Goal: Task Accomplishment & Management: Manage account settings

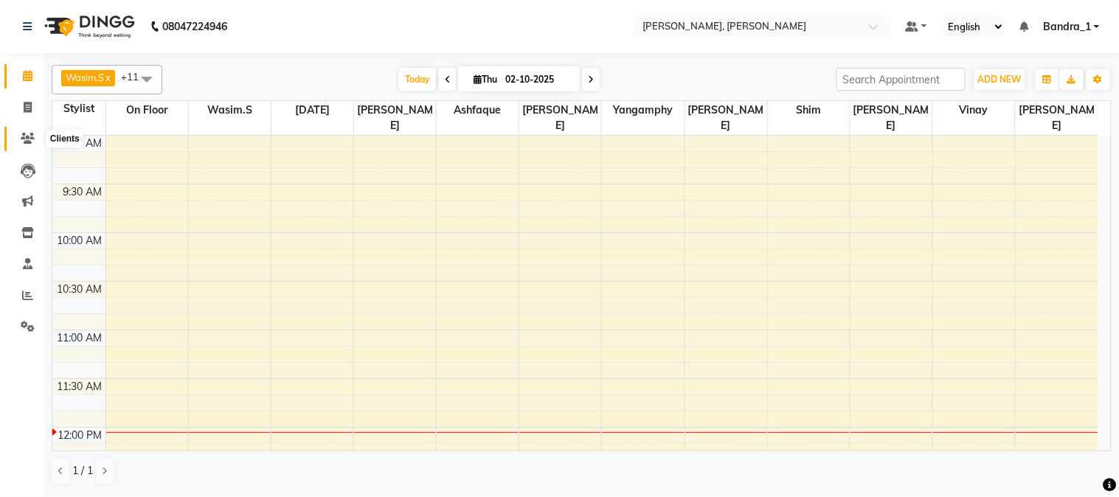
click at [24, 131] on span at bounding box center [28, 139] width 26 height 17
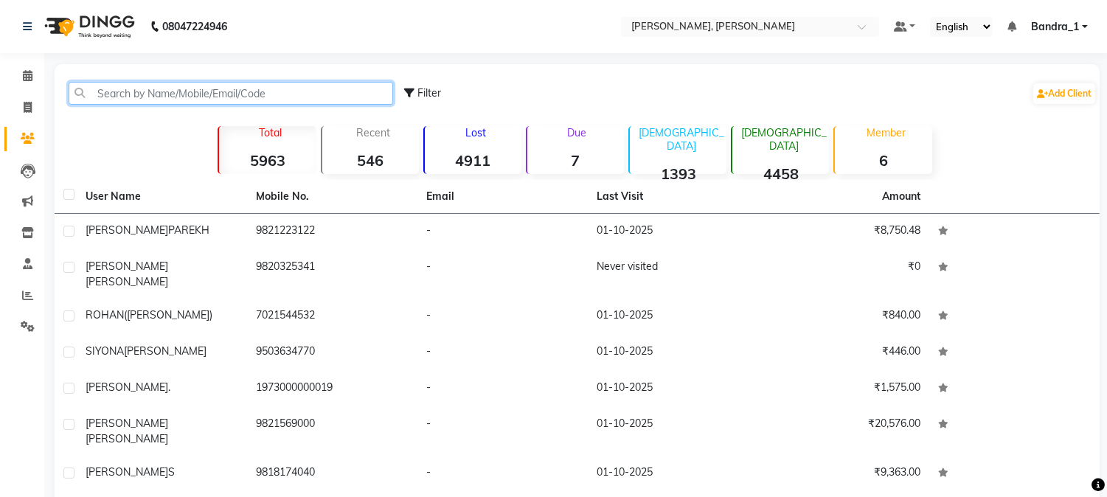
click at [199, 97] on input "text" at bounding box center [231, 93] width 324 height 23
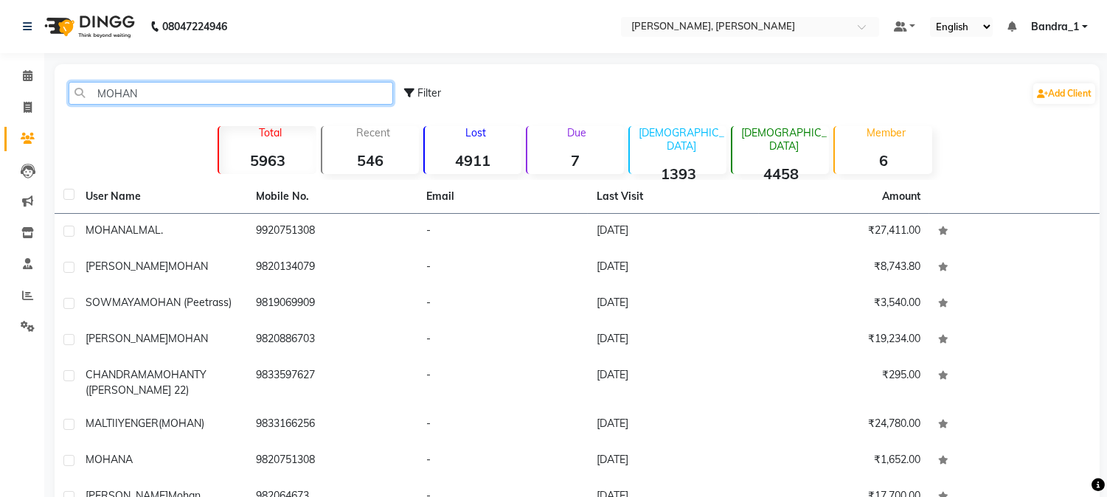
type input "MOHAN8"
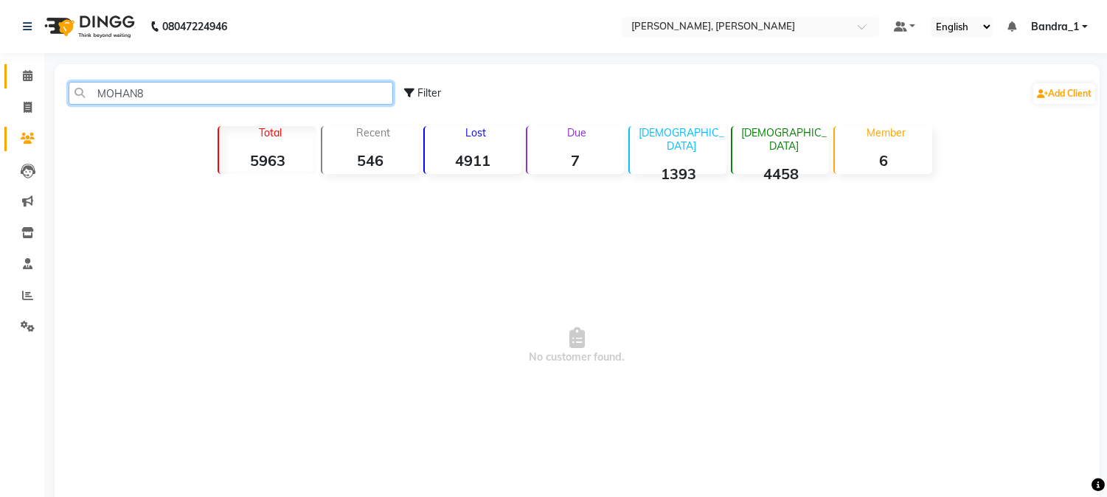
drag, startPoint x: 178, startPoint y: 88, endPoint x: 20, endPoint y: 87, distance: 158.5
click at [25, 90] on app-home "08047224946 Select Location × [PERSON_NAME], Bandra West Default Panel My Panel…" at bounding box center [553, 281] width 1107 height 563
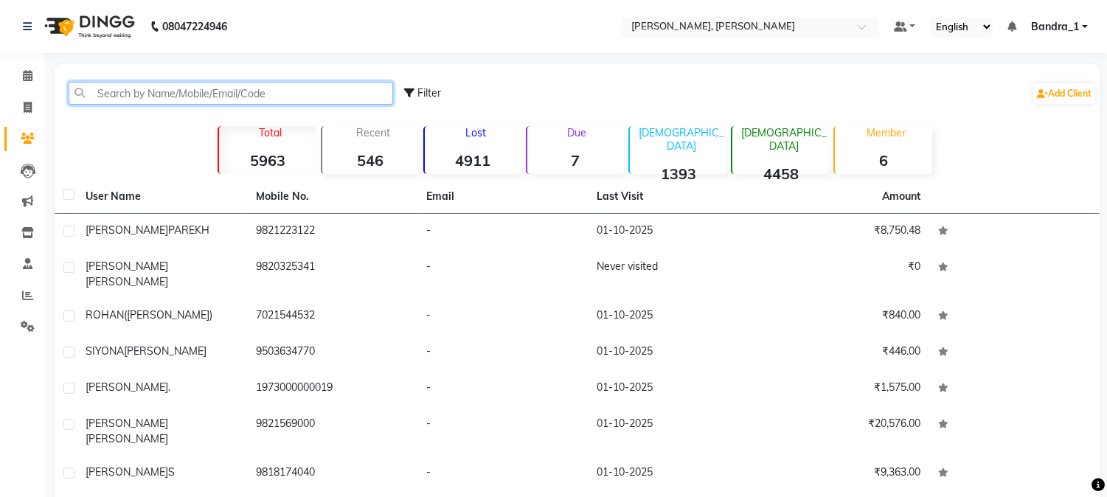
click at [172, 97] on input "text" at bounding box center [231, 93] width 324 height 23
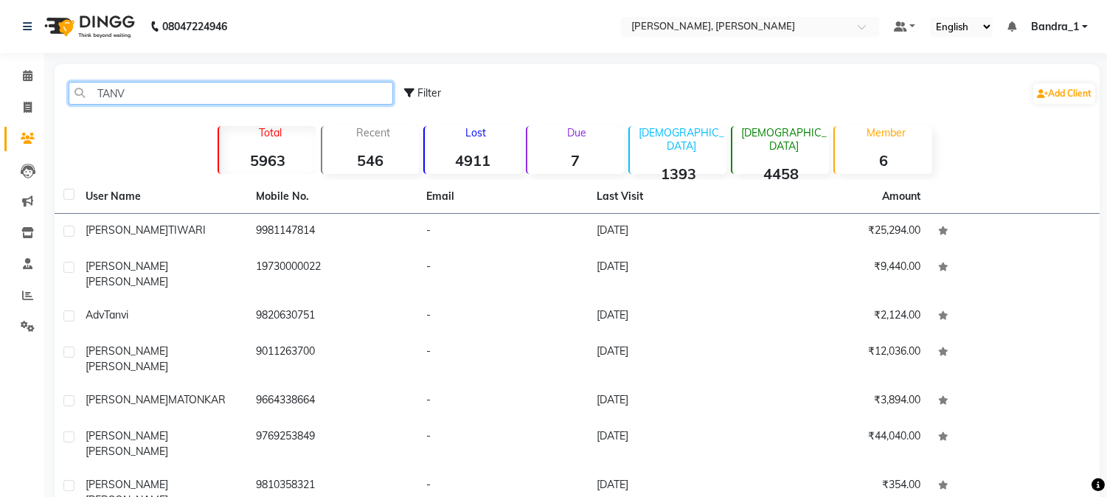
type input "[PERSON_NAME]"
drag, startPoint x: 151, startPoint y: 97, endPoint x: 30, endPoint y: 21, distance: 143.2
click at [55, 76] on div "[PERSON_NAME] Filter Add Client Total 5963 Recent 546 Lost 4911 Due 7 [DEMOGRAP…" at bounding box center [577, 371] width 1045 height 615
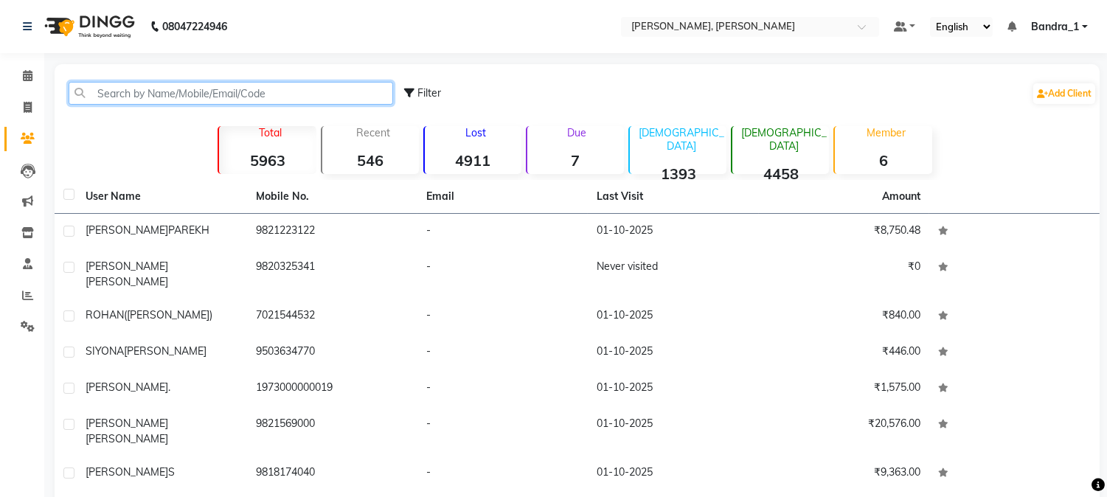
click at [153, 94] on input "text" at bounding box center [231, 93] width 324 height 23
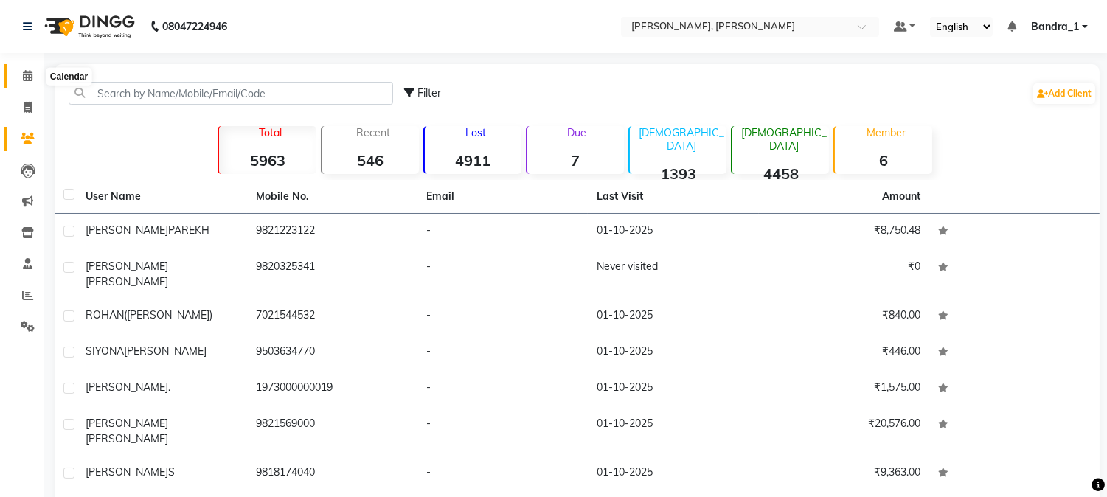
click at [29, 74] on icon at bounding box center [28, 75] width 10 height 11
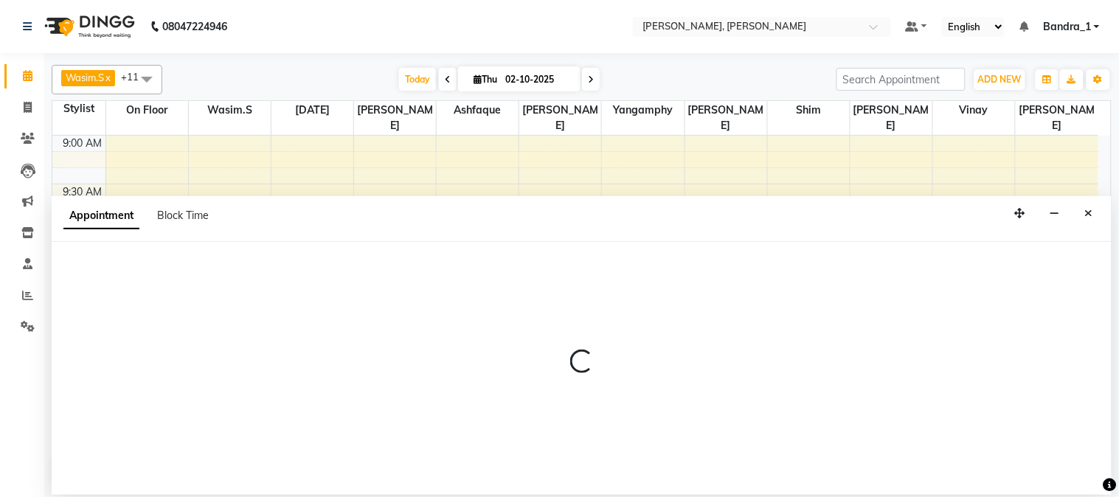
select select "54154"
select select "tentative"
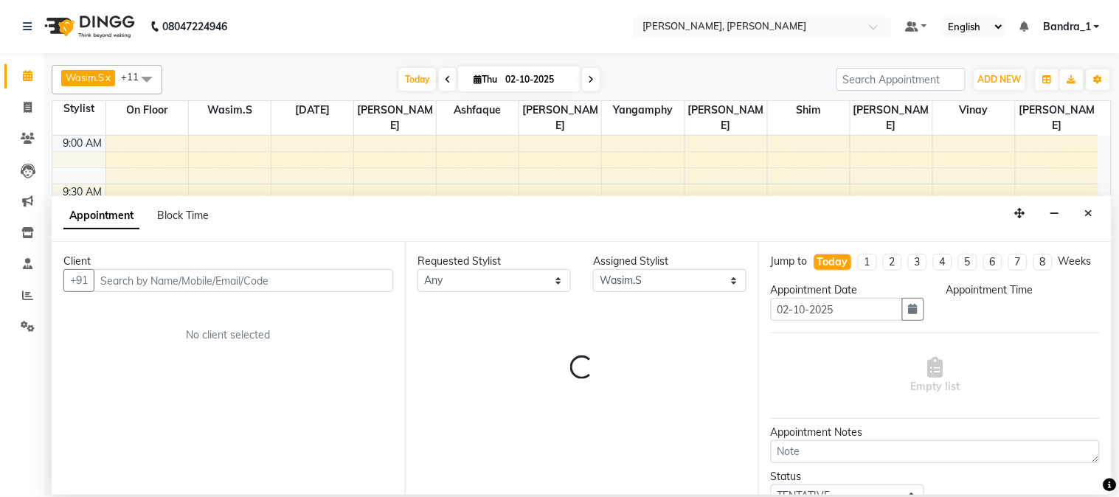
select select "660"
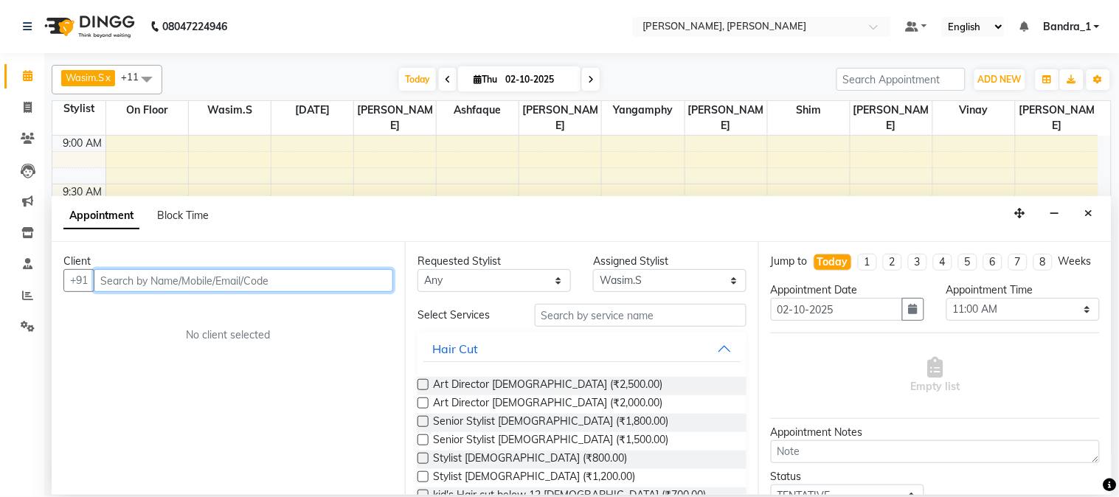
drag, startPoint x: 237, startPoint y: 280, endPoint x: 216, endPoint y: 242, distance: 43.5
click at [237, 281] on input "text" at bounding box center [243, 280] width 299 height 23
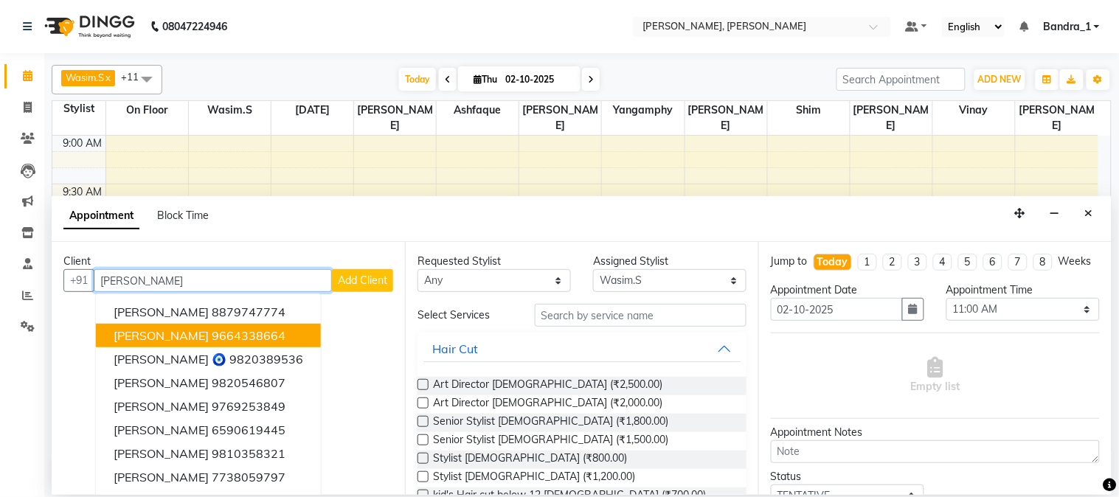
click at [245, 335] on ngb-highlight "9664338664" at bounding box center [249, 335] width 74 height 15
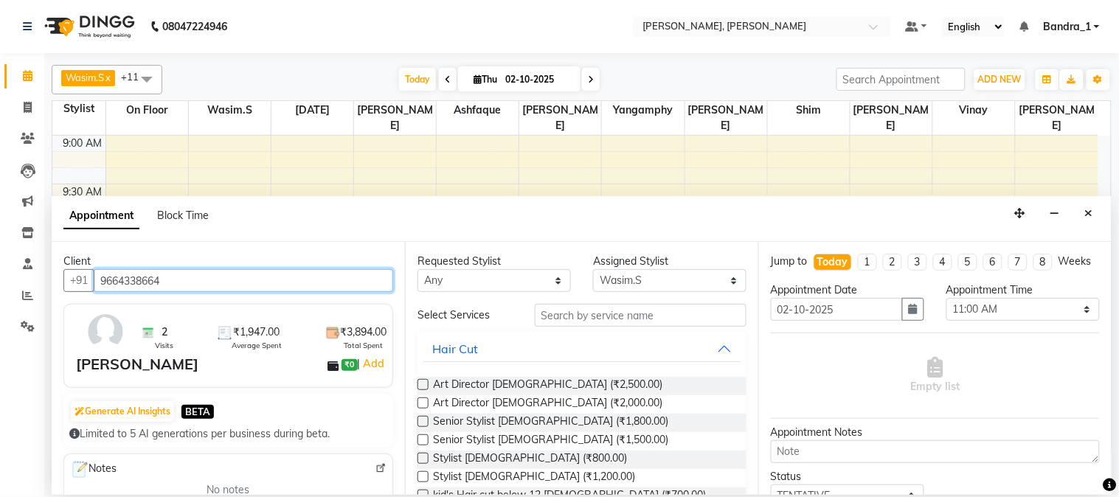
type input "9664338664"
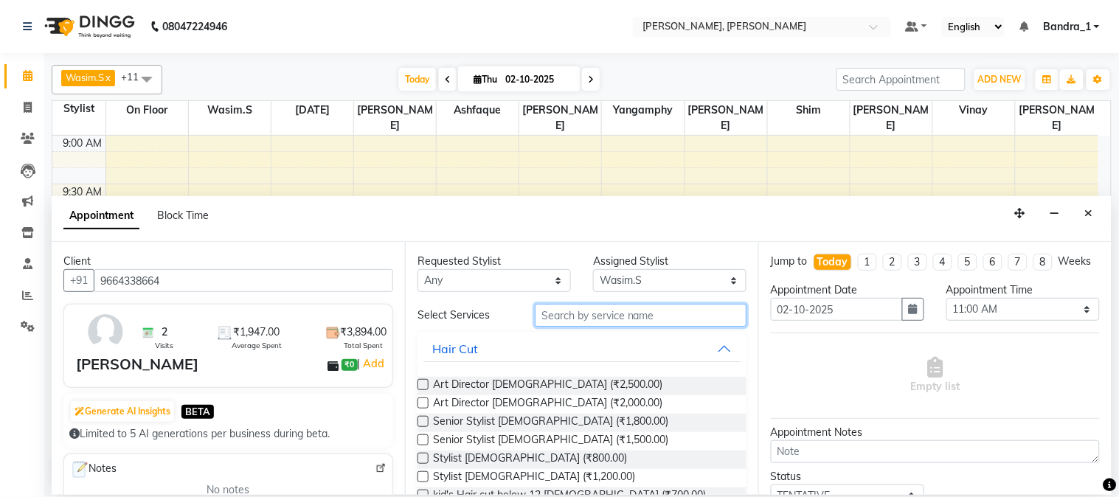
click at [570, 315] on input "text" at bounding box center [641, 315] width 212 height 23
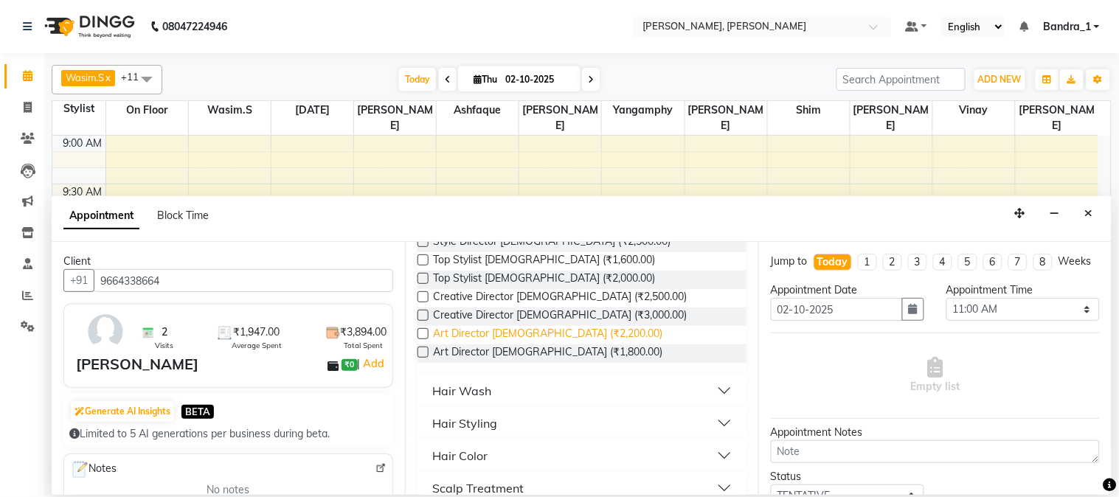
drag, startPoint x: 420, startPoint y: 335, endPoint x: 441, endPoint y: 335, distance: 20.7
click at [422, 335] on label at bounding box center [422, 333] width 11 height 11
click at [422, 335] on input "checkbox" at bounding box center [422, 335] width 10 height 10
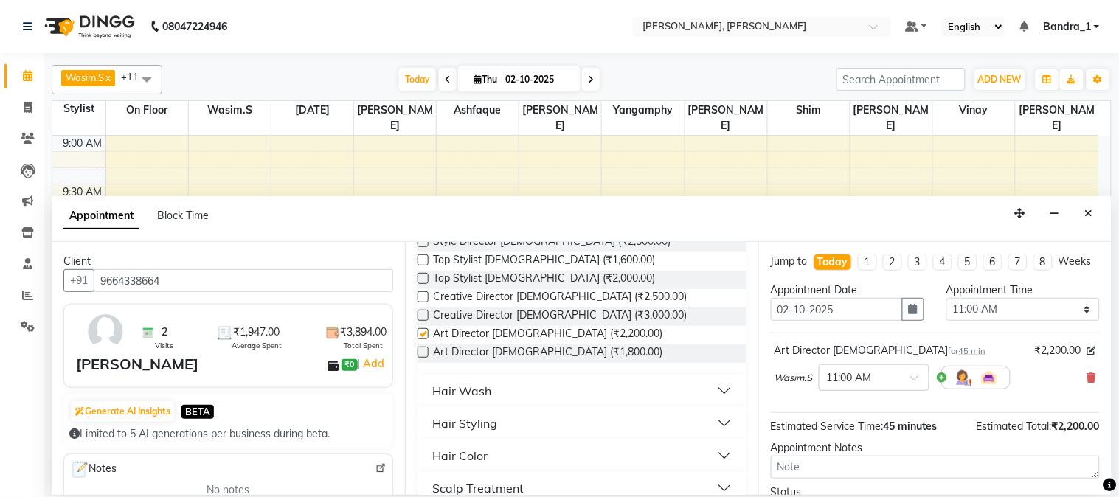
checkbox input "false"
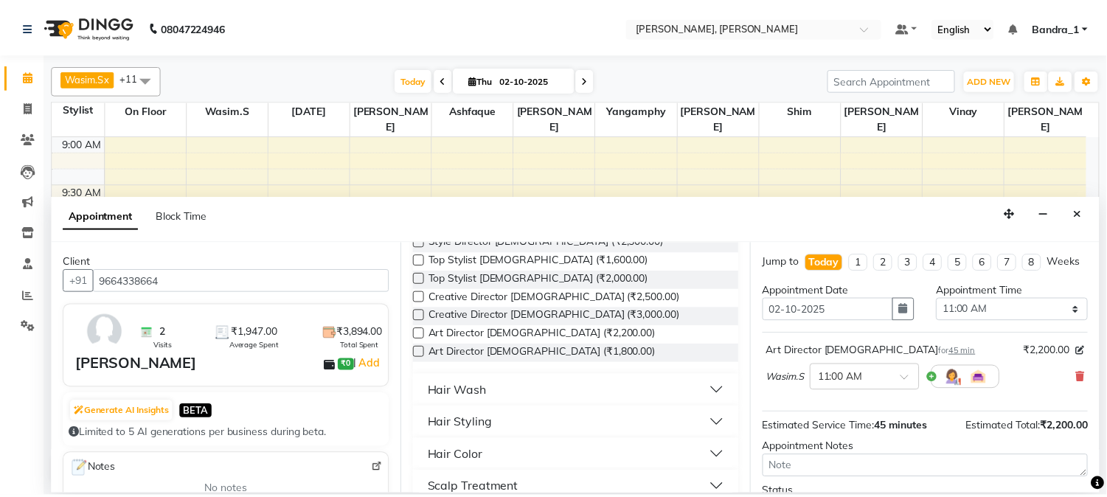
scroll to position [135, 0]
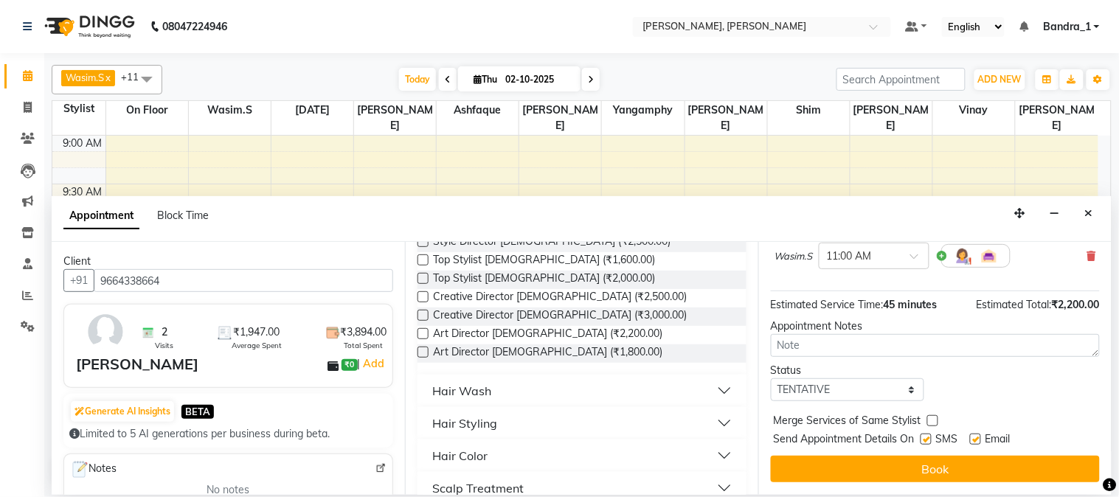
drag, startPoint x: 925, startPoint y: 439, endPoint x: 903, endPoint y: 400, distance: 44.5
click at [924, 439] on label at bounding box center [925, 439] width 11 height 11
click at [924, 439] on input "checkbox" at bounding box center [925, 441] width 10 height 10
checkbox input "false"
click at [978, 439] on label at bounding box center [975, 439] width 11 height 11
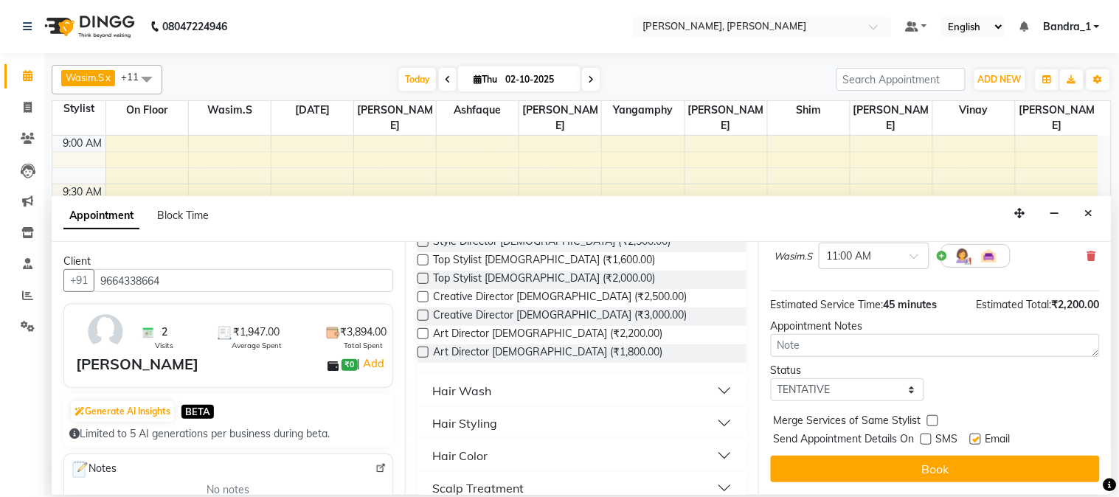
click at [978, 439] on input "checkbox" at bounding box center [975, 441] width 10 height 10
checkbox input "false"
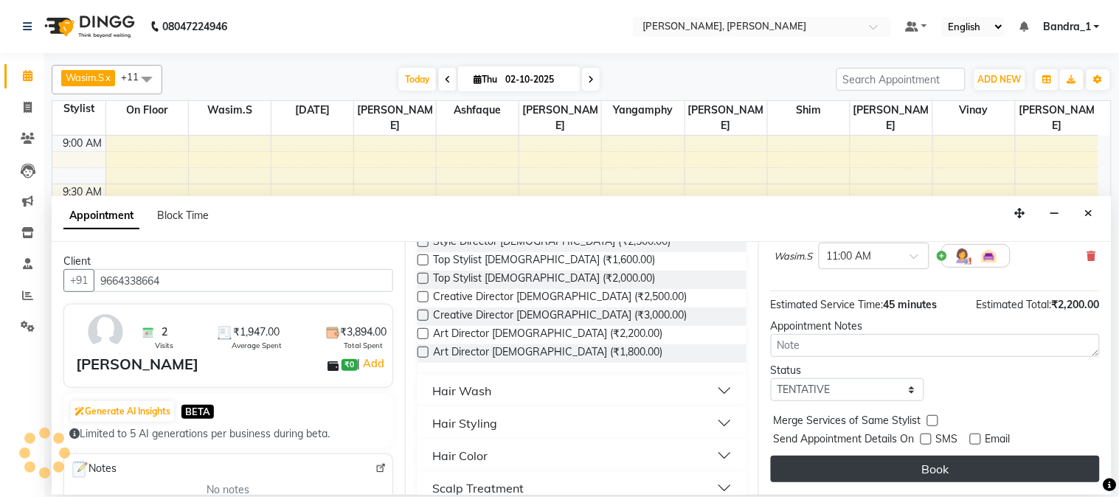
click at [941, 472] on button "Book" at bounding box center [935, 469] width 329 height 27
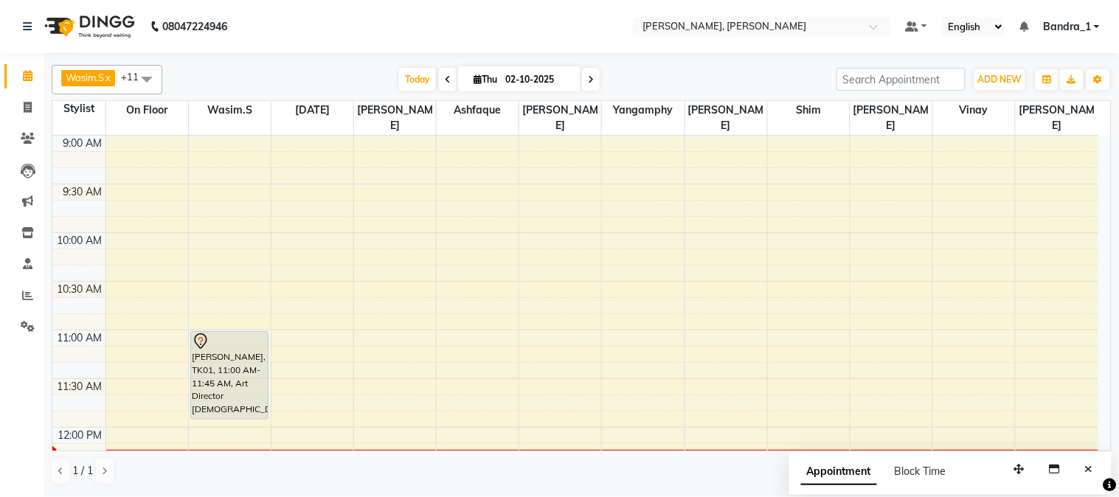
drag, startPoint x: 220, startPoint y: 385, endPoint x: 234, endPoint y: 389, distance: 15.2
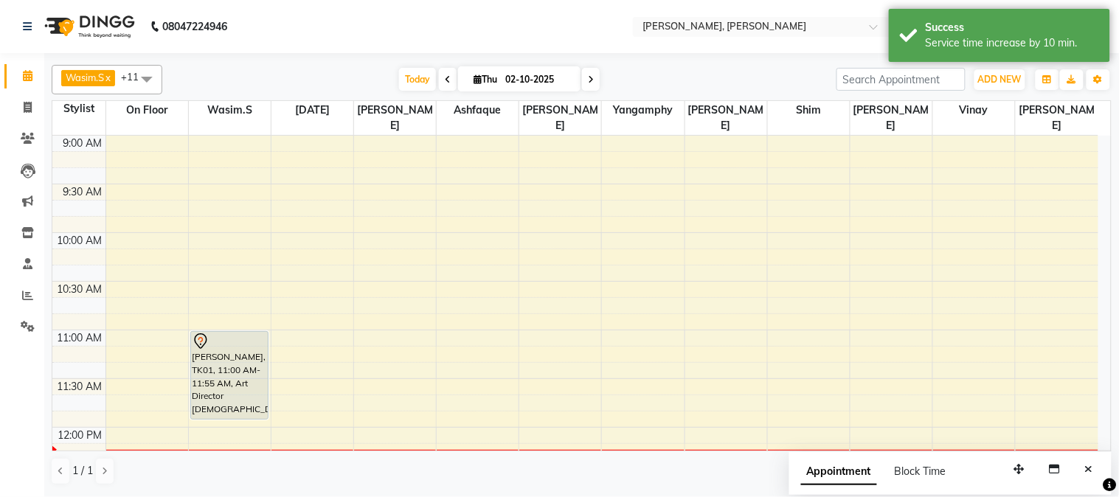
click at [234, 333] on div at bounding box center [229, 342] width 75 height 18
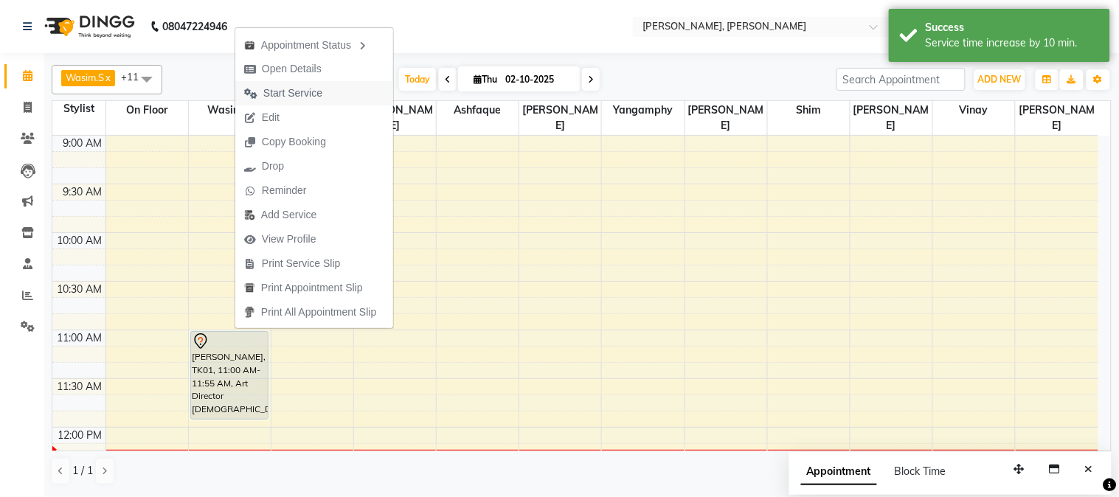
click at [298, 92] on span "Start Service" at bounding box center [292, 93] width 59 height 15
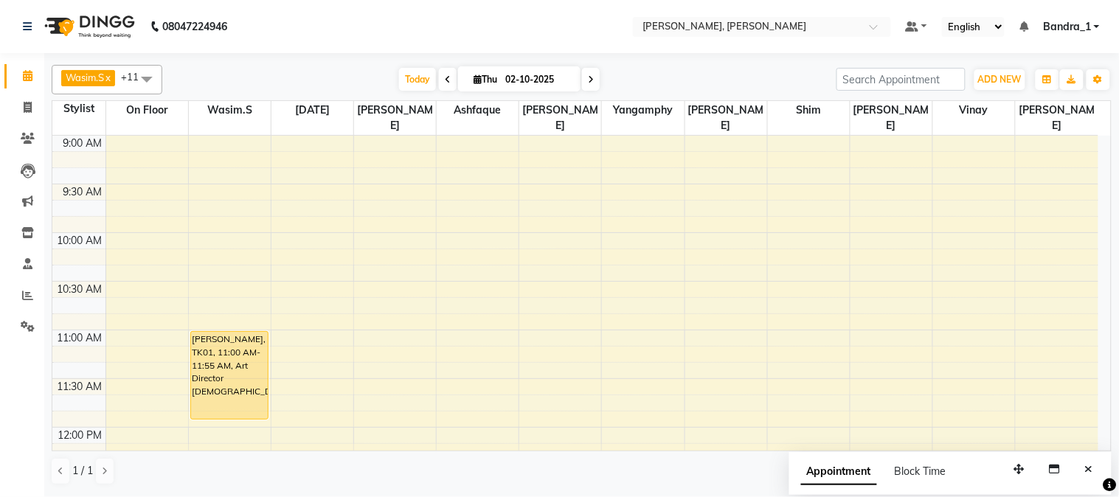
click at [216, 332] on div "[PERSON_NAME], TK01, 11:00 AM-11:55 AM, Art Director [DEMOGRAPHIC_DATA]" at bounding box center [229, 375] width 77 height 87
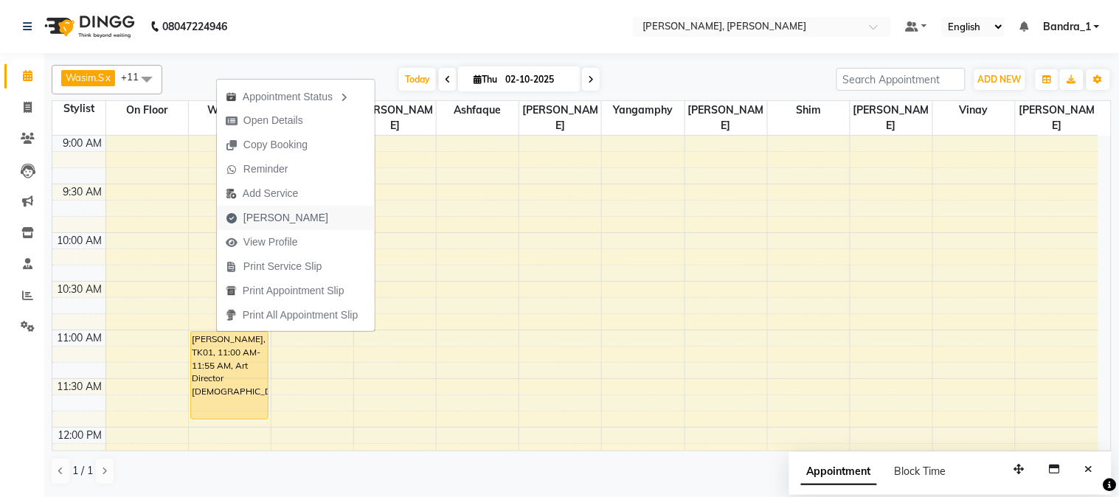
click at [267, 212] on span "[PERSON_NAME]" at bounding box center [285, 217] width 85 height 15
select select "7997"
select select "service"
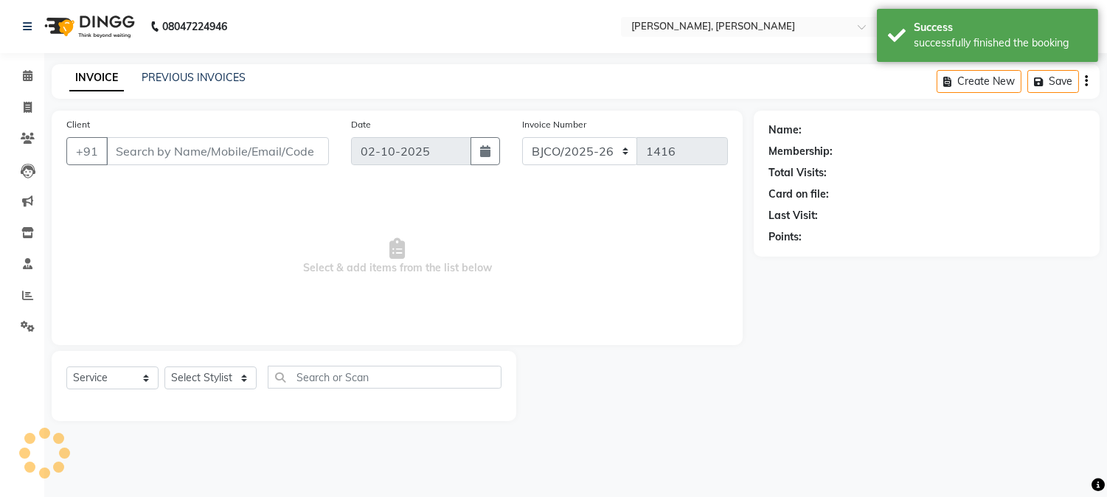
type input "9664338664"
select select "54154"
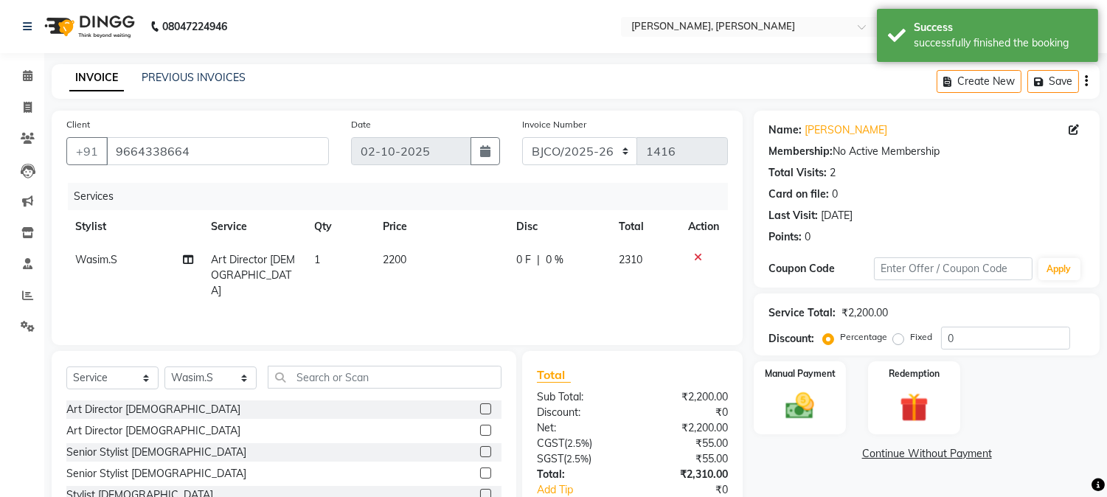
click at [393, 260] on span "2200" at bounding box center [395, 259] width 24 height 13
select select "54154"
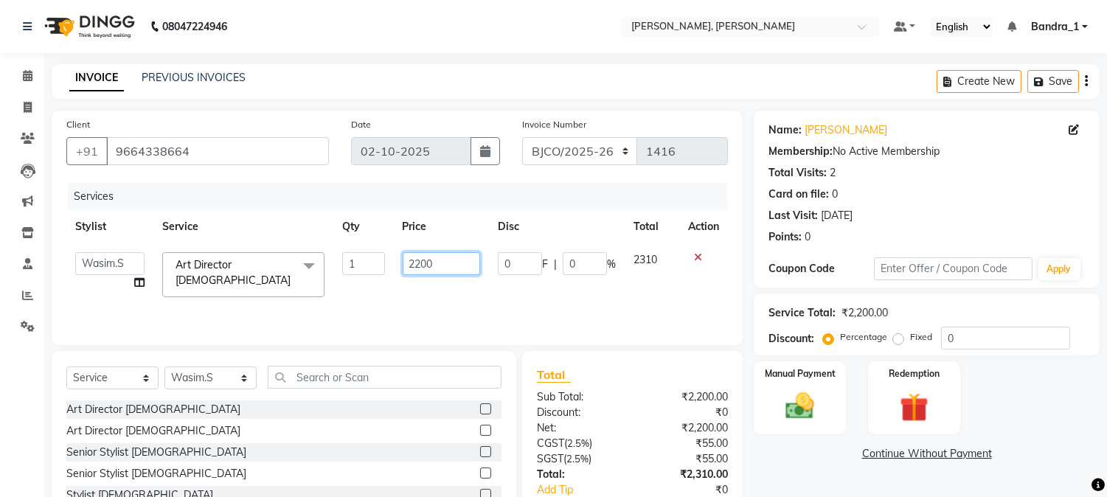
click at [420, 263] on input "2200" at bounding box center [441, 263] width 77 height 23
type input "2000"
click at [548, 301] on div "Services Stylist Service Qty Price Disc Total Action [PERSON_NAME] [PERSON_NAME…" at bounding box center [396, 256] width 661 height 147
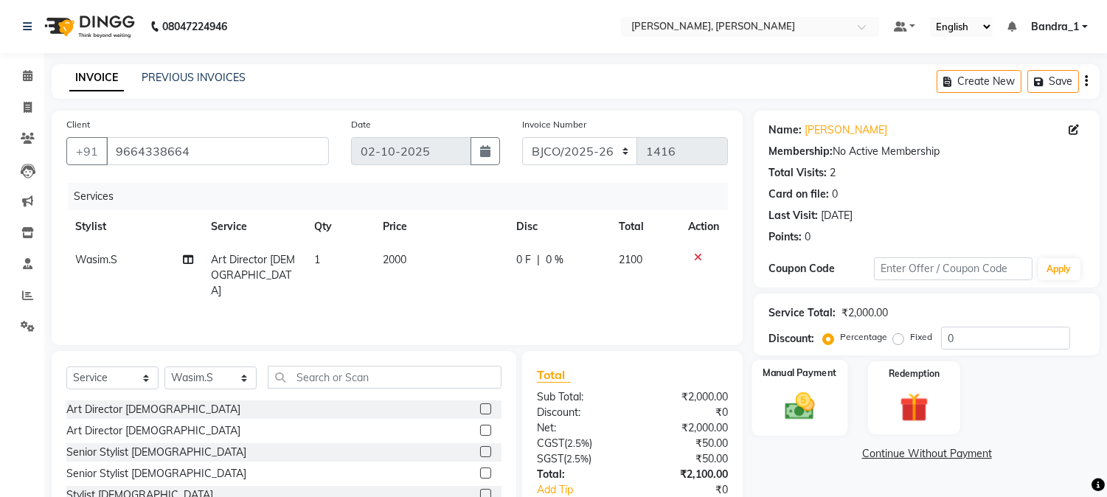
click at [801, 414] on img at bounding box center [800, 406] width 49 height 35
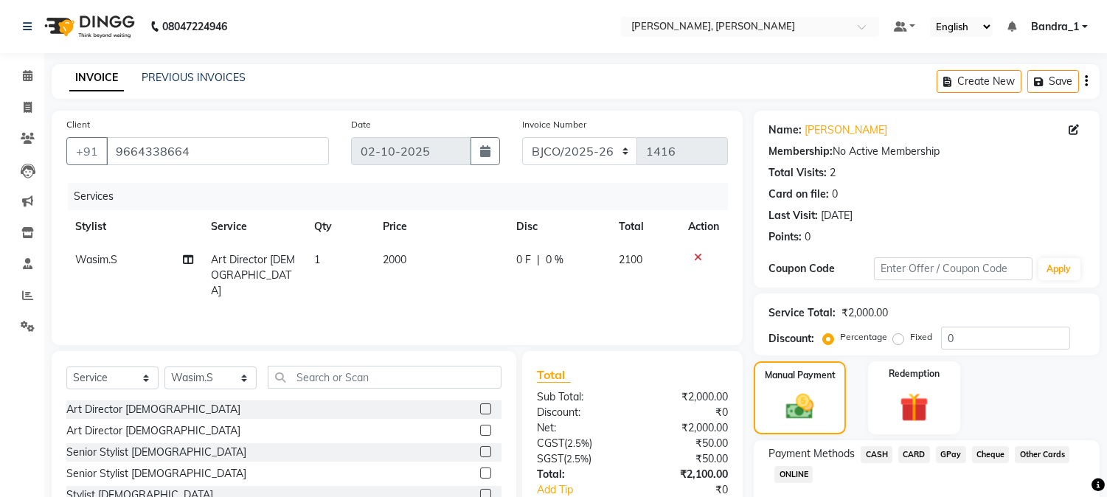
click at [913, 451] on span "CARD" at bounding box center [914, 454] width 32 height 17
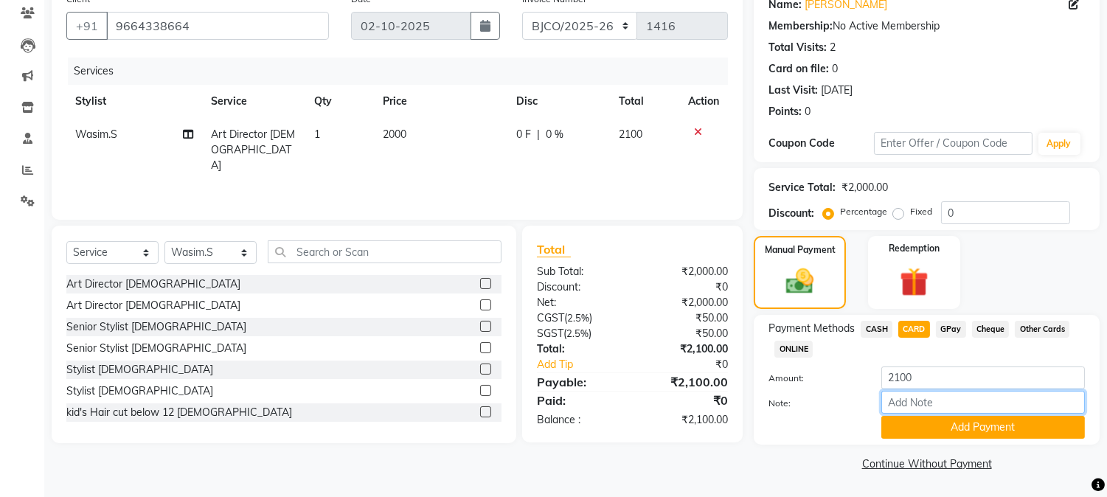
click at [912, 404] on input "Note:" at bounding box center [983, 402] width 204 height 23
type input "1516"
click at [922, 424] on button "Add Payment" at bounding box center [983, 427] width 204 height 23
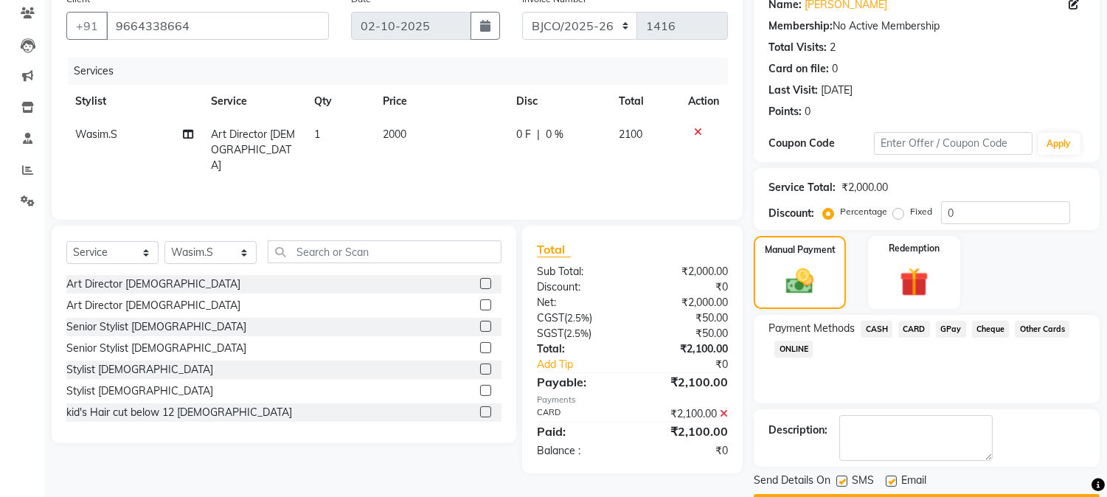
drag, startPoint x: 842, startPoint y: 480, endPoint x: 849, endPoint y: 482, distance: 7.7
click at [842, 481] on label at bounding box center [841, 481] width 11 height 11
click at [842, 481] on input "checkbox" at bounding box center [841, 482] width 10 height 10
checkbox input "false"
click at [890, 479] on label at bounding box center [891, 481] width 11 height 11
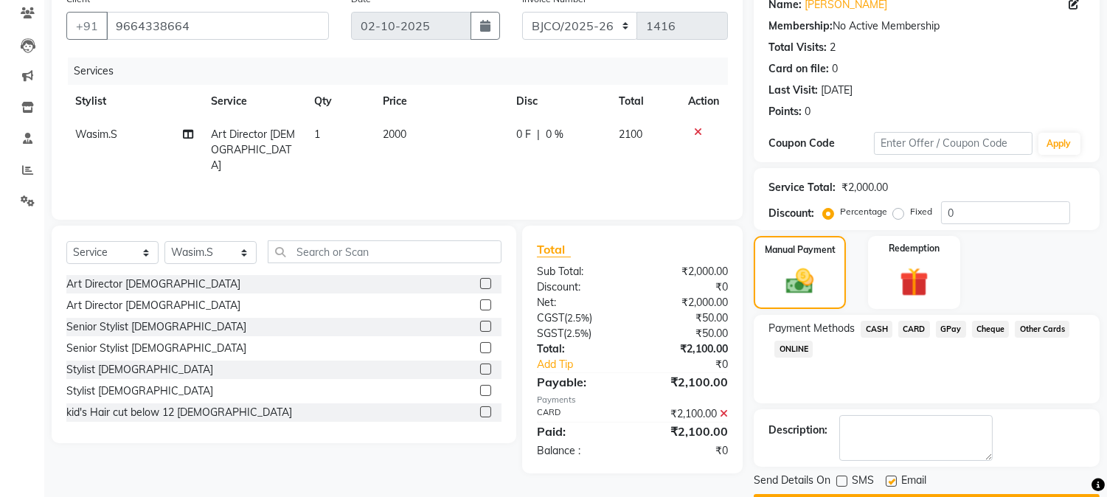
click at [890, 479] on input "checkbox" at bounding box center [891, 482] width 10 height 10
checkbox input "false"
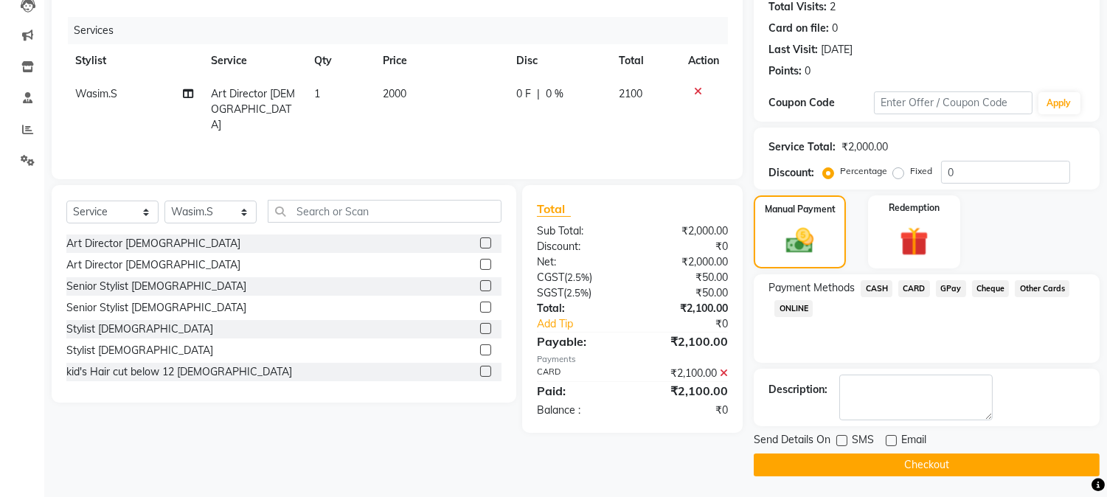
click at [908, 458] on button "Checkout" at bounding box center [927, 464] width 346 height 23
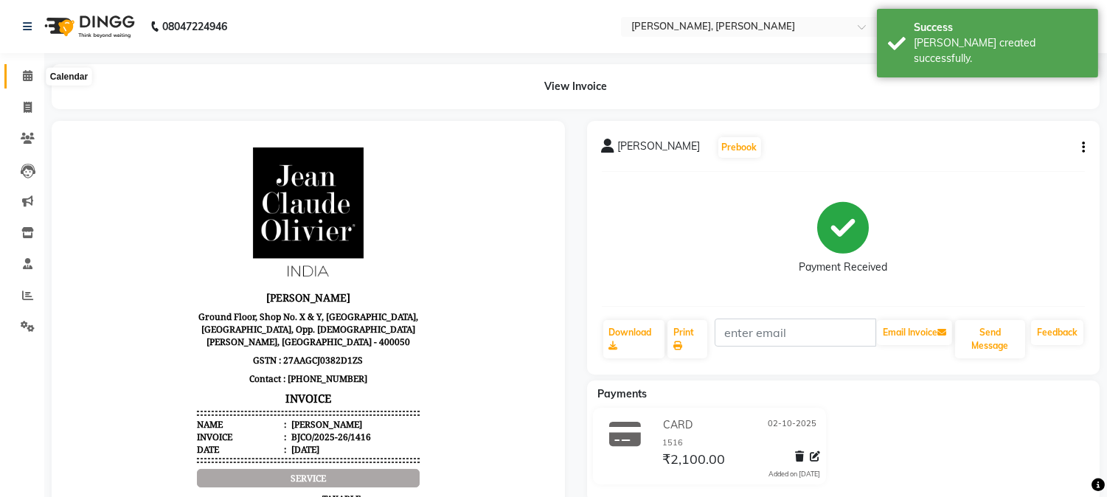
click at [29, 79] on icon at bounding box center [28, 75] width 10 height 11
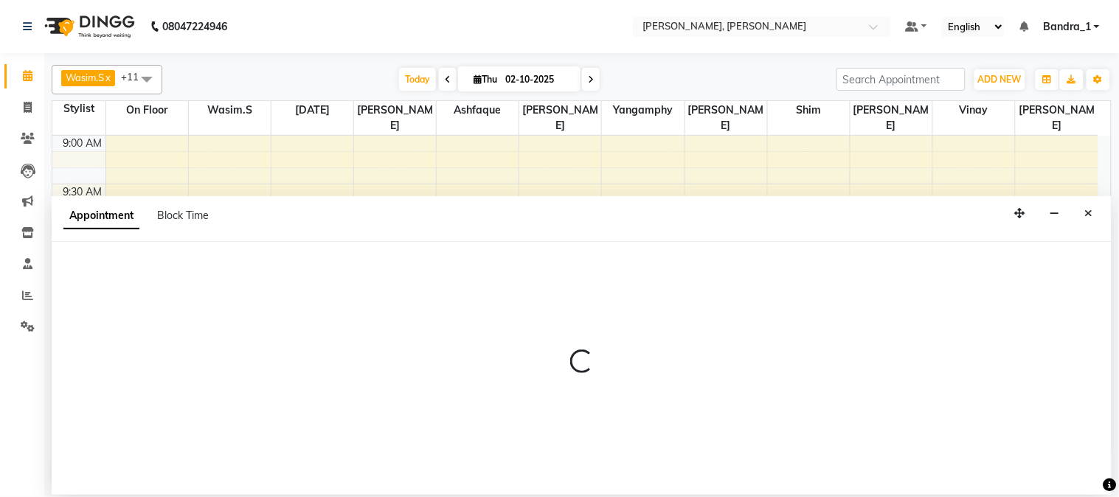
select select "64098"
select select "tentative"
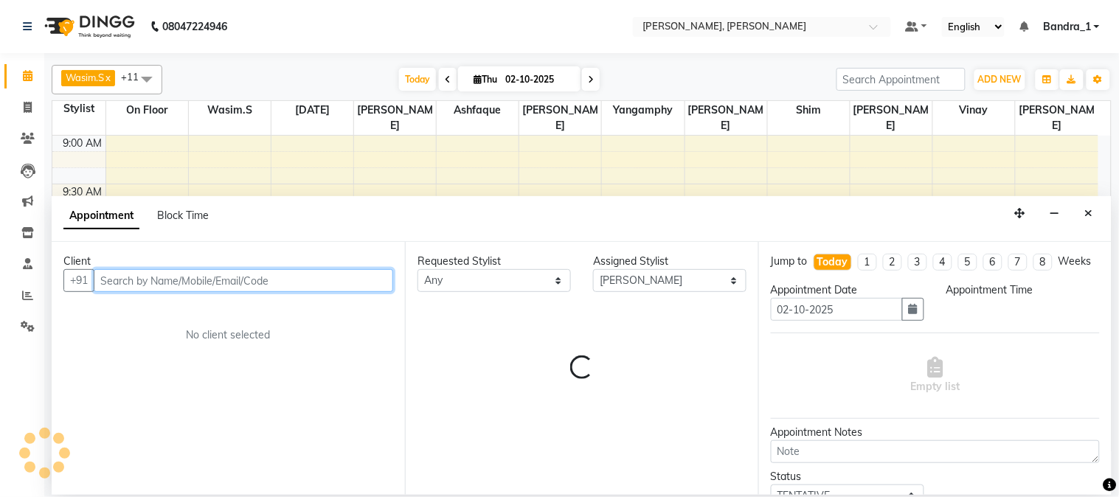
select select "690"
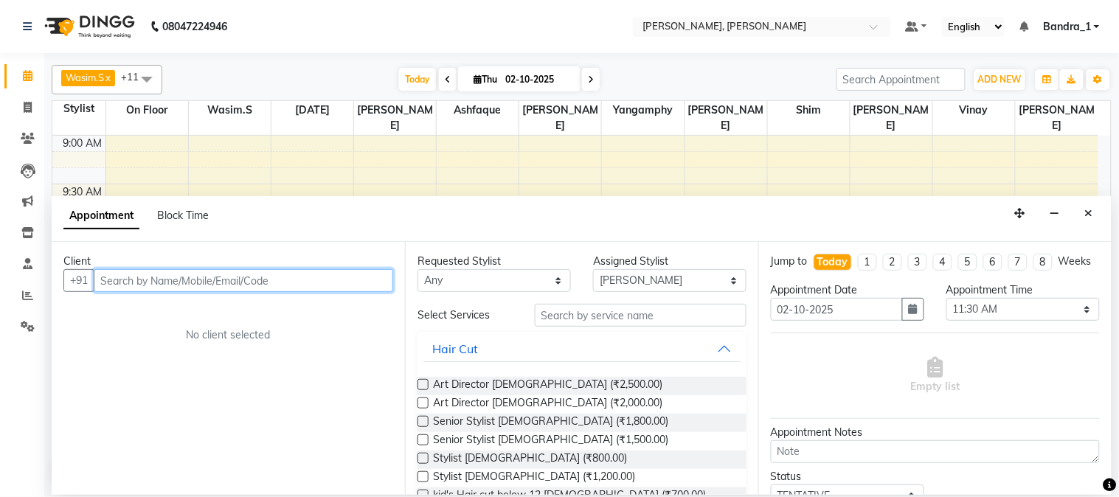
drag, startPoint x: 156, startPoint y: 289, endPoint x: 80, endPoint y: 217, distance: 105.4
click at [112, 249] on div "Client +91 No client selected" at bounding box center [228, 368] width 353 height 252
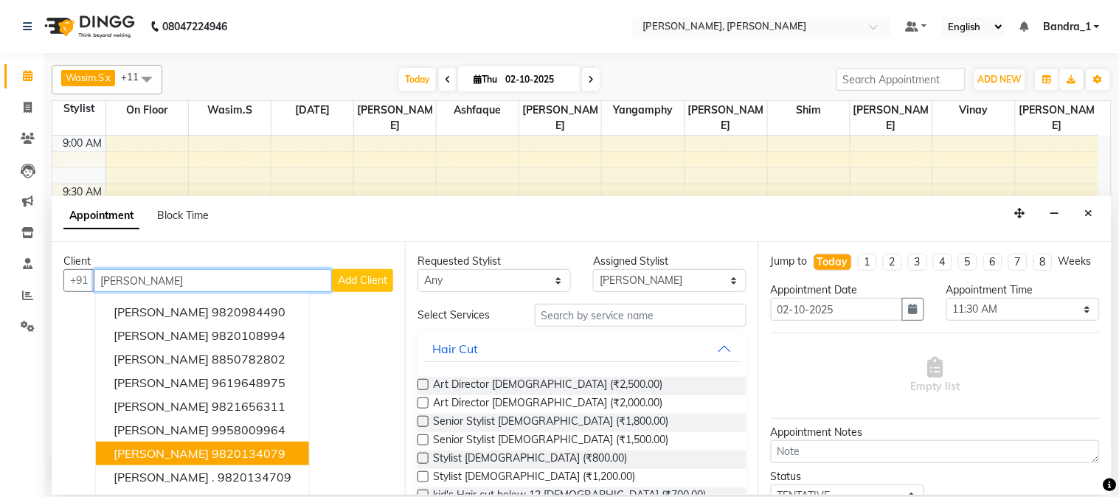
click at [209, 456] on span "[PERSON_NAME]" at bounding box center [161, 453] width 95 height 15
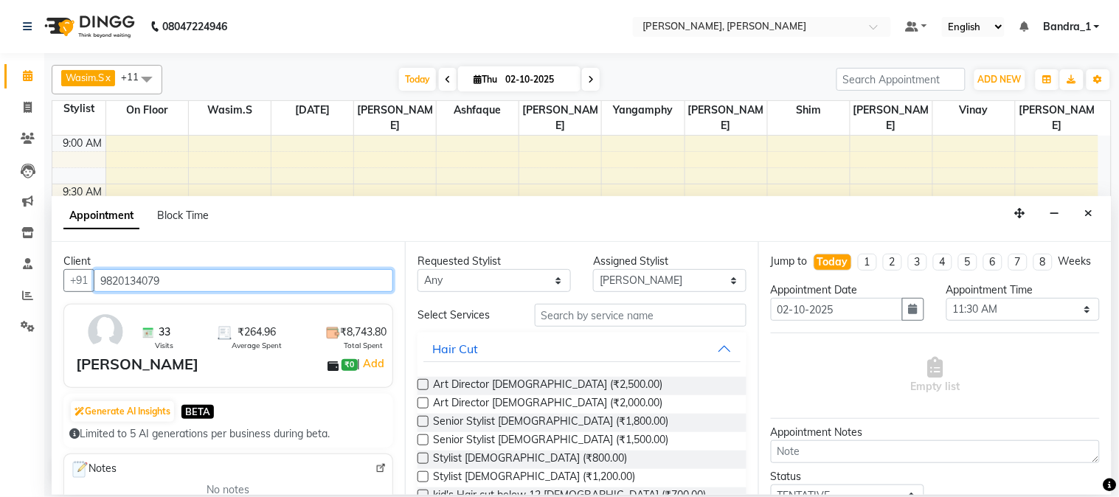
type input "9820134079"
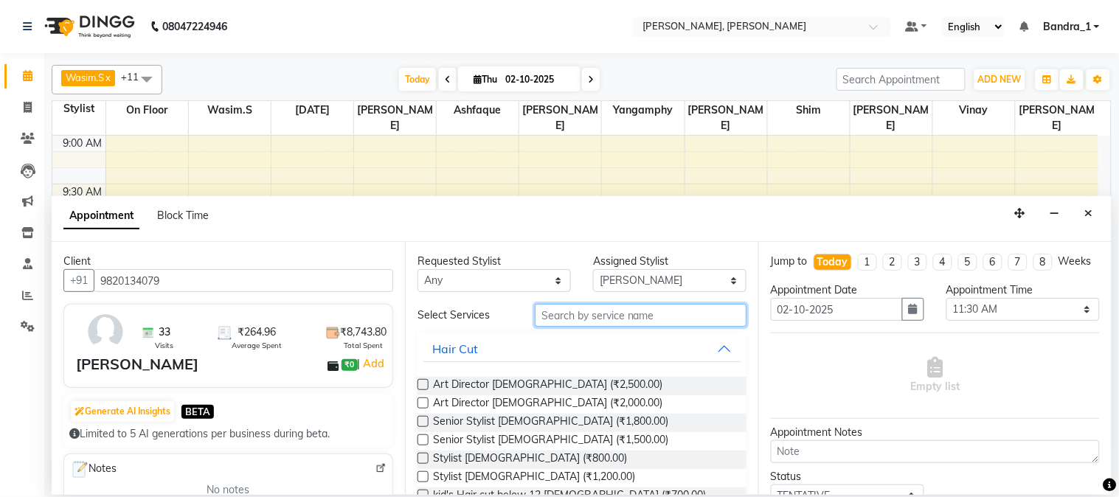
click at [578, 312] on input "text" at bounding box center [641, 315] width 212 height 23
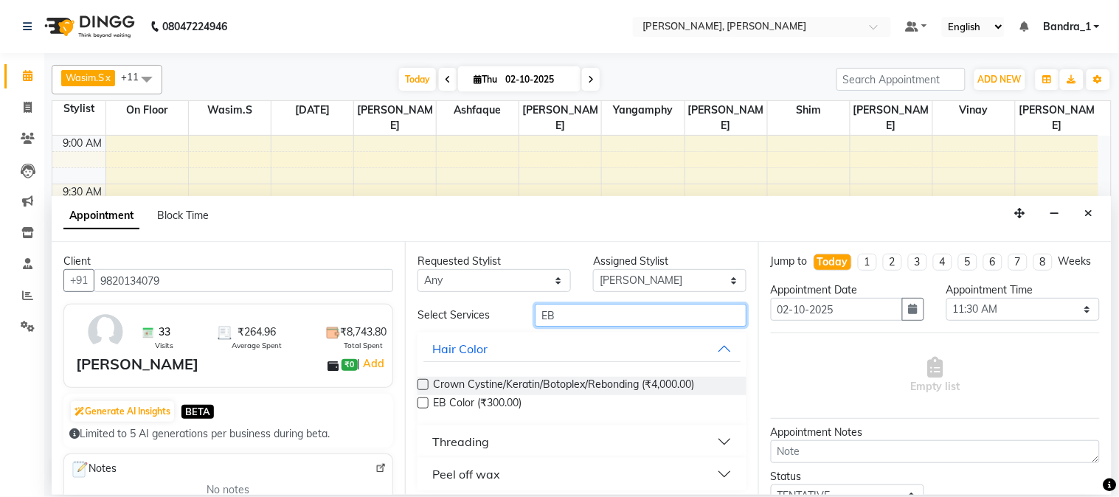
type input "EB"
click at [444, 437] on div "Threading" at bounding box center [460, 442] width 57 height 18
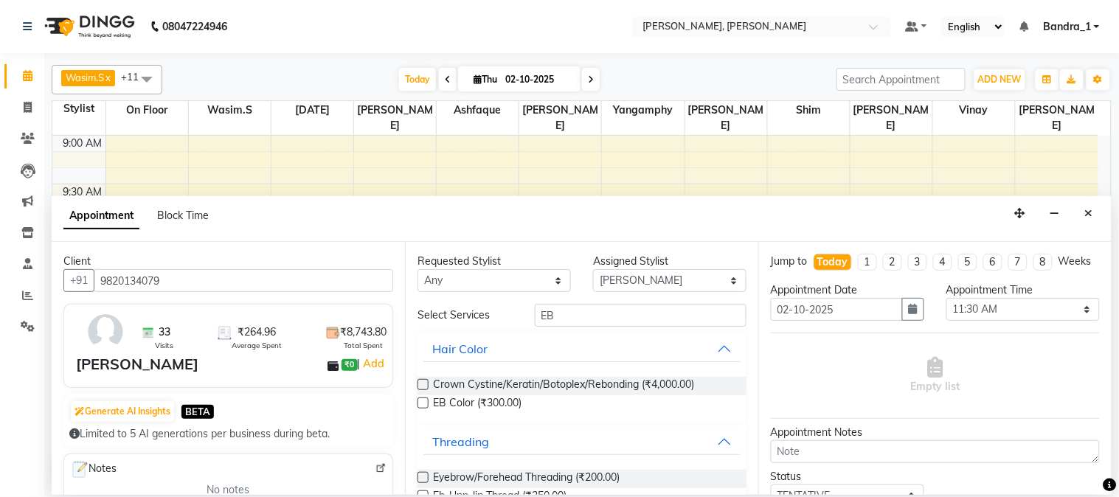
drag, startPoint x: 423, startPoint y: 479, endPoint x: 430, endPoint y: 475, distance: 8.6
click at [423, 478] on label at bounding box center [422, 477] width 11 height 11
click at [423, 478] on input "checkbox" at bounding box center [422, 479] width 10 height 10
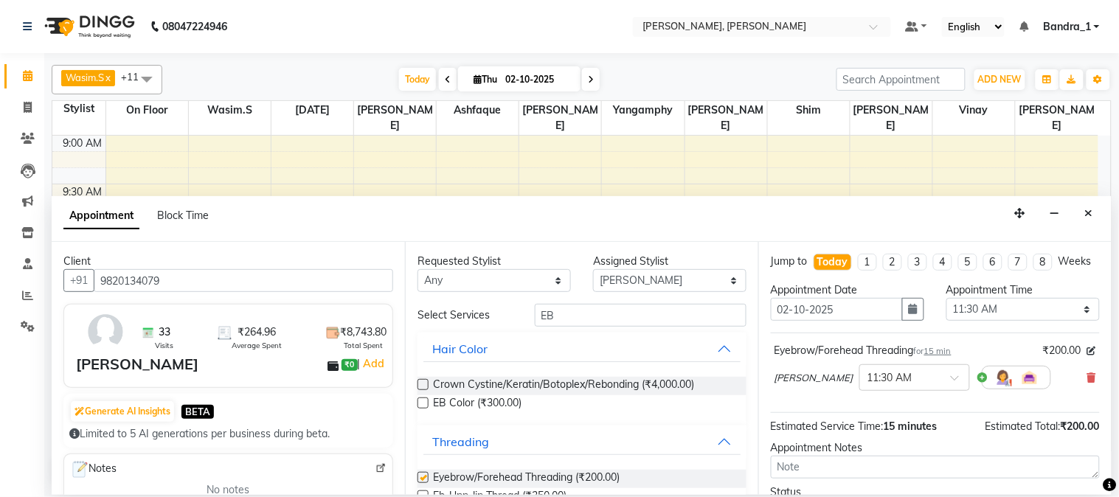
checkbox input "false"
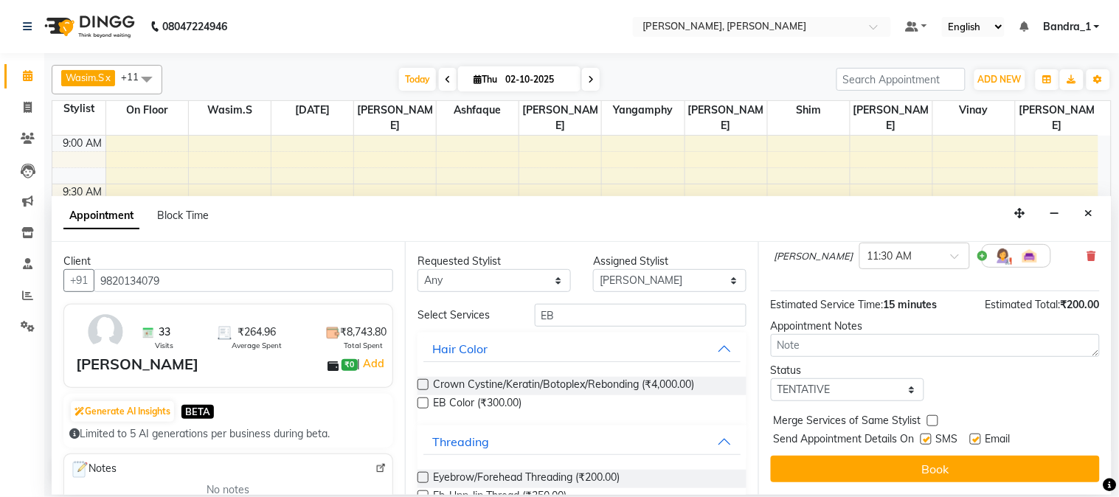
click at [978, 442] on label at bounding box center [975, 439] width 11 height 11
click at [978, 442] on input "checkbox" at bounding box center [975, 441] width 10 height 10
checkbox input "false"
click at [925, 445] on label at bounding box center [925, 439] width 11 height 11
click at [925, 445] on input "checkbox" at bounding box center [925, 441] width 10 height 10
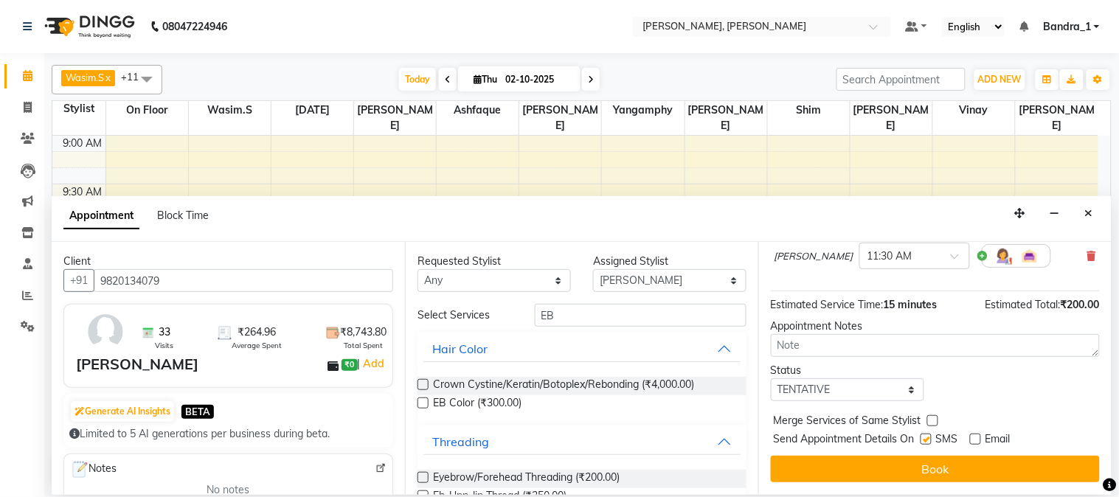
checkbox input "false"
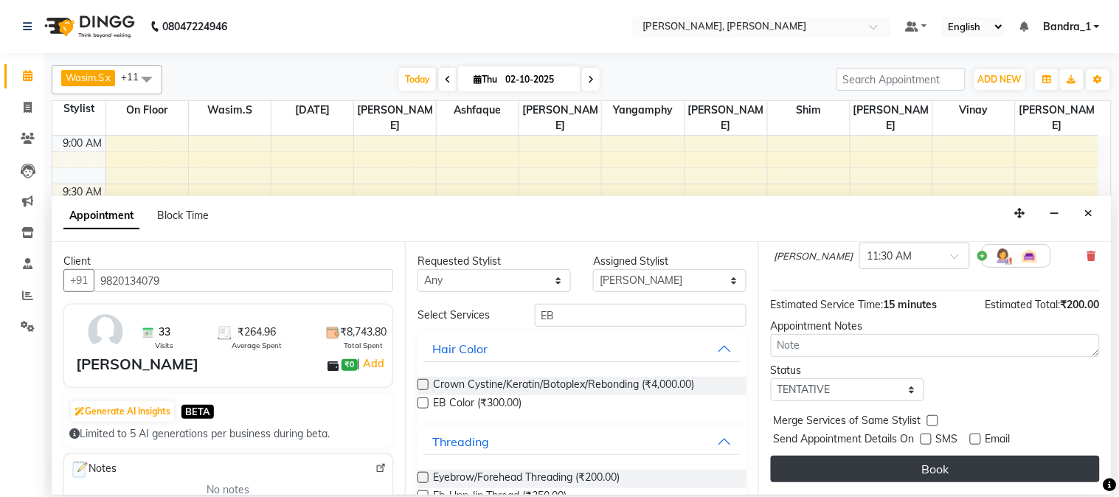
click at [924, 462] on button "Book" at bounding box center [935, 469] width 329 height 27
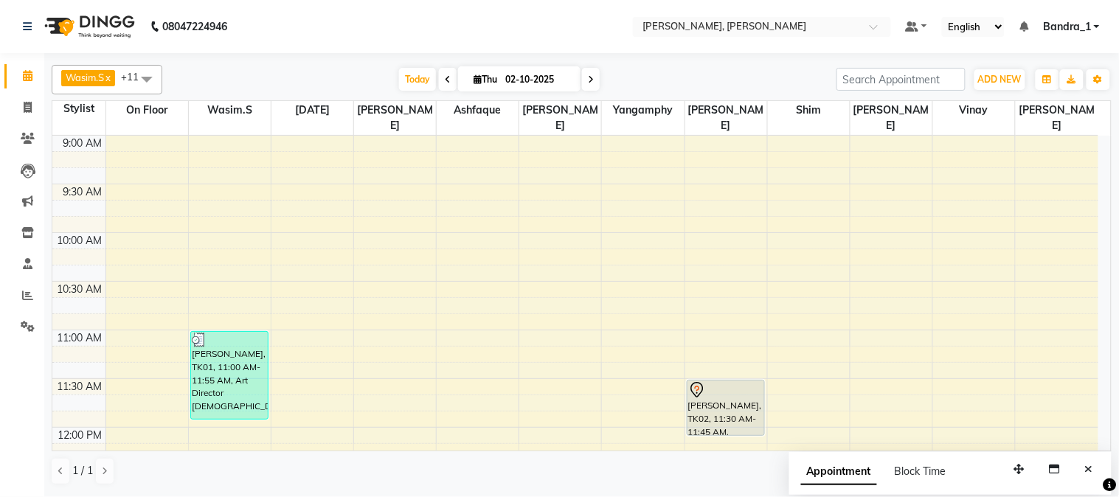
scroll to position [1, 0]
drag, startPoint x: 705, startPoint y: 385, endPoint x: 710, endPoint y: 417, distance: 32.1
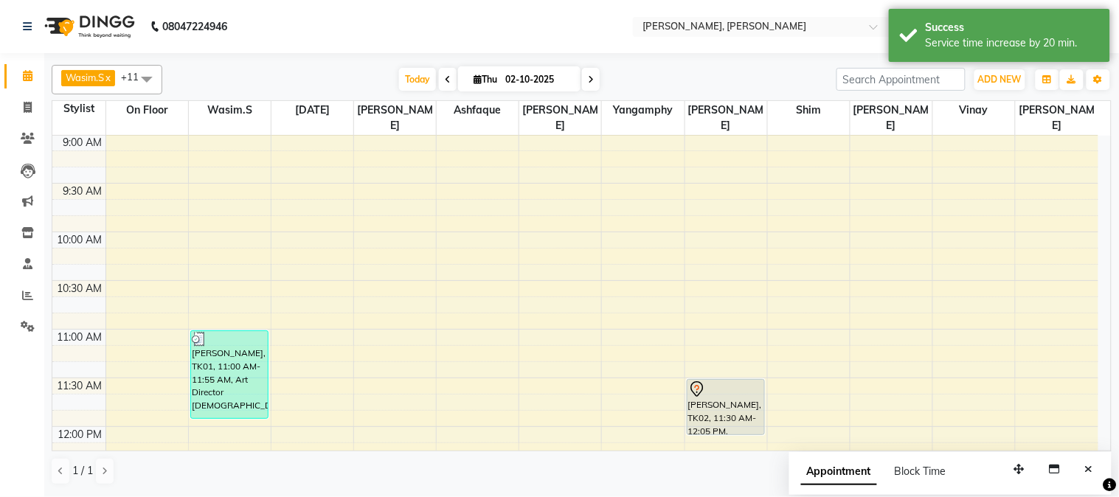
click at [713, 380] on div at bounding box center [725, 389] width 75 height 18
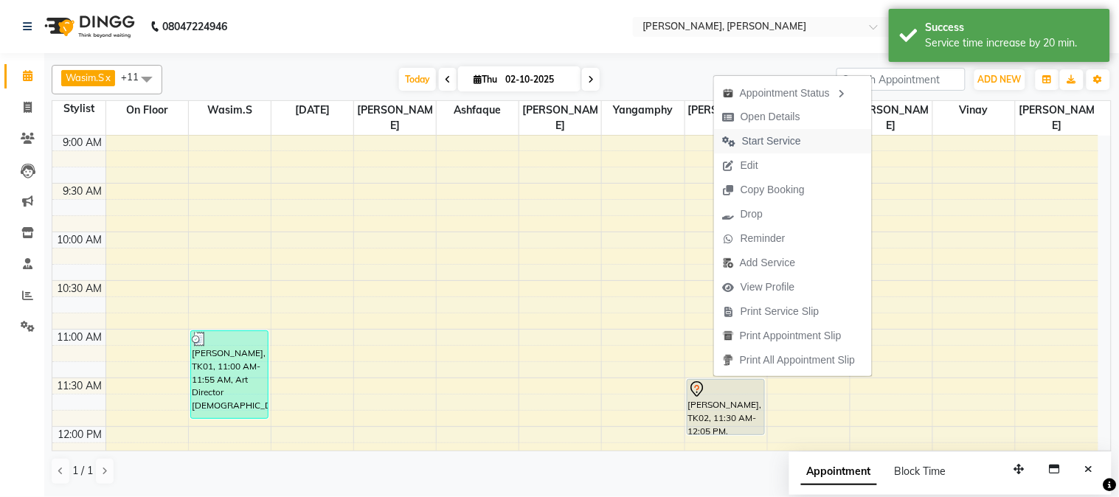
click at [785, 145] on span "Start Service" at bounding box center [771, 140] width 59 height 15
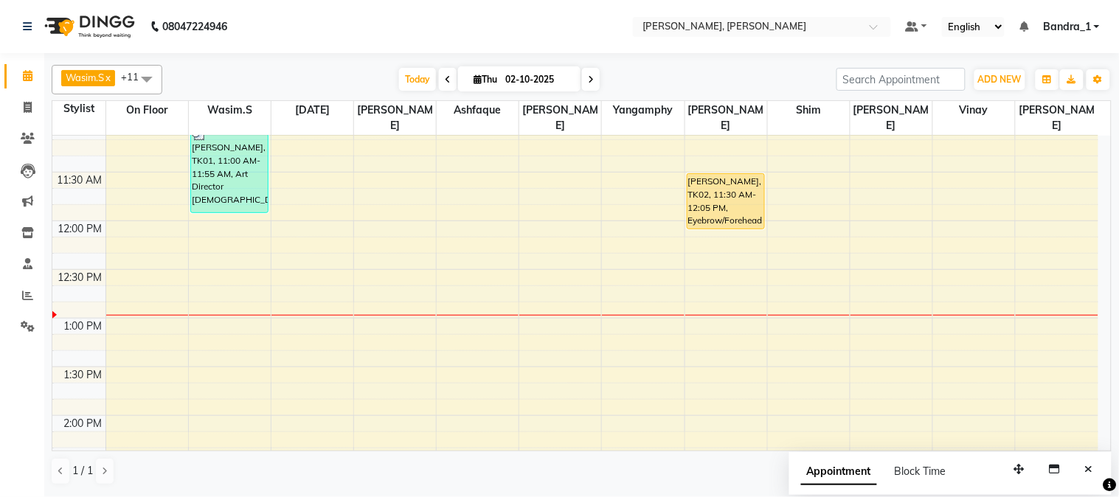
scroll to position [236, 0]
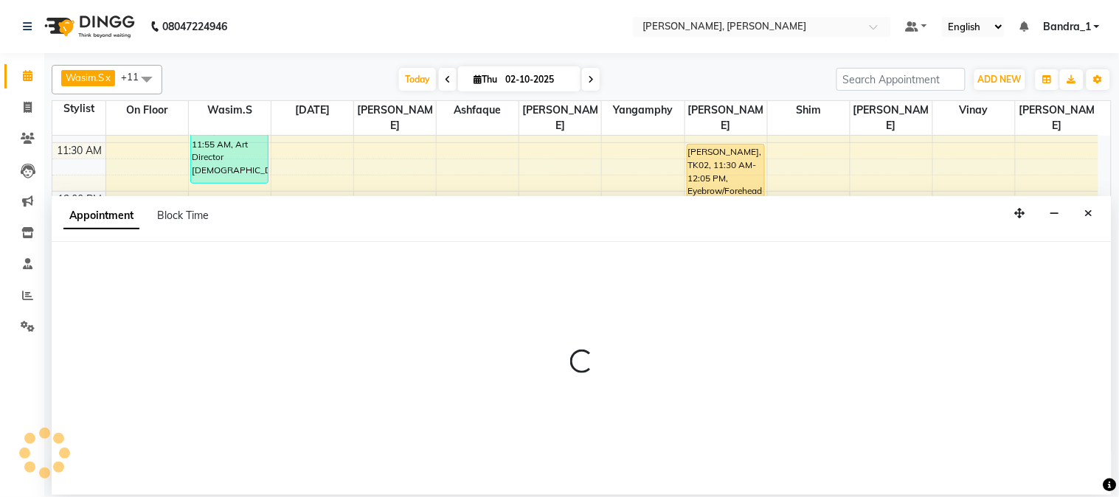
select select "88124"
select select "tentative"
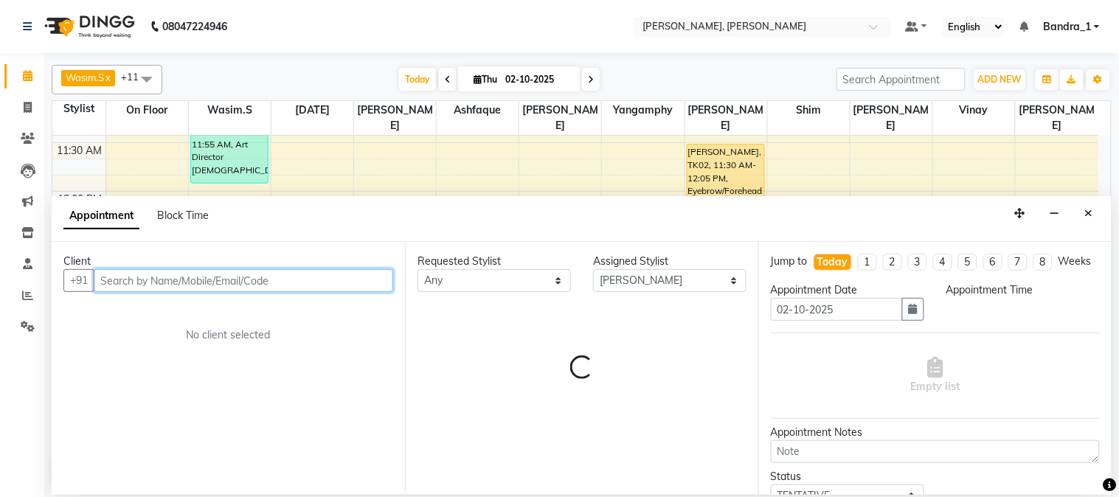
select select "765"
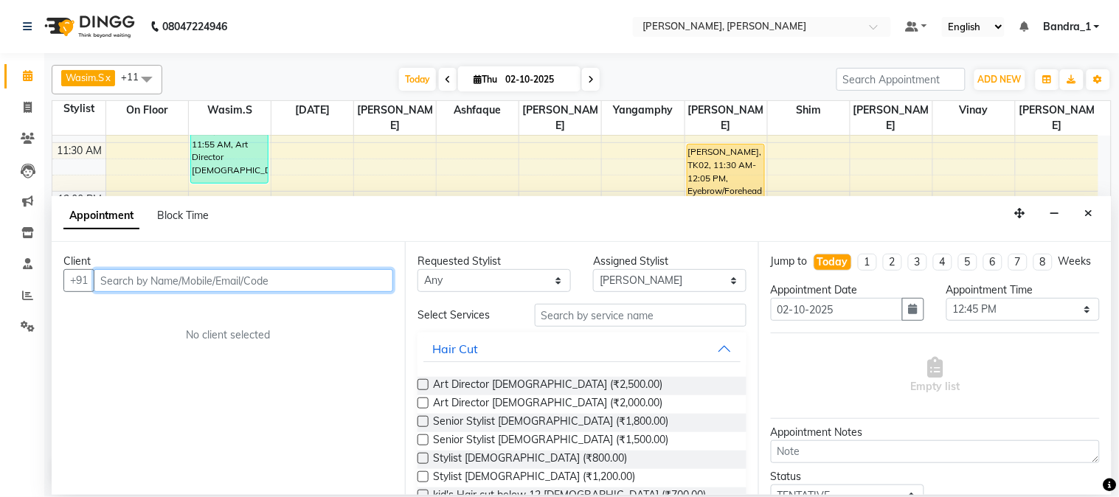
click at [204, 290] on input "text" at bounding box center [243, 280] width 299 height 23
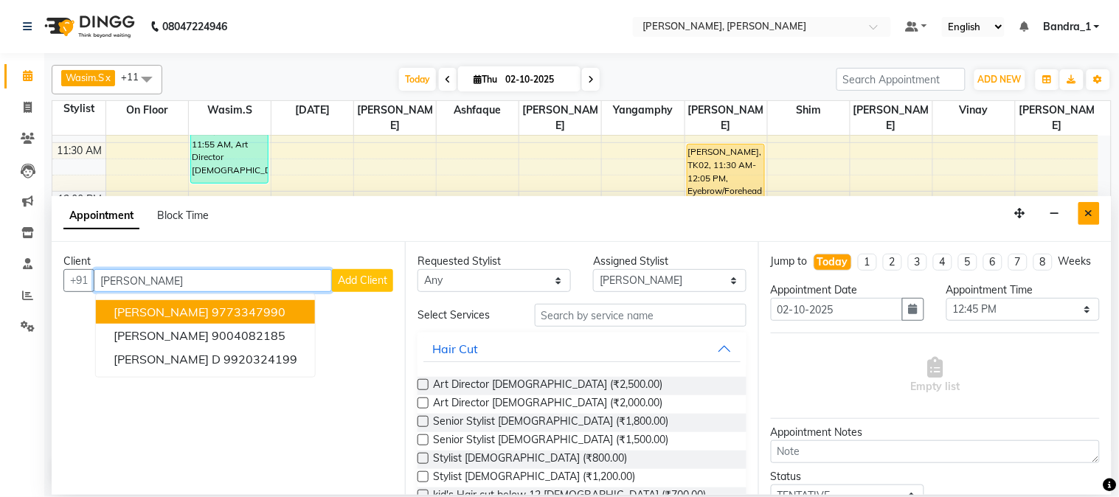
type input "[PERSON_NAME]"
click at [1088, 214] on icon "Close" at bounding box center [1089, 213] width 8 height 10
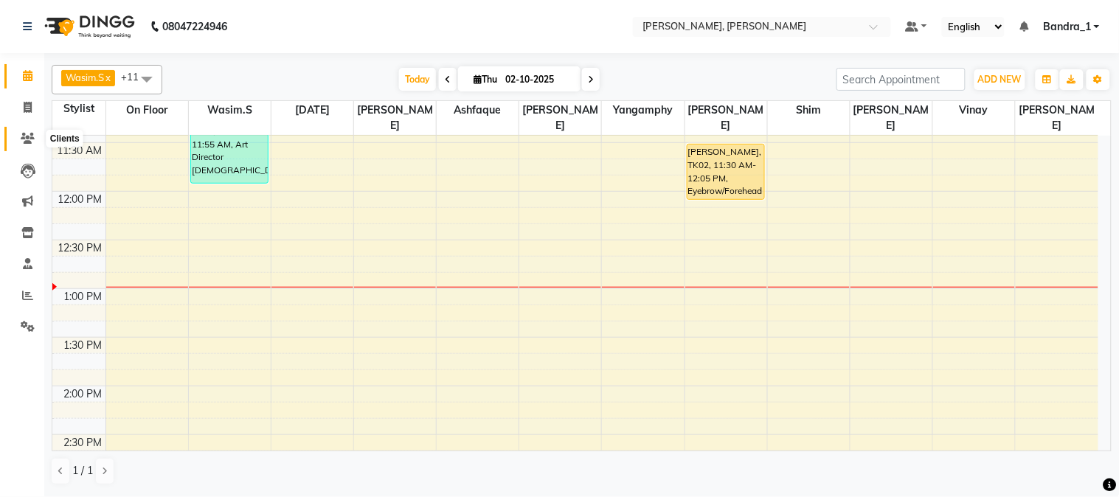
click at [26, 140] on icon at bounding box center [28, 138] width 14 height 11
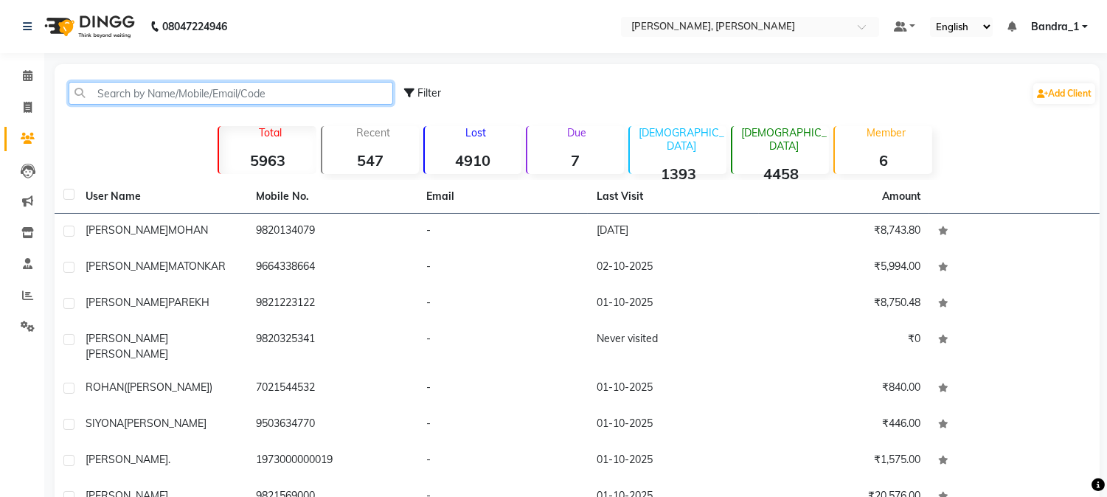
click at [126, 97] on input "text" at bounding box center [231, 93] width 324 height 23
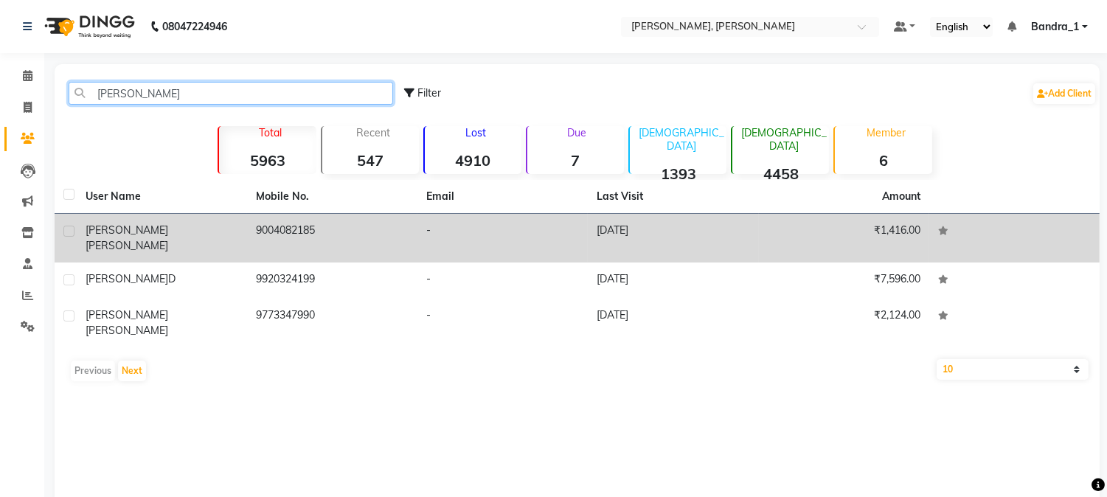
type input "[PERSON_NAME]"
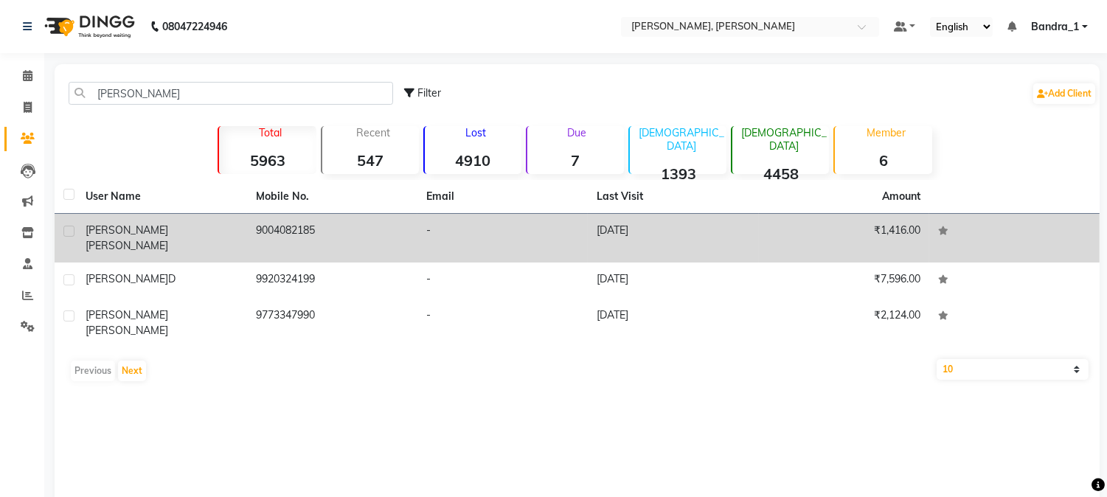
click at [380, 229] on td "9004082185" at bounding box center [332, 238] width 170 height 49
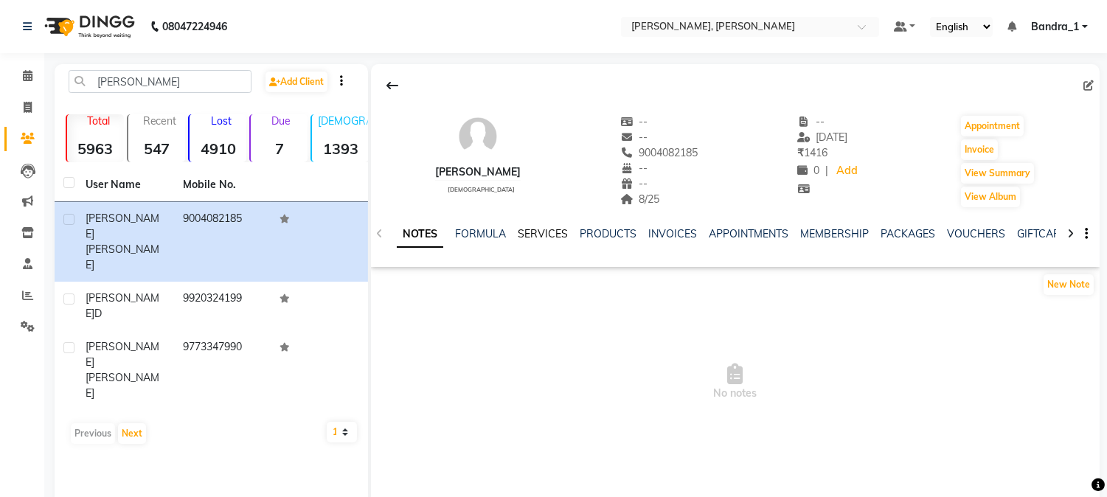
click at [543, 230] on link "SERVICES" at bounding box center [543, 233] width 50 height 13
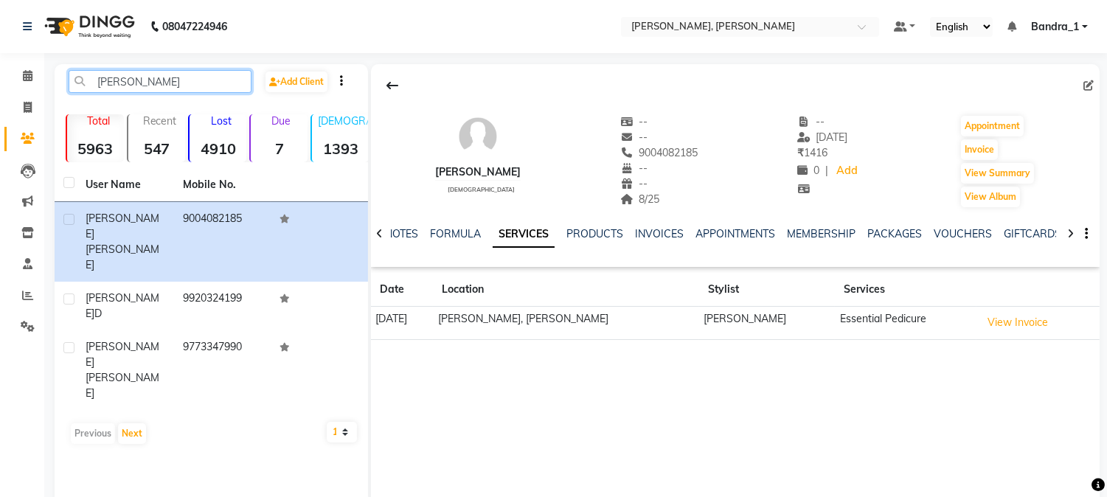
drag, startPoint x: 163, startPoint y: 82, endPoint x: 47, endPoint y: 88, distance: 116.0
click at [47, 88] on main "[PERSON_NAME] Add Client Total 5963 Recent 547 Lost 4910 Due 7 [DEMOGRAPHIC_DAT…" at bounding box center [575, 296] width 1063 height 465
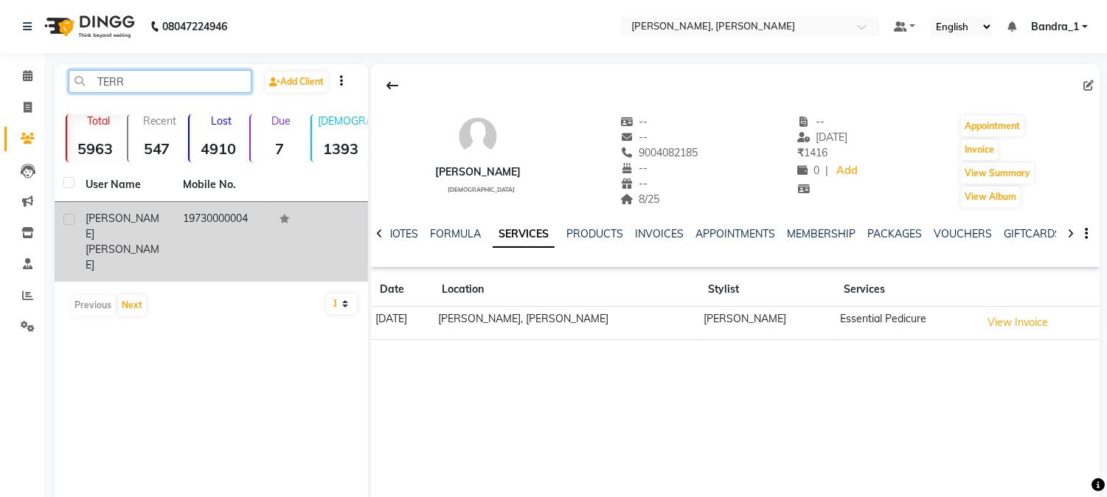
type input "TERR"
click at [185, 224] on td "19730000004" at bounding box center [222, 242] width 97 height 80
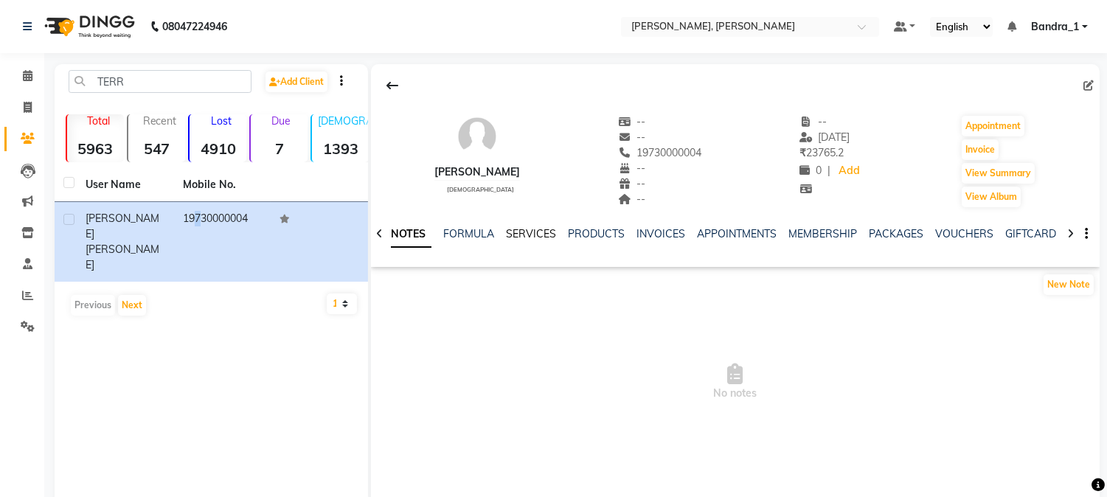
click at [517, 233] on link "SERVICES" at bounding box center [531, 233] width 50 height 13
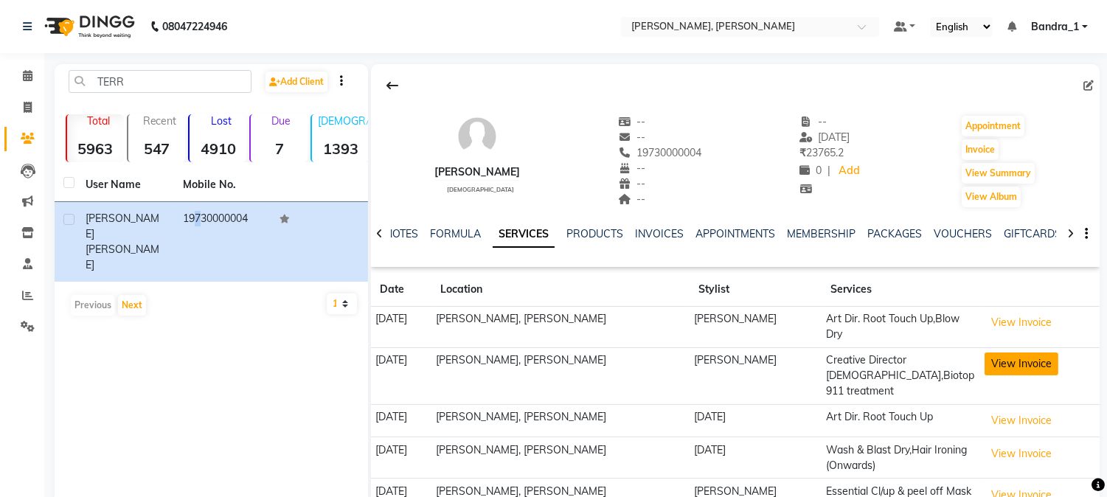
click at [1012, 355] on button "View Invoice" at bounding box center [1021, 363] width 74 height 23
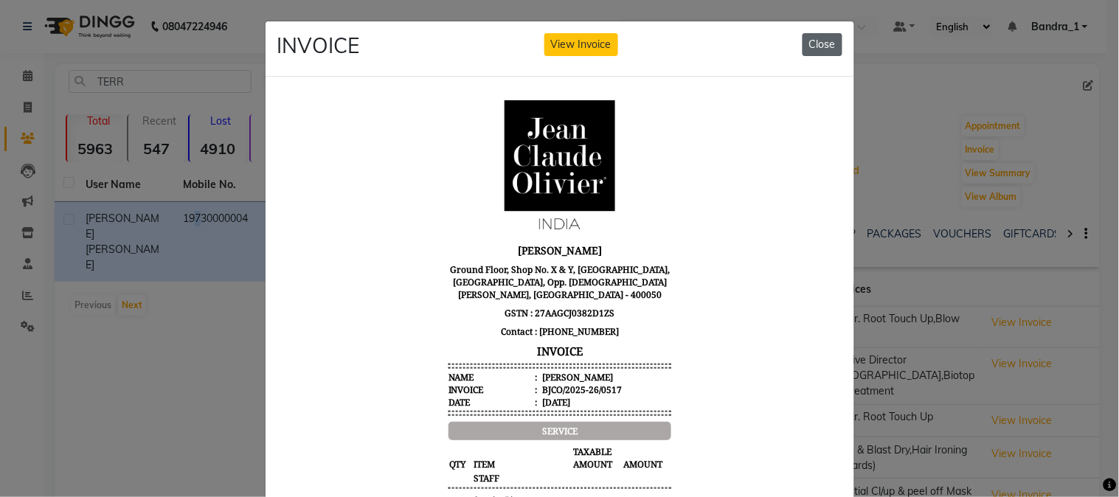
click at [807, 49] on button "Close" at bounding box center [822, 44] width 40 height 23
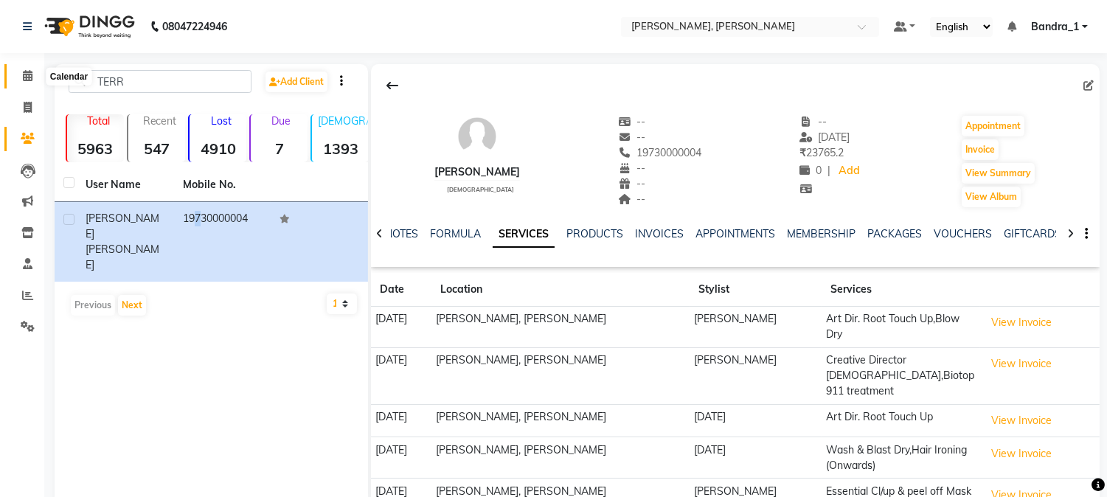
drag, startPoint x: 25, startPoint y: 72, endPoint x: 443, endPoint y: 488, distance: 590.2
click at [26, 72] on icon at bounding box center [28, 75] width 10 height 11
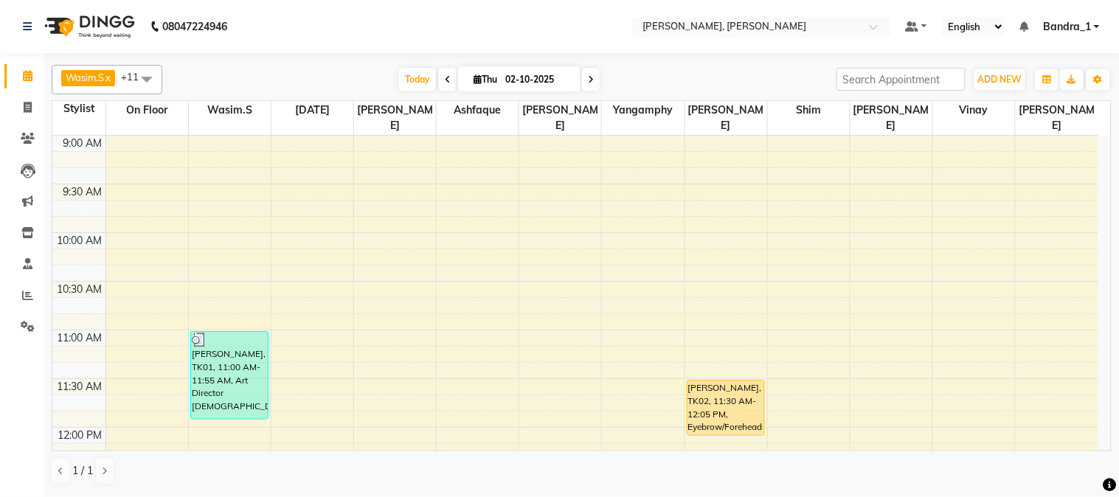
click at [515, 21] on nav "08047224946 Select Location × [PERSON_NAME], Bandra West Default Panel My Panel…" at bounding box center [559, 26] width 1119 height 53
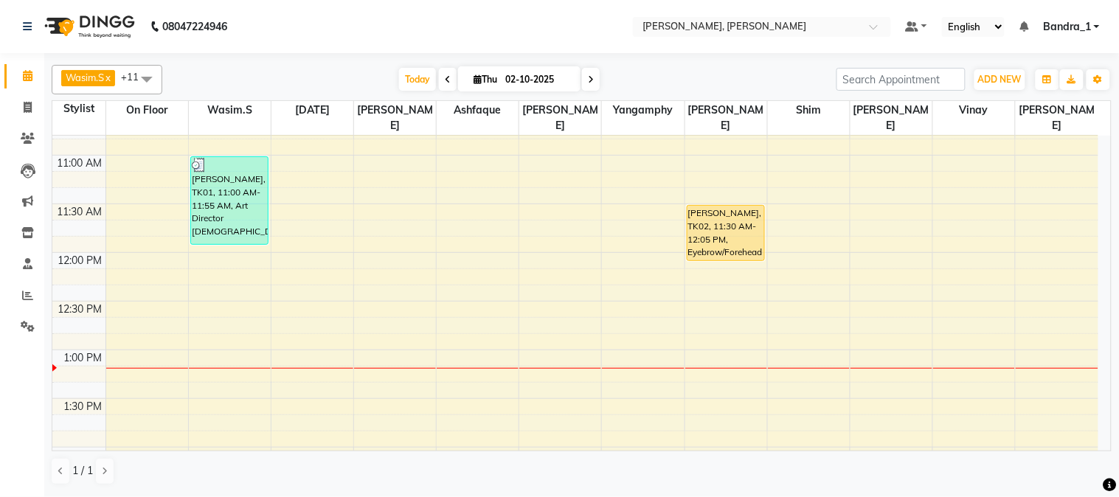
scroll to position [198, 0]
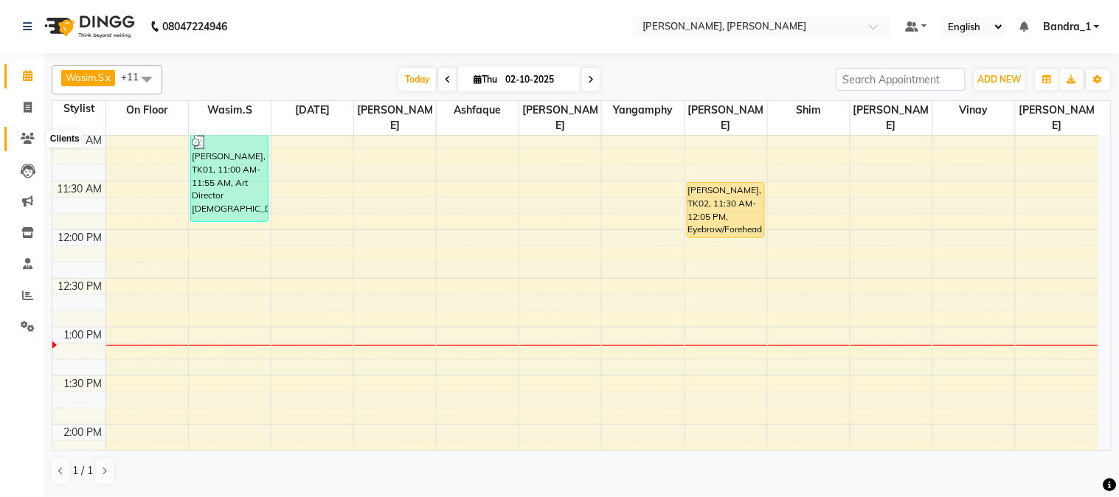
click at [31, 136] on icon at bounding box center [28, 138] width 14 height 11
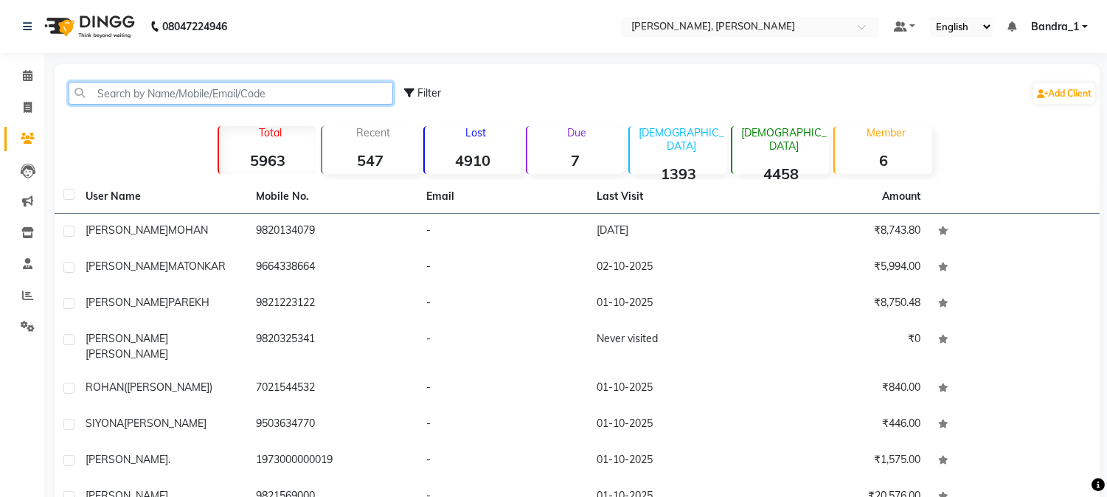
click at [126, 94] on input "text" at bounding box center [231, 93] width 324 height 23
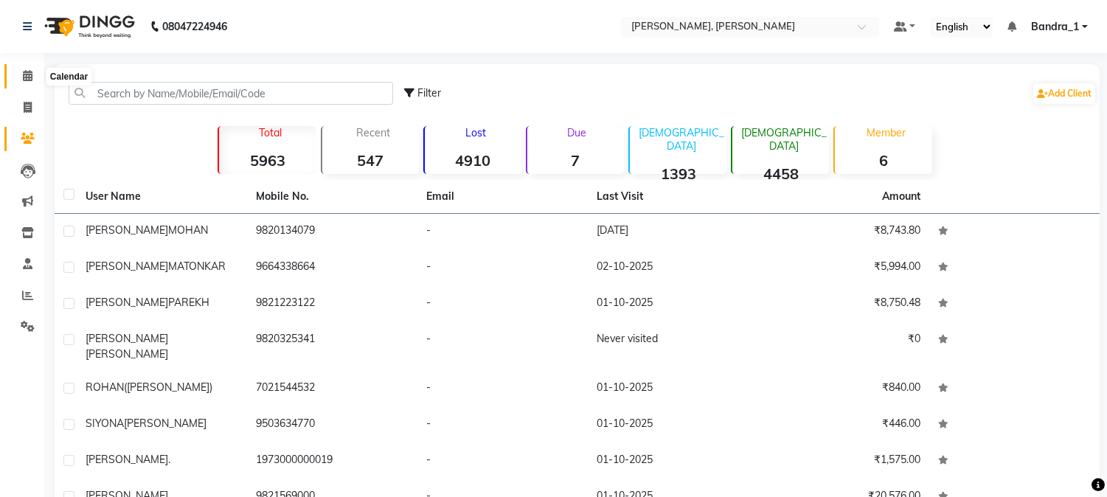
click at [27, 80] on icon at bounding box center [28, 75] width 10 height 11
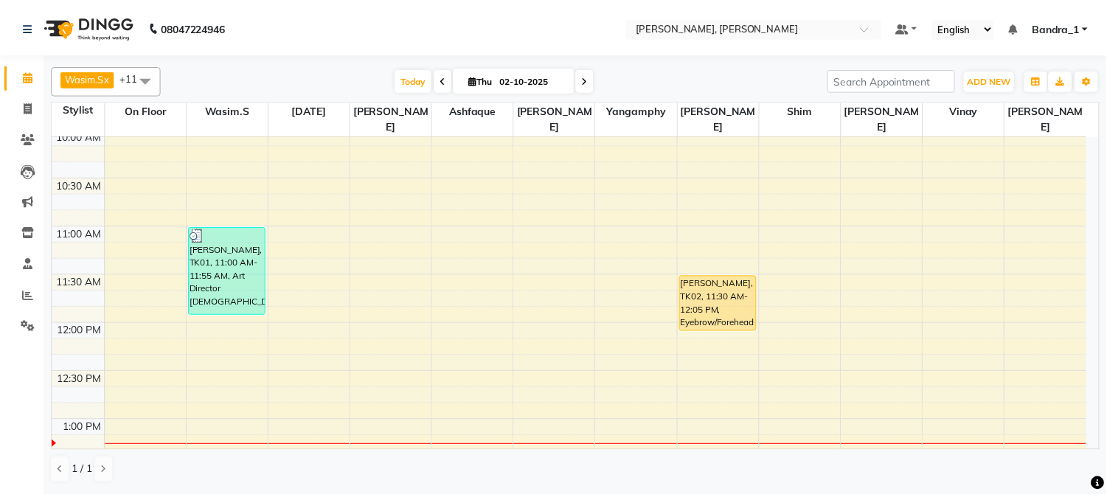
scroll to position [175, 0]
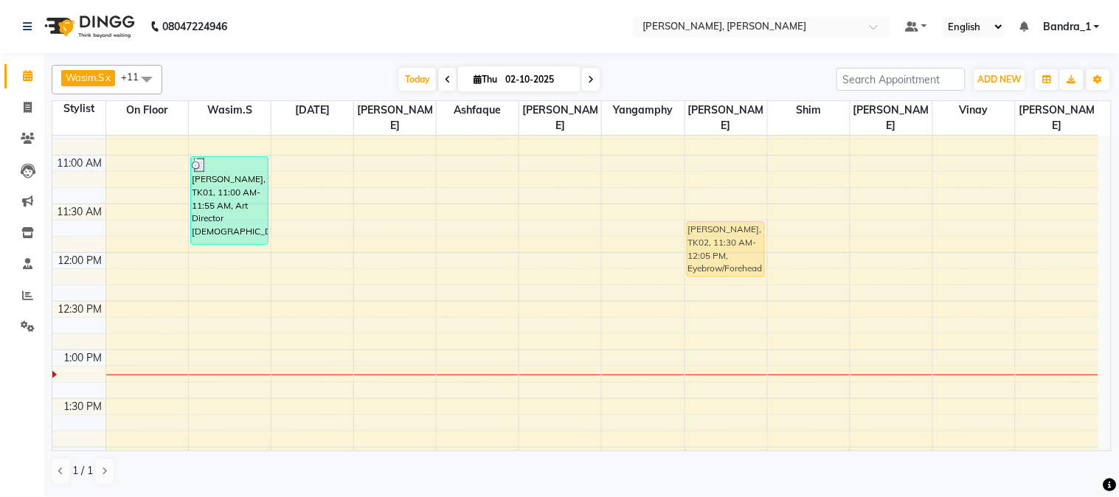
drag, startPoint x: 718, startPoint y: 202, endPoint x: 730, endPoint y: 224, distance: 25.1
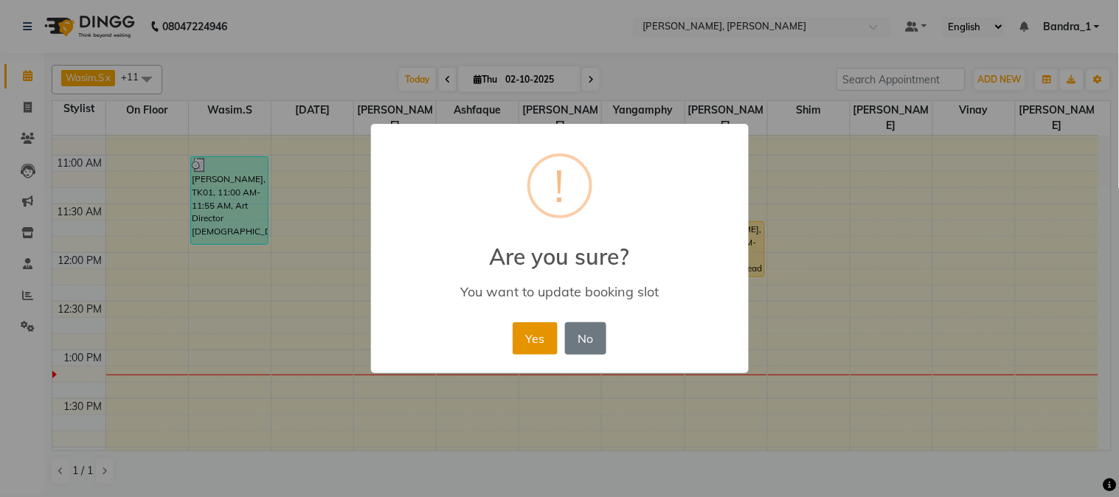
click at [546, 339] on button "Yes" at bounding box center [534, 338] width 45 height 32
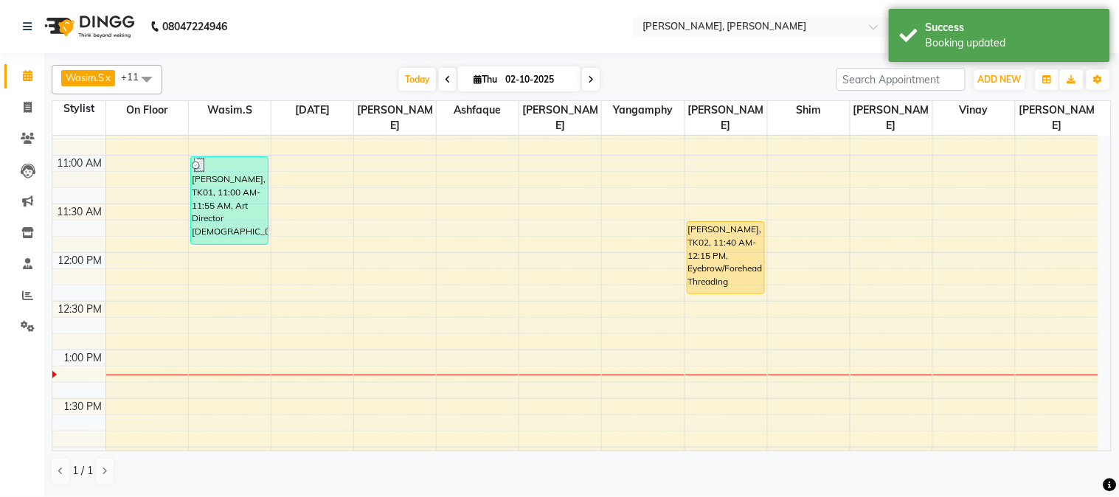
drag, startPoint x: 725, startPoint y: 261, endPoint x: 727, endPoint y: 273, distance: 12.0
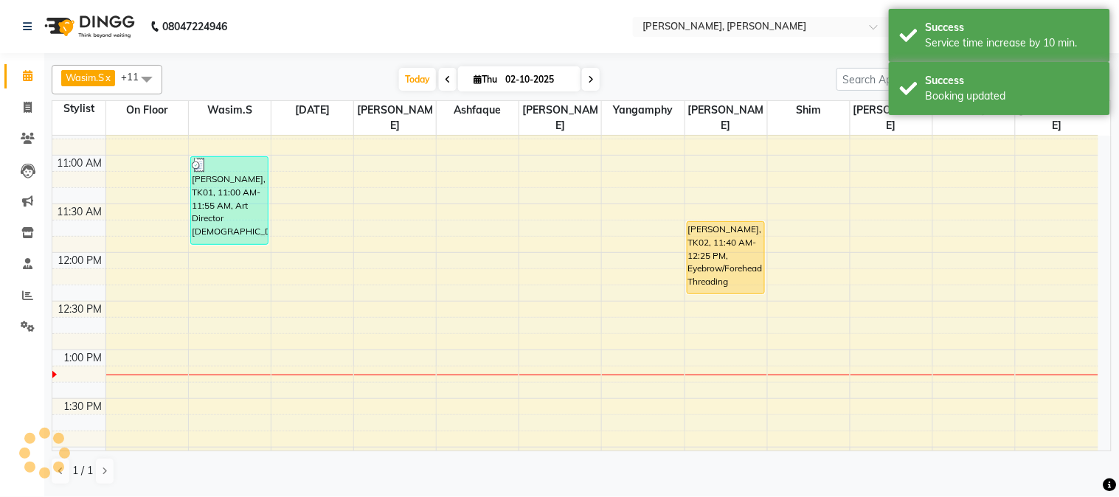
click at [731, 234] on div "[PERSON_NAME], TK02, 11:40 AM-12:25 PM, Eyebrow/Forehead Threading" at bounding box center [725, 258] width 77 height 72
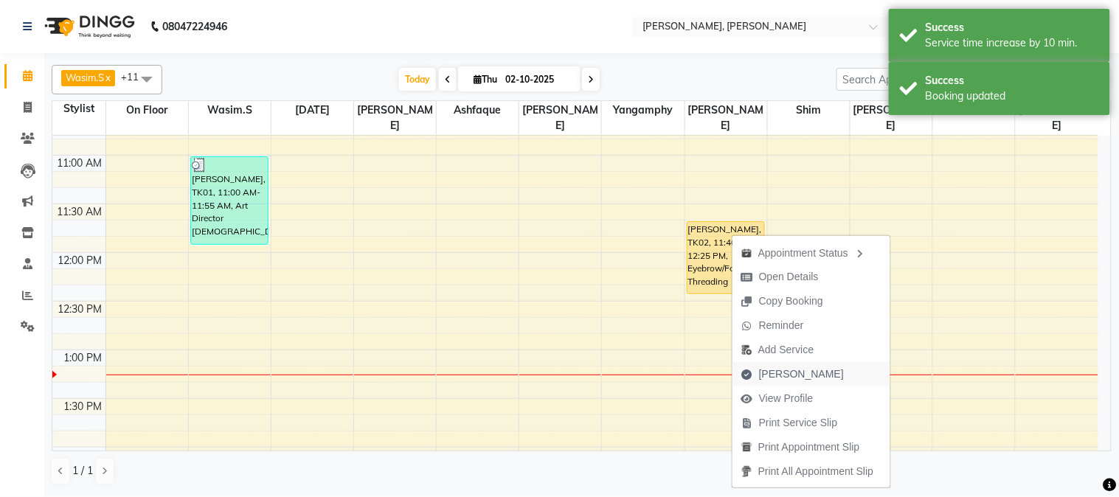
click at [787, 369] on span "[PERSON_NAME]" at bounding box center [801, 373] width 85 height 15
select select "7997"
select select "service"
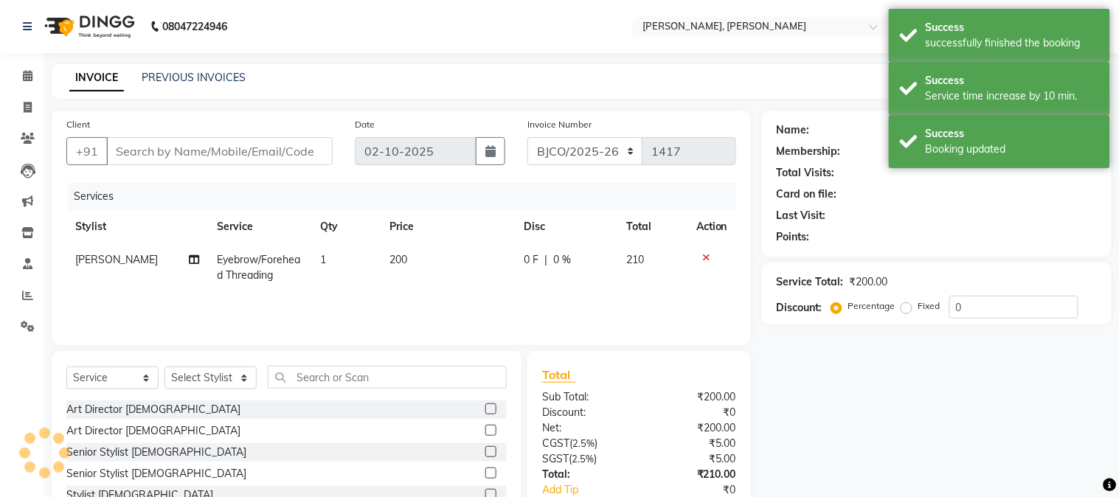
type input "9820134079"
select select "64098"
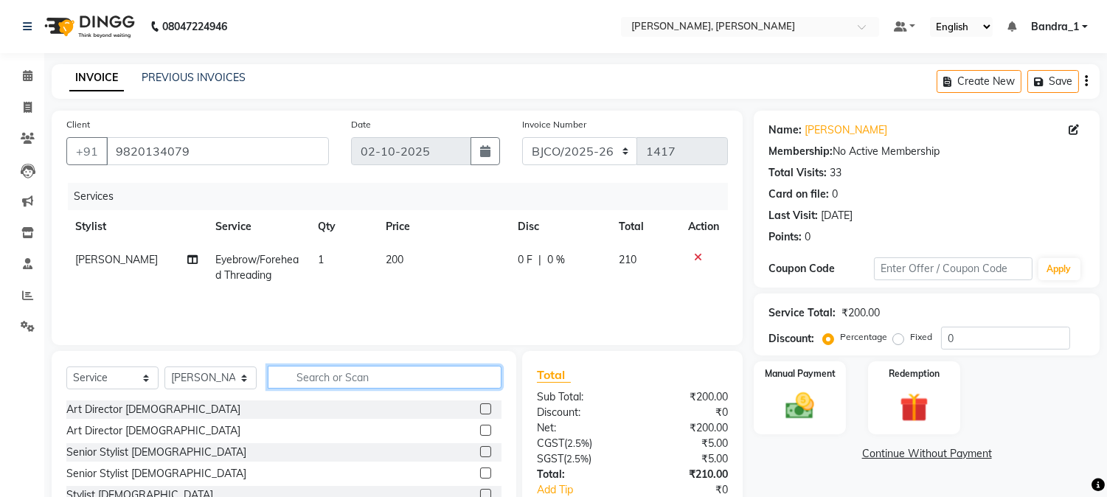
click at [386, 381] on input "text" at bounding box center [385, 377] width 234 height 23
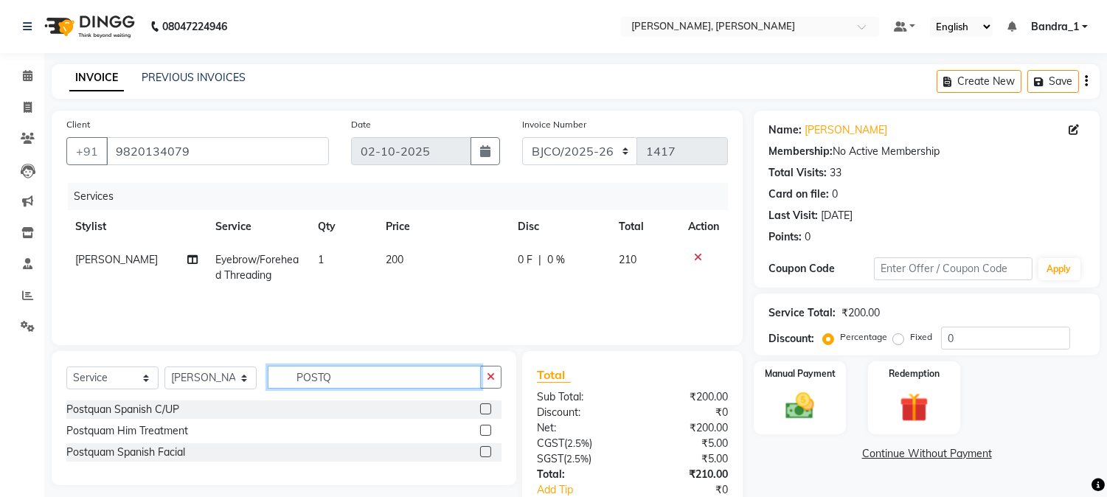
type input "POSTQ"
click at [484, 411] on label at bounding box center [485, 408] width 11 height 11
click at [484, 411] on input "checkbox" at bounding box center [485, 410] width 10 height 10
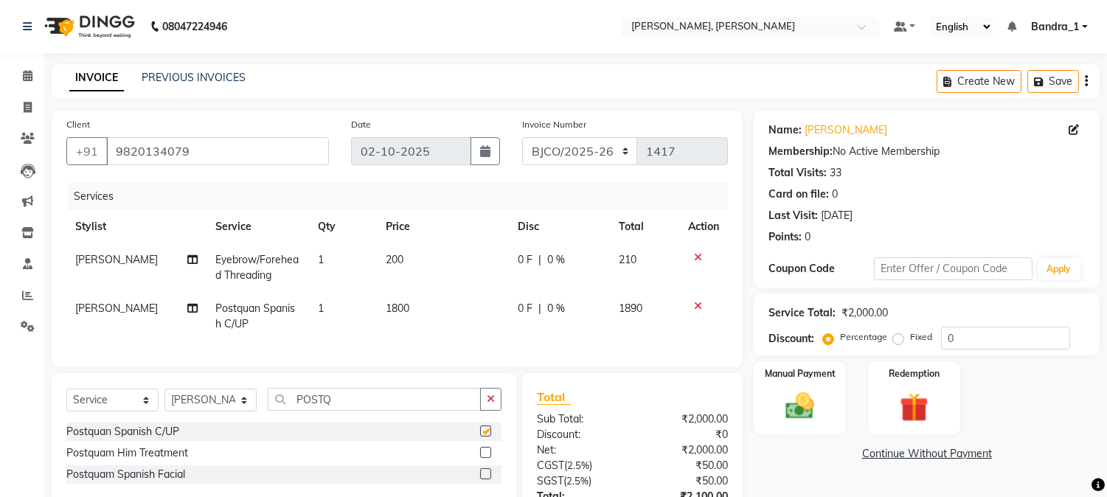
checkbox input "false"
click at [392, 310] on span "1800" at bounding box center [398, 308] width 24 height 13
select select "64098"
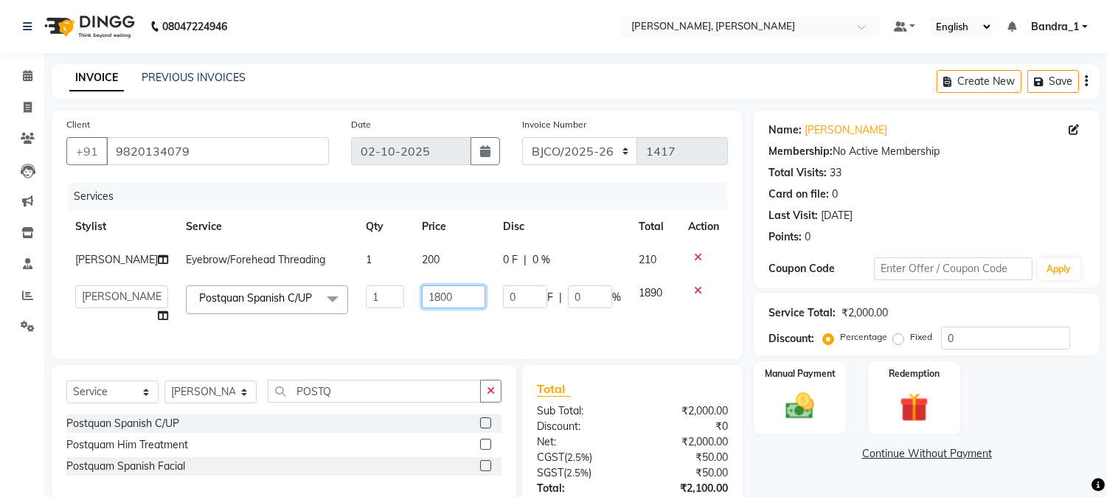
click at [422, 301] on input "1800" at bounding box center [453, 296] width 63 height 23
type input "2500"
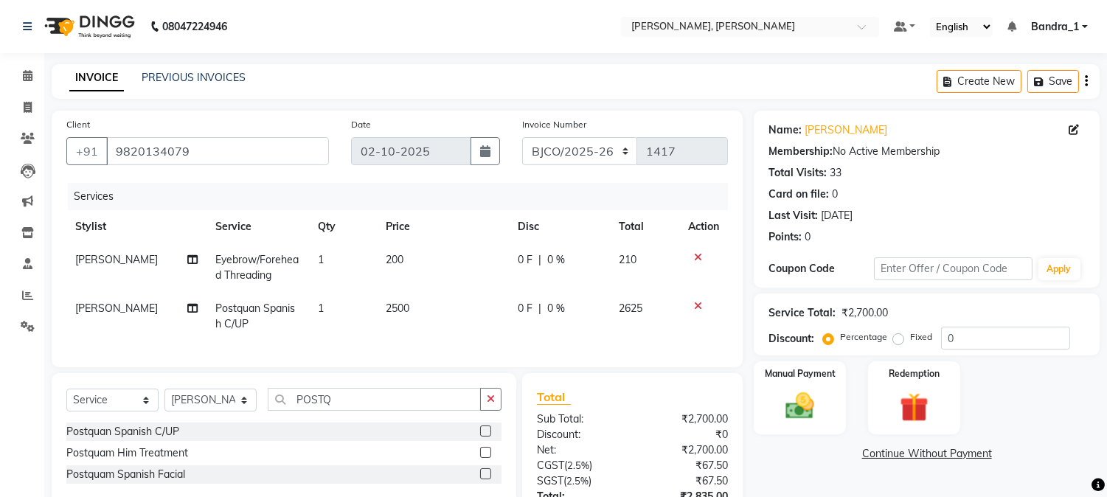
click at [490, 230] on tr "Stylist Service Qty Price Disc Total Action" at bounding box center [396, 226] width 661 height 33
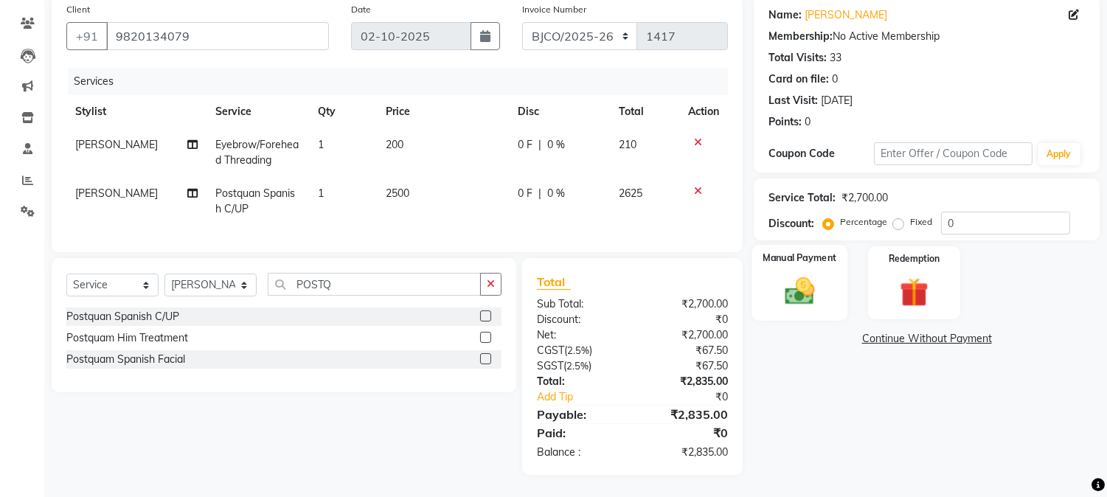
click at [802, 278] on img at bounding box center [800, 291] width 49 height 35
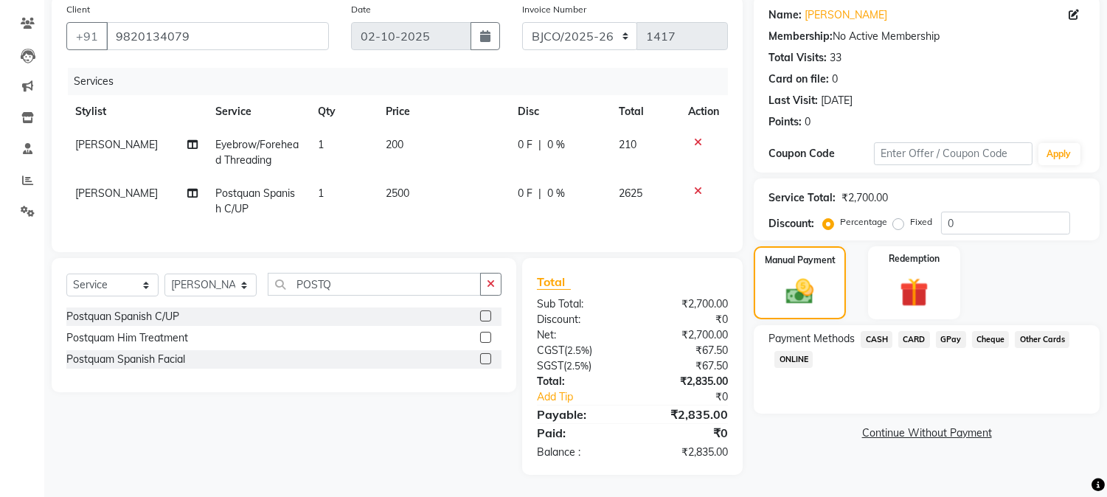
click at [917, 331] on span "CARD" at bounding box center [914, 339] width 32 height 17
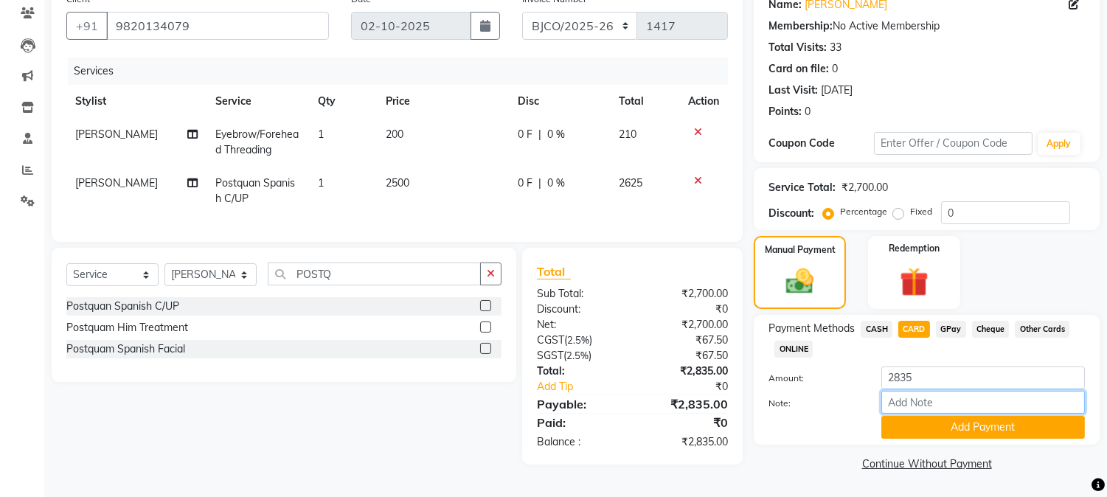
drag, startPoint x: 930, startPoint y: 404, endPoint x: 917, endPoint y: 402, distance: 12.7
click at [929, 403] on input "Note:" at bounding box center [983, 402] width 204 height 23
type input "9298"
click at [937, 431] on button "Add Payment" at bounding box center [983, 427] width 204 height 23
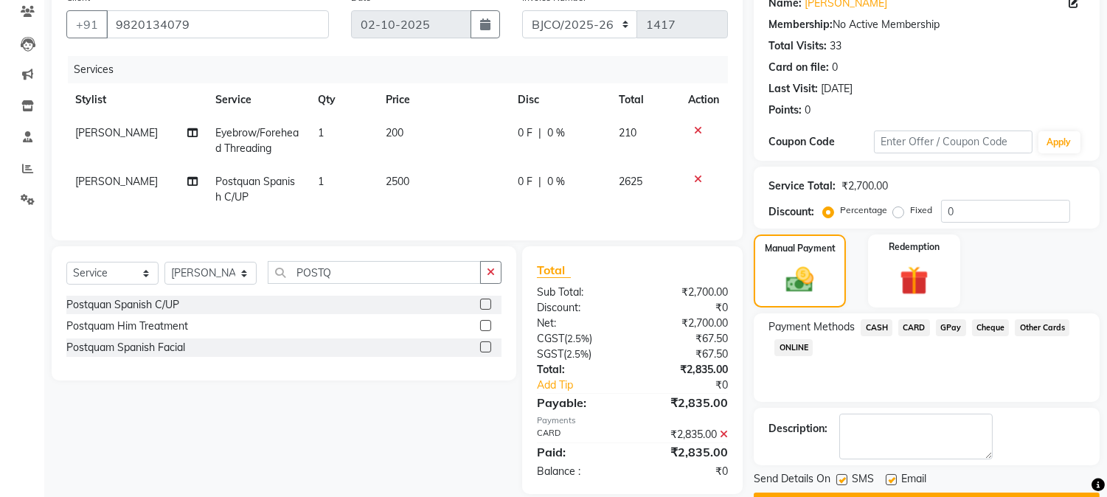
click at [838, 481] on label at bounding box center [841, 479] width 11 height 11
click at [838, 481] on input "checkbox" at bounding box center [841, 481] width 10 height 10
checkbox input "false"
click at [892, 478] on label at bounding box center [891, 479] width 11 height 11
click at [892, 478] on input "checkbox" at bounding box center [891, 481] width 10 height 10
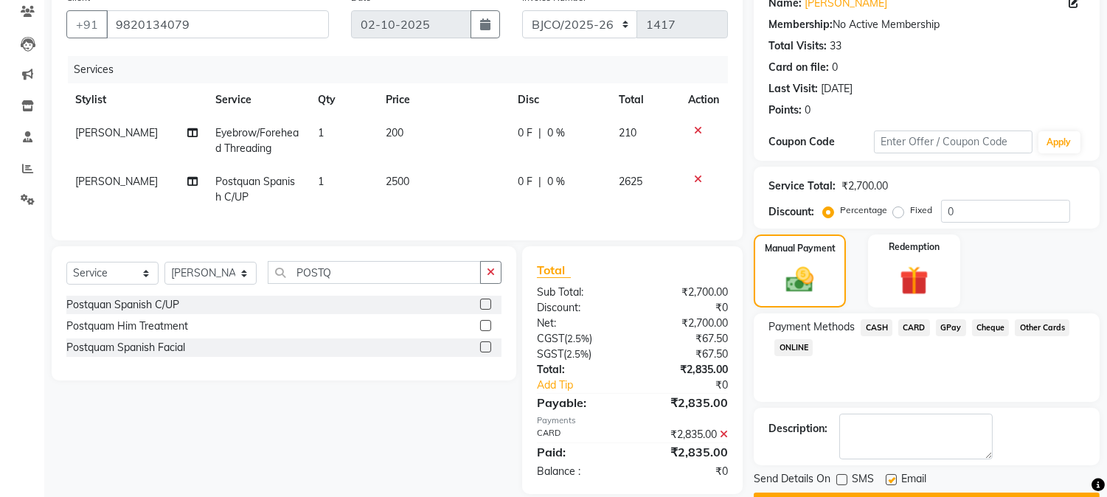
checkbox input "false"
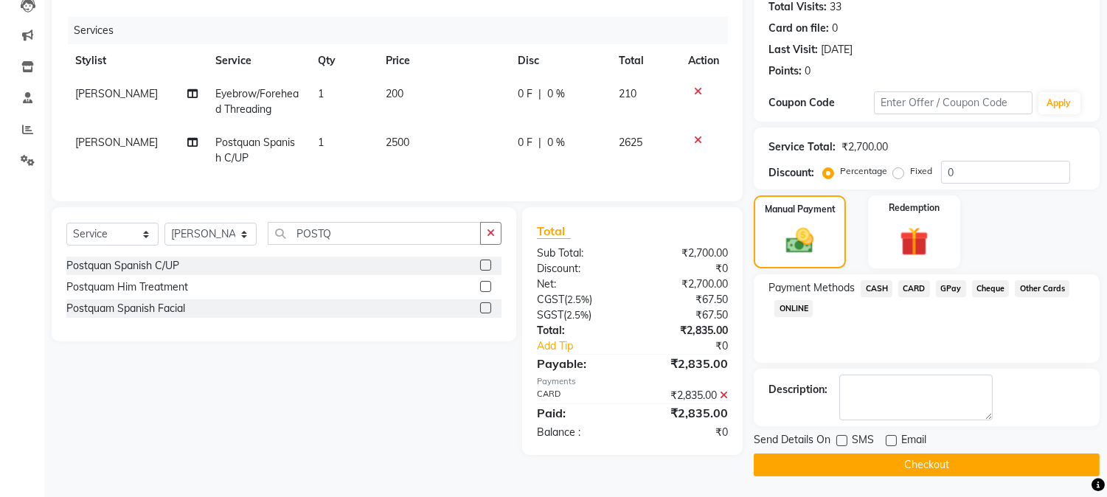
click at [889, 467] on button "Checkout" at bounding box center [927, 464] width 346 height 23
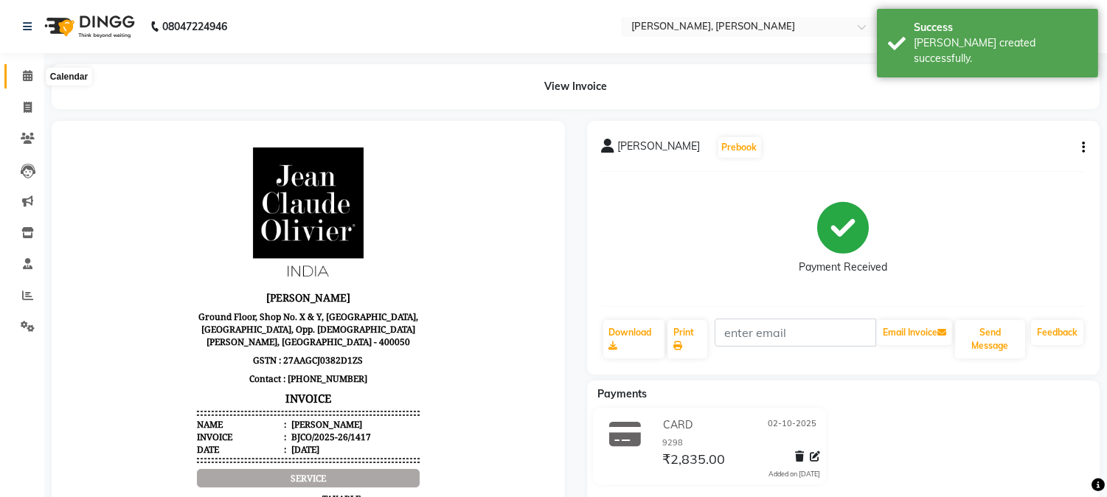
click at [25, 77] on icon at bounding box center [28, 75] width 10 height 11
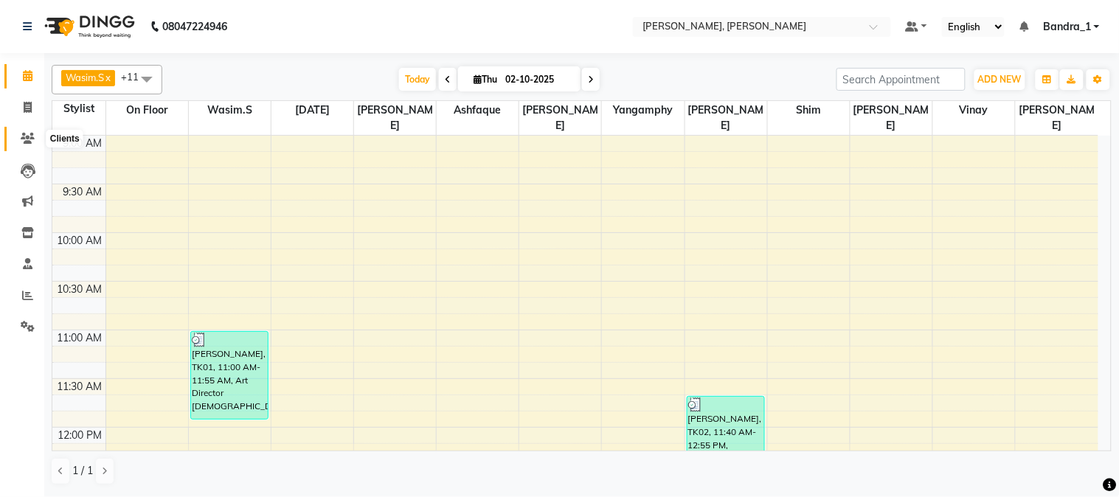
click at [32, 138] on icon at bounding box center [28, 138] width 14 height 11
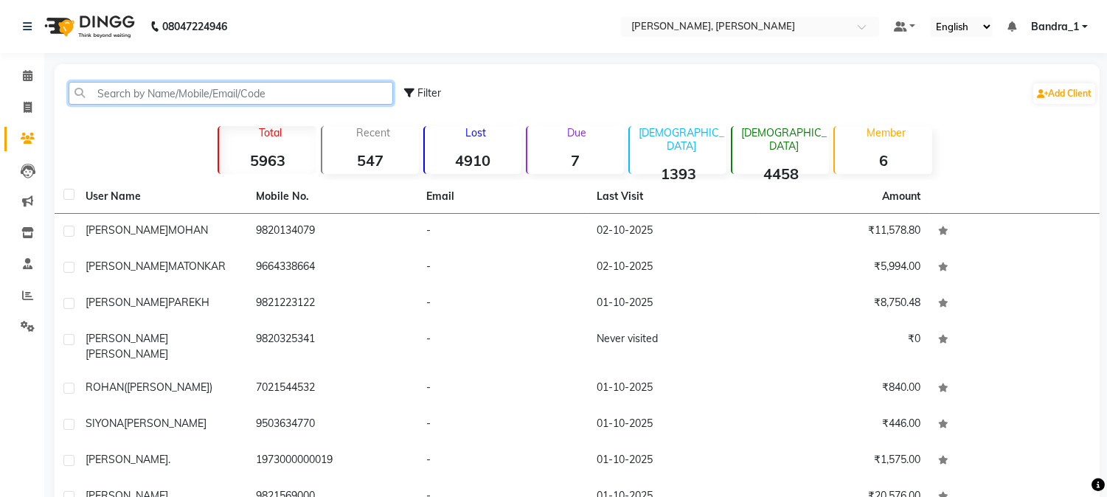
click at [127, 91] on input "text" at bounding box center [231, 93] width 324 height 23
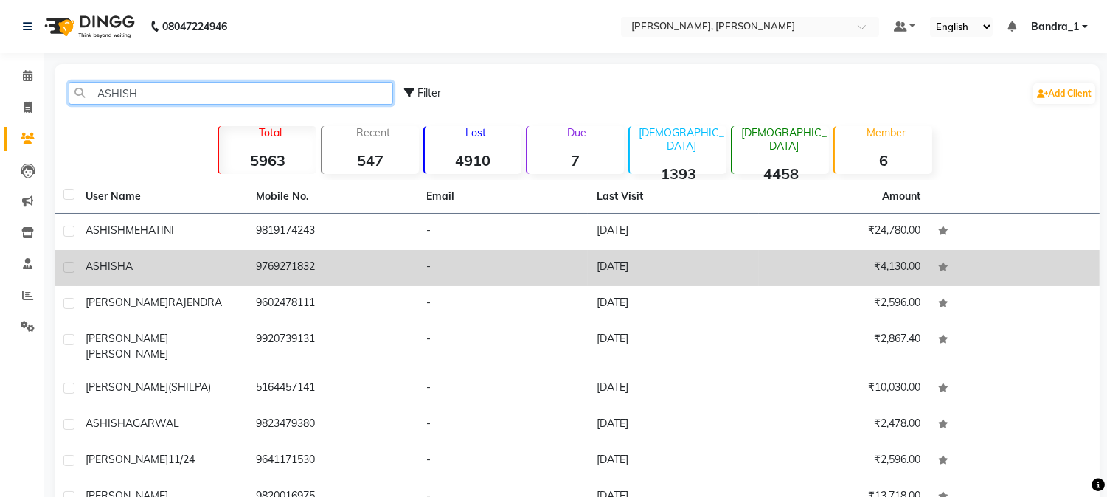
type input "ASHISH"
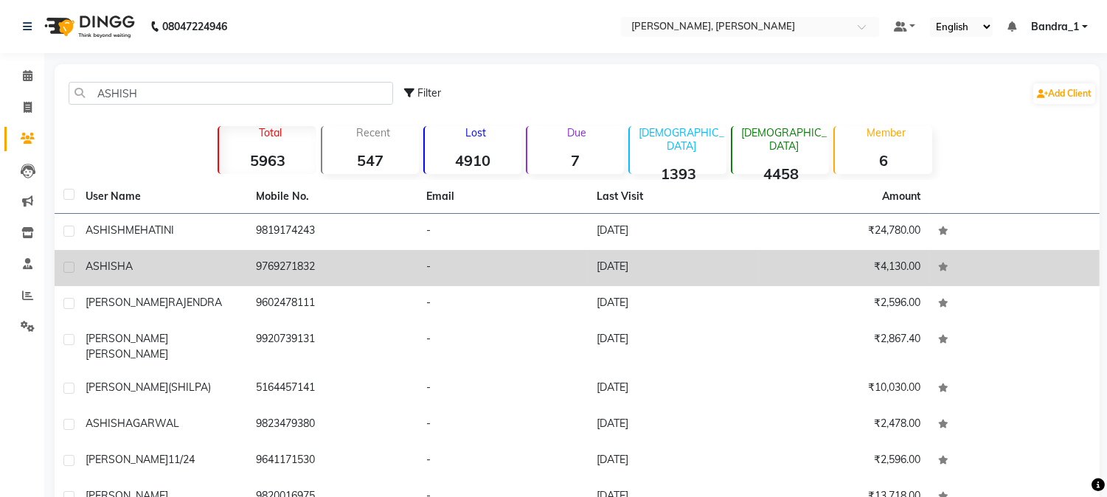
click at [358, 267] on td "9769271832" at bounding box center [332, 268] width 170 height 36
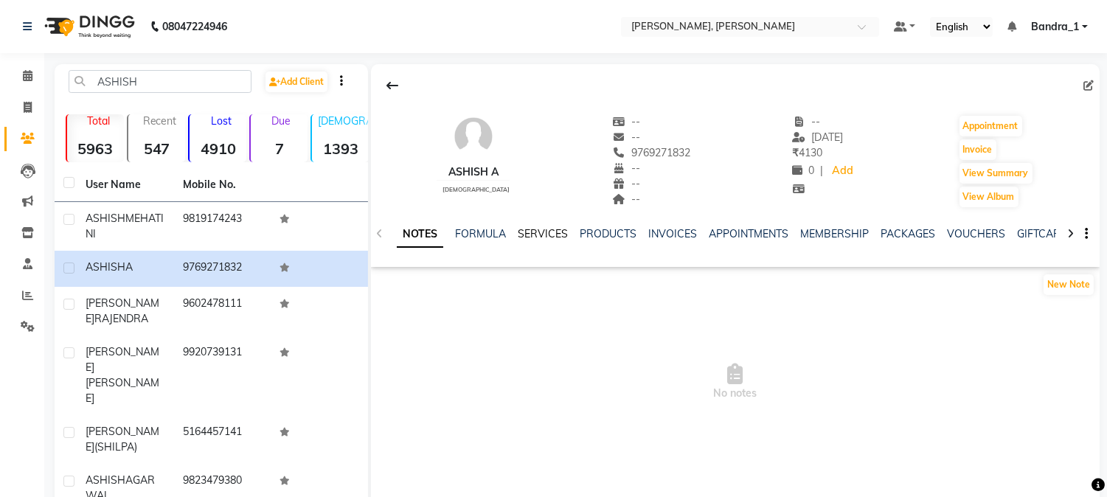
click at [521, 232] on link "SERVICES" at bounding box center [543, 233] width 50 height 13
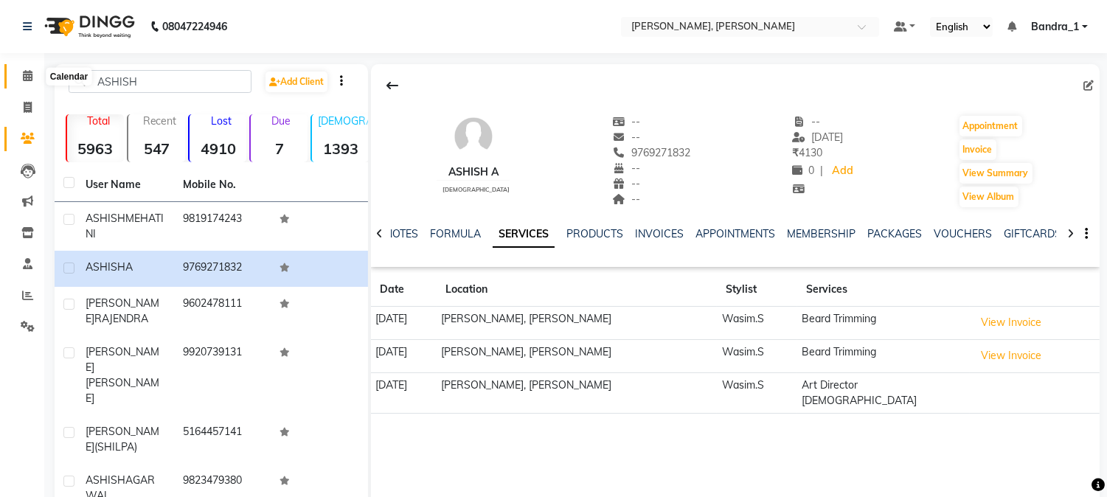
click at [24, 75] on icon at bounding box center [28, 75] width 10 height 11
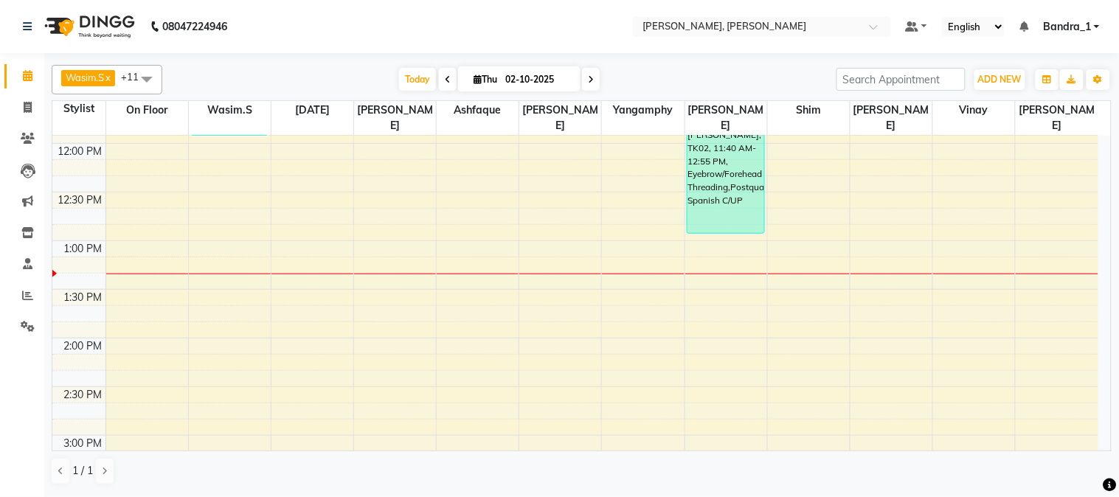
scroll to position [327, 0]
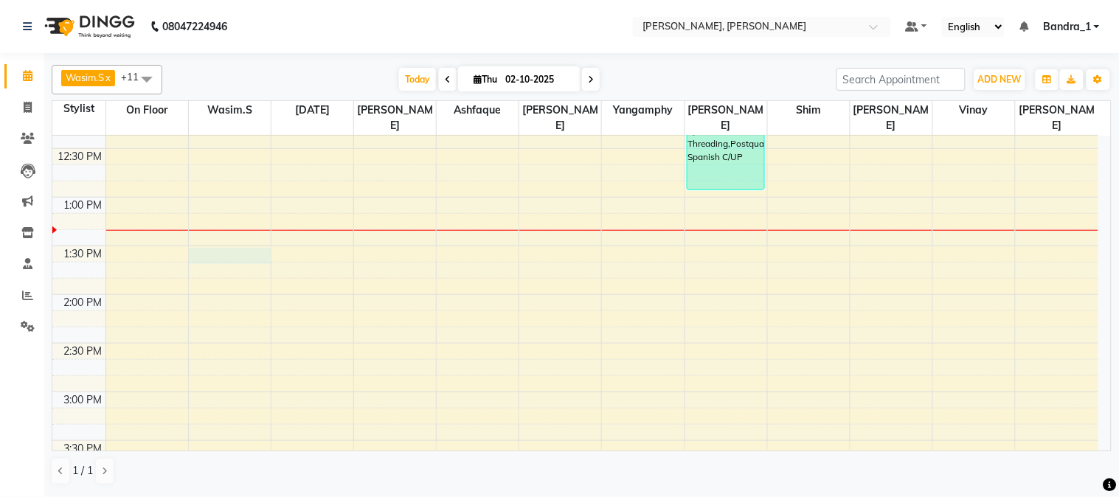
click at [215, 234] on div "9:00 AM 9:30 AM 10:00 AM 10:30 AM 11:00 AM 11:30 AM 12:00 PM 12:30 PM 1:00 PM 1…" at bounding box center [575, 489] width 1046 height 1362
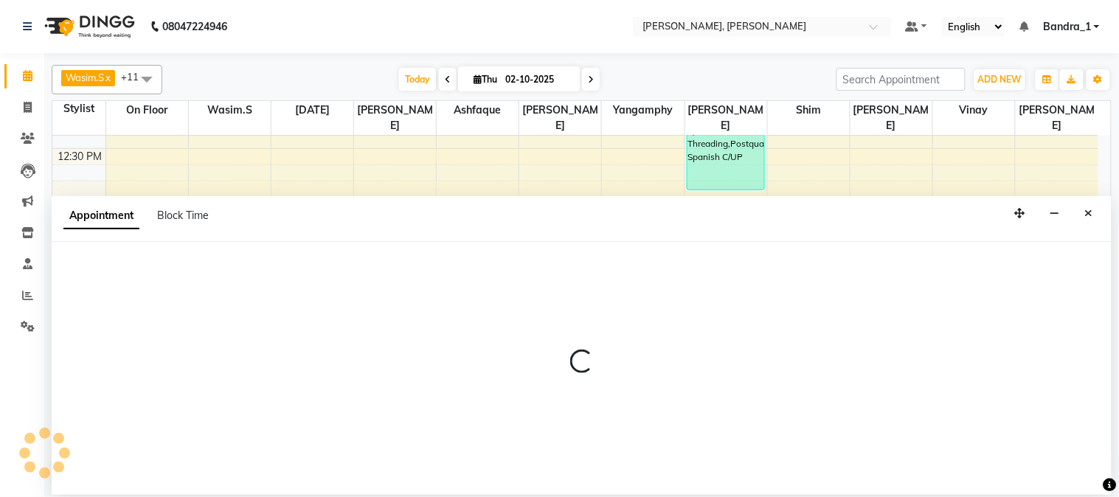
select select "54154"
select select "tentative"
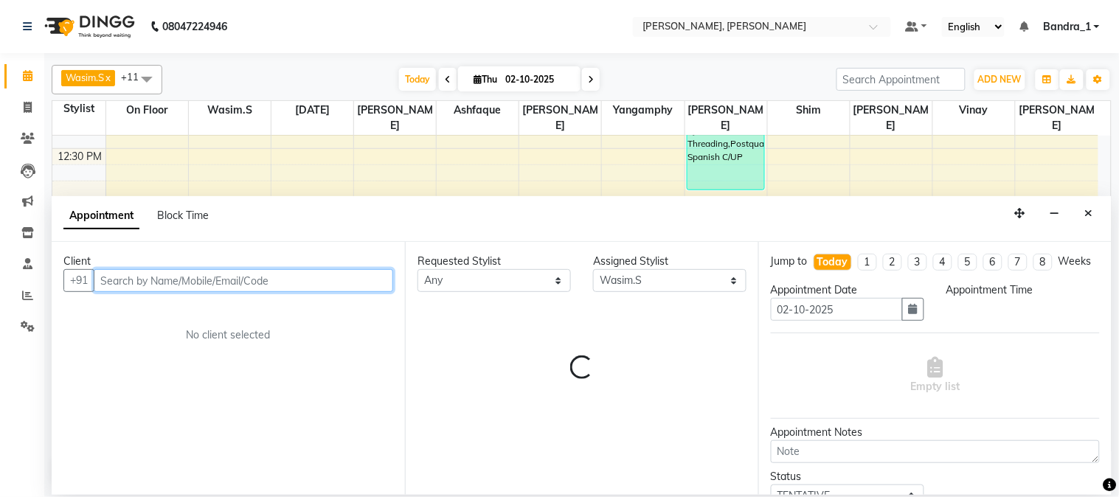
select select "810"
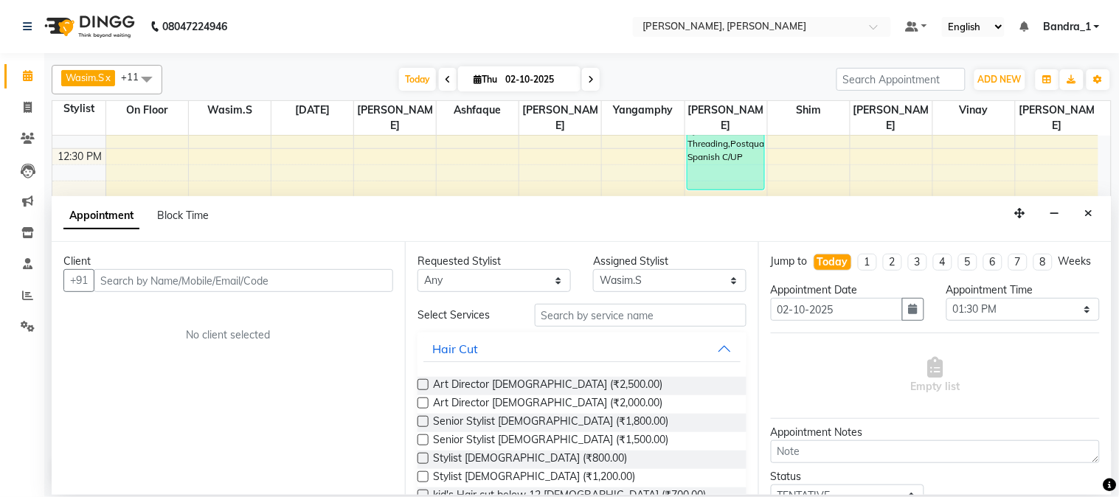
drag, startPoint x: 1085, startPoint y: 210, endPoint x: 994, endPoint y: 232, distance: 93.2
click at [1077, 214] on div "Appointment Block Time" at bounding box center [582, 219] width 1060 height 46
click at [1085, 209] on icon "Close" at bounding box center [1089, 213] width 8 height 10
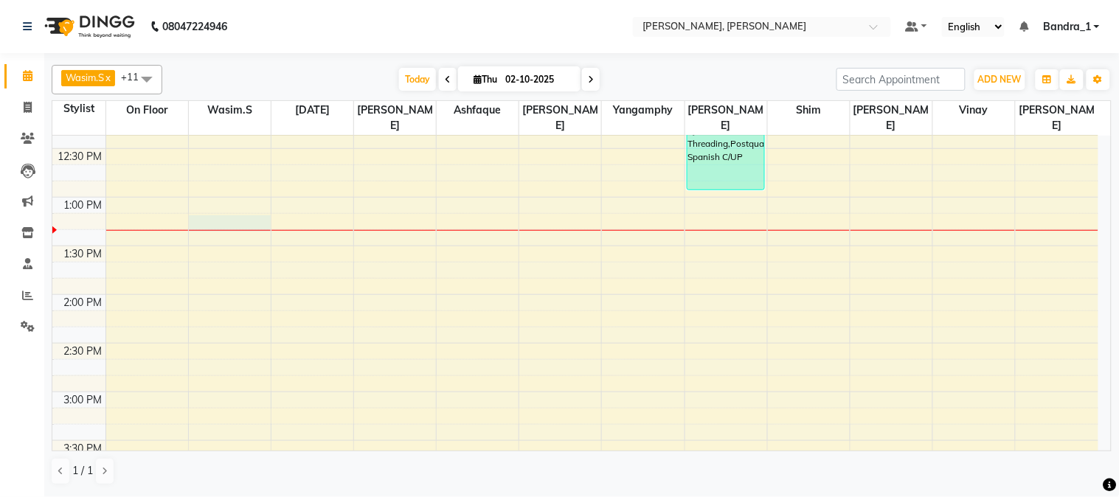
click at [204, 211] on div "9:00 AM 9:30 AM 10:00 AM 10:30 AM 11:00 AM 11:30 AM 12:00 PM 12:30 PM 1:00 PM 1…" at bounding box center [575, 489] width 1046 height 1362
select select "54154"
select select "tentative"
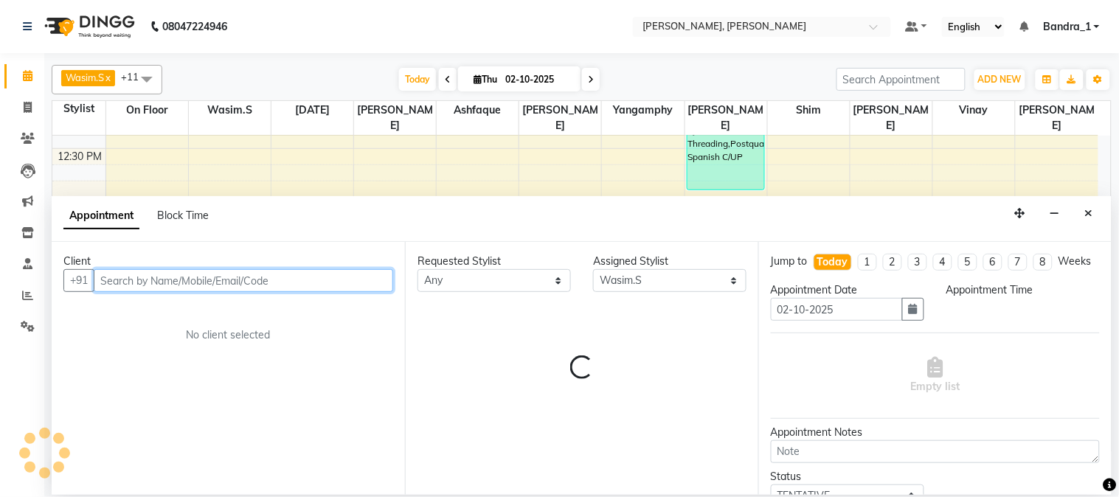
select select "795"
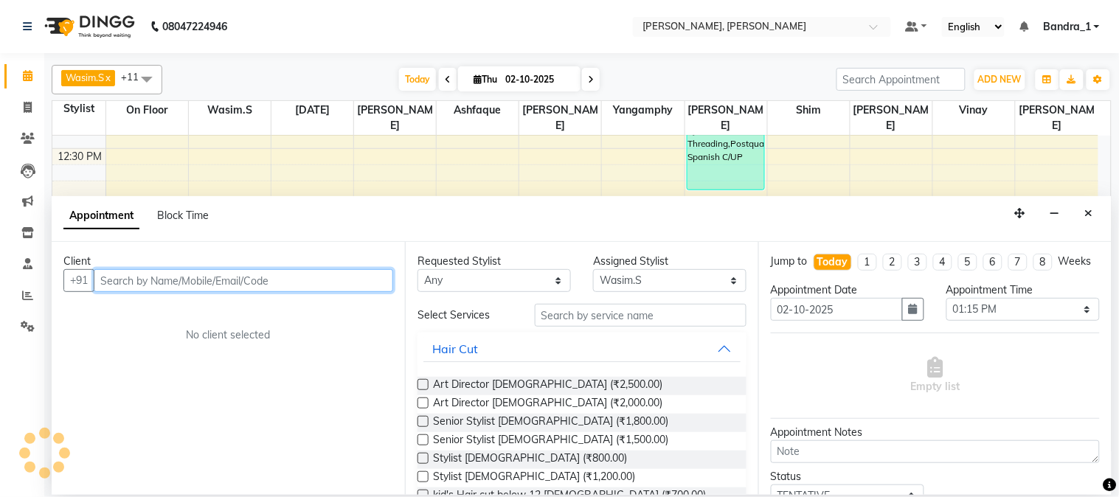
click at [179, 282] on input "text" at bounding box center [243, 280] width 299 height 23
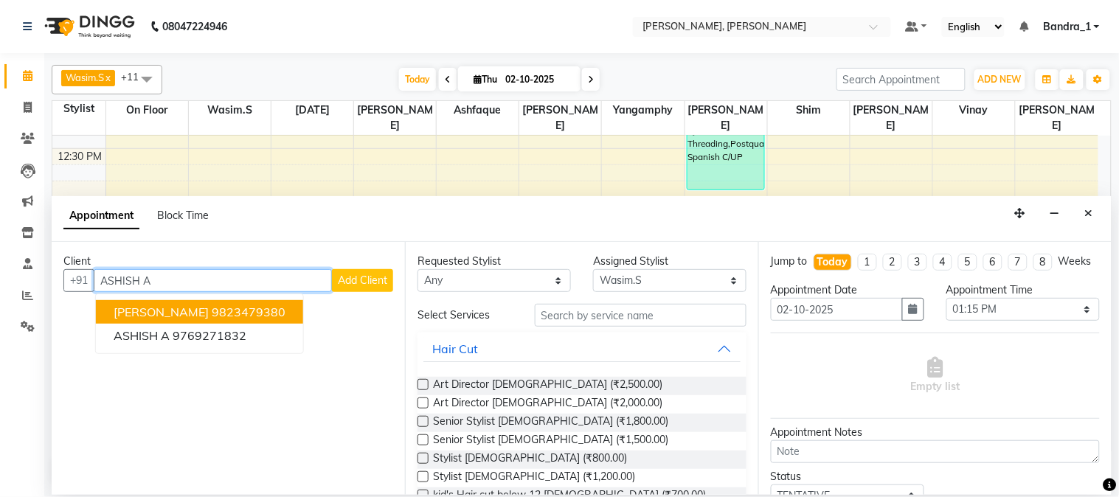
scroll to position [0, 0]
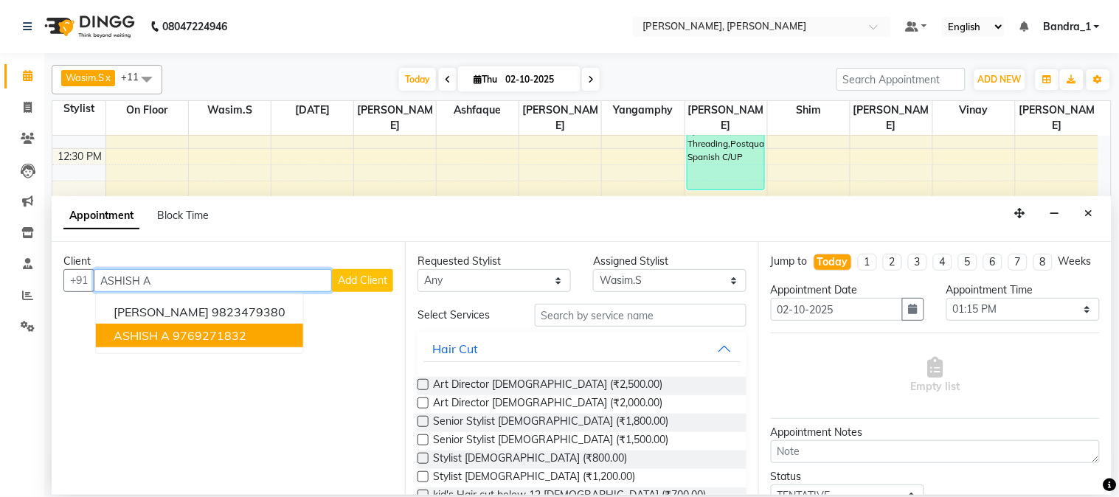
click at [200, 335] on ngb-highlight "9769271832" at bounding box center [210, 335] width 74 height 15
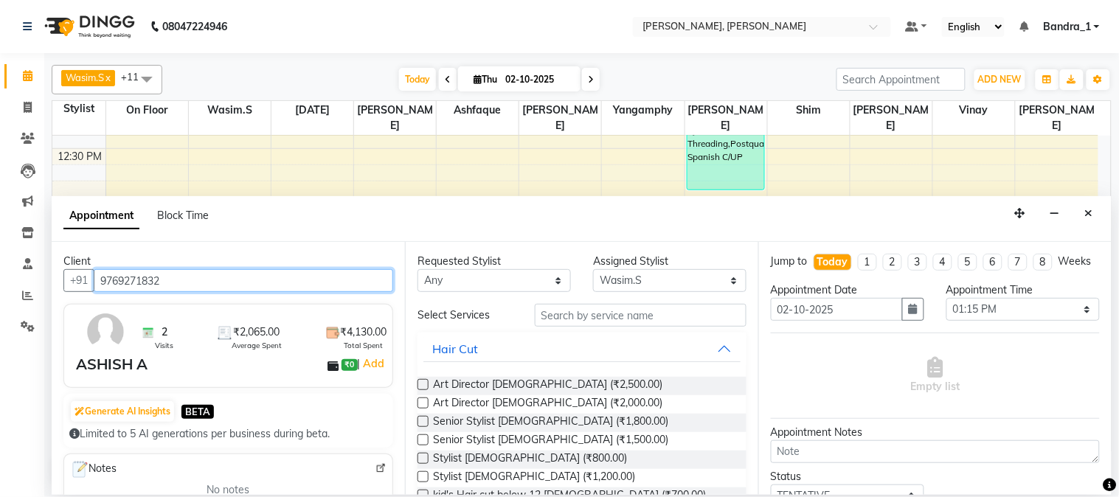
type input "9769271832"
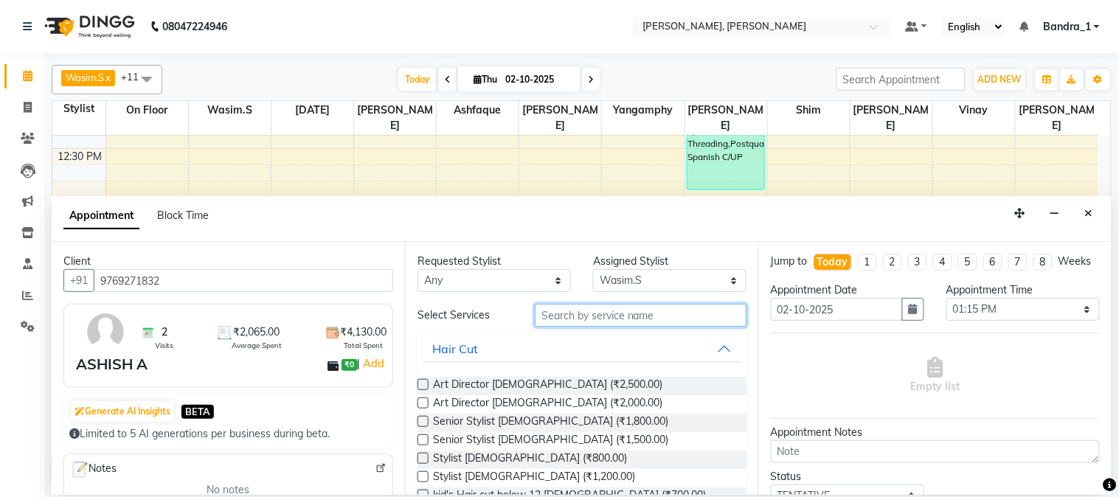
drag, startPoint x: 637, startPoint y: 314, endPoint x: 629, endPoint y: 310, distance: 8.9
click at [634, 318] on input "text" at bounding box center [641, 315] width 212 height 23
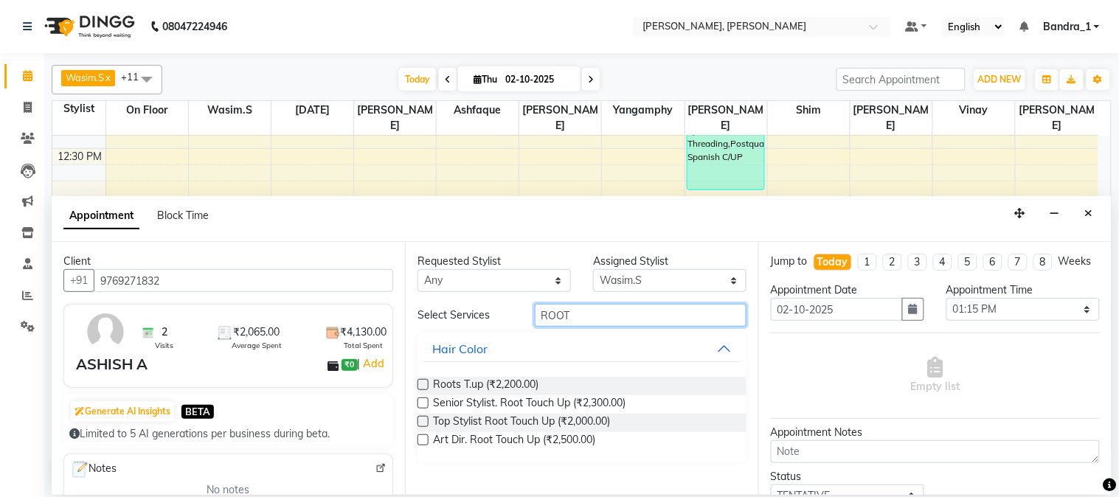
type input "ROOT"
click at [424, 404] on label at bounding box center [422, 402] width 11 height 11
click at [424, 404] on input "checkbox" at bounding box center [422, 405] width 10 height 10
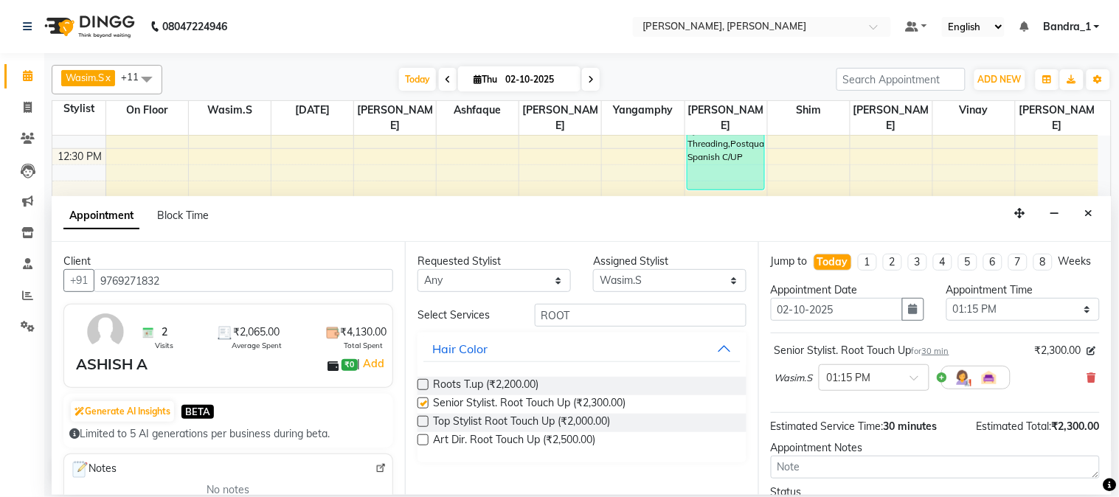
checkbox input "false"
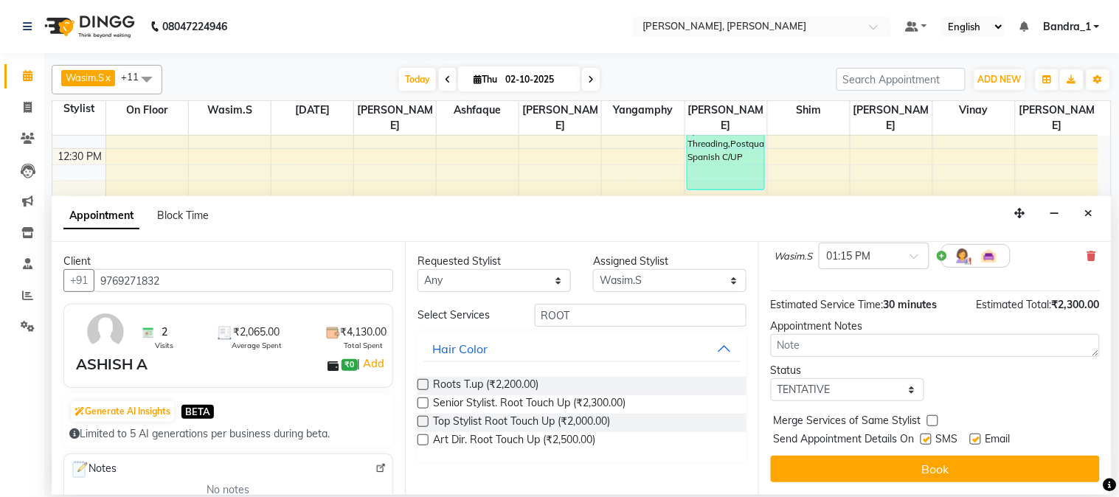
click at [979, 439] on label at bounding box center [975, 439] width 11 height 11
click at [979, 439] on input "checkbox" at bounding box center [975, 441] width 10 height 10
checkbox input "false"
click at [926, 444] on label at bounding box center [925, 439] width 11 height 11
click at [926, 444] on input "checkbox" at bounding box center [925, 441] width 10 height 10
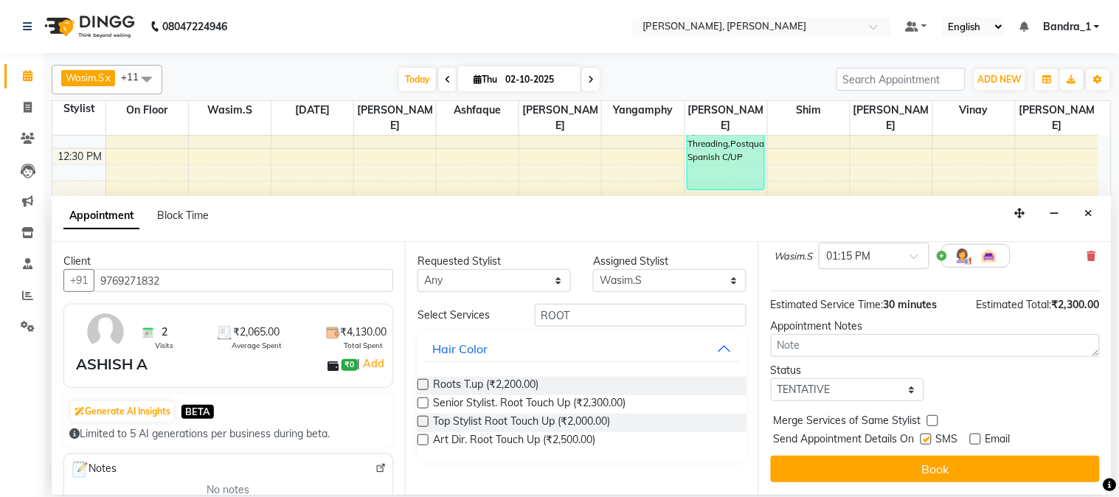
checkbox input "false"
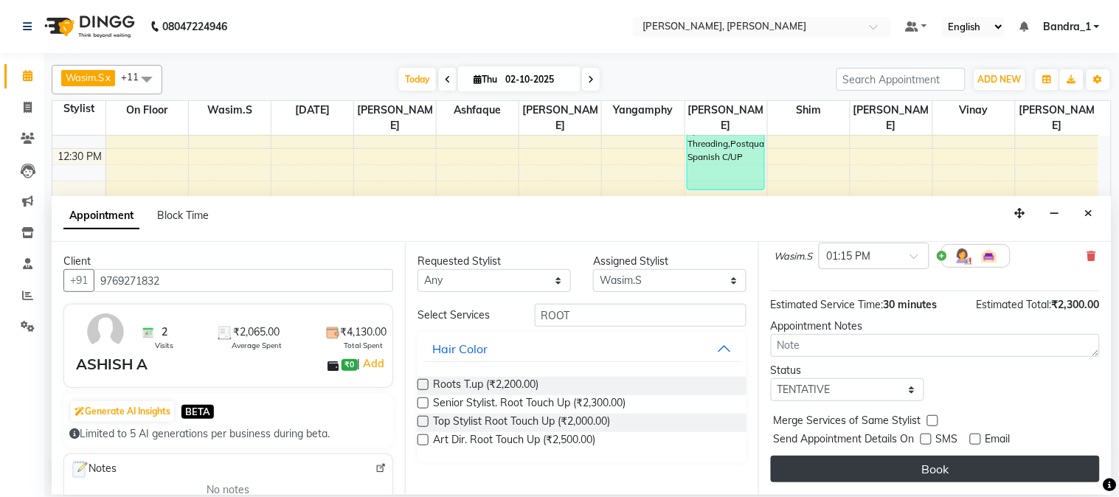
click at [919, 466] on button "Book" at bounding box center [935, 469] width 329 height 27
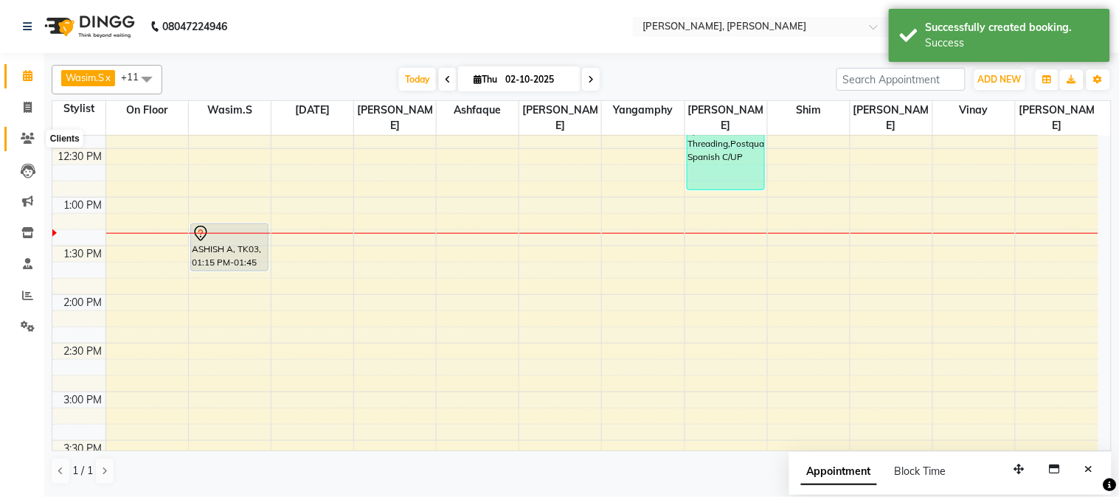
click at [31, 137] on icon at bounding box center [28, 138] width 14 height 11
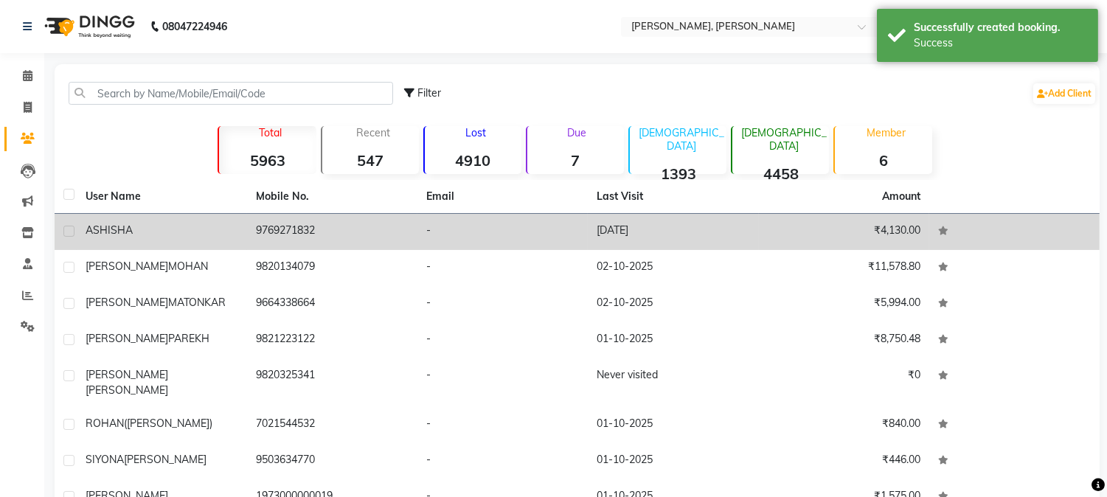
click at [402, 239] on td "9769271832" at bounding box center [332, 232] width 170 height 36
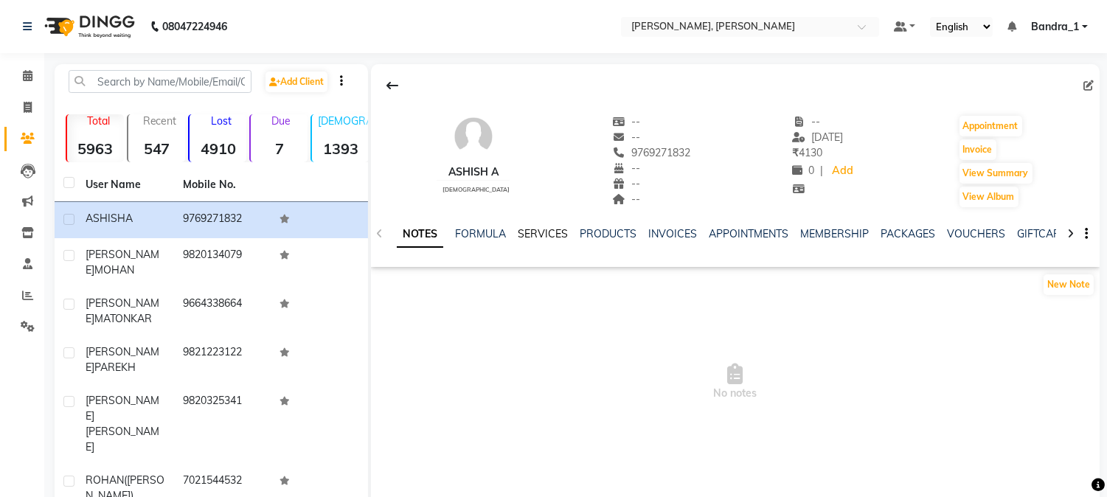
click at [531, 232] on link "SERVICES" at bounding box center [543, 233] width 50 height 13
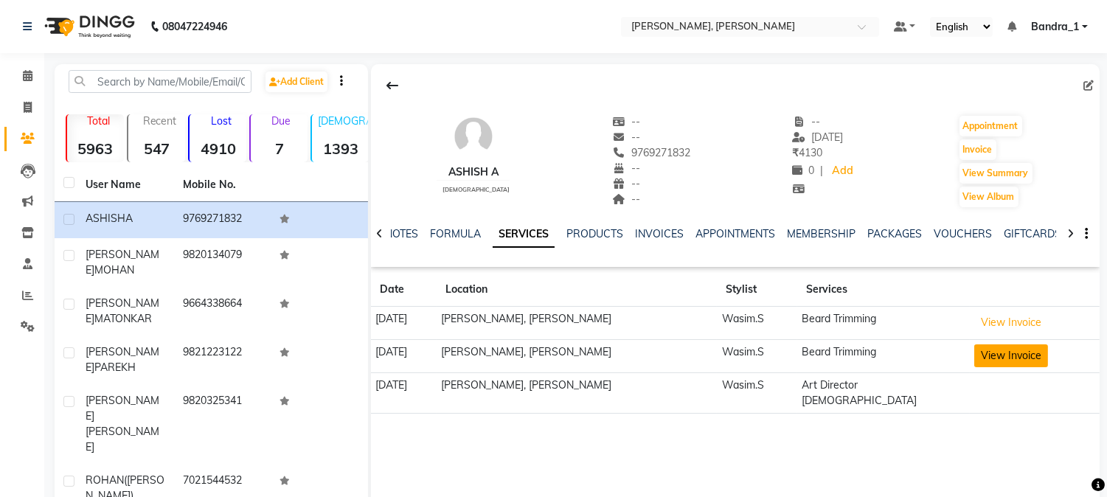
click at [993, 356] on button "View Invoice" at bounding box center [1011, 355] width 74 height 23
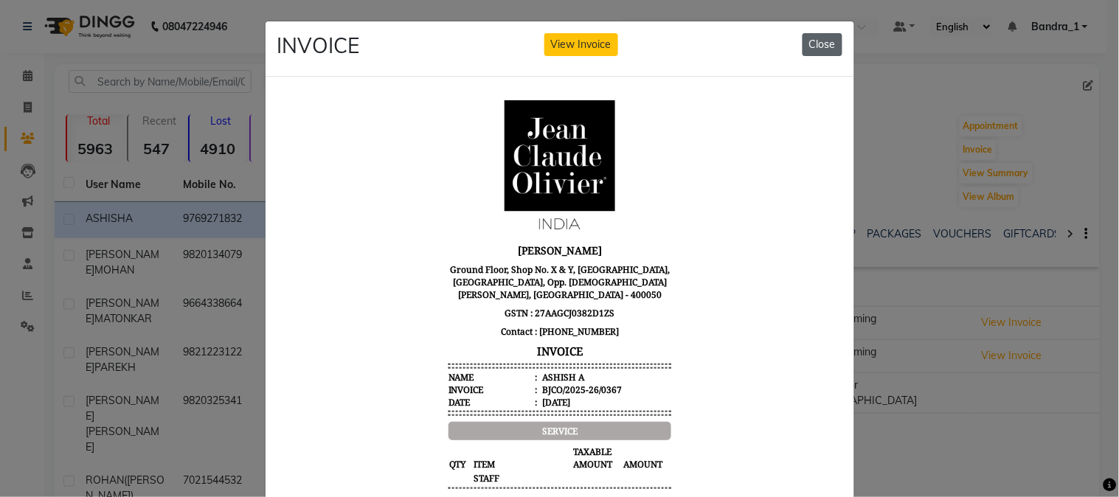
click at [814, 41] on button "Close" at bounding box center [822, 44] width 40 height 23
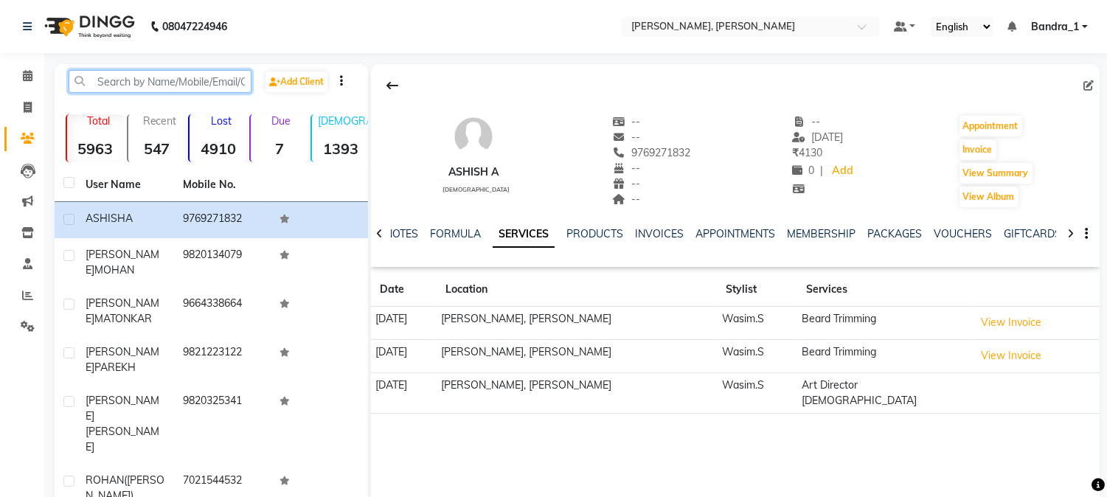
click at [143, 85] on input "text" at bounding box center [160, 81] width 183 height 23
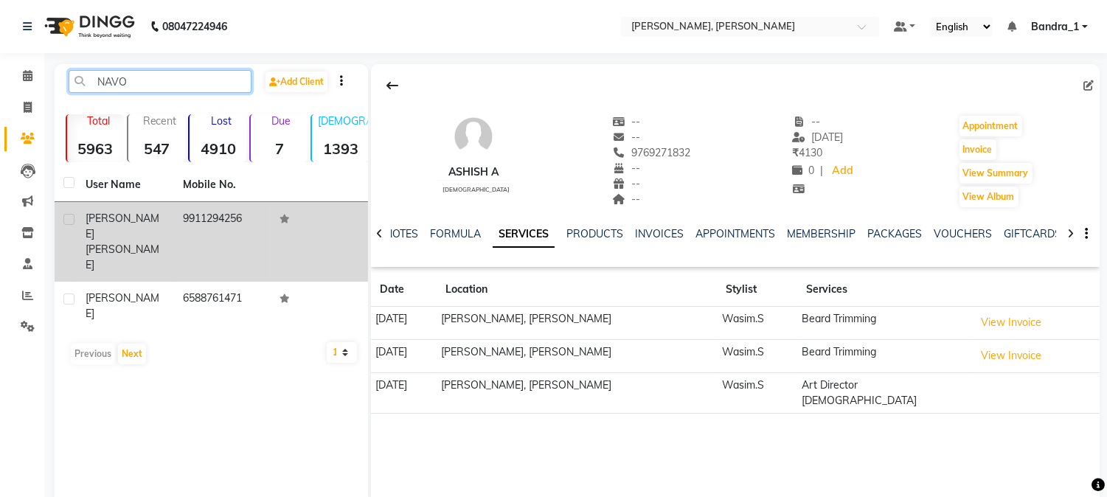
type input "NAVO"
click at [215, 215] on td "9911294256" at bounding box center [222, 242] width 97 height 80
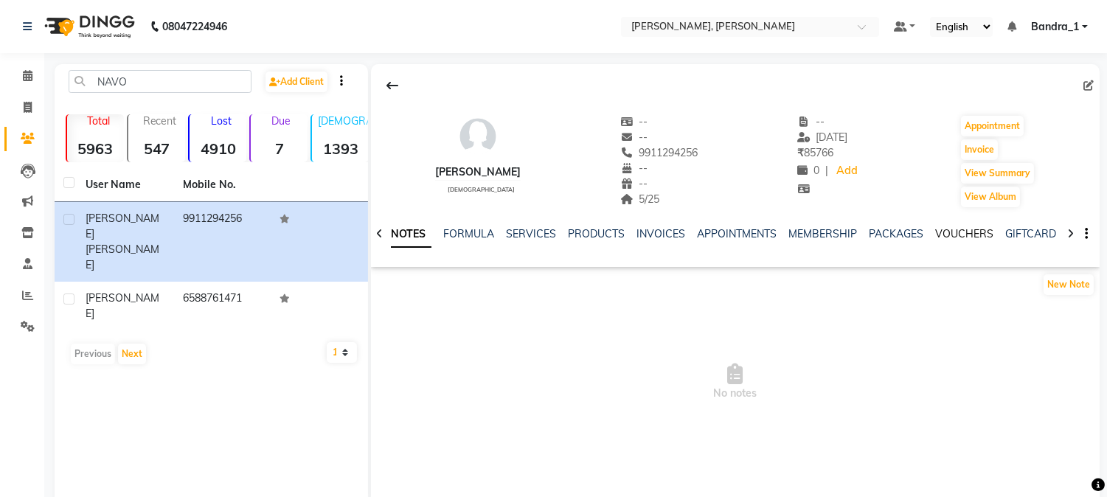
click at [967, 229] on link "VOUCHERS" at bounding box center [964, 233] width 58 height 13
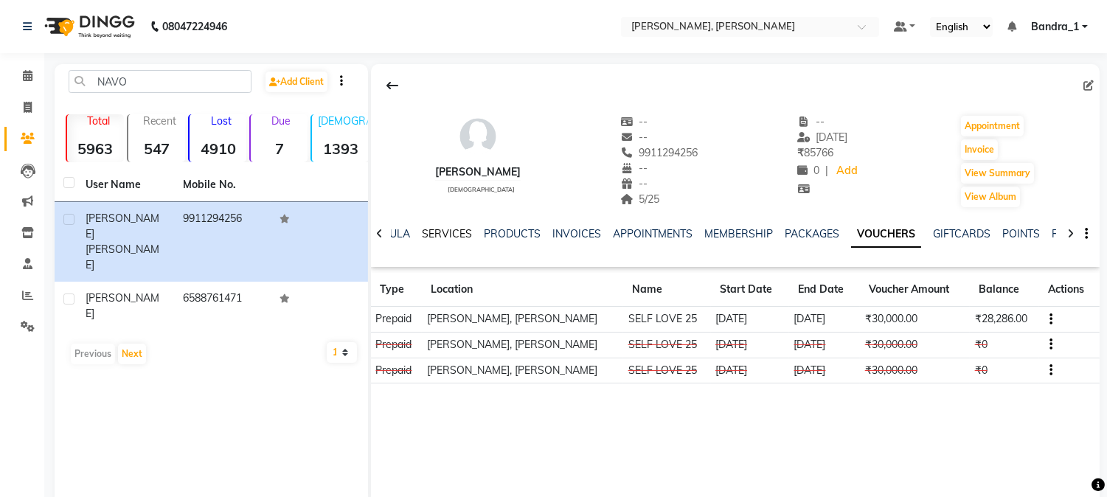
click at [435, 232] on link "SERVICES" at bounding box center [447, 233] width 50 height 13
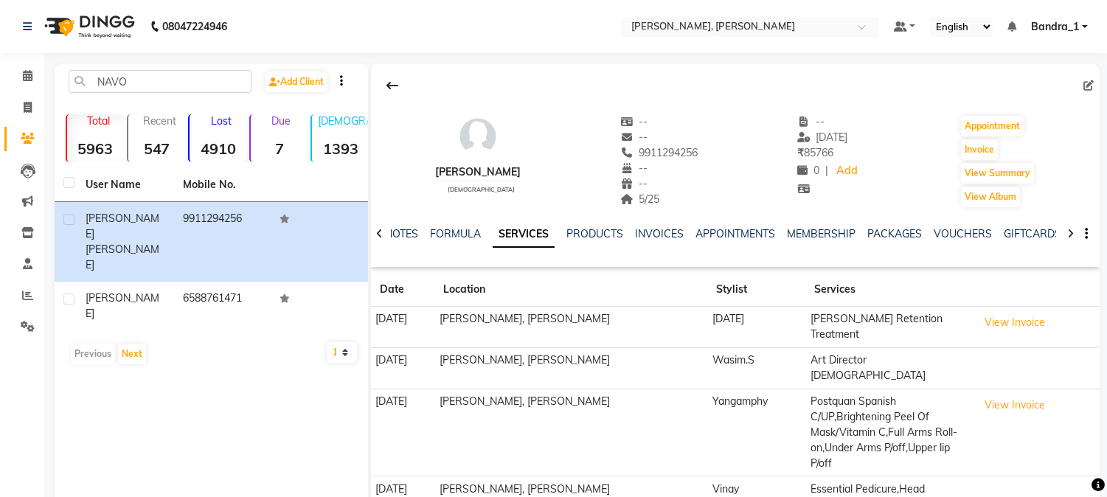
scroll to position [86, 0]
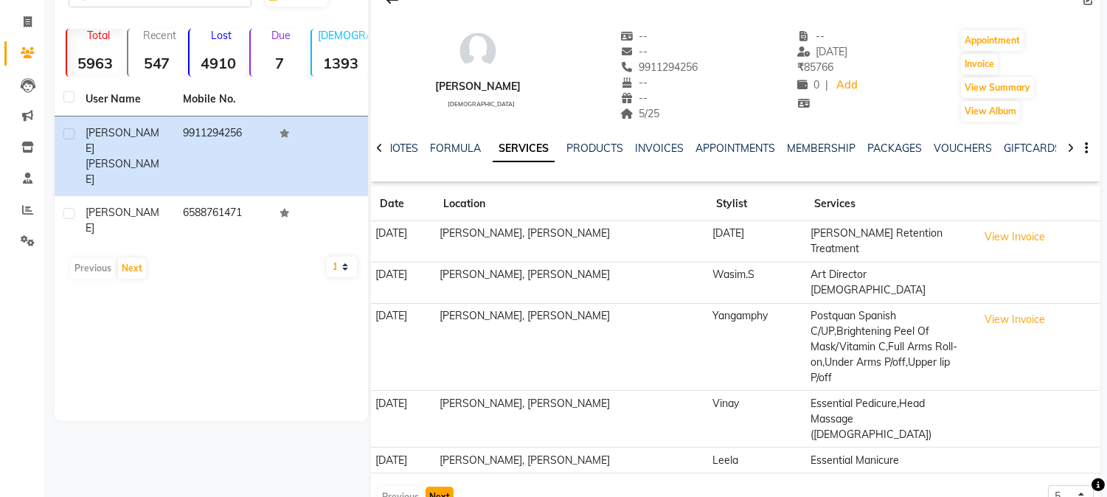
click at [442, 487] on button "Next" at bounding box center [439, 497] width 28 height 21
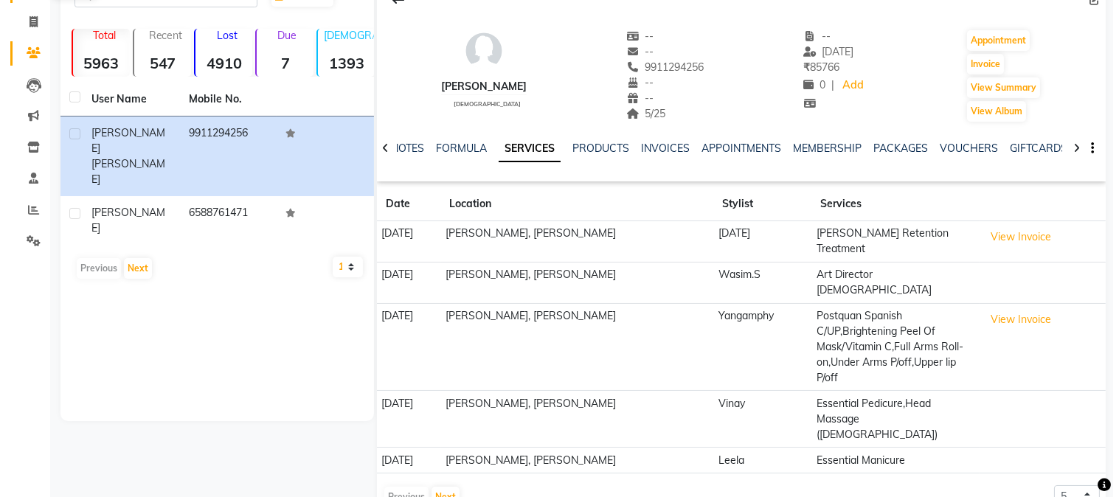
scroll to position [0, 0]
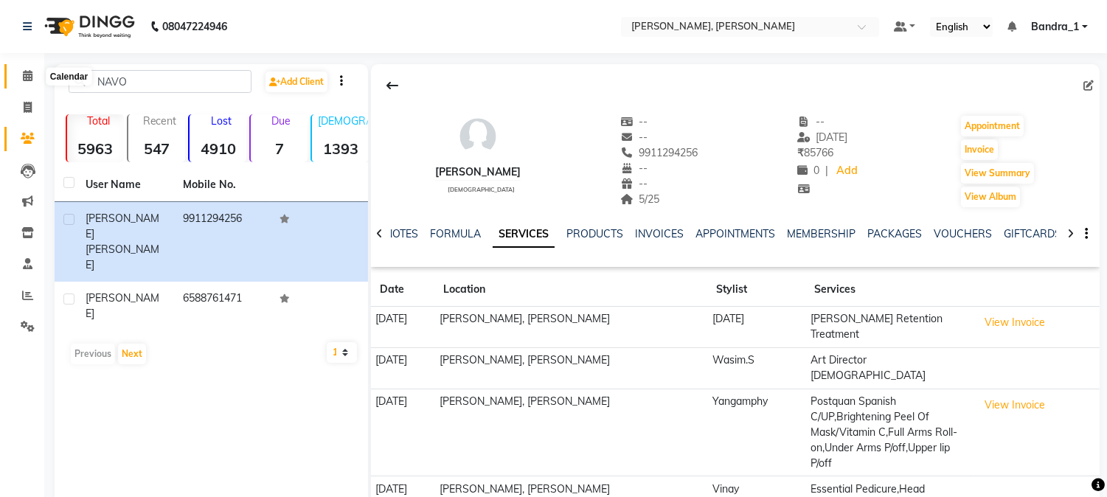
click at [23, 77] on icon at bounding box center [28, 75] width 10 height 11
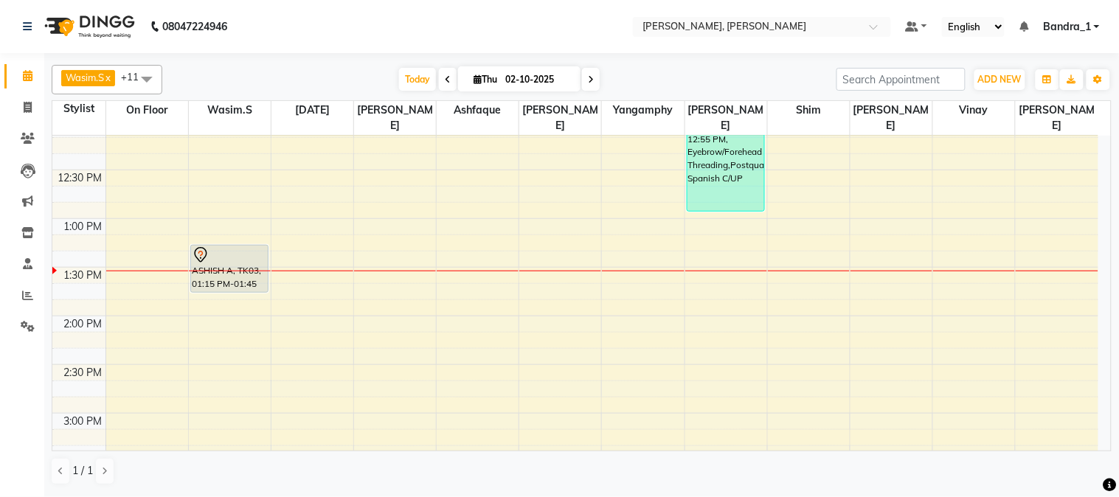
scroll to position [313, 0]
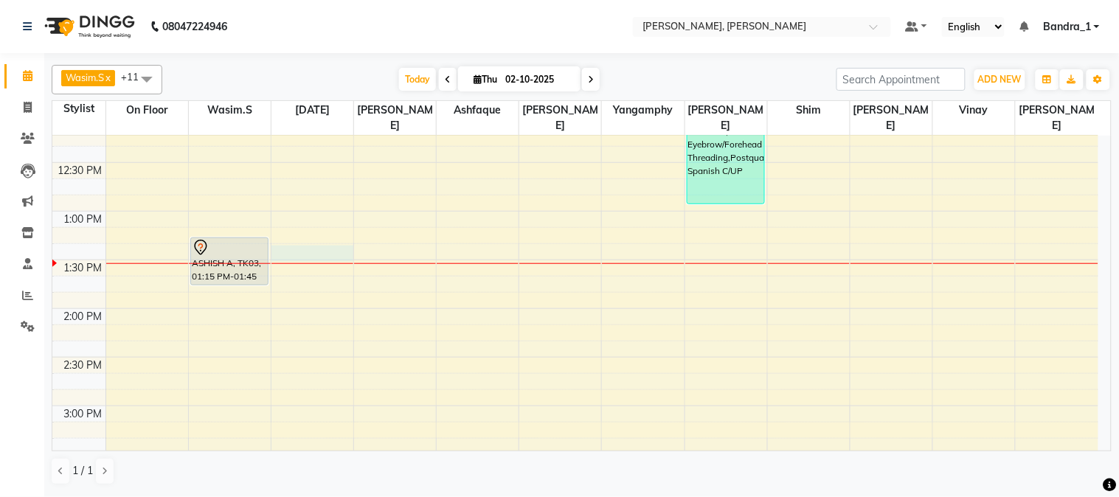
click at [302, 243] on div "9:00 AM 9:30 AM 10:00 AM 10:30 AM 11:00 AM 11:30 AM 12:00 PM 12:30 PM 1:00 PM 1…" at bounding box center [575, 503] width 1046 height 1362
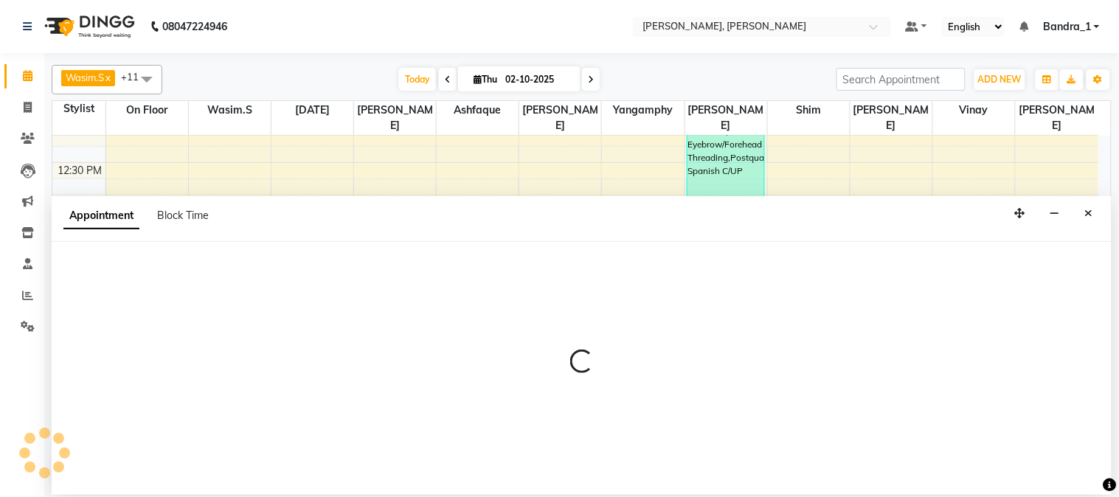
select select "58043"
select select "tentative"
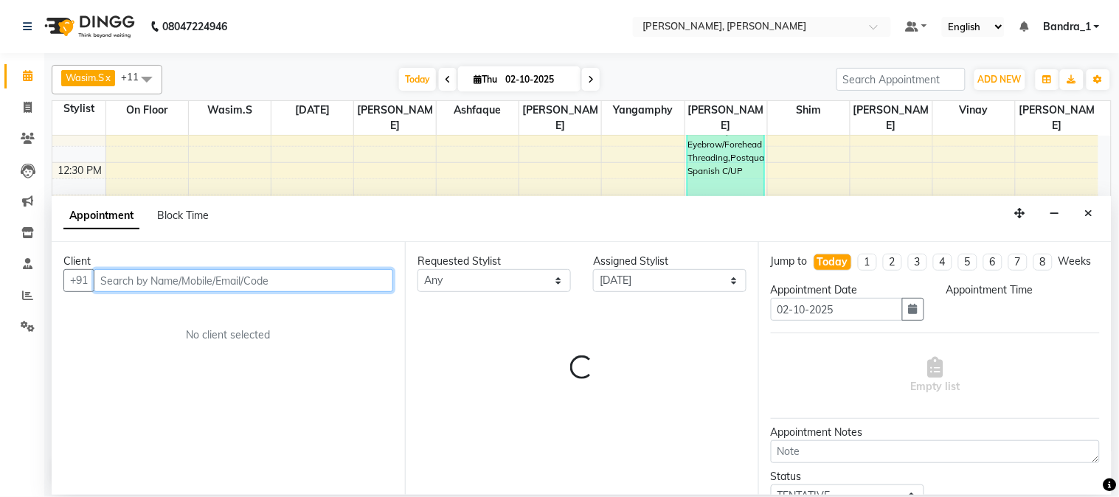
select select "795"
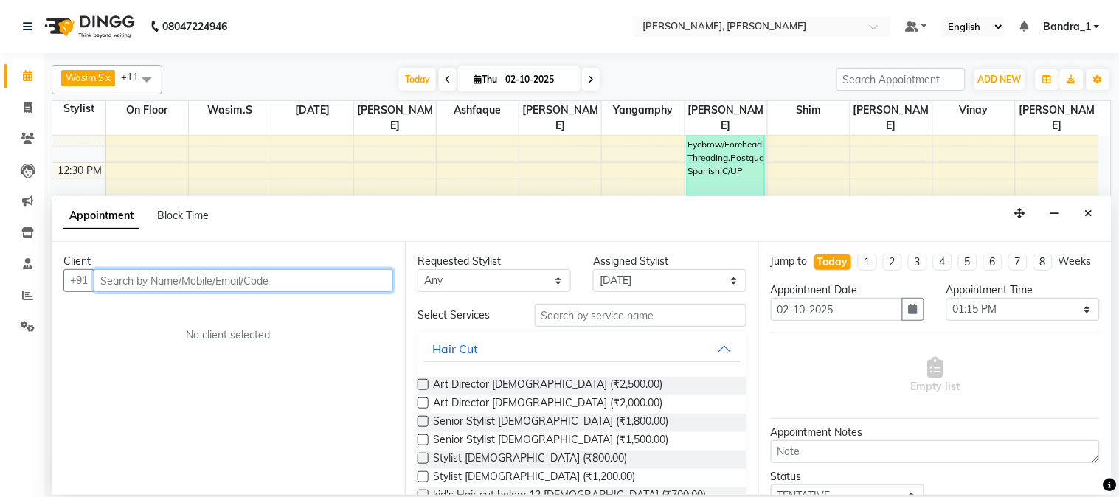
click at [192, 277] on input "text" at bounding box center [243, 280] width 299 height 23
type input "9998170118"
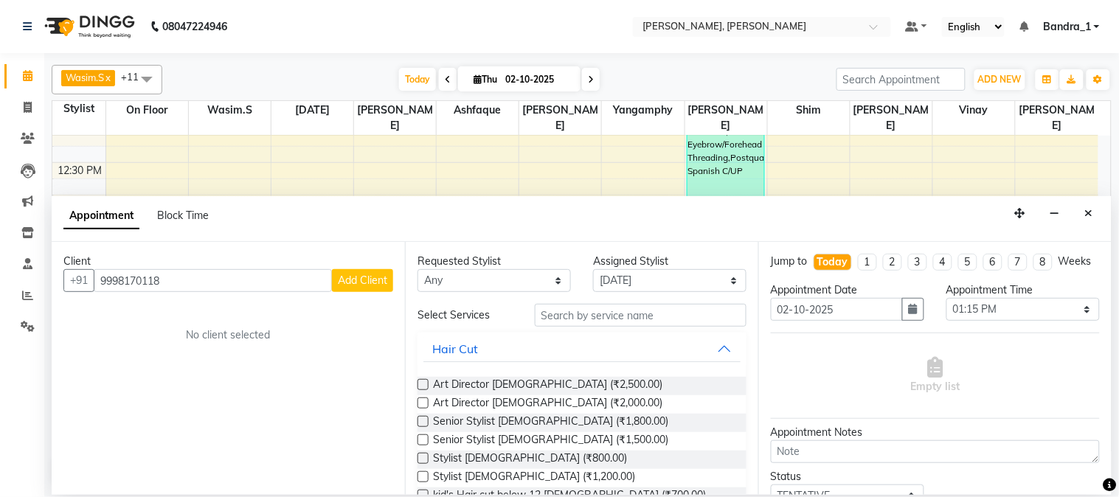
click at [366, 279] on span "Add Client" at bounding box center [362, 280] width 49 height 13
select select "22"
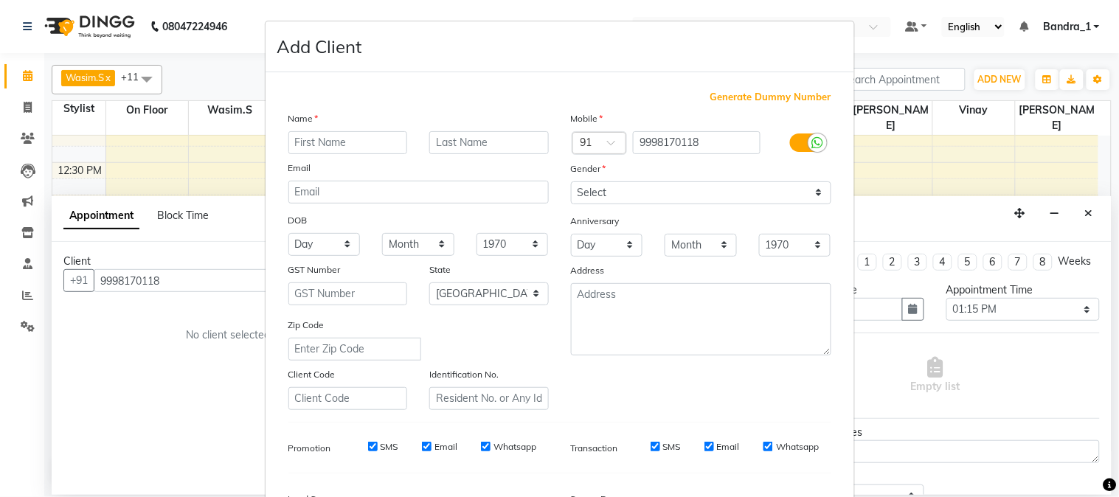
drag, startPoint x: 364, startPoint y: 147, endPoint x: 313, endPoint y: 98, distance: 71.4
click at [358, 146] on input "text" at bounding box center [347, 142] width 119 height 23
type input "[PERSON_NAME]"
click at [622, 187] on select "Select [DEMOGRAPHIC_DATA] [DEMOGRAPHIC_DATA] Other Prefer Not To Say" at bounding box center [701, 192] width 260 height 23
select select "[DEMOGRAPHIC_DATA]"
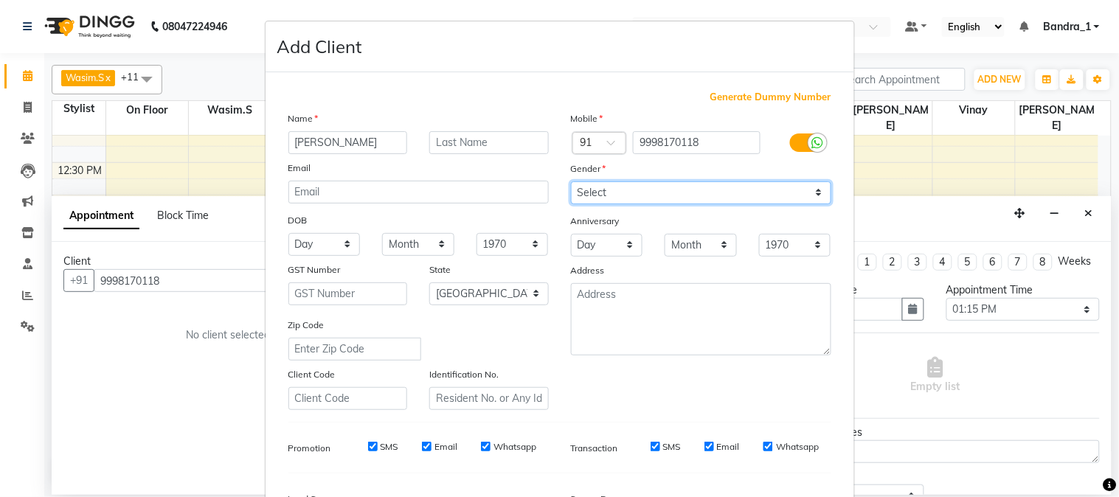
click at [571, 181] on select "Select [DEMOGRAPHIC_DATA] [DEMOGRAPHIC_DATA] Other Prefer Not To Say" at bounding box center [701, 192] width 260 height 23
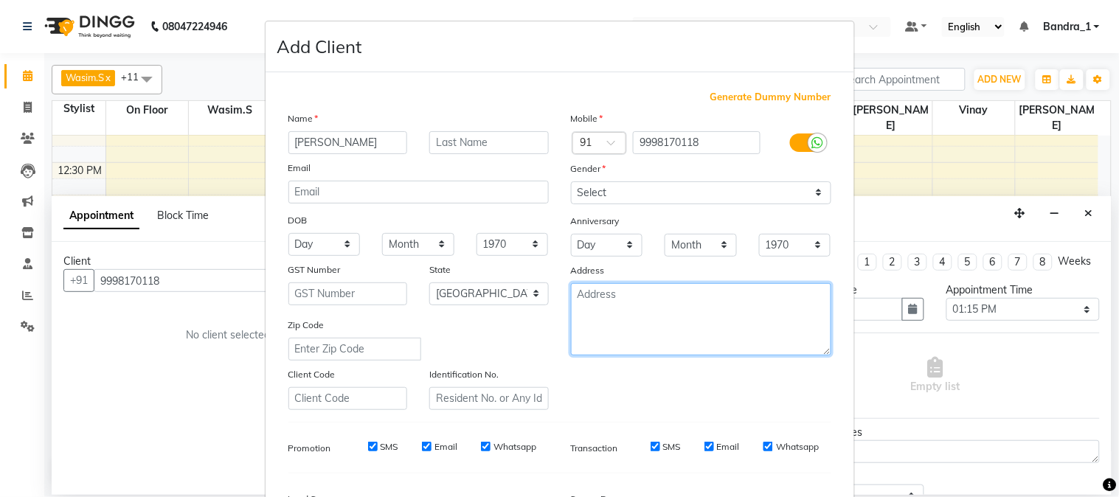
drag, startPoint x: 583, startPoint y: 293, endPoint x: 543, endPoint y: 244, distance: 63.5
click at [581, 293] on textarea at bounding box center [701, 319] width 260 height 72
type textarea "10/25"
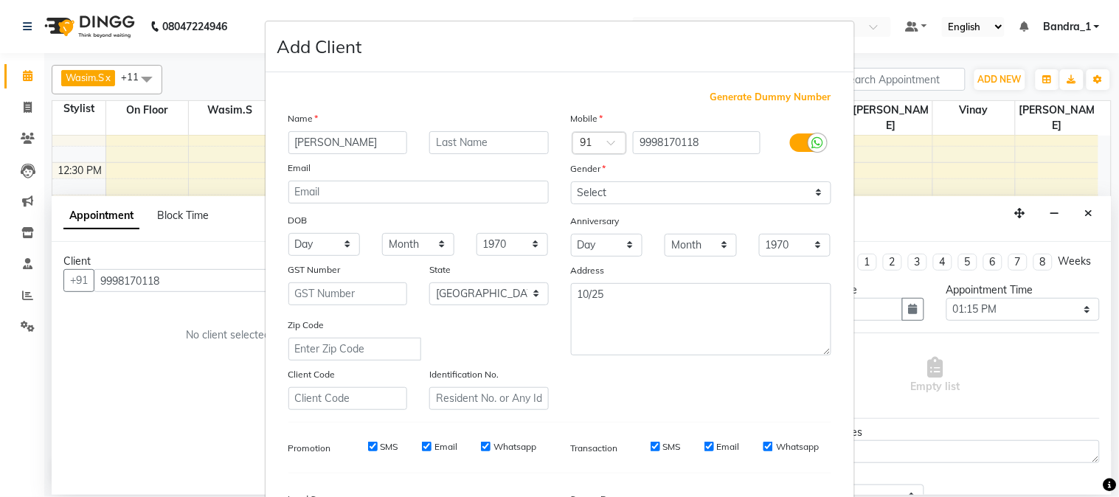
click at [368, 445] on input "SMS" at bounding box center [373, 447] width 10 height 10
checkbox input "false"
click at [422, 450] on input "Email" at bounding box center [427, 447] width 10 height 10
checkbox input "false"
click at [481, 448] on input "Whatsapp" at bounding box center [486, 447] width 10 height 10
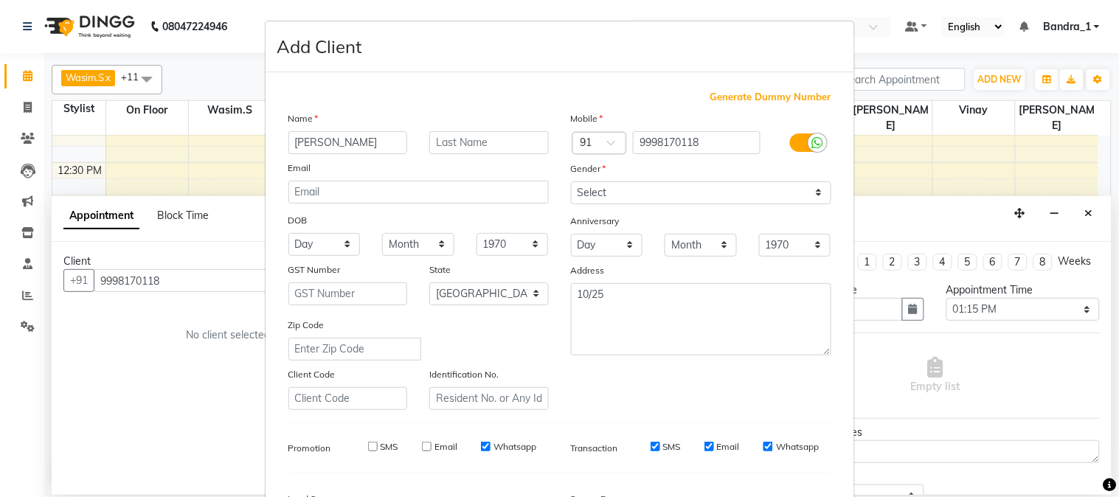
checkbox input "false"
click at [649, 441] on div "SMS" at bounding box center [655, 446] width 51 height 13
click at [650, 443] on input "SMS" at bounding box center [655, 447] width 10 height 10
checkbox input "false"
click at [704, 445] on input "Email" at bounding box center [709, 447] width 10 height 10
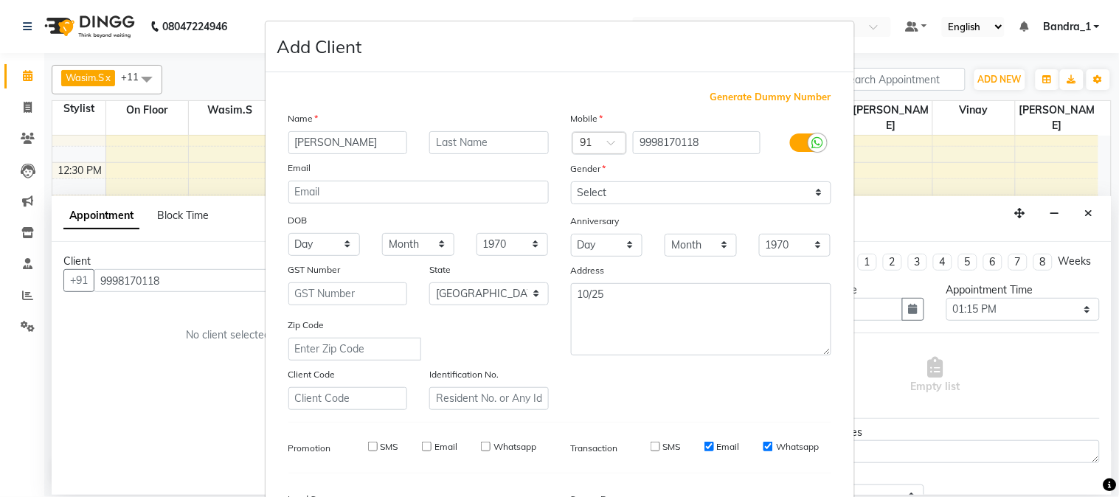
checkbox input "false"
click at [763, 447] on input "Whatsapp" at bounding box center [768, 447] width 10 height 10
checkbox input "false"
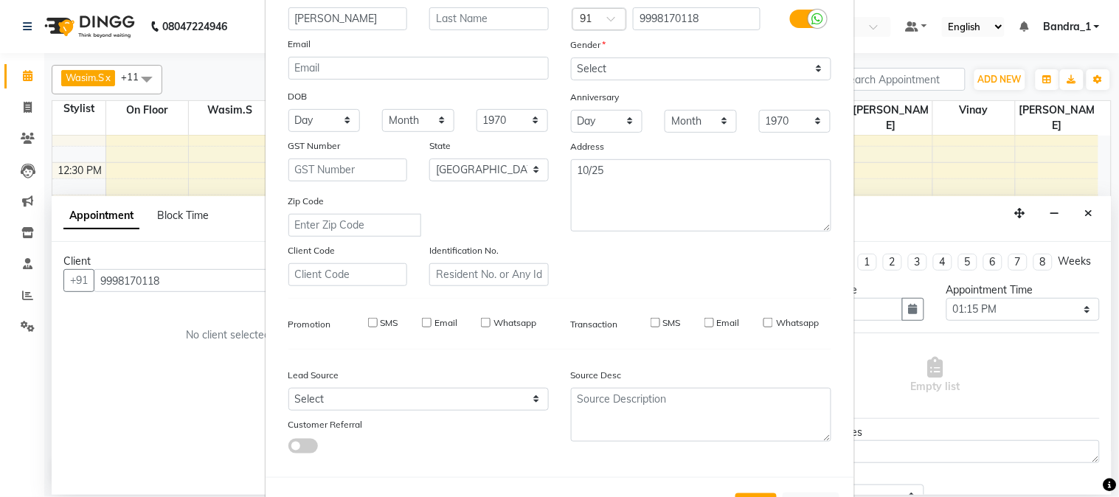
scroll to position [184, 0]
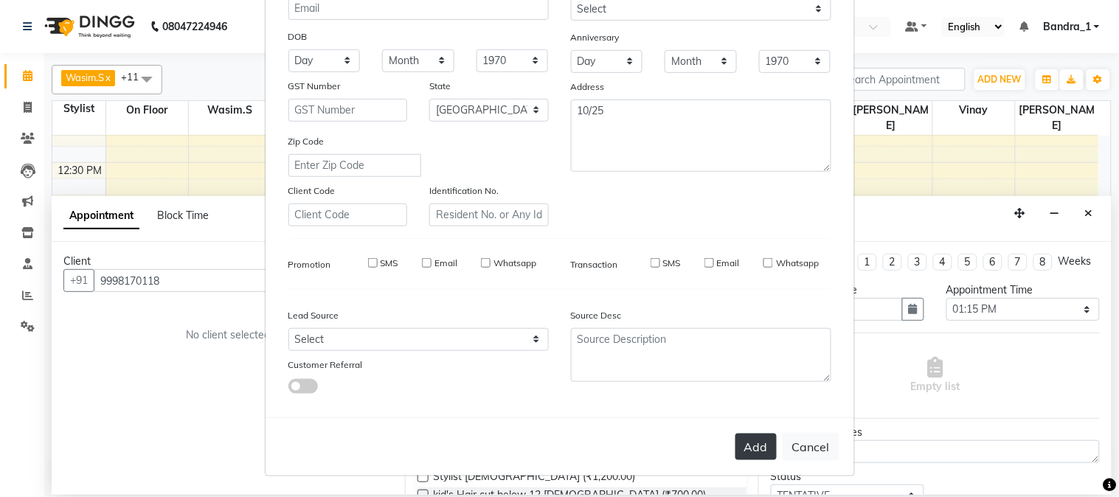
click at [748, 441] on button "Add" at bounding box center [755, 447] width 41 height 27
select select
select select "null"
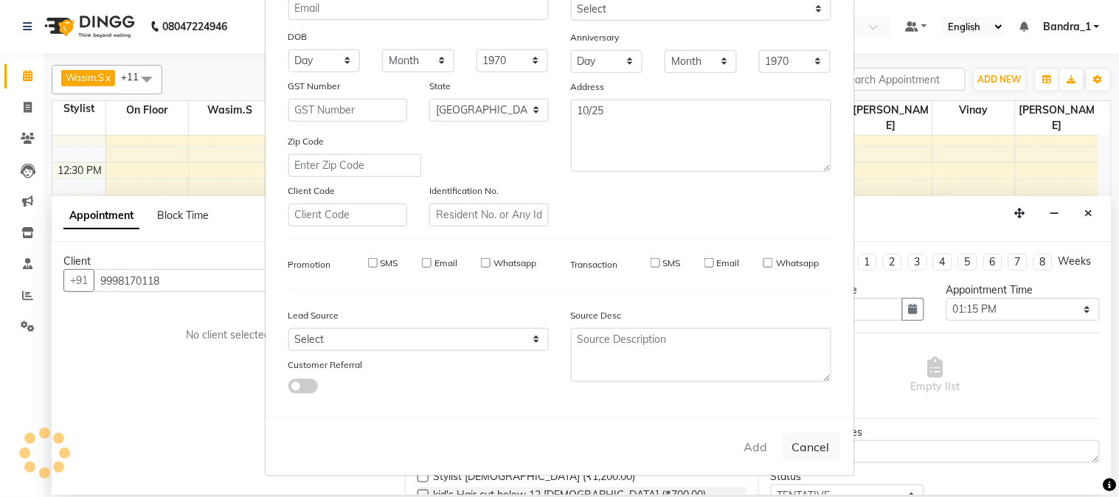
select select
checkbox input "false"
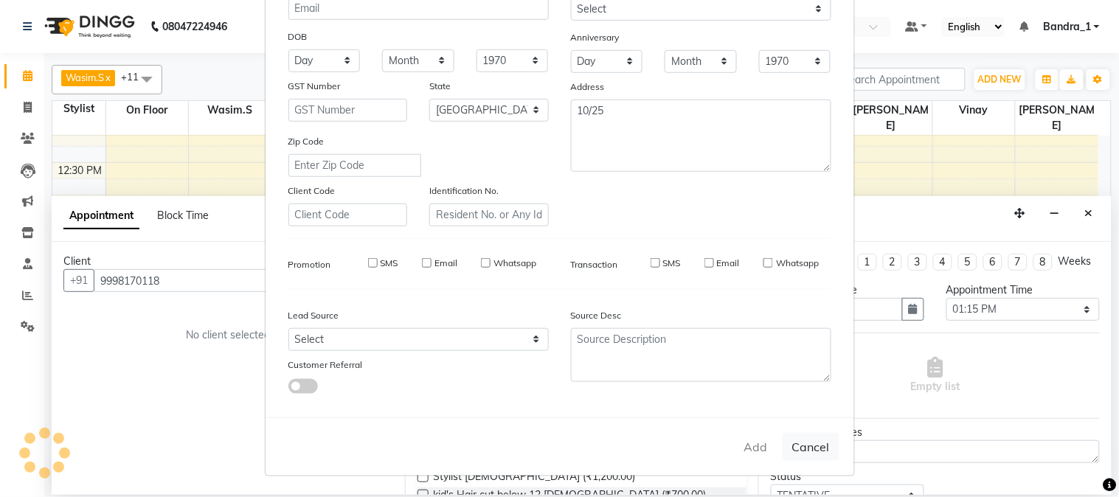
checkbox input "false"
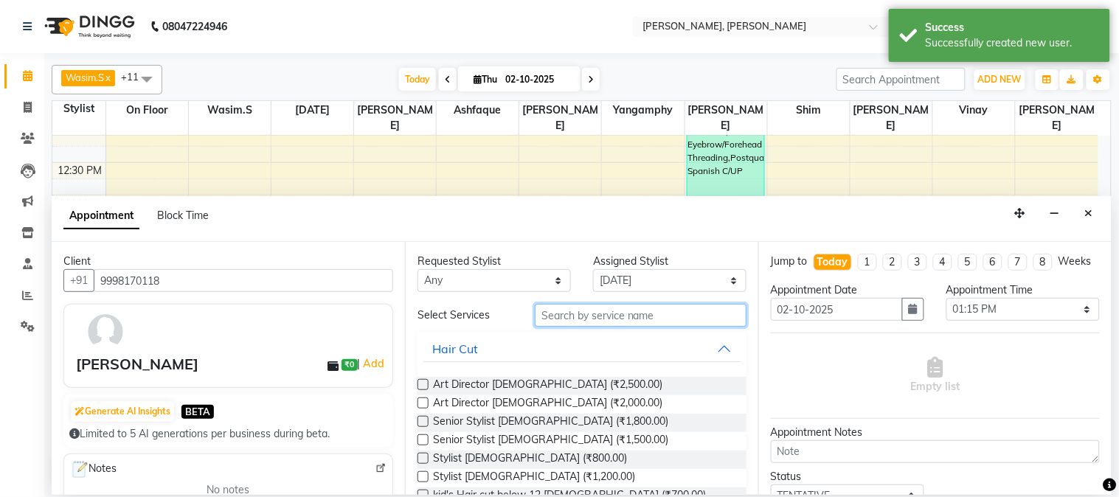
click at [575, 316] on input "text" at bounding box center [641, 315] width 212 height 23
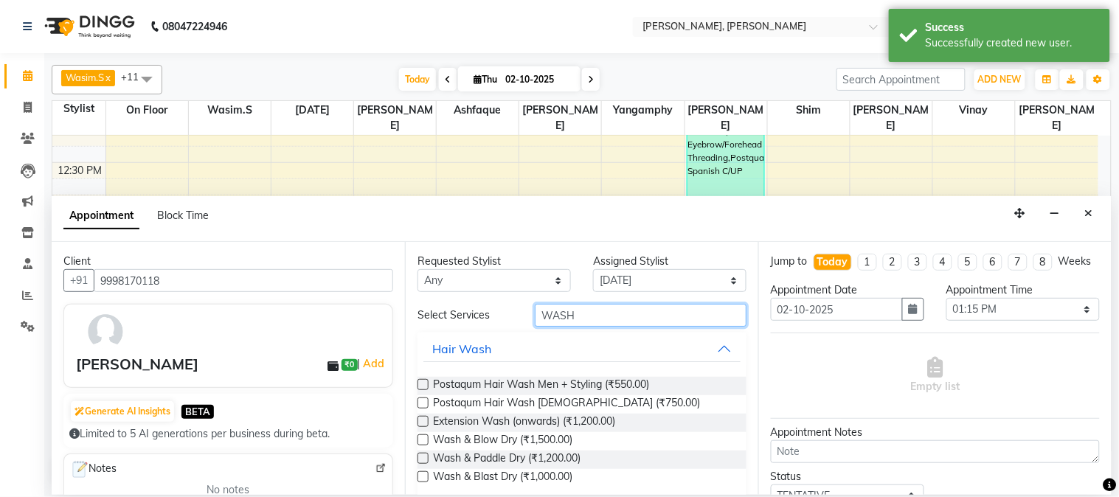
type input "WASH"
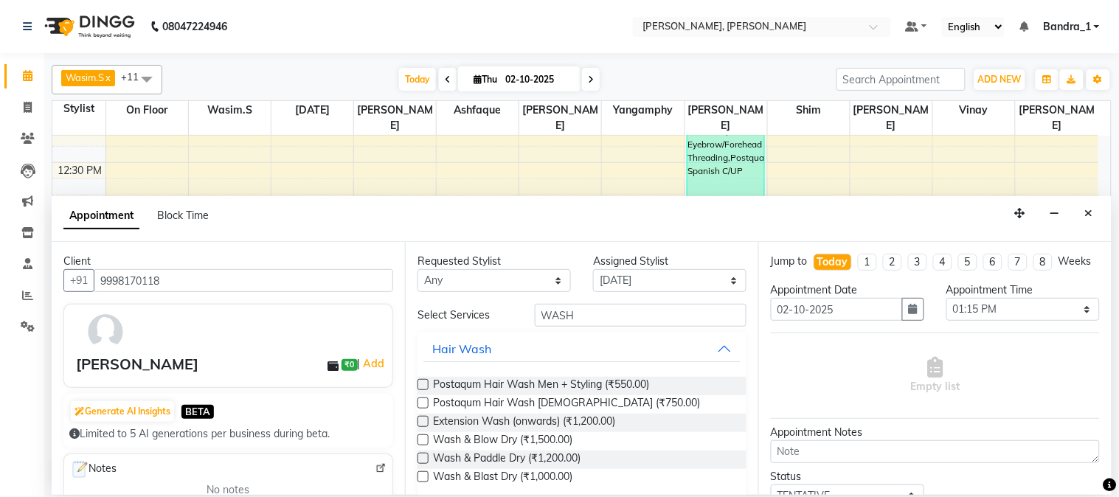
click at [424, 438] on label at bounding box center [422, 439] width 11 height 11
click at [424, 438] on input "checkbox" at bounding box center [422, 442] width 10 height 10
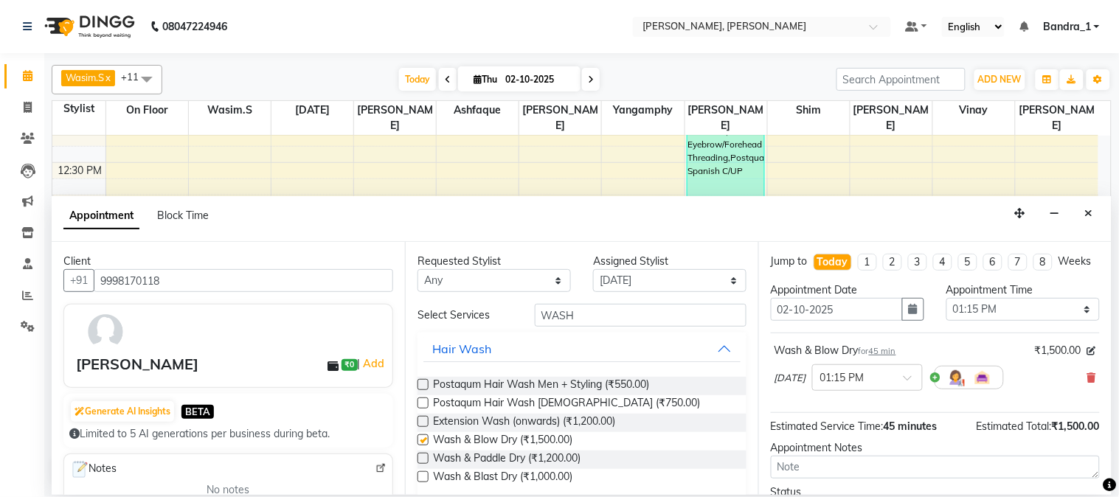
checkbox input "false"
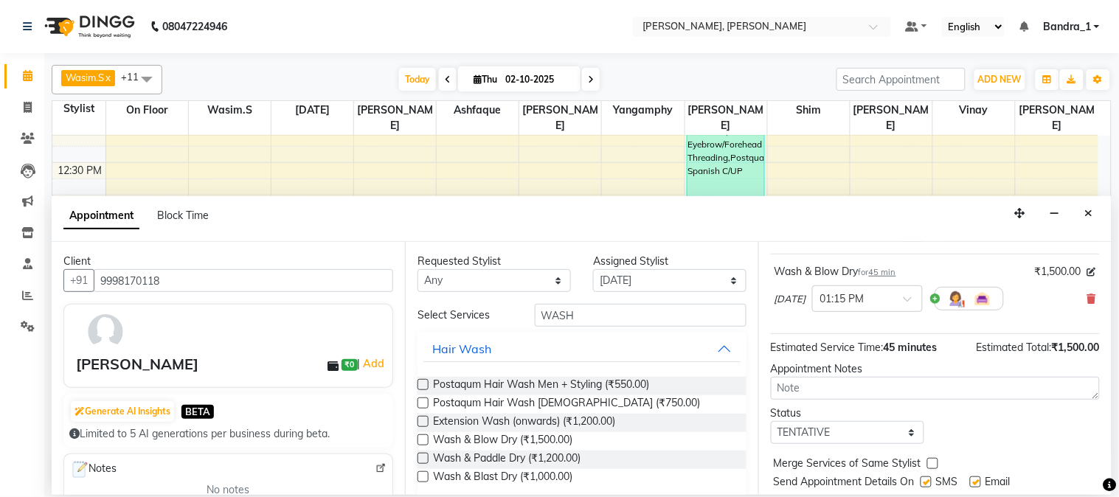
scroll to position [135, 0]
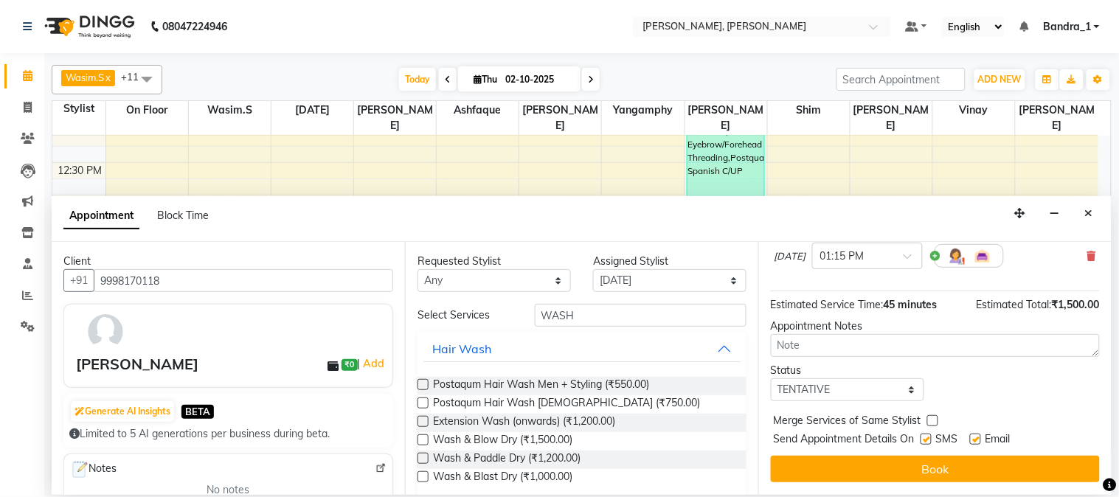
click at [976, 436] on label at bounding box center [975, 439] width 11 height 11
click at [976, 436] on input "checkbox" at bounding box center [975, 441] width 10 height 10
checkbox input "false"
click at [931, 442] on label at bounding box center [925, 439] width 11 height 11
click at [930, 442] on input "checkbox" at bounding box center [925, 441] width 10 height 10
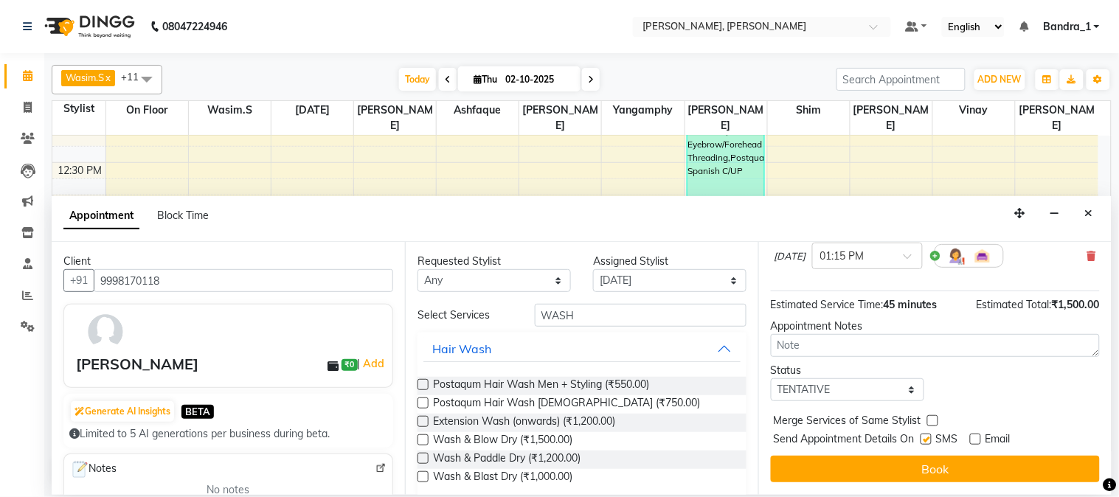
checkbox input "false"
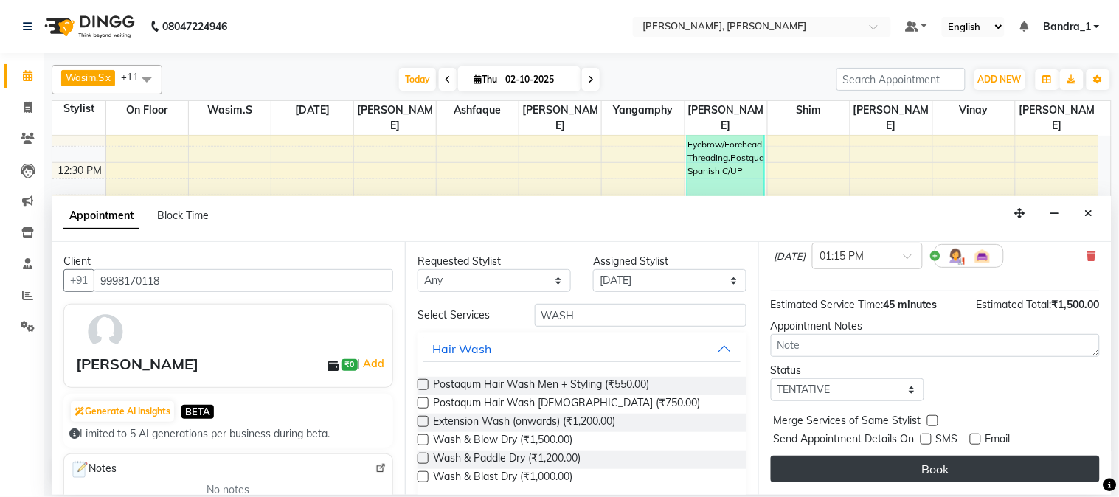
click at [926, 473] on button "Book" at bounding box center [935, 469] width 329 height 27
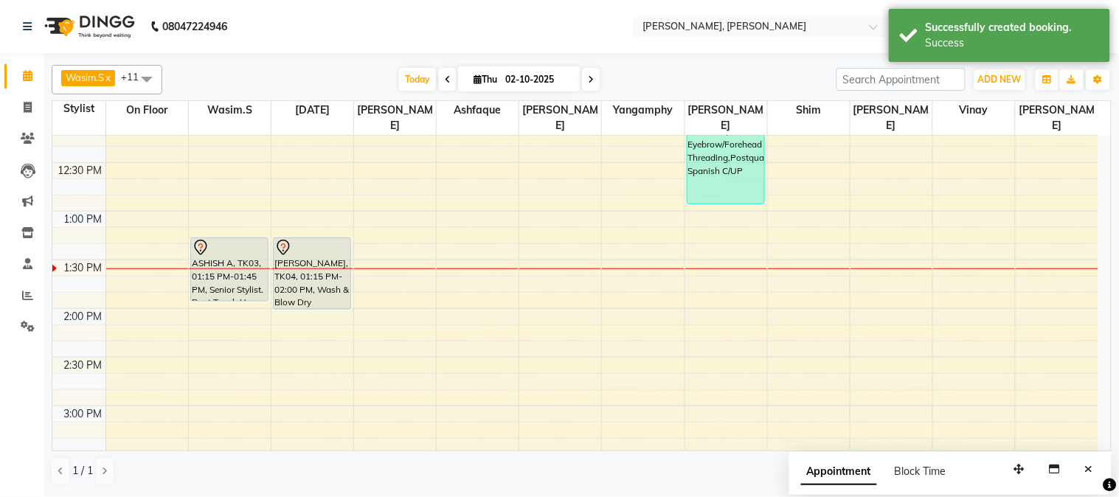
drag, startPoint x: 226, startPoint y: 271, endPoint x: 227, endPoint y: 282, distance: 11.8
click at [227, 282] on div "[PERSON_NAME], TK01, 11:00 AM-11:55 AM, Art Director [DEMOGRAPHIC_DATA] [PERSON…" at bounding box center [230, 503] width 82 height 1362
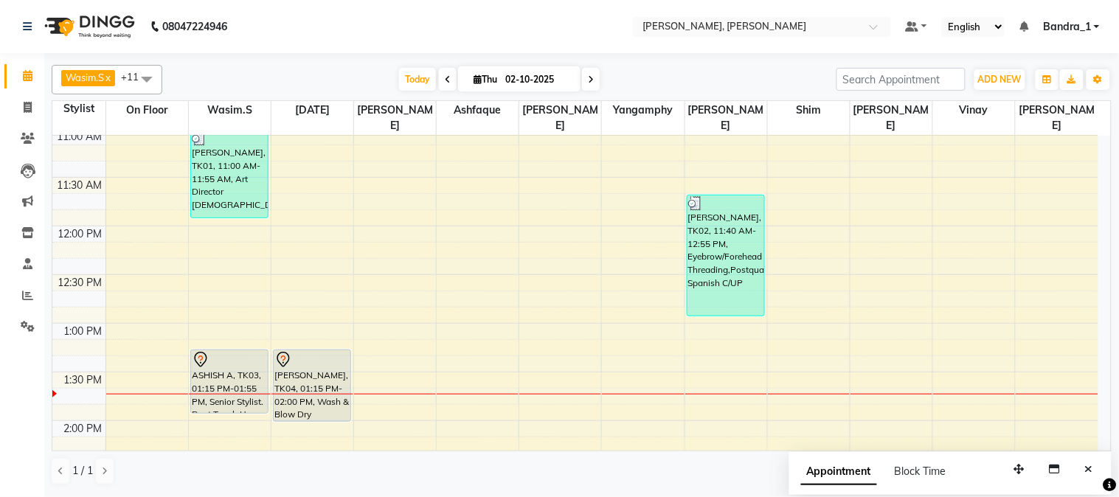
scroll to position [205, 0]
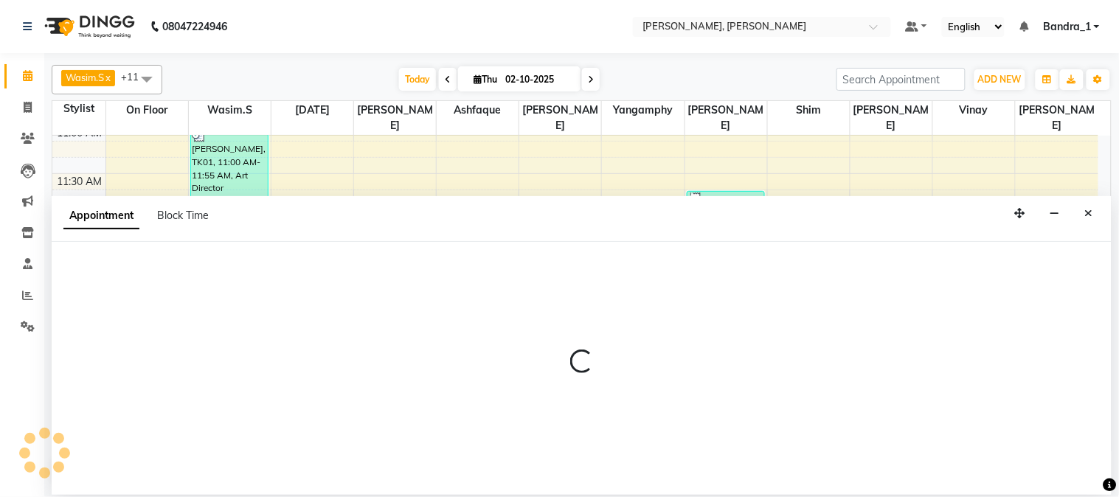
select select "88124"
select select "tentative"
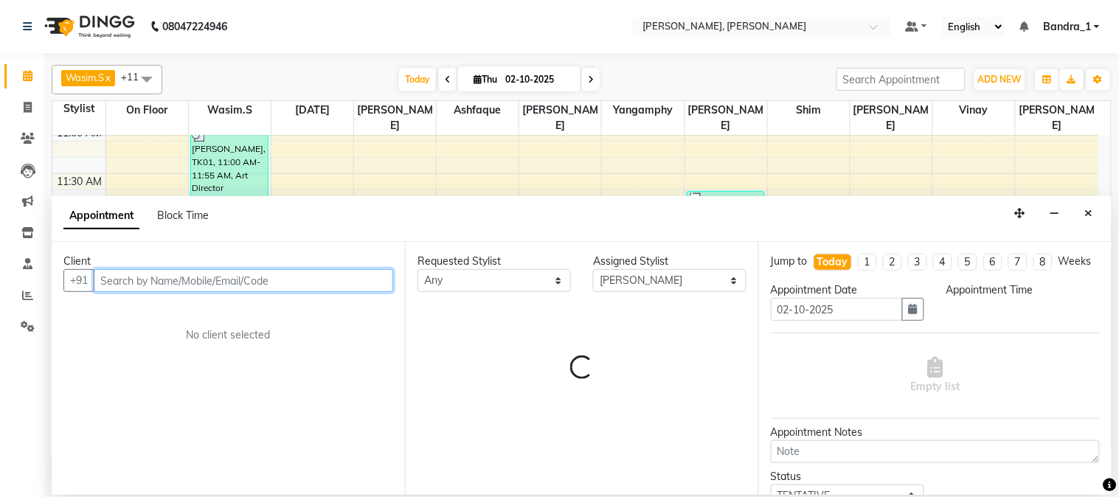
select select "735"
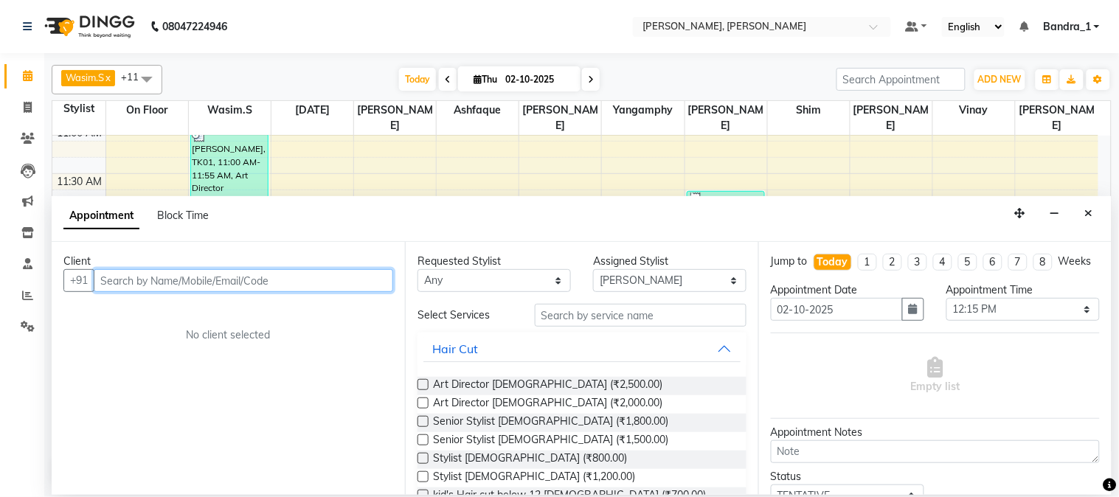
drag, startPoint x: 159, startPoint y: 282, endPoint x: 151, endPoint y: 282, distance: 8.1
click at [156, 282] on input "text" at bounding box center [243, 280] width 299 height 23
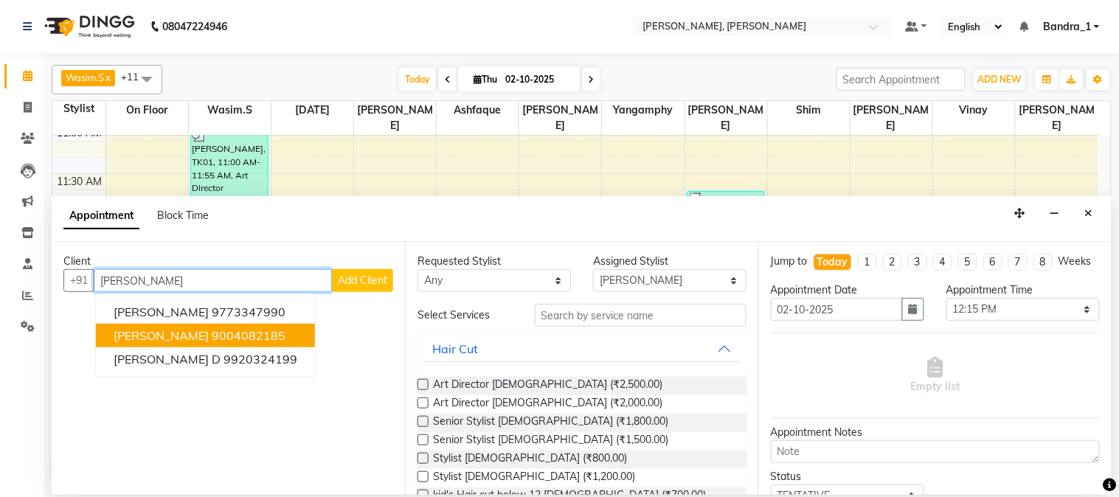
drag, startPoint x: 246, startPoint y: 332, endPoint x: 268, endPoint y: 337, distance: 22.7
click at [249, 334] on ngb-highlight "9004082185" at bounding box center [249, 335] width 74 height 15
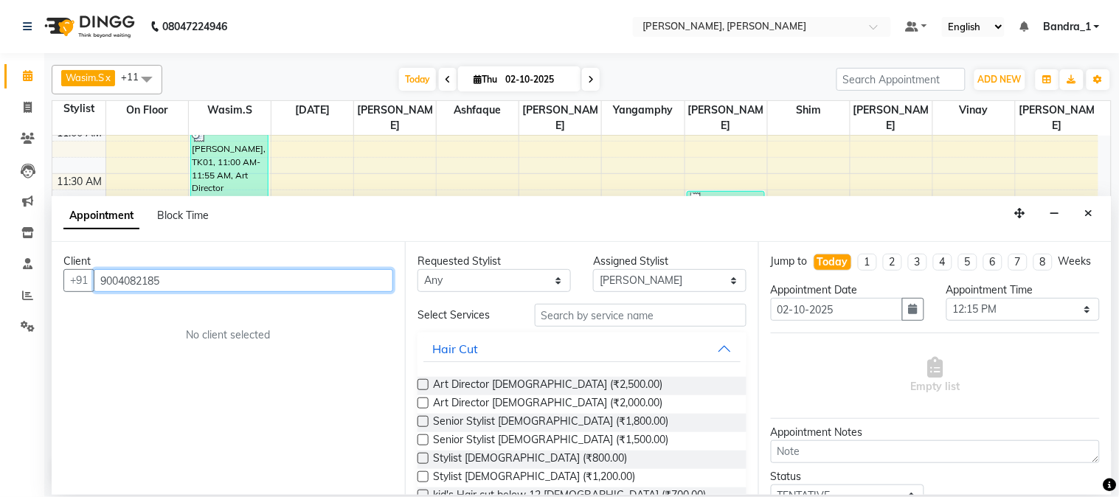
type input "9004082185"
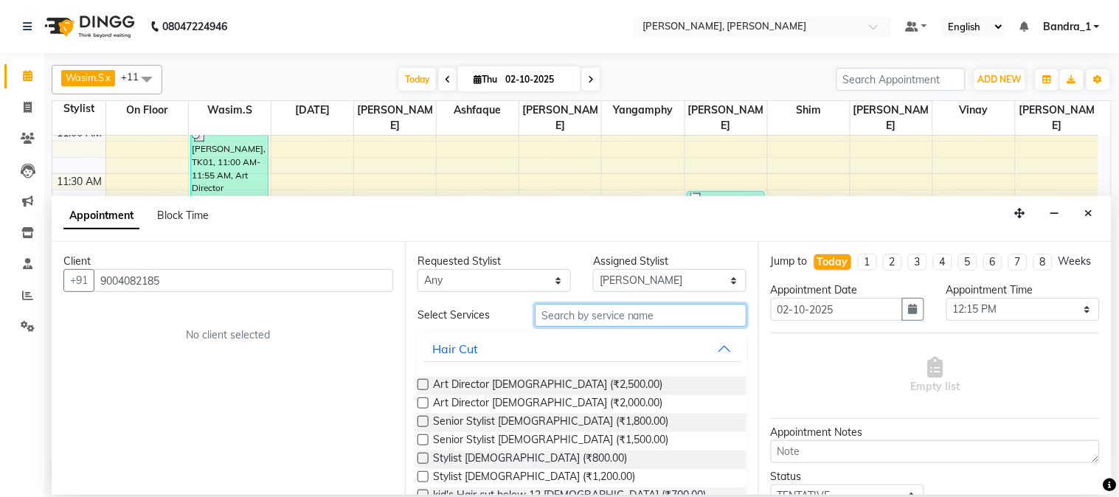
click at [584, 314] on input "text" at bounding box center [641, 315] width 212 height 23
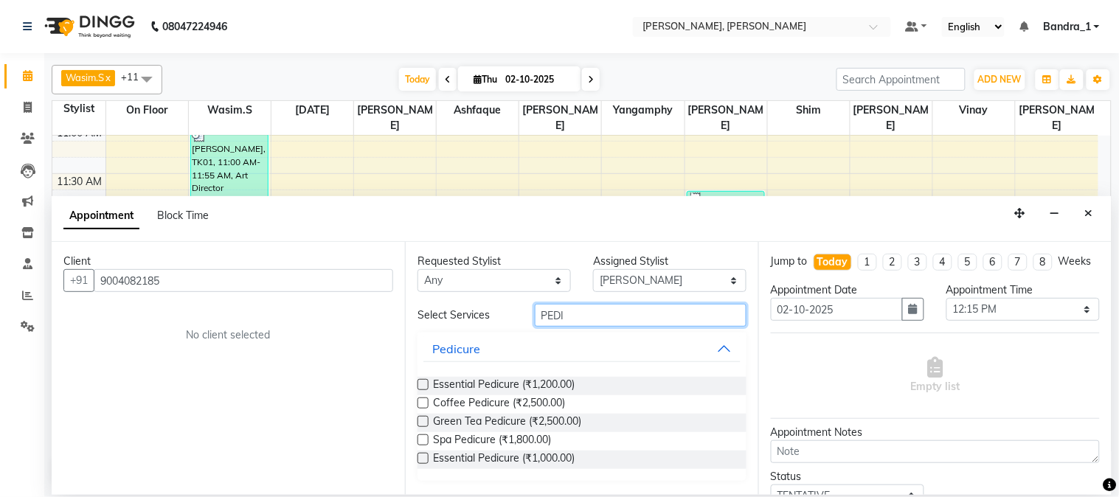
type input "PEDI"
click at [420, 386] on label at bounding box center [422, 384] width 11 height 11
click at [420, 386] on input "checkbox" at bounding box center [422, 386] width 10 height 10
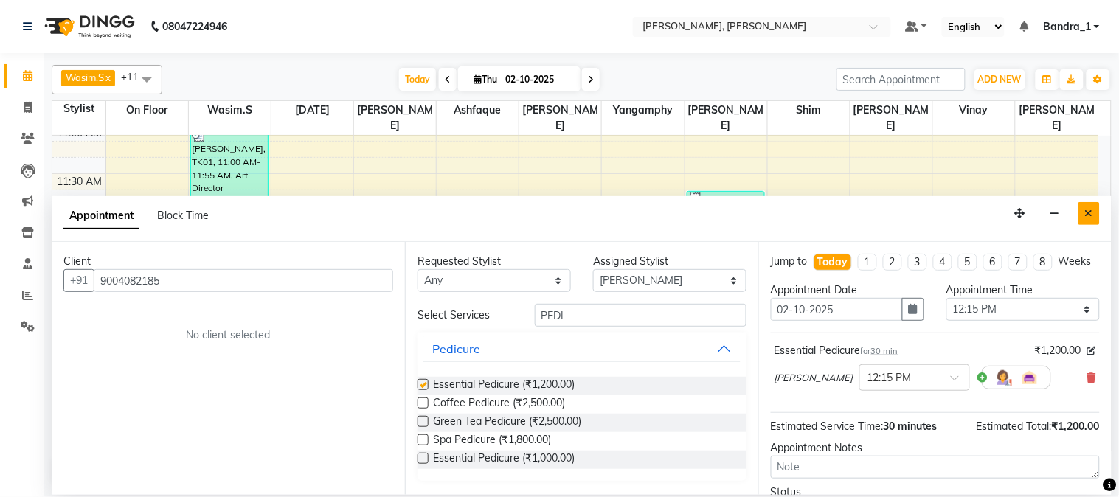
checkbox input "false"
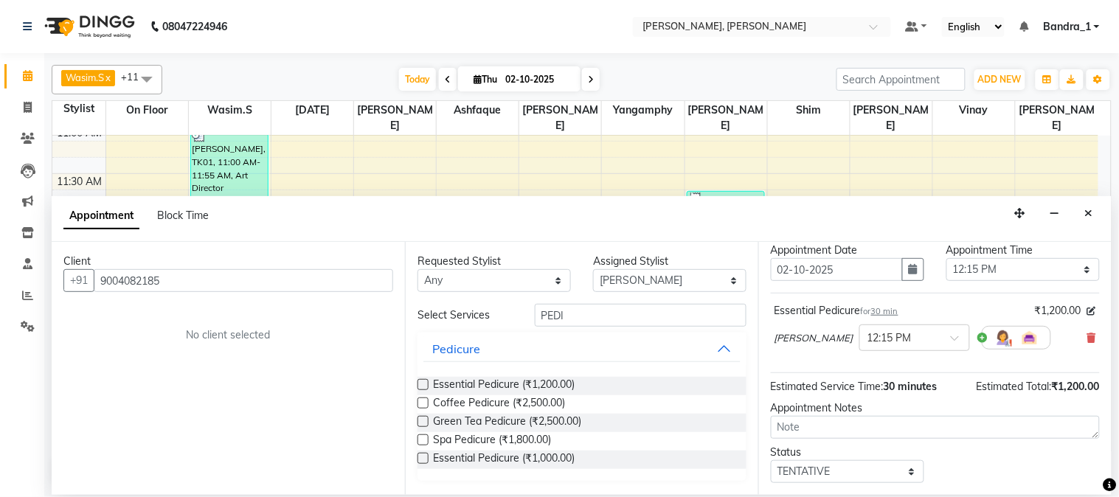
scroll to position [136, 0]
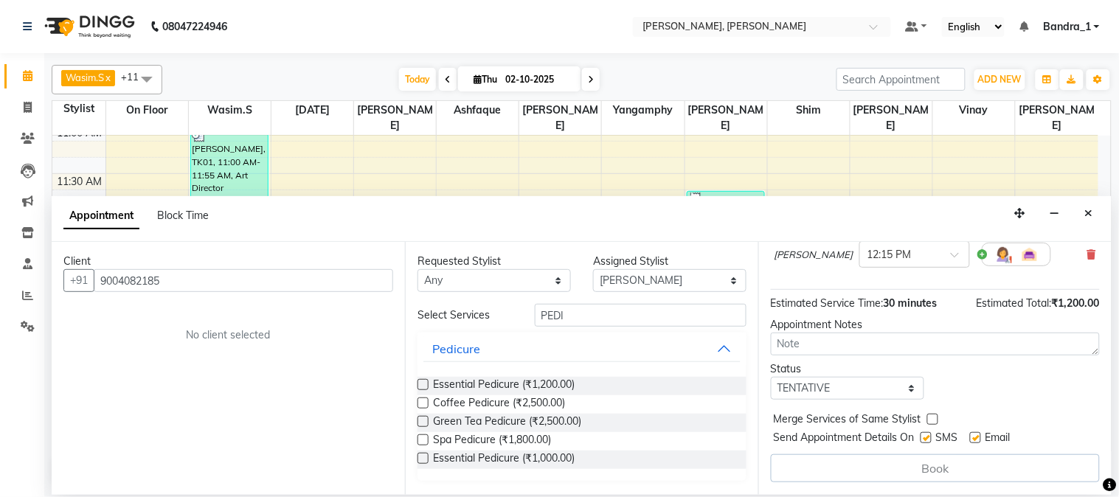
drag, startPoint x: 981, startPoint y: 438, endPoint x: 964, endPoint y: 439, distance: 16.2
click at [971, 438] on label at bounding box center [975, 437] width 11 height 11
click at [971, 438] on input "checkbox" at bounding box center [975, 439] width 10 height 10
checkbox input "false"
click at [930, 439] on label at bounding box center [925, 437] width 11 height 11
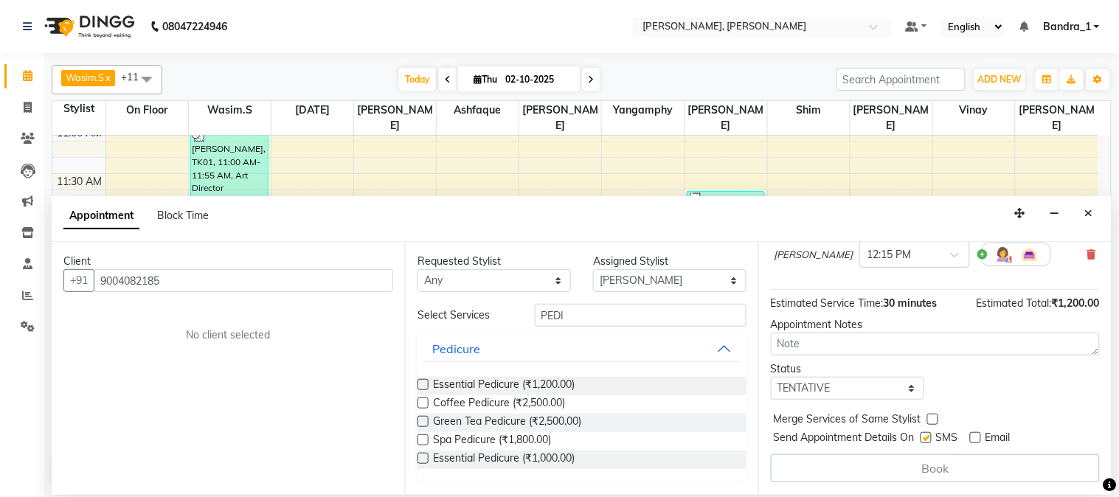
click at [930, 439] on input "checkbox" at bounding box center [925, 439] width 10 height 10
checkbox input "false"
drag, startPoint x: 232, startPoint y: 286, endPoint x: 246, endPoint y: 290, distance: 13.8
click at [243, 290] on input "9004082185" at bounding box center [243, 280] width 299 height 23
click at [205, 288] on input "9004082185" at bounding box center [243, 280] width 299 height 23
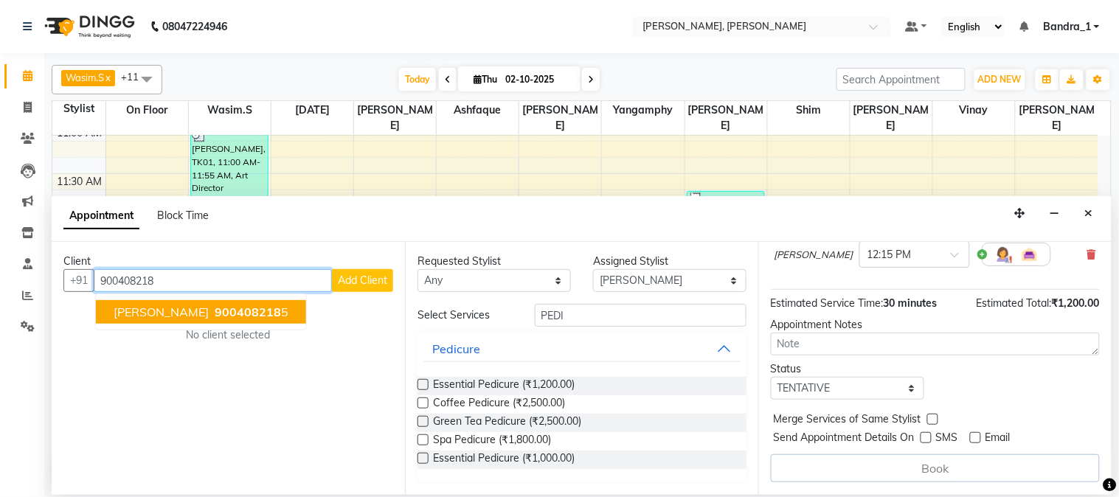
click at [248, 307] on span "900408218" at bounding box center [248, 312] width 66 height 15
type input "9004082185"
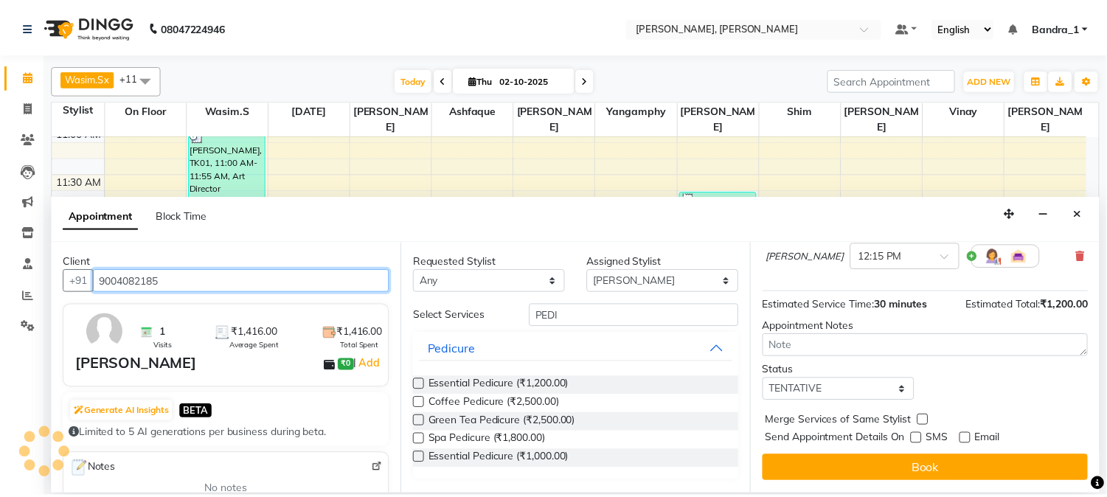
scroll to position [136, 0]
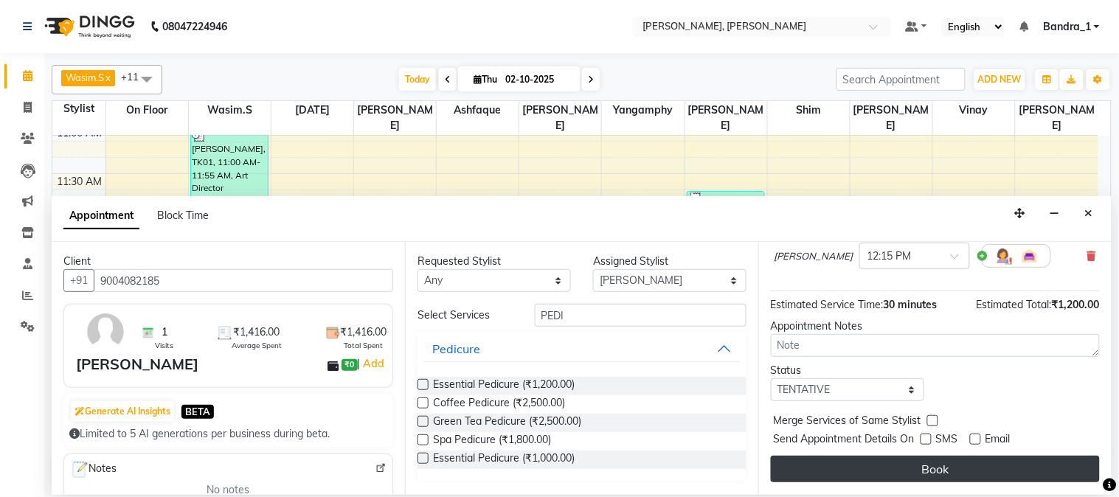
click at [928, 462] on button "Book" at bounding box center [935, 469] width 329 height 27
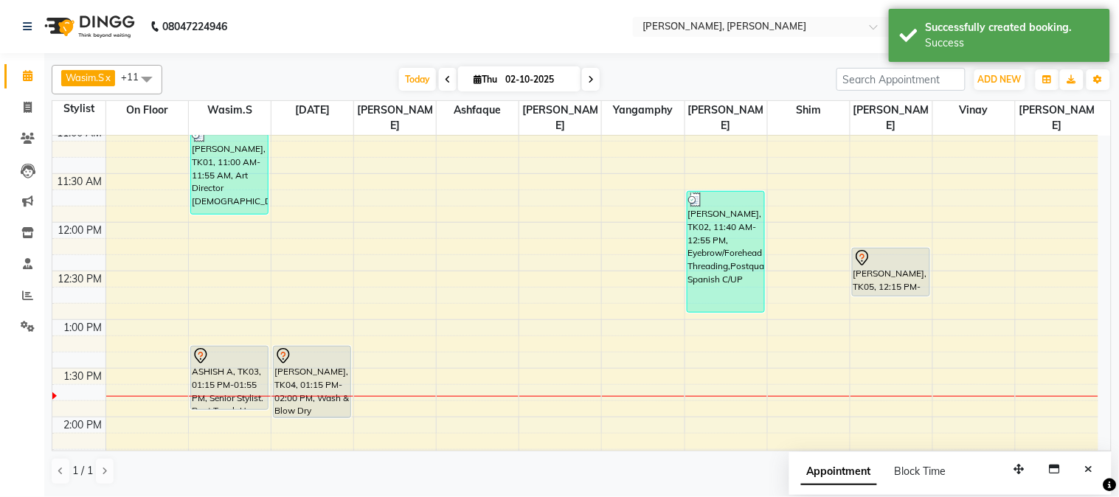
click at [881, 249] on div at bounding box center [890, 258] width 75 height 18
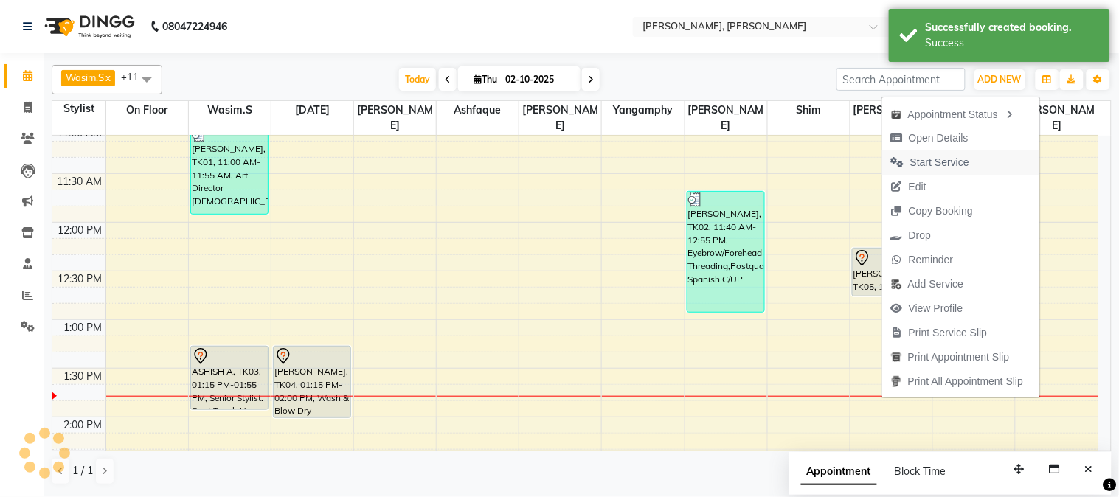
click at [925, 167] on span "Start Service" at bounding box center [939, 162] width 59 height 15
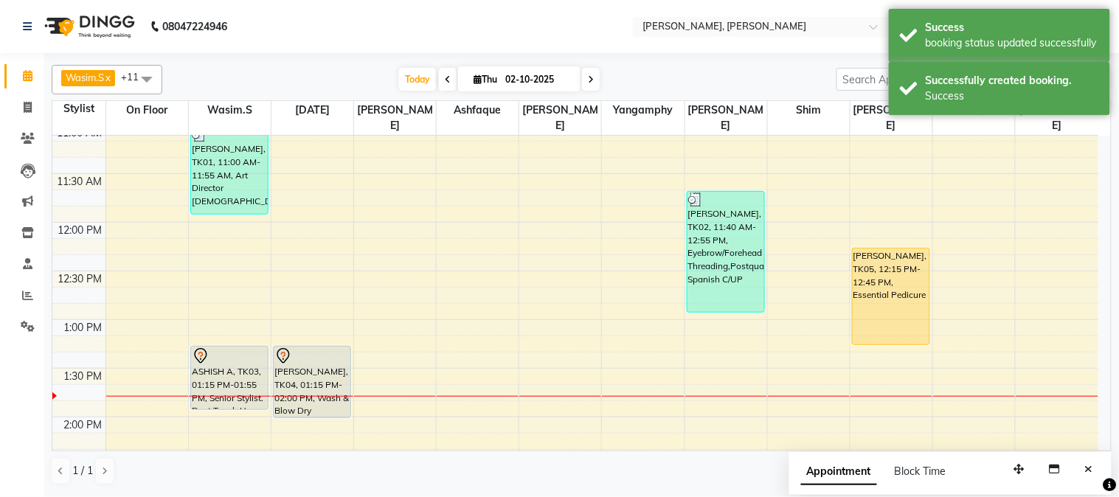
drag, startPoint x: 894, startPoint y: 281, endPoint x: 881, endPoint y: 325, distance: 46.0
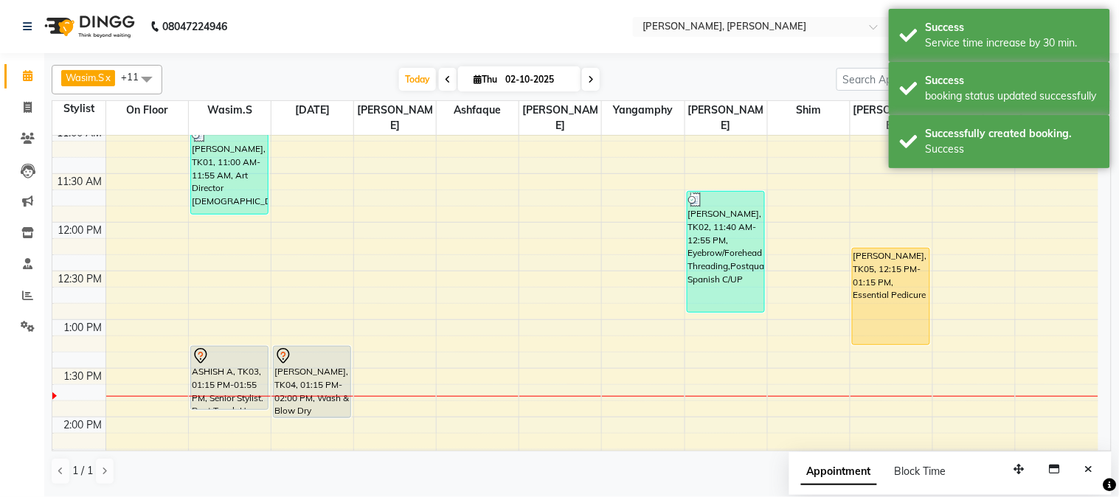
click at [875, 251] on div "[PERSON_NAME], TK05, 12:15 PM-01:15 PM, Essential Pedicure" at bounding box center [890, 296] width 77 height 96
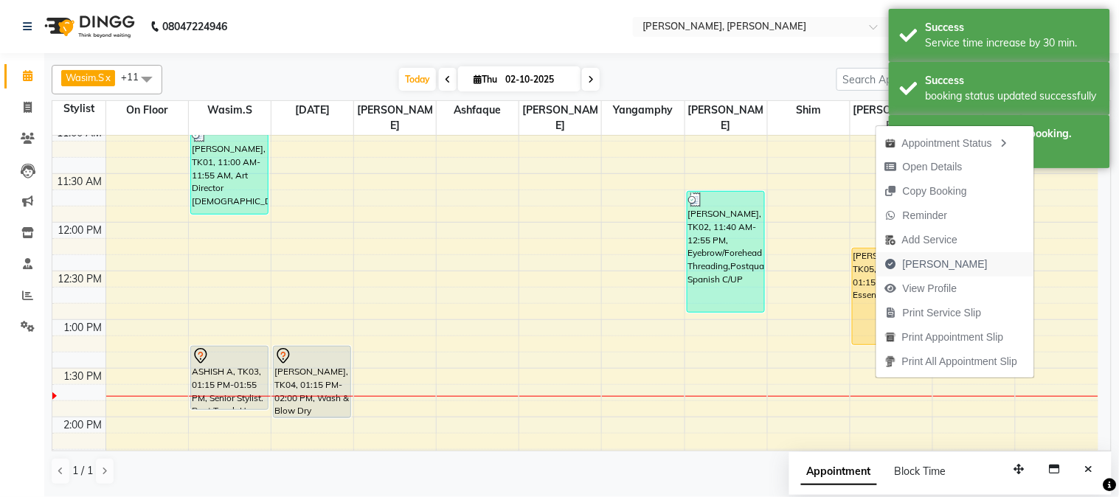
click at [925, 260] on span "[PERSON_NAME]" at bounding box center [945, 264] width 85 height 15
select select "service"
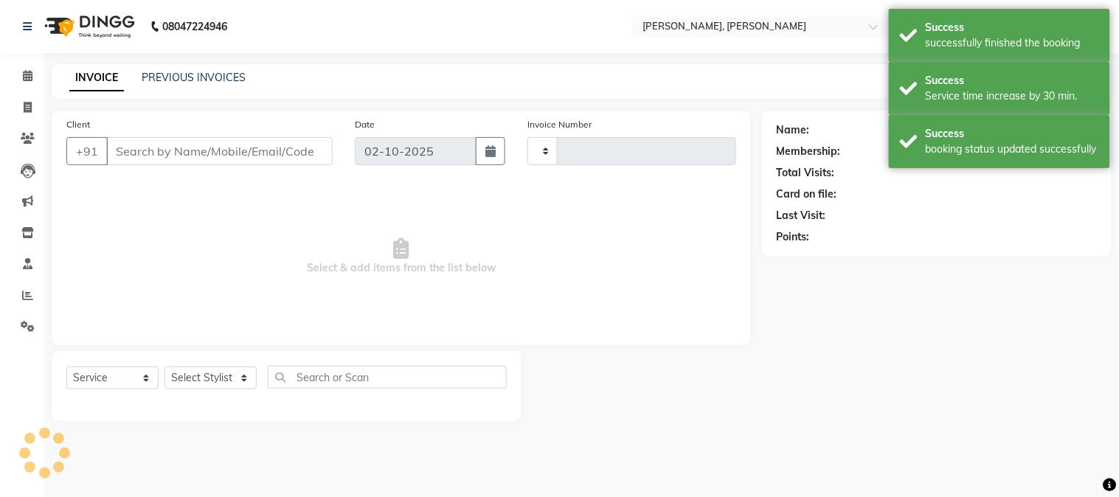
type input "1418"
select select "7997"
type input "9004082185"
select select "88124"
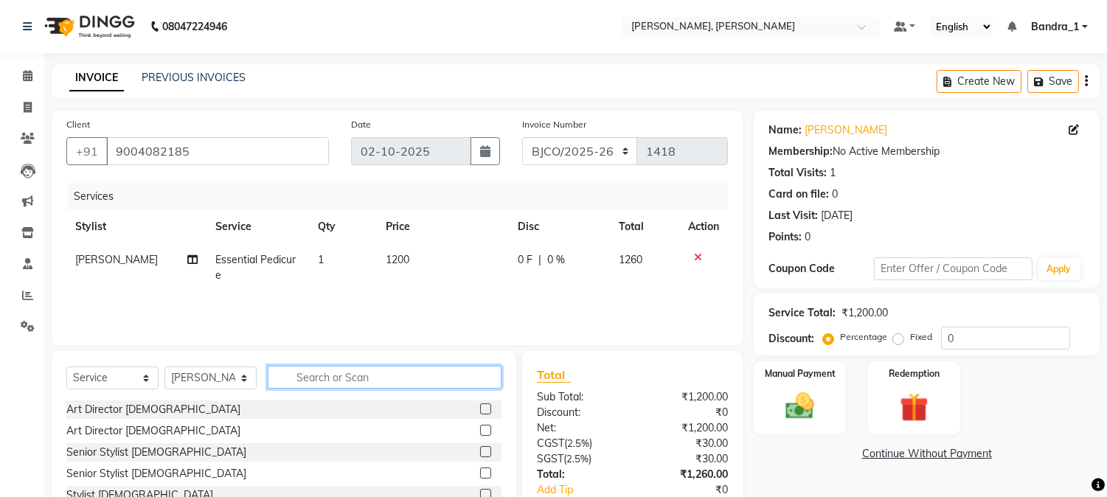
click at [325, 371] on input "text" at bounding box center [385, 377] width 234 height 23
click at [308, 379] on input "text" at bounding box center [385, 377] width 234 height 23
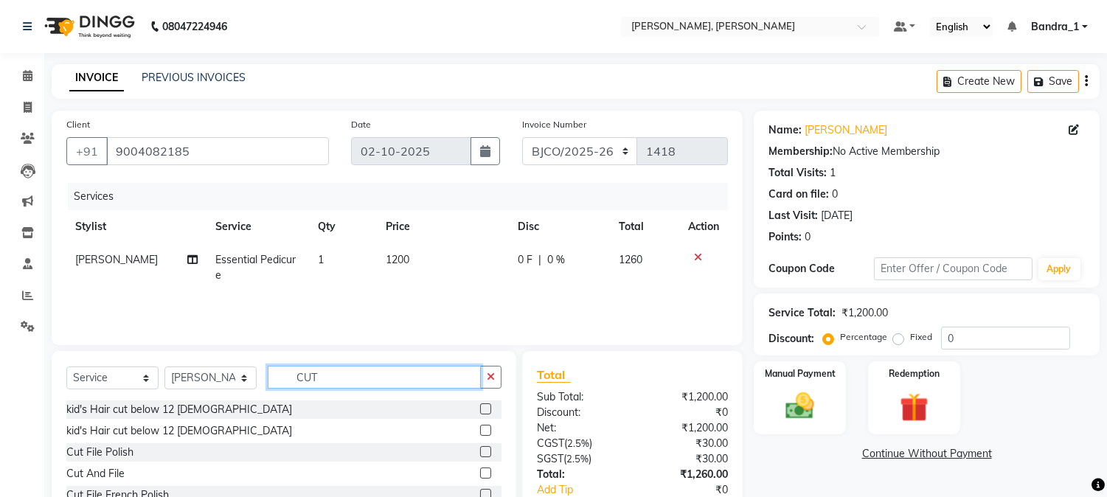
type input "CUT"
click at [484, 468] on label at bounding box center [485, 472] width 11 height 11
click at [484, 469] on input "checkbox" at bounding box center [485, 474] width 10 height 10
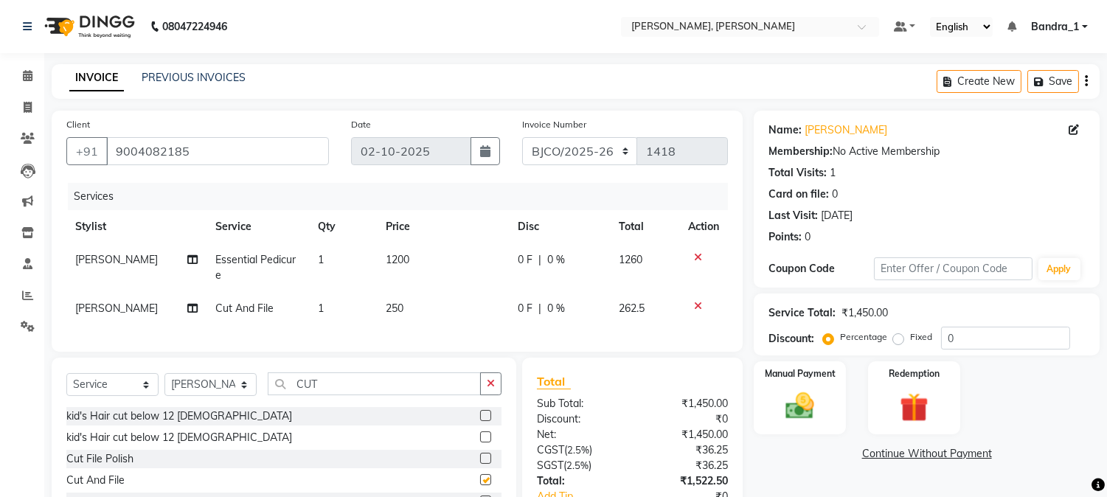
checkbox input "false"
click at [790, 400] on img at bounding box center [800, 406] width 49 height 35
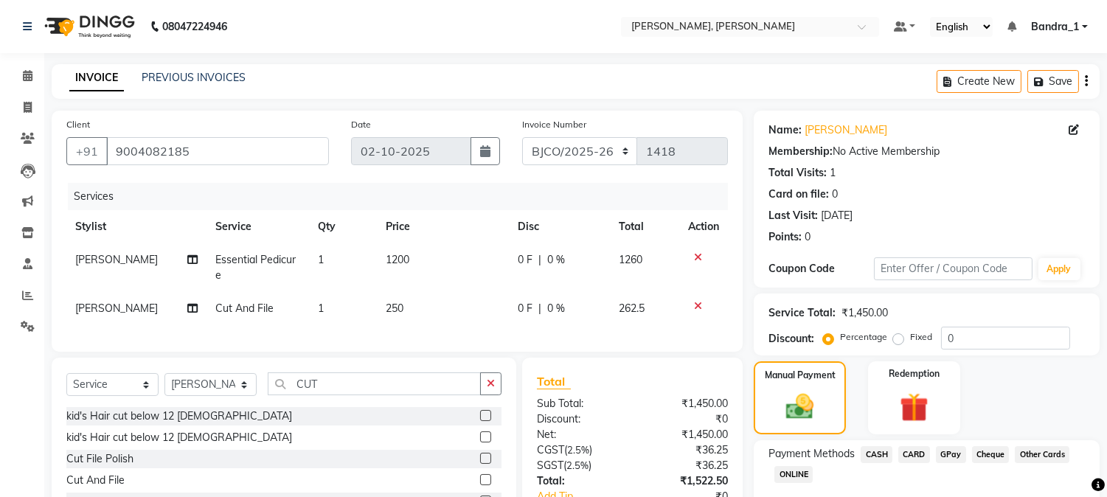
click at [910, 452] on span "CARD" at bounding box center [914, 454] width 32 height 17
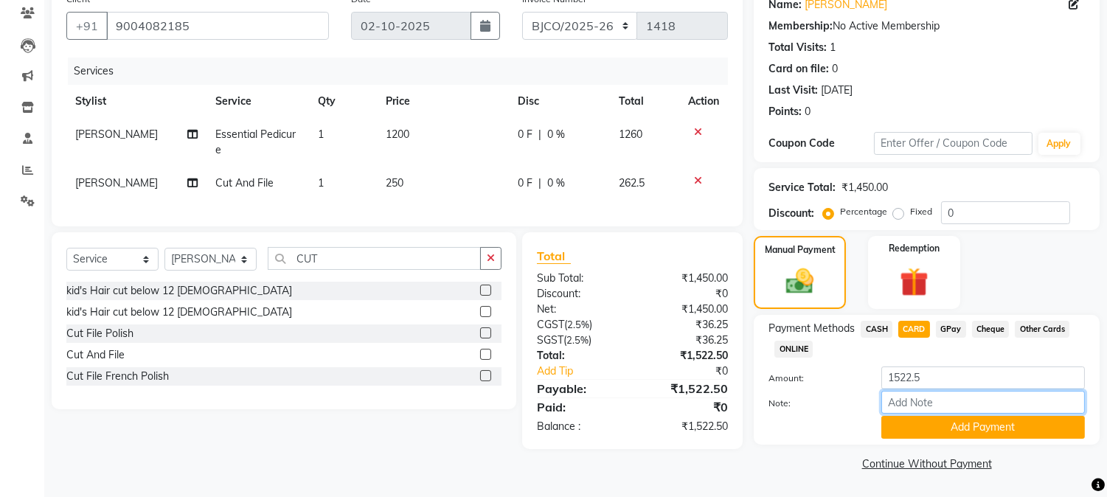
click at [910, 398] on input "Note:" at bounding box center [983, 402] width 204 height 23
click at [928, 367] on input "1522.5" at bounding box center [983, 377] width 204 height 23
click at [1018, 403] on input "Note:" at bounding box center [983, 402] width 204 height 23
click at [746, 426] on div "Total Sub Total: ₹1,450.00 Discount: ₹0 Net: ₹1,450.00 CGST ( 2.5% ) ₹36.25 SGS…" at bounding box center [634, 340] width 237 height 217
click at [916, 380] on input "1523" at bounding box center [983, 377] width 204 height 23
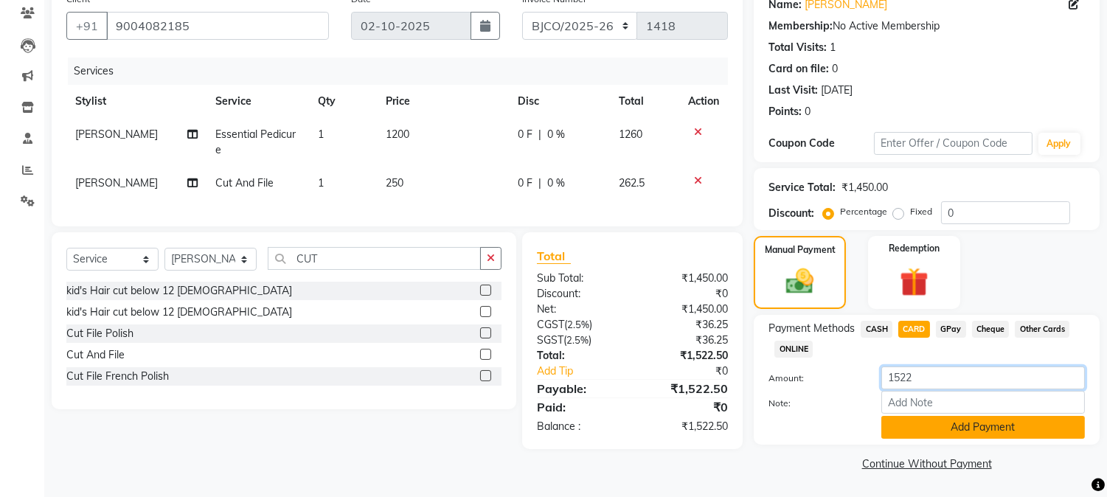
type input "1522"
click at [935, 436] on button "Add Payment" at bounding box center [983, 427] width 204 height 23
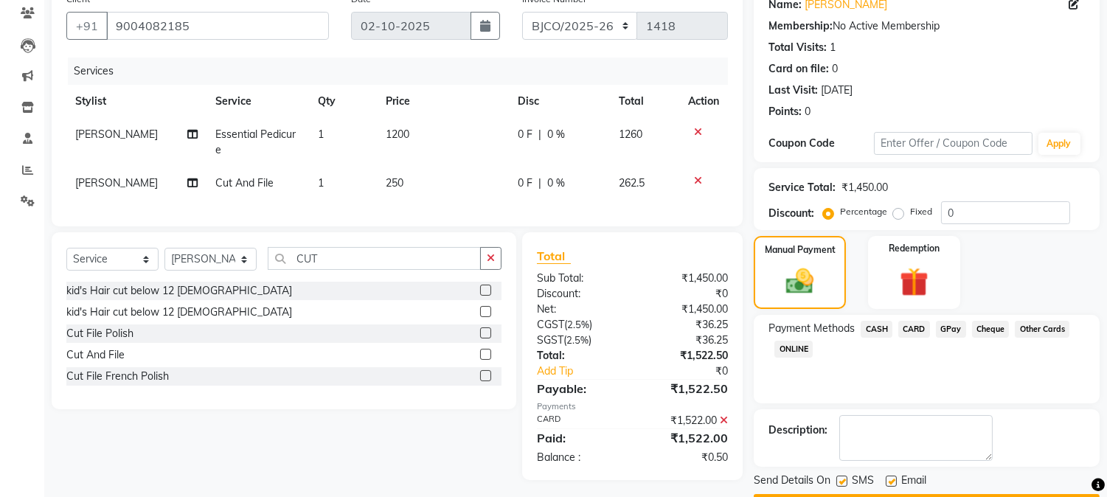
click at [725, 425] on icon at bounding box center [724, 420] width 8 height 10
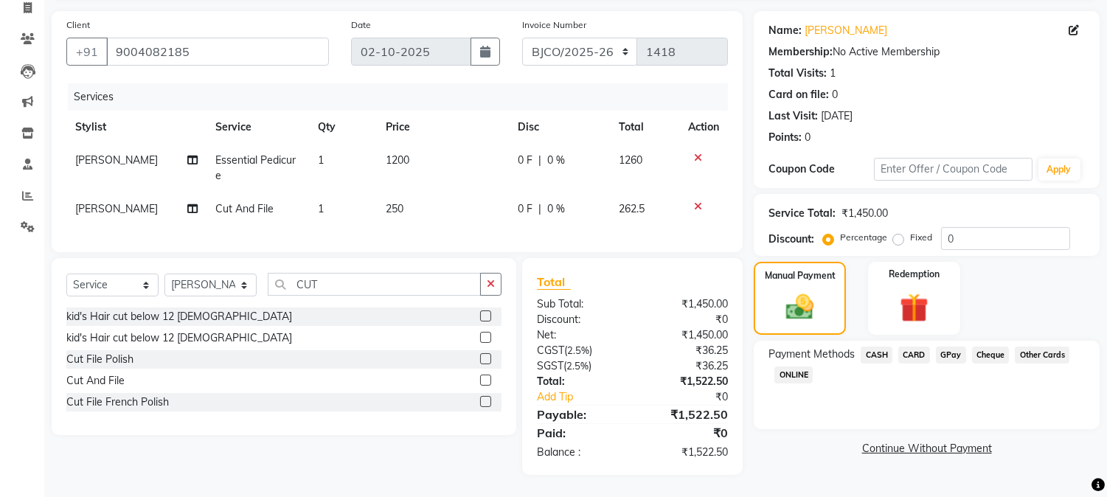
scroll to position [111, 0]
click at [914, 347] on span "CARD" at bounding box center [914, 355] width 32 height 17
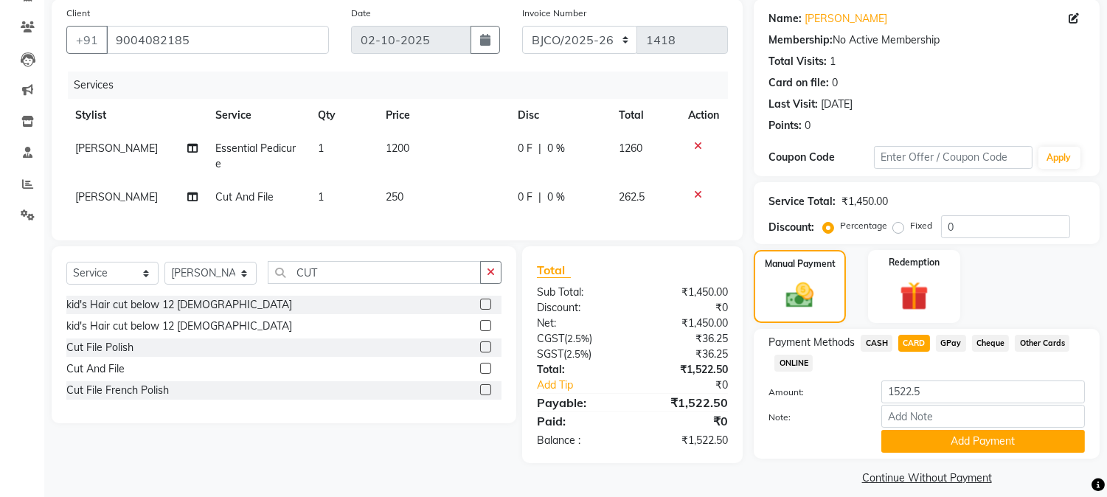
scroll to position [125, 0]
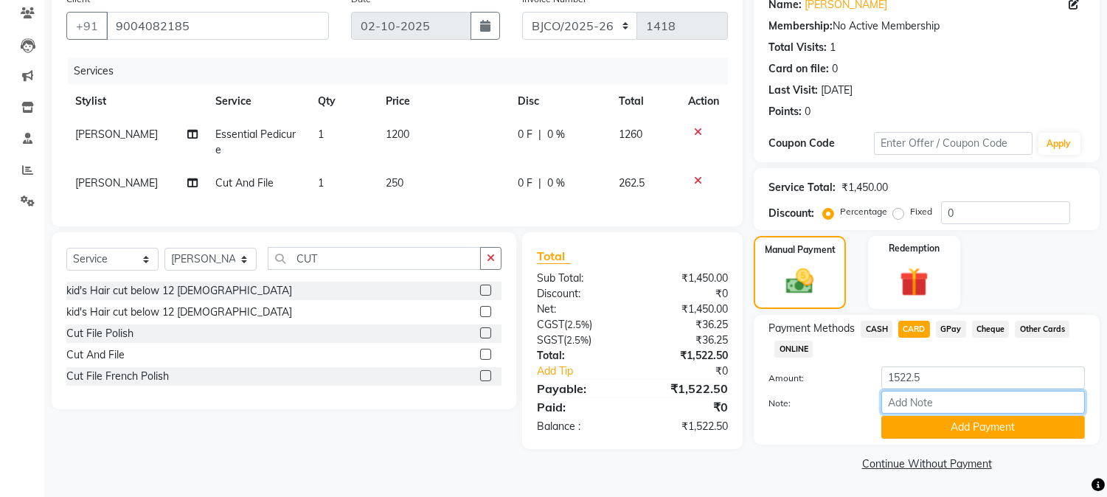
click at [913, 403] on input "Note:" at bounding box center [983, 402] width 204 height 23
click at [894, 407] on input "Note:" at bounding box center [983, 402] width 204 height 23
click at [945, 328] on span "GPay" at bounding box center [951, 329] width 30 height 17
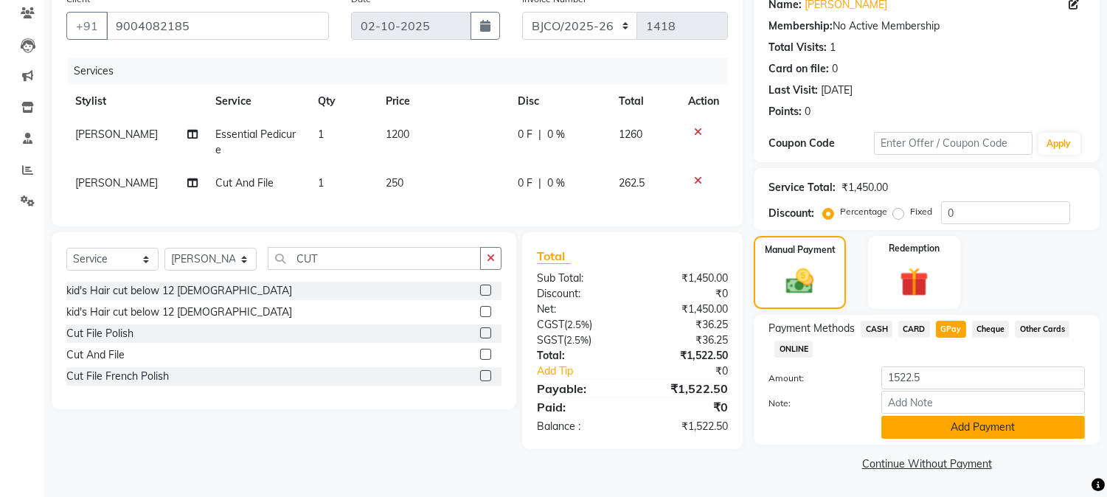
click at [933, 429] on button "Add Payment" at bounding box center [983, 427] width 204 height 23
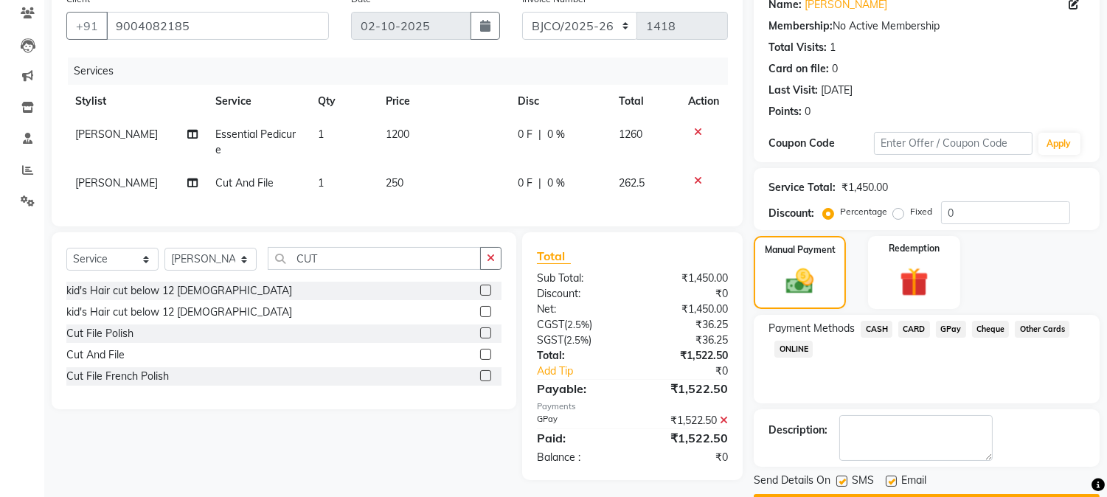
scroll to position [166, 0]
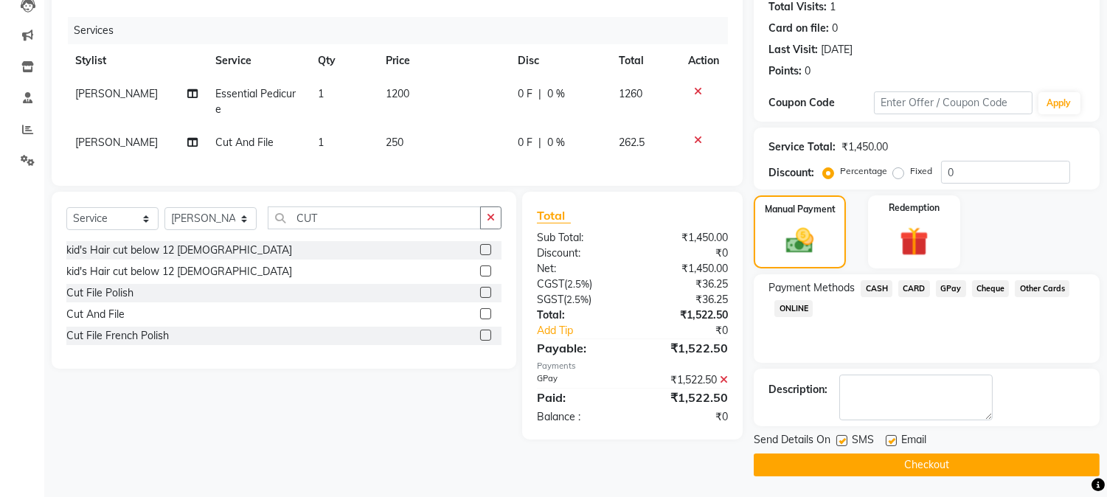
click at [846, 440] on label at bounding box center [841, 440] width 11 height 11
click at [846, 440] on input "checkbox" at bounding box center [841, 442] width 10 height 10
checkbox input "false"
drag, startPoint x: 894, startPoint y: 433, endPoint x: 896, endPoint y: 441, distance: 8.4
click at [895, 441] on div at bounding box center [891, 442] width 10 height 15
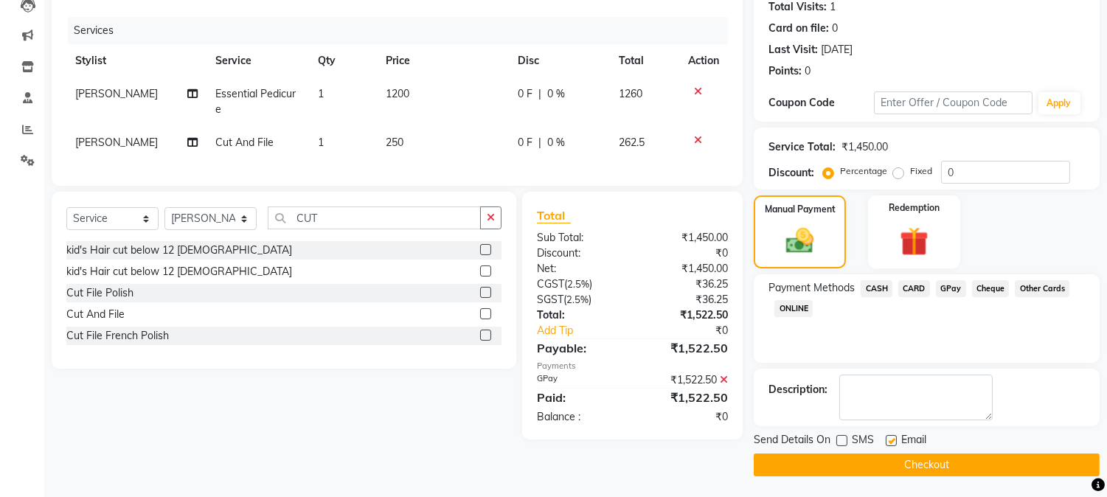
click at [889, 432] on div "Email" at bounding box center [912, 441] width 52 height 18
click at [892, 438] on label at bounding box center [891, 440] width 11 height 11
click at [892, 438] on input "checkbox" at bounding box center [891, 442] width 10 height 10
checkbox input "false"
click at [889, 465] on button "Checkout" at bounding box center [927, 464] width 346 height 23
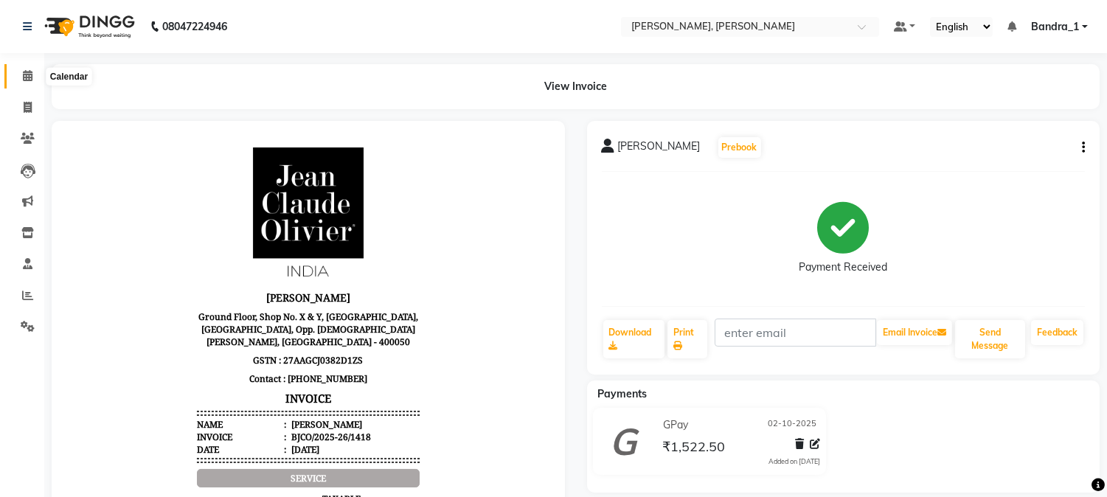
click at [26, 79] on icon at bounding box center [28, 75] width 10 height 11
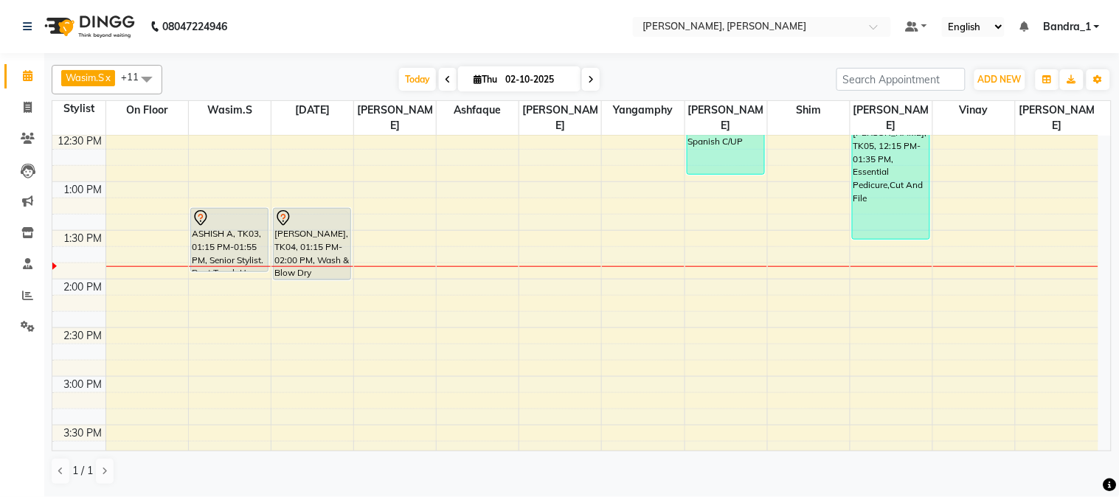
scroll to position [366, 0]
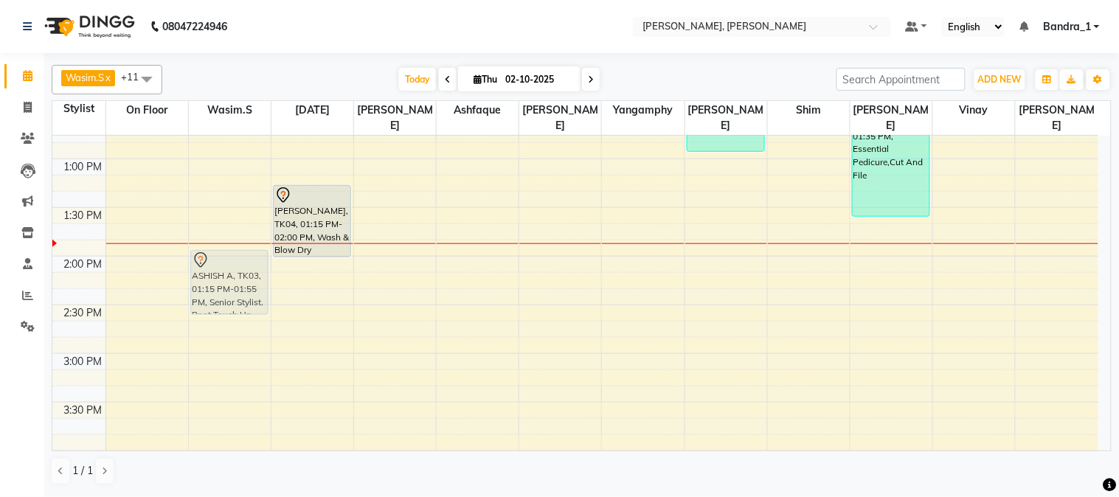
drag, startPoint x: 240, startPoint y: 187, endPoint x: 242, endPoint y: 260, distance: 73.0
click at [242, 260] on div "[PERSON_NAME], TK01, 11:00 AM-11:55 AM, Art Director [DEMOGRAPHIC_DATA] [PERSON…" at bounding box center [230, 451] width 82 height 1362
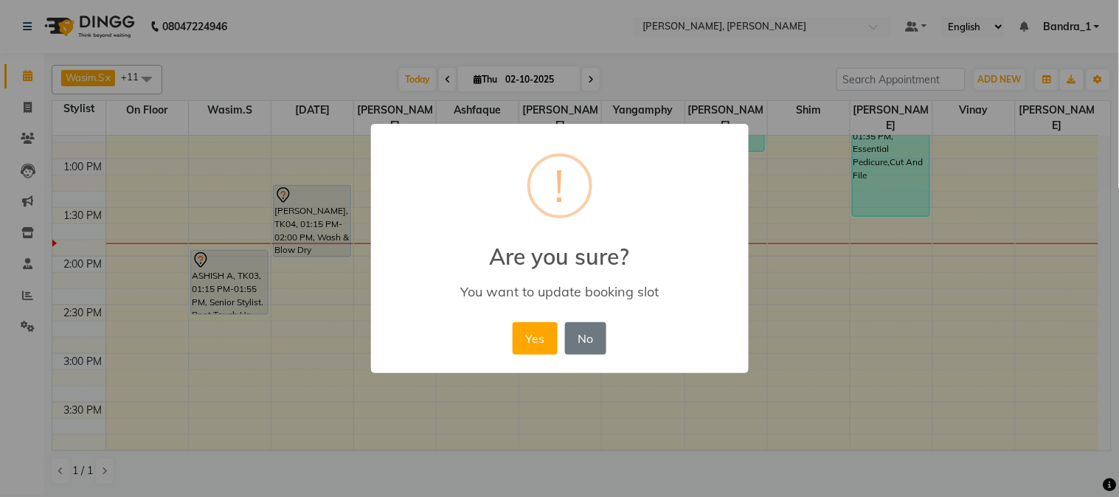
drag, startPoint x: 526, startPoint y: 328, endPoint x: 470, endPoint y: 298, distance: 63.7
click at [524, 323] on button "Yes" at bounding box center [534, 338] width 45 height 32
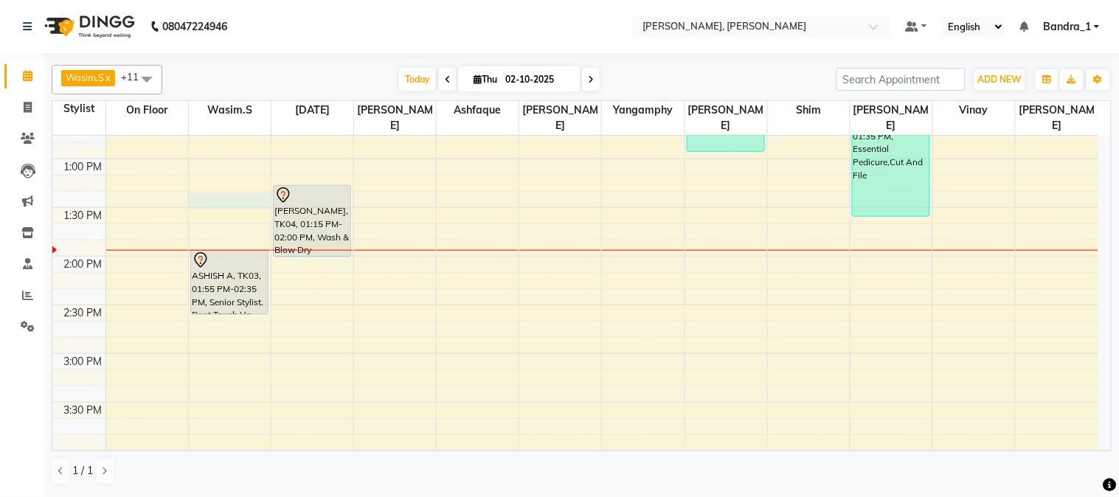
click at [203, 181] on div "9:00 AM 9:30 AM 10:00 AM 10:30 AM 11:00 AM 11:30 AM 12:00 PM 12:30 PM 1:00 PM 1…" at bounding box center [575, 451] width 1046 height 1362
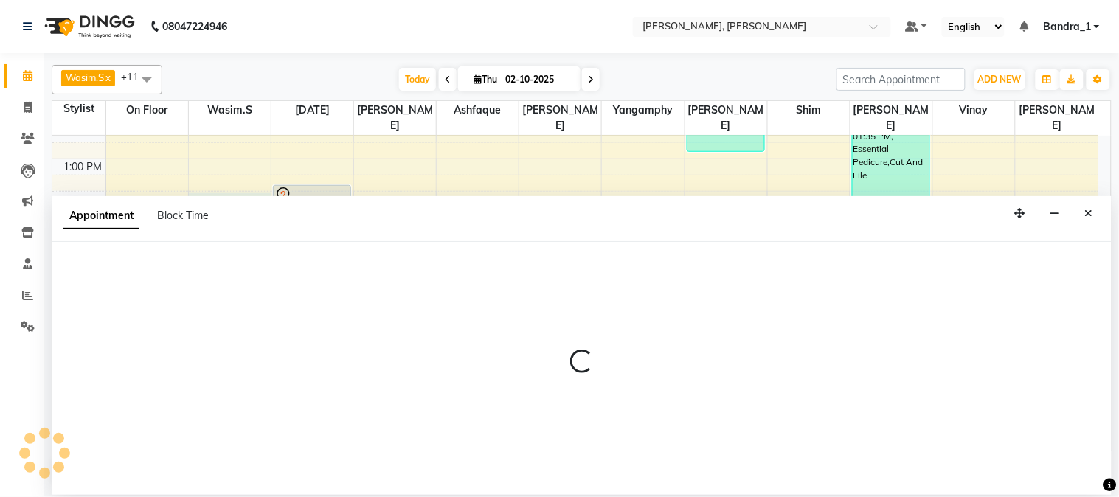
select select "54154"
select select "tentative"
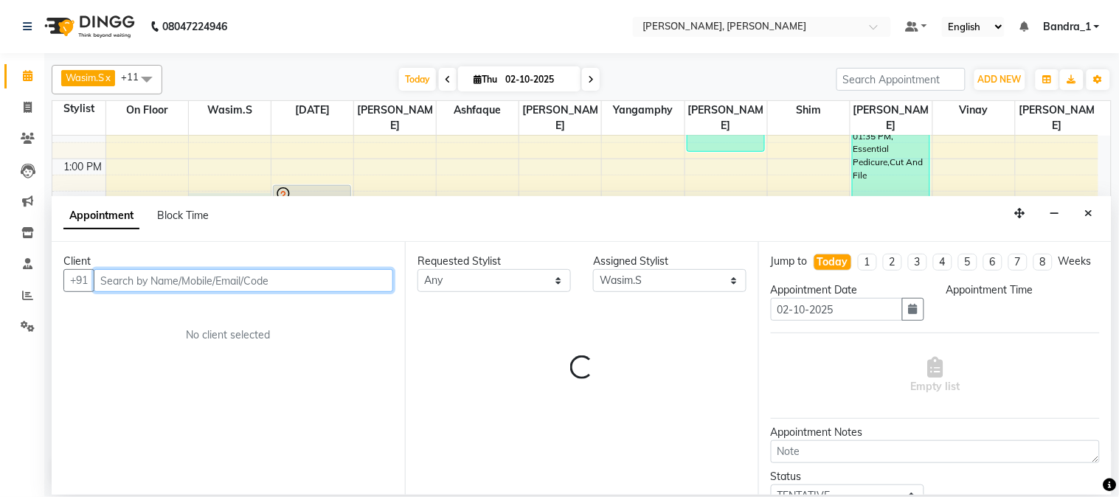
select select "795"
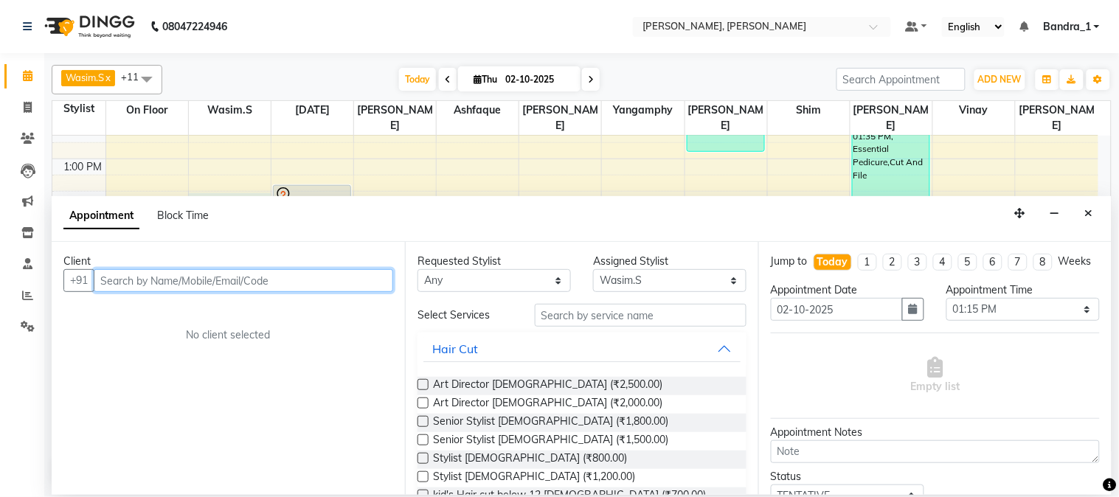
drag, startPoint x: 215, startPoint y: 285, endPoint x: 172, endPoint y: 283, distance: 42.8
click at [180, 290] on input "text" at bounding box center [243, 280] width 299 height 23
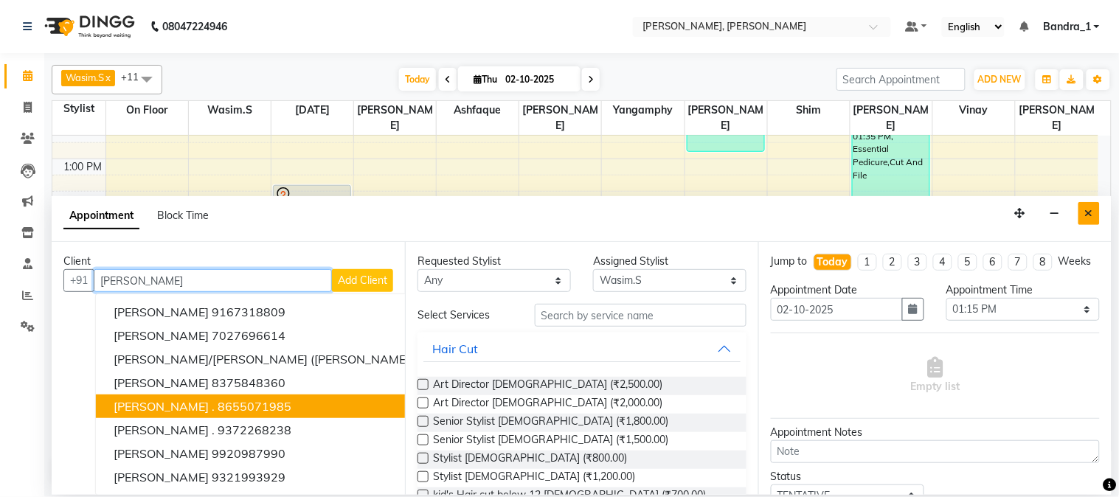
type input "[PERSON_NAME]"
drag, startPoint x: 1095, startPoint y: 210, endPoint x: 945, endPoint y: 229, distance: 150.9
click at [1094, 211] on button "Close" at bounding box center [1088, 213] width 21 height 23
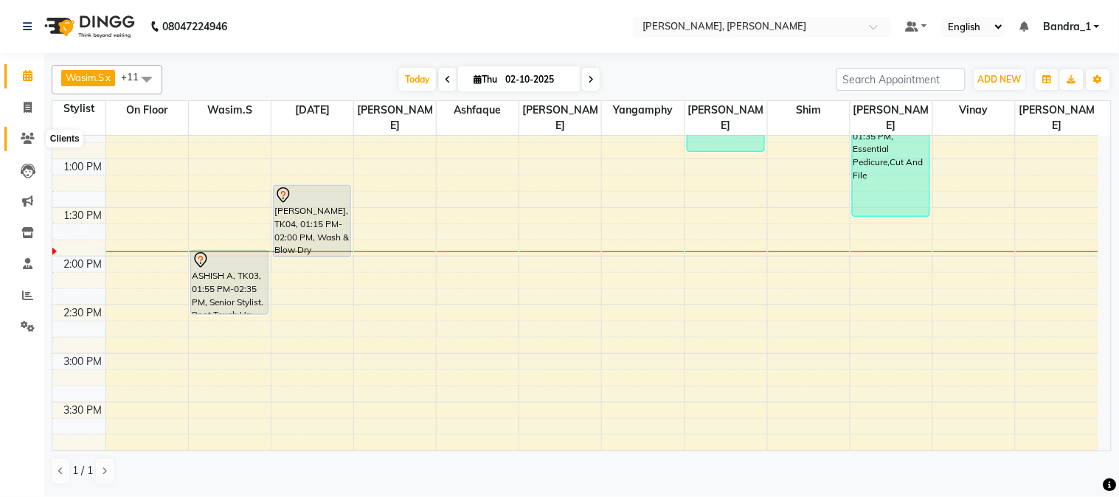
click at [27, 141] on icon at bounding box center [28, 138] width 14 height 11
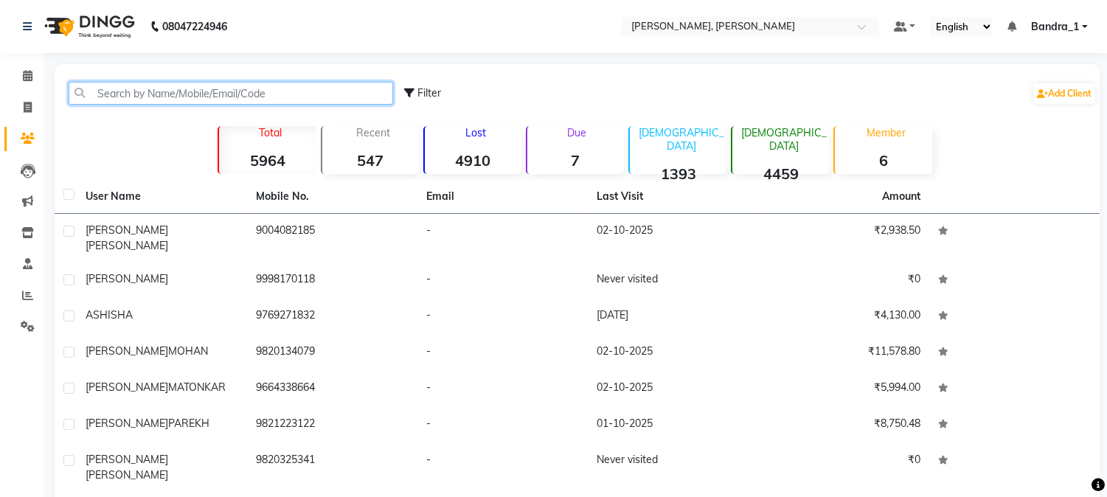
drag, startPoint x: 162, startPoint y: 94, endPoint x: 101, endPoint y: 102, distance: 61.7
click at [107, 113] on div "Filter Add Client" at bounding box center [577, 93] width 1039 height 46
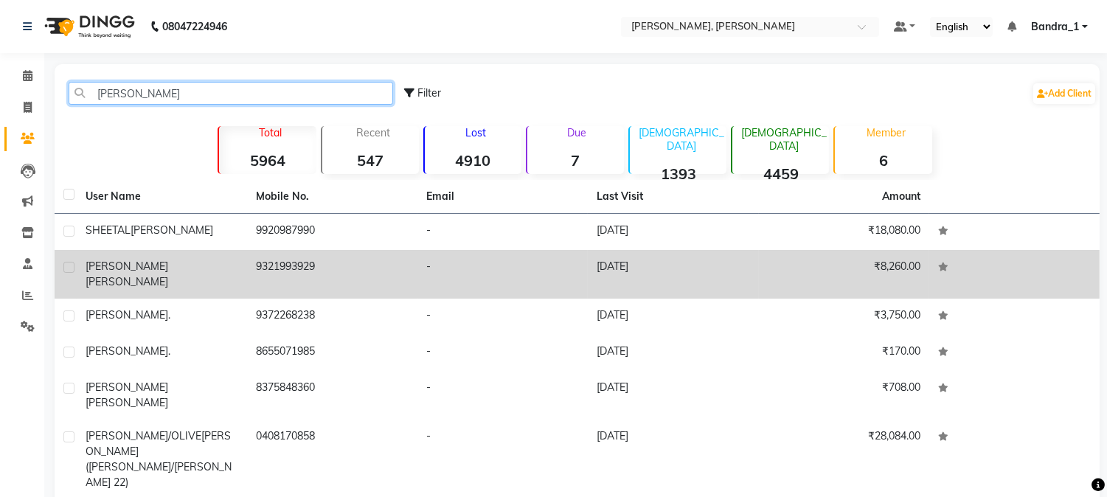
type input "[PERSON_NAME]"
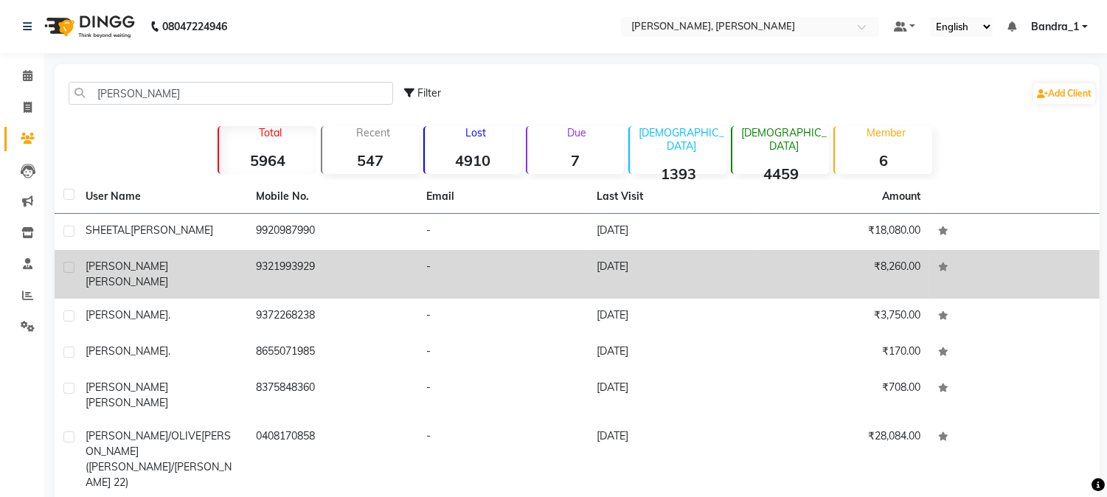
click at [183, 280] on td "[PERSON_NAME]" at bounding box center [162, 274] width 170 height 49
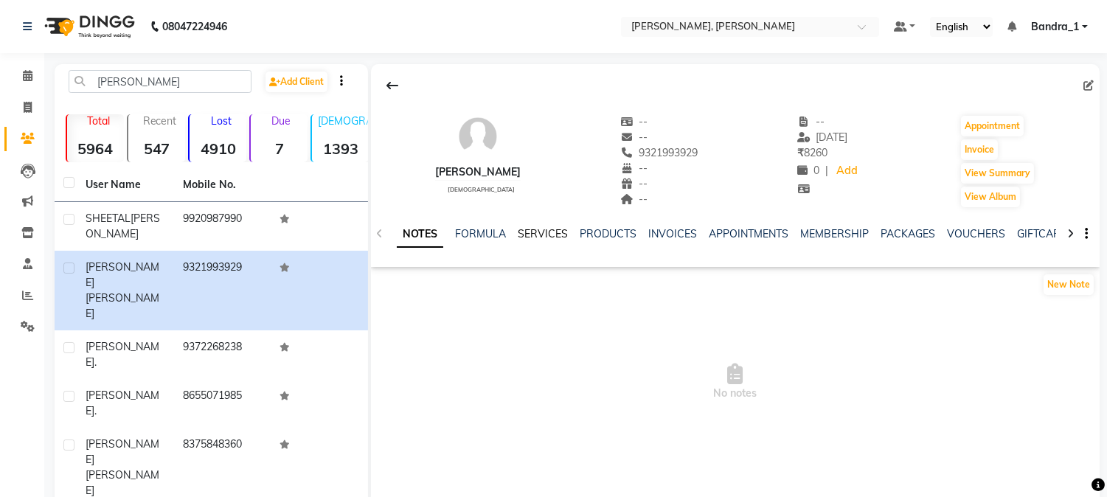
click at [526, 232] on link "SERVICES" at bounding box center [543, 233] width 50 height 13
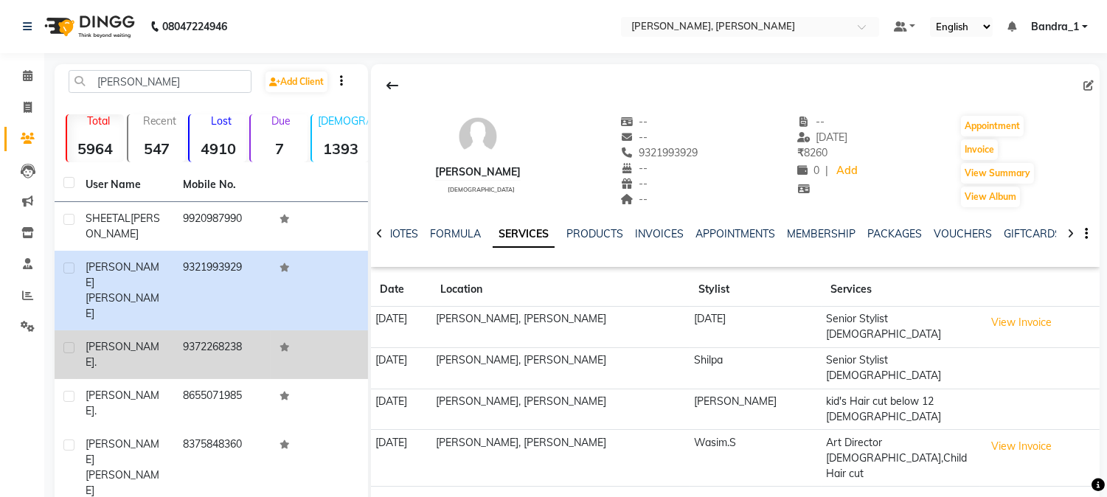
click at [106, 330] on td "[PERSON_NAME] ." at bounding box center [125, 354] width 97 height 49
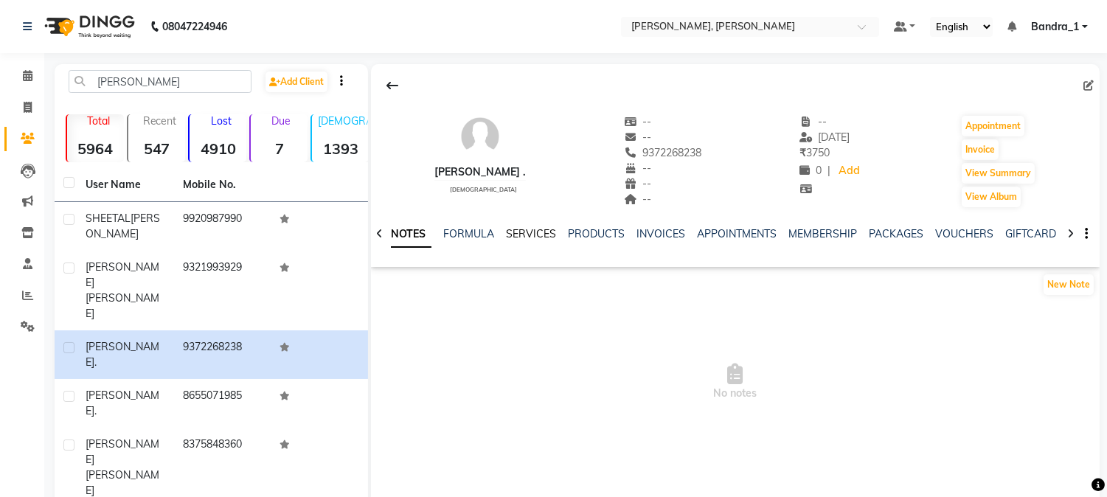
click at [512, 230] on link "SERVICES" at bounding box center [531, 233] width 50 height 13
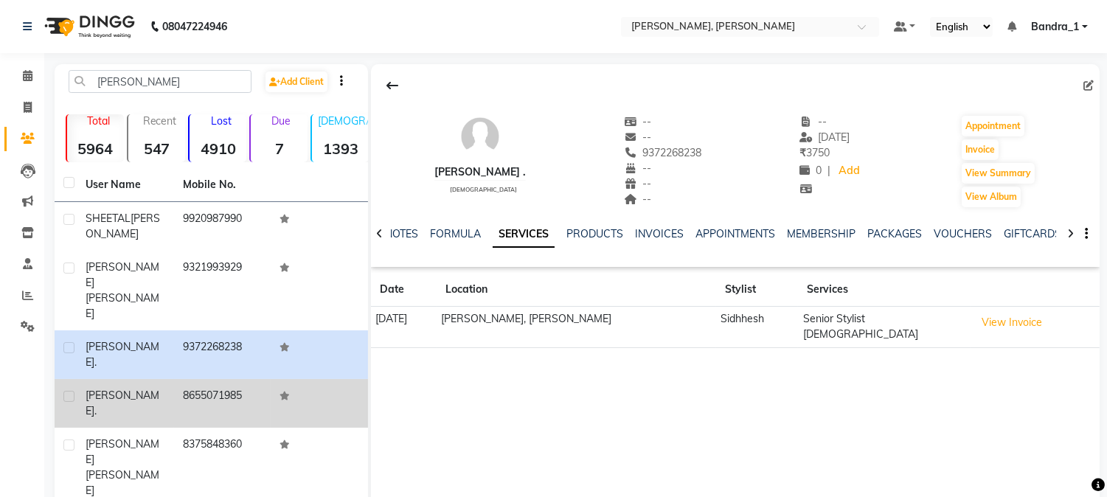
drag, startPoint x: 133, startPoint y: 332, endPoint x: 266, endPoint y: 334, distance: 132.7
click at [136, 388] on div "[PERSON_NAME] ." at bounding box center [126, 403] width 80 height 31
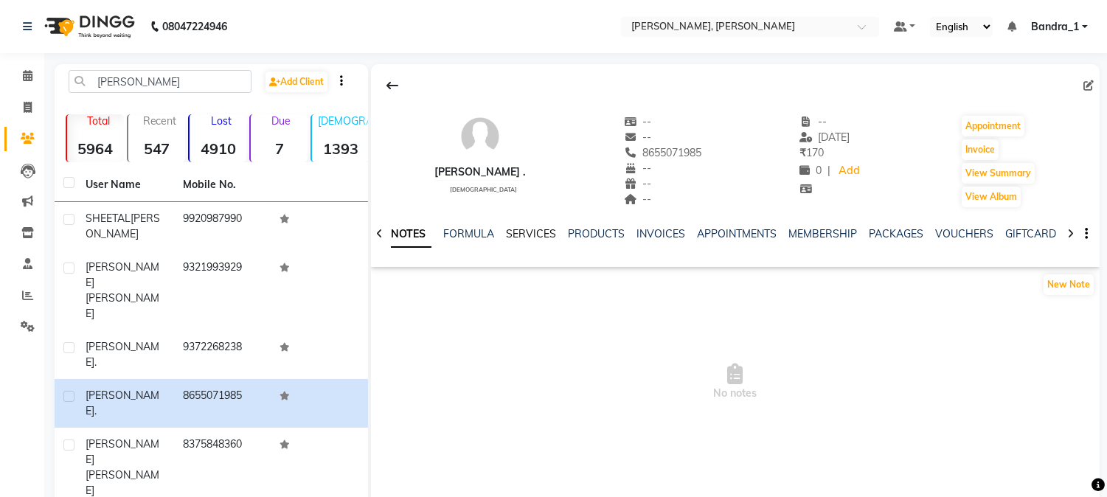
click at [547, 231] on link "SERVICES" at bounding box center [531, 233] width 50 height 13
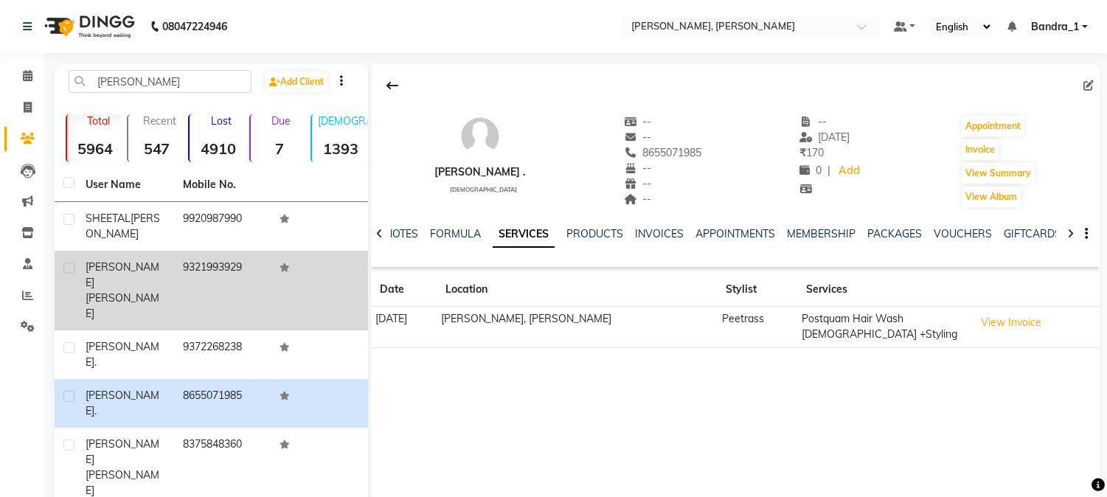
click at [182, 259] on td "9321993929" at bounding box center [222, 291] width 97 height 80
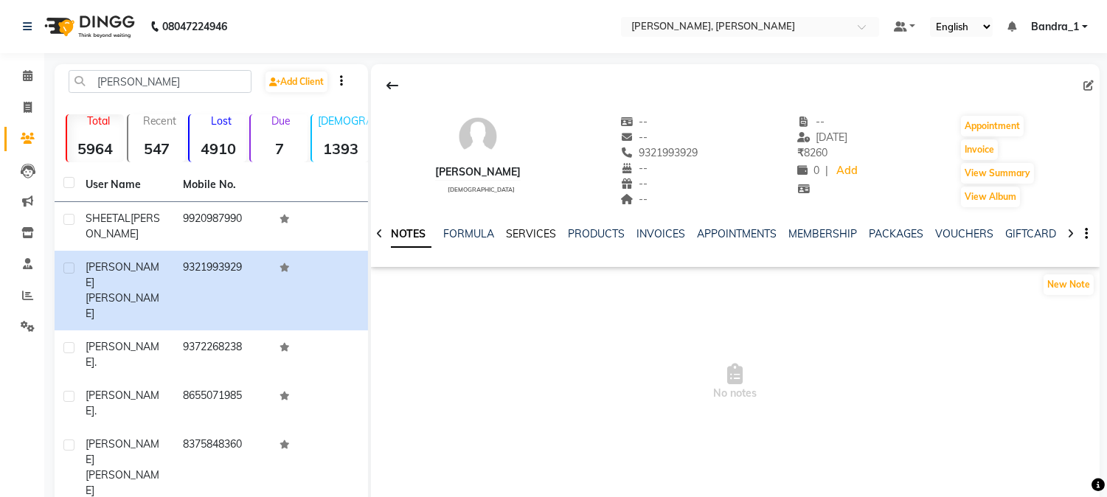
click at [524, 233] on link "SERVICES" at bounding box center [531, 233] width 50 height 13
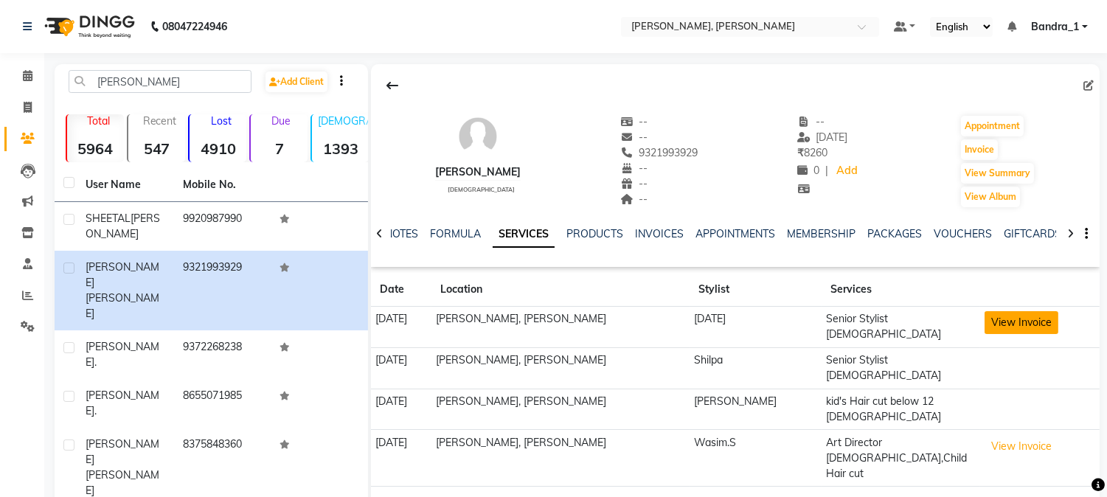
click at [1011, 328] on button "View Invoice" at bounding box center [1021, 322] width 74 height 23
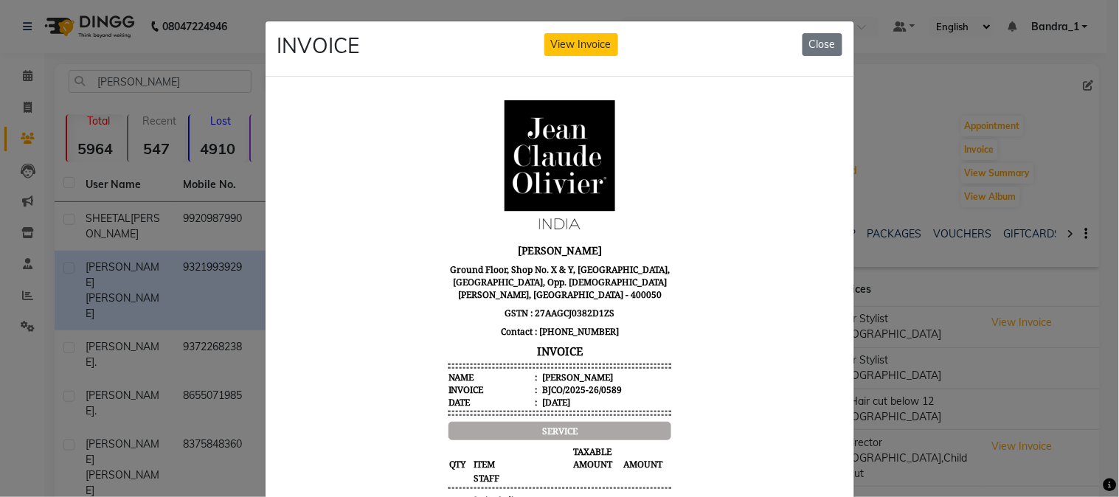
drag, startPoint x: 812, startPoint y: 39, endPoint x: 789, endPoint y: 55, distance: 27.6
click at [790, 53] on div "INVOICE View Invoice Close" at bounding box center [559, 48] width 588 height 55
click at [821, 42] on button "Close" at bounding box center [822, 44] width 40 height 23
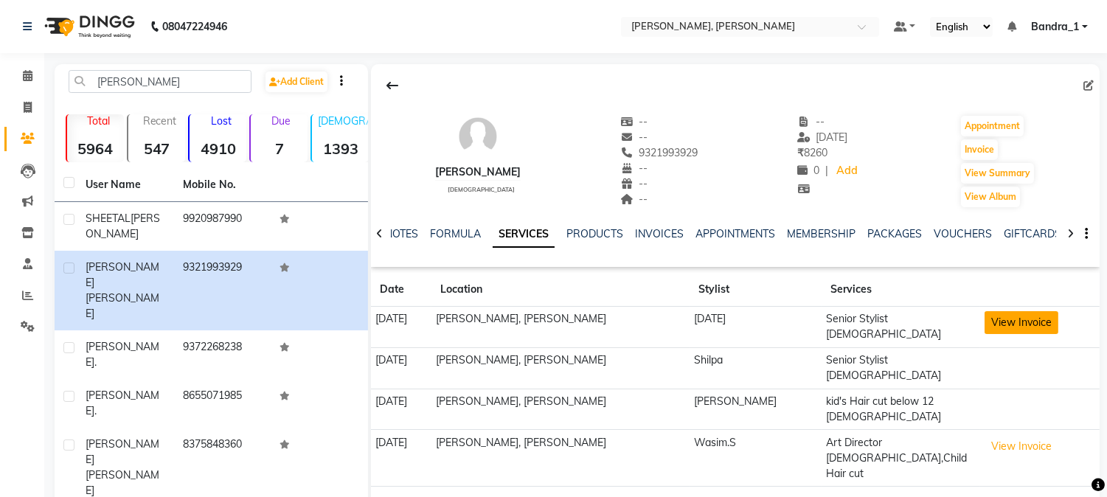
click at [1011, 326] on button "View Invoice" at bounding box center [1021, 322] width 74 height 23
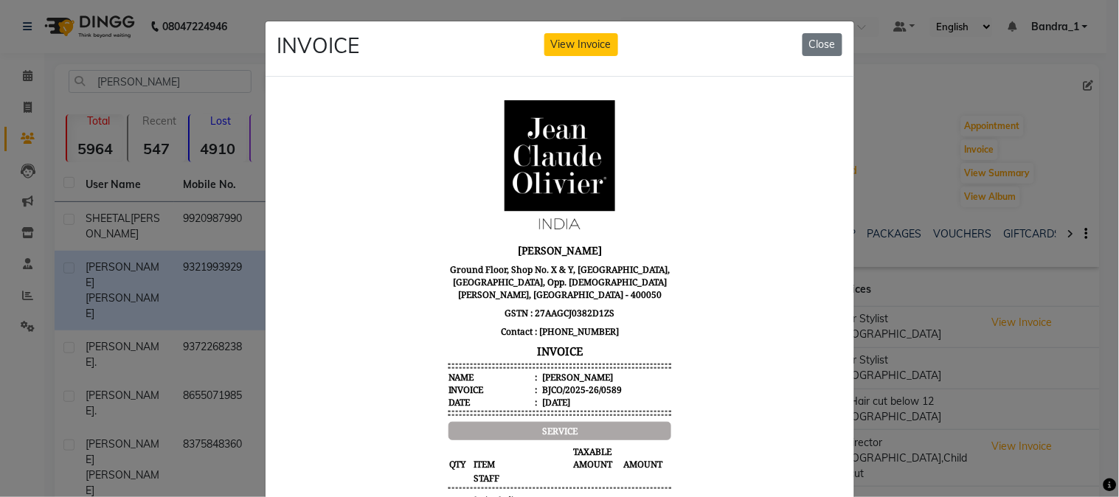
click at [817, 43] on button "Close" at bounding box center [822, 44] width 40 height 23
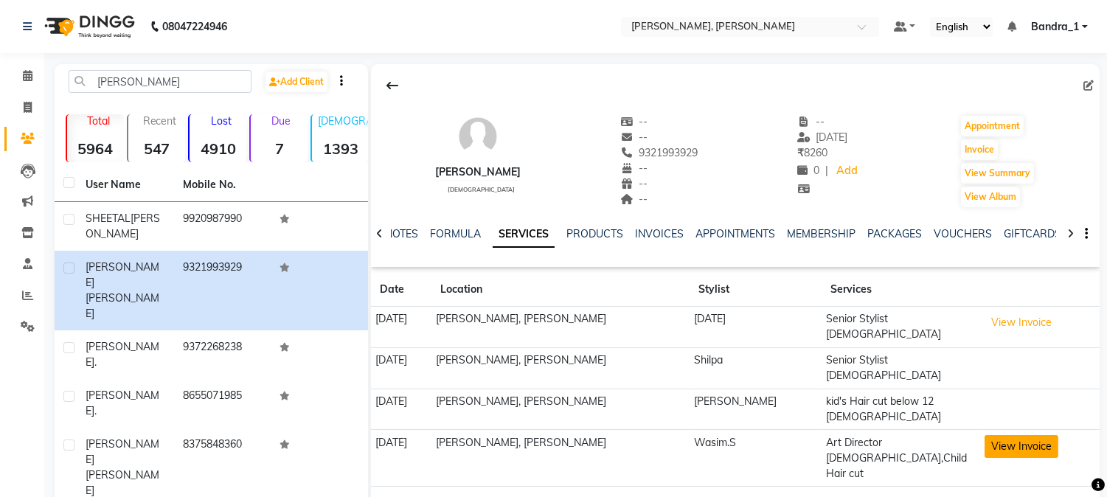
click at [1016, 435] on button "View Invoice" at bounding box center [1021, 446] width 74 height 23
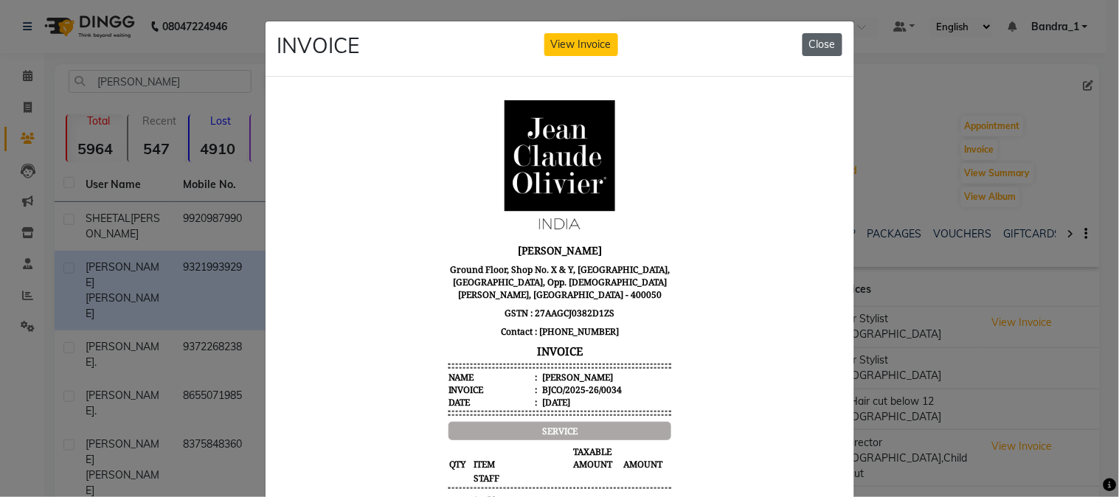
click at [811, 41] on button "Close" at bounding box center [822, 44] width 40 height 23
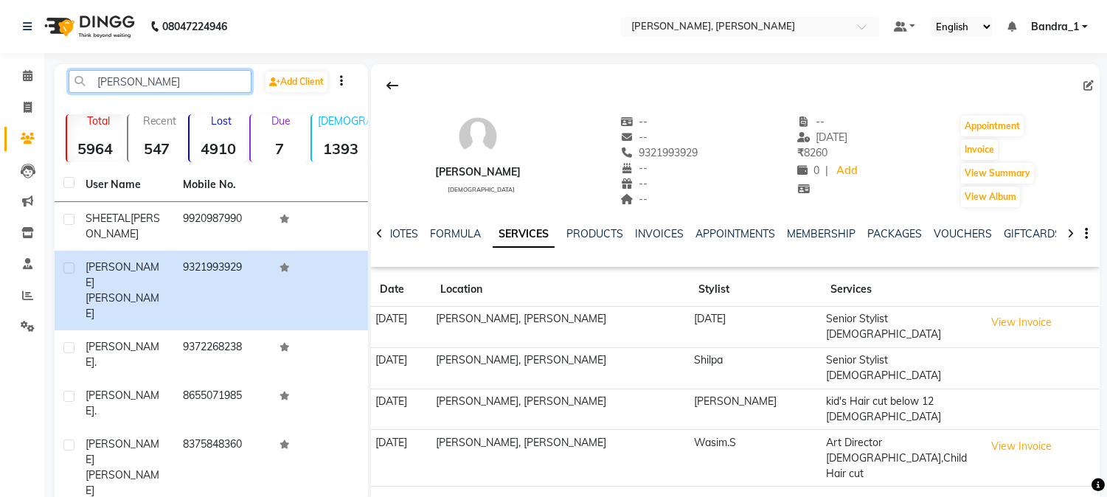
drag, startPoint x: 158, startPoint y: 86, endPoint x: 64, endPoint y: 49, distance: 100.6
click at [74, 58] on div "08047224946 Select Location × [PERSON_NAME], Bandra West Default Panel My Panel…" at bounding box center [553, 381] width 1107 height 762
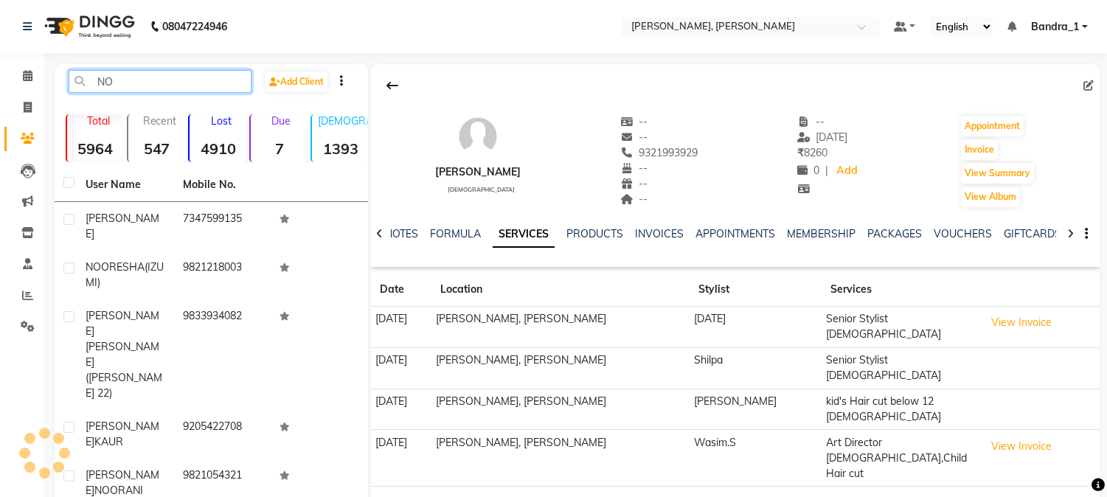
type input "N"
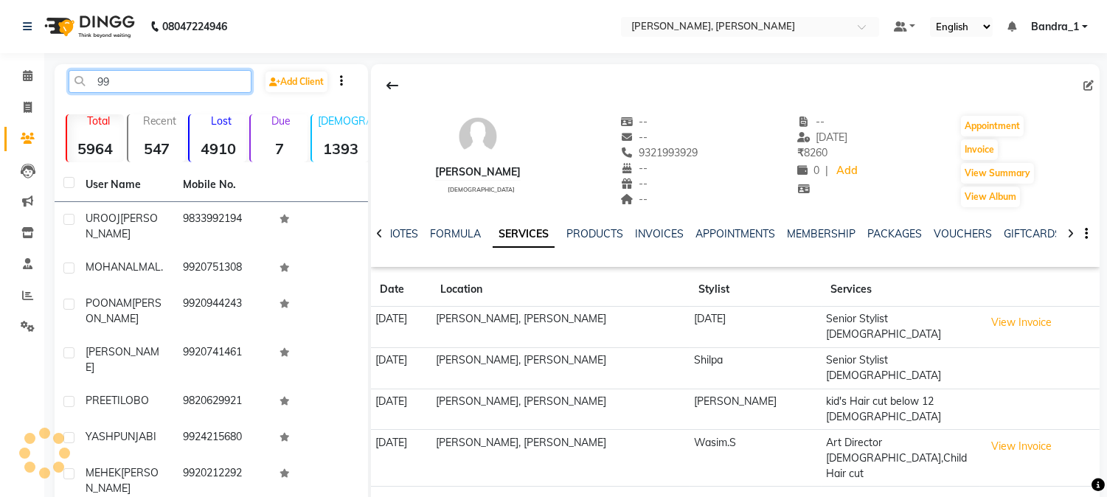
type input "9"
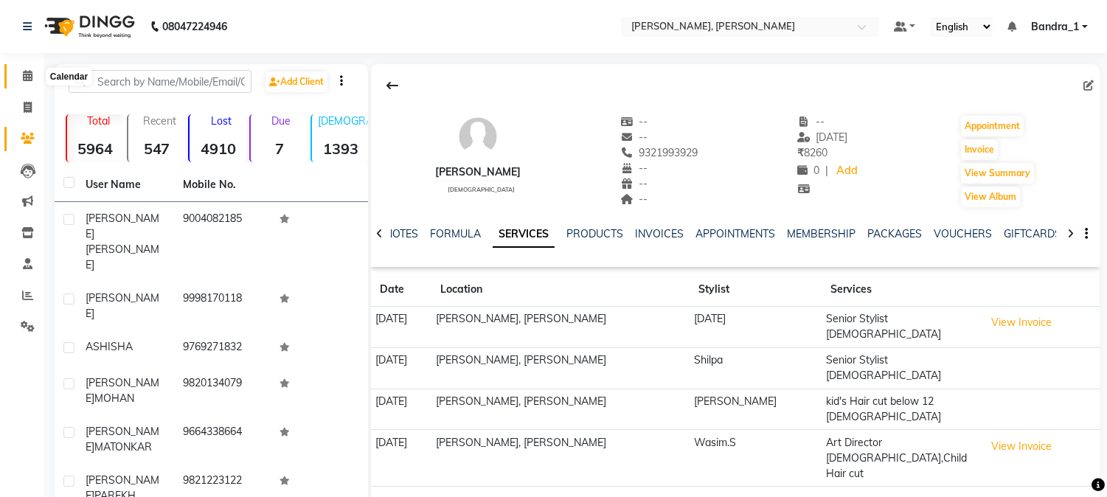
click at [30, 77] on icon at bounding box center [28, 75] width 10 height 11
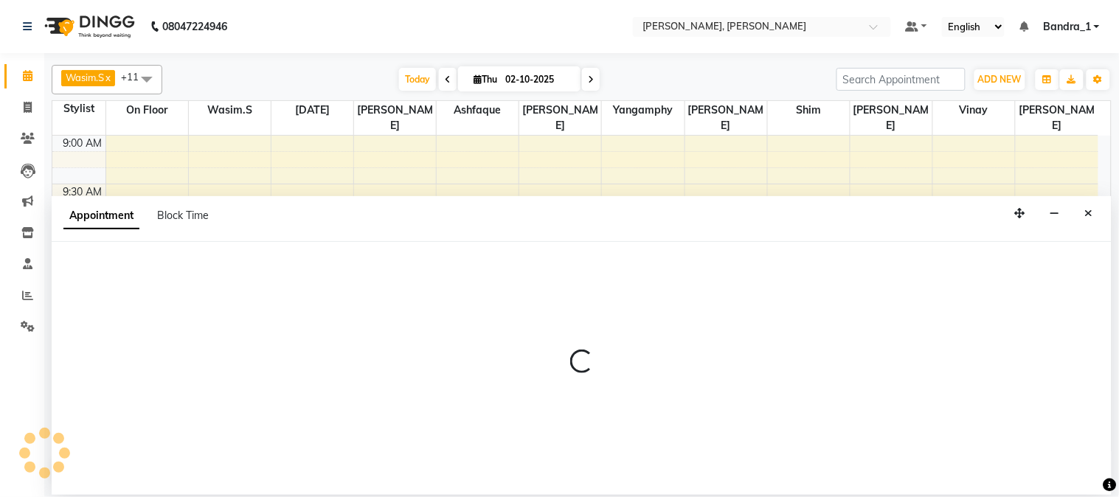
select select "54154"
select select "735"
select select "tentative"
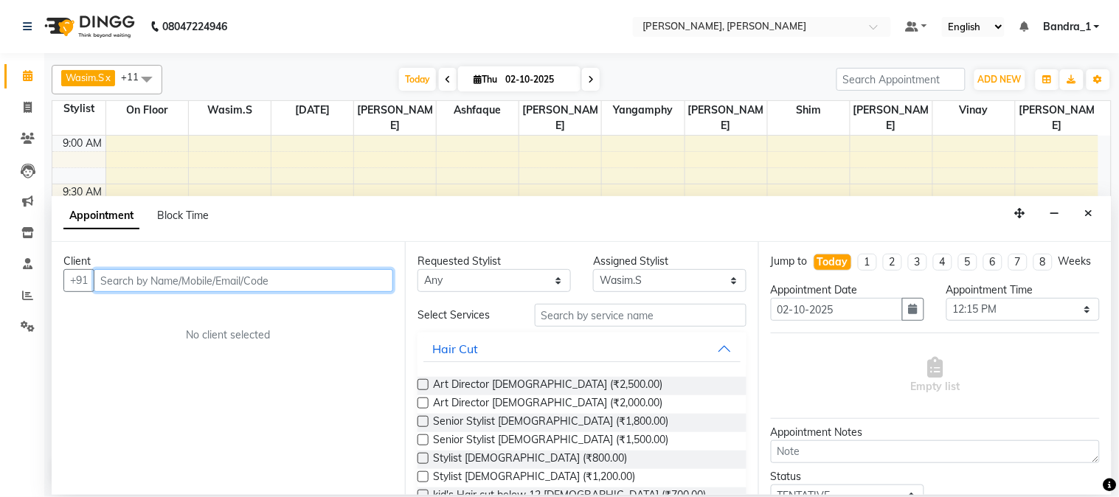
drag, startPoint x: 178, startPoint y: 276, endPoint x: 167, endPoint y: 262, distance: 17.3
click at [177, 277] on input "text" at bounding box center [243, 280] width 299 height 23
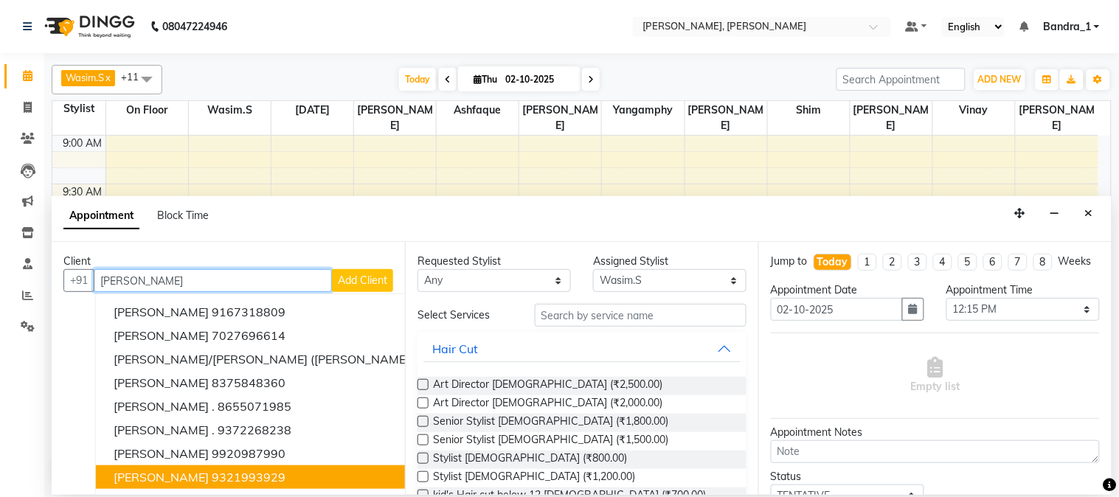
click at [232, 470] on ngb-highlight "9321993929" at bounding box center [249, 477] width 74 height 15
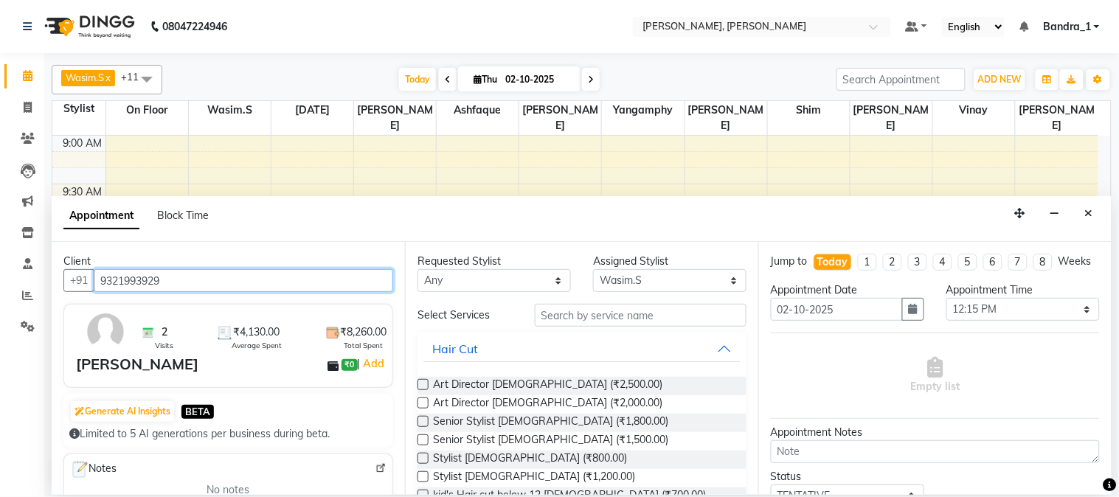
type input "9321993929"
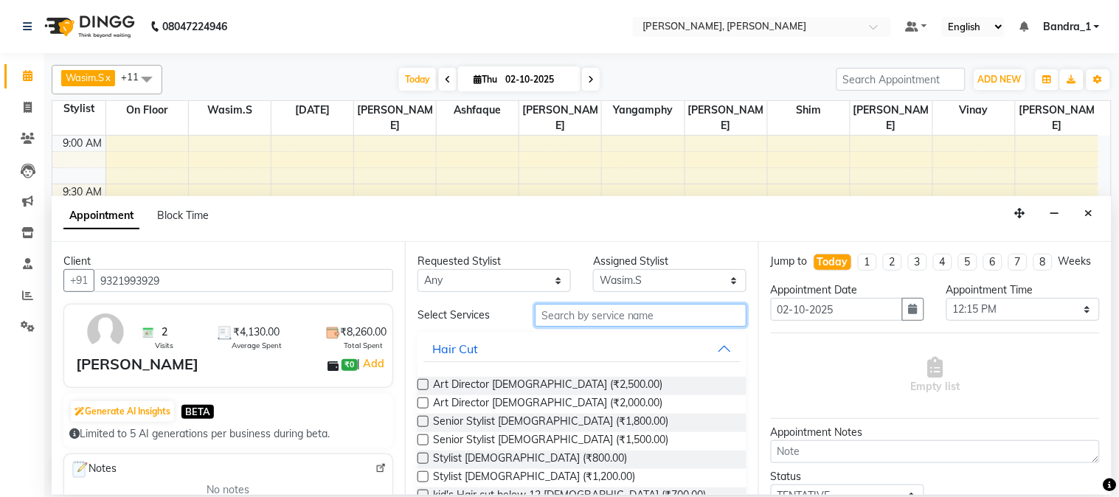
click at [616, 318] on input "text" at bounding box center [641, 315] width 212 height 23
drag, startPoint x: 585, startPoint y: 314, endPoint x: 570, endPoint y: 327, distance: 19.9
click at [419, 440] on label at bounding box center [422, 439] width 11 height 11
click at [419, 440] on input "checkbox" at bounding box center [422, 442] width 10 height 10
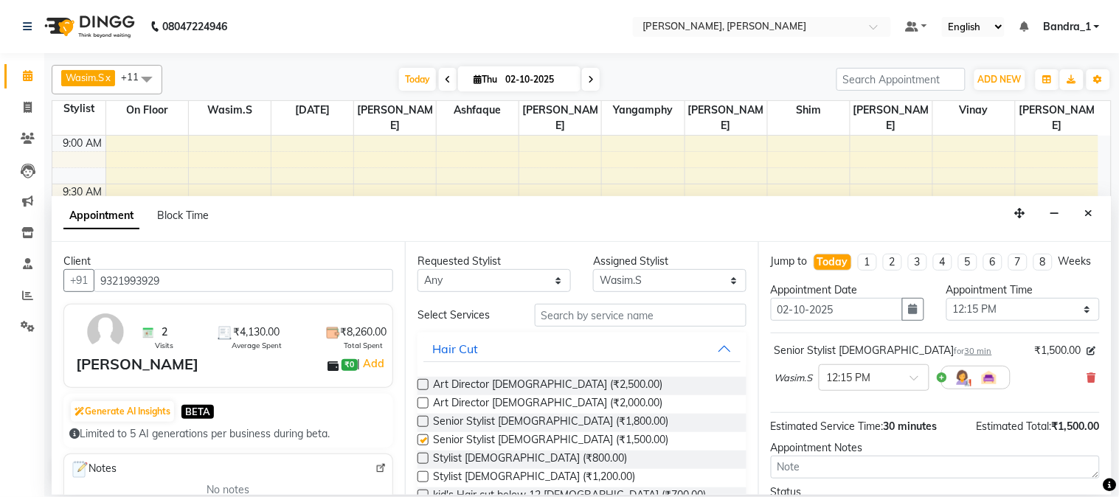
checkbox input "false"
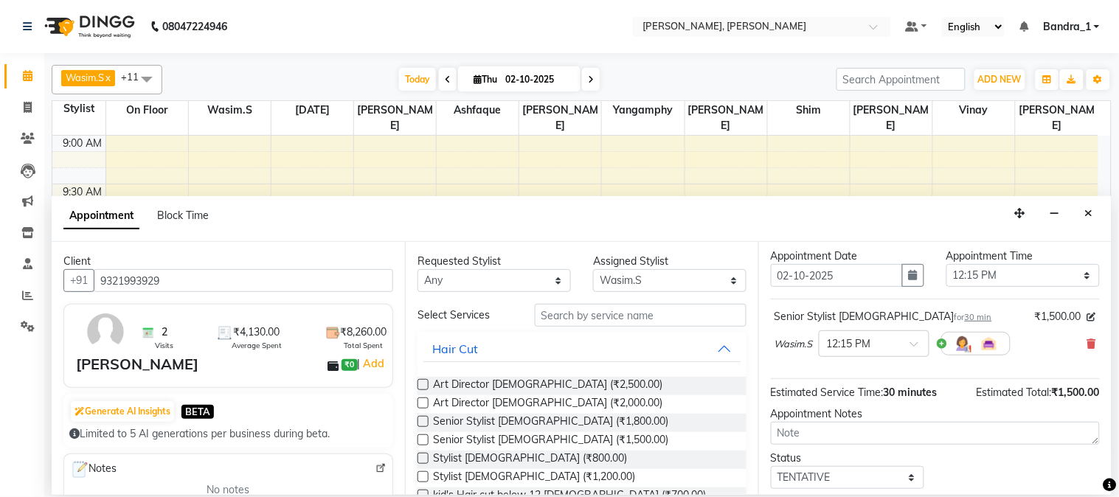
scroll to position [135, 0]
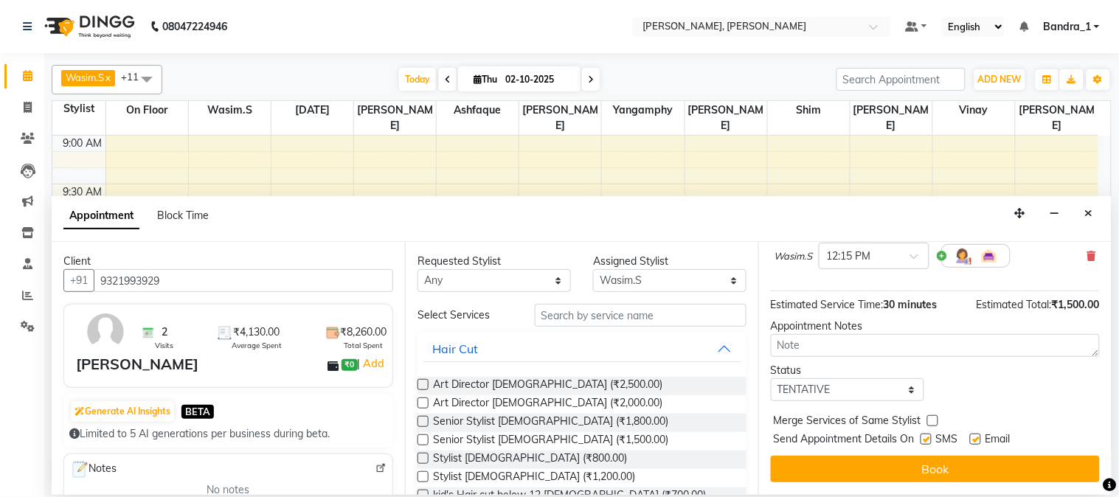
drag, startPoint x: 978, startPoint y: 439, endPoint x: 927, endPoint y: 444, distance: 51.1
click at [975, 439] on label at bounding box center [975, 439] width 11 height 11
click at [975, 439] on input "checkbox" at bounding box center [975, 441] width 10 height 10
checkbox input "false"
click at [923, 444] on label at bounding box center [925, 439] width 11 height 11
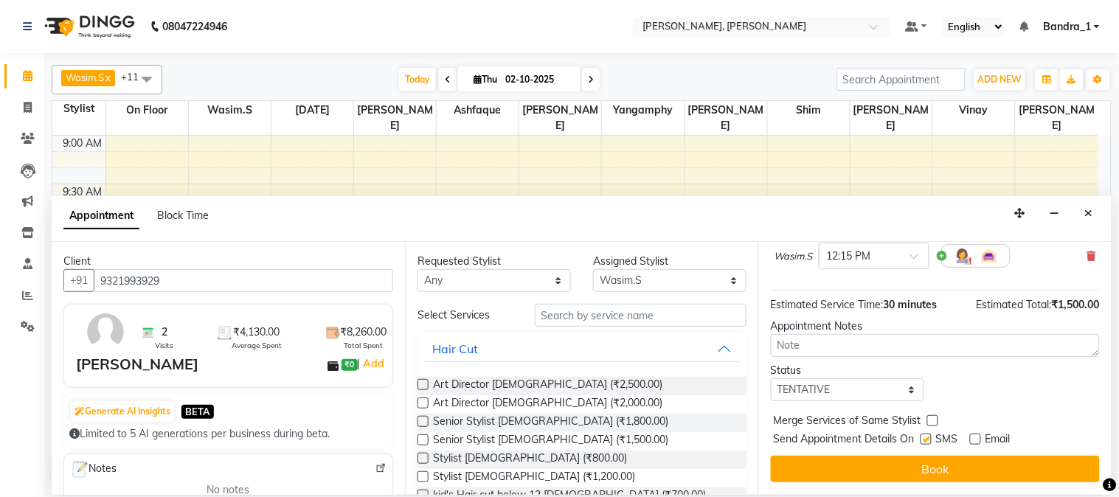
click at [923, 444] on input "checkbox" at bounding box center [925, 441] width 10 height 10
checkbox input "false"
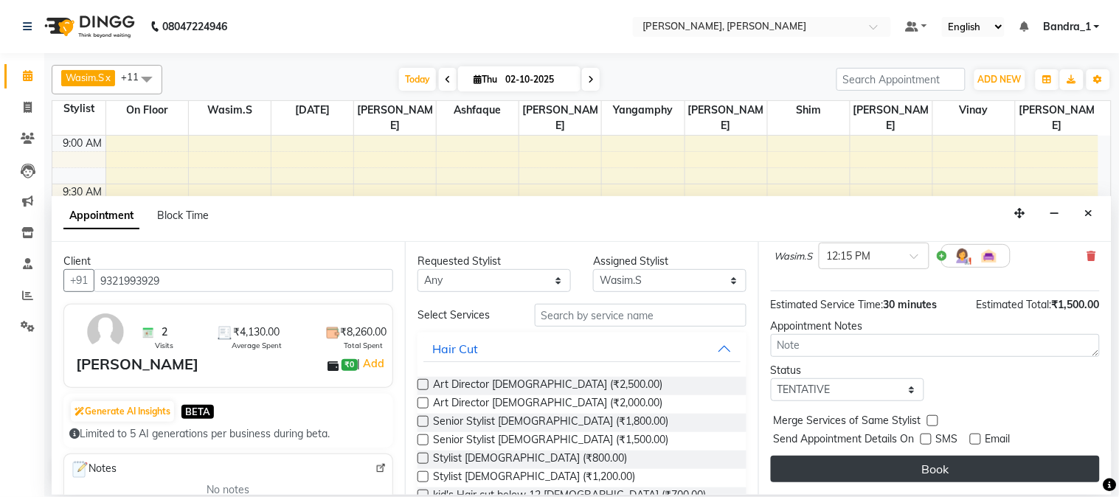
click at [931, 472] on button "Book" at bounding box center [935, 469] width 329 height 27
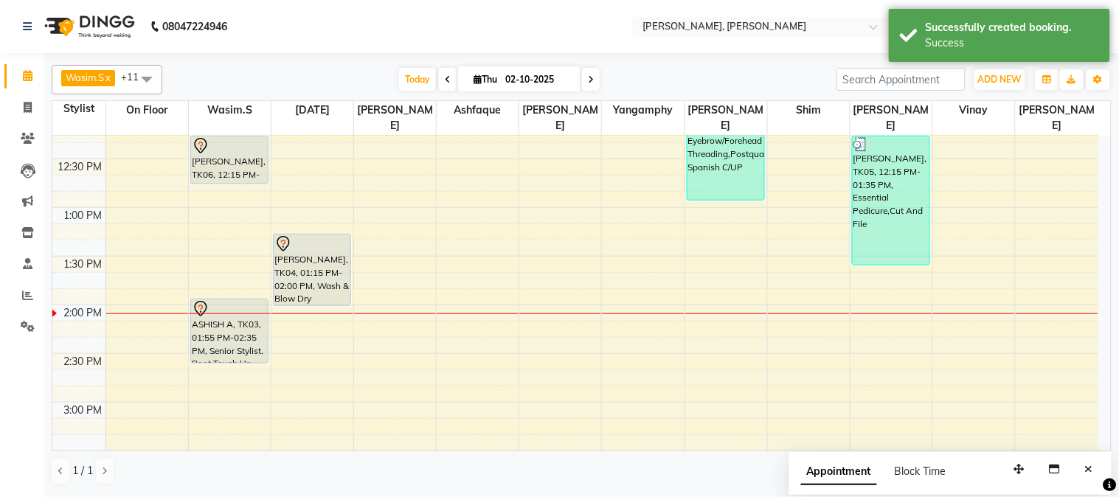
scroll to position [325, 0]
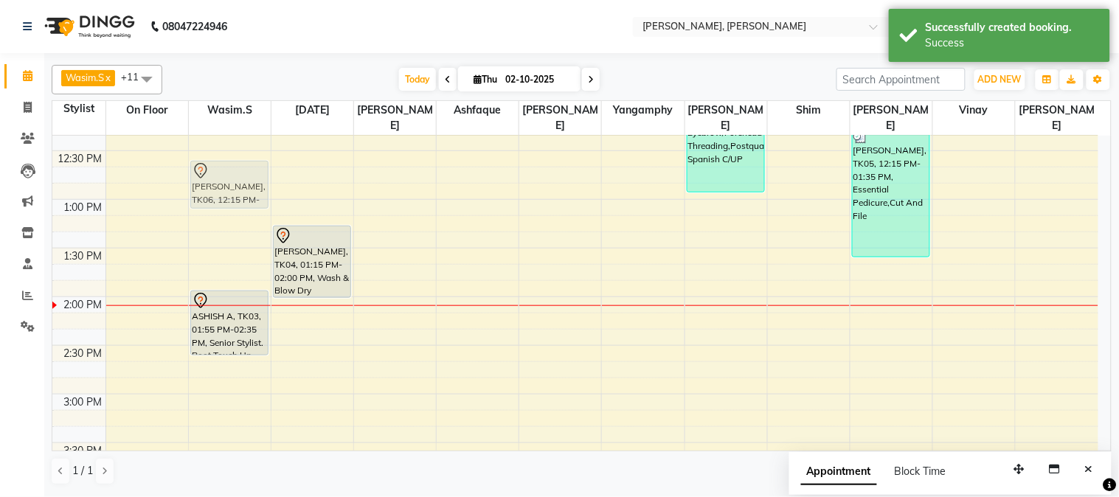
drag, startPoint x: 218, startPoint y: 133, endPoint x: 225, endPoint y: 167, distance: 34.7
click at [225, 167] on div "[PERSON_NAME], TK01, 11:00 AM-11:55 AM, Art Director [DEMOGRAPHIC_DATA] [PERSON…" at bounding box center [230, 492] width 82 height 1362
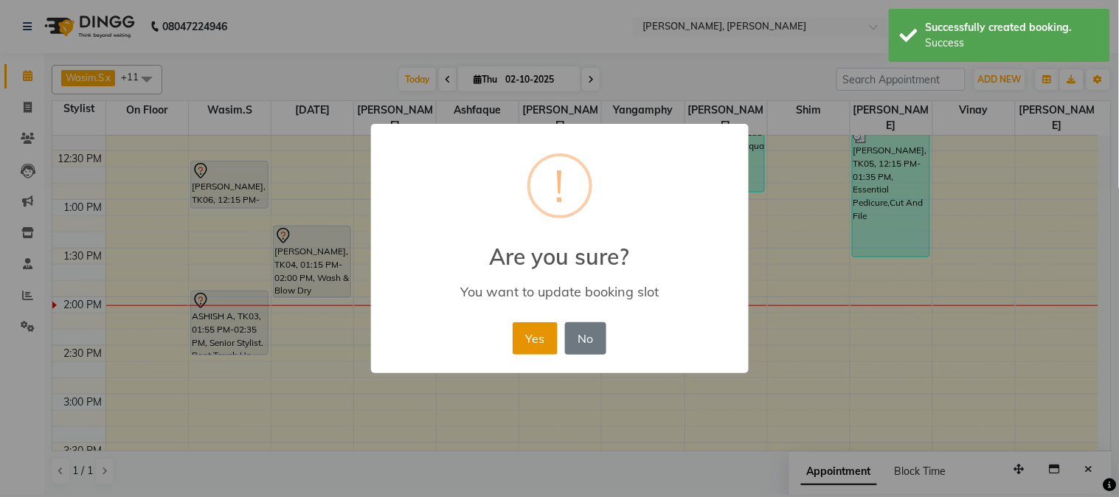
click at [529, 330] on button "Yes" at bounding box center [534, 338] width 45 height 32
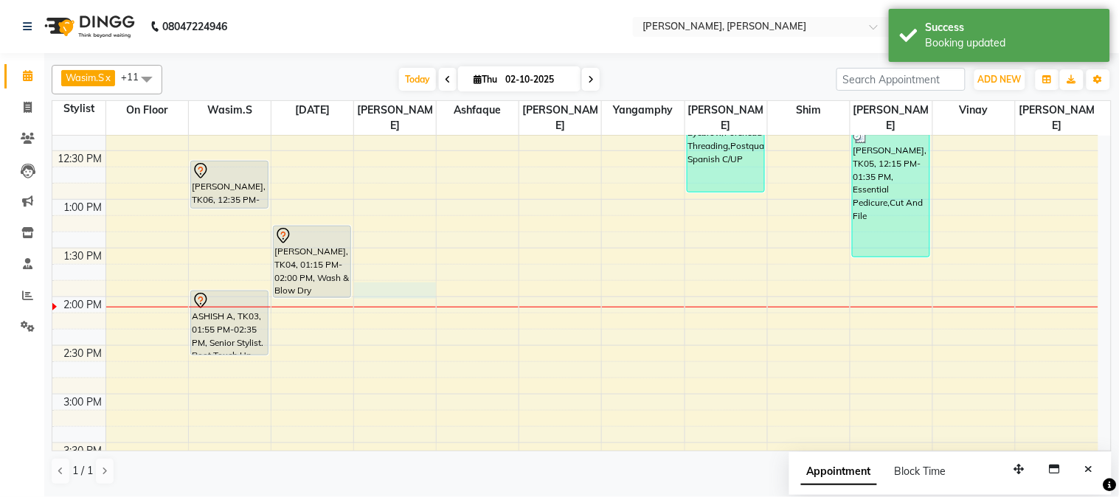
click at [375, 274] on div "9:00 AM 9:30 AM 10:00 AM 10:30 AM 11:00 AM 11:30 AM 12:00 PM 12:30 PM 1:00 PM 1…" at bounding box center [575, 492] width 1046 height 1362
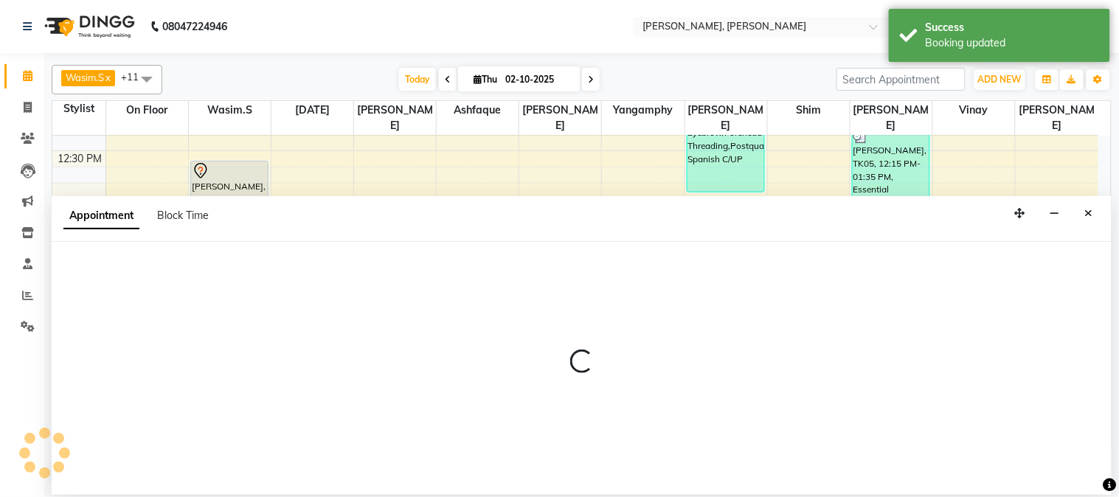
select select "72175"
select select "tentative"
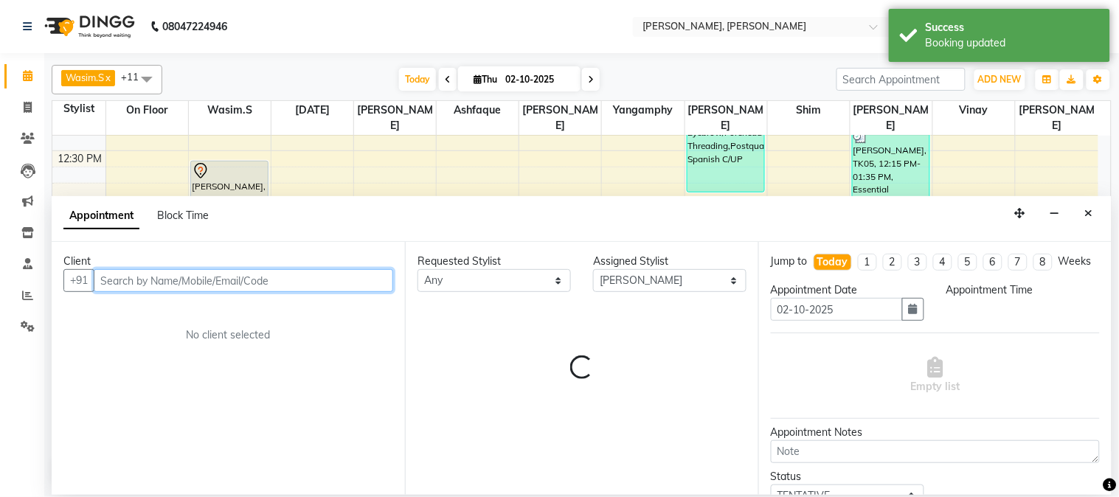
select select "825"
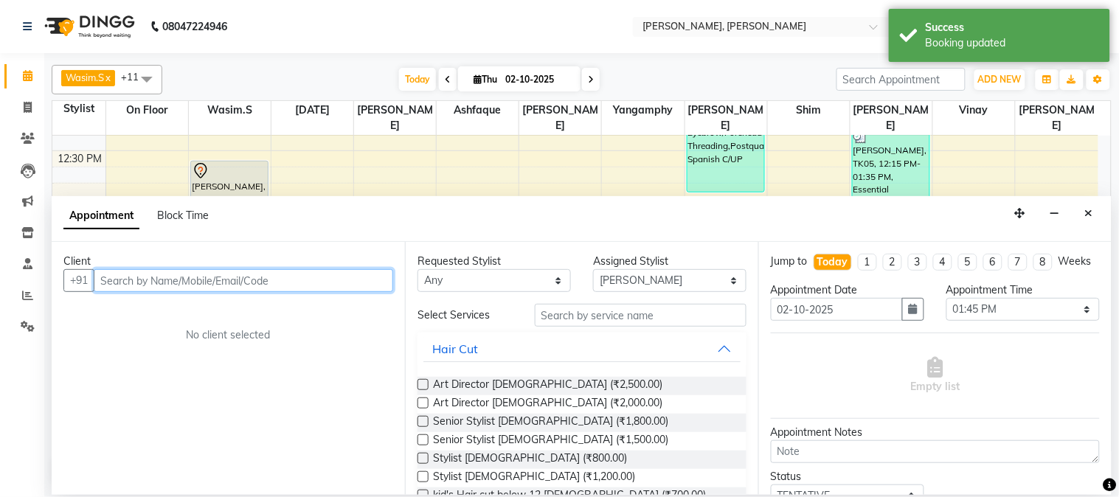
drag, startPoint x: 234, startPoint y: 277, endPoint x: 241, endPoint y: 269, distance: 10.4
click at [233, 278] on input "text" at bounding box center [243, 280] width 299 height 23
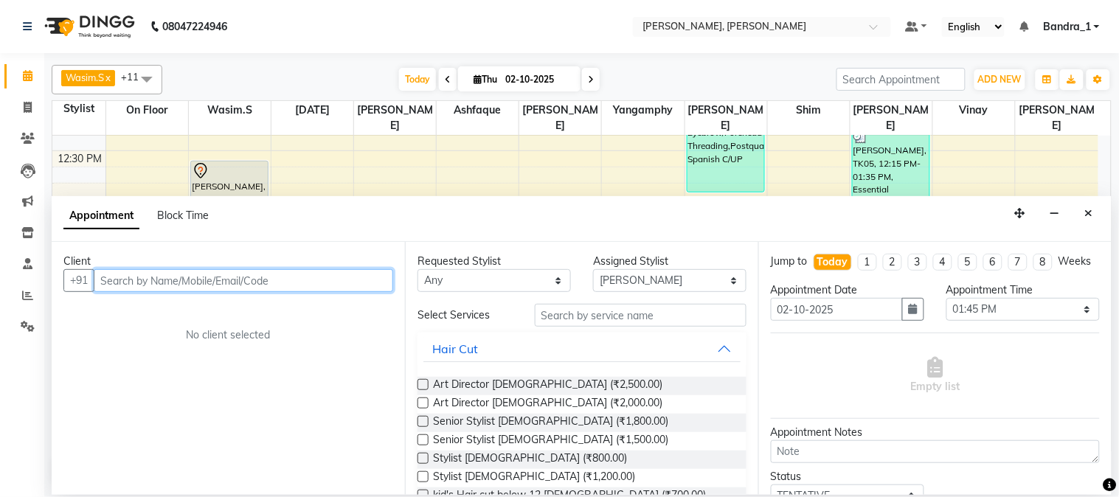
click at [247, 280] on input "text" at bounding box center [243, 280] width 299 height 23
type input "1451919565"
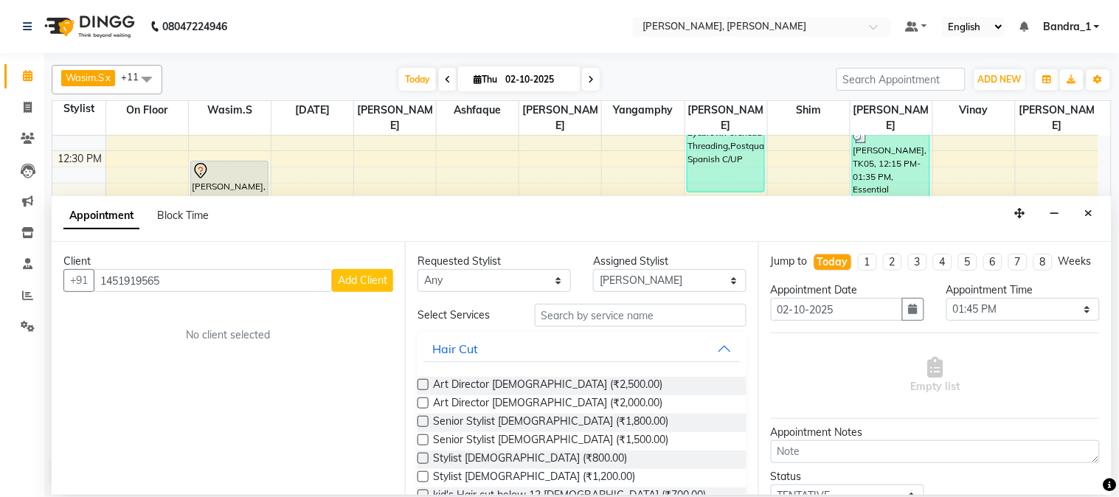
click at [358, 276] on span "Add Client" at bounding box center [362, 280] width 49 height 13
select select "22"
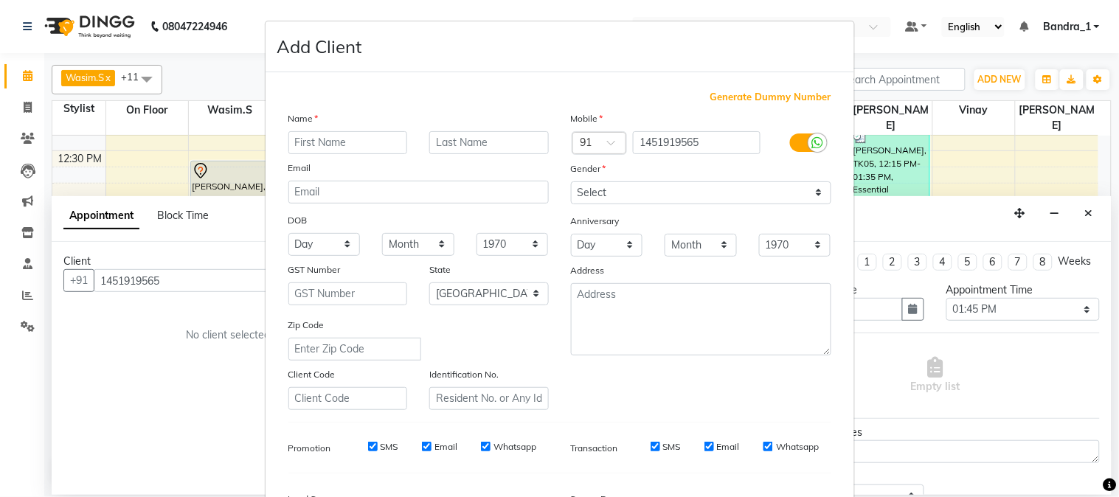
click at [364, 151] on input "text" at bounding box center [347, 142] width 119 height 23
type input "[PERSON_NAME]"
click at [596, 195] on select "Select [DEMOGRAPHIC_DATA] [DEMOGRAPHIC_DATA] Other Prefer Not To Say" at bounding box center [701, 192] width 260 height 23
select select "[DEMOGRAPHIC_DATA]"
click at [571, 181] on select "Select [DEMOGRAPHIC_DATA] [DEMOGRAPHIC_DATA] Other Prefer Not To Say" at bounding box center [701, 192] width 260 height 23
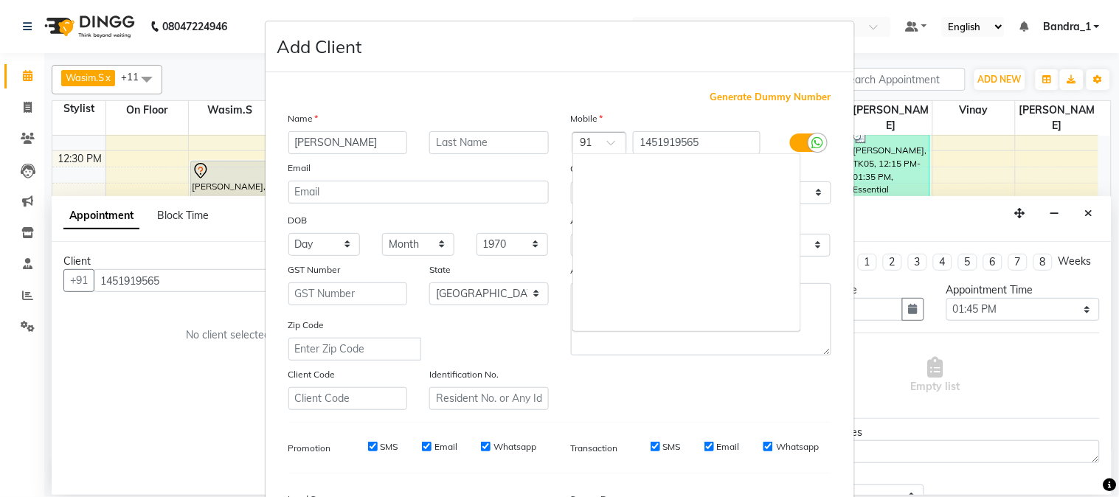
click at [609, 145] on span at bounding box center [616, 146] width 18 height 15
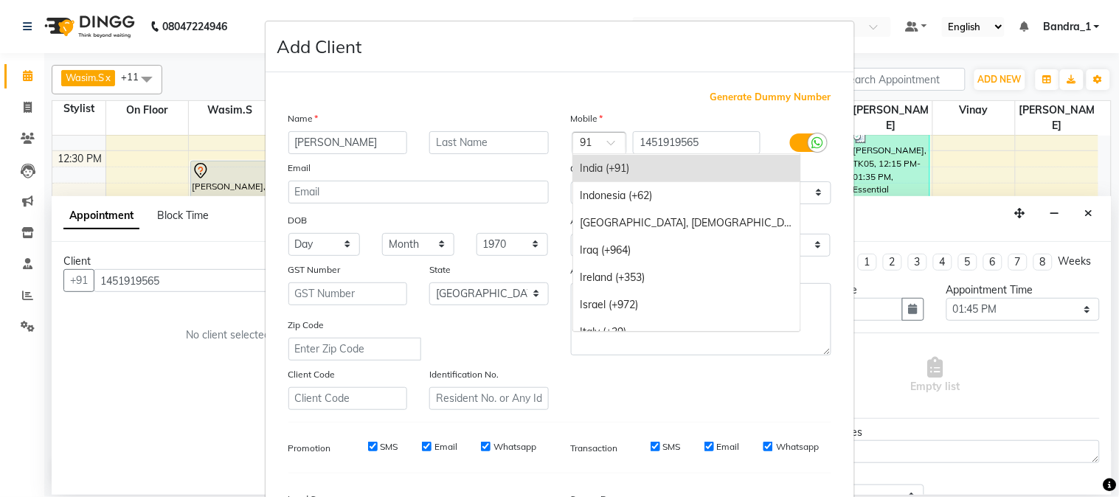
click at [584, 145] on div at bounding box center [599, 143] width 53 height 15
click at [584, 143] on div at bounding box center [599, 143] width 53 height 15
type input "+6"
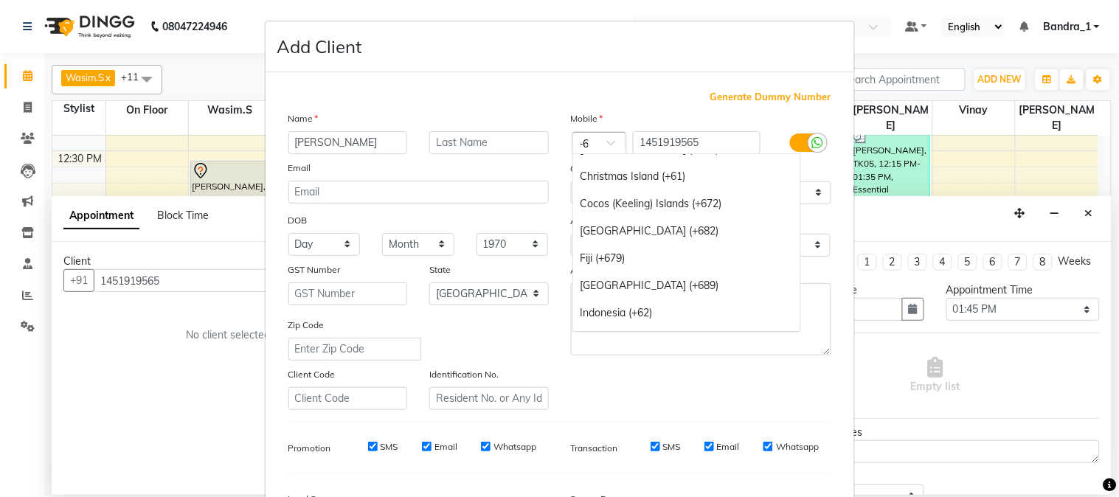
scroll to position [0, 0]
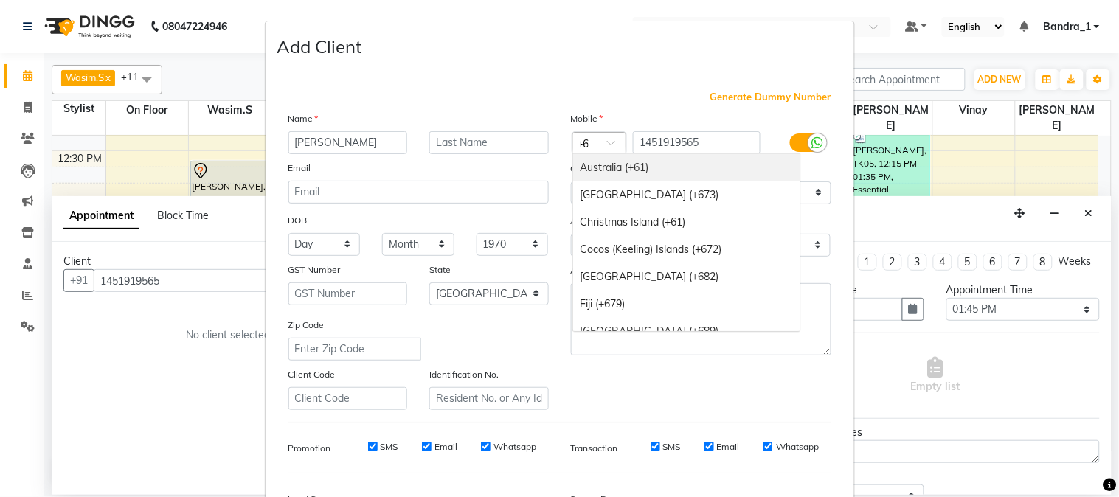
click at [608, 171] on div "Australia (+61)" at bounding box center [686, 167] width 227 height 27
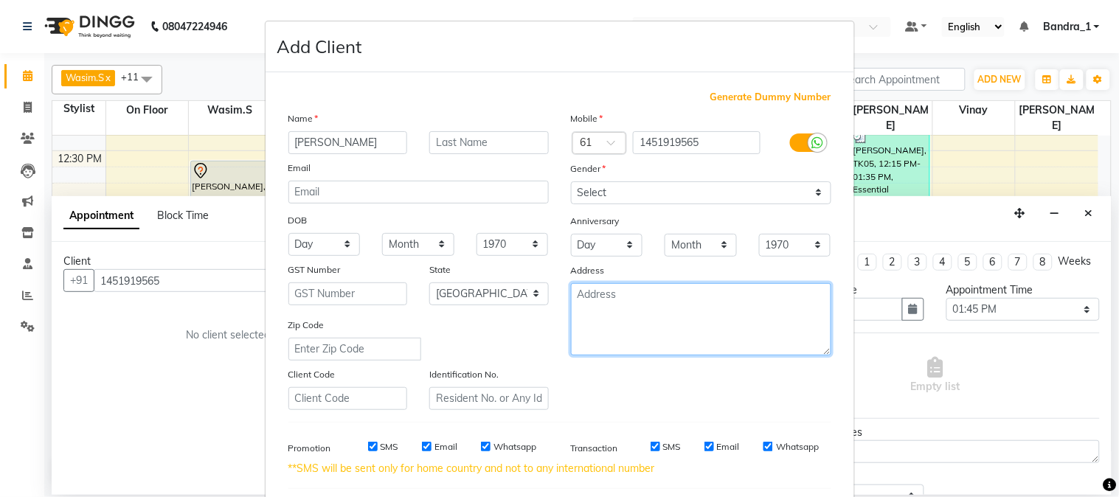
click at [595, 305] on textarea at bounding box center [701, 319] width 260 height 72
type textarea "10/25"
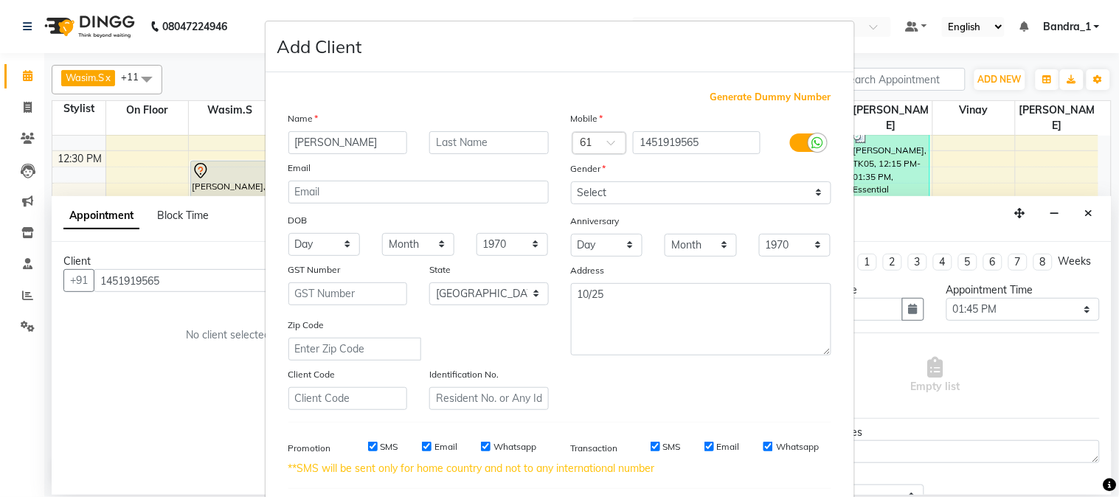
click at [368, 448] on input "SMS" at bounding box center [373, 447] width 10 height 10
checkbox input "false"
click at [425, 448] on input "Email" at bounding box center [427, 447] width 10 height 10
checkbox input "false"
click at [481, 445] on input "Whatsapp" at bounding box center [486, 447] width 10 height 10
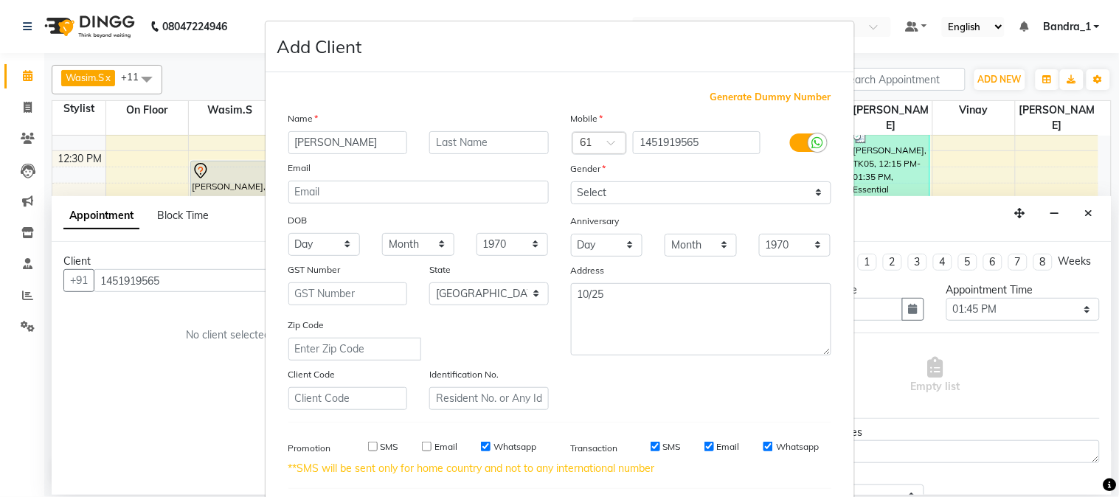
checkbox input "false"
click at [652, 446] on input "SMS" at bounding box center [655, 447] width 10 height 10
checkbox input "false"
click at [705, 445] on input "Email" at bounding box center [709, 447] width 10 height 10
checkbox input "false"
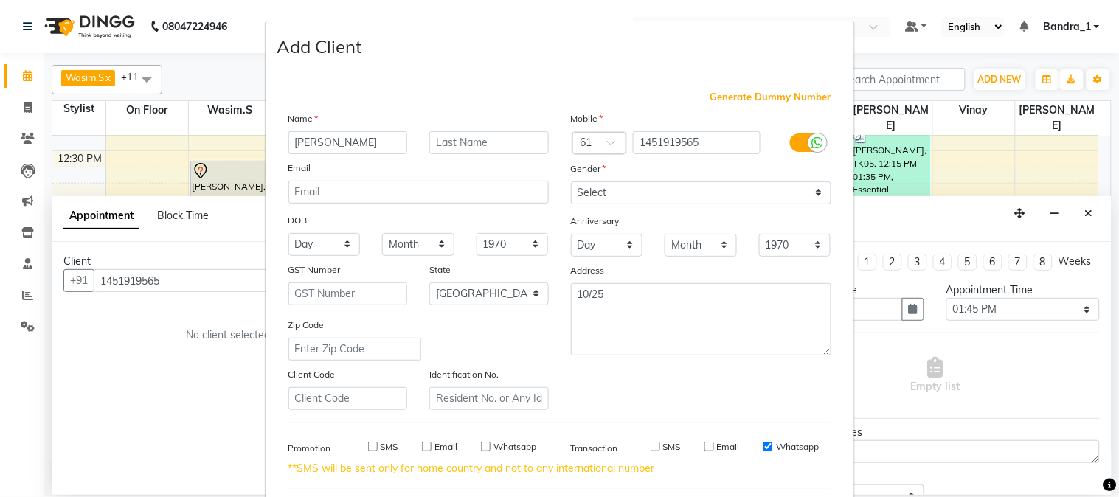
click at [763, 448] on input "Whatsapp" at bounding box center [768, 447] width 10 height 10
checkbox input "false"
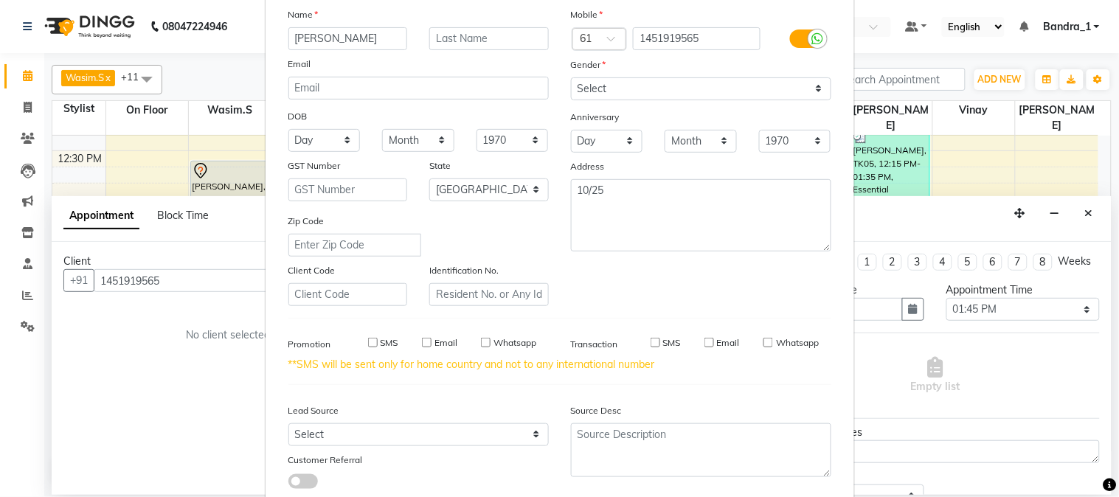
scroll to position [200, 0]
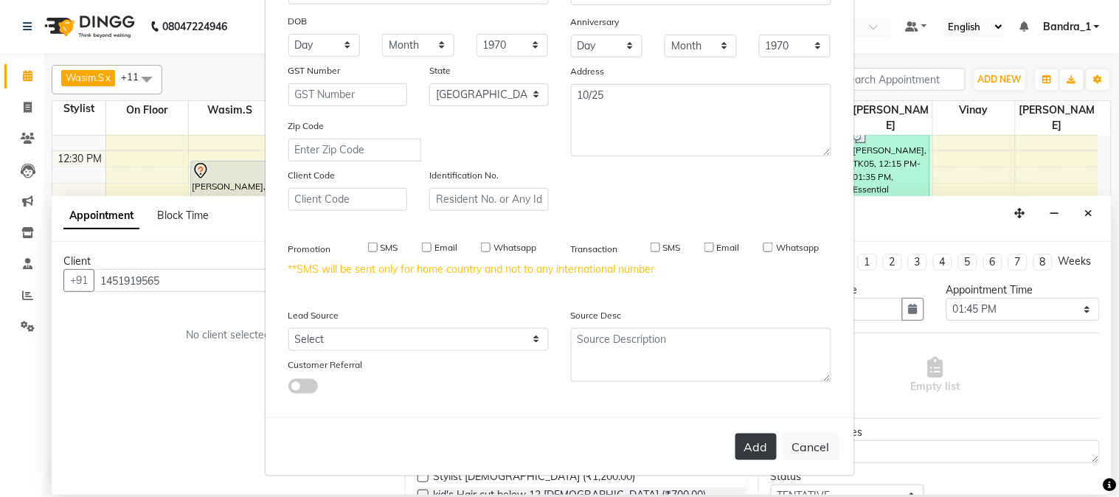
click at [757, 436] on button "Add" at bounding box center [755, 447] width 41 height 27
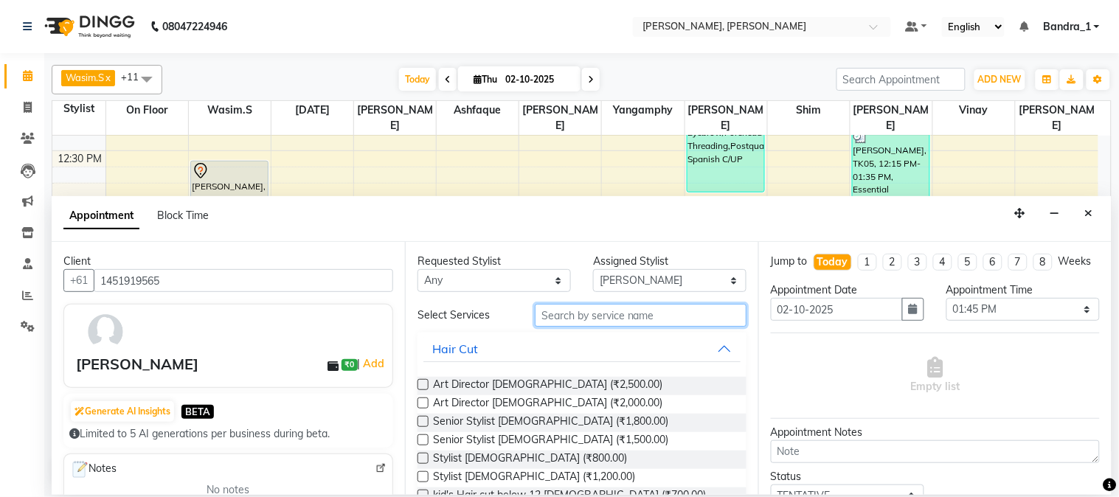
click at [609, 319] on input "text" at bounding box center [641, 315] width 212 height 23
click at [629, 320] on input "text" at bounding box center [641, 315] width 212 height 23
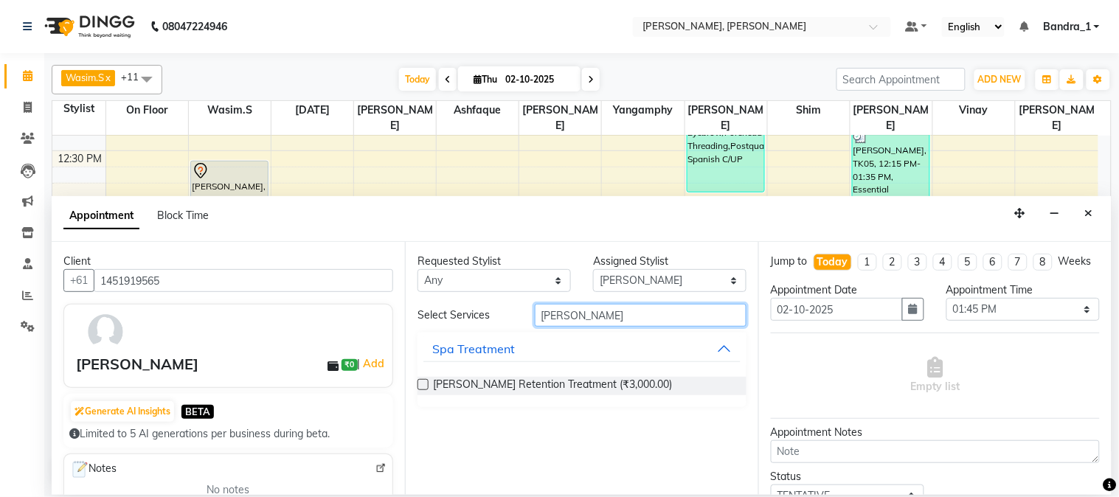
type input "[PERSON_NAME]"
click at [425, 386] on label at bounding box center [422, 384] width 11 height 11
click at [425, 386] on input "checkbox" at bounding box center [422, 386] width 10 height 10
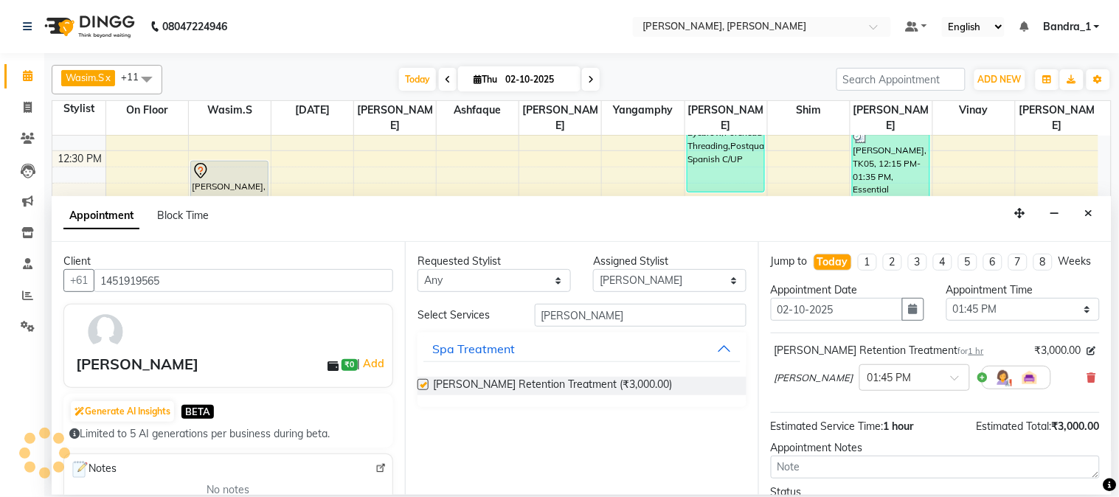
checkbox input "false"
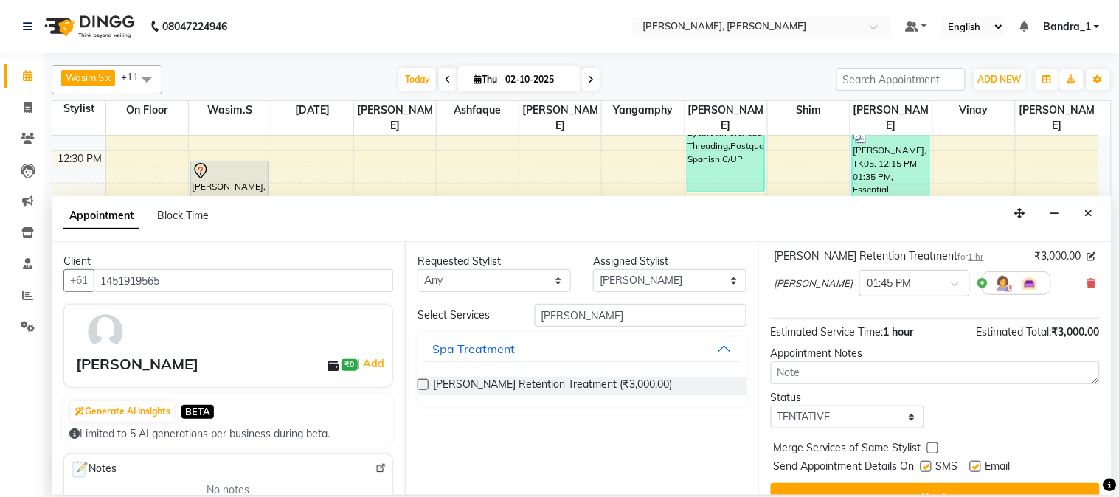
scroll to position [135, 0]
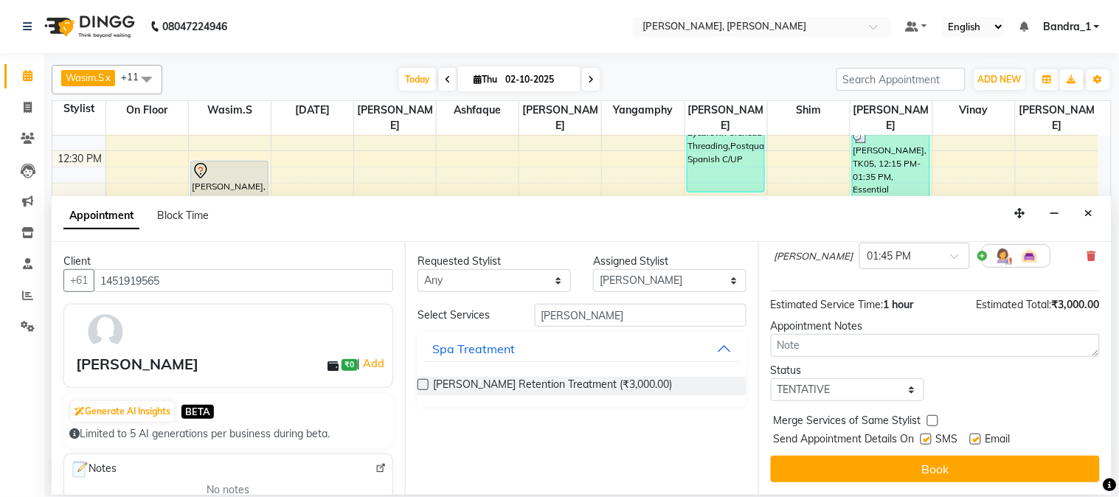
click at [931, 439] on label at bounding box center [925, 439] width 11 height 11
click at [930, 439] on input "checkbox" at bounding box center [925, 441] width 10 height 10
checkbox input "false"
click at [978, 438] on label at bounding box center [975, 439] width 11 height 11
click at [978, 438] on input "checkbox" at bounding box center [975, 441] width 10 height 10
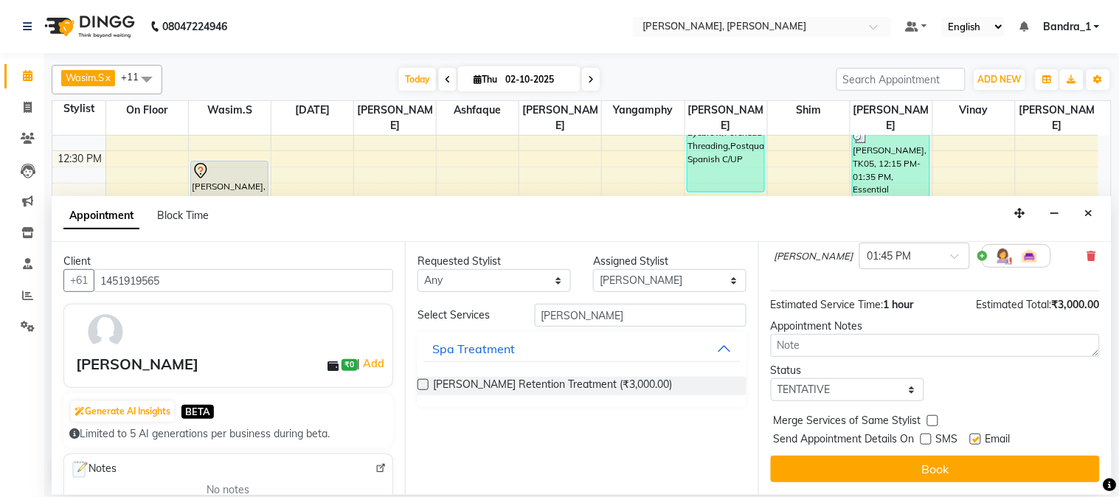
checkbox input "false"
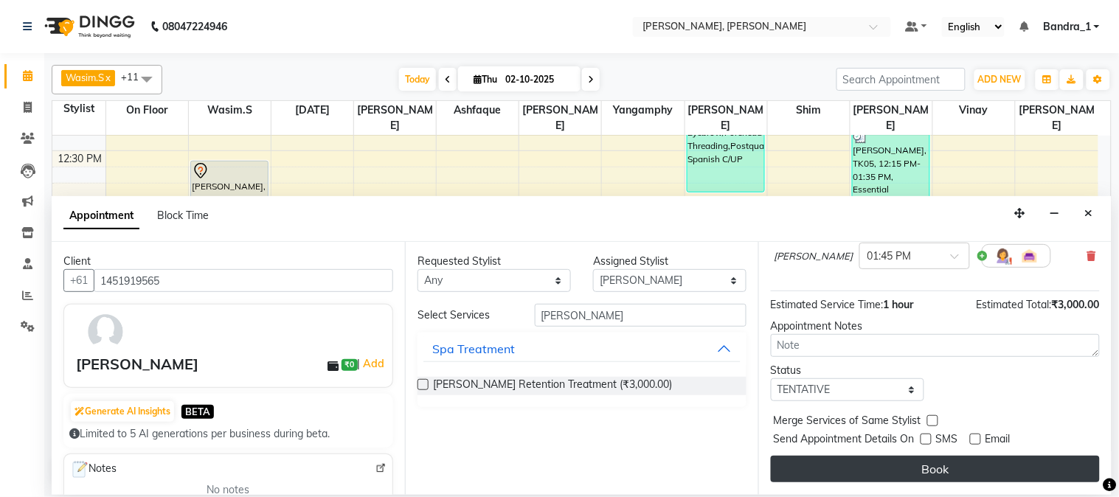
click at [927, 474] on button "Book" at bounding box center [935, 469] width 329 height 27
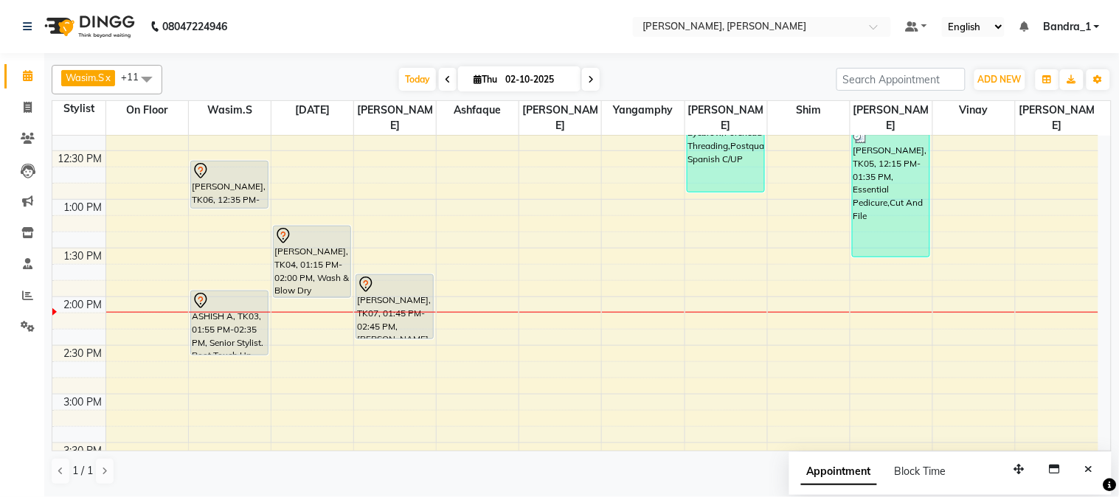
drag, startPoint x: 395, startPoint y: 355, endPoint x: 395, endPoint y: 332, distance: 23.6
click at [395, 332] on div "9:00 AM 9:30 AM 10:00 AM 10:30 AM 11:00 AM 11:30 AM 12:00 PM 12:30 PM 1:00 PM 1…" at bounding box center [575, 492] width 1046 height 1362
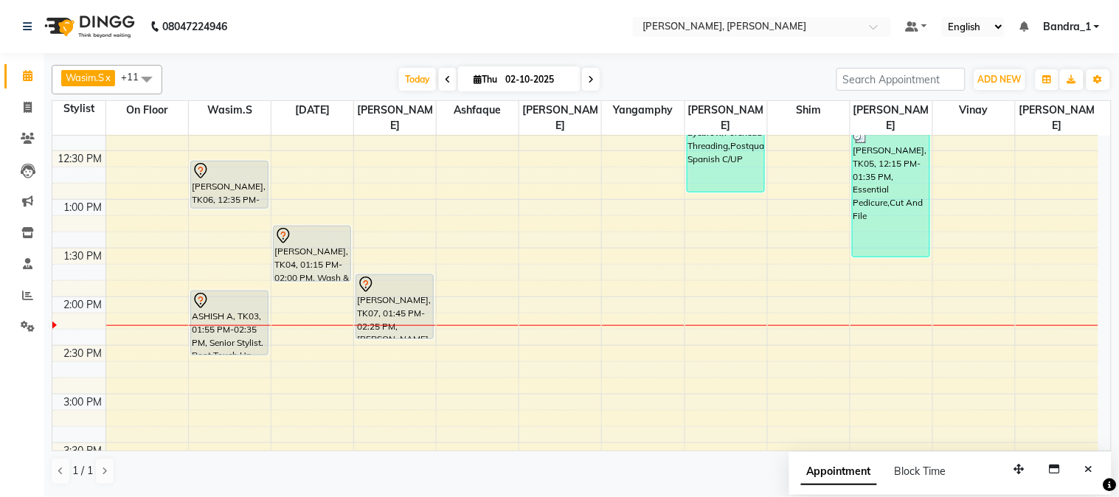
drag, startPoint x: 321, startPoint y: 280, endPoint x: 335, endPoint y: 255, distance: 29.1
click at [332, 256] on div "[PERSON_NAME], TK04, 01:15 PM-02:00 PM, Wash & Blow Dry [PERSON_NAME], TK04, 01…" at bounding box center [312, 492] width 82 height 1362
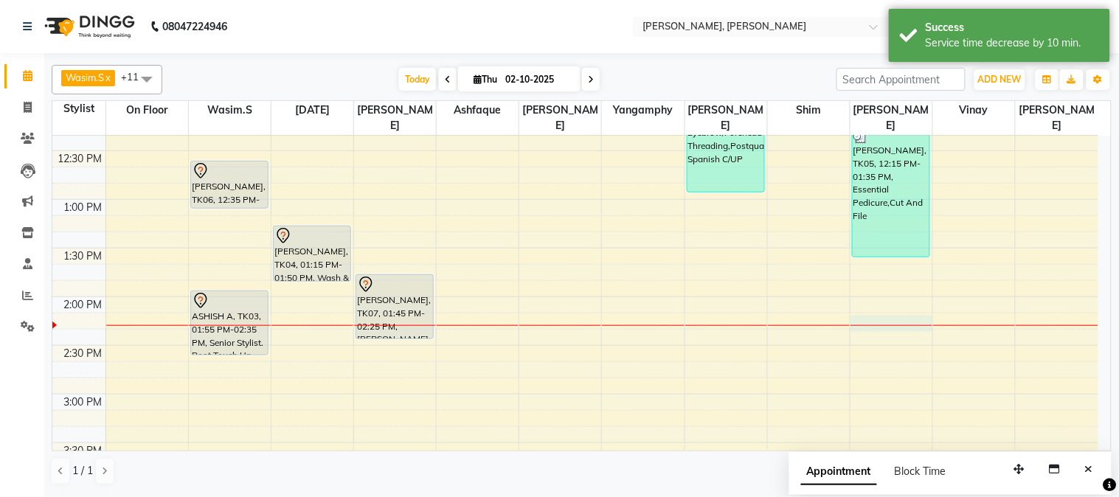
click at [883, 305] on div "9:00 AM 9:30 AM 10:00 AM 10:30 AM 11:00 AM 11:30 AM 12:00 PM 12:30 PM 1:00 PM 1…" at bounding box center [575, 492] width 1046 height 1362
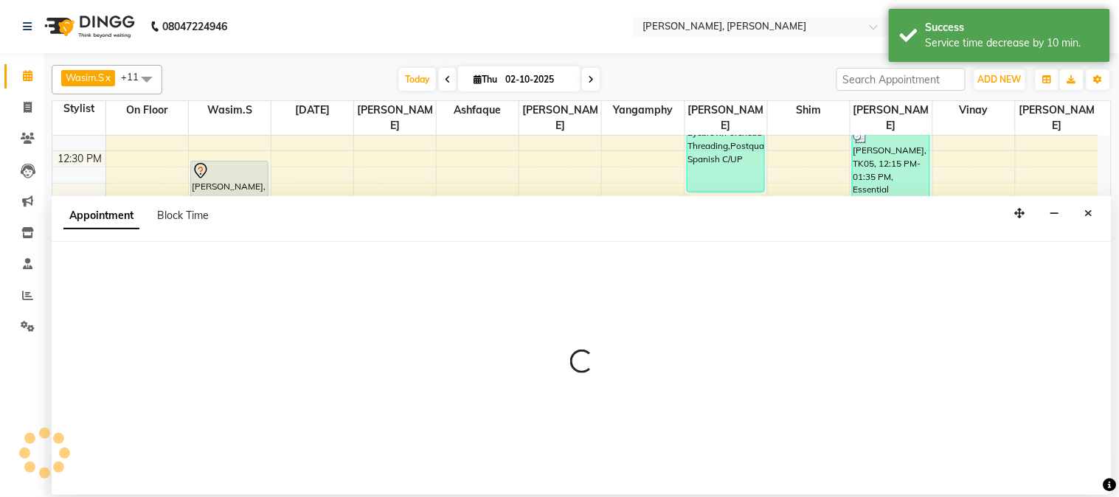
select select "88124"
select select "tentative"
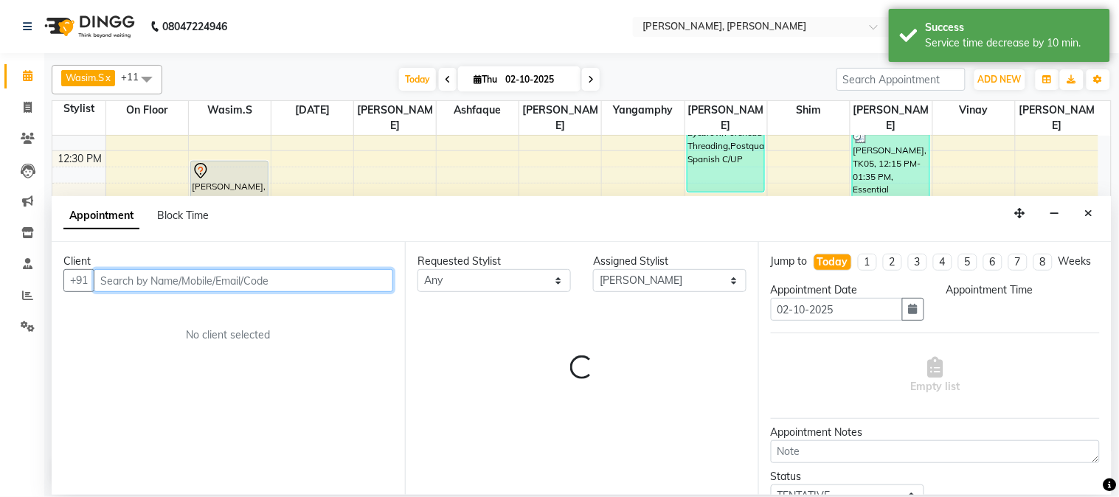
select select "855"
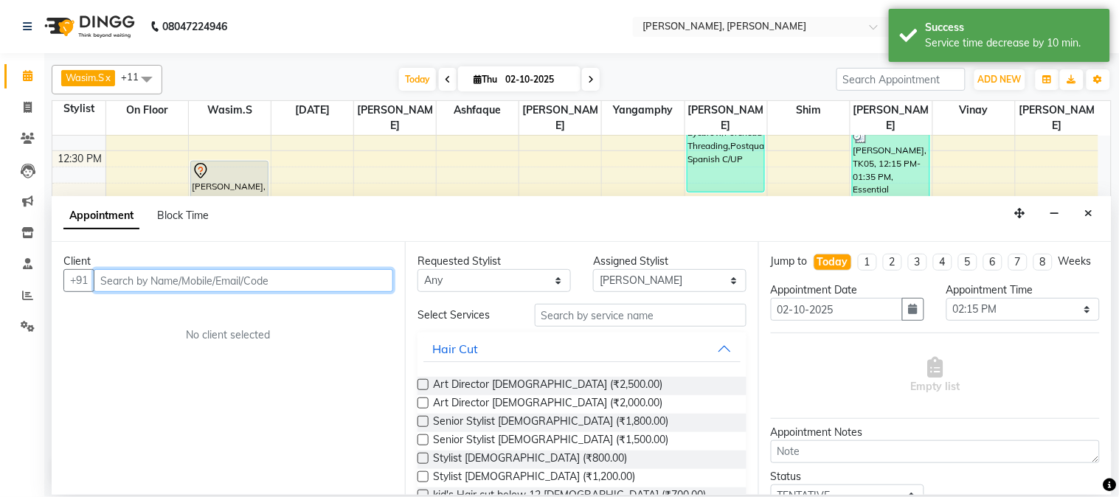
click at [211, 284] on input "text" at bounding box center [243, 280] width 299 height 23
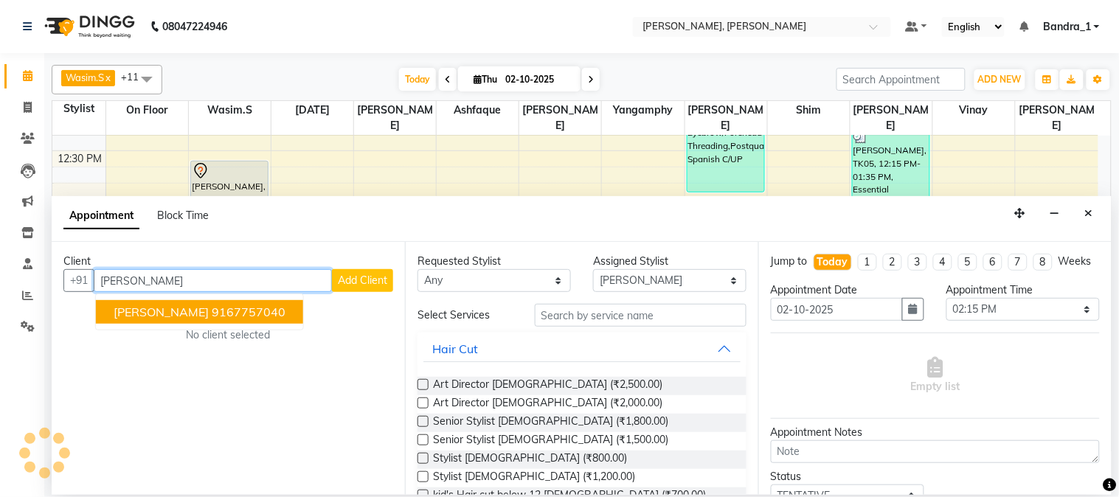
click at [281, 314] on ngb-highlight "9167757040" at bounding box center [249, 312] width 74 height 15
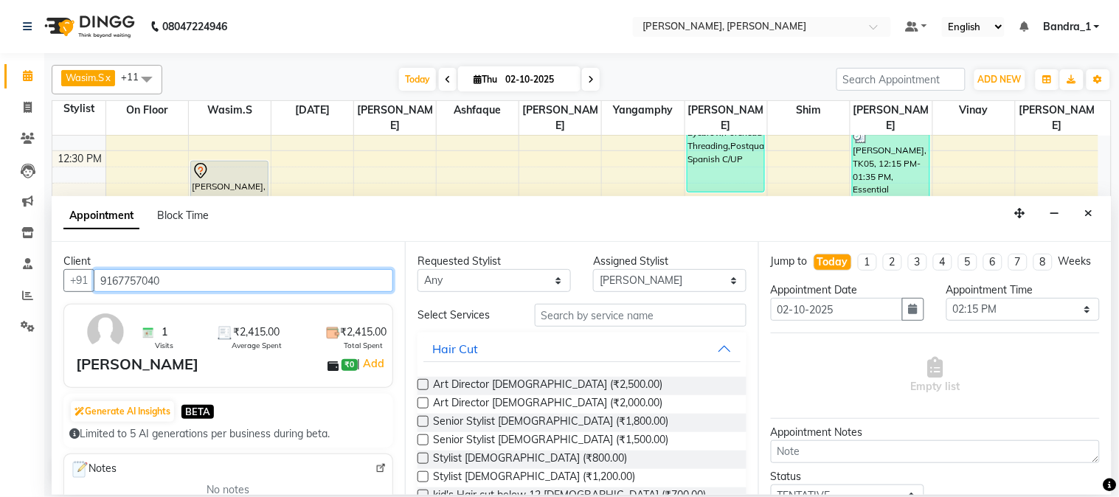
type input "9167757040"
click at [423, 440] on label at bounding box center [422, 439] width 11 height 11
click at [423, 440] on input "checkbox" at bounding box center [422, 442] width 10 height 10
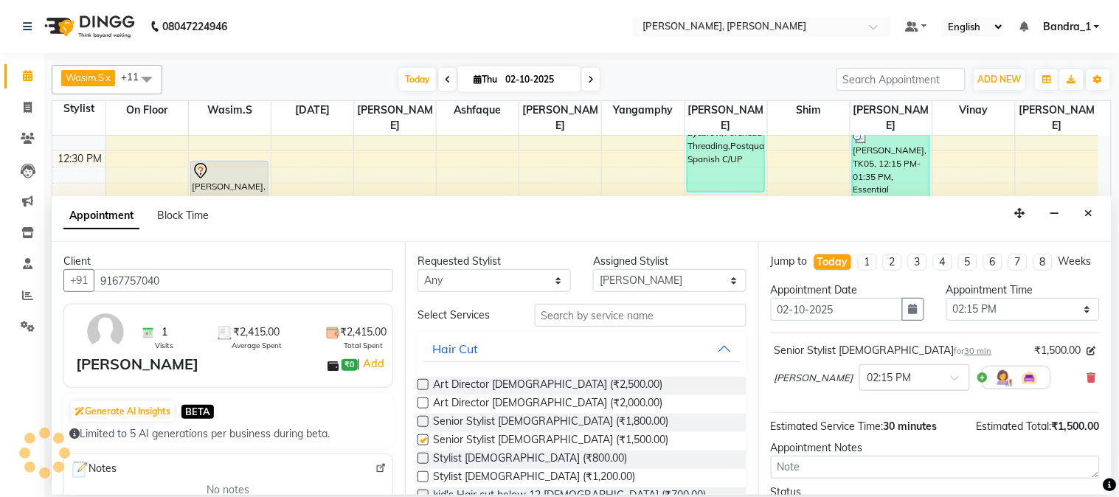
checkbox input "false"
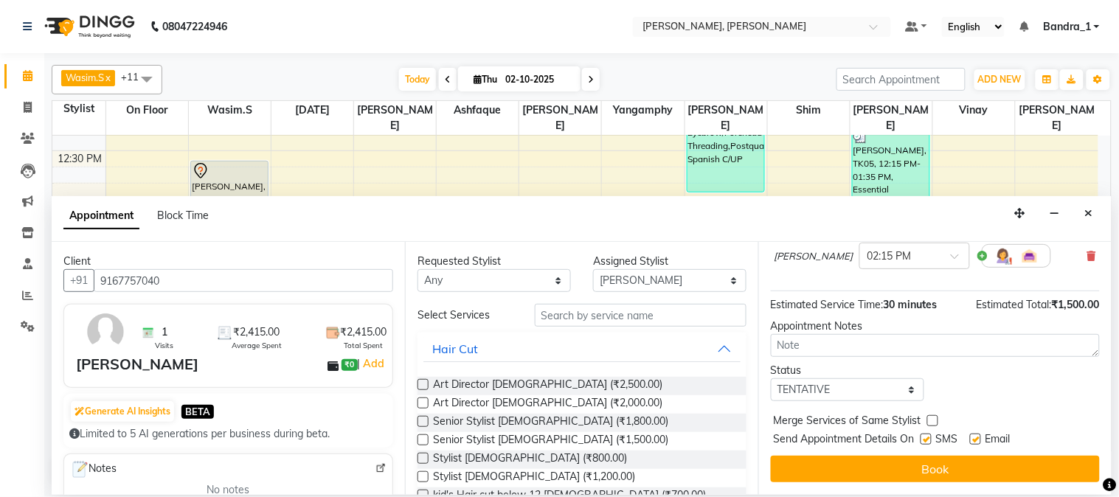
drag, startPoint x: 976, startPoint y: 436, endPoint x: 951, endPoint y: 439, distance: 24.5
click at [974, 436] on label at bounding box center [975, 439] width 11 height 11
click at [974, 436] on input "checkbox" at bounding box center [975, 441] width 10 height 10
checkbox input "false"
click at [930, 439] on label at bounding box center [925, 439] width 11 height 11
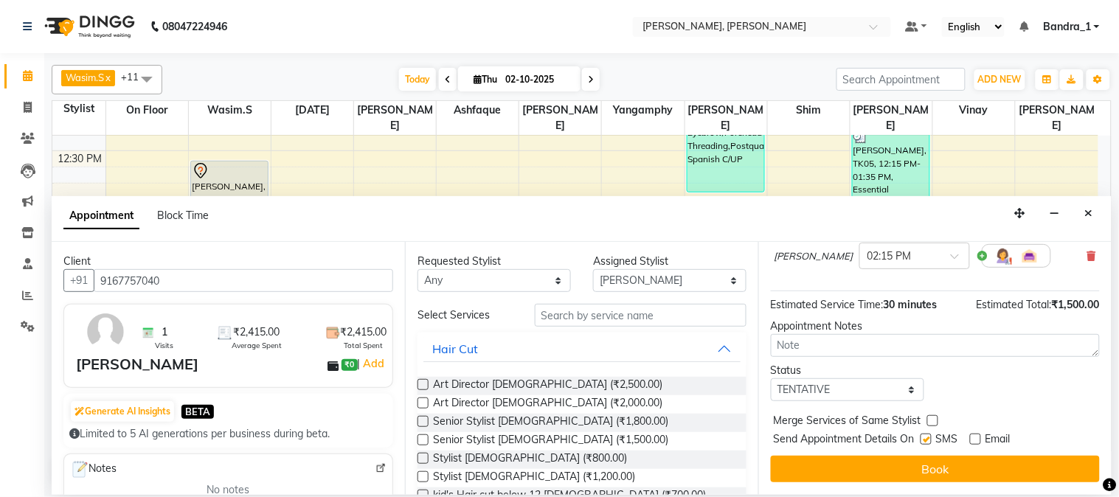
click at [930, 439] on input "checkbox" at bounding box center [925, 441] width 10 height 10
checkbox input "false"
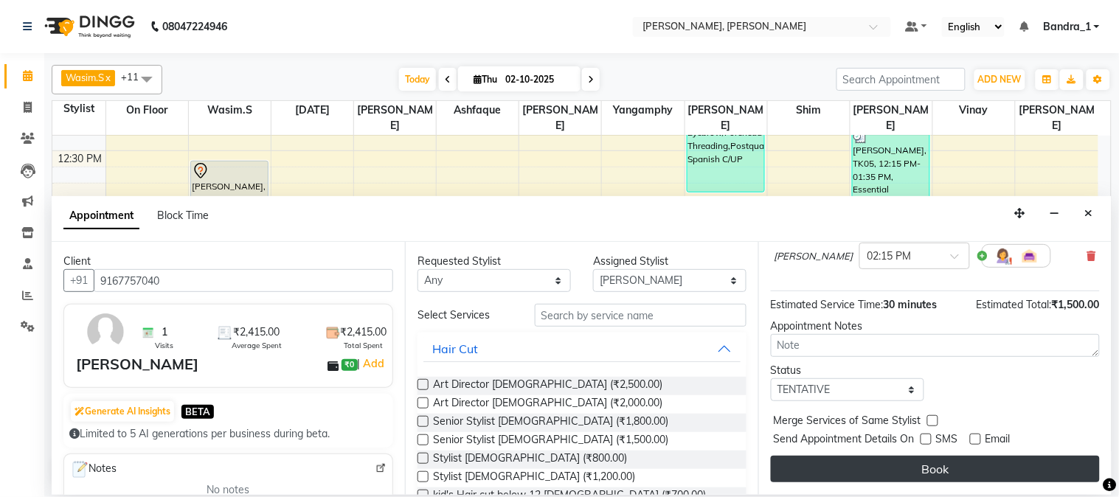
click at [919, 460] on button "Book" at bounding box center [935, 469] width 329 height 27
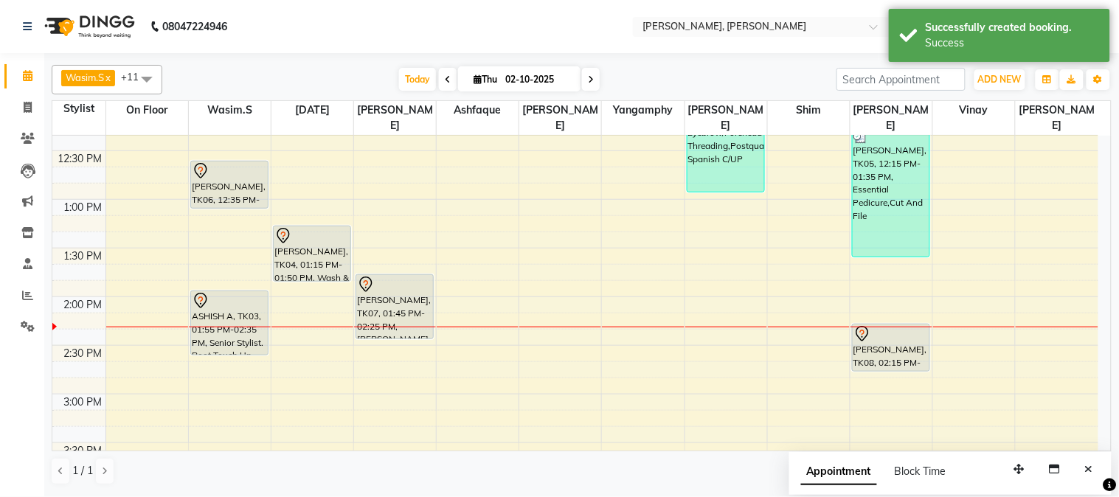
click at [902, 330] on div "[PERSON_NAME], TK08, 02:15 PM-02:45 PM, Senior Stylist [DEMOGRAPHIC_DATA]" at bounding box center [890, 347] width 77 height 46
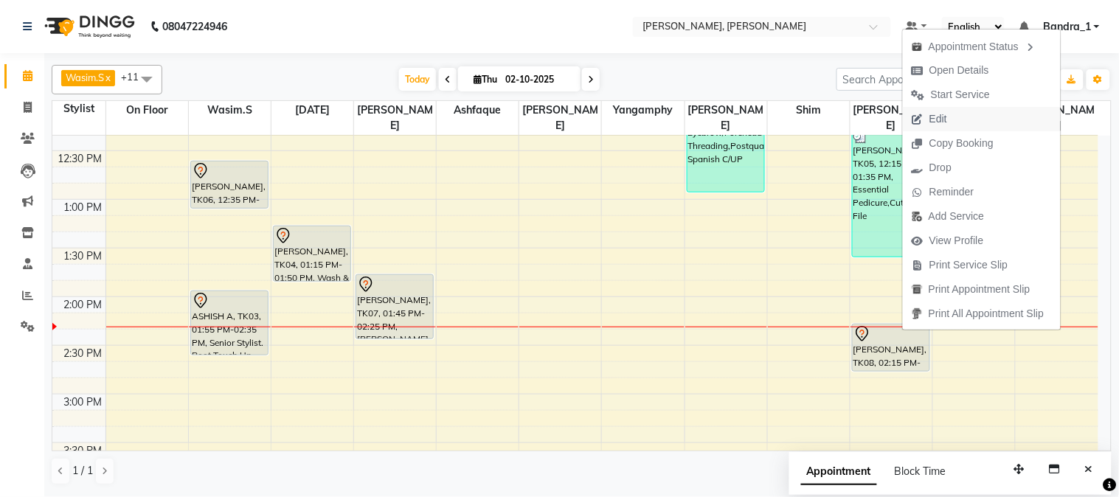
click at [945, 114] on span "Edit" at bounding box center [938, 118] width 18 height 15
select select "tentative"
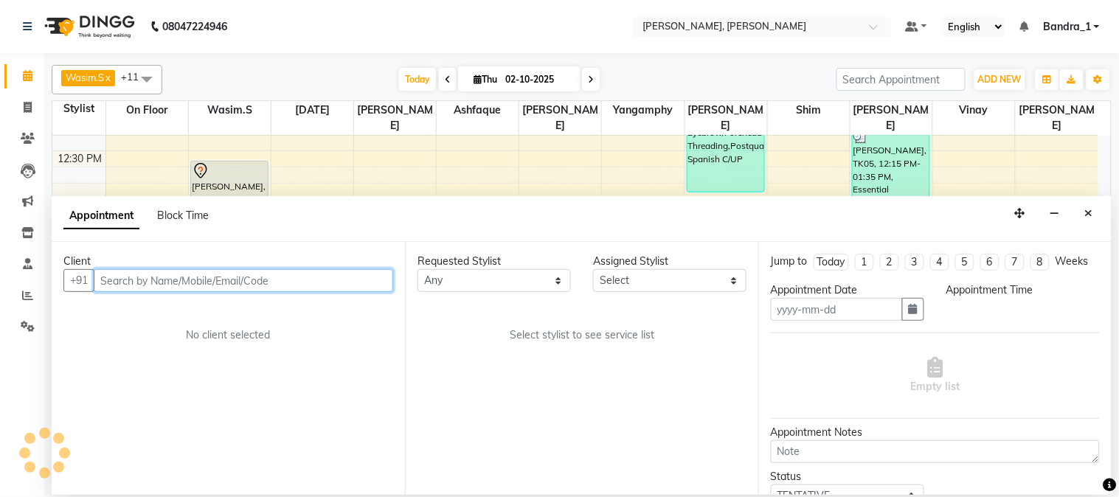
type input "02-10-2025"
select select "855"
select select "88124"
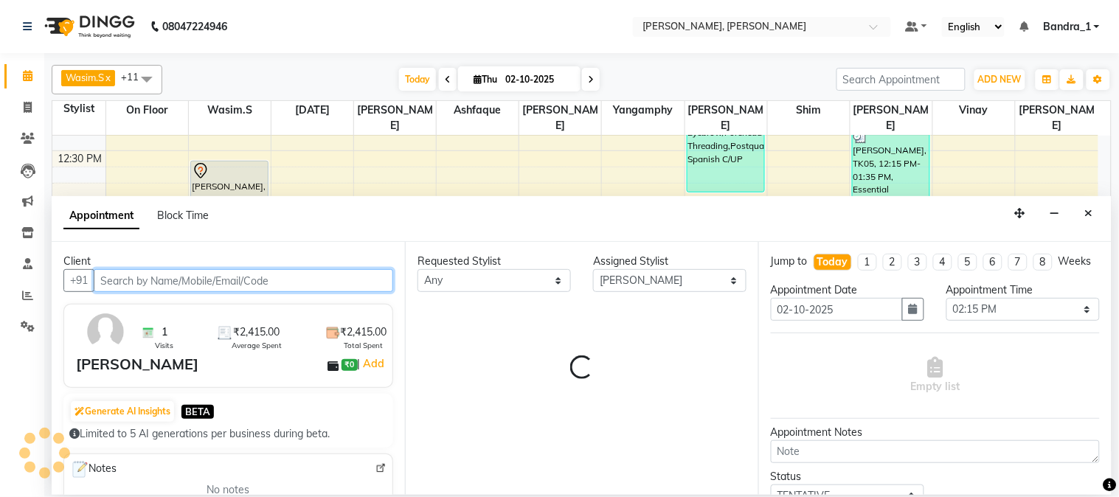
select select "303"
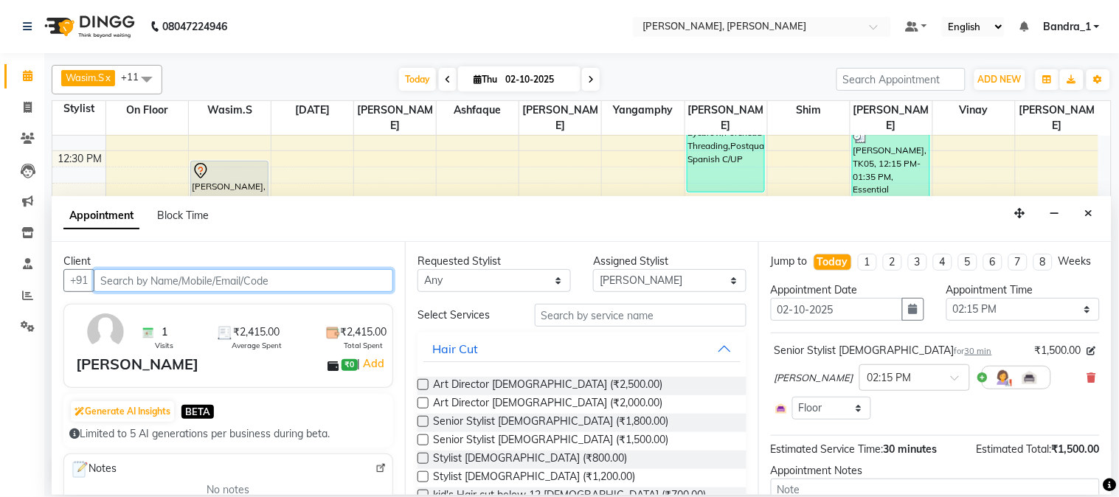
scroll to position [490, 0]
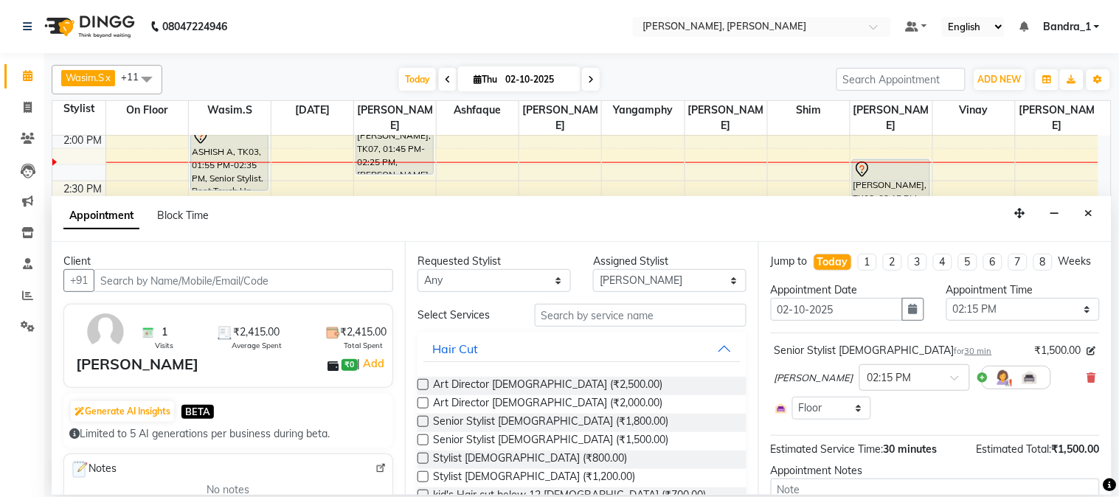
click at [1085, 391] on div "Senior Stylist [DEMOGRAPHIC_DATA] for 30 min ₹1,500.00 [PERSON_NAME] × 02:15 PM…" at bounding box center [935, 381] width 329 height 84
click at [1087, 384] on span at bounding box center [1091, 377] width 9 height 15
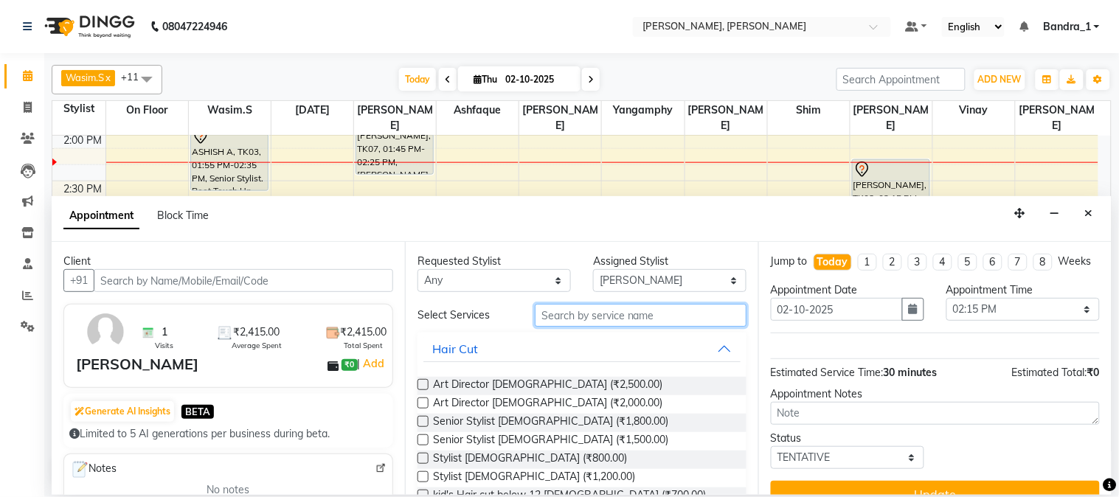
drag, startPoint x: 562, startPoint y: 314, endPoint x: 535, endPoint y: 268, distance: 53.2
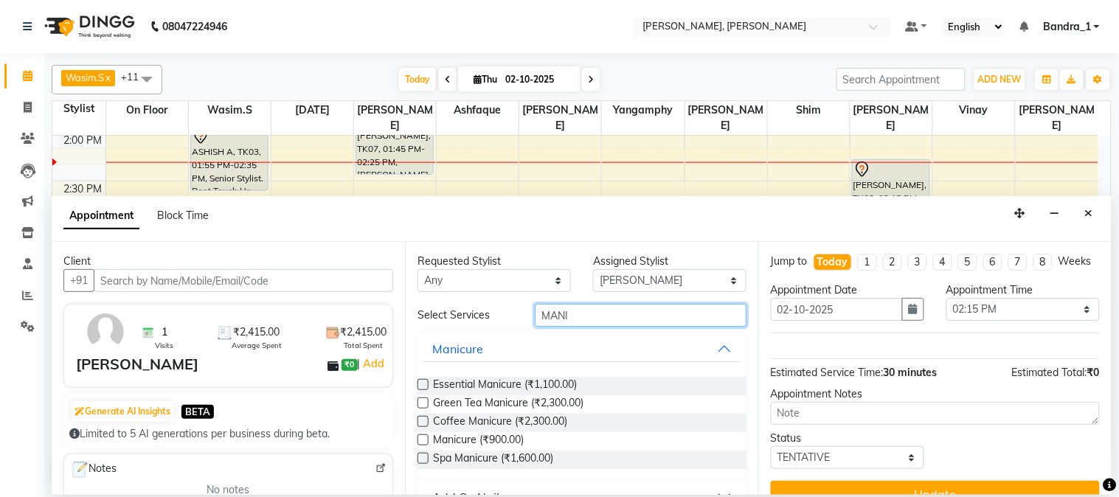
type input "MANI"
click at [422, 383] on label at bounding box center [422, 384] width 11 height 11
click at [422, 383] on input "checkbox" at bounding box center [422, 386] width 10 height 10
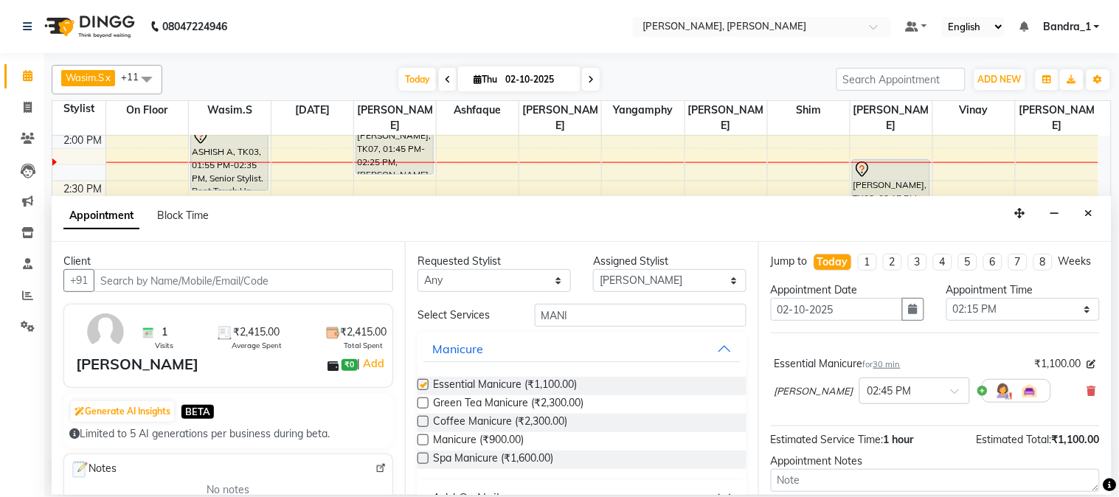
checkbox input "false"
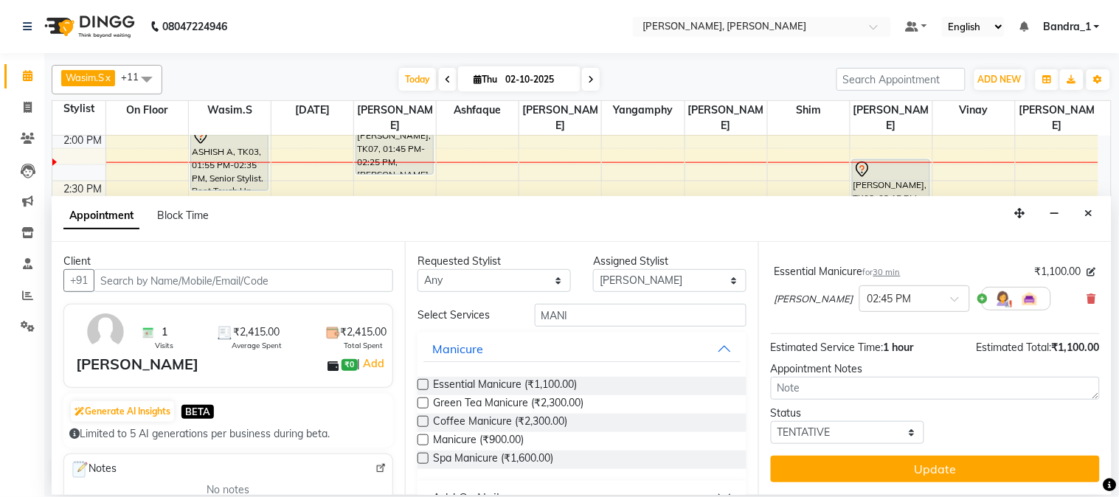
scroll to position [105, 0]
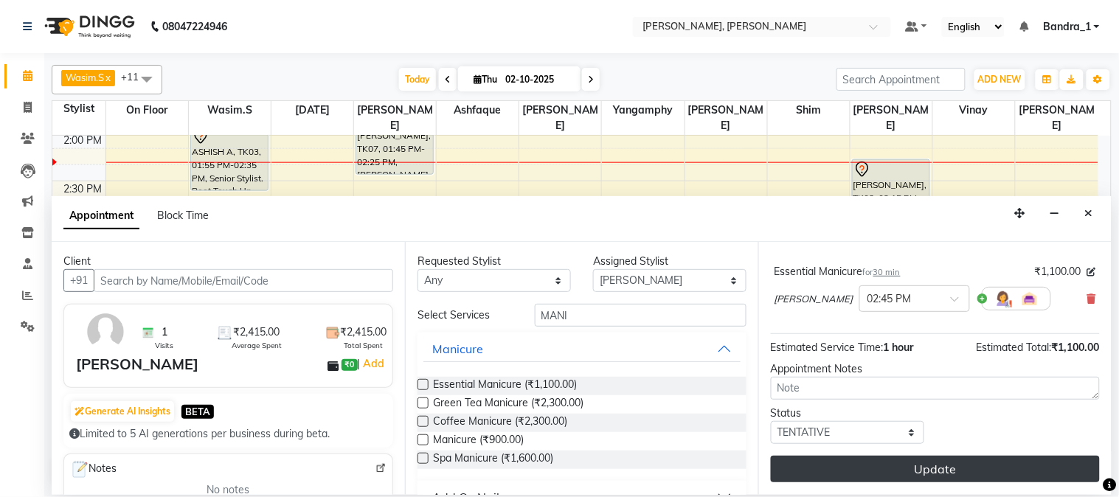
click at [942, 466] on button "Update" at bounding box center [935, 469] width 329 height 27
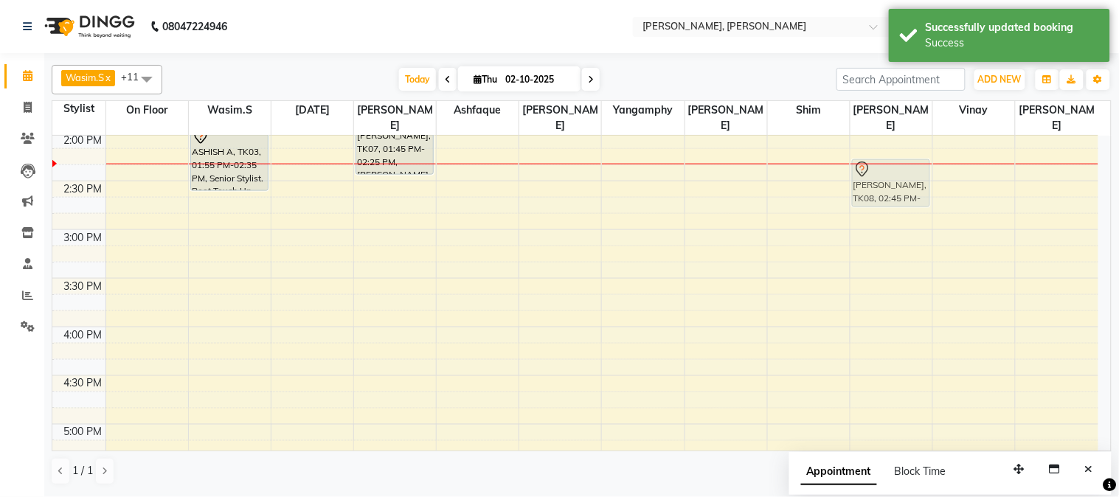
drag, startPoint x: 913, startPoint y: 225, endPoint x: 897, endPoint y: 189, distance: 38.6
click at [897, 171] on div "[PERSON_NAME], TK05, 12:15 PM-01:35 PM, Essential Pedicure,Cut And File [PERSON…" at bounding box center [891, 327] width 82 height 1362
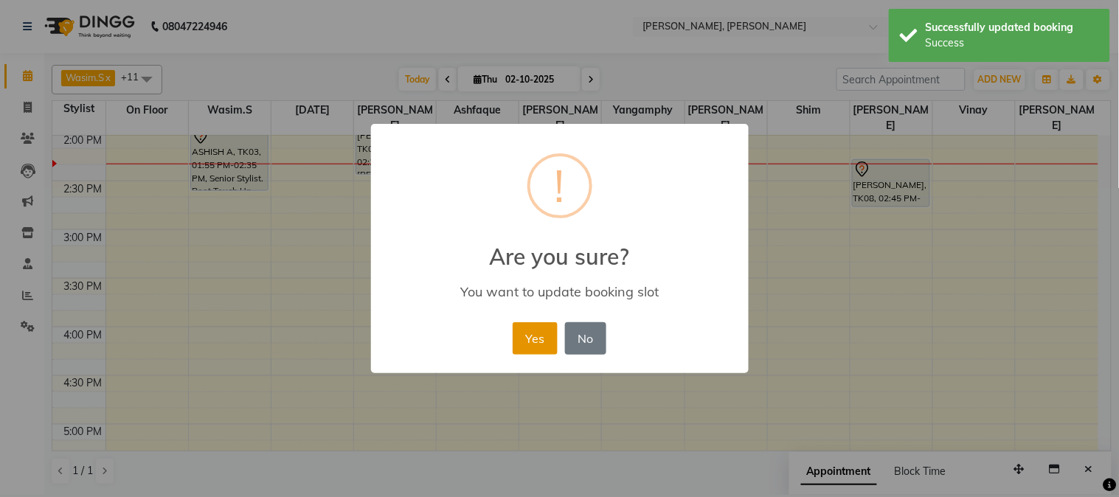
click at [554, 330] on button "Yes" at bounding box center [534, 338] width 45 height 32
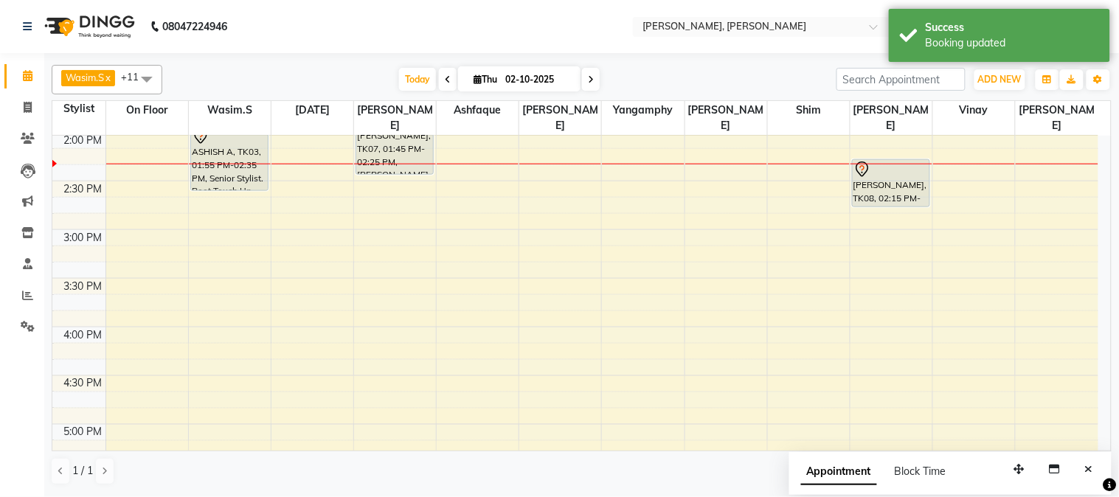
click at [877, 161] on div at bounding box center [890, 170] width 75 height 18
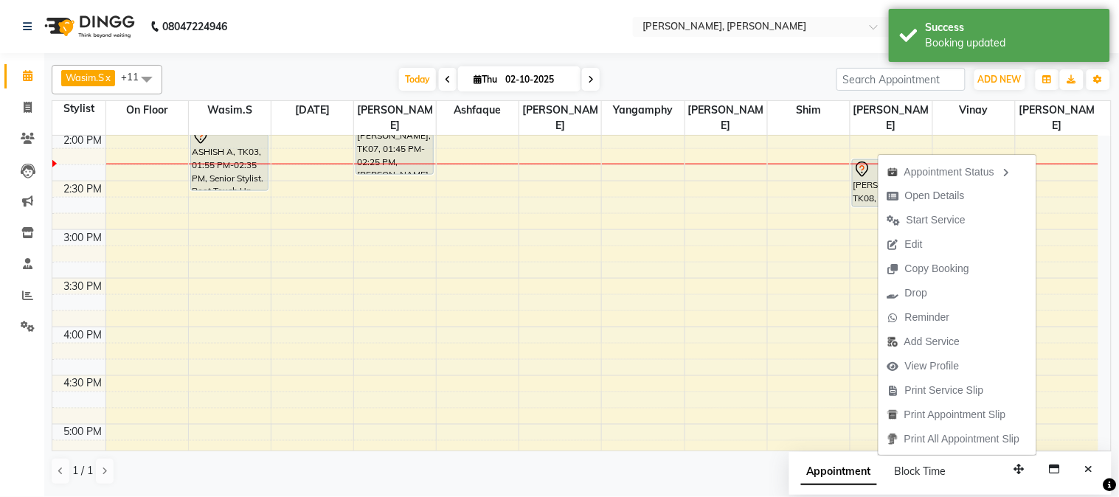
click at [914, 241] on span "Edit" at bounding box center [914, 244] width 18 height 15
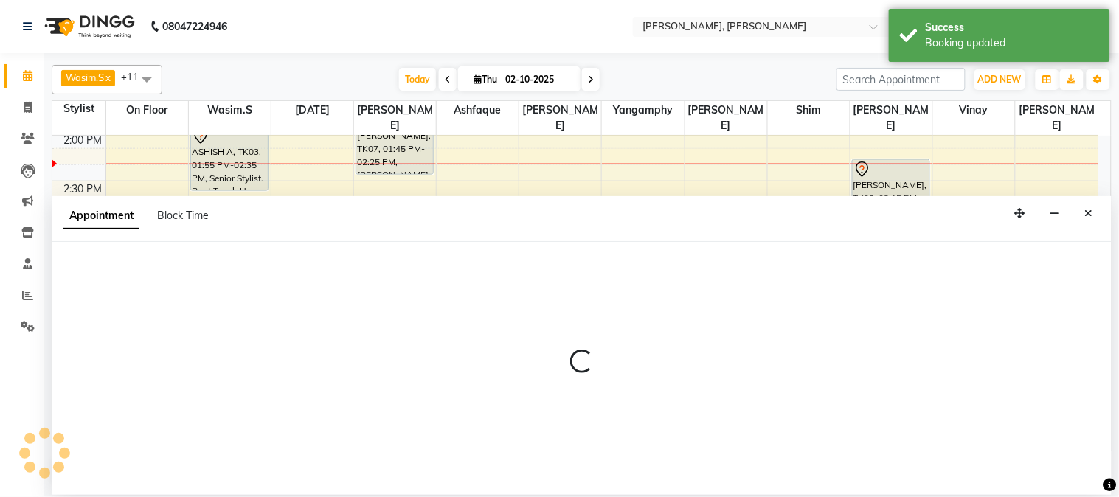
select select "tentative"
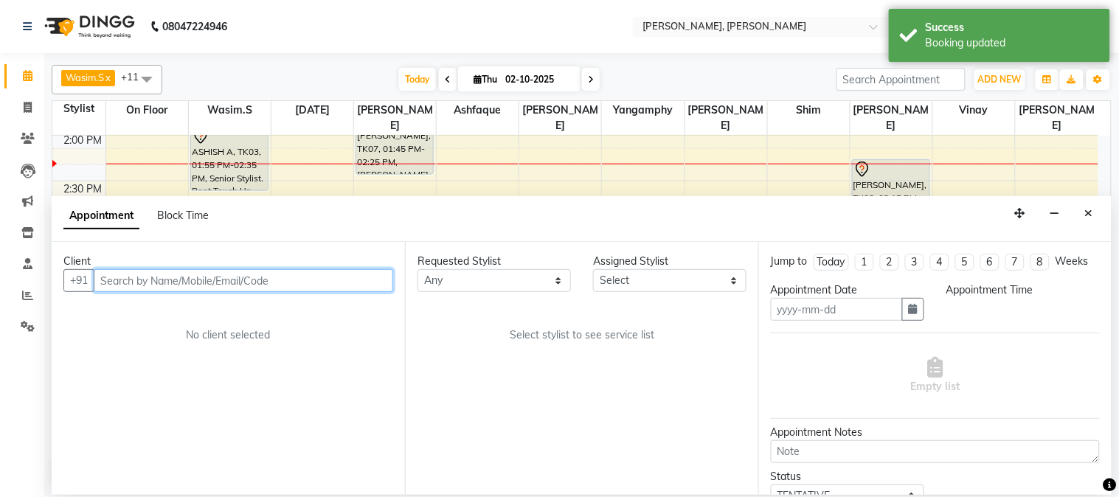
type input "02-10-2025"
select select "855"
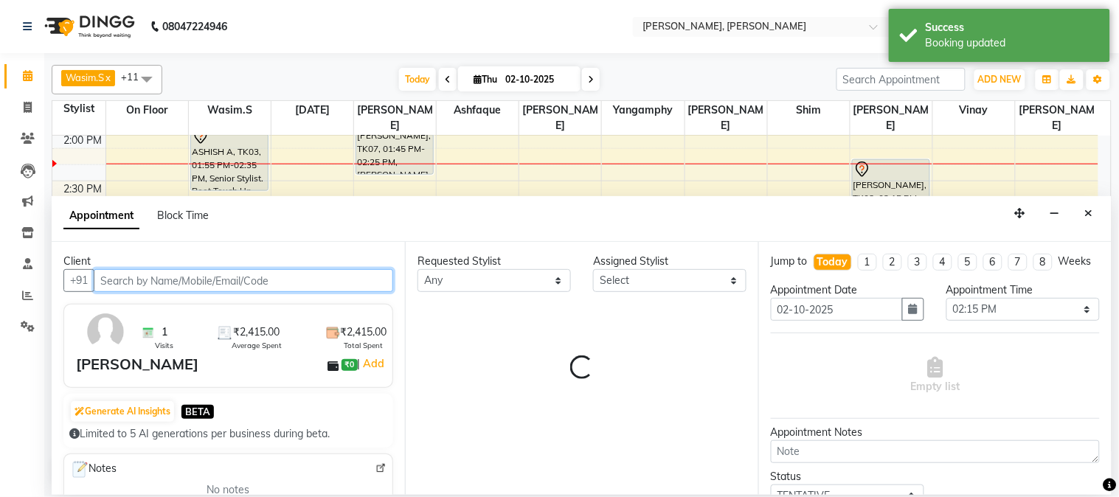
scroll to position [0, 0]
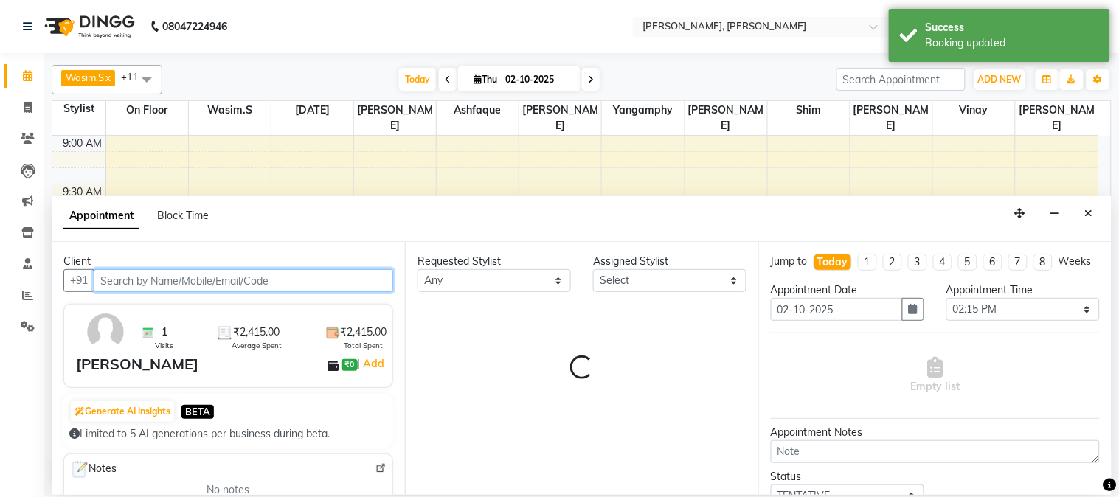
select select "88124"
select select "303"
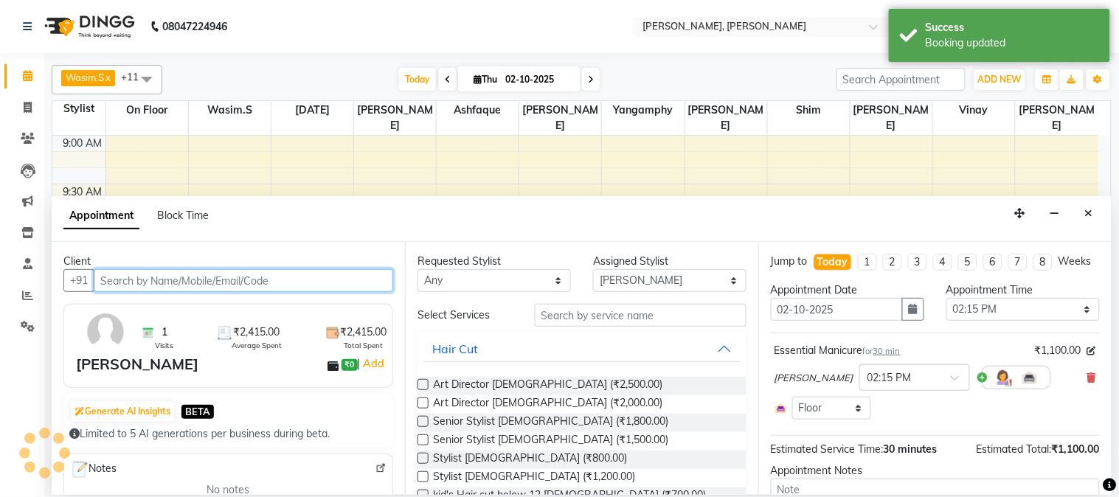
scroll to position [490, 0]
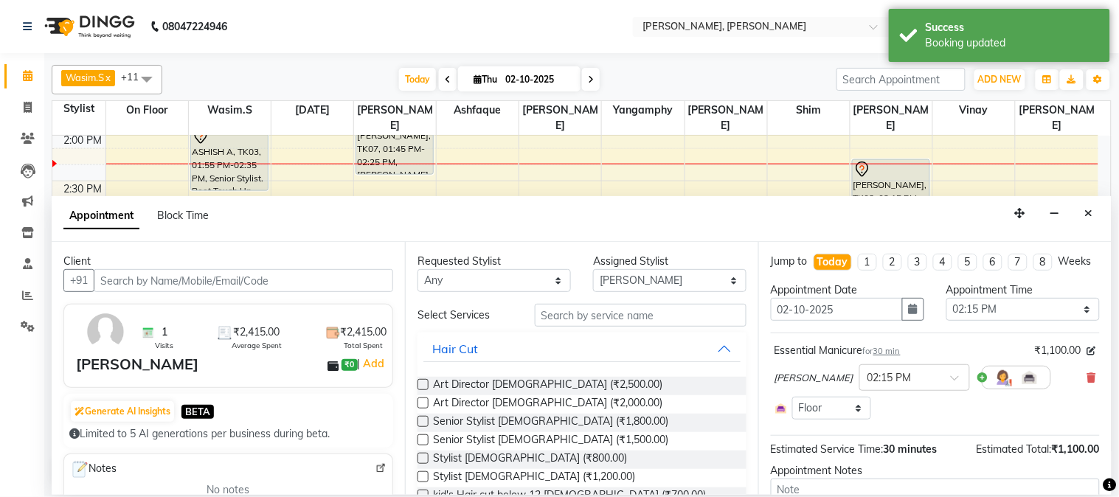
click at [1087, 383] on icon at bounding box center [1091, 377] width 9 height 10
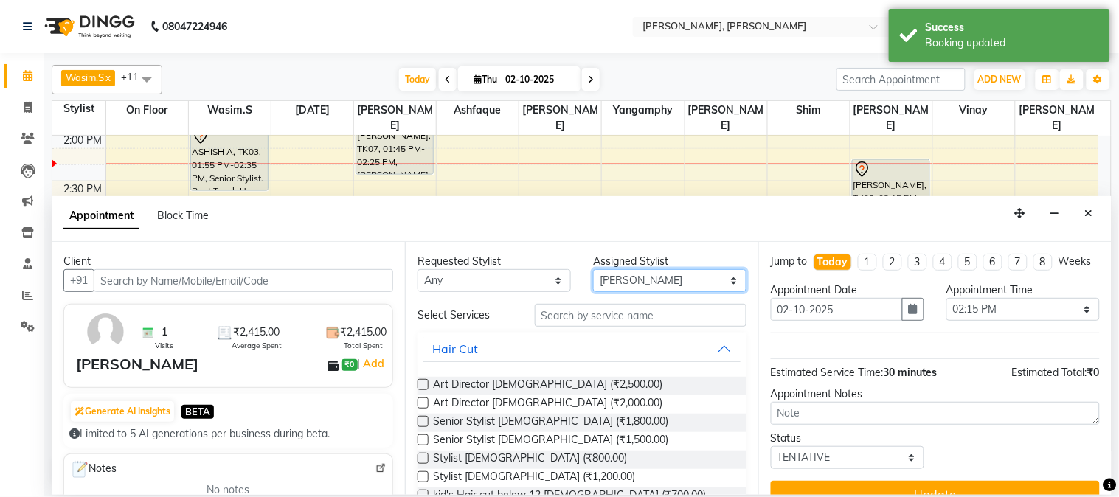
click at [723, 279] on select "Select [PERSON_NAME] [PERSON_NAME] [PERSON_NAME] [PERSON_NAME] [PERSON_NAME] [P…" at bounding box center [669, 280] width 153 height 23
select select "58043"
click at [593, 269] on select "Select [PERSON_NAME] [PERSON_NAME] [PERSON_NAME] [PERSON_NAME] [PERSON_NAME] [P…" at bounding box center [669, 280] width 153 height 23
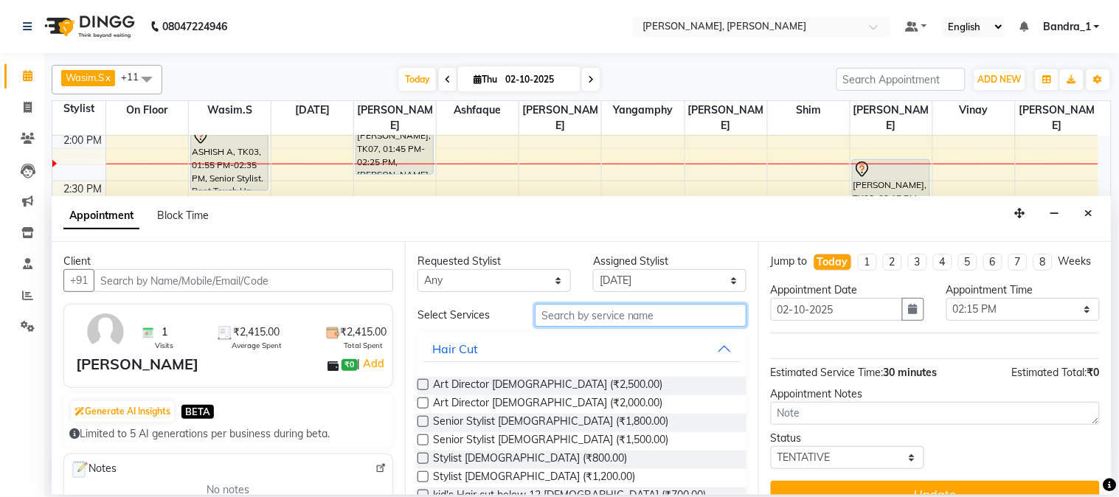
click at [561, 315] on input "text" at bounding box center [641, 315] width 212 height 23
click at [423, 439] on label at bounding box center [422, 439] width 11 height 11
click at [423, 439] on input "checkbox" at bounding box center [422, 442] width 10 height 10
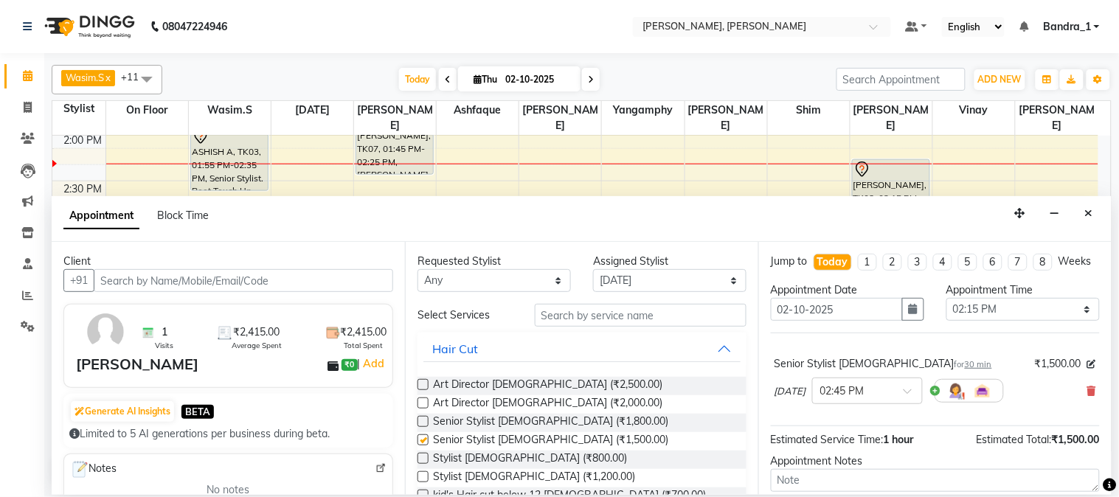
checkbox input "false"
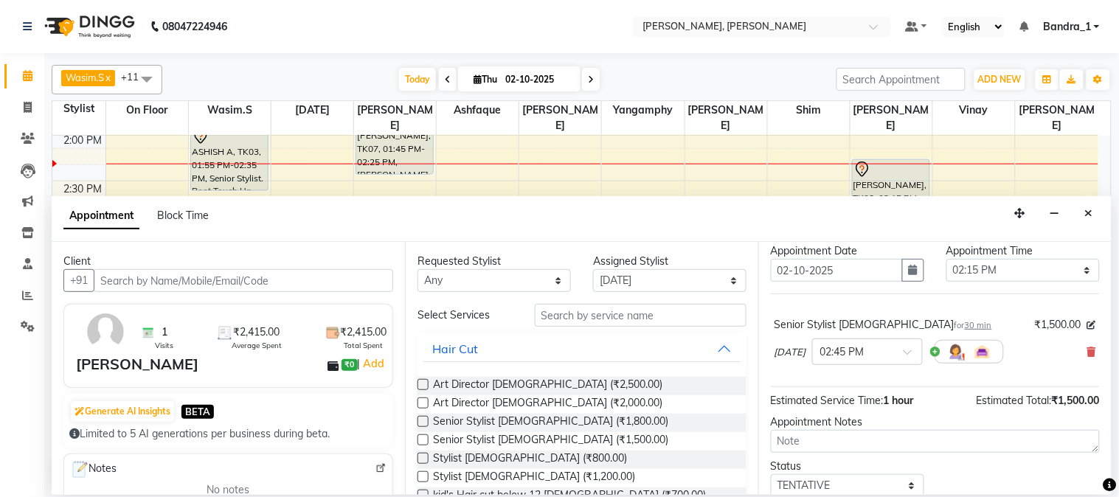
scroll to position [105, 0]
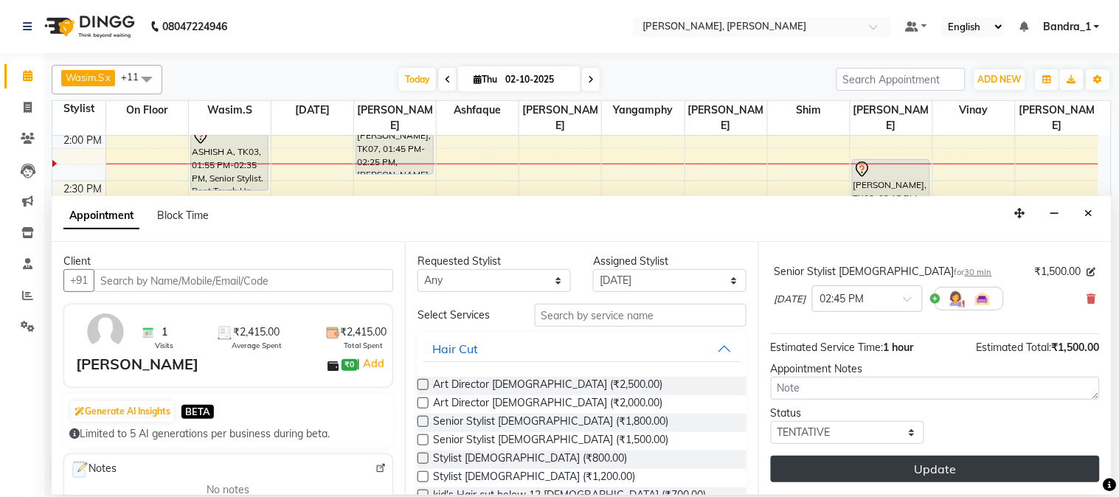
click at [970, 462] on button "Update" at bounding box center [935, 469] width 329 height 27
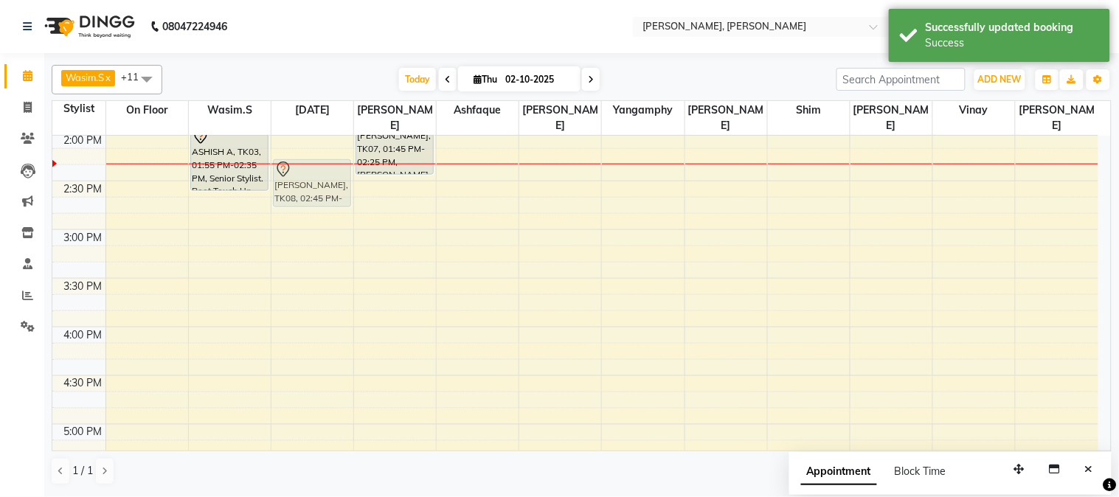
drag, startPoint x: 299, startPoint y: 209, endPoint x: 305, endPoint y: 158, distance: 51.1
click at [305, 158] on div "[PERSON_NAME], TK04, 01:15 PM-01:50 PM, Wash & Blow Dry [PERSON_NAME], TK08, 02…" at bounding box center [312, 327] width 82 height 1362
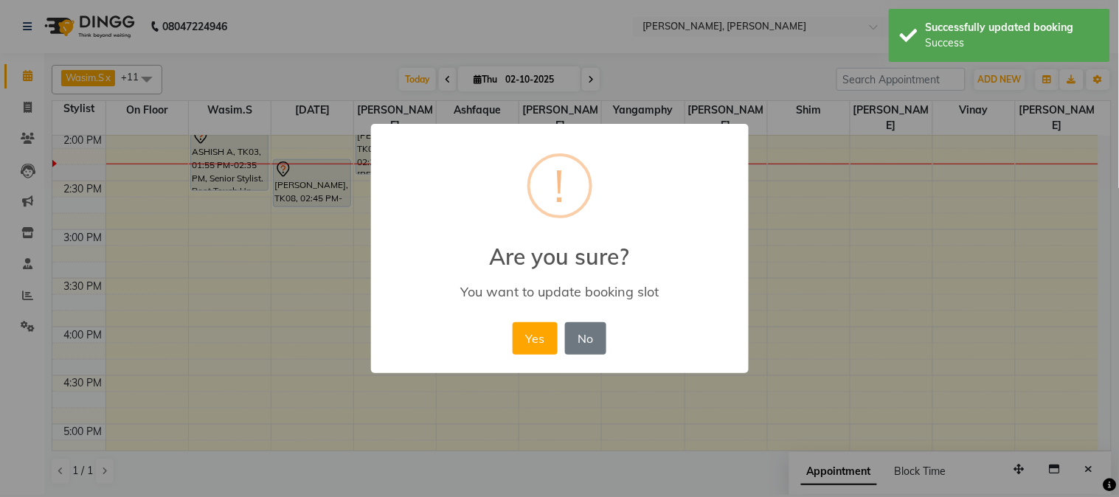
drag, startPoint x: 532, startPoint y: 336, endPoint x: 490, endPoint y: 314, distance: 46.8
click at [531, 335] on button "Yes" at bounding box center [534, 338] width 45 height 32
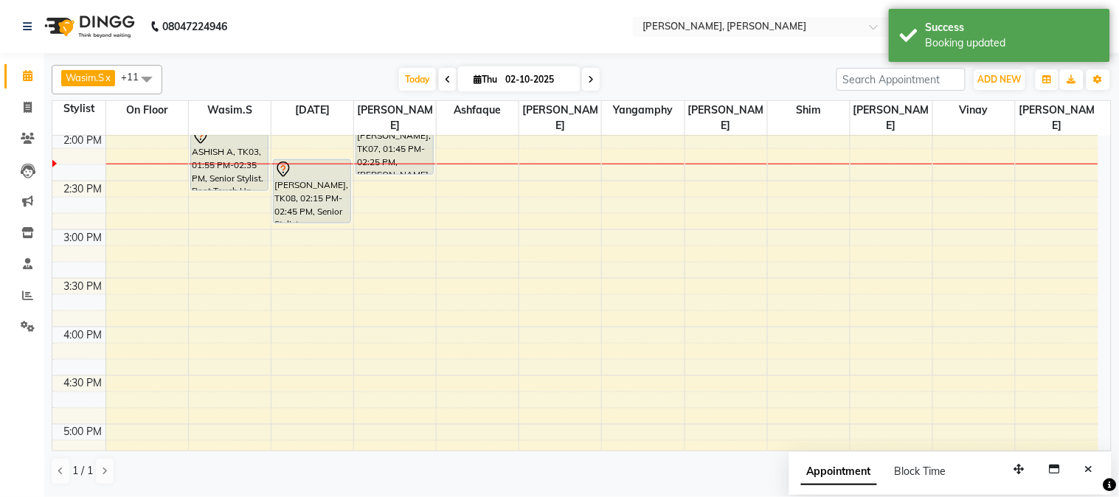
drag, startPoint x: 307, startPoint y: 187, endPoint x: 307, endPoint y: 202, distance: 14.7
click at [307, 202] on div "[PERSON_NAME], TK04, 01:15 PM-01:50 PM, Wash & Blow Dry [PERSON_NAME], TK08, 02…" at bounding box center [312, 327] width 82 height 1362
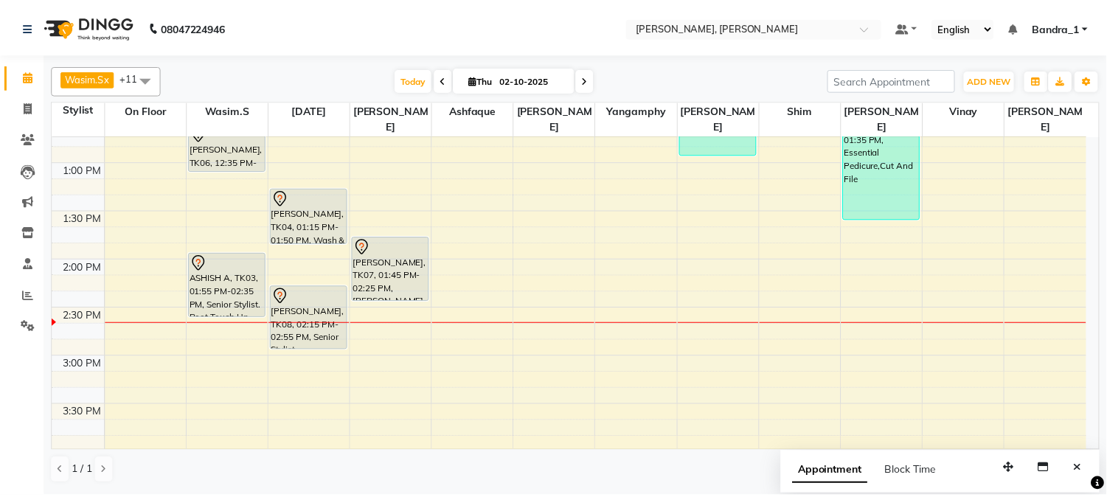
scroll to position [370, 0]
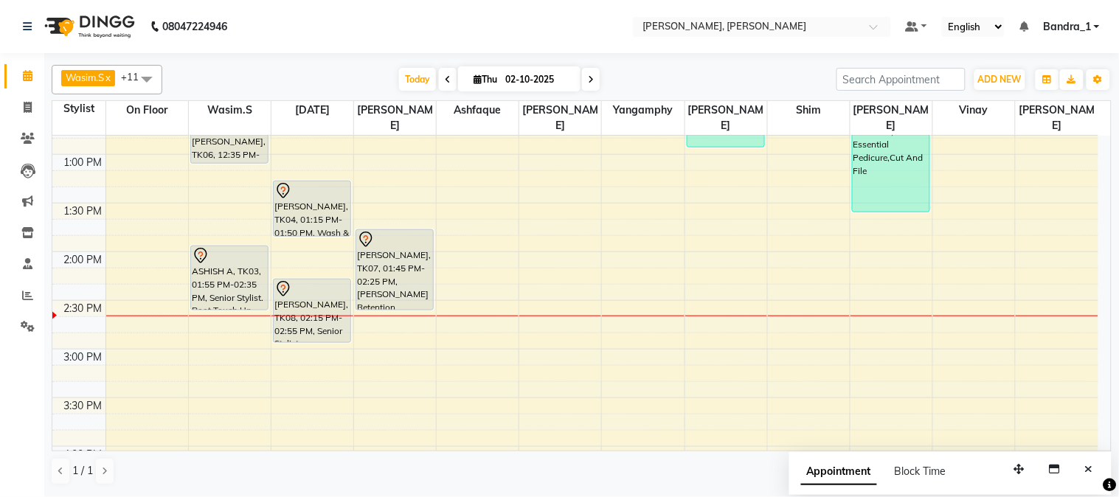
drag, startPoint x: 399, startPoint y: 276, endPoint x: 402, endPoint y: 290, distance: 14.3
click at [402, 290] on div "[PERSON_NAME], TK07, 01:45 PM-02:25 PM, [PERSON_NAME] Retention Treatment [GEOG…" at bounding box center [395, 447] width 82 height 1362
click at [220, 247] on div at bounding box center [229, 256] width 75 height 18
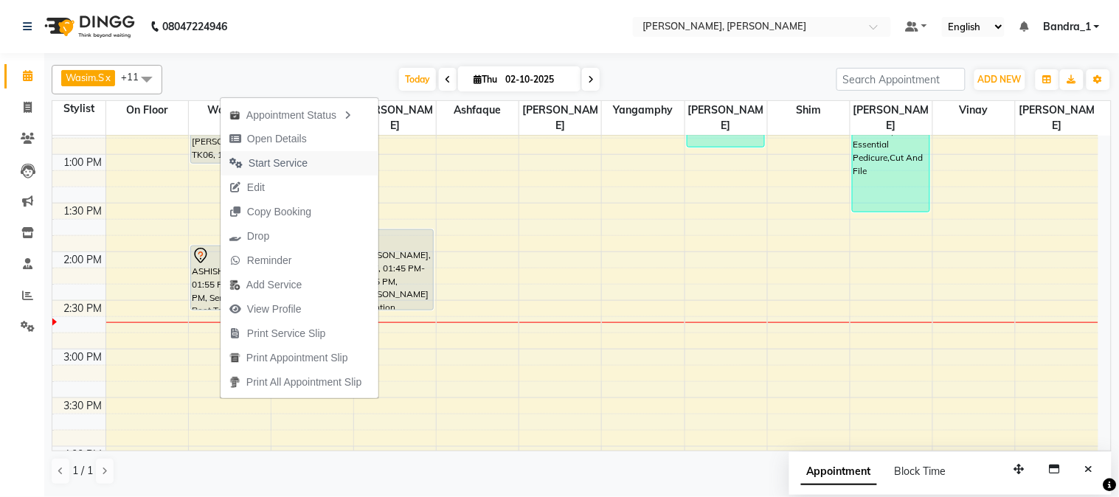
click at [285, 164] on span "Start Service" at bounding box center [277, 163] width 59 height 15
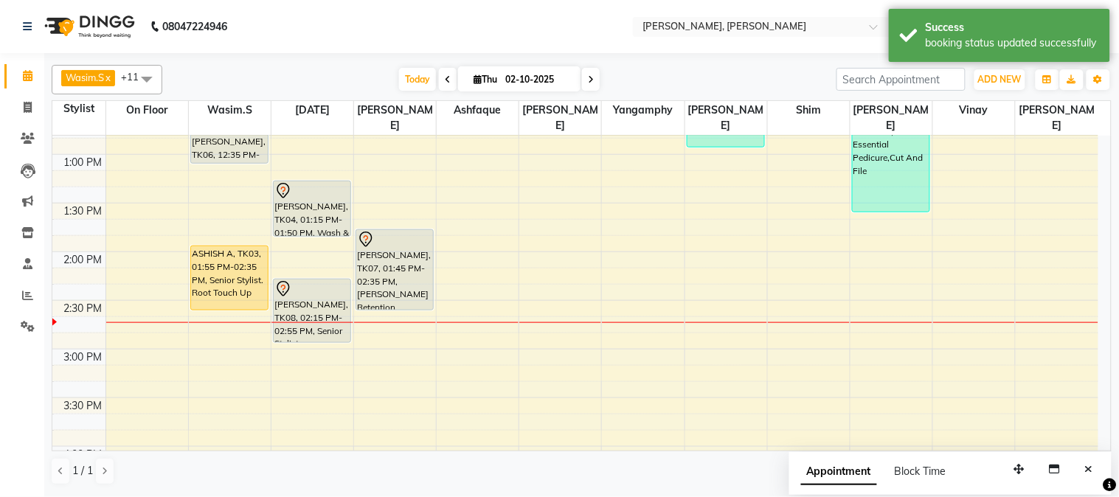
click at [215, 246] on div "ASHISH A, TK03, 01:55 PM-02:35 PM, Senior Stylist. Root Touch Up" at bounding box center [229, 277] width 77 height 63
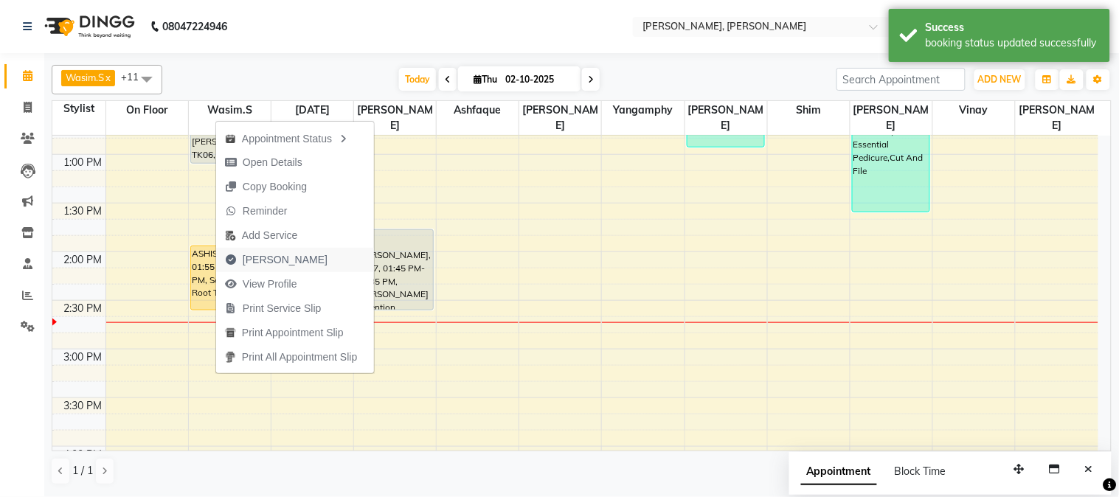
click at [288, 257] on span "[PERSON_NAME]" at bounding box center [285, 259] width 85 height 15
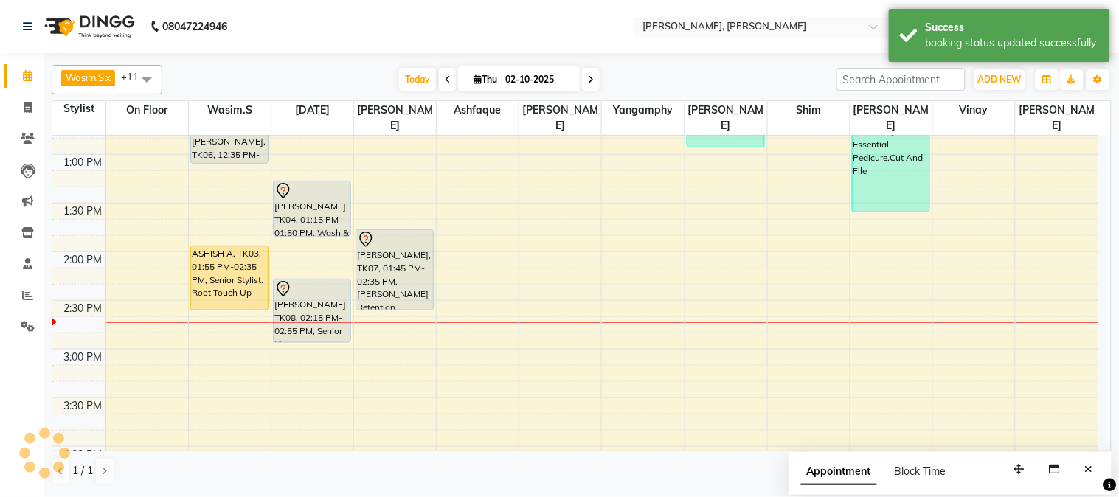
select select "7997"
select select "service"
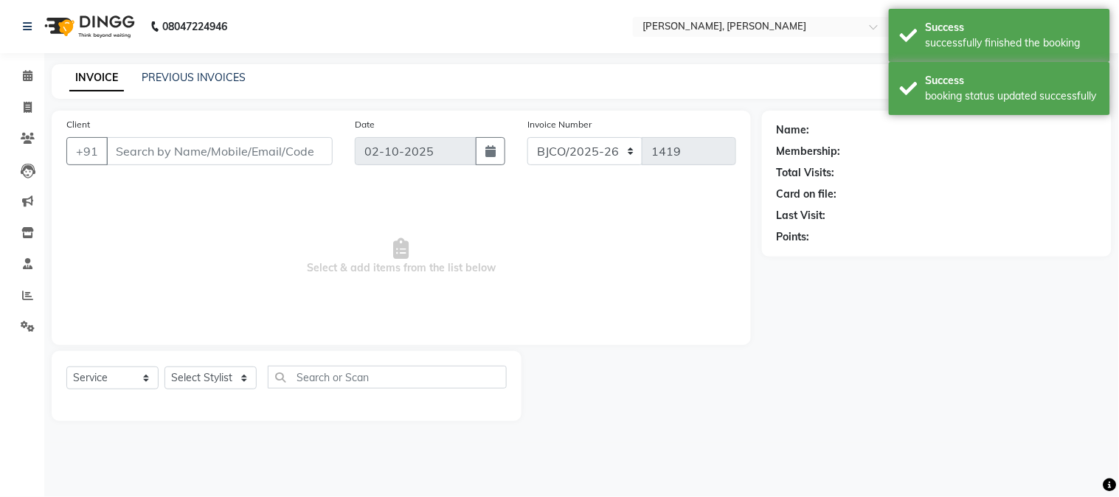
type input "9769271832"
select select "54154"
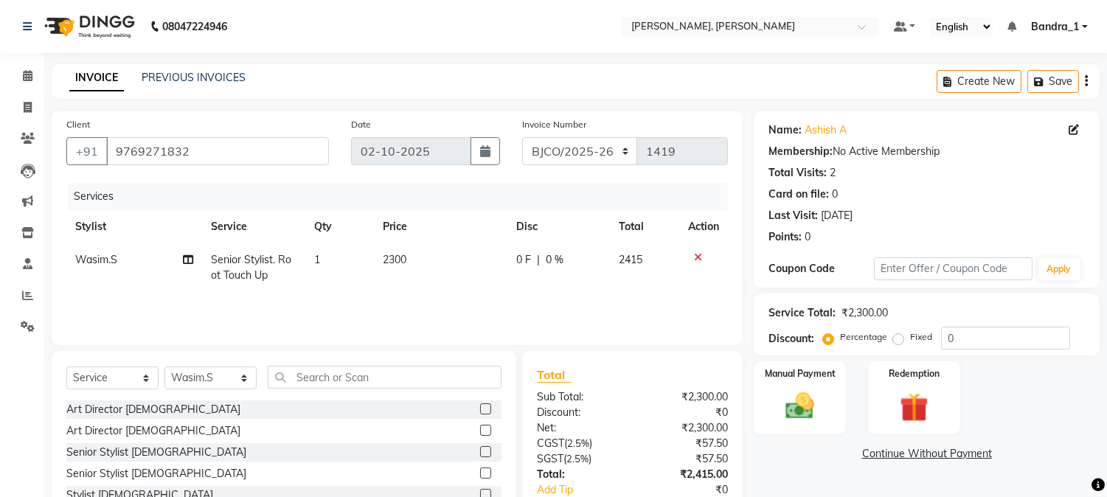
click at [695, 257] on icon at bounding box center [698, 257] width 8 height 10
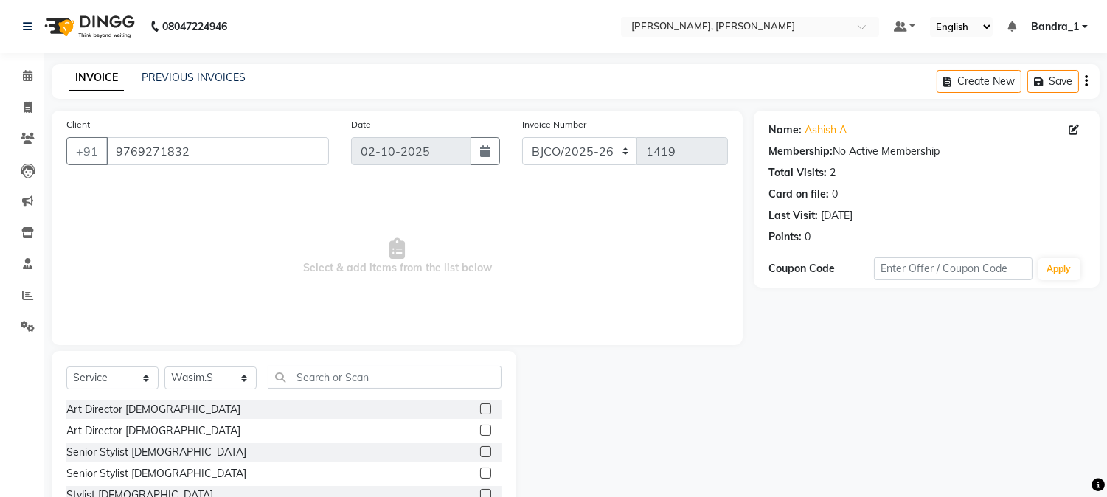
click at [480, 473] on label at bounding box center [485, 472] width 11 height 11
click at [480, 473] on input "checkbox" at bounding box center [485, 474] width 10 height 10
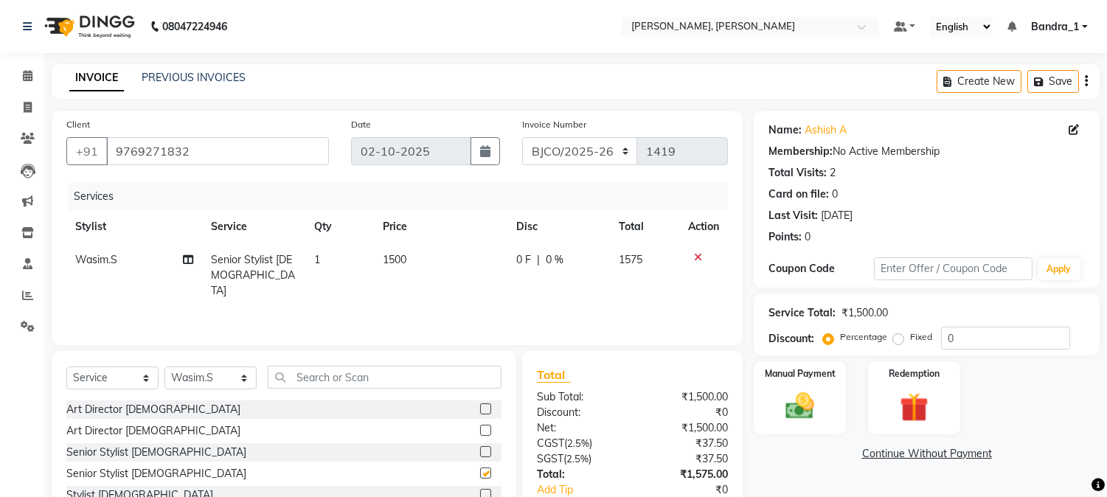
checkbox input "false"
drag, startPoint x: 313, startPoint y: 375, endPoint x: 242, endPoint y: 339, distance: 79.8
click at [299, 392] on div "Select Service Product Membership Package Voucher Prepaid Gift Card Select Styl…" at bounding box center [283, 383] width 435 height 35
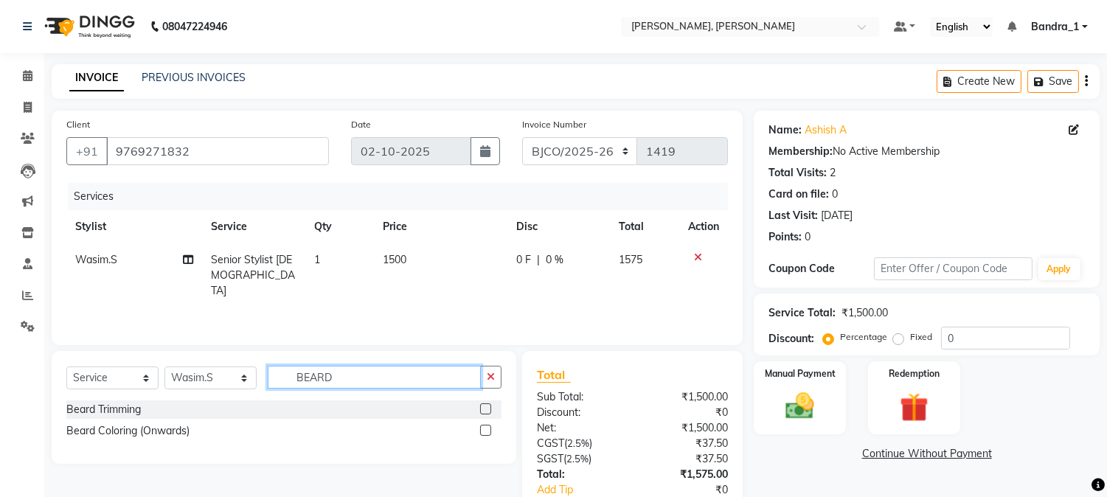
type input "BEARD"
click at [484, 411] on label at bounding box center [485, 408] width 11 height 11
click at [484, 411] on input "checkbox" at bounding box center [485, 410] width 10 height 10
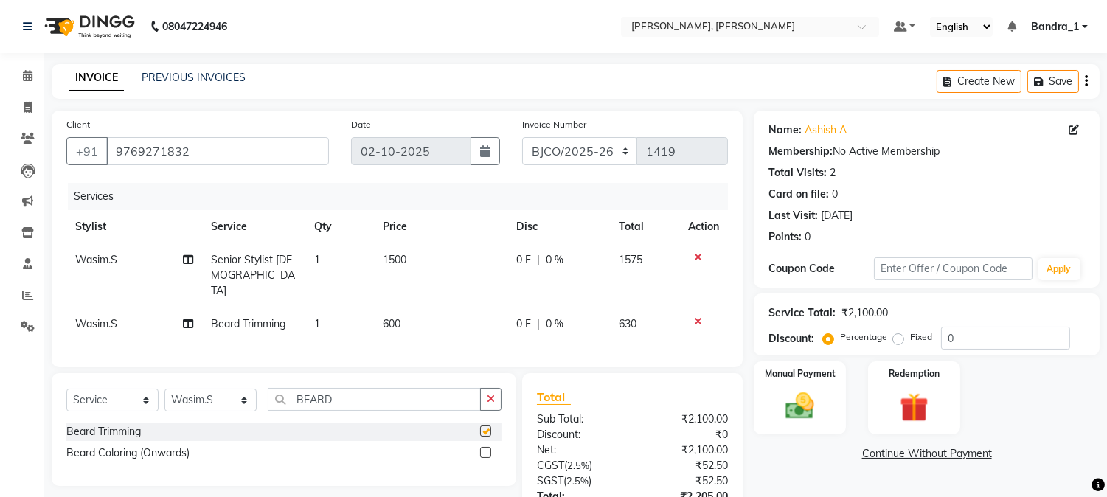
checkbox input "false"
click at [401, 307] on td "600" at bounding box center [440, 323] width 133 height 33
select select "54154"
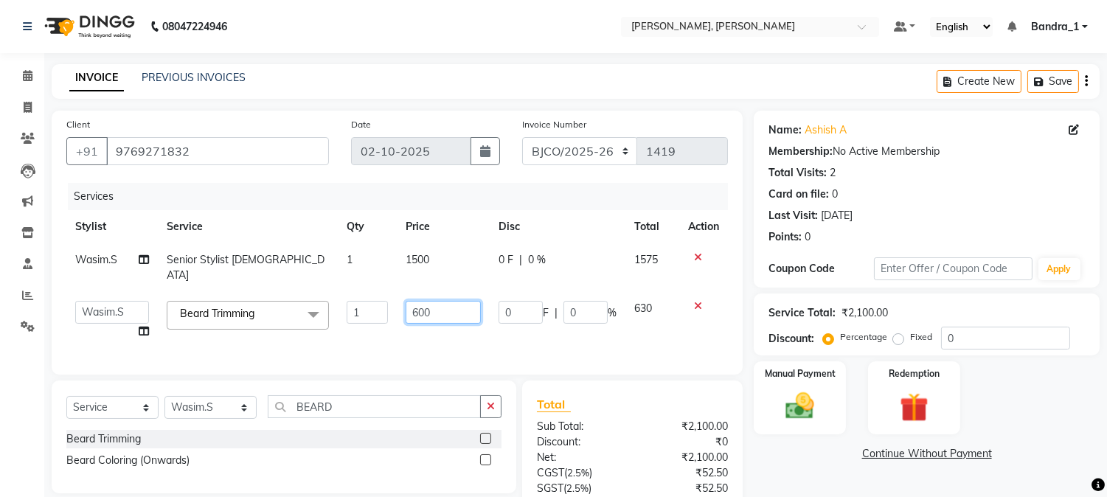
click at [415, 304] on input "600" at bounding box center [443, 312] width 75 height 23
type input "1000"
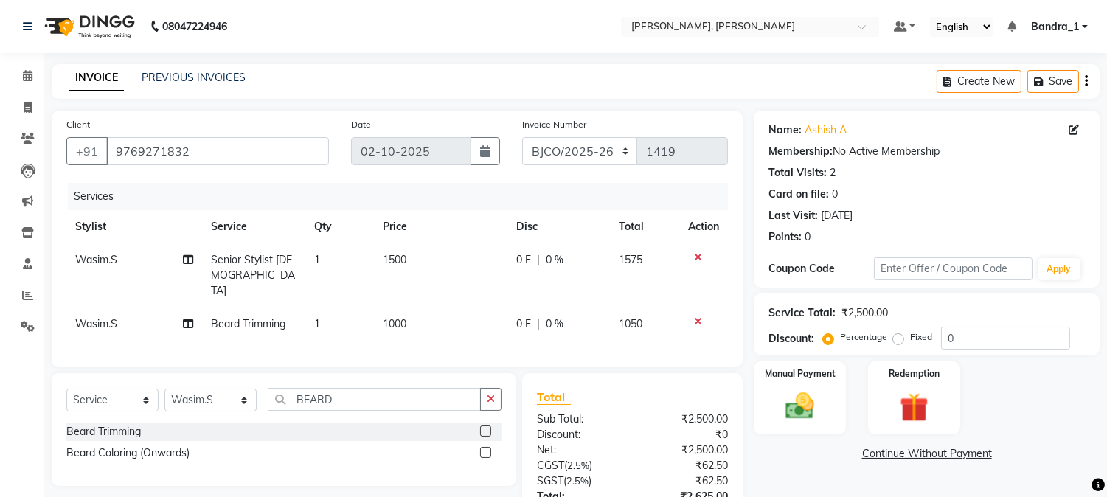
click at [521, 319] on td "0 F | 0 %" at bounding box center [558, 323] width 102 height 33
select select "54154"
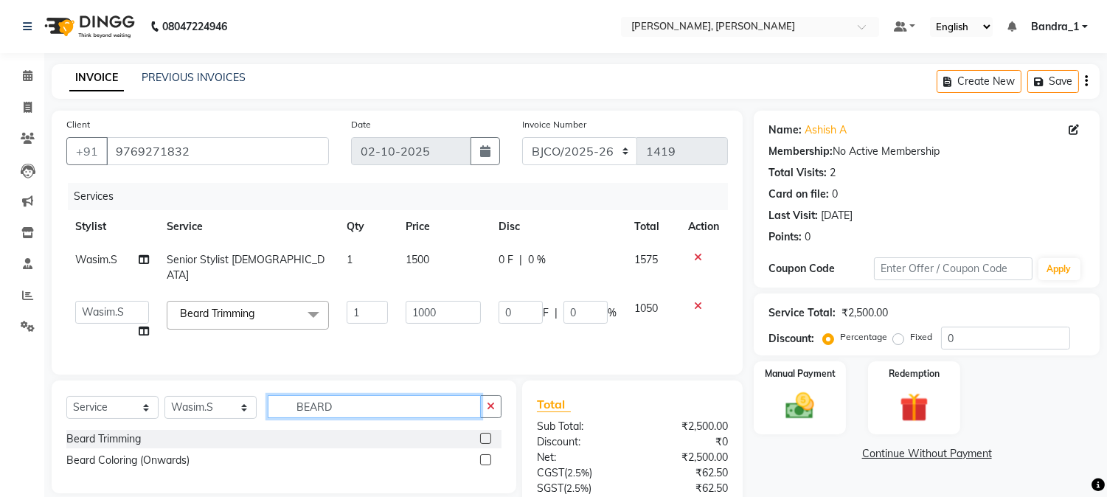
drag, startPoint x: 343, startPoint y: 402, endPoint x: 165, endPoint y: 351, distance: 184.8
click at [226, 400] on div "Select Service Product Membership Package Voucher Prepaid Gift Card Select Styl…" at bounding box center [283, 412] width 435 height 35
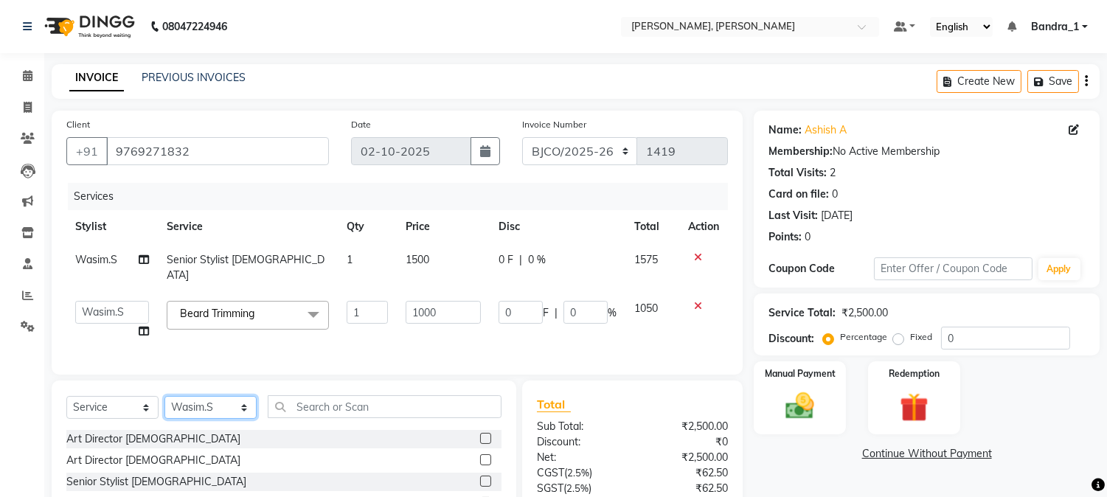
click at [245, 408] on select "Select Stylist [PERSON_NAME] [PERSON_NAME] [PERSON_NAME] Attham Bandra_1 Bandra…" at bounding box center [210, 407] width 92 height 23
select select "54494"
click at [164, 396] on select "Select Stylist [PERSON_NAME] [PERSON_NAME] [PERSON_NAME] Attham Bandra_1 Bandra…" at bounding box center [210, 407] width 92 height 23
click at [362, 403] on input "text" at bounding box center [385, 406] width 234 height 23
click at [312, 404] on input "text" at bounding box center [385, 406] width 234 height 23
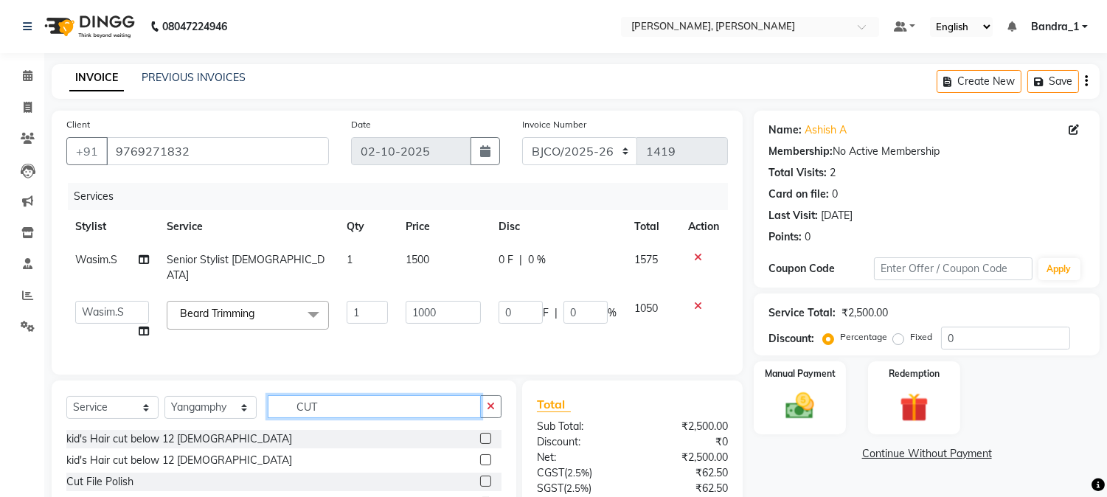
type input "CUT"
click at [485, 476] on label at bounding box center [485, 481] width 11 height 11
click at [485, 477] on input "checkbox" at bounding box center [485, 482] width 10 height 10
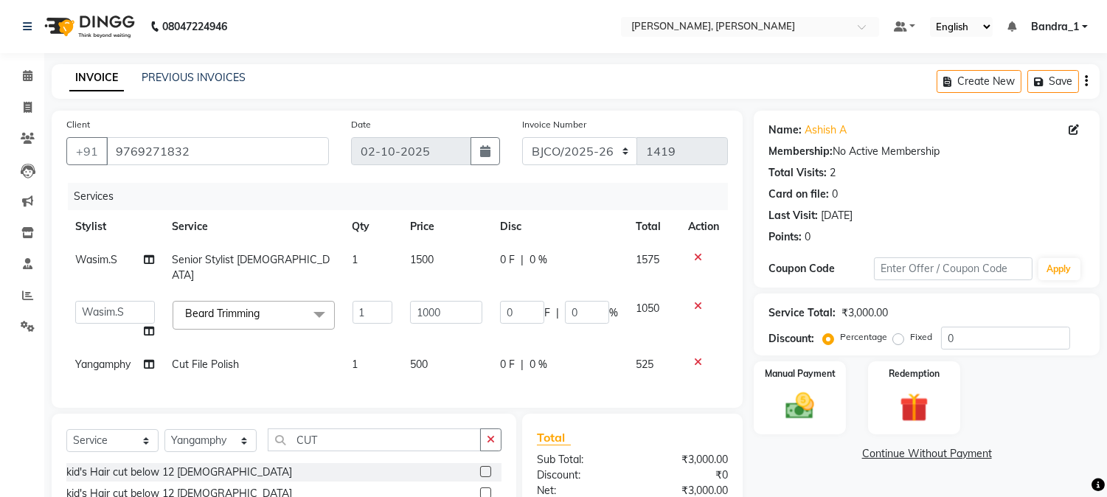
checkbox input "false"
click at [794, 400] on img at bounding box center [800, 406] width 49 height 35
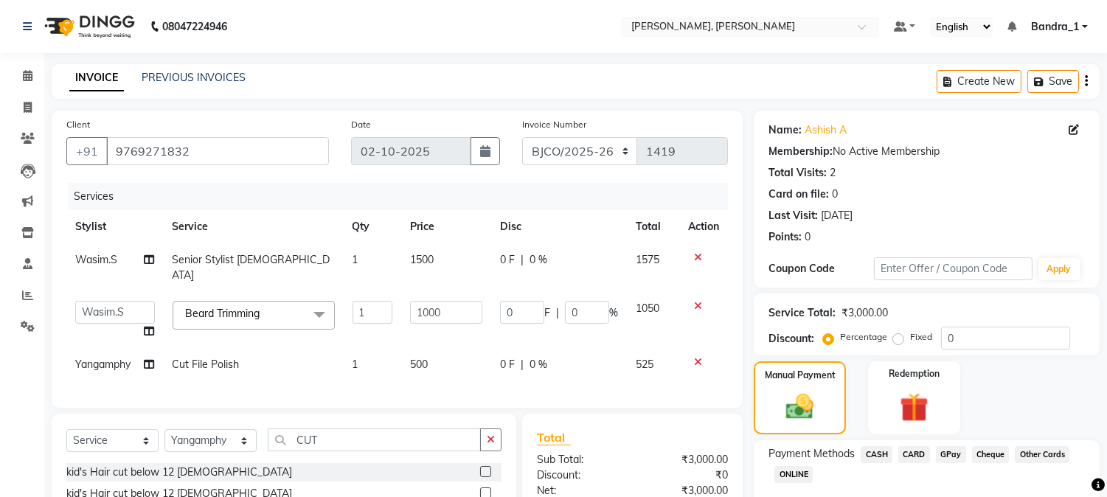
scroll to position [152, 0]
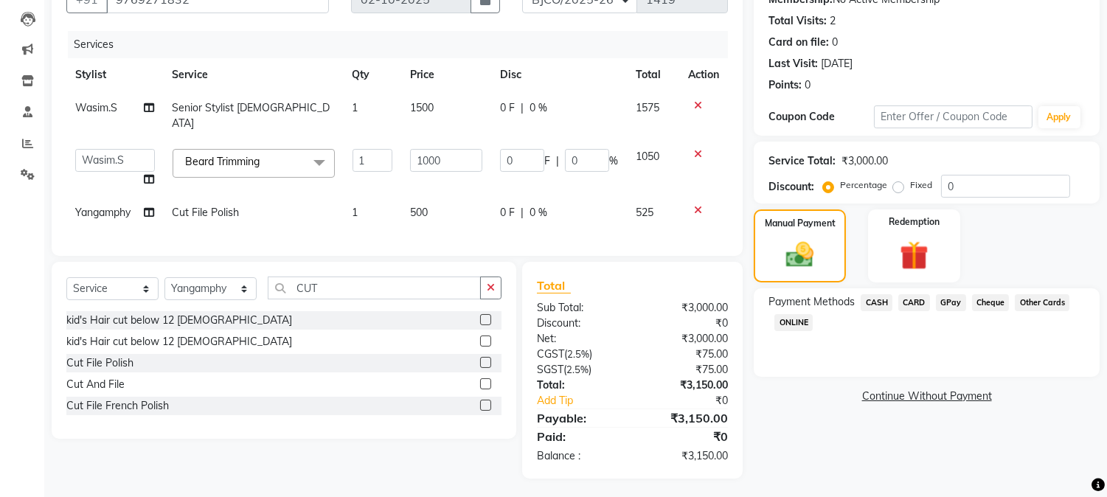
click at [919, 299] on span "CARD" at bounding box center [914, 302] width 32 height 17
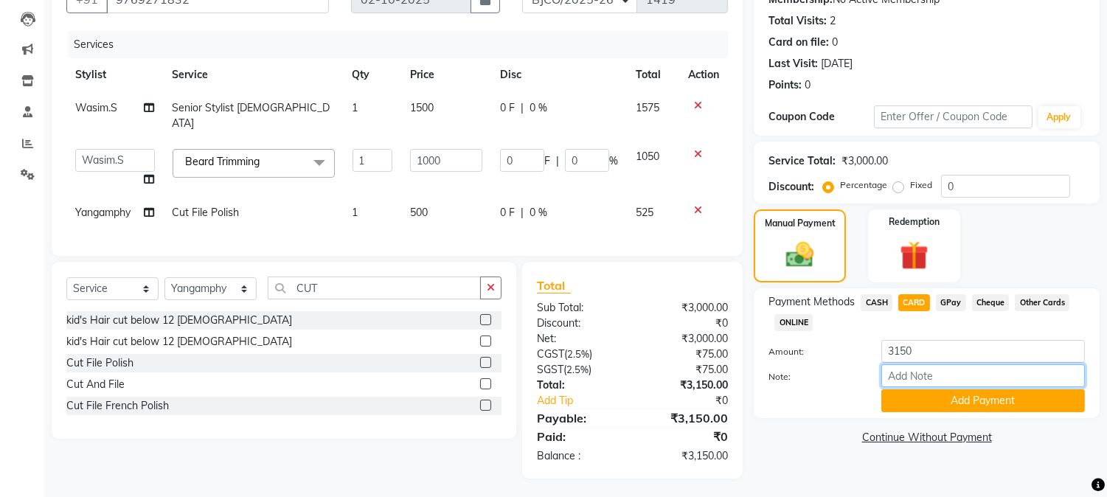
drag, startPoint x: 932, startPoint y: 375, endPoint x: 837, endPoint y: 321, distance: 108.9
click at [918, 384] on input "Note:" at bounding box center [983, 375] width 204 height 23
type input "7033"
click at [918, 393] on button "Add Payment" at bounding box center [983, 400] width 204 height 23
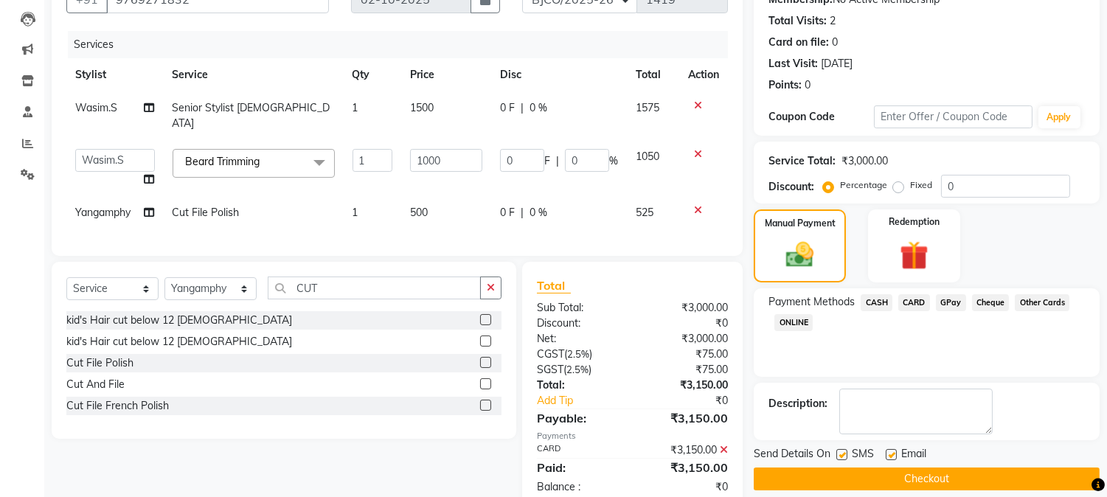
click at [843, 453] on label at bounding box center [841, 454] width 11 height 11
click at [843, 453] on input "checkbox" at bounding box center [841, 456] width 10 height 10
checkbox input "false"
click at [892, 453] on label at bounding box center [891, 454] width 11 height 11
click at [892, 453] on input "checkbox" at bounding box center [891, 456] width 10 height 10
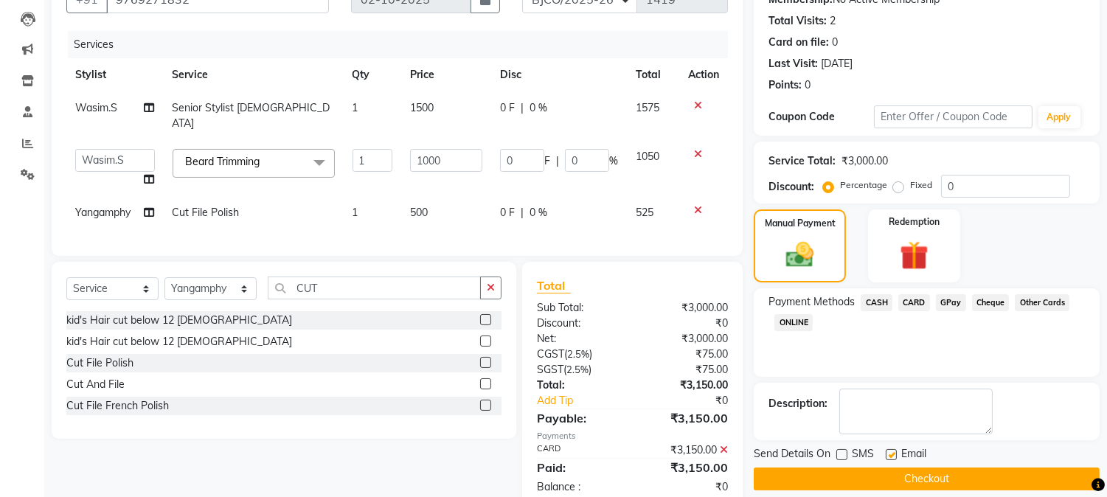
checkbox input "false"
click at [879, 482] on button "Checkout" at bounding box center [927, 478] width 346 height 23
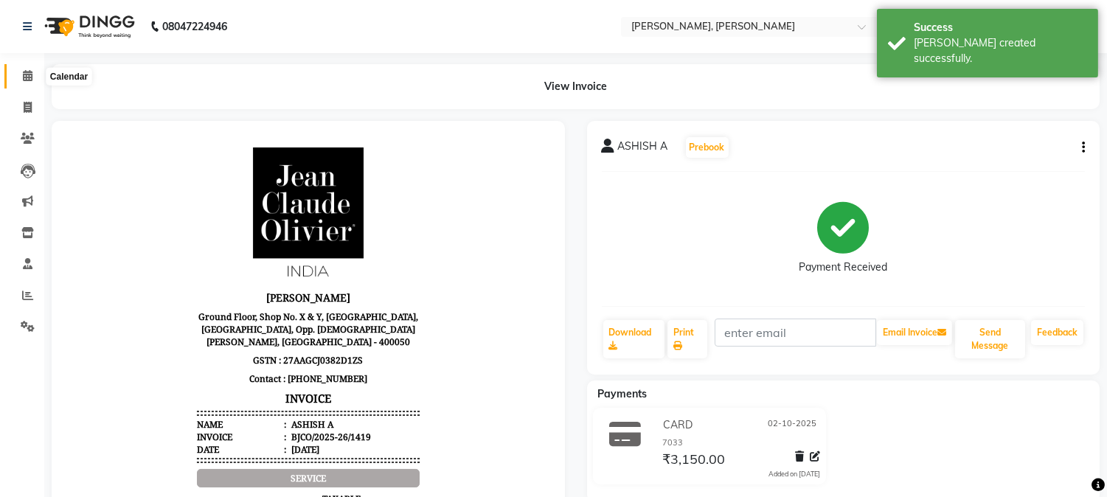
click at [23, 78] on icon at bounding box center [28, 75] width 10 height 11
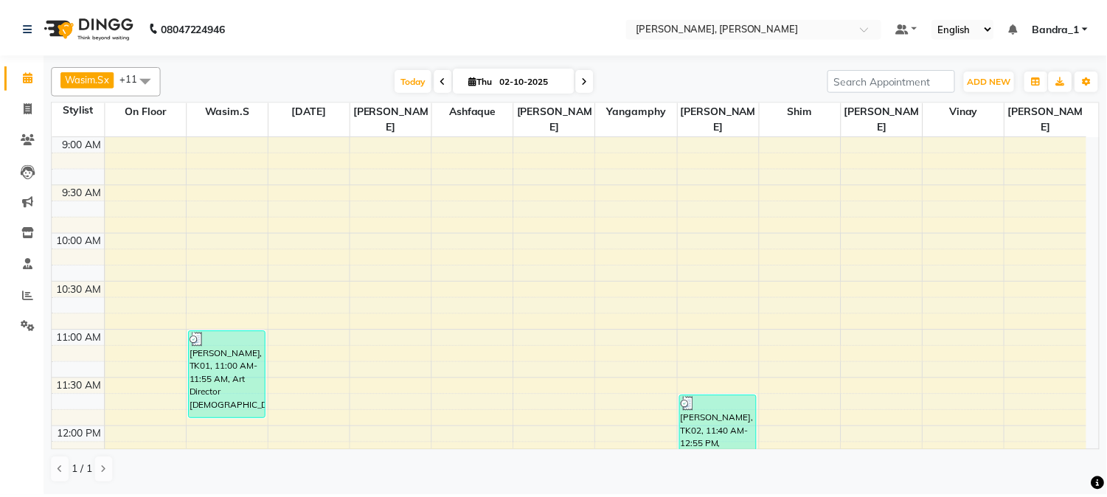
scroll to position [327, 0]
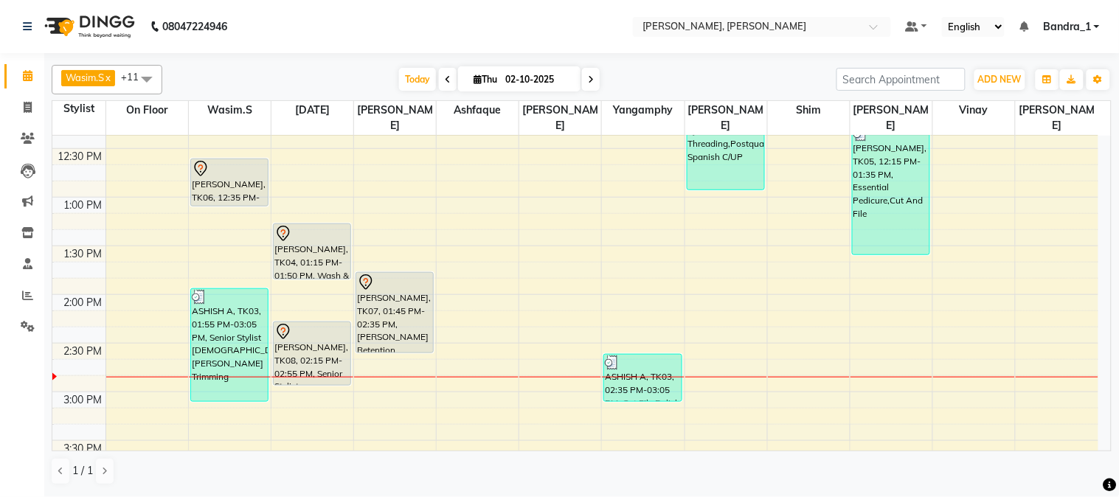
click at [315, 231] on div "[PERSON_NAME], TK04, 01:15 PM-01:50 PM, Wash & Blow Dry" at bounding box center [312, 251] width 77 height 55
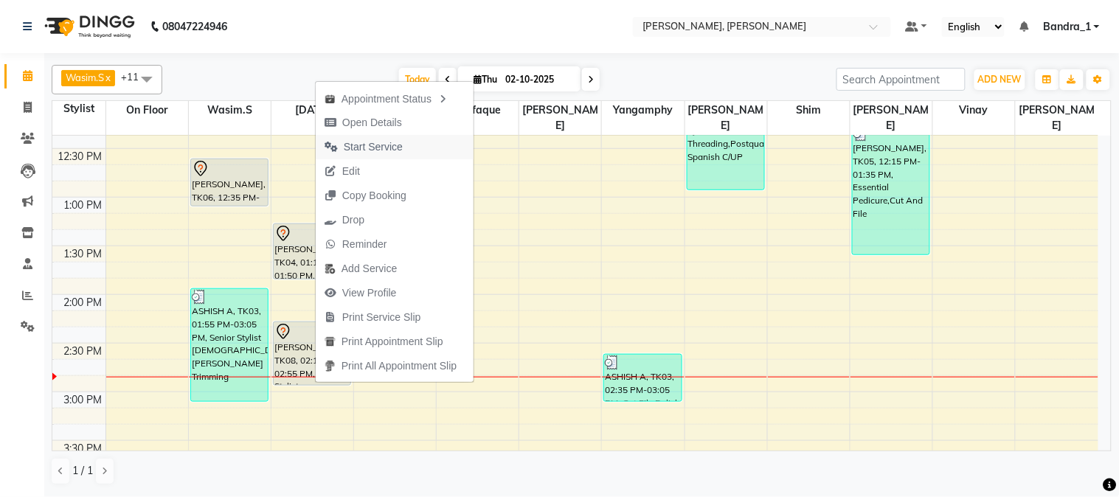
click at [382, 147] on span "Start Service" at bounding box center [373, 146] width 59 height 15
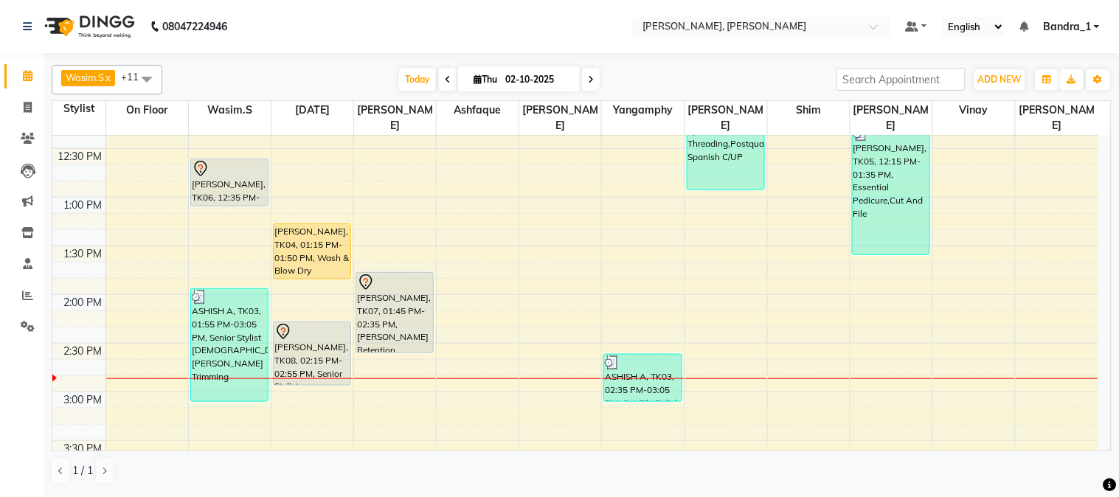
click at [310, 224] on div "[PERSON_NAME], TK04, 01:15 PM-01:50 PM, Wash & Blow Dry" at bounding box center [312, 251] width 77 height 55
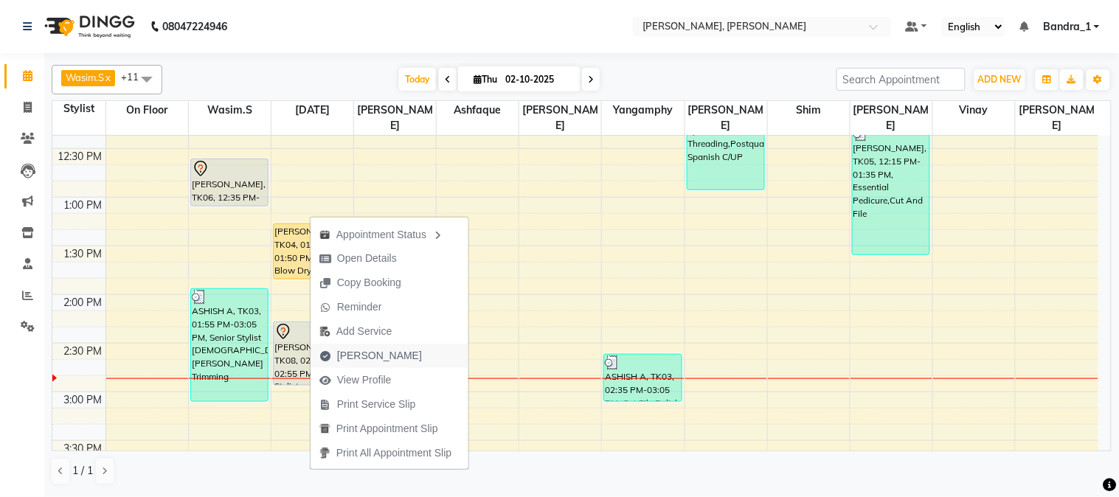
click at [369, 358] on span "[PERSON_NAME]" at bounding box center [379, 355] width 85 height 15
select select "7997"
select select "service"
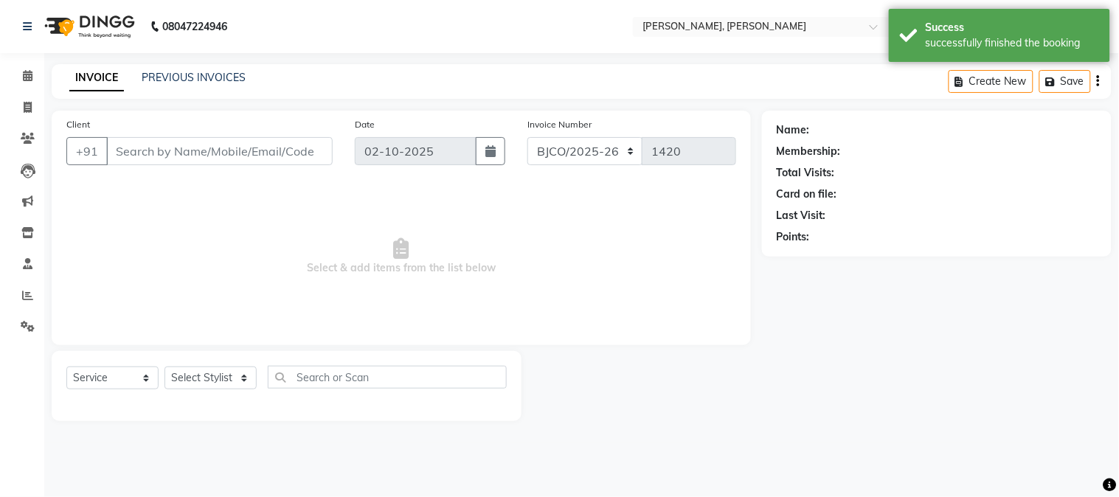
type input "9998170118"
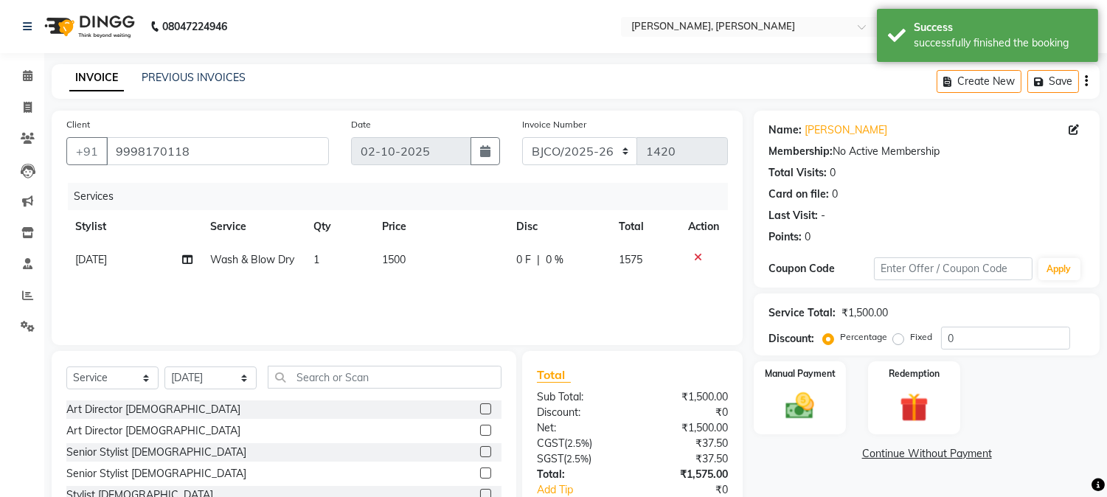
click at [697, 256] on icon at bounding box center [698, 257] width 8 height 10
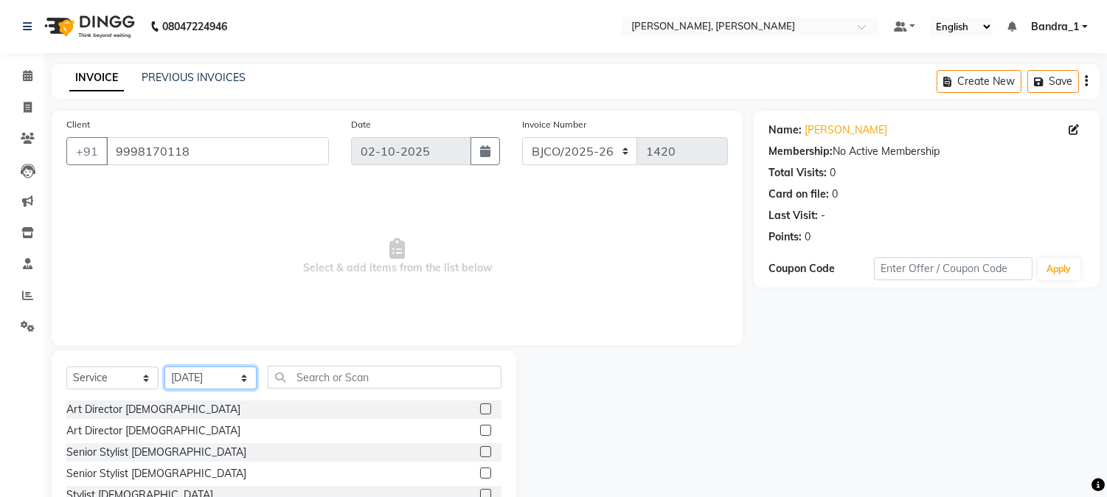
click at [246, 380] on select "Select Stylist [PERSON_NAME] [PERSON_NAME] [PERSON_NAME] Attham Bandra_1 Bandra…" at bounding box center [210, 377] width 92 height 23
select select "54771"
click at [164, 367] on select "Select Stylist [PERSON_NAME] [PERSON_NAME] [PERSON_NAME] Attham Bandra_1 Bandra…" at bounding box center [210, 377] width 92 height 23
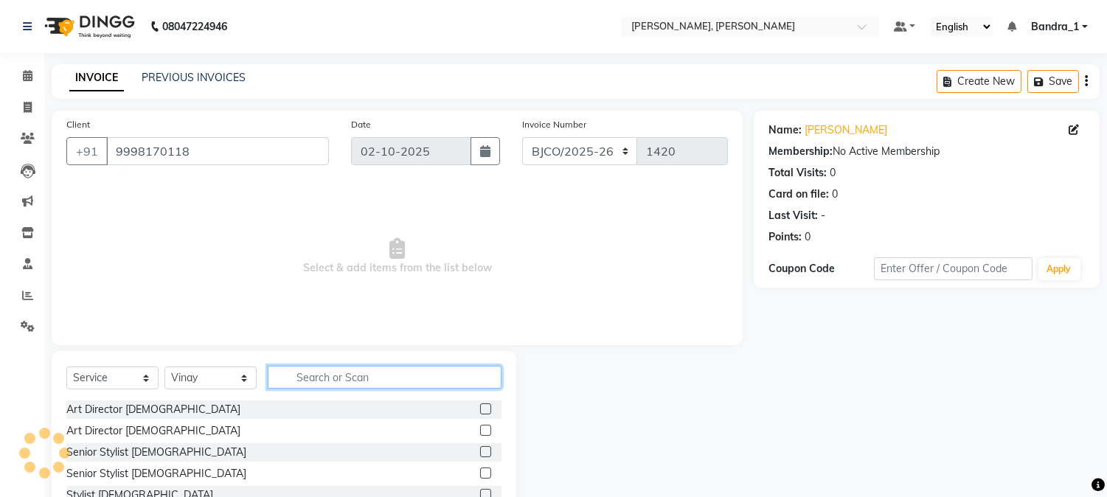
click at [312, 385] on input "text" at bounding box center [385, 377] width 234 height 23
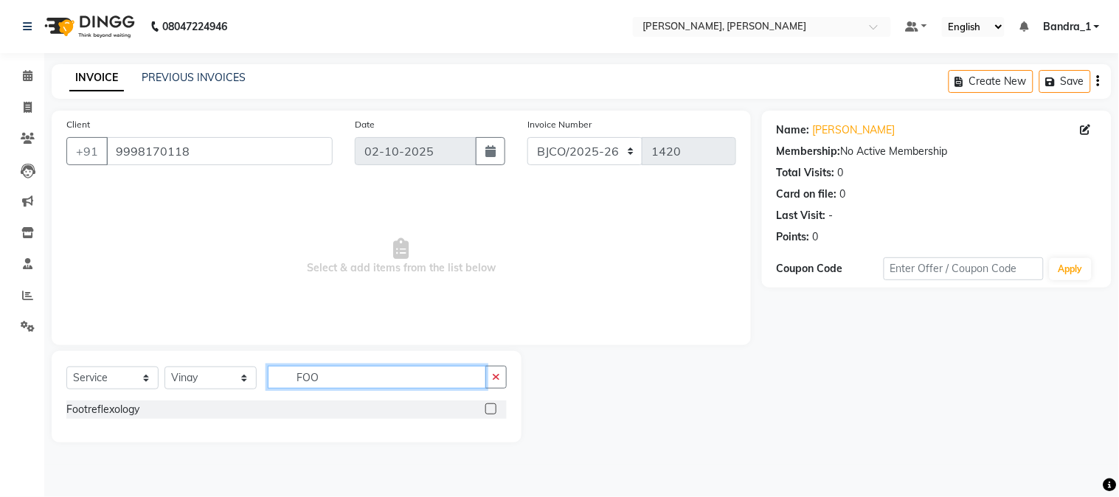
drag, startPoint x: 343, startPoint y: 378, endPoint x: 343, endPoint y: 355, distance: 23.6
click at [343, 371] on input "FOO" at bounding box center [377, 377] width 218 height 23
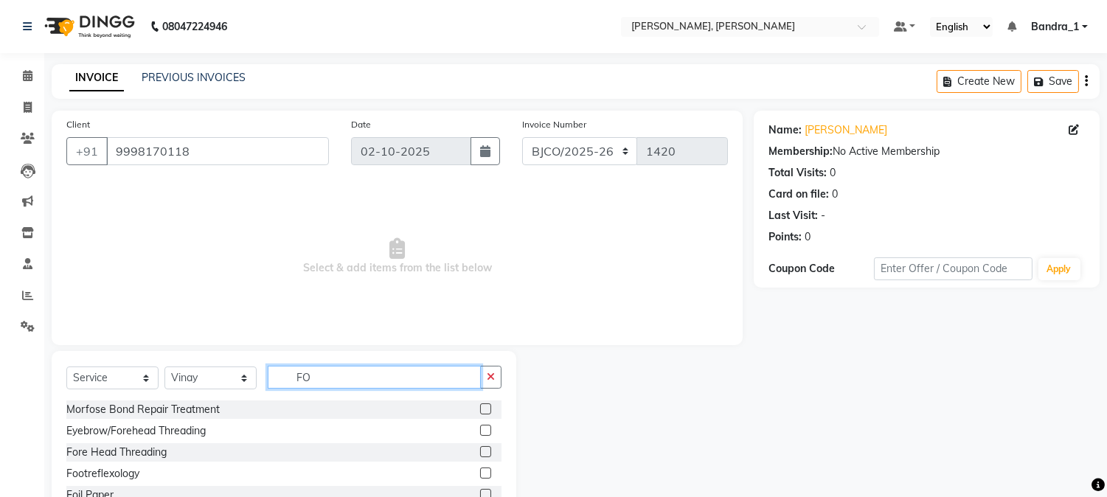
type input "F"
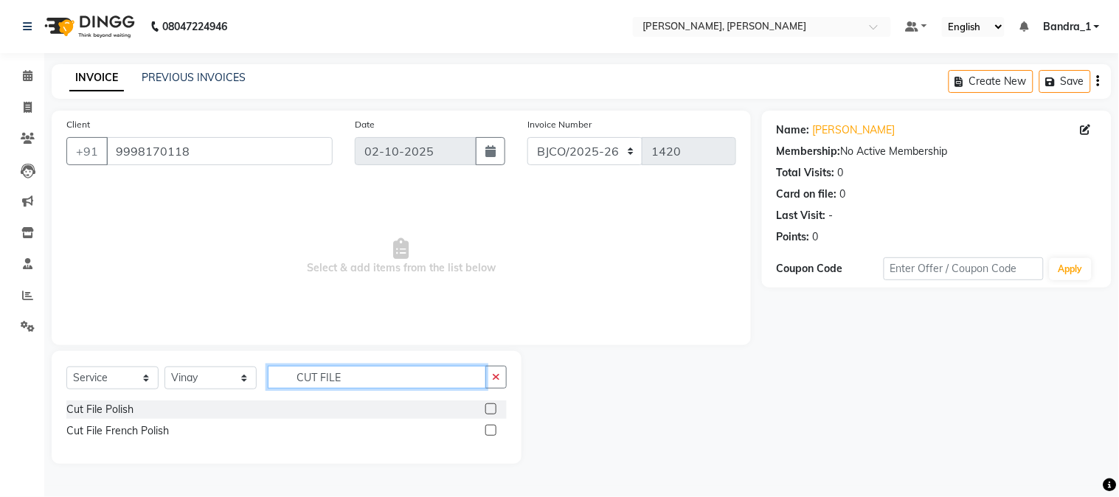
type input "CUT FILE"
click at [489, 408] on label at bounding box center [490, 408] width 11 height 11
click at [489, 408] on input "checkbox" at bounding box center [490, 410] width 10 height 10
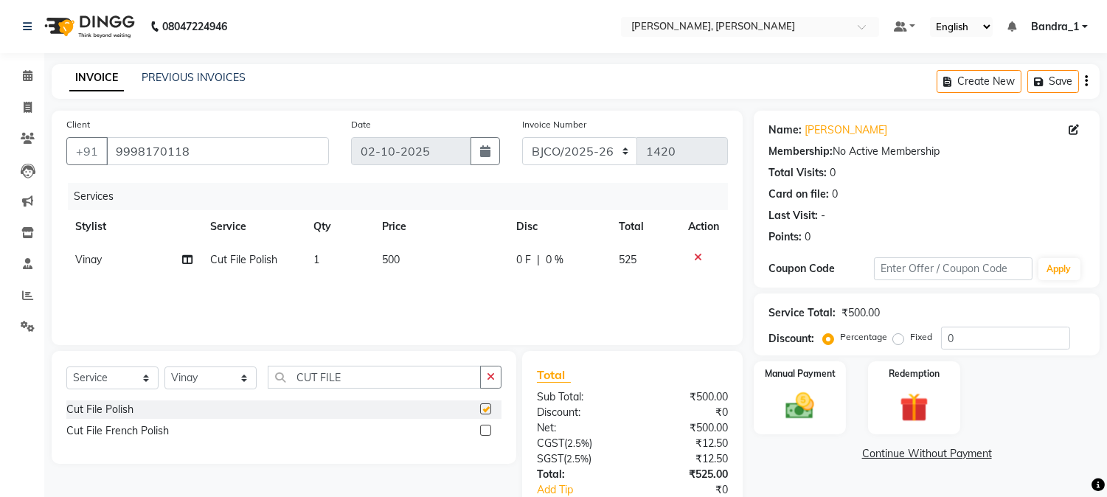
checkbox input "false"
click at [330, 254] on td "1" at bounding box center [339, 259] width 69 height 33
select select "54771"
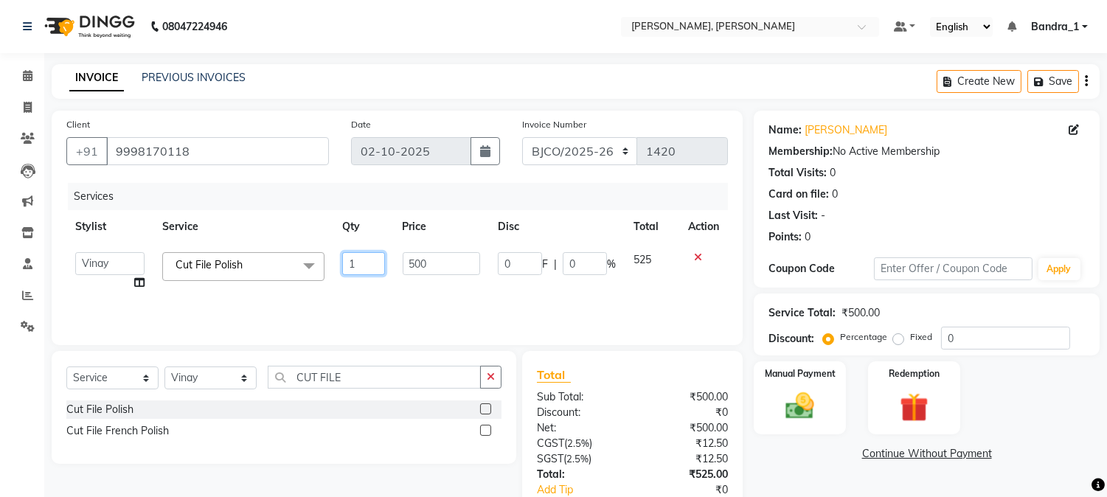
click at [350, 262] on input "1" at bounding box center [363, 263] width 42 height 23
click at [374, 266] on input "1" at bounding box center [363, 263] width 42 height 23
type input "2"
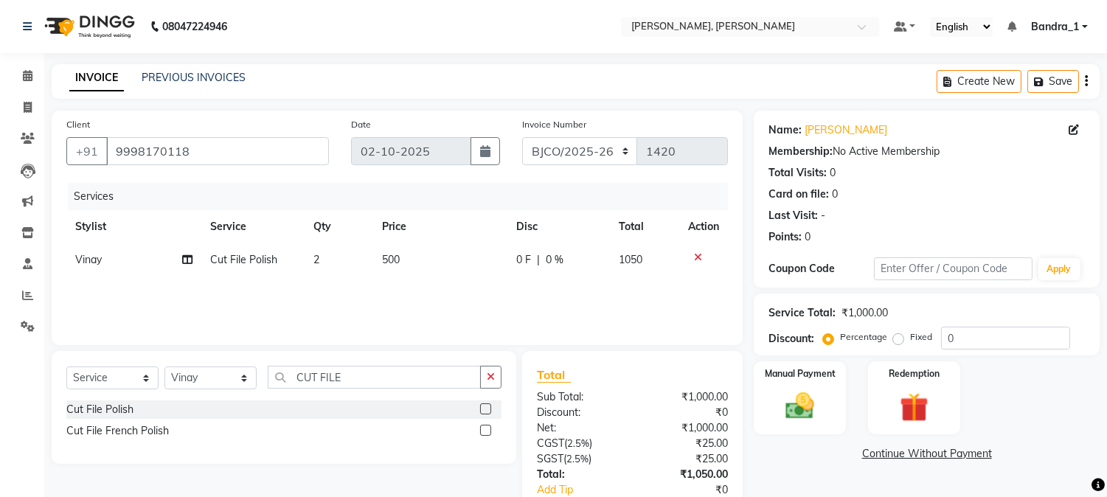
click at [634, 285] on div "Services Stylist Service Qty Price Disc Total Action Vinay Cut File Polish 2 50…" at bounding box center [396, 256] width 661 height 147
click at [800, 408] on img at bounding box center [800, 406] width 49 height 35
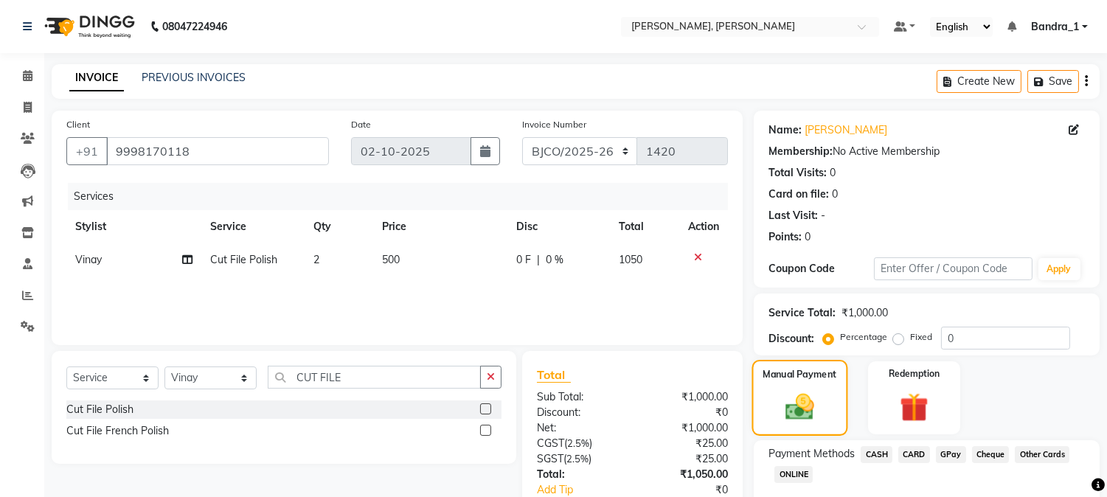
click at [812, 414] on img at bounding box center [799, 407] width 46 height 33
click at [917, 459] on span "CARD" at bounding box center [914, 454] width 32 height 17
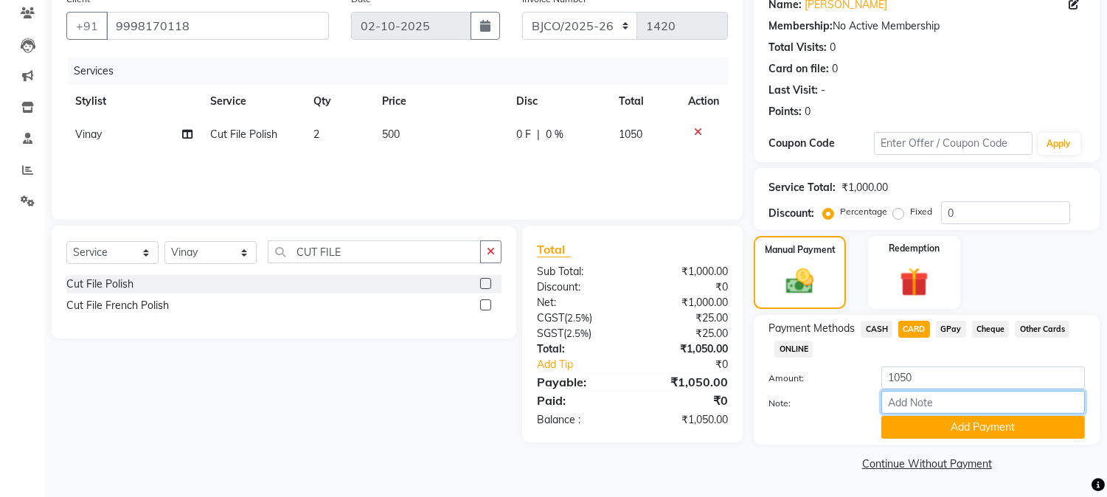
click at [917, 392] on input "Note:" at bounding box center [983, 402] width 204 height 23
click at [927, 397] on input "Note:" at bounding box center [983, 402] width 204 height 23
drag, startPoint x: 201, startPoint y: 69, endPoint x: 406, endPoint y: 159, distance: 223.9
click at [201, 70] on div "Services" at bounding box center [403, 71] width 671 height 27
click at [919, 402] on input "Note:" at bounding box center [983, 402] width 204 height 23
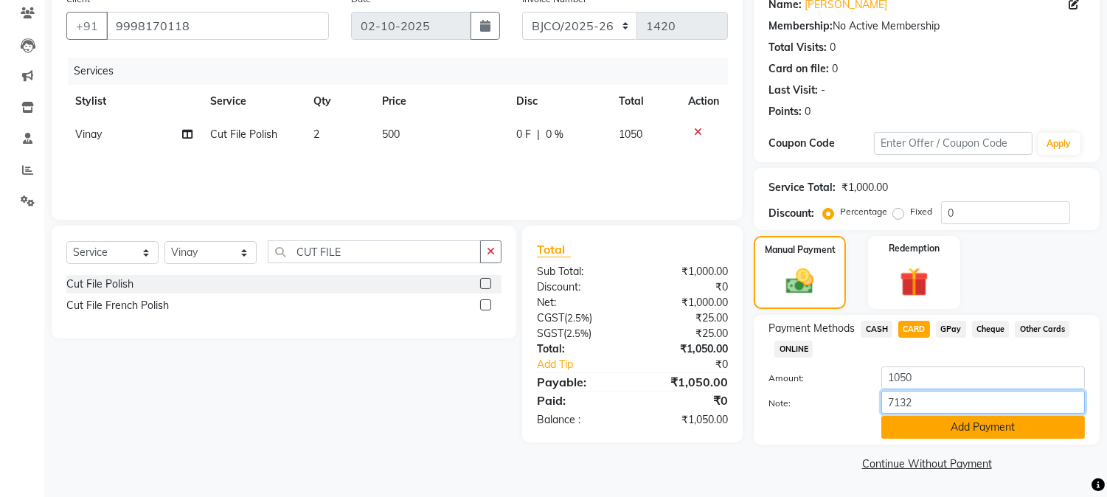
type input "7132"
click at [978, 433] on button "Add Payment" at bounding box center [983, 427] width 204 height 23
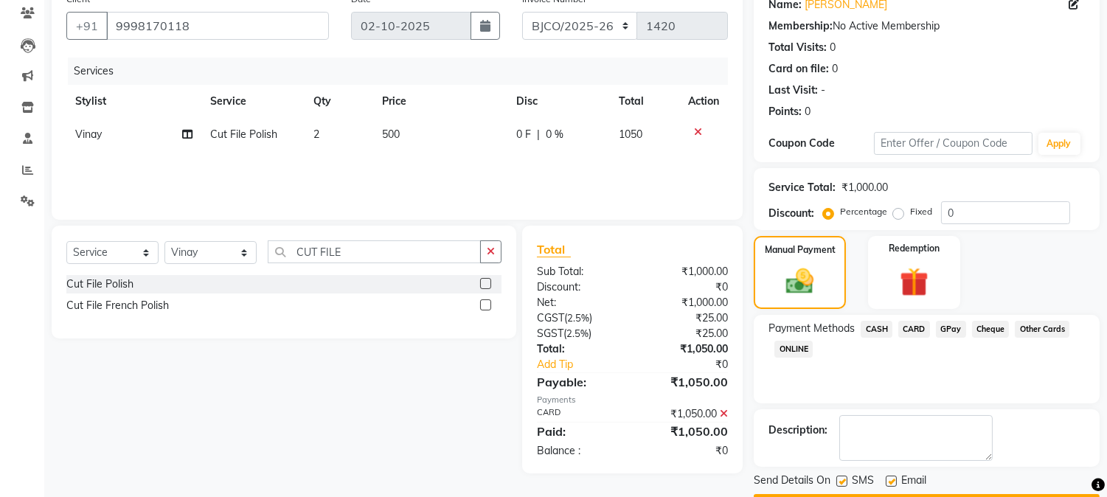
click at [841, 480] on label at bounding box center [841, 481] width 11 height 11
click at [841, 480] on input "checkbox" at bounding box center [841, 482] width 10 height 10
checkbox input "false"
drag, startPoint x: 892, startPoint y: 479, endPoint x: 875, endPoint y: 494, distance: 22.5
click at [890, 480] on label at bounding box center [891, 481] width 11 height 11
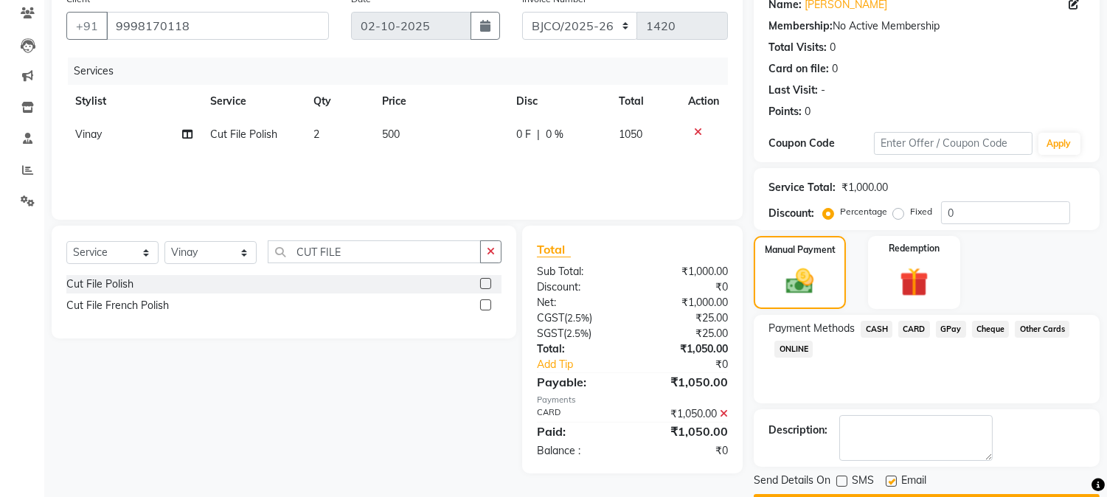
click at [890, 480] on input "checkbox" at bounding box center [891, 482] width 10 height 10
checkbox input "false"
click at [875, 494] on button "Checkout" at bounding box center [927, 505] width 346 height 23
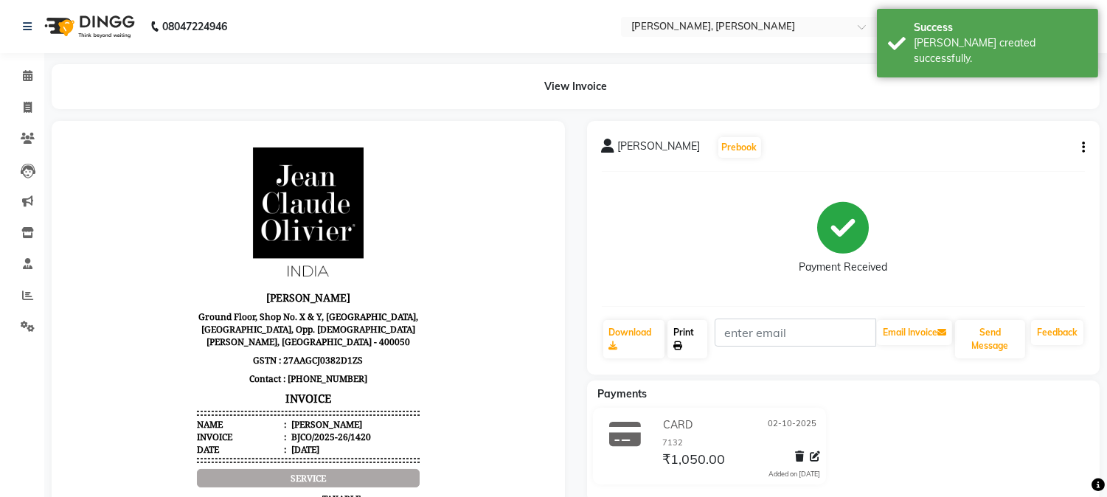
click at [683, 332] on link "Print" at bounding box center [687, 339] width 40 height 38
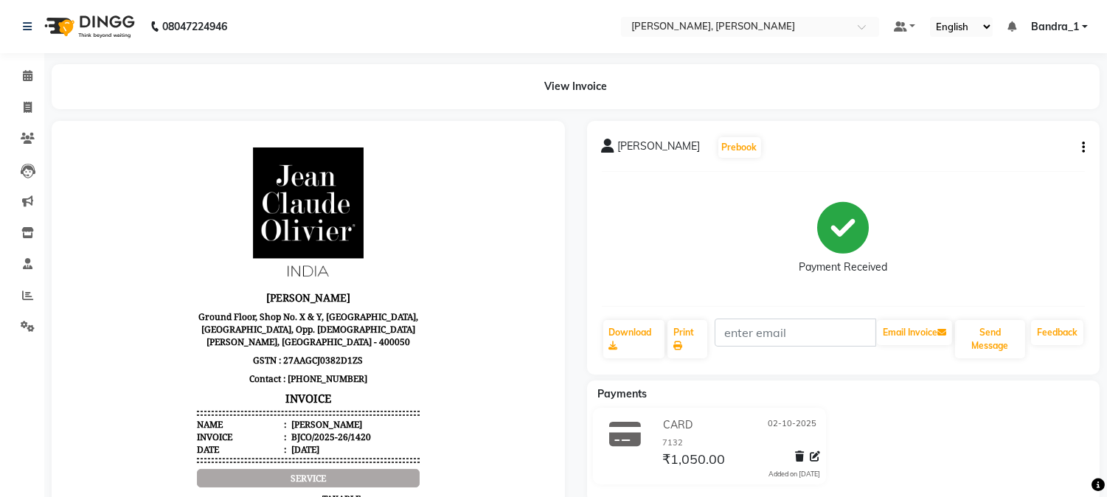
click at [1082, 147] on icon "button" at bounding box center [1083, 147] width 3 height 1
click at [989, 170] on div "Edit Invoice" at bounding box center [1009, 175] width 101 height 18
select select "service"
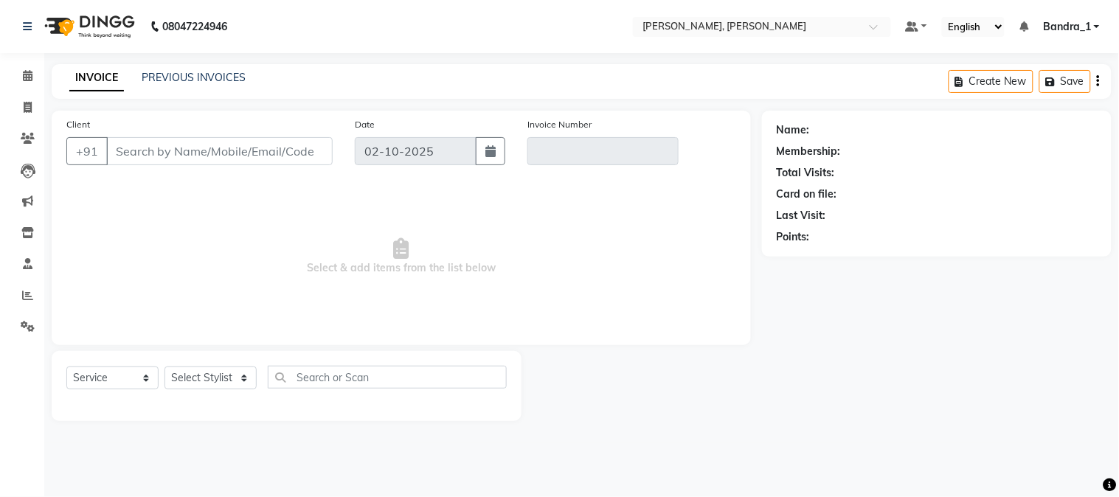
type input "9998170118"
type input "BJCO/2025-26/1420"
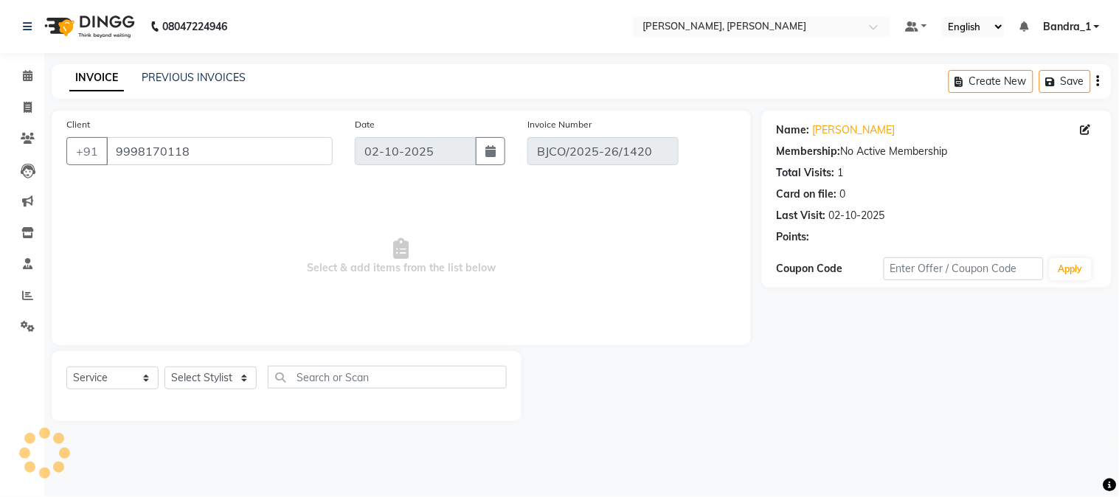
select select "select"
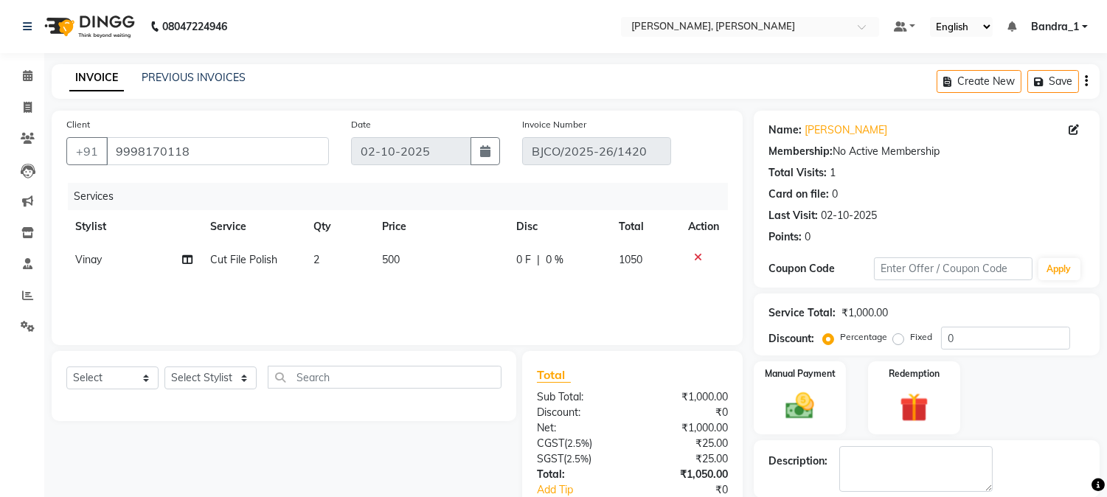
click at [371, 252] on td "2" at bounding box center [339, 259] width 69 height 33
select select "54771"
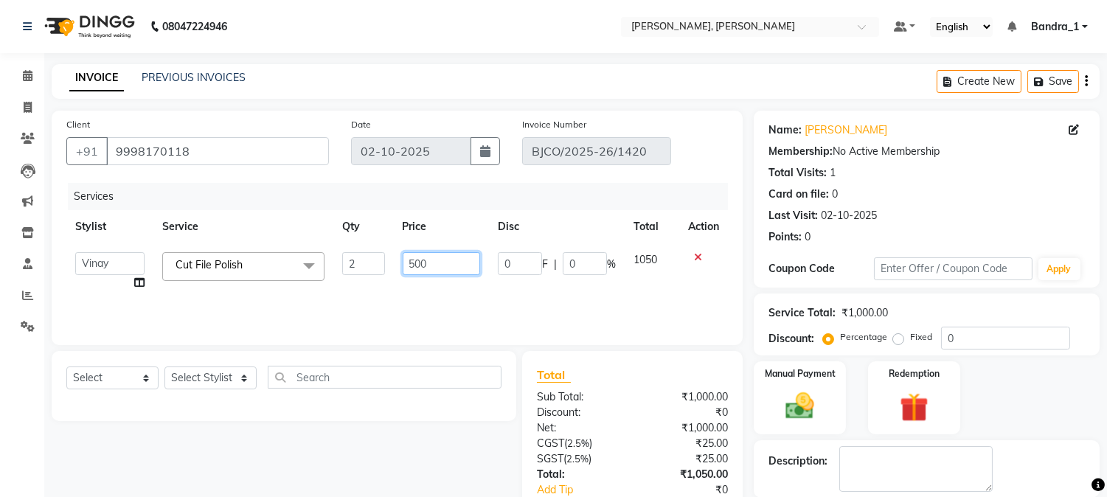
drag, startPoint x: 448, startPoint y: 259, endPoint x: 386, endPoint y: 258, distance: 61.2
click at [386, 258] on tr "[PERSON_NAME] [PERSON_NAME] [PERSON_NAME] Attham Bandra_1 Bandra_store [PERSON_…" at bounding box center [396, 271] width 661 height 56
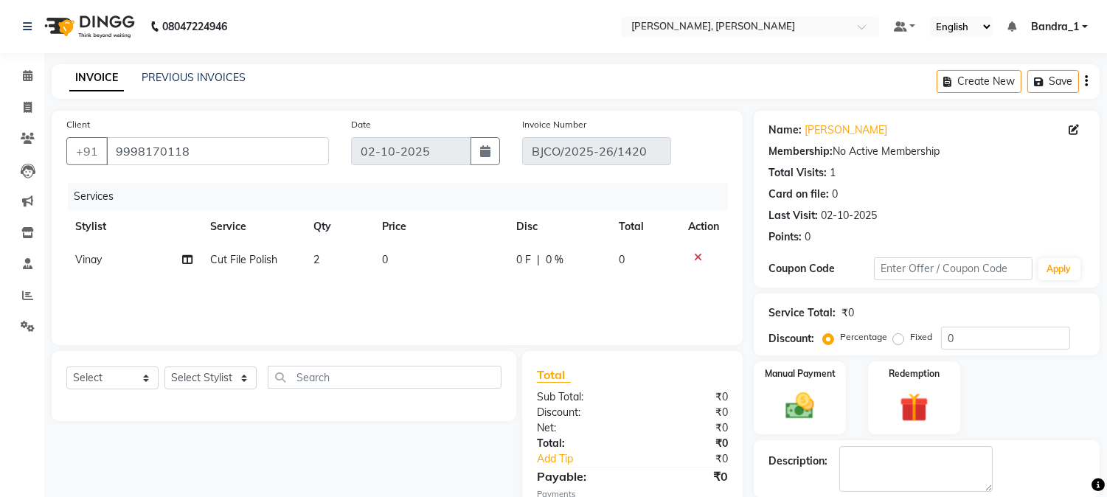
click at [695, 249] on td at bounding box center [703, 259] width 49 height 33
click at [697, 258] on icon at bounding box center [698, 257] width 8 height 10
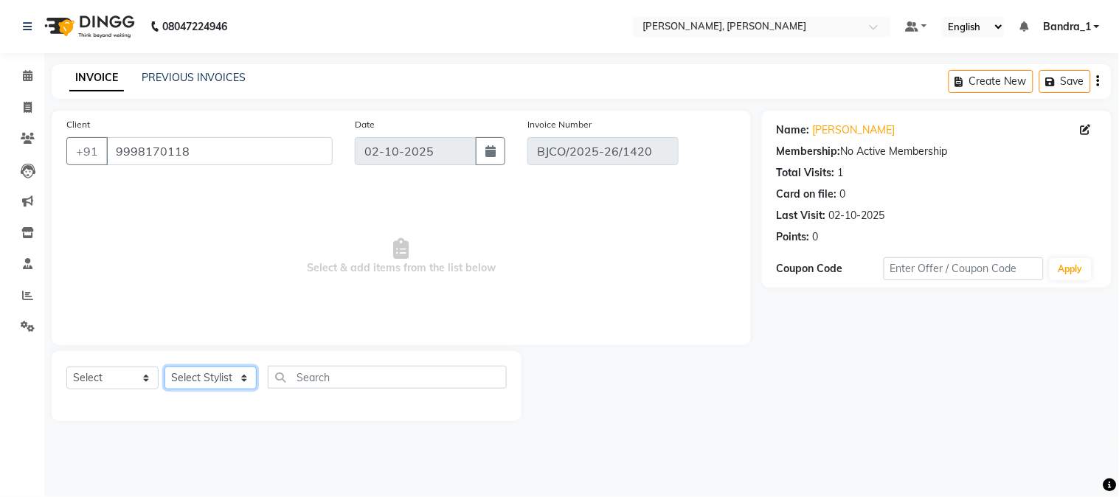
click at [244, 378] on select "Select Stylist [PERSON_NAME] [PERSON_NAME] [PERSON_NAME] Attham Bandra_1 Bandra…" at bounding box center [210, 377] width 92 height 23
click at [145, 382] on select "Select Service Product Membership Package Voucher Prepaid Gift Card" at bounding box center [112, 377] width 92 height 23
click at [66, 367] on select "Select Service Product Membership Package Voucher Prepaid Gift Card" at bounding box center [112, 377] width 92 height 23
click at [246, 380] on select "Select Stylist [PERSON_NAME] [PERSON_NAME] [PERSON_NAME] Attham Bandra_1 Bandra…" at bounding box center [210, 377] width 92 height 23
drag, startPoint x: 532, startPoint y: 226, endPoint x: 423, endPoint y: 274, distance: 119.9
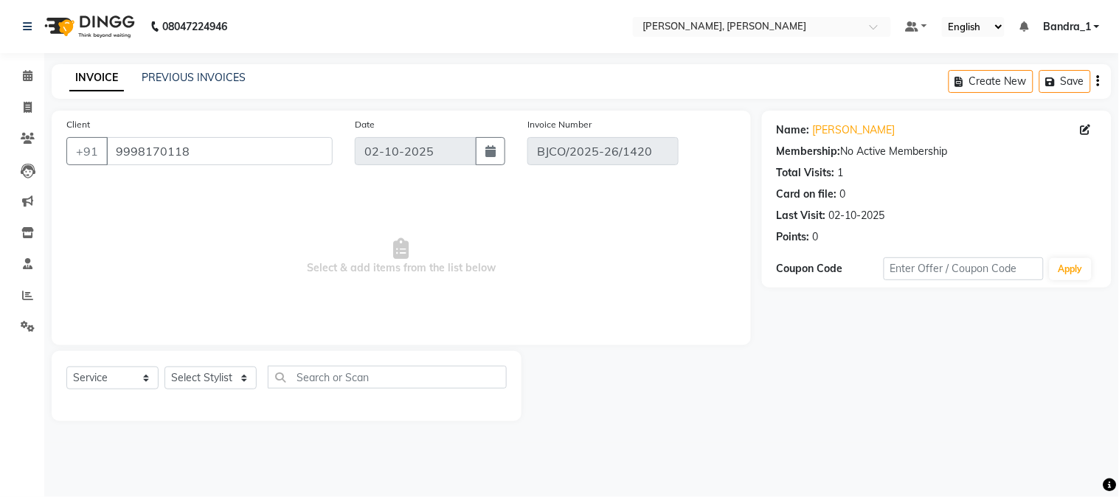
click at [526, 232] on span "Select & add items from the list below" at bounding box center [401, 256] width 670 height 147
click at [246, 377] on select "Select Stylist [PERSON_NAME] [PERSON_NAME] [PERSON_NAME] Attham Bandra_1 Bandra…" at bounding box center [210, 377] width 92 height 23
click at [164, 367] on select "Select Stylist [PERSON_NAME] [PERSON_NAME] [PERSON_NAME] Attham Bandra_1 Bandra…" at bounding box center [210, 377] width 92 height 23
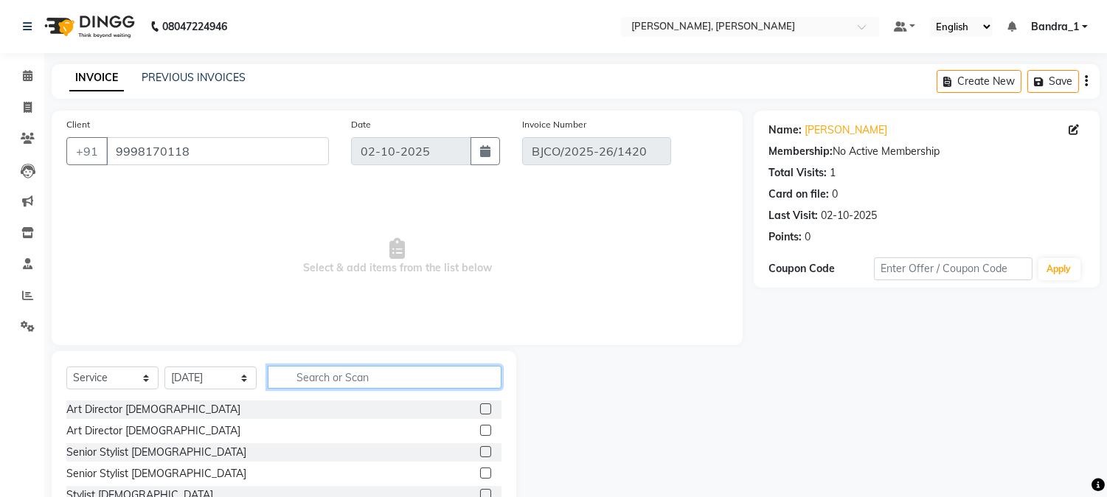
drag, startPoint x: 313, startPoint y: 376, endPoint x: 270, endPoint y: 350, distance: 50.3
click at [299, 388] on input "text" at bounding box center [385, 377] width 234 height 23
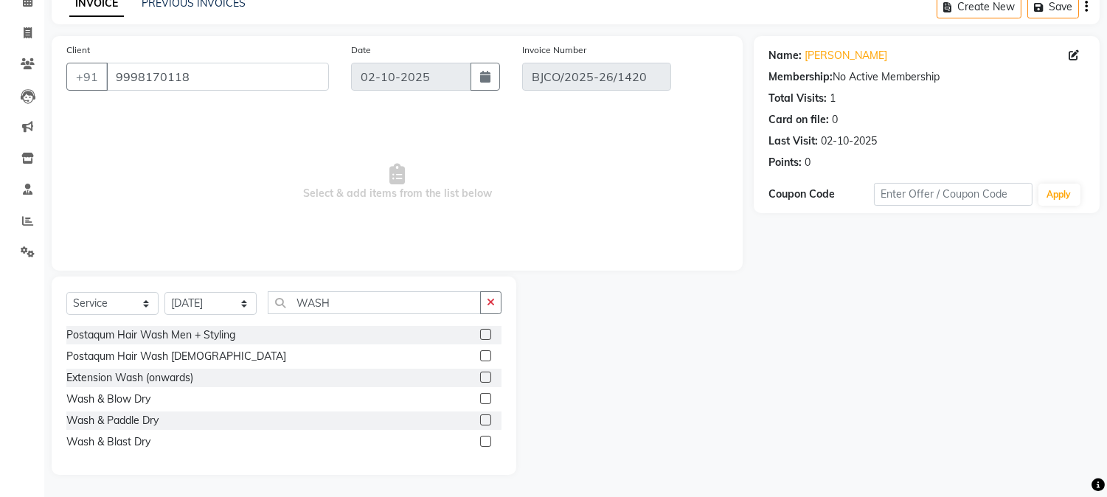
click at [482, 439] on label at bounding box center [485, 441] width 11 height 11
click at [482, 439] on input "checkbox" at bounding box center [485, 442] width 10 height 10
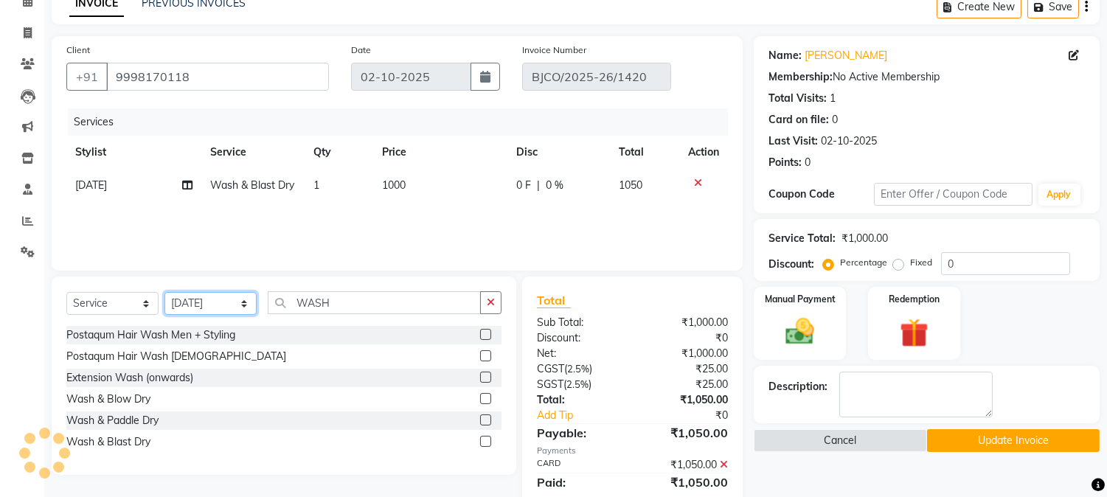
click at [242, 303] on select "Select Stylist [PERSON_NAME] [PERSON_NAME] [PERSON_NAME] Attham Bandra_1 Bandra…" at bounding box center [210, 303] width 92 height 23
click at [164, 293] on select "Select Stylist [PERSON_NAME] [PERSON_NAME] [PERSON_NAME] Attham Bandra_1 Bandra…" at bounding box center [210, 303] width 92 height 23
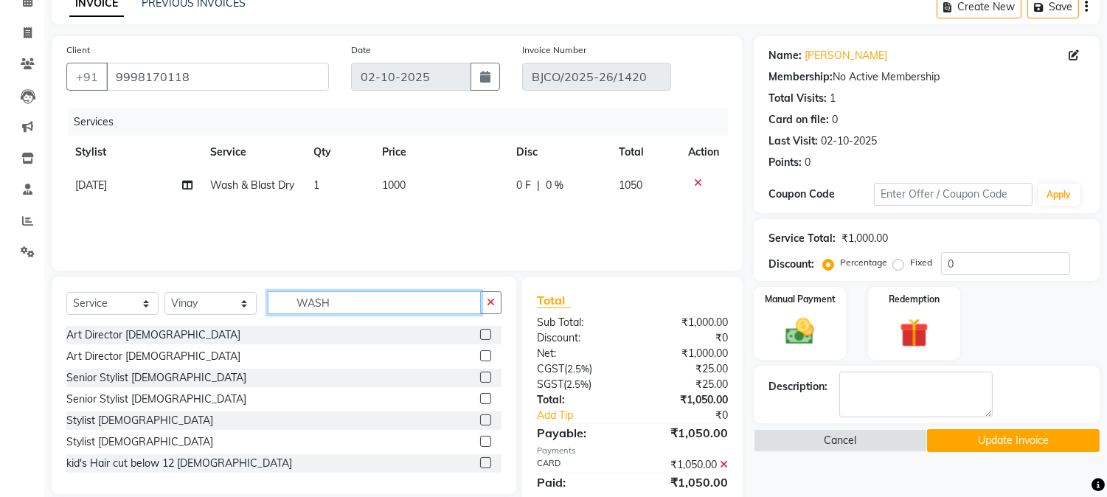
drag, startPoint x: 347, startPoint y: 307, endPoint x: 207, endPoint y: 240, distance: 155.3
click at [274, 293] on input "WASH" at bounding box center [374, 302] width 213 height 23
click at [297, 307] on input "text" at bounding box center [385, 302] width 234 height 23
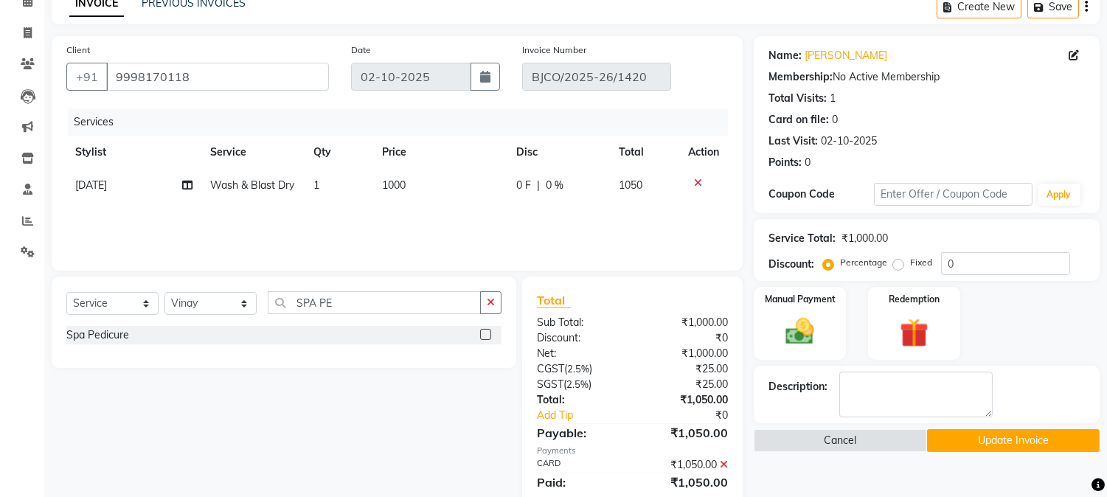
click at [487, 327] on div at bounding box center [490, 335] width 21 height 18
click at [487, 336] on label at bounding box center [485, 334] width 11 height 11
click at [487, 336] on input "checkbox" at bounding box center [485, 335] width 10 height 10
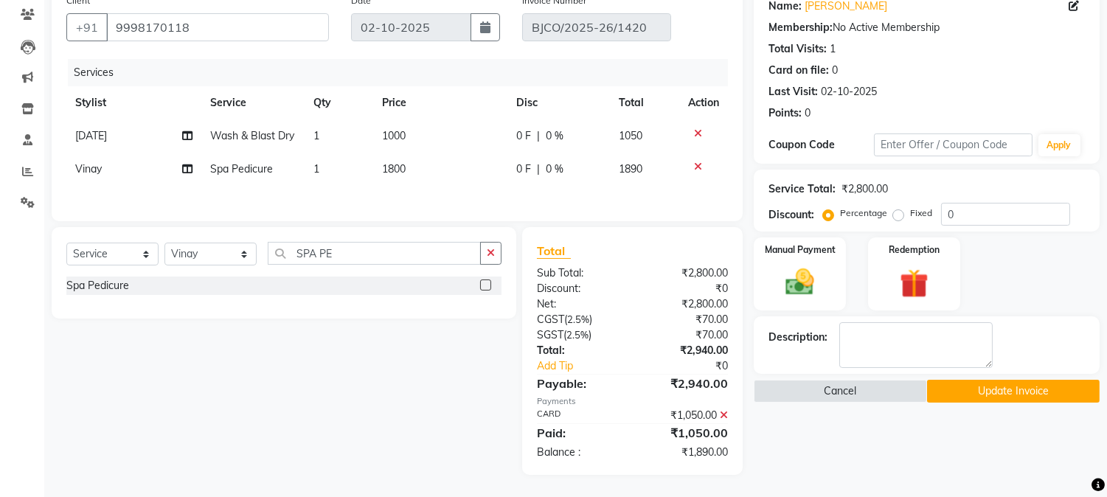
click at [723, 418] on icon at bounding box center [724, 415] width 8 height 10
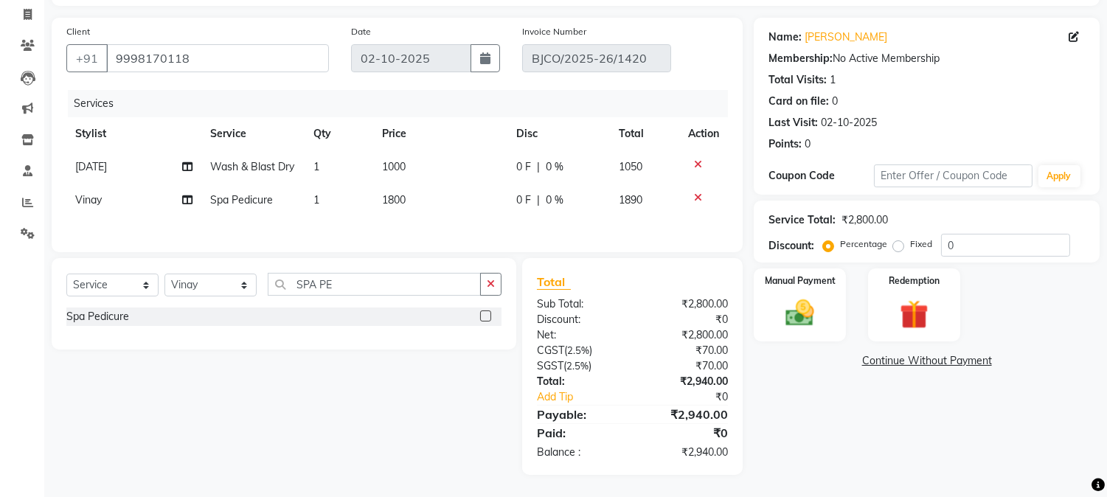
scroll to position [96, 0]
click at [798, 313] on img at bounding box center [800, 313] width 49 height 35
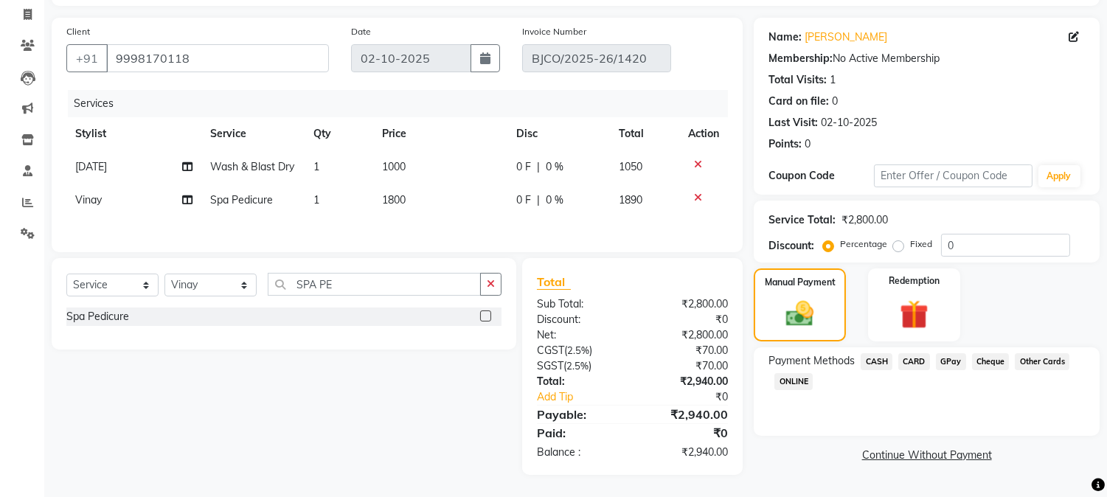
click at [919, 359] on span "CARD" at bounding box center [914, 361] width 32 height 17
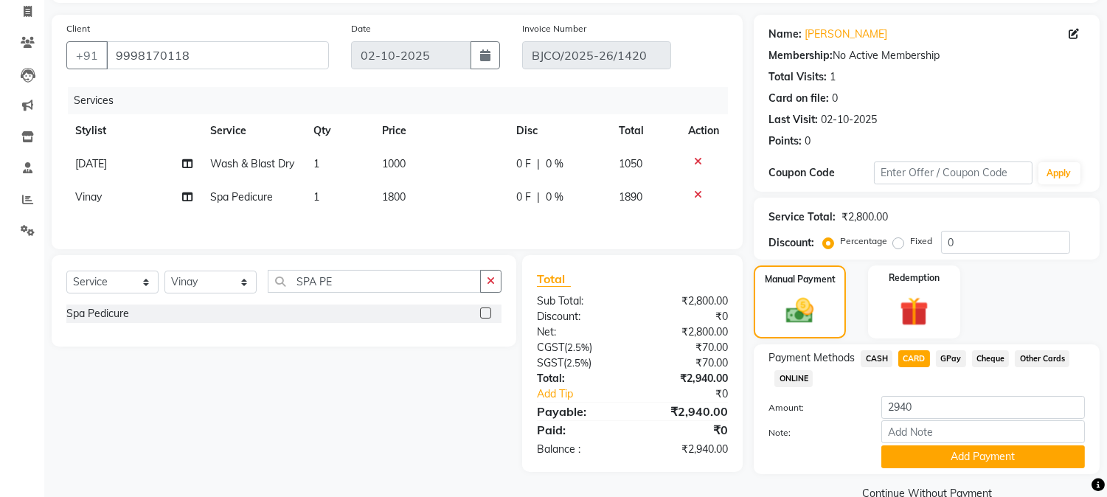
scroll to position [125, 0]
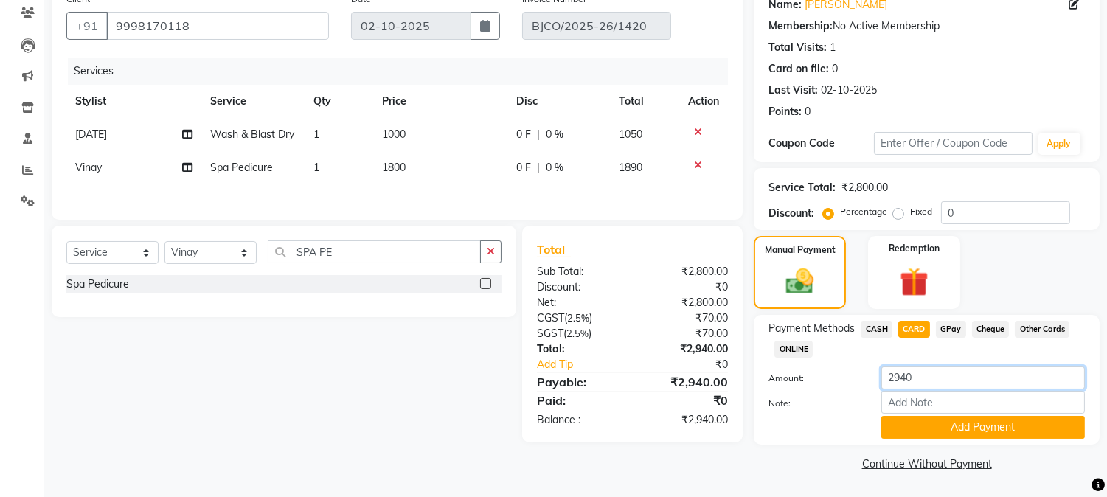
click at [894, 380] on input "2940" at bounding box center [983, 377] width 204 height 23
click at [949, 330] on span "GPay" at bounding box center [951, 329] width 30 height 17
click at [976, 434] on button "Add Payment" at bounding box center [983, 427] width 204 height 23
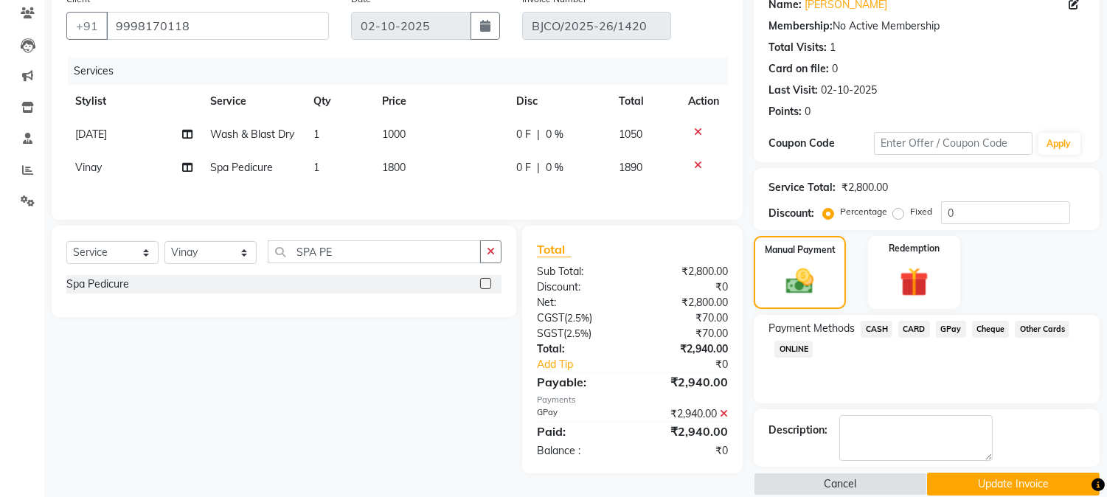
scroll to position [145, 0]
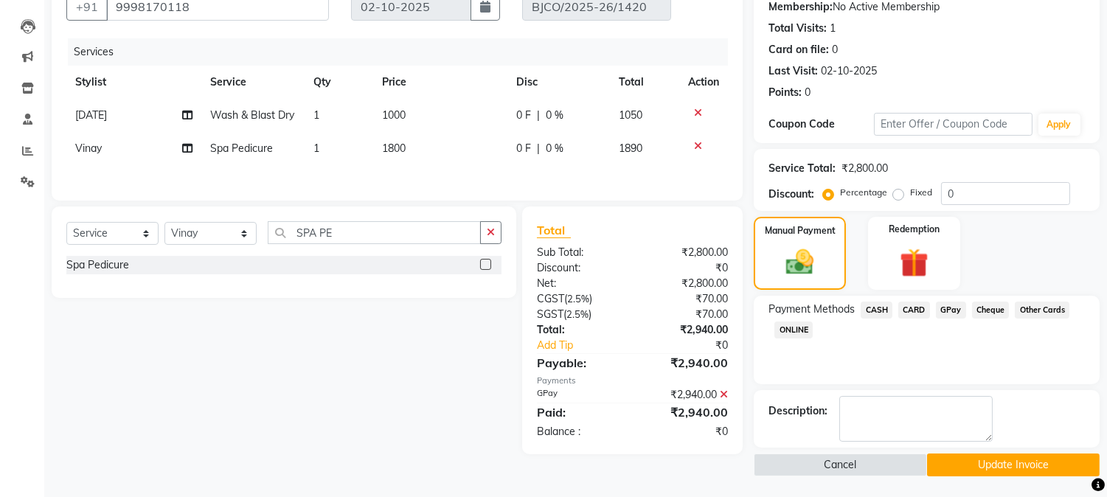
click at [723, 397] on icon at bounding box center [724, 394] width 8 height 10
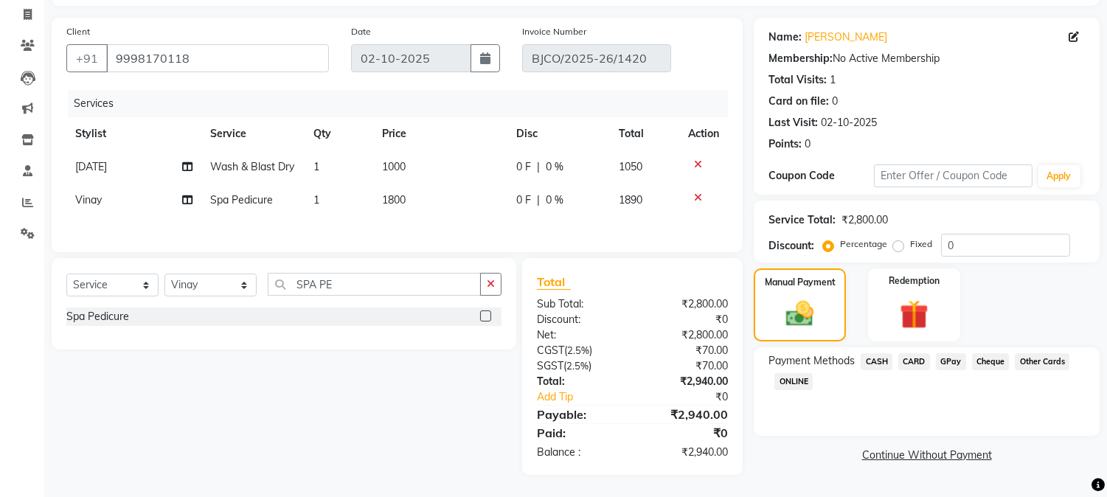
scroll to position [96, 0]
click at [945, 358] on span "GPay" at bounding box center [951, 361] width 30 height 17
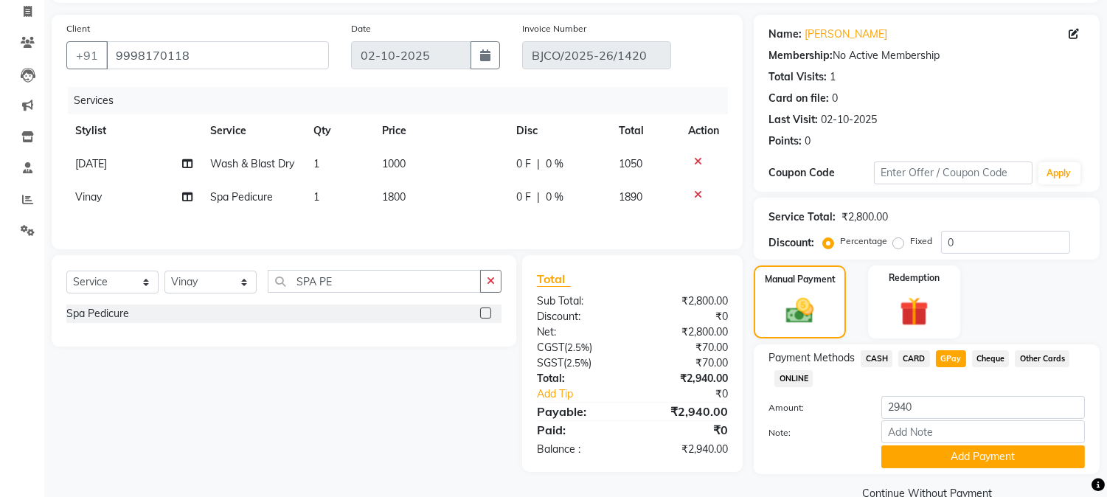
scroll to position [125, 0]
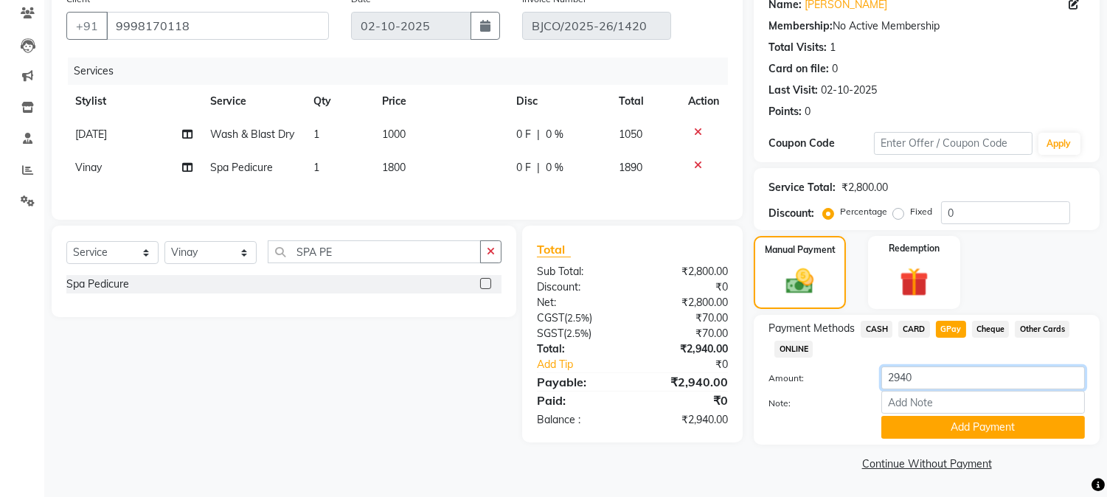
click at [897, 380] on input "2940" at bounding box center [983, 377] width 204 height 23
click at [960, 419] on button "Add Payment" at bounding box center [983, 427] width 204 height 23
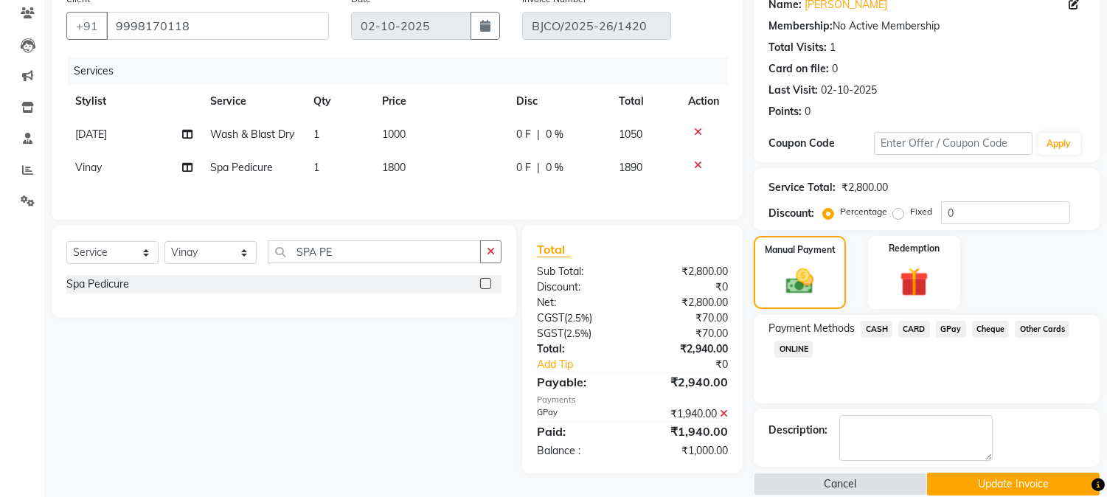
drag, startPoint x: 925, startPoint y: 329, endPoint x: 915, endPoint y: 327, distance: 9.8
click at [915, 327] on span "CARD" at bounding box center [914, 329] width 32 height 17
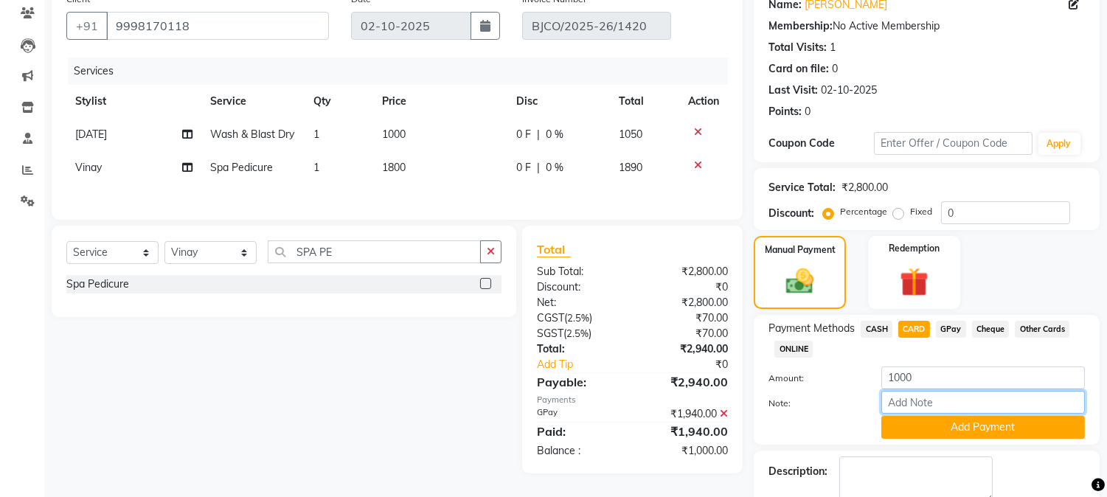
drag, startPoint x: 931, startPoint y: 396, endPoint x: 905, endPoint y: 363, distance: 42.0
click at [931, 397] on input "Note:" at bounding box center [983, 402] width 204 height 23
click at [931, 432] on button "Add Payment" at bounding box center [983, 427] width 204 height 23
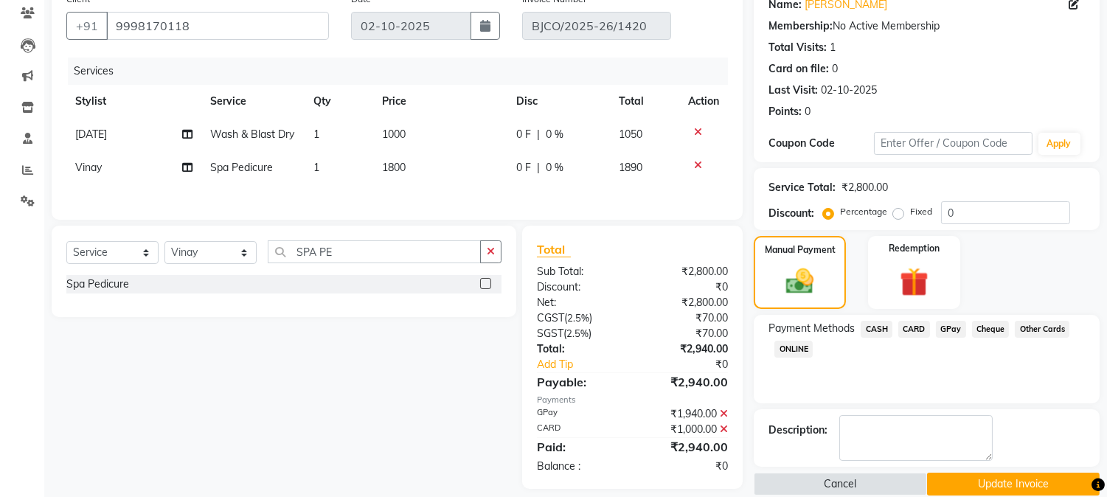
scroll to position [145, 0]
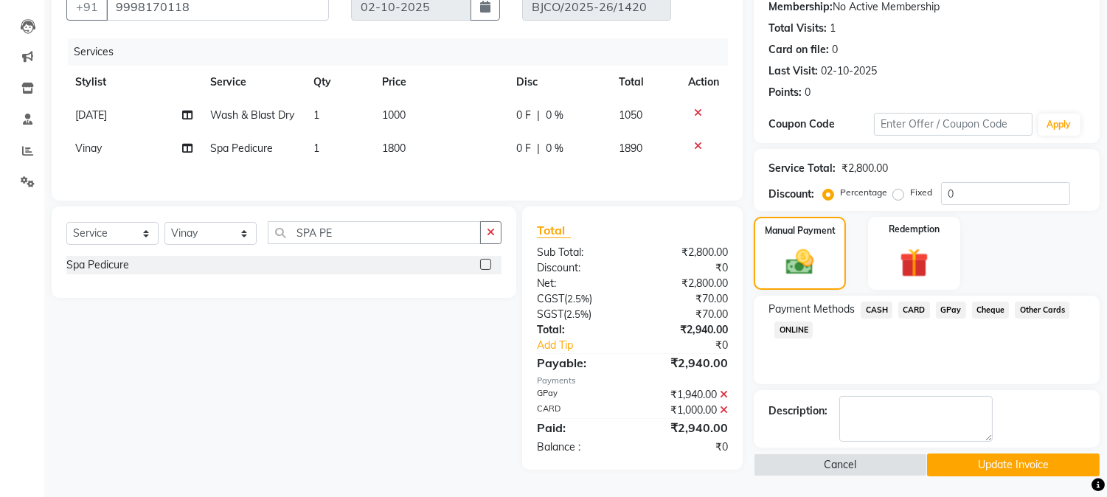
click at [967, 470] on button "Update Invoice" at bounding box center [1013, 464] width 173 height 23
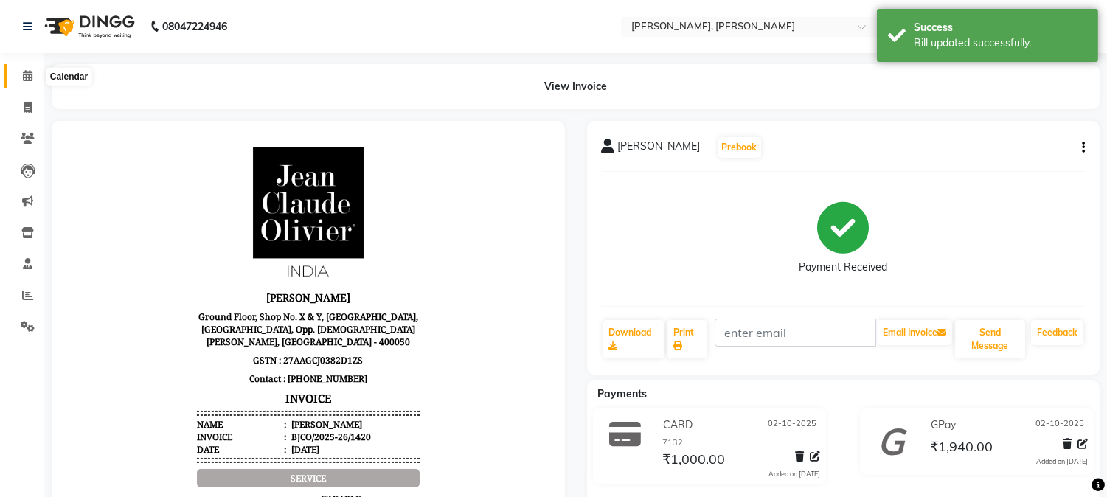
click at [28, 77] on icon at bounding box center [28, 75] width 10 height 11
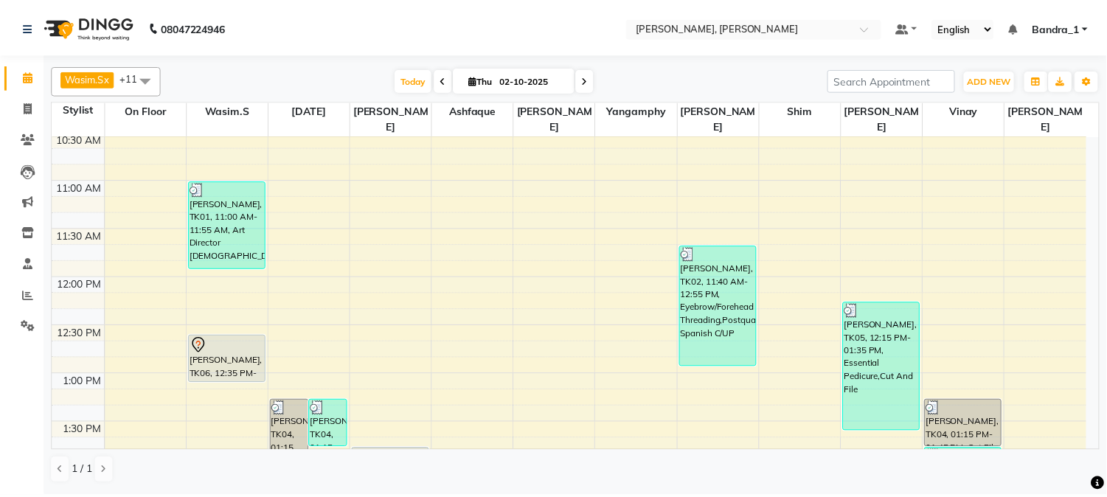
scroll to position [155, 0]
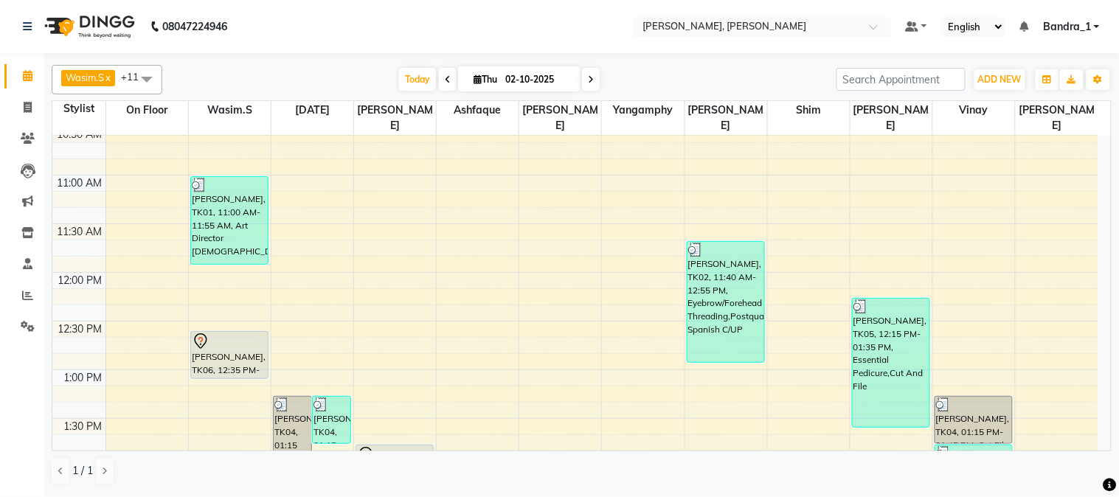
click at [215, 333] on div at bounding box center [229, 342] width 75 height 18
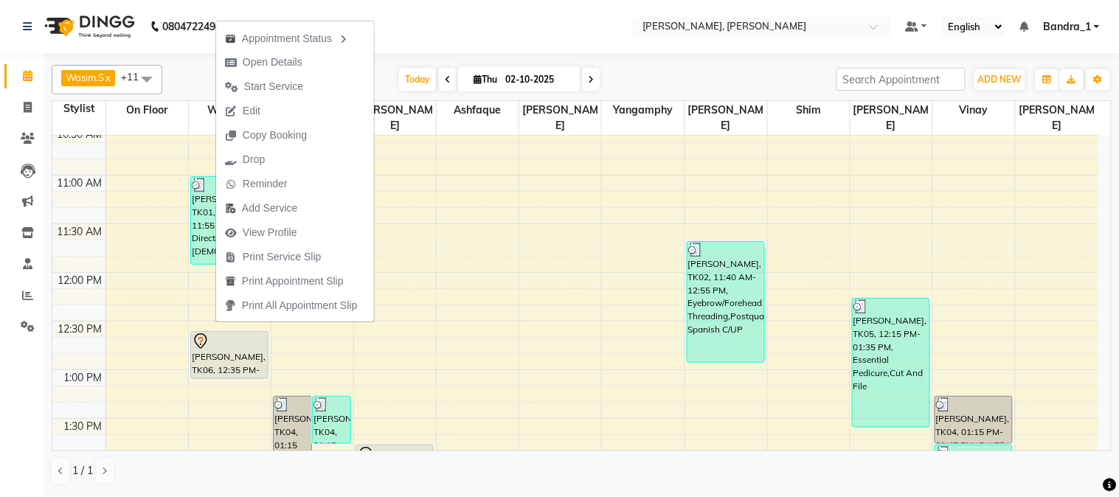
click at [268, 82] on span "Start Service" at bounding box center [273, 86] width 59 height 15
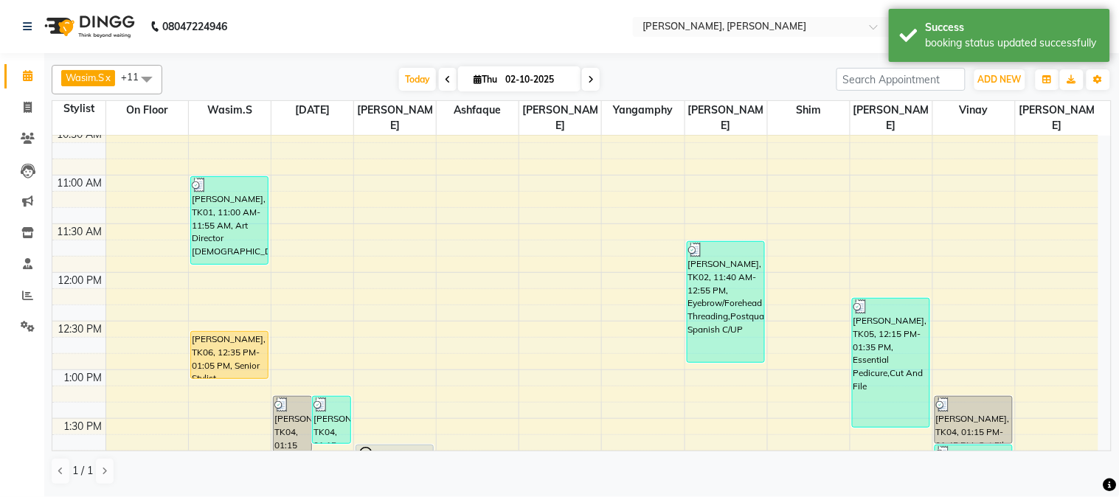
click at [204, 333] on div "[PERSON_NAME], TK06, 12:35 PM-01:05 PM, Senior Stylist [DEMOGRAPHIC_DATA]" at bounding box center [229, 355] width 77 height 46
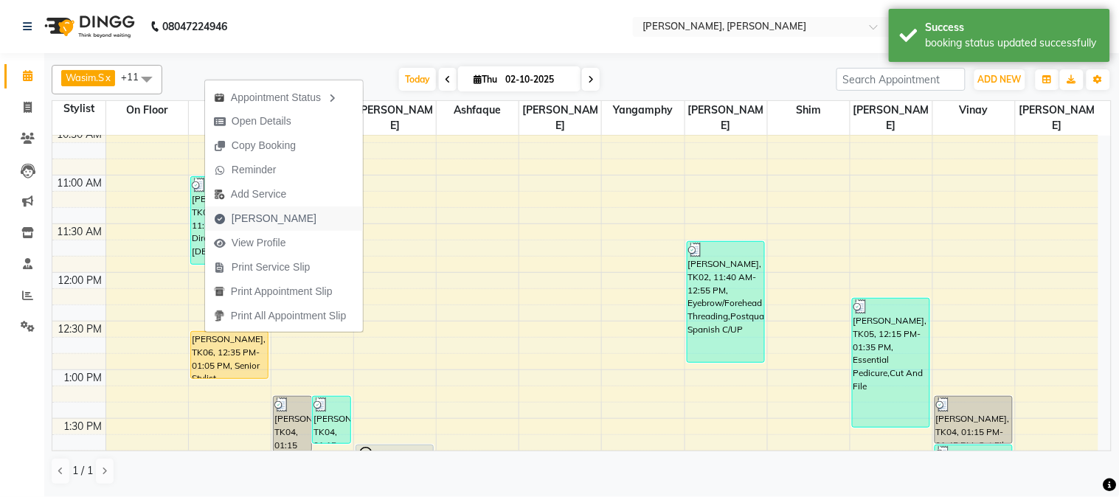
click at [254, 220] on span "[PERSON_NAME]" at bounding box center [274, 218] width 85 height 15
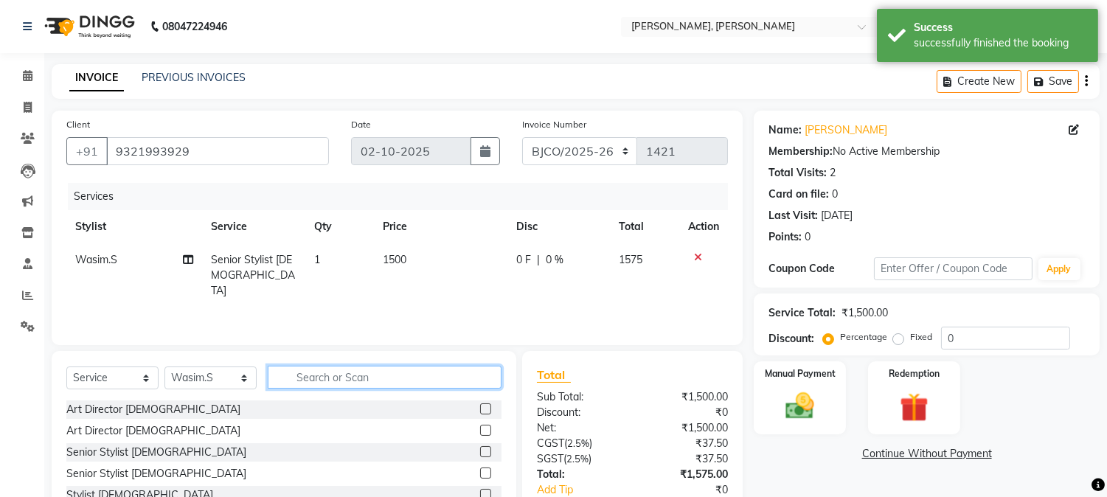
click at [369, 381] on input "text" at bounding box center [385, 377] width 234 height 23
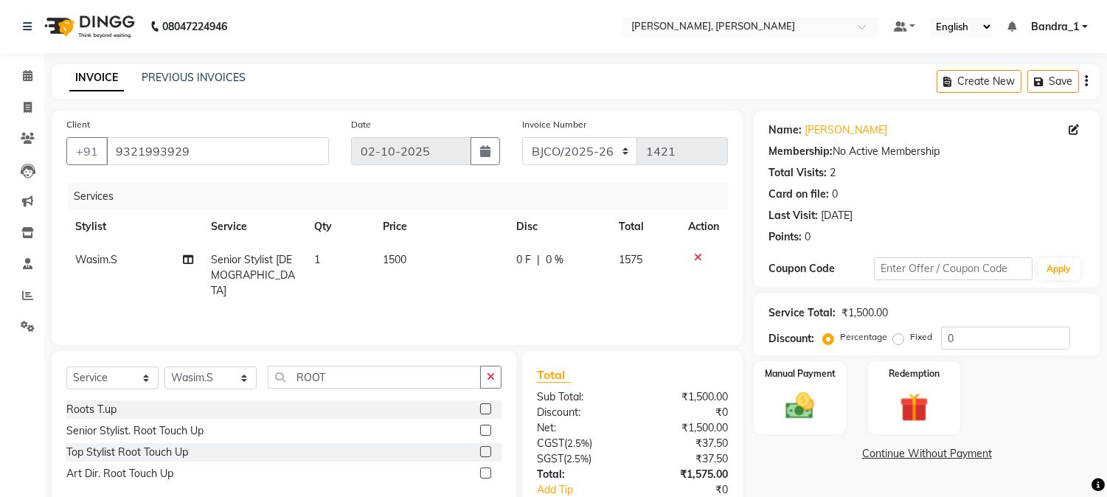
click at [483, 431] on label at bounding box center [485, 430] width 11 height 11
click at [483, 431] on input "checkbox" at bounding box center [485, 431] width 10 height 10
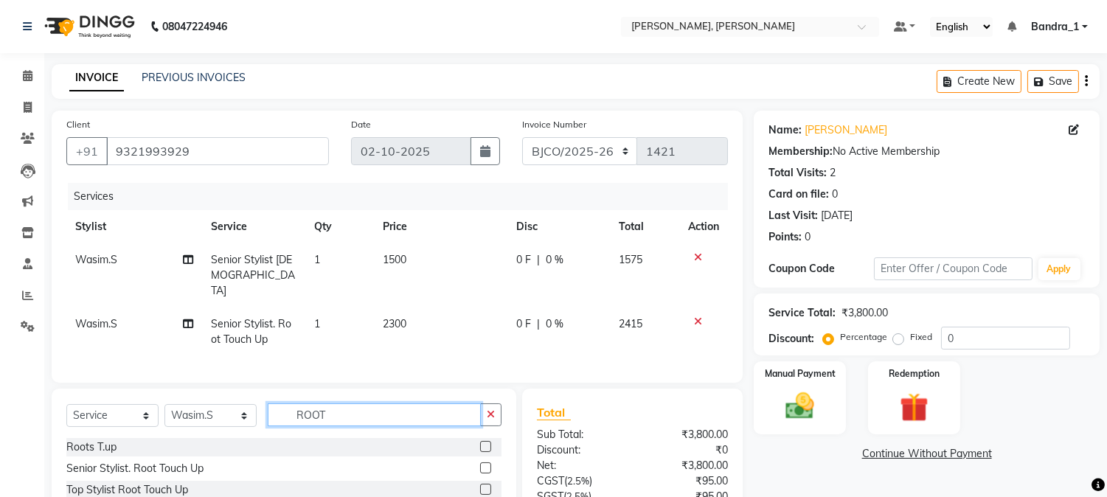
drag, startPoint x: 338, startPoint y: 417, endPoint x: 282, endPoint y: 410, distance: 55.8
click at [282, 410] on input "ROOT" at bounding box center [374, 414] width 213 height 23
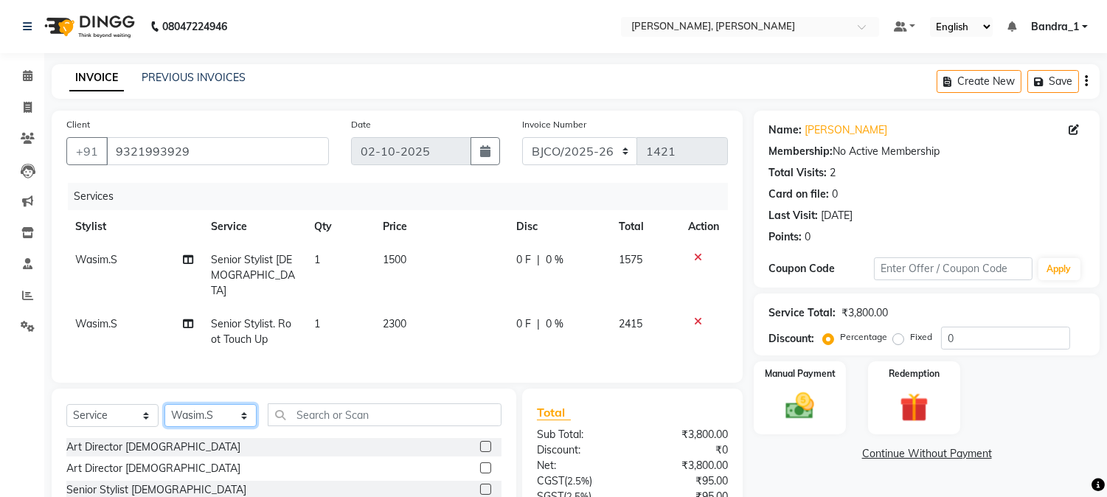
click at [240, 414] on select "Select Stylist [PERSON_NAME] [PERSON_NAME] [PERSON_NAME] Attham Bandra_1 Bandra…" at bounding box center [210, 415] width 92 height 23
click at [164, 404] on select "Select Stylist [PERSON_NAME] [PERSON_NAME] [PERSON_NAME] Attham Bandra_1 Bandra…" at bounding box center [210, 415] width 92 height 23
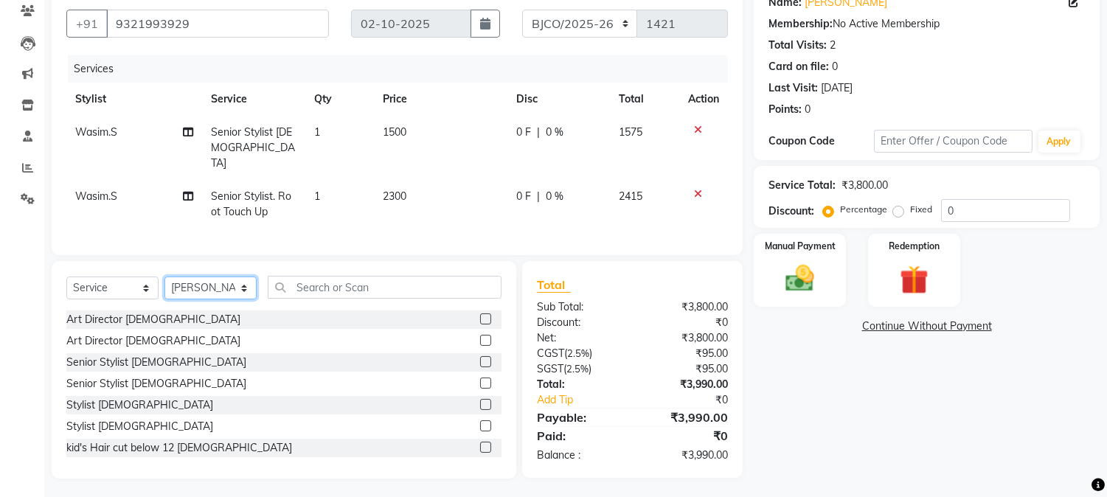
scroll to position [16, 0]
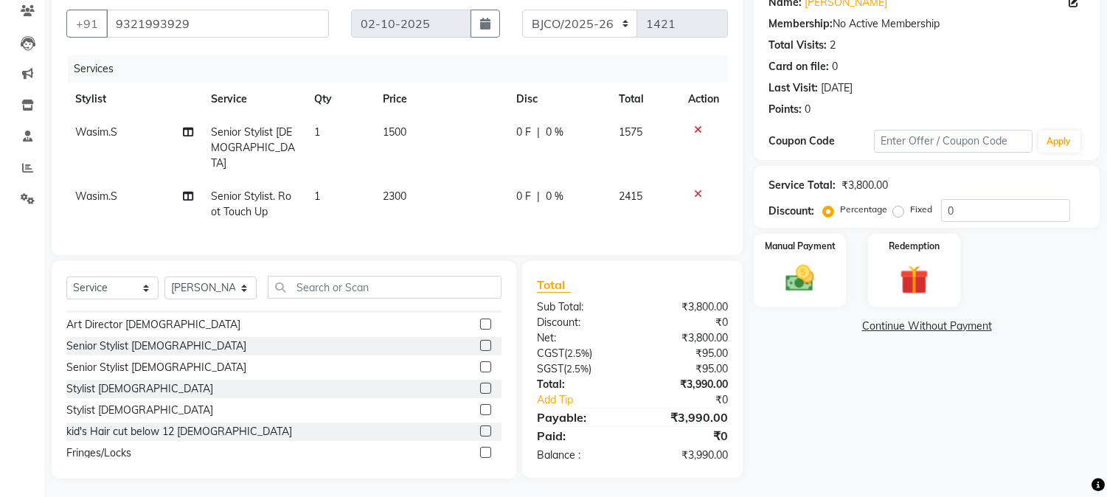
click at [480, 430] on label at bounding box center [485, 430] width 11 height 11
click at [480, 430] on input "checkbox" at bounding box center [485, 432] width 10 height 10
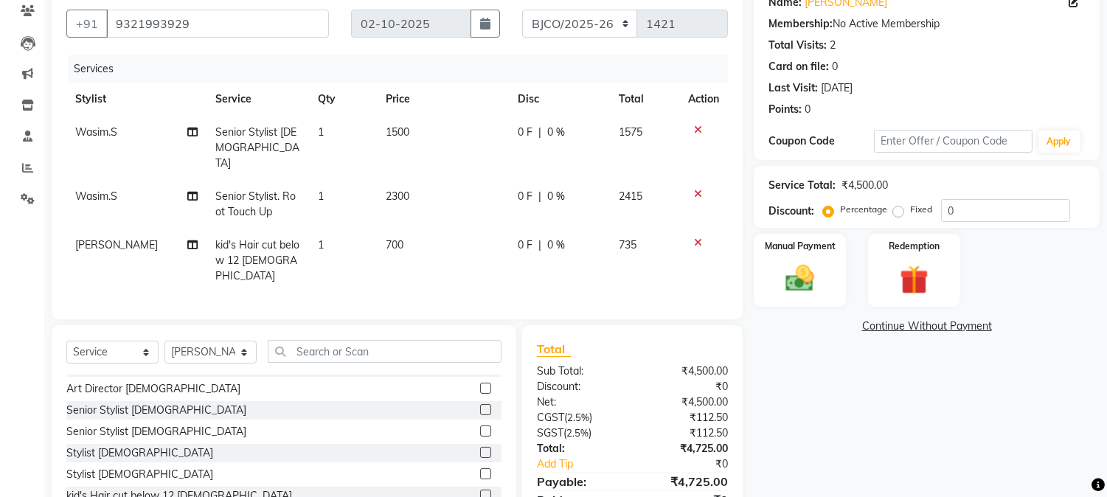
click at [387, 238] on span "700" at bounding box center [395, 244] width 18 height 13
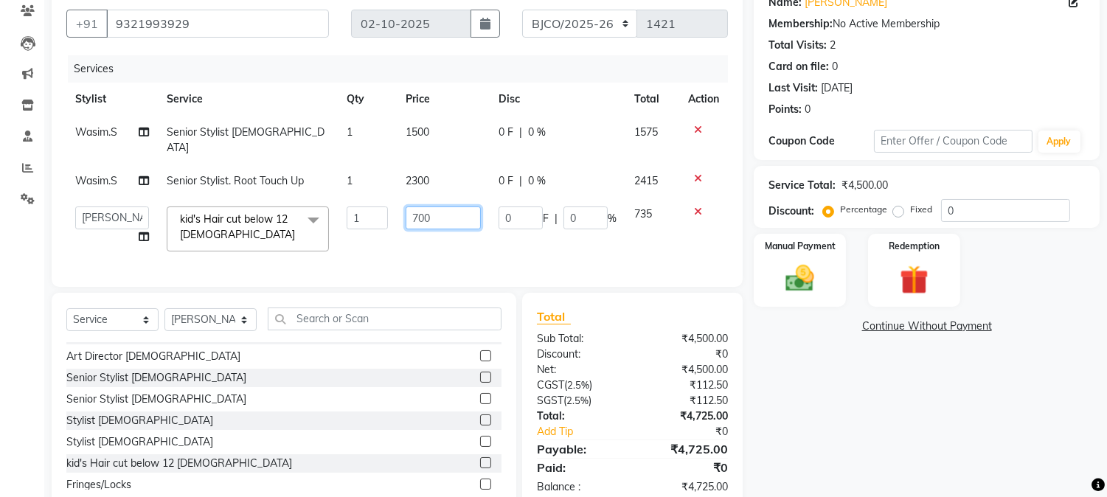
click at [419, 206] on input "700" at bounding box center [443, 217] width 75 height 23
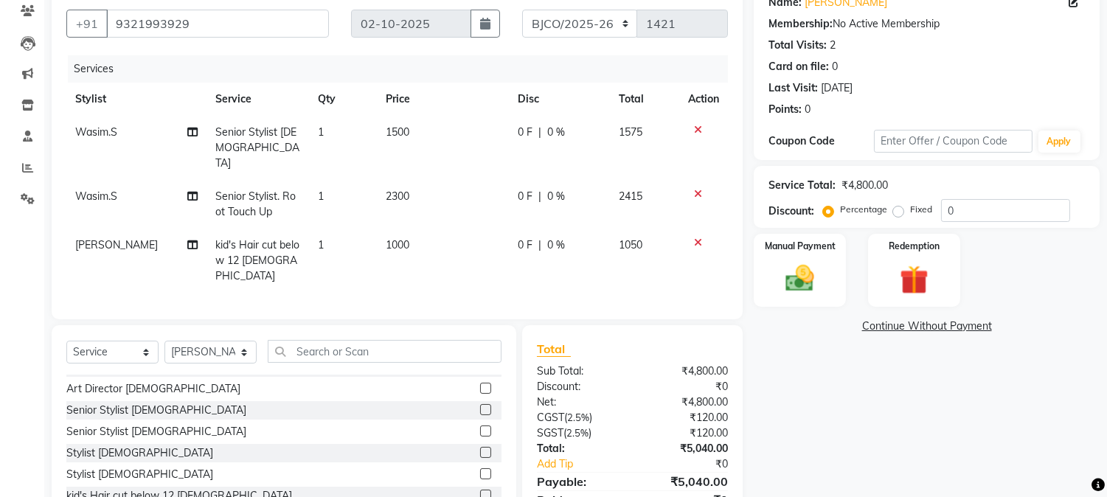
click at [466, 229] on td "1000" at bounding box center [443, 261] width 132 height 64
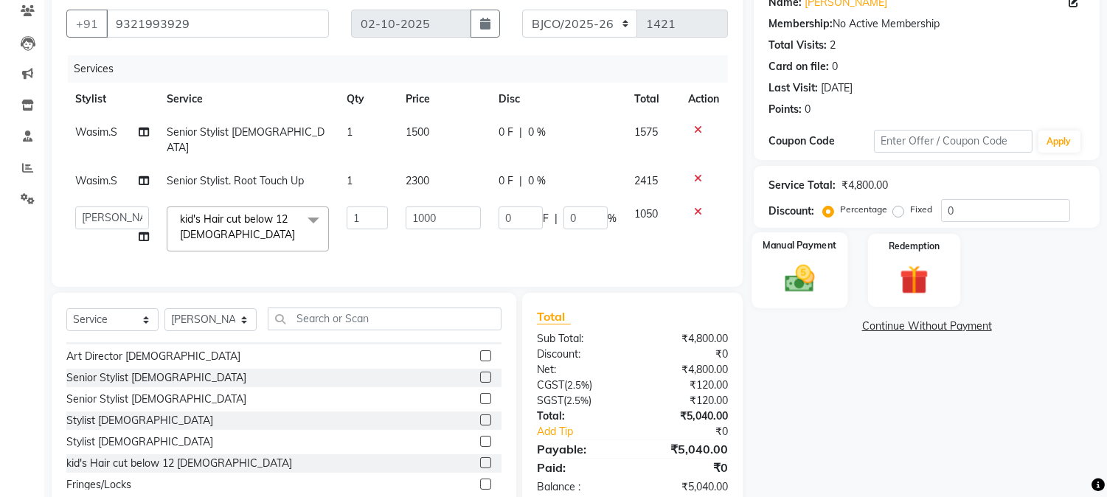
click at [811, 275] on img at bounding box center [800, 279] width 49 height 35
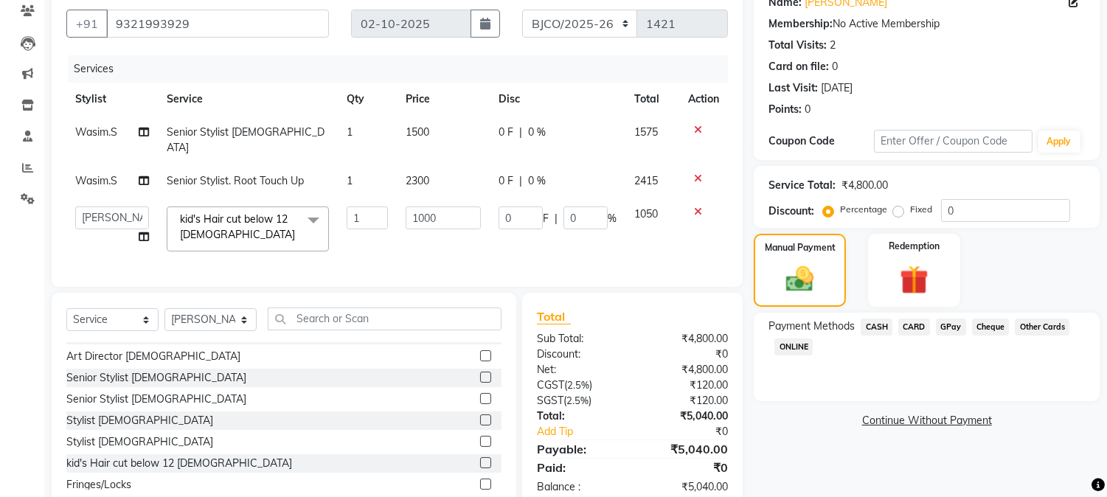
click at [911, 324] on span "CARD" at bounding box center [914, 327] width 32 height 17
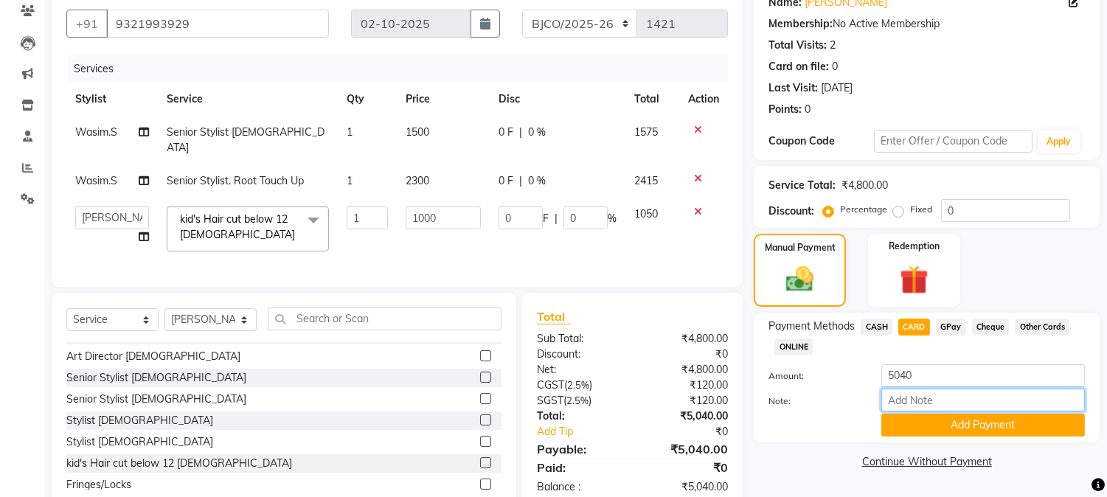
click at [935, 389] on input "Note:" at bounding box center [983, 400] width 204 height 23
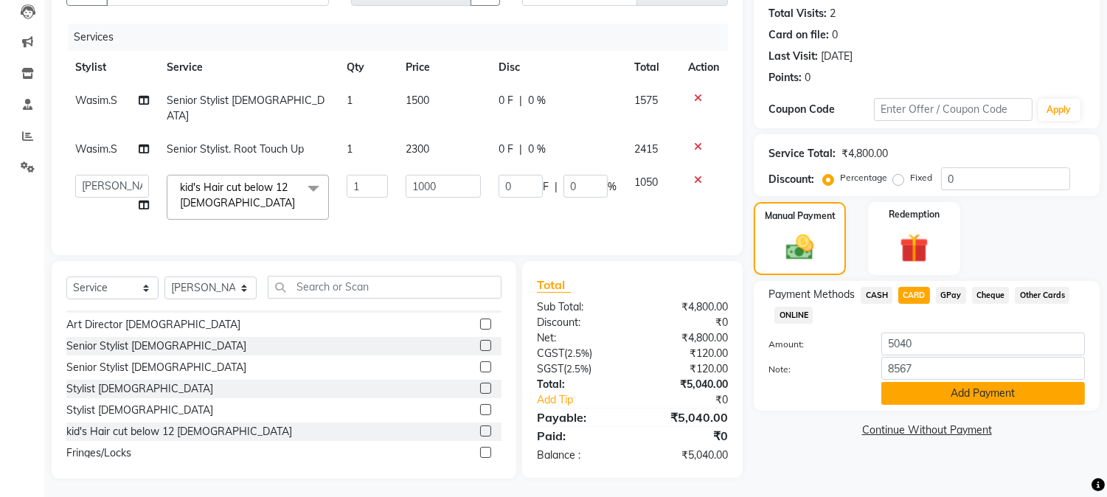
click at [937, 389] on button "Add Payment" at bounding box center [983, 393] width 204 height 23
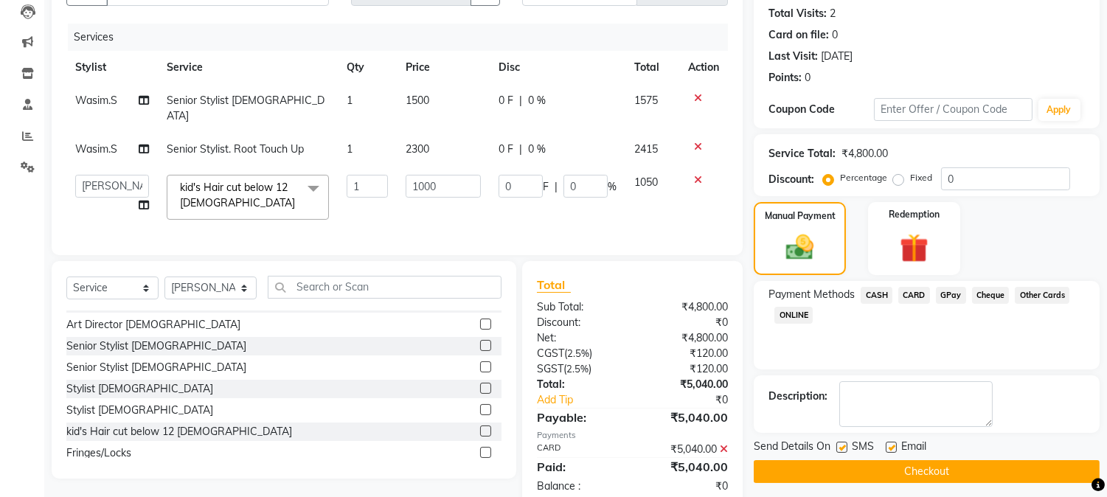
drag, startPoint x: 839, startPoint y: 446, endPoint x: 880, endPoint y: 450, distance: 40.7
click at [848, 448] on div "SMS" at bounding box center [860, 448] width 49 height 18
click at [891, 447] on label at bounding box center [891, 447] width 11 height 11
click at [891, 447] on input "checkbox" at bounding box center [891, 448] width 10 height 10
click at [841, 447] on label at bounding box center [841, 447] width 11 height 11
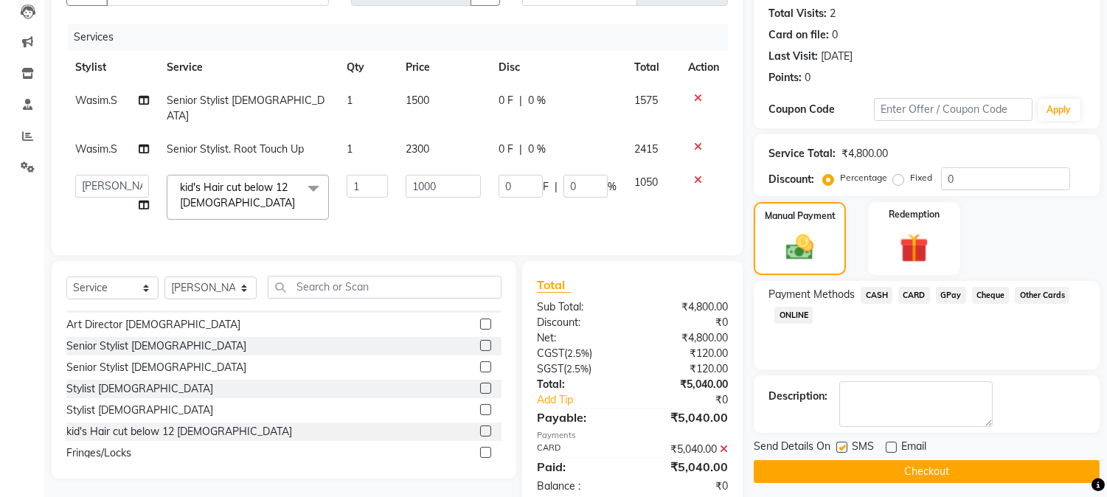
click at [841, 447] on input "checkbox" at bounding box center [841, 448] width 10 height 10
click at [900, 468] on button "Checkout" at bounding box center [927, 471] width 346 height 23
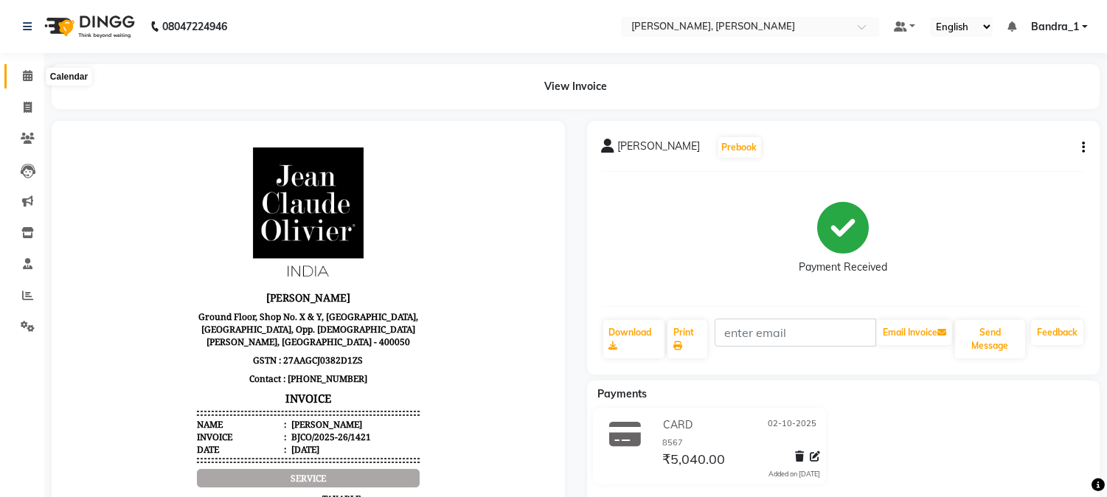
click at [26, 81] on icon at bounding box center [28, 75] width 10 height 11
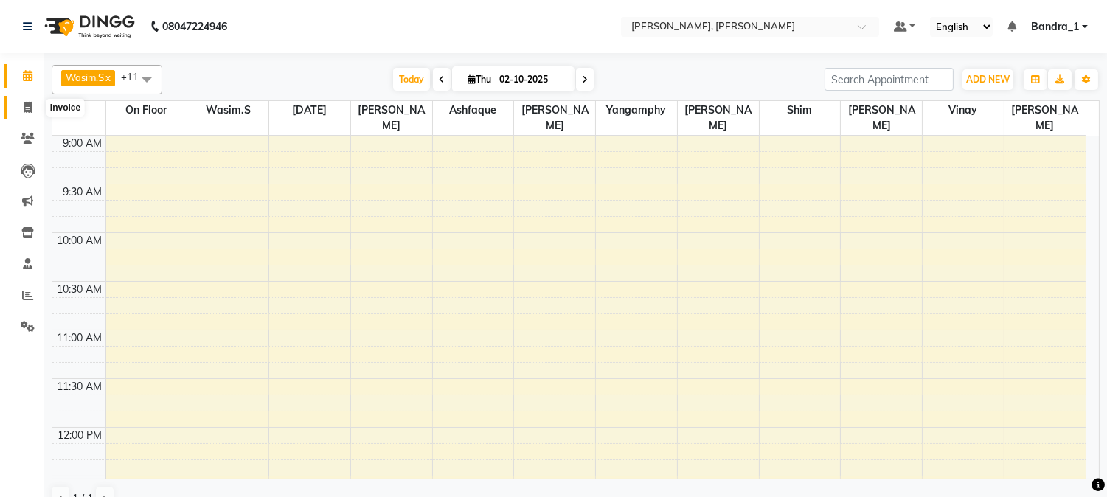
click at [27, 108] on icon at bounding box center [28, 107] width 8 height 11
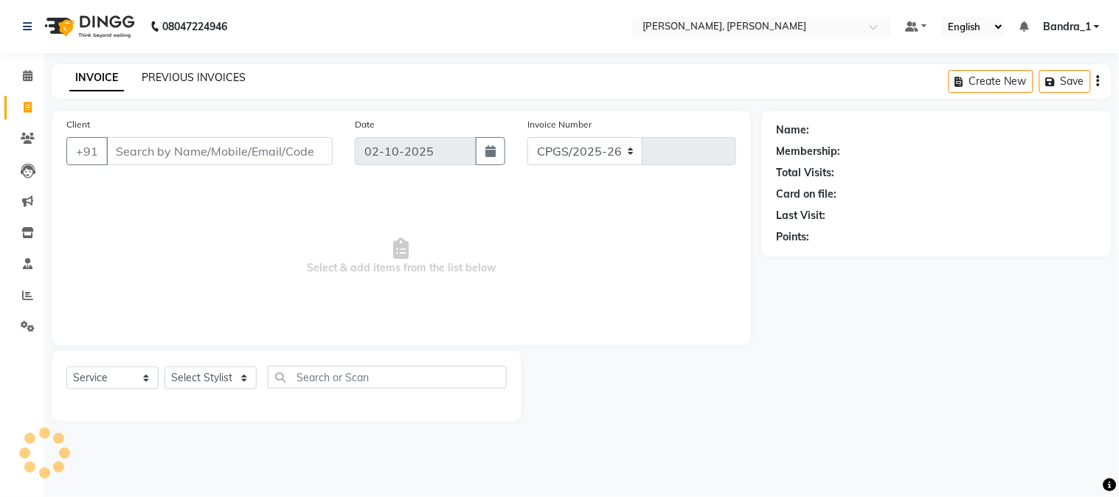
click at [181, 76] on link "PREVIOUS INVOICES" at bounding box center [194, 77] width 104 height 13
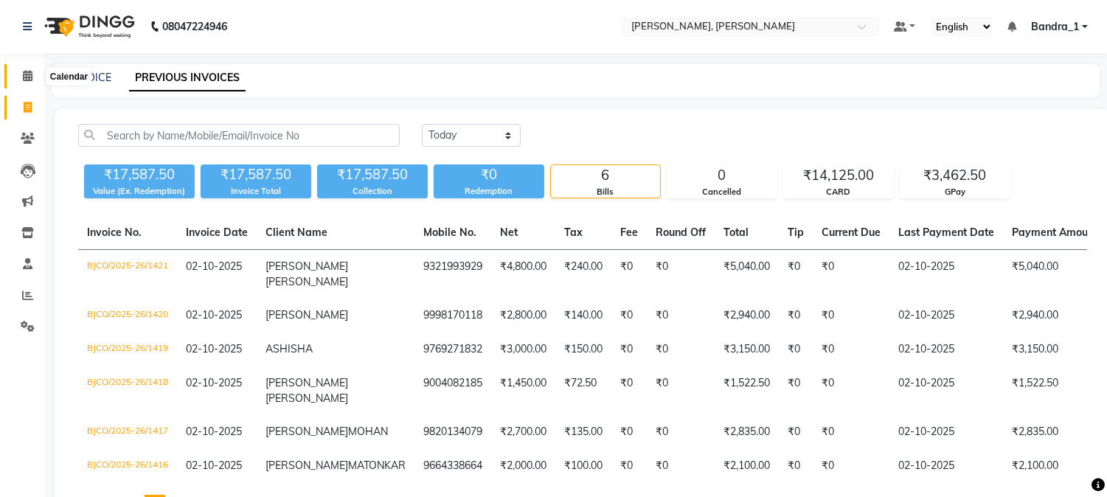
click at [26, 72] on icon at bounding box center [28, 75] width 10 height 11
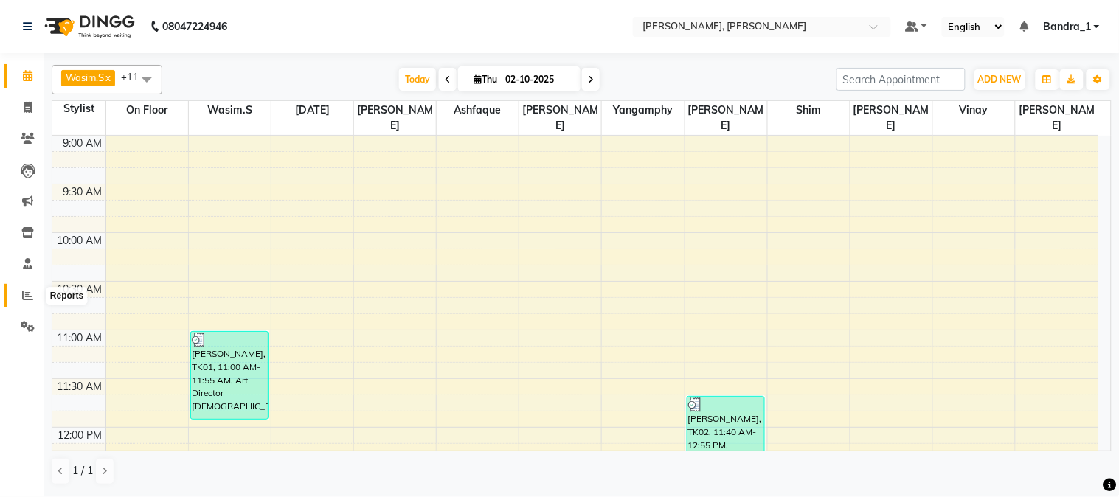
click at [29, 299] on icon at bounding box center [27, 295] width 11 height 11
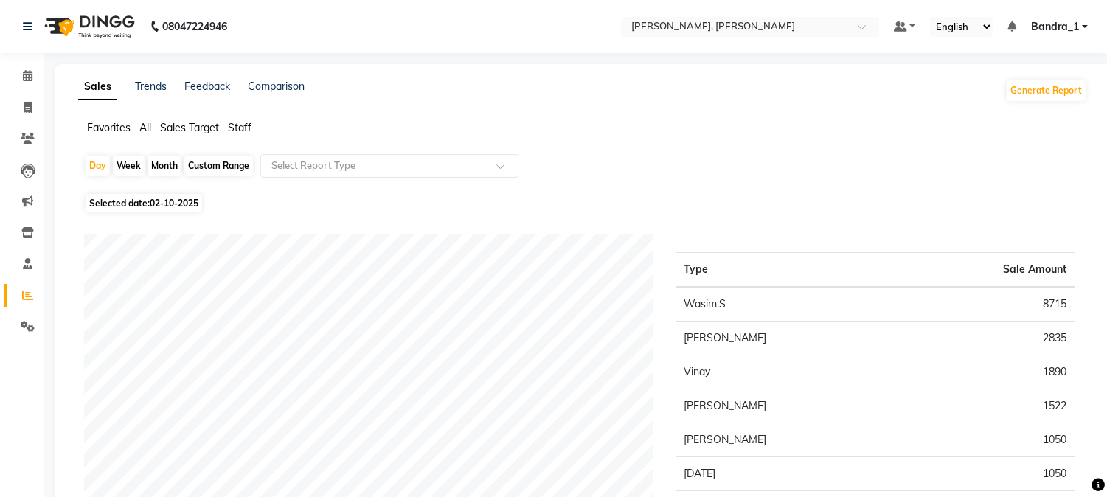
click at [179, 199] on span "02-10-2025" at bounding box center [174, 203] width 49 height 11
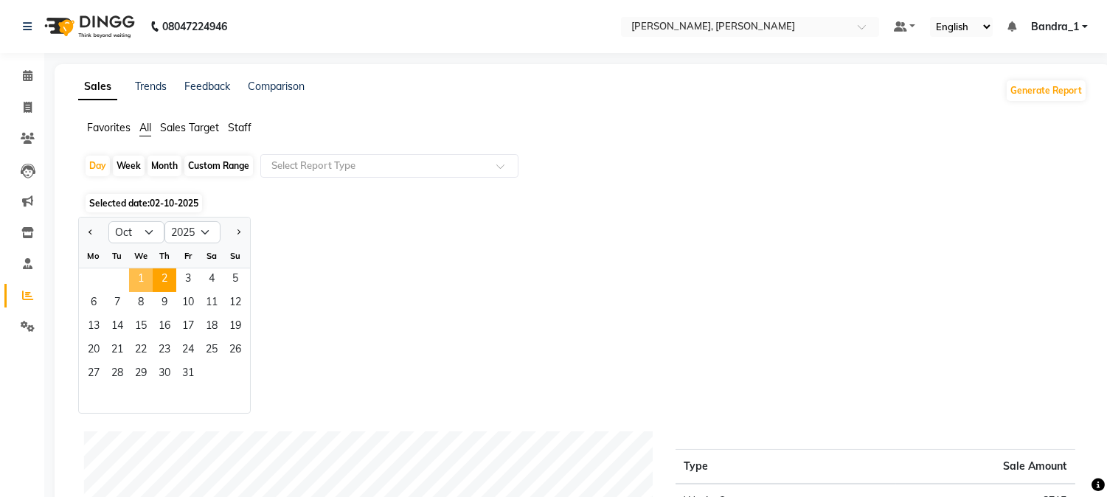
click at [136, 274] on span "1" at bounding box center [141, 280] width 24 height 24
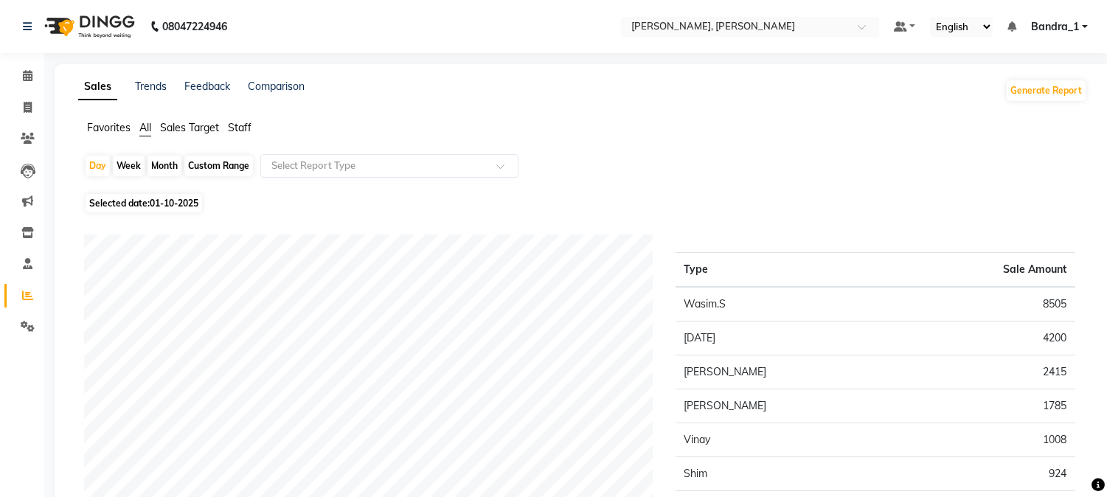
drag, startPoint x: 239, startPoint y: 124, endPoint x: 300, endPoint y: 140, distance: 63.3
click at [240, 125] on span "Staff" at bounding box center [240, 127] width 24 height 13
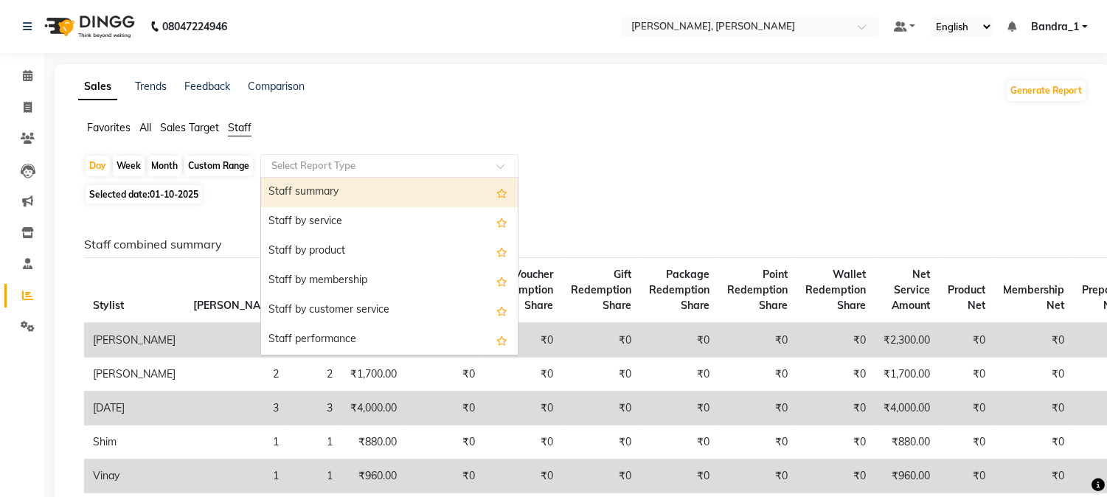
click at [503, 167] on span at bounding box center [505, 170] width 18 height 15
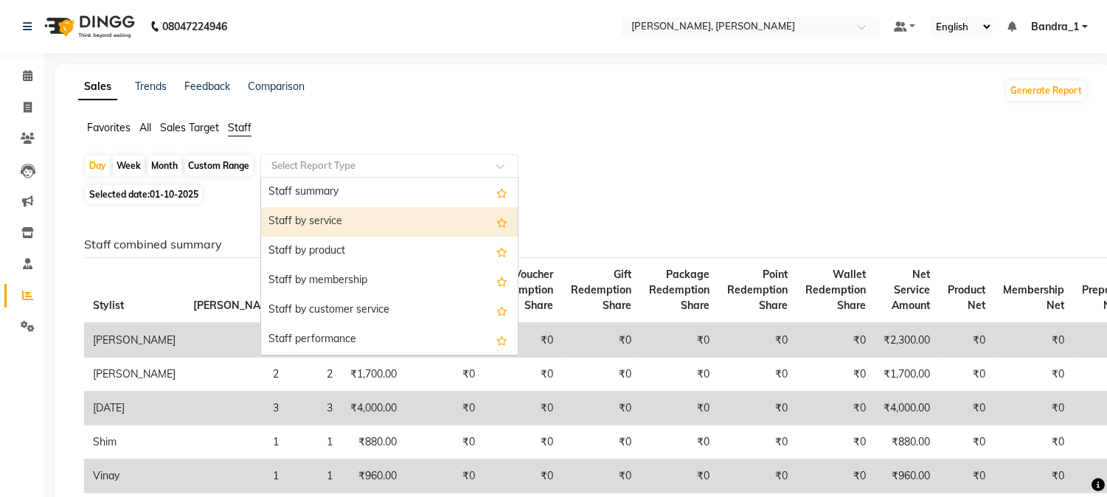
click at [451, 218] on div "Staff by service" at bounding box center [389, 221] width 257 height 29
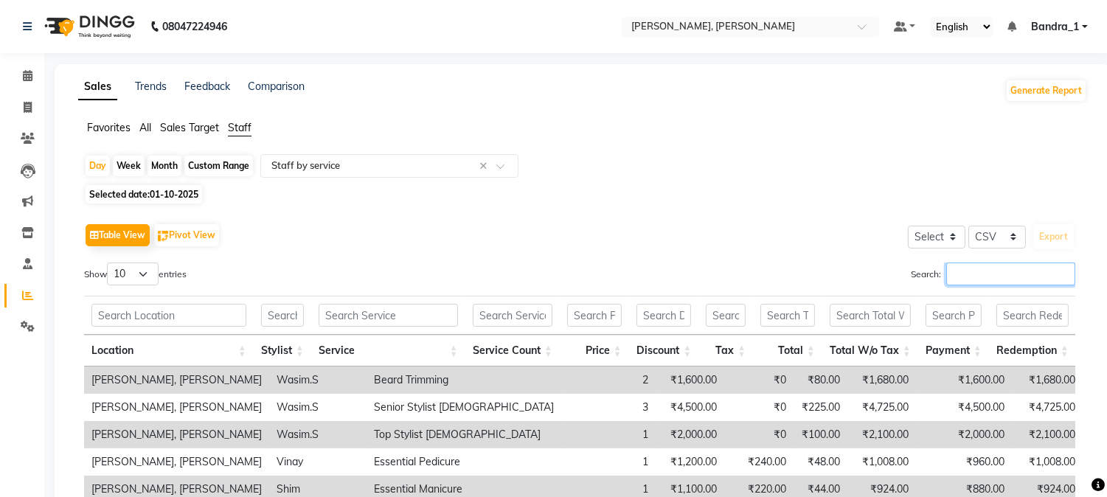
click at [992, 268] on input "Search:" at bounding box center [1010, 273] width 129 height 23
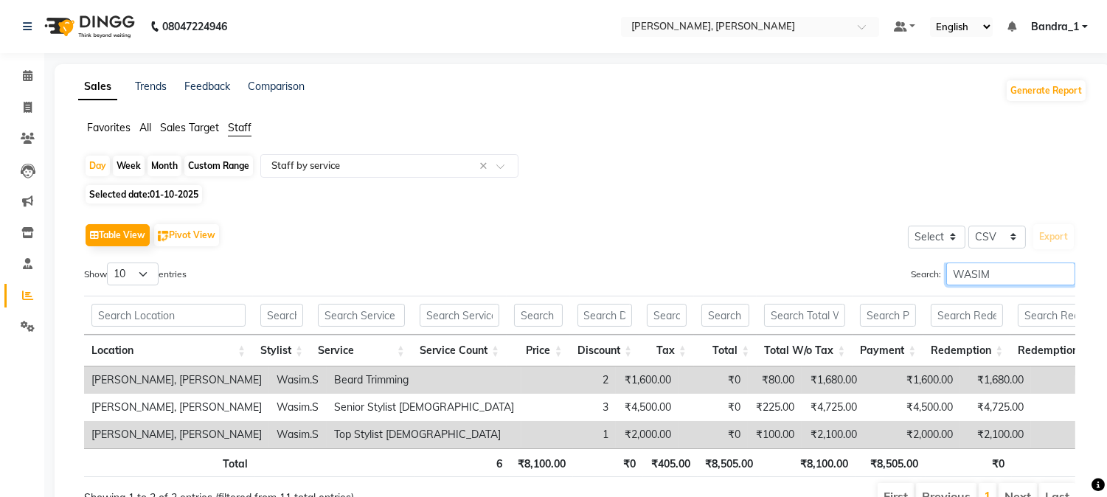
drag, startPoint x: 987, startPoint y: 275, endPoint x: 839, endPoint y: 293, distance: 148.5
click at [886, 293] on div "Show 10 25 50 100 entries Search: WASIM Location Stylist Service Service Count …" at bounding box center [579, 386] width 991 height 248
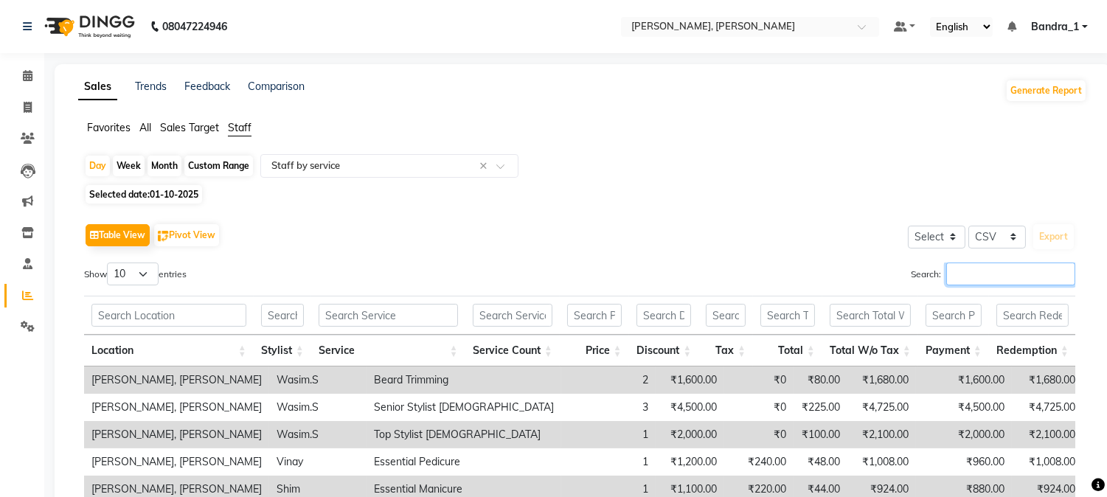
drag, startPoint x: 954, startPoint y: 277, endPoint x: 807, endPoint y: 339, distance: 159.6
click at [903, 317] on div "Show 10 25 50 100 entries Search: Location Stylist Service Service Count Price …" at bounding box center [579, 481] width 991 height 439
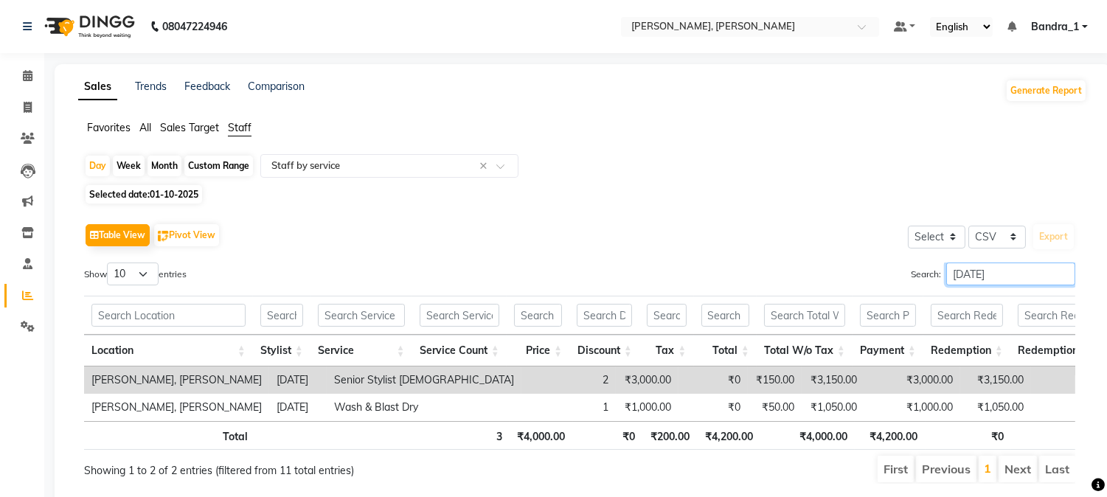
drag, startPoint x: 991, startPoint y: 274, endPoint x: 772, endPoint y: 300, distance: 220.5
click at [860, 314] on div "Show 10 25 50 100 entries Search: [DATE] Location Stylist Service Service Count…" at bounding box center [579, 372] width 991 height 221
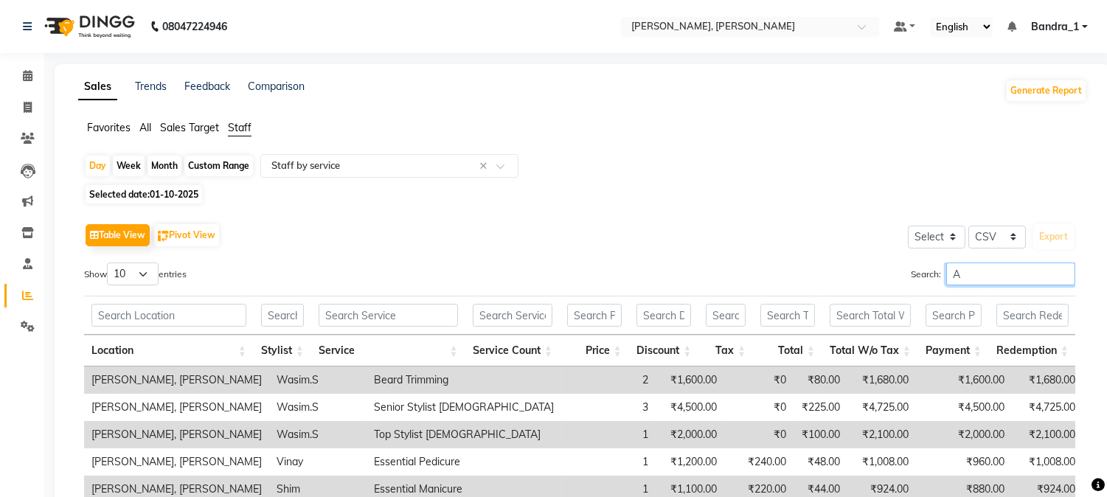
scroll to position [113, 0]
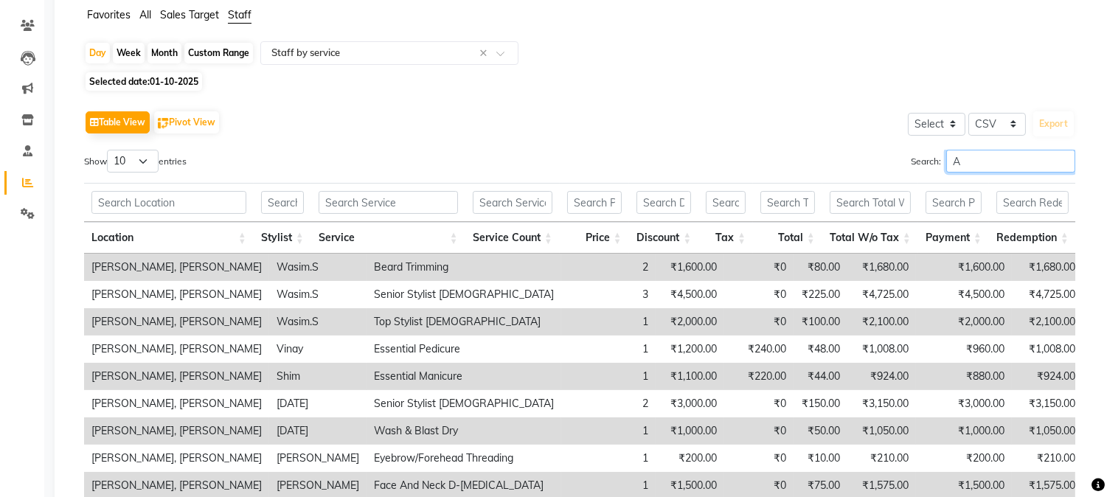
drag, startPoint x: 948, startPoint y: 165, endPoint x: 933, endPoint y: 164, distance: 14.8
click at [933, 164] on label "Search: A" at bounding box center [993, 161] width 164 height 23
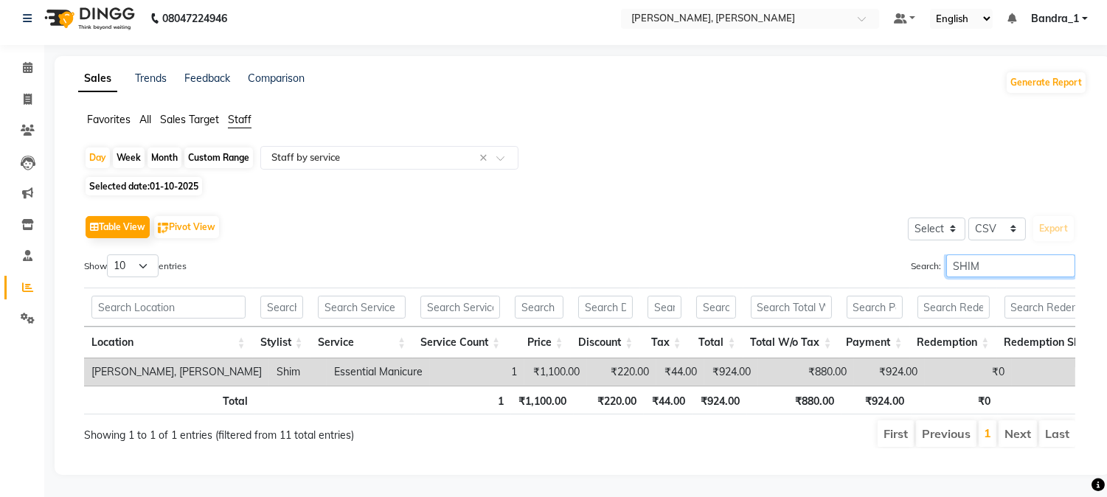
scroll to position [33, 0]
click at [28, 62] on icon at bounding box center [28, 67] width 10 height 11
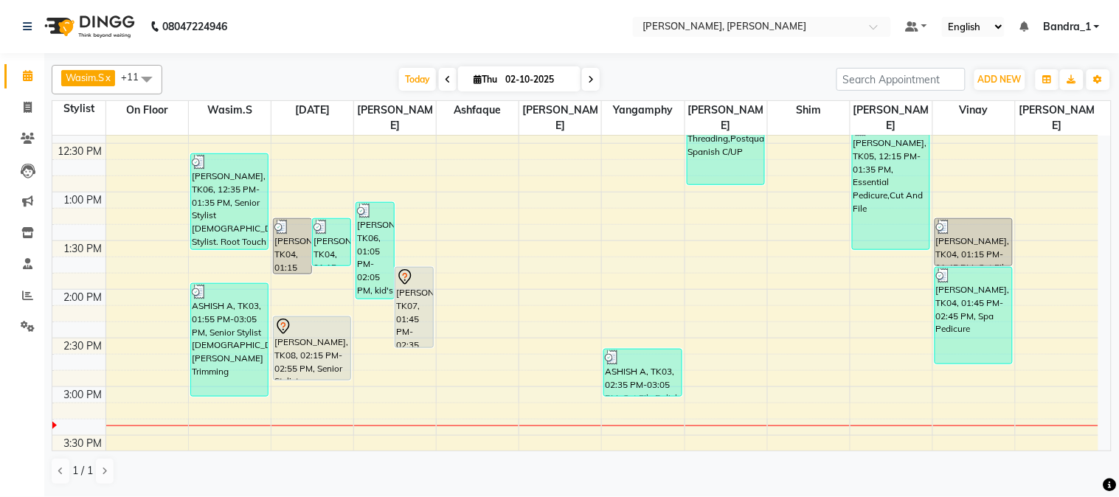
scroll to position [350, 0]
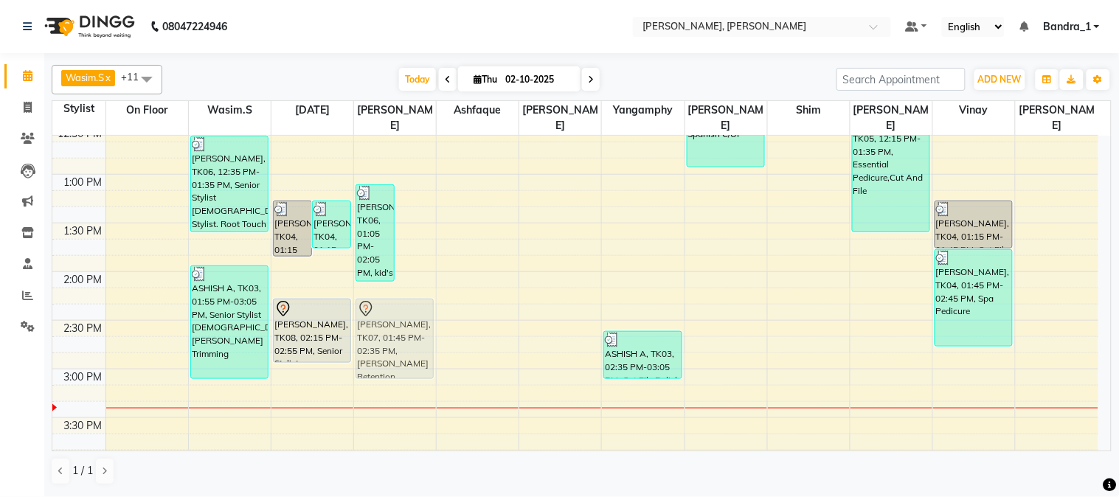
drag, startPoint x: 417, startPoint y: 239, endPoint x: 434, endPoint y: 282, distance: 46.0
click at [434, 282] on div "9:00 AM 9:30 AM 10:00 AM 10:30 AM 11:00 AM 11:30 AM 12:00 PM 12:30 PM 1:00 PM 1…" at bounding box center [575, 466] width 1046 height 1362
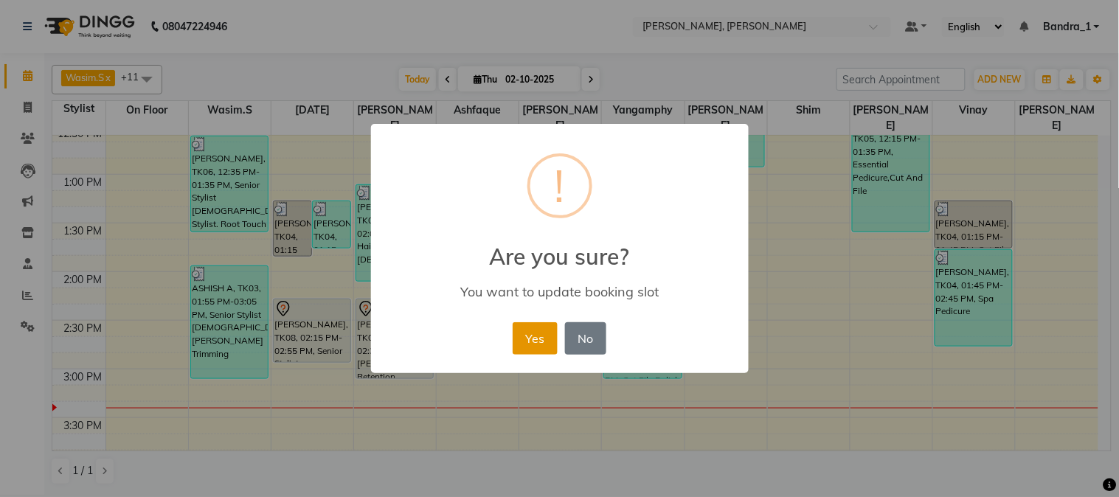
click at [529, 335] on button "Yes" at bounding box center [534, 338] width 45 height 32
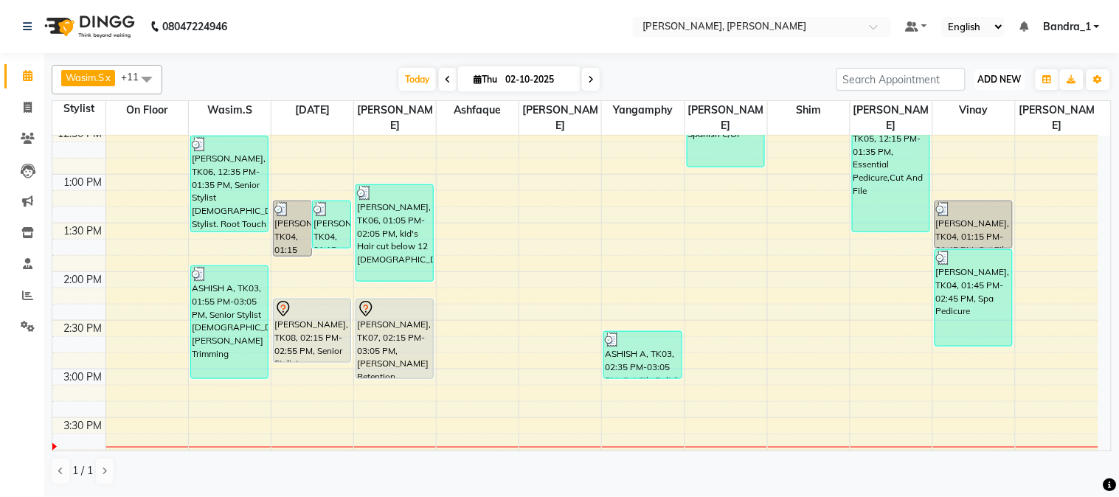
click at [1000, 83] on span "ADD NEW" at bounding box center [1000, 79] width 44 height 11
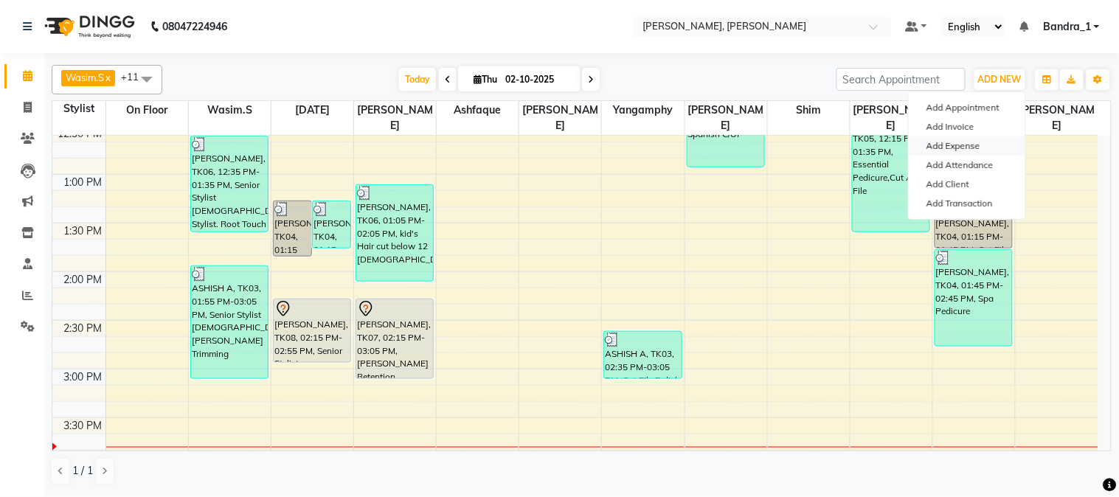
click at [978, 150] on link "Add Expense" at bounding box center [966, 145] width 117 height 19
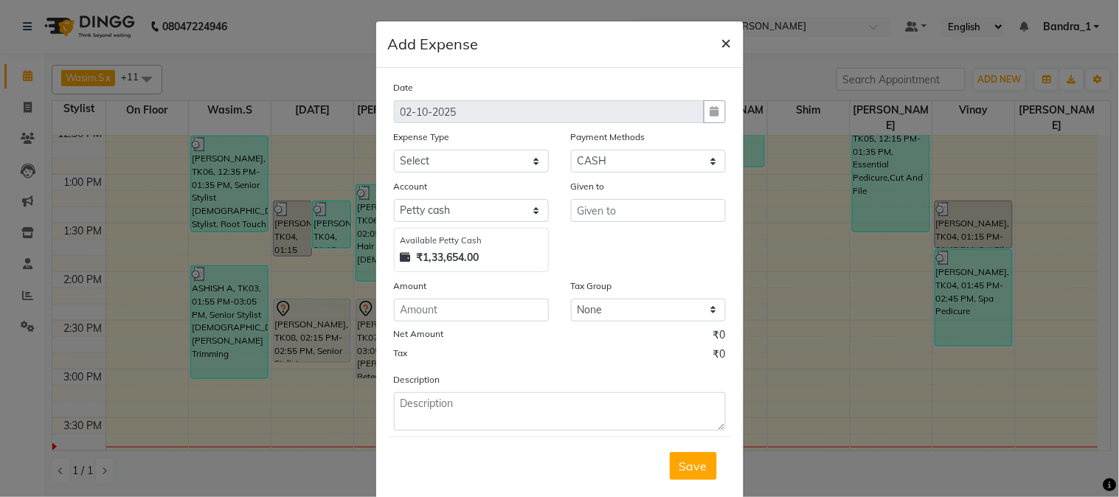
click at [721, 45] on span "×" at bounding box center [726, 42] width 10 height 22
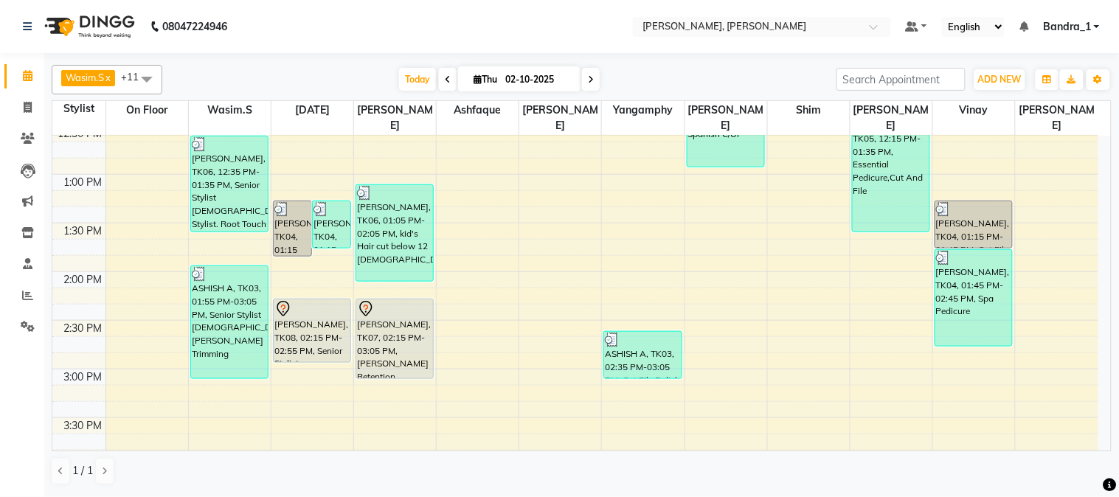
click at [389, 322] on div "[PERSON_NAME], TK07, 02:15 PM-03:05 PM, [PERSON_NAME] Retention Treatment" at bounding box center [394, 338] width 77 height 79
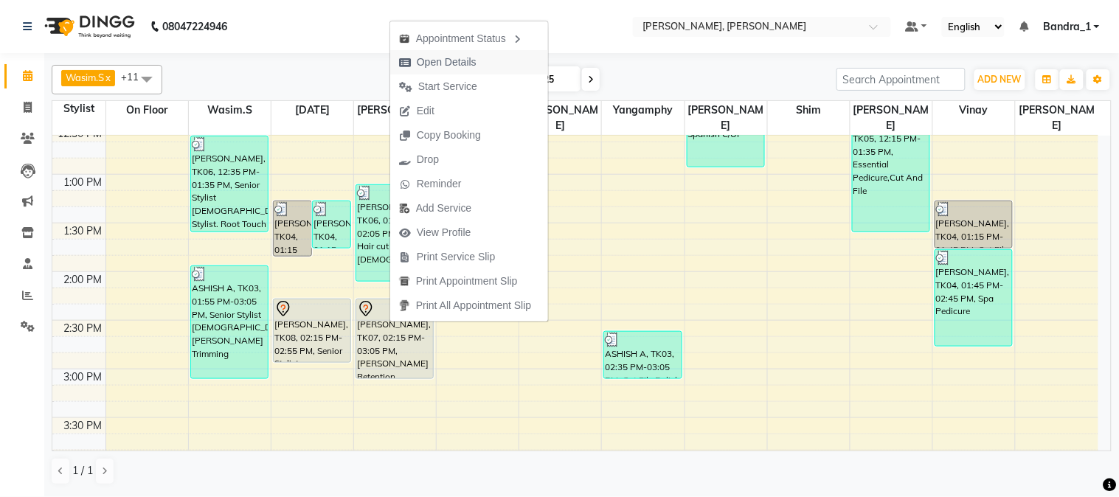
click at [476, 62] on span "Open Details" at bounding box center [437, 62] width 95 height 24
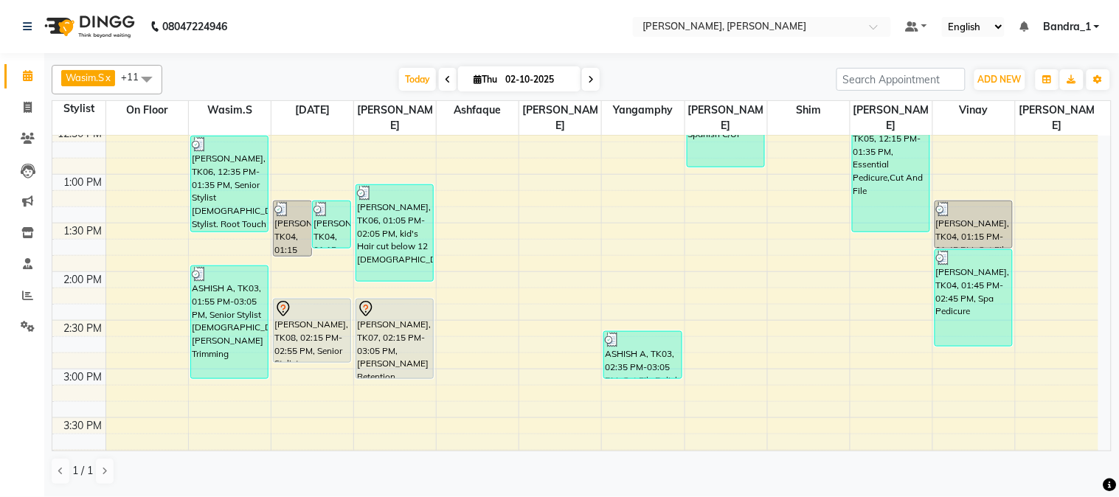
click at [394, 311] on div "[PERSON_NAME], TK07, 02:15 PM-03:05 PM, [PERSON_NAME] Retention Treatment" at bounding box center [394, 338] width 77 height 79
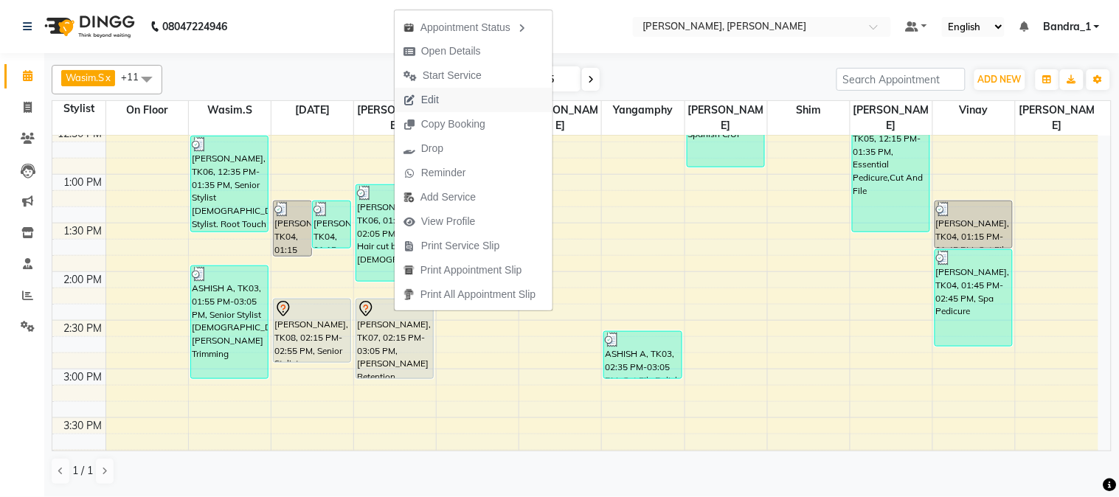
click at [439, 96] on span "Edit" at bounding box center [420, 100] width 53 height 24
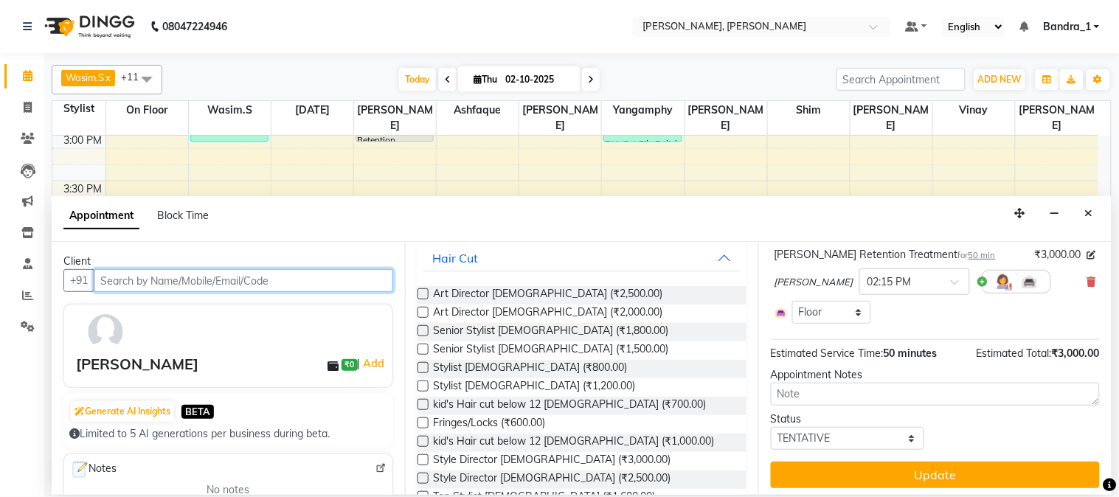
scroll to position [94, 0]
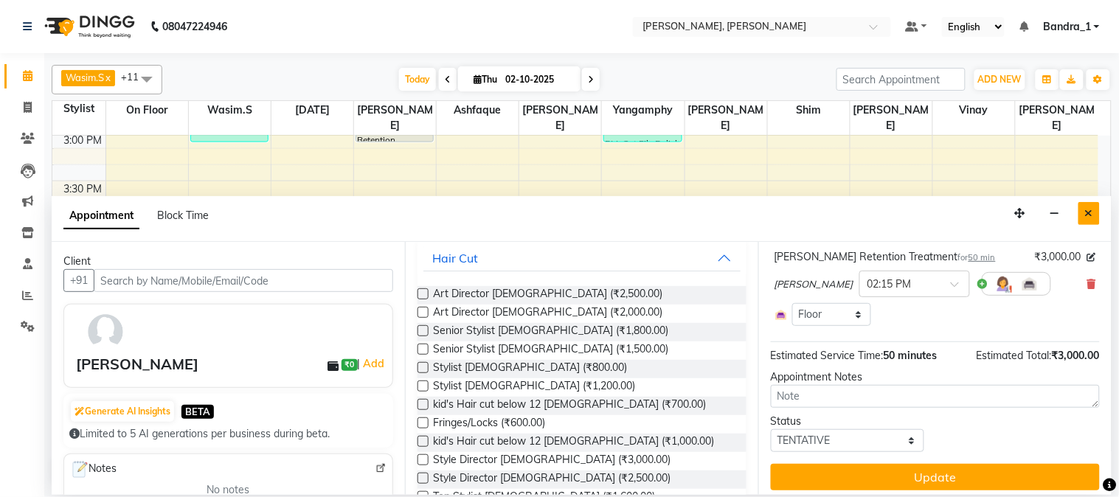
click at [1088, 214] on icon "Close" at bounding box center [1089, 213] width 8 height 10
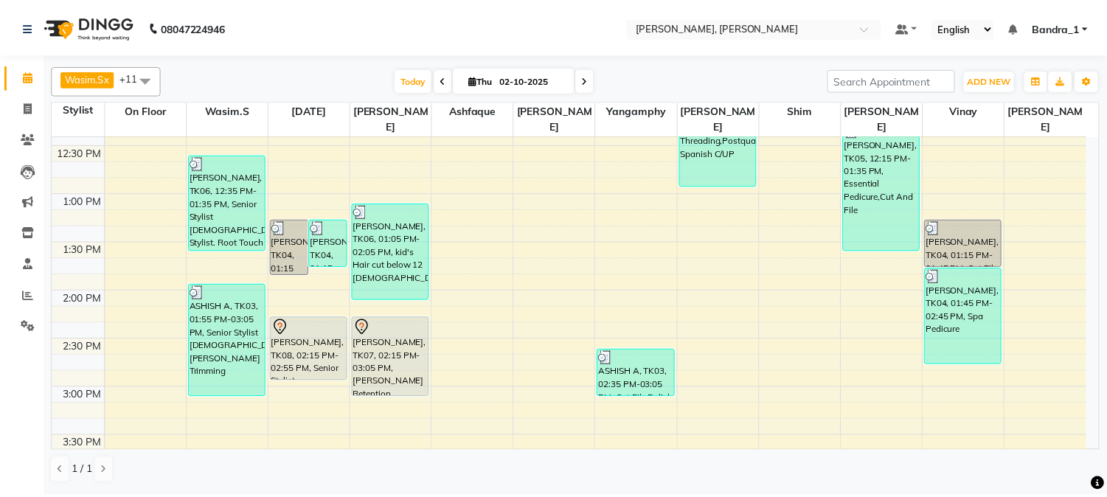
scroll to position [333, 0]
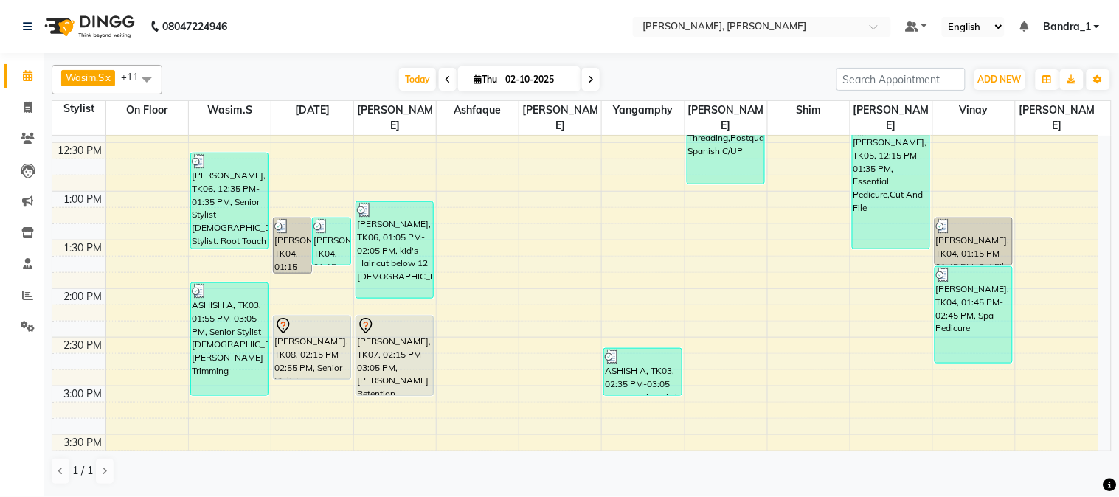
click at [403, 335] on div "[PERSON_NAME], TK07, 02:15 PM-03:05 PM, [PERSON_NAME] Retention Treatment" at bounding box center [394, 355] width 77 height 79
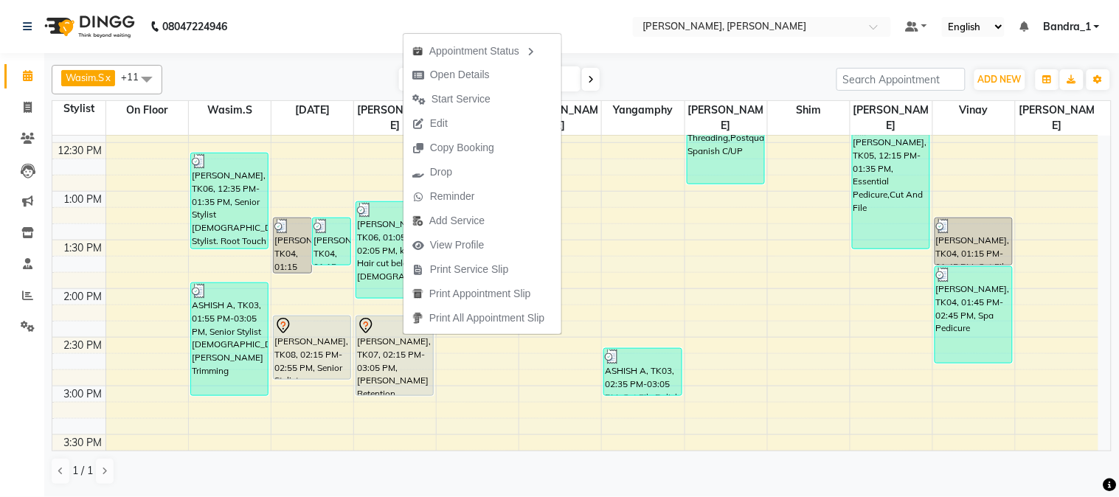
click at [774, 434] on td at bounding box center [601, 442] width 992 height 16
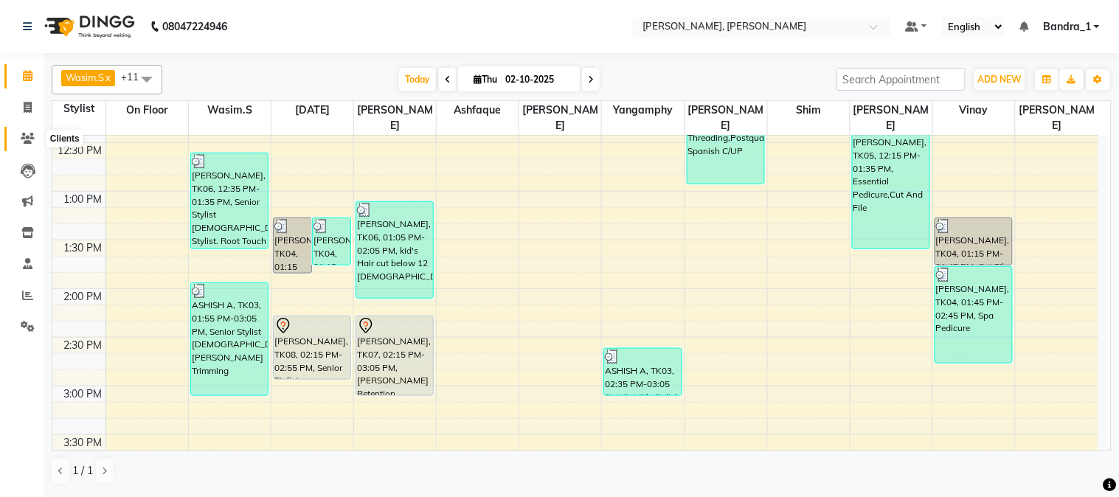
drag, startPoint x: 28, startPoint y: 136, endPoint x: 52, endPoint y: 133, distance: 24.4
click at [31, 136] on icon at bounding box center [28, 138] width 14 height 11
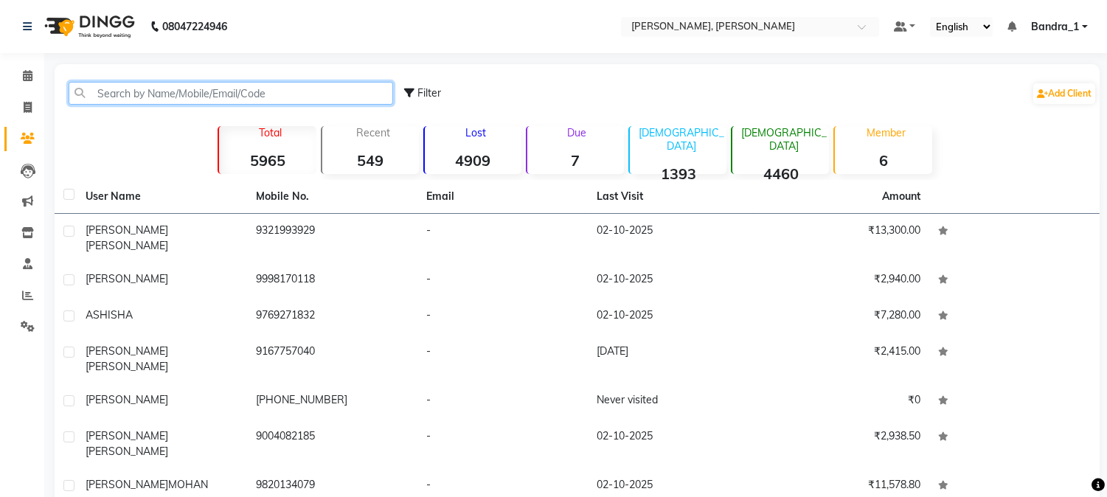
click at [182, 92] on input "text" at bounding box center [231, 93] width 324 height 23
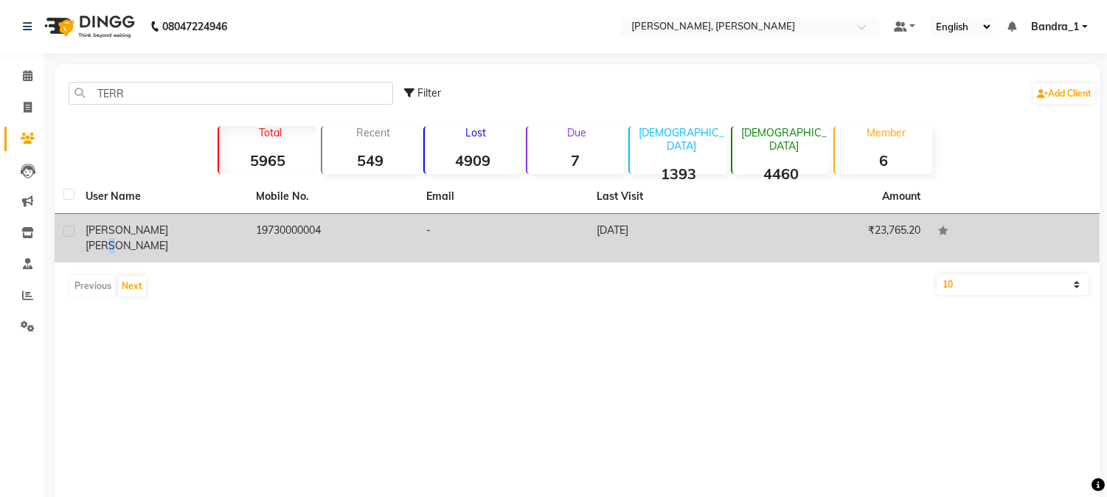
click at [168, 239] on span "[PERSON_NAME]" at bounding box center [127, 245] width 83 height 13
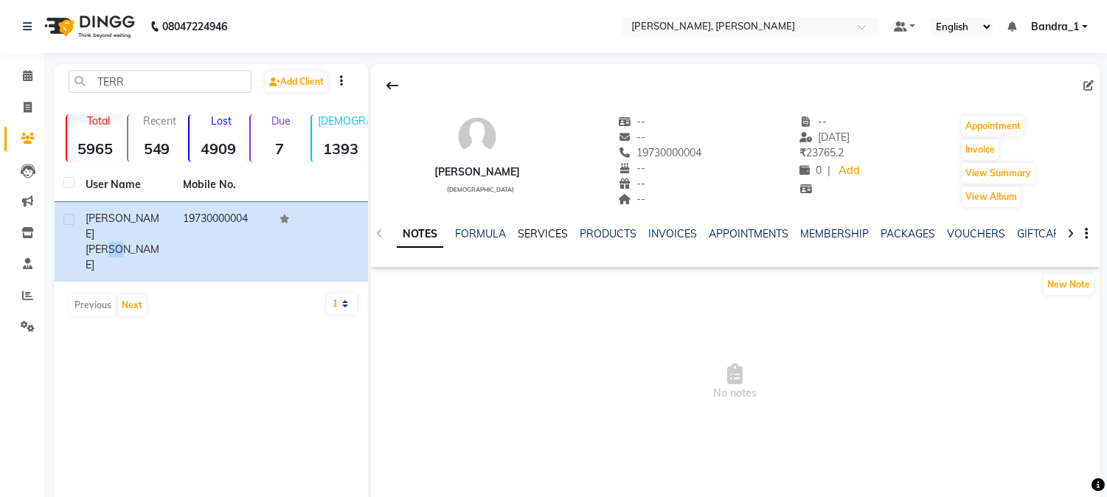
click at [550, 229] on link "SERVICES" at bounding box center [543, 233] width 50 height 13
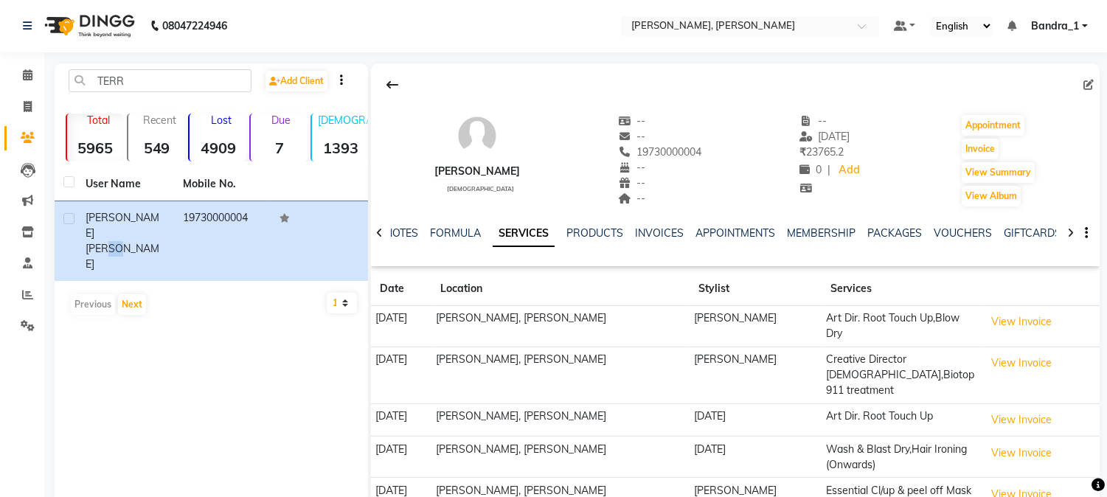
scroll to position [55, 0]
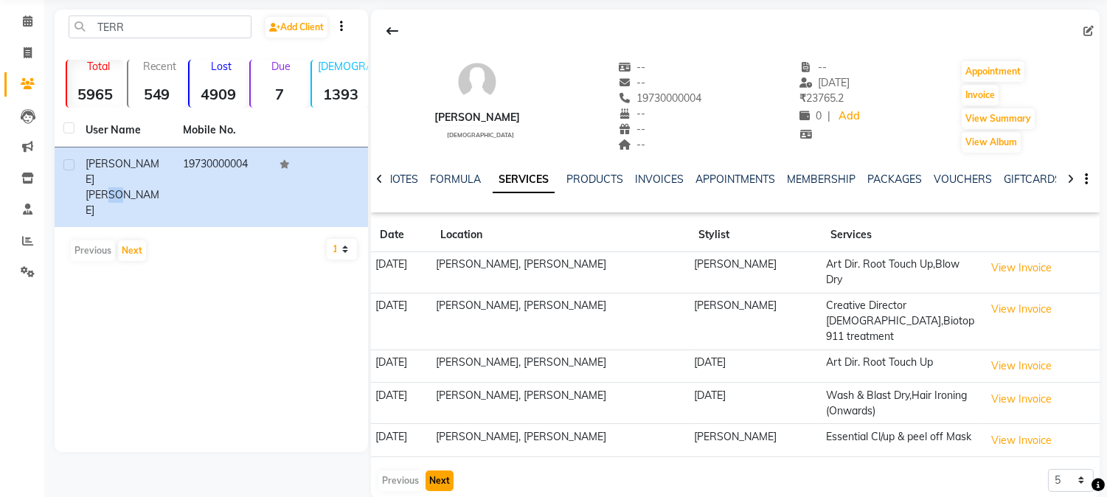
click at [443, 470] on button "Next" at bounding box center [439, 480] width 28 height 21
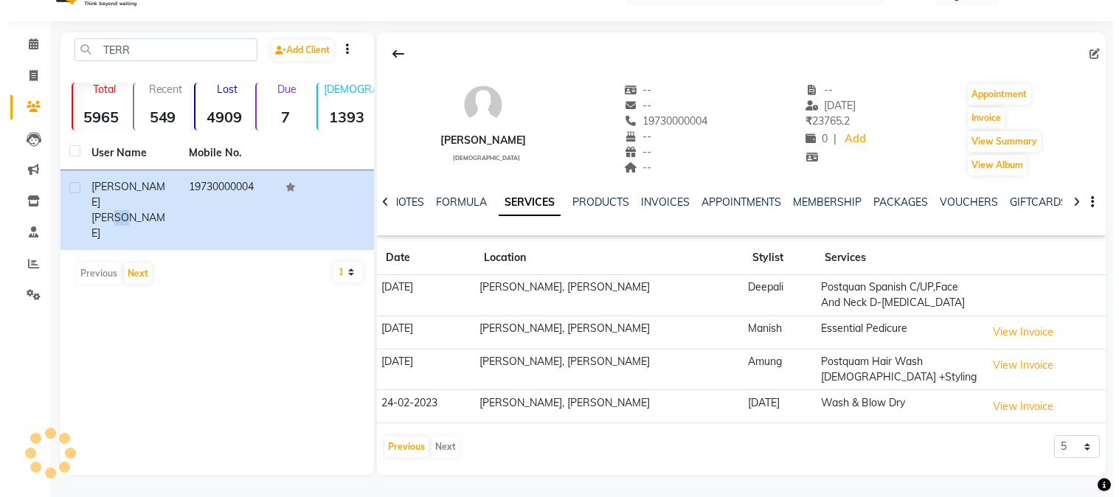
scroll to position [31, 0]
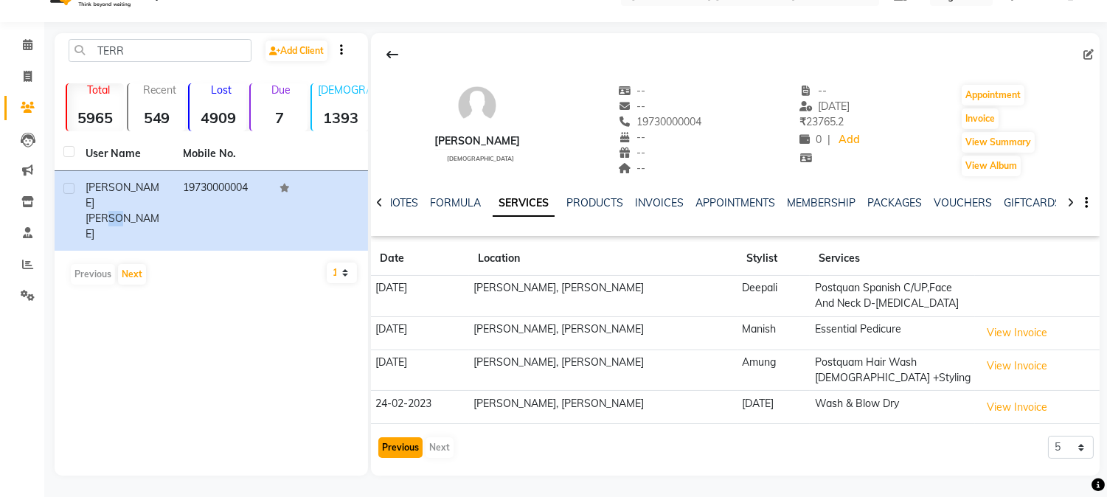
click at [403, 445] on button "Previous" at bounding box center [400, 447] width 44 height 21
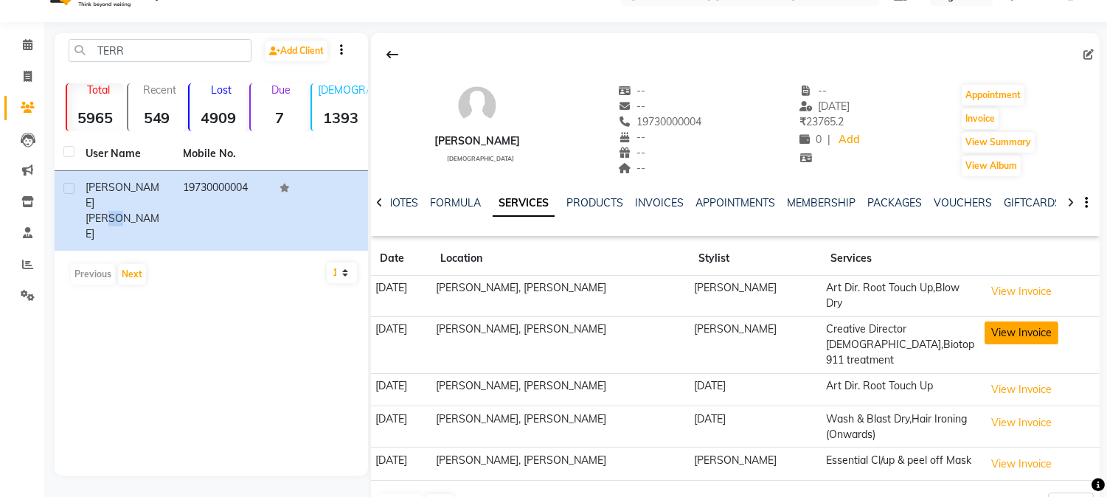
click at [991, 324] on button "View Invoice" at bounding box center [1021, 332] width 74 height 23
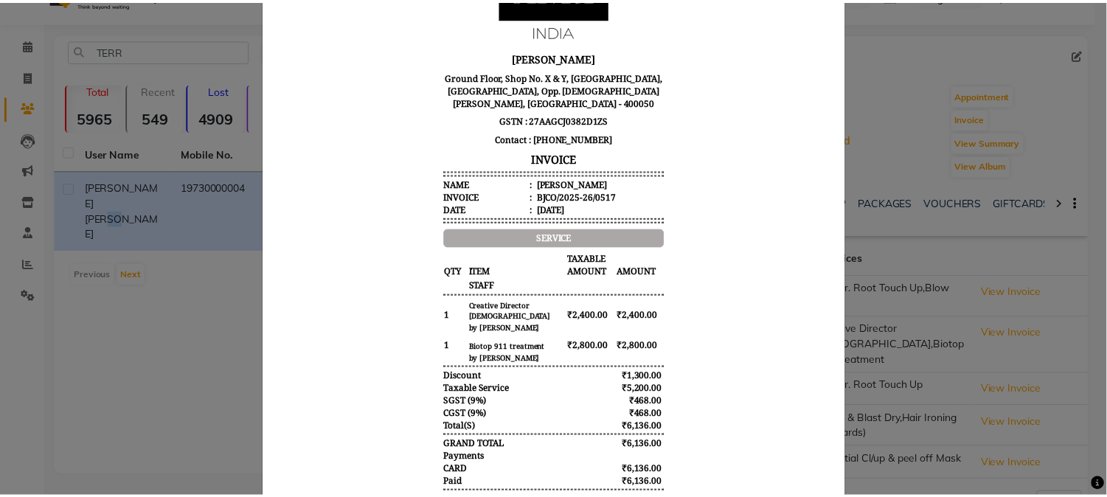
scroll to position [0, 0]
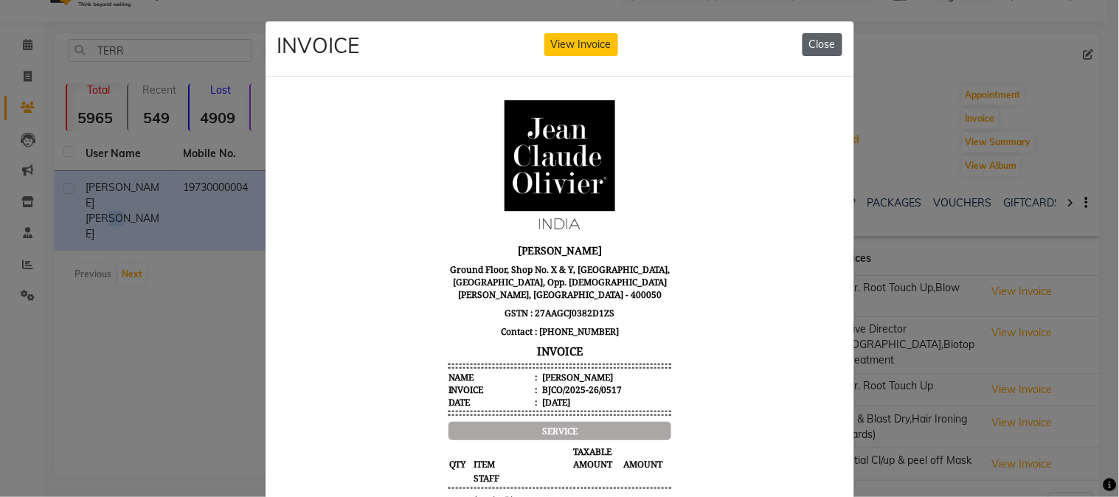
click at [819, 44] on button "Close" at bounding box center [822, 44] width 40 height 23
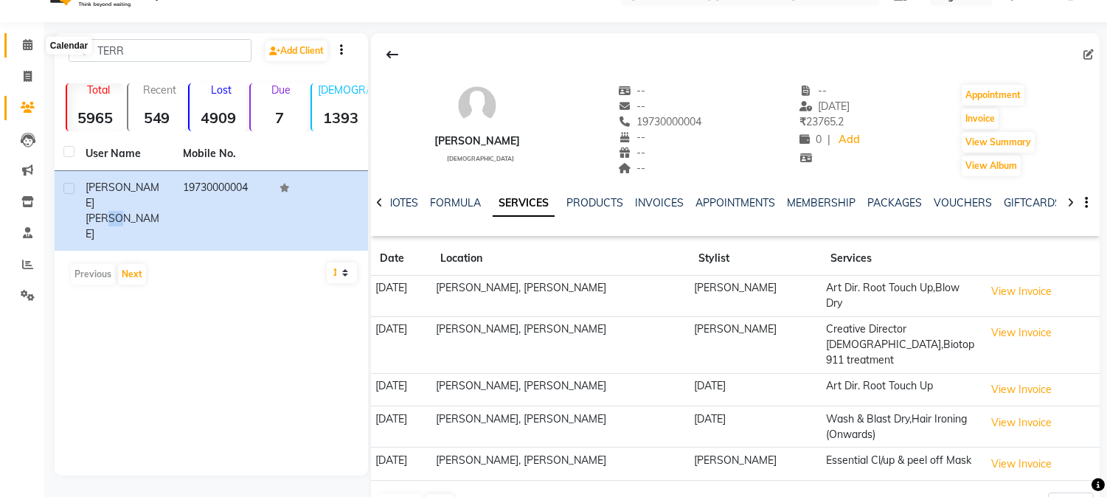
click at [30, 50] on icon at bounding box center [28, 44] width 10 height 11
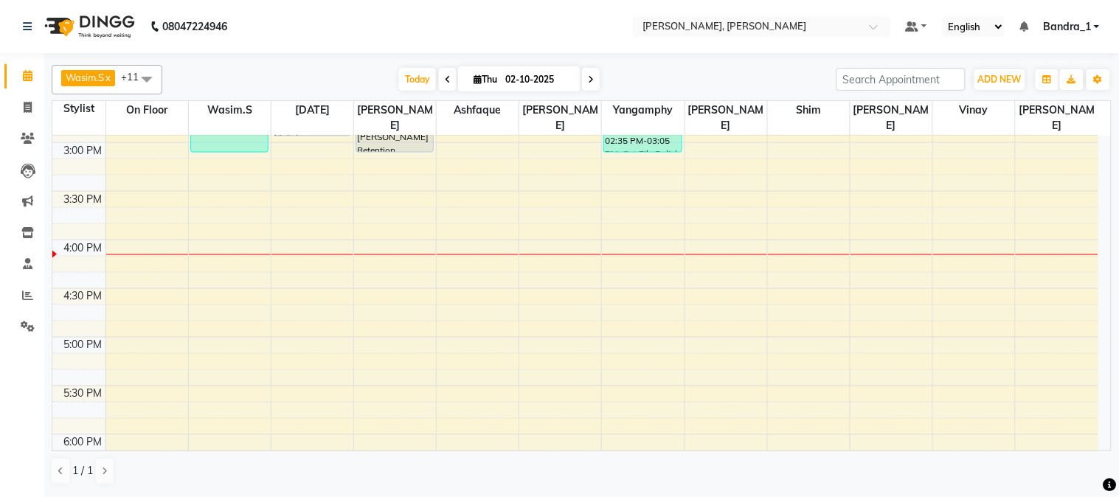
scroll to position [535, 0]
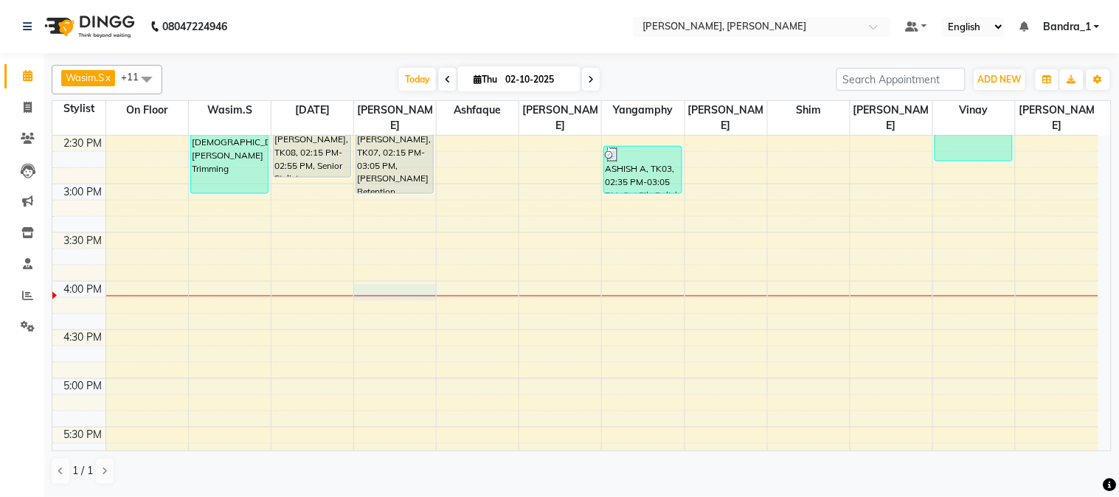
click at [380, 273] on div "9:00 AM 9:30 AM 10:00 AM 10:30 AM 11:00 AM 11:30 AM 12:00 PM 12:30 PM 1:00 PM 1…" at bounding box center [575, 281] width 1046 height 1362
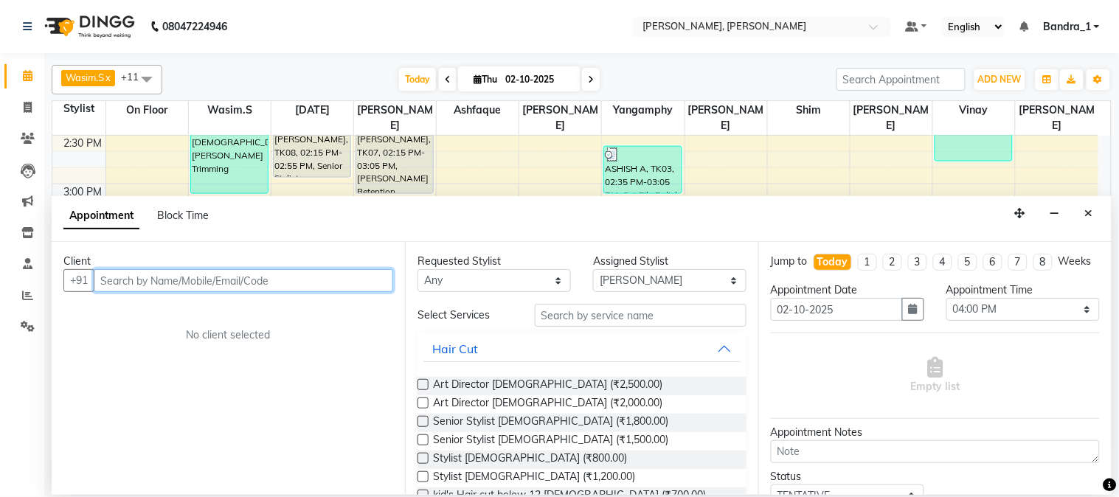
click at [282, 282] on input "text" at bounding box center [243, 280] width 299 height 23
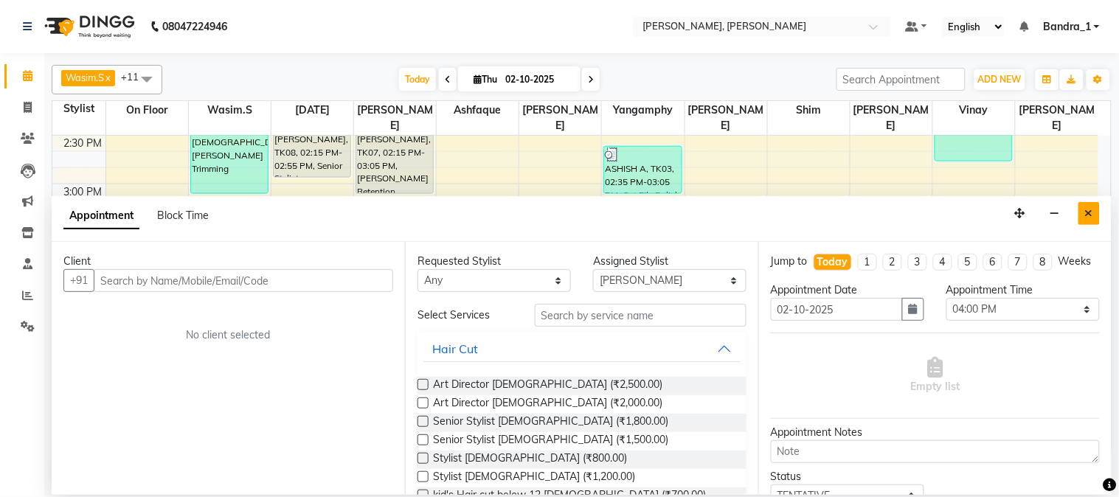
click at [1088, 215] on icon "Close" at bounding box center [1089, 213] width 8 height 10
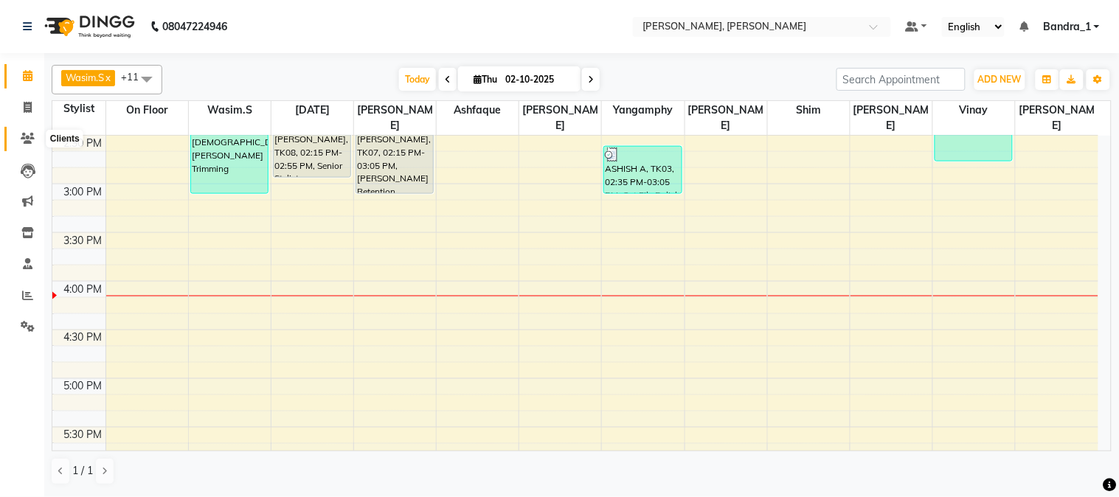
click at [21, 142] on icon at bounding box center [28, 138] width 14 height 11
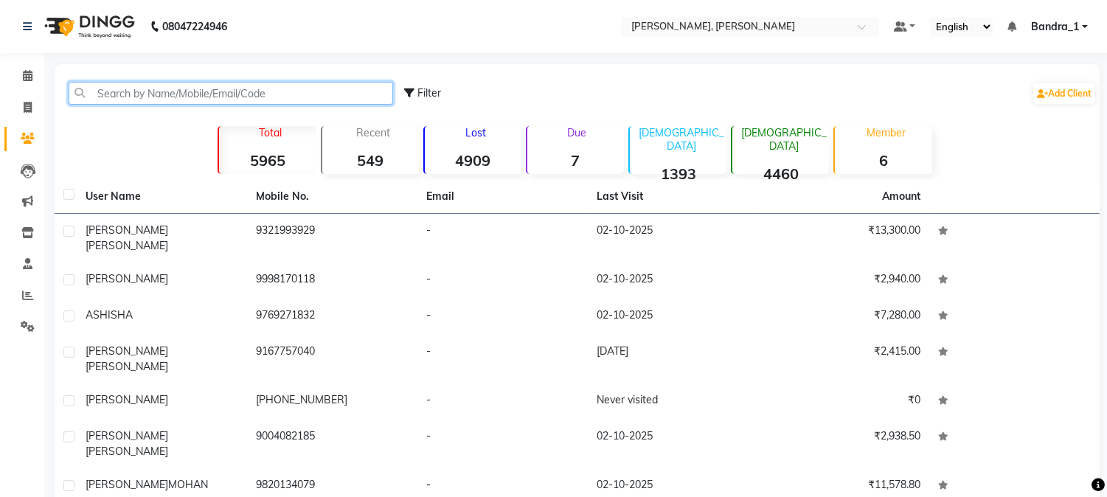
drag, startPoint x: 175, startPoint y: 87, endPoint x: 83, endPoint y: 4, distance: 123.8
click at [150, 69] on div "Filter Add Client Total 5965 Recent 549 Lost 4909 Due 7 [DEMOGRAPHIC_DATA] 1393…" at bounding box center [577, 365] width 1045 height 602
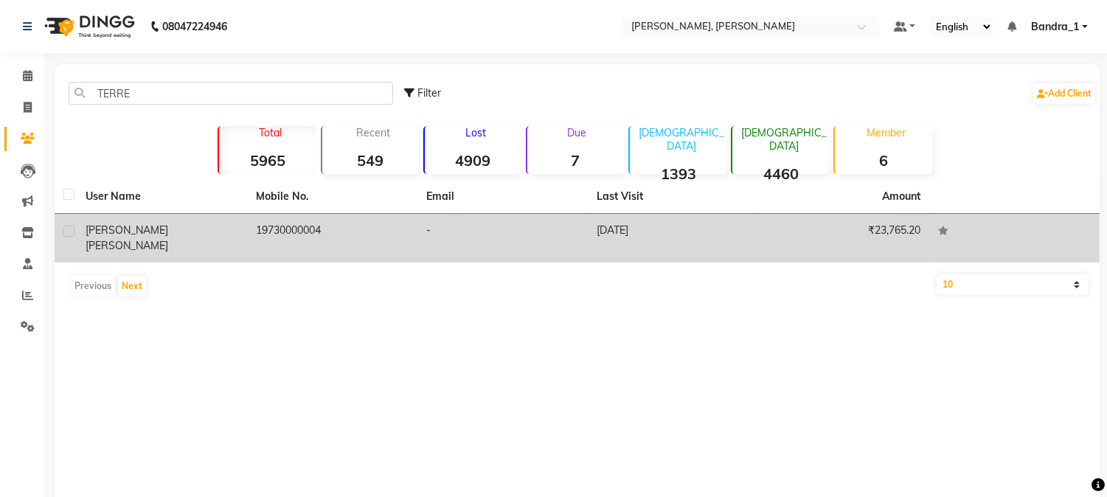
click at [310, 234] on td "19730000004" at bounding box center [332, 238] width 170 height 49
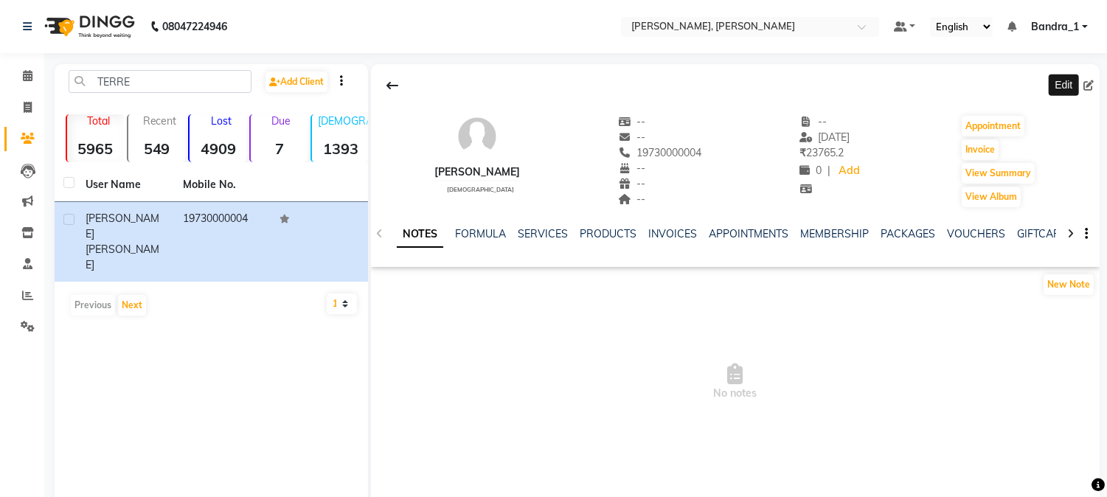
click at [1090, 79] on span at bounding box center [1091, 85] width 16 height 15
click at [1088, 86] on icon at bounding box center [1088, 85] width 10 height 10
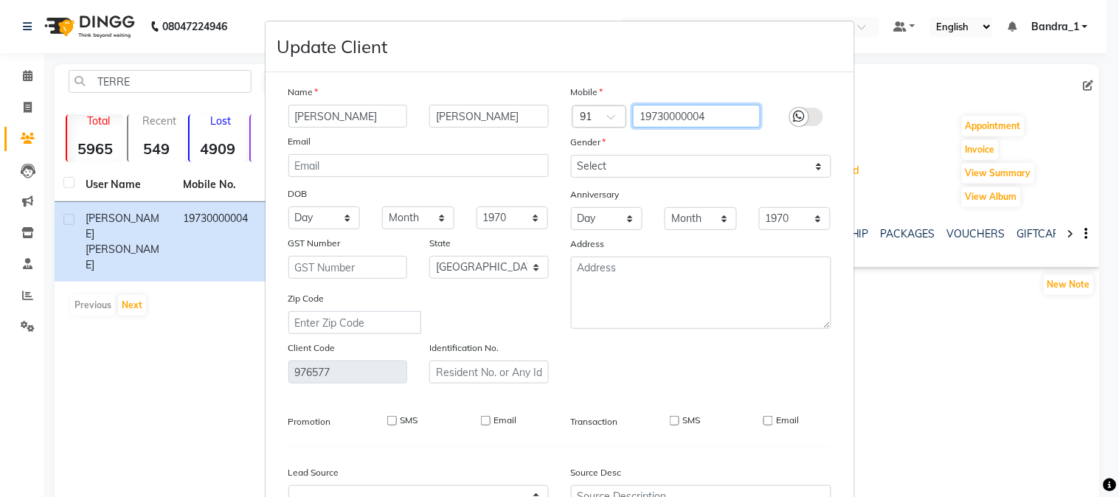
drag, startPoint x: 703, startPoint y: 118, endPoint x: 636, endPoint y: 113, distance: 67.3
click at [636, 113] on input "19730000004" at bounding box center [697, 116] width 128 height 23
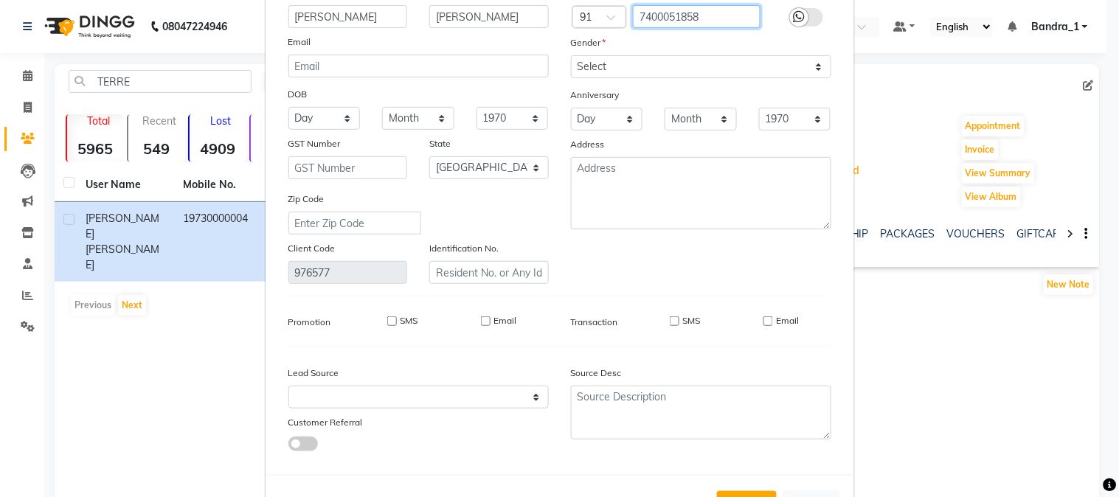
scroll to position [159, 0]
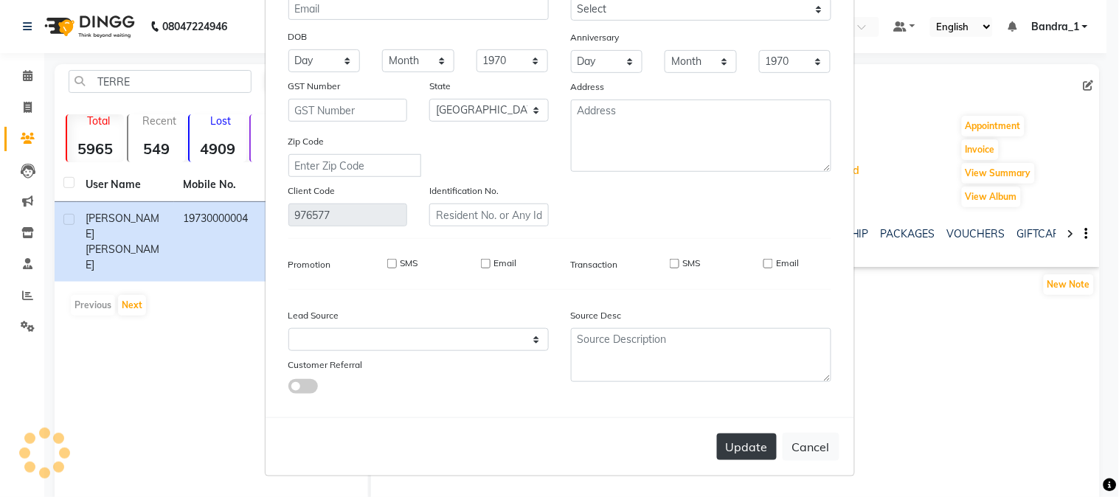
click at [731, 437] on button "Update" at bounding box center [747, 447] width 60 height 27
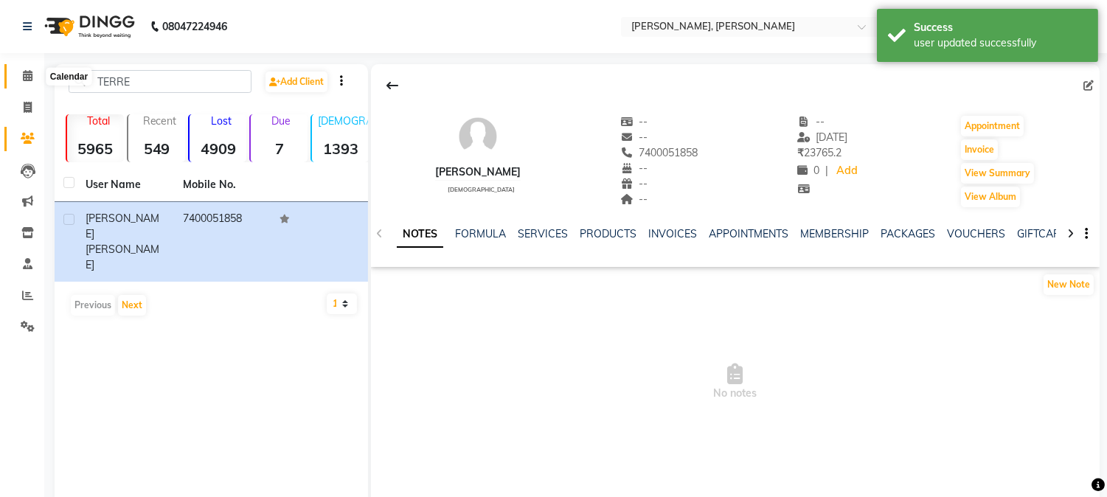
click at [28, 74] on icon at bounding box center [28, 75] width 10 height 11
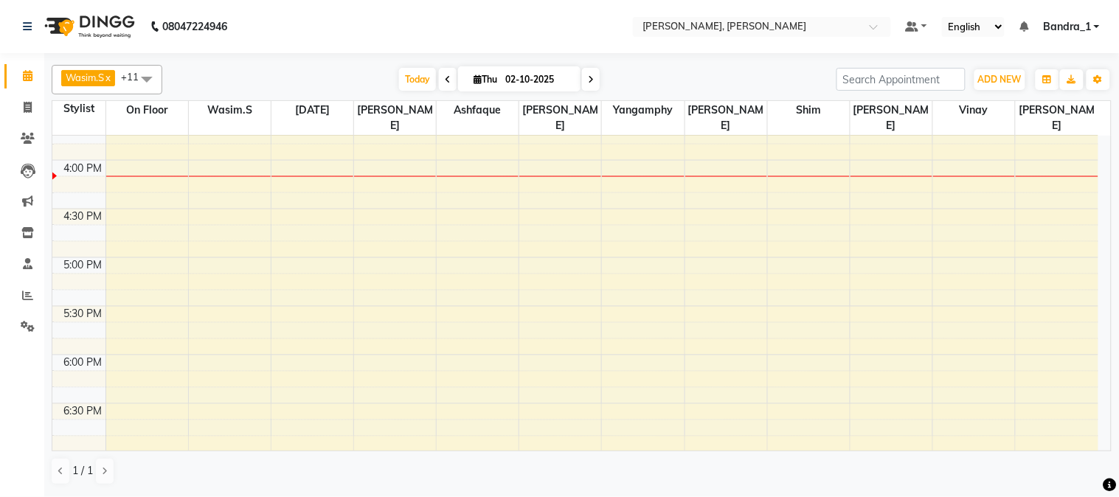
scroll to position [649, 0]
click at [395, 162] on div "9:00 AM 9:30 AM 10:00 AM 10:30 AM 11:00 AM 11:30 AM 12:00 PM 12:30 PM 1:00 PM 1…" at bounding box center [575, 168] width 1046 height 1362
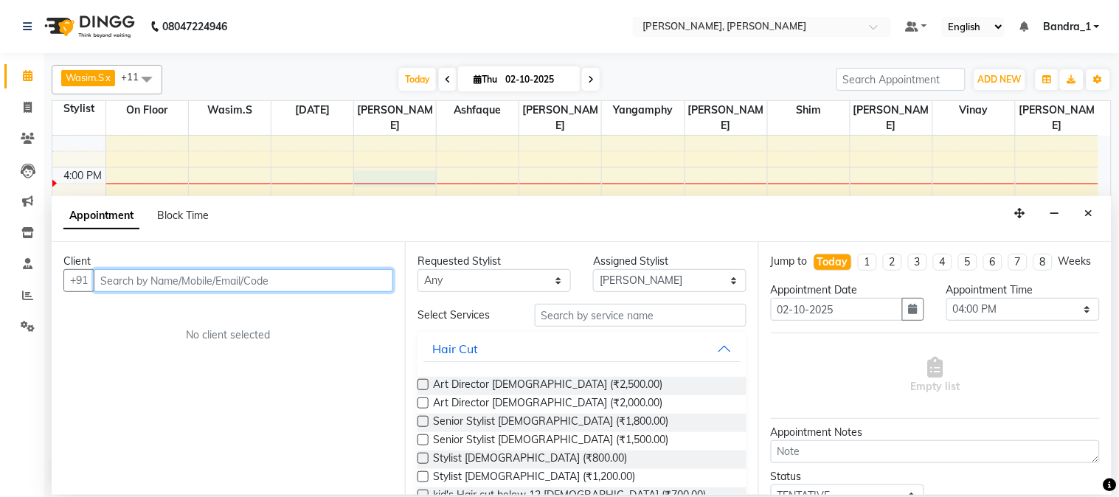
click at [151, 285] on input "text" at bounding box center [243, 280] width 299 height 23
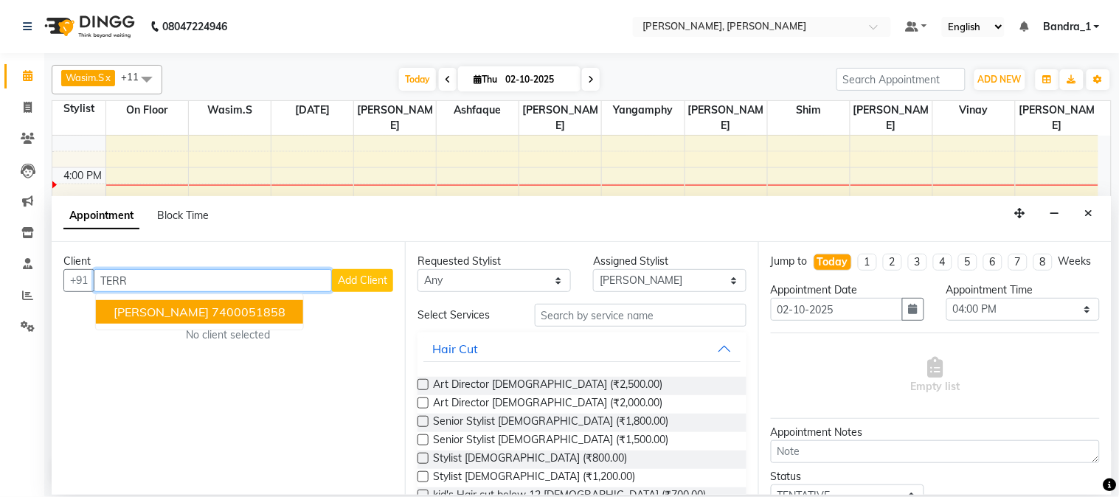
click at [285, 312] on ngb-highlight "7400051858" at bounding box center [249, 312] width 74 height 15
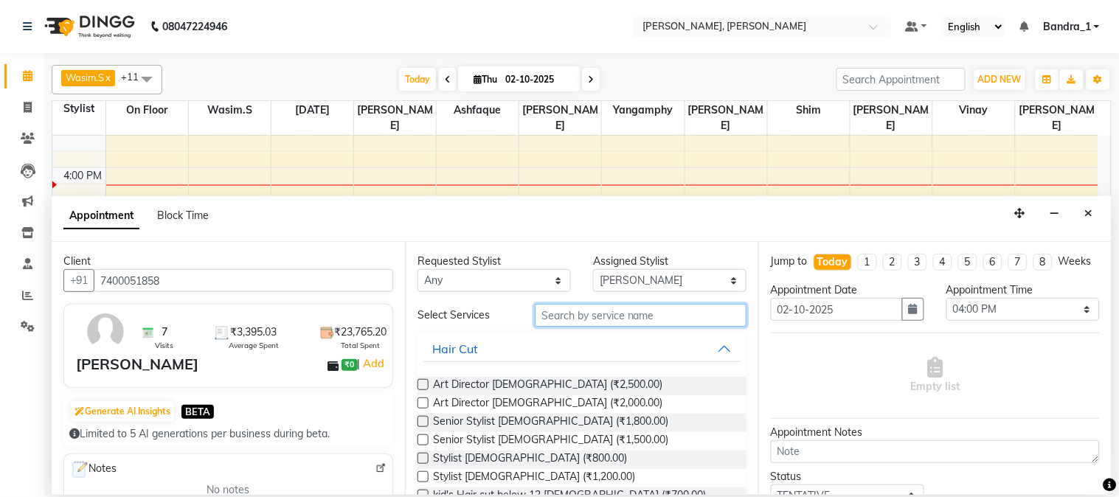
drag, startPoint x: 556, startPoint y: 319, endPoint x: 552, endPoint y: 308, distance: 11.2
click at [556, 315] on input "text" at bounding box center [641, 315] width 212 height 23
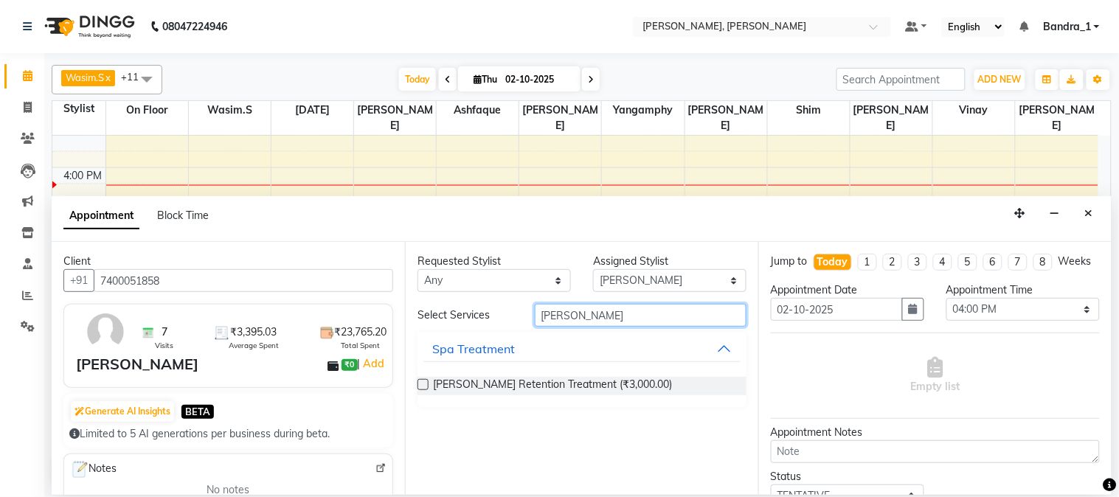
drag, startPoint x: 590, startPoint y: 311, endPoint x: 473, endPoint y: 288, distance: 119.6
click at [474, 289] on div "Requested Stylist Any [PERSON_NAME] [PERSON_NAME] [PERSON_NAME] [PERSON_NAME] […" at bounding box center [581, 368] width 353 height 252
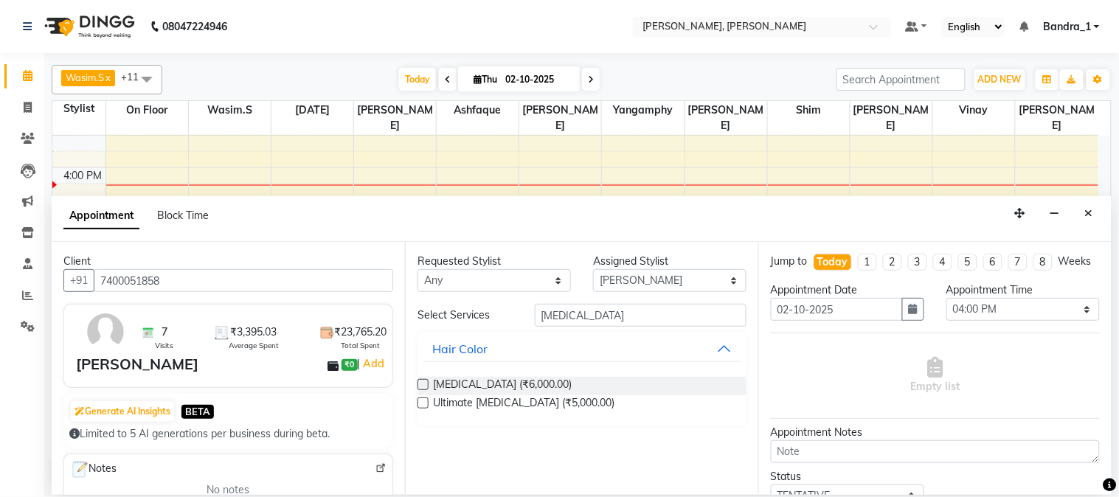
click at [422, 385] on label at bounding box center [422, 384] width 11 height 11
click at [422, 385] on input "checkbox" at bounding box center [422, 386] width 10 height 10
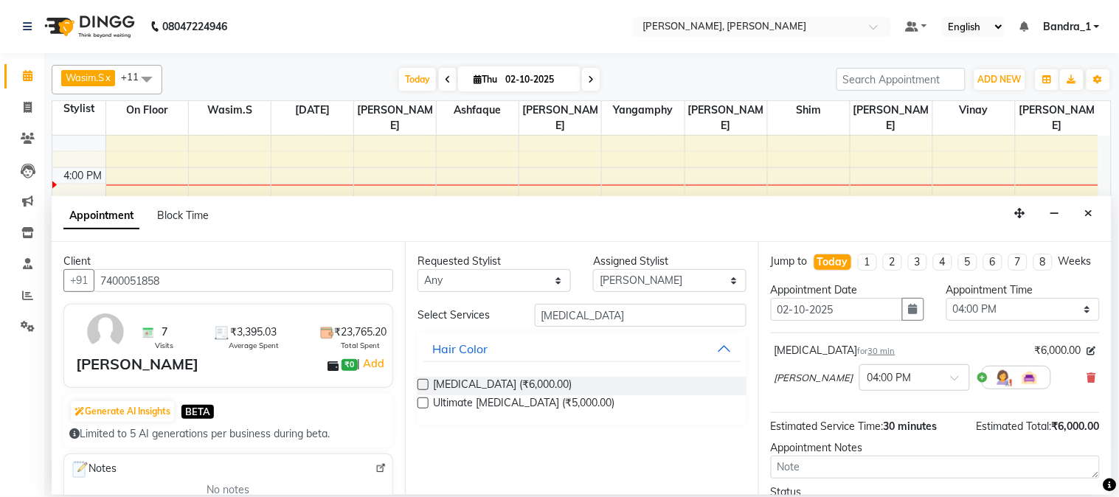
scroll to position [135, 0]
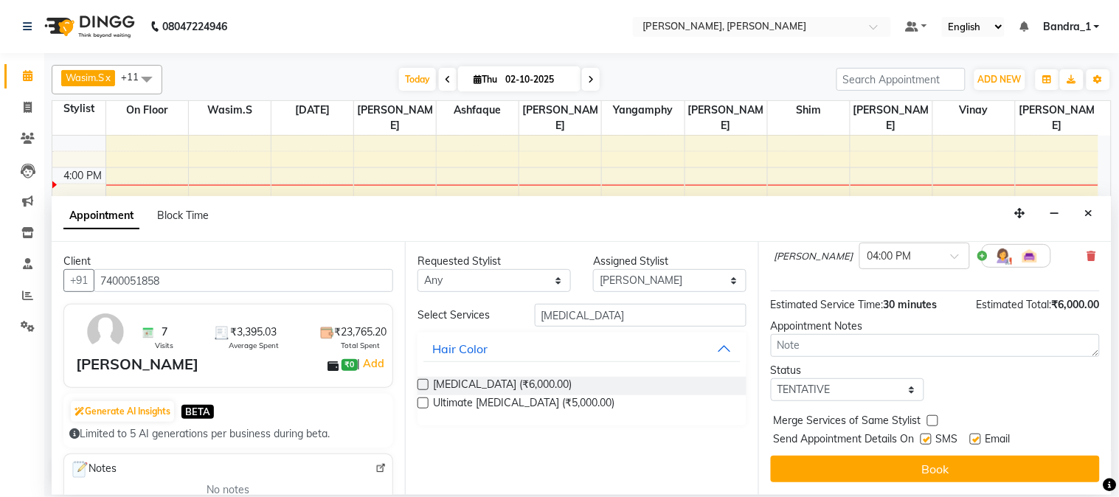
click at [975, 440] on label at bounding box center [975, 439] width 11 height 11
click at [975, 440] on input "checkbox" at bounding box center [975, 441] width 10 height 10
click at [924, 439] on label at bounding box center [925, 439] width 11 height 11
click at [924, 439] on input "checkbox" at bounding box center [925, 441] width 10 height 10
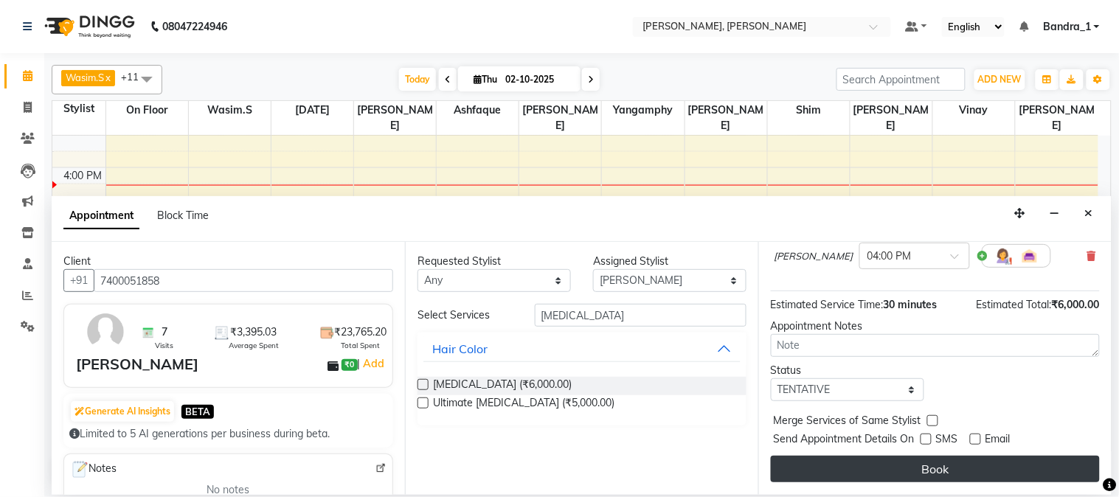
click at [924, 460] on button "Book" at bounding box center [935, 469] width 329 height 27
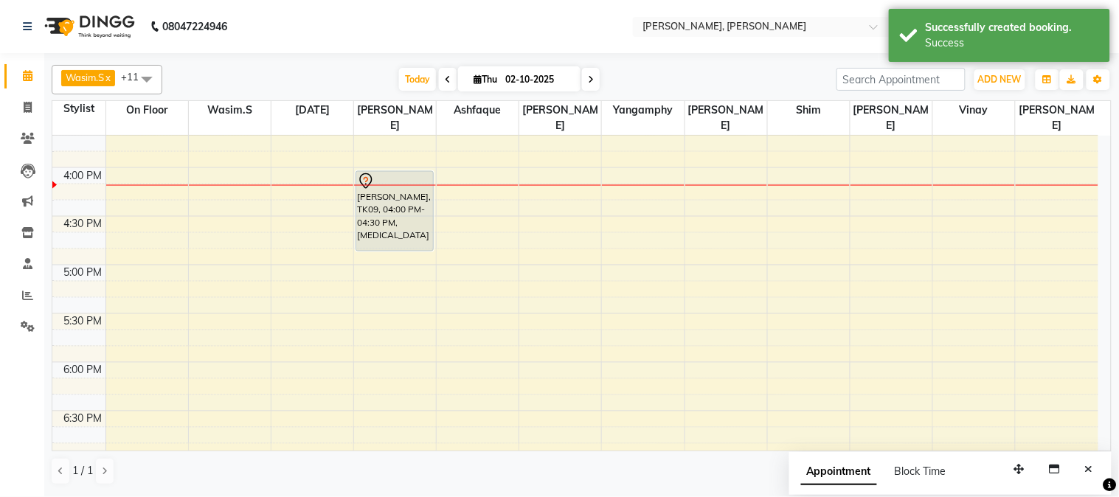
drag, startPoint x: 400, startPoint y: 202, endPoint x: 399, endPoint y: 226, distance: 24.4
click at [399, 229] on div "[PERSON_NAME], TK06, 01:05 PM-02:05 PM, kid's Hair cut below 12 [DEMOGRAPHIC_DA…" at bounding box center [395, 168] width 82 height 1362
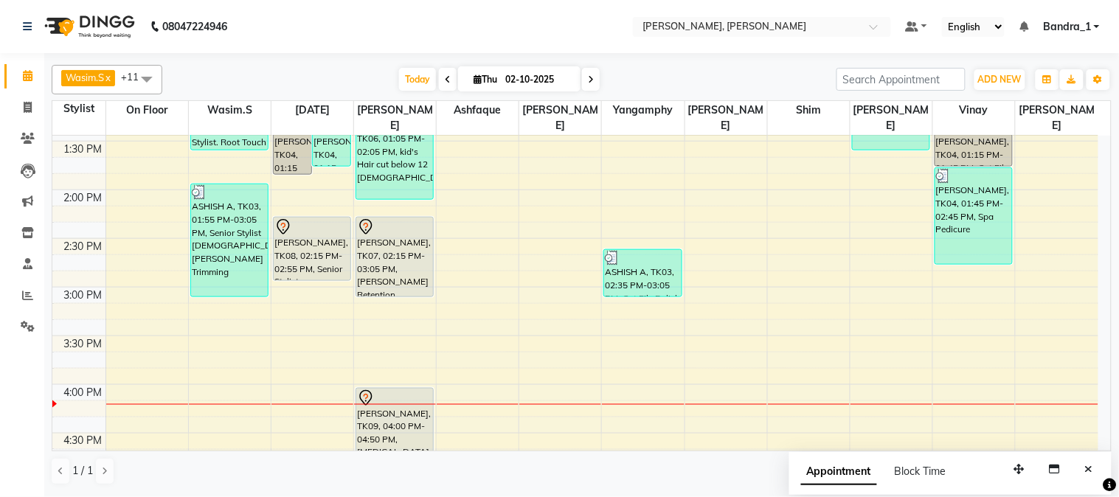
scroll to position [391, 0]
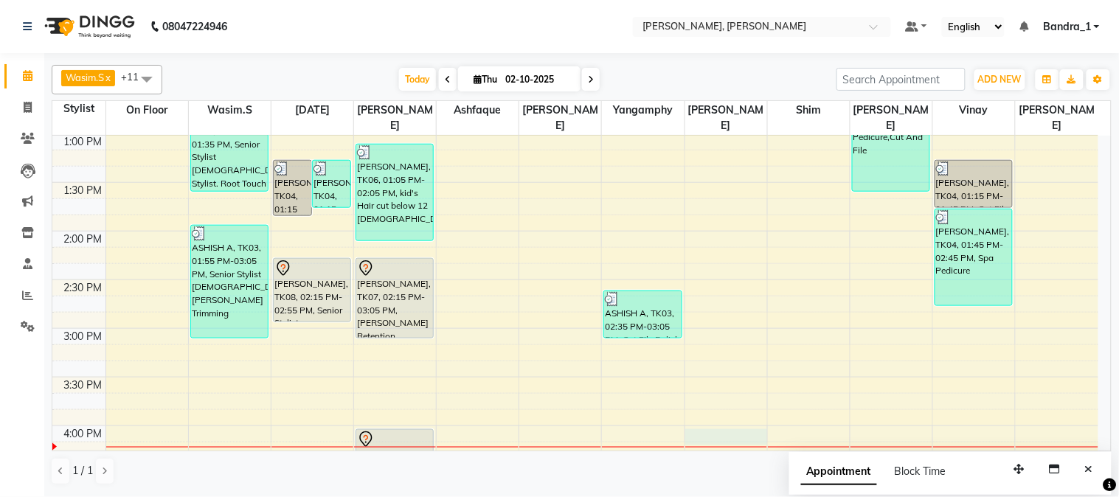
click at [733, 429] on div "9:00 AM 9:30 AM 10:00 AM 10:30 AM 11:00 AM 11:30 AM 12:00 PM 12:30 PM 1:00 PM 1…" at bounding box center [575, 426] width 1046 height 1362
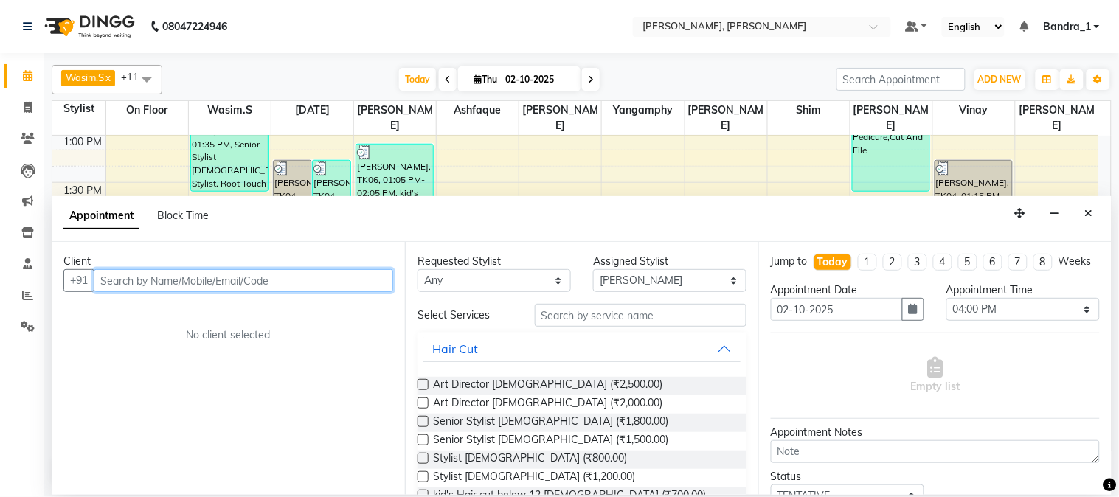
drag, startPoint x: 175, startPoint y: 282, endPoint x: 159, endPoint y: 242, distance: 43.7
click at [171, 273] on input "text" at bounding box center [243, 280] width 299 height 23
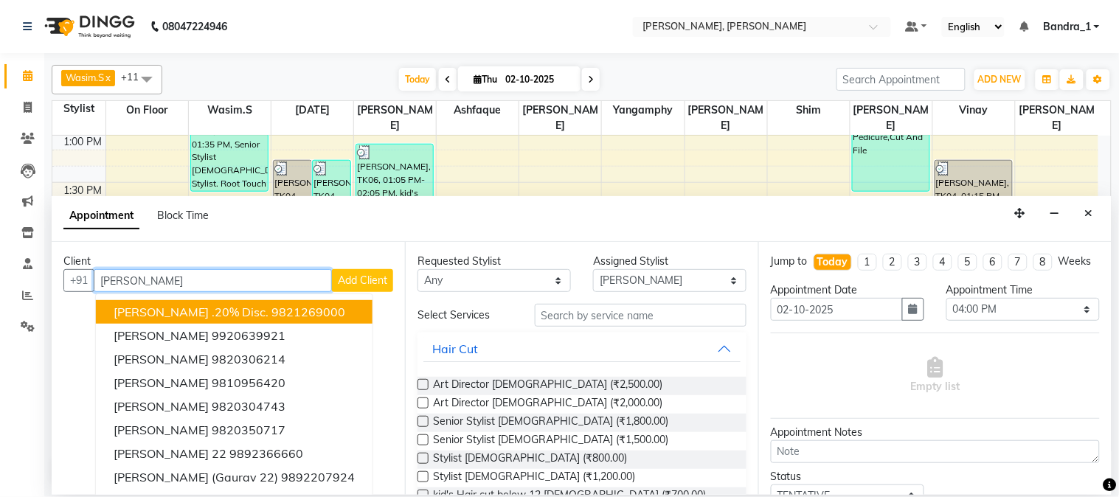
drag, startPoint x: 165, startPoint y: 274, endPoint x: 111, endPoint y: 280, distance: 54.2
click at [150, 284] on input "[PERSON_NAME]" at bounding box center [213, 280] width 238 height 23
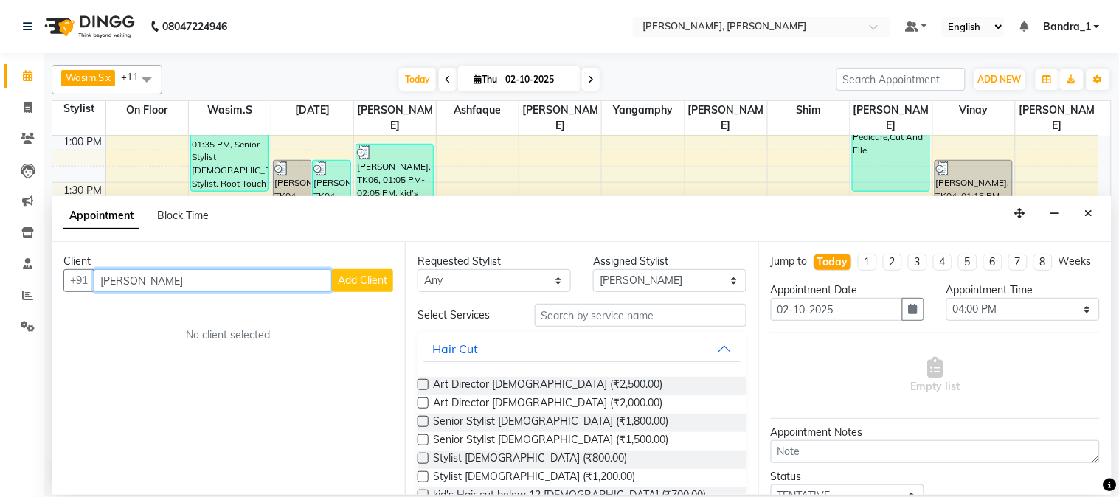
scroll to position [0, 0]
click at [160, 281] on input "[PERSON_NAME]" at bounding box center [213, 280] width 238 height 23
click at [166, 283] on input "NARAN" at bounding box center [213, 280] width 238 height 23
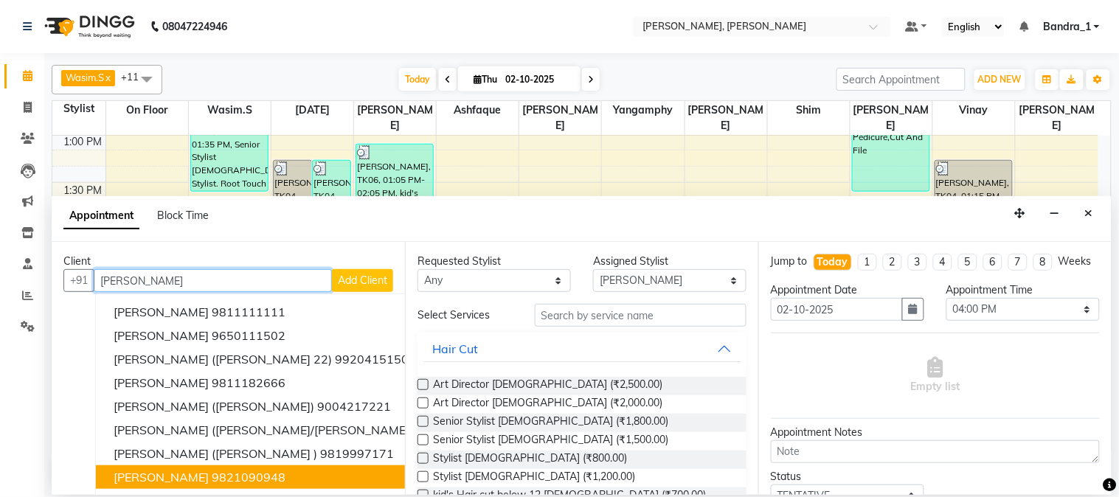
click at [212, 476] on ngb-highlight "9821090948" at bounding box center [249, 477] width 74 height 15
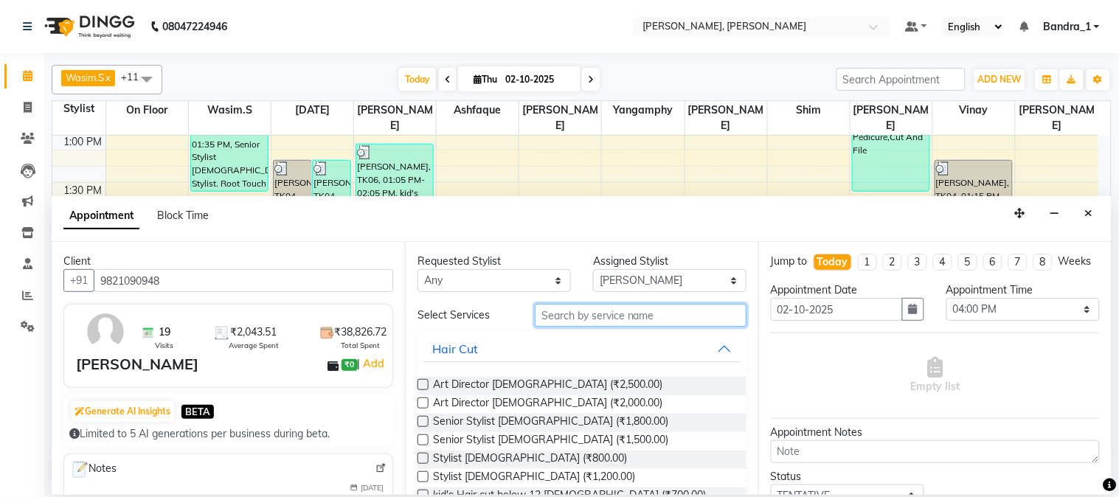
drag, startPoint x: 550, startPoint y: 310, endPoint x: 359, endPoint y: 147, distance: 251.0
click at [488, 270] on div "Requested Stylist Any [PERSON_NAME] [PERSON_NAME] [PERSON_NAME] [PERSON_NAME] […" at bounding box center [581, 368] width 353 height 252
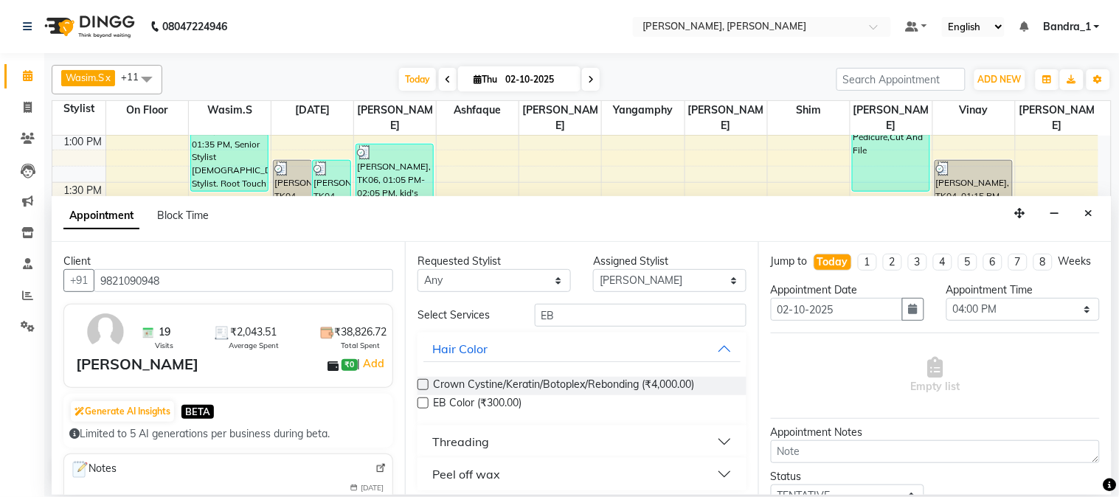
click at [447, 441] on div "Threading" at bounding box center [460, 442] width 57 height 18
click at [421, 473] on label at bounding box center [422, 477] width 11 height 11
click at [421, 474] on input "checkbox" at bounding box center [422, 479] width 10 height 10
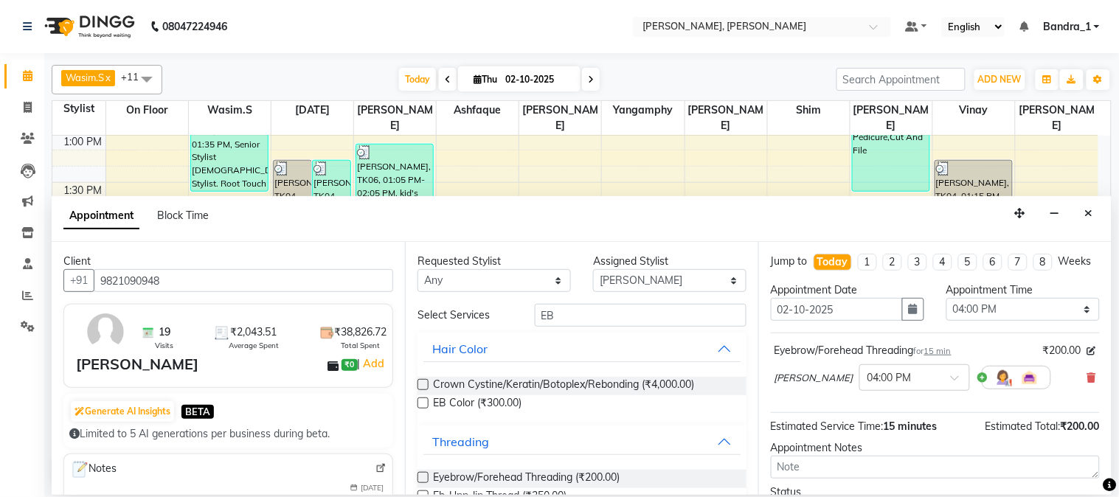
scroll to position [135, 0]
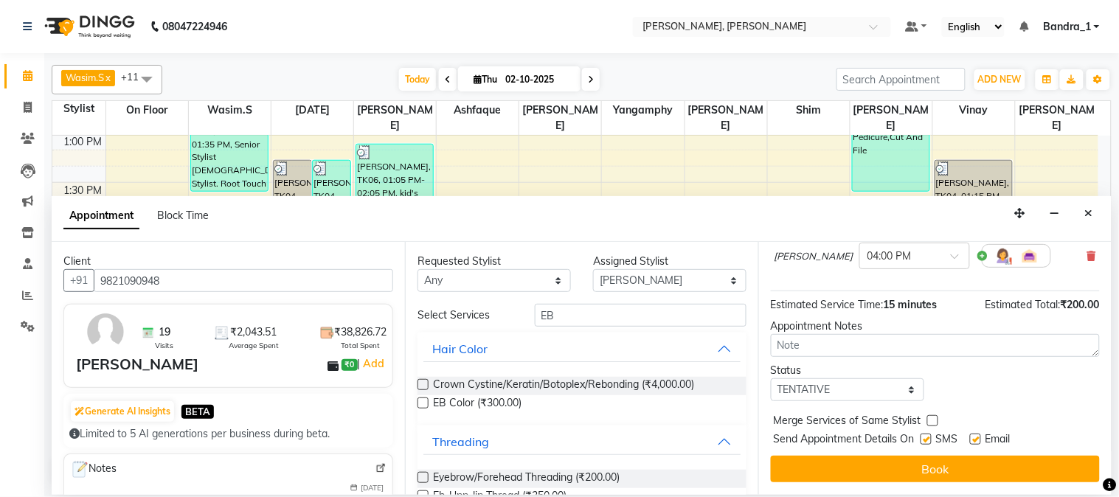
click at [976, 439] on label at bounding box center [975, 439] width 11 height 11
click at [976, 439] on input "checkbox" at bounding box center [975, 441] width 10 height 10
click at [928, 444] on label at bounding box center [925, 439] width 11 height 11
click at [928, 444] on input "checkbox" at bounding box center [925, 441] width 10 height 10
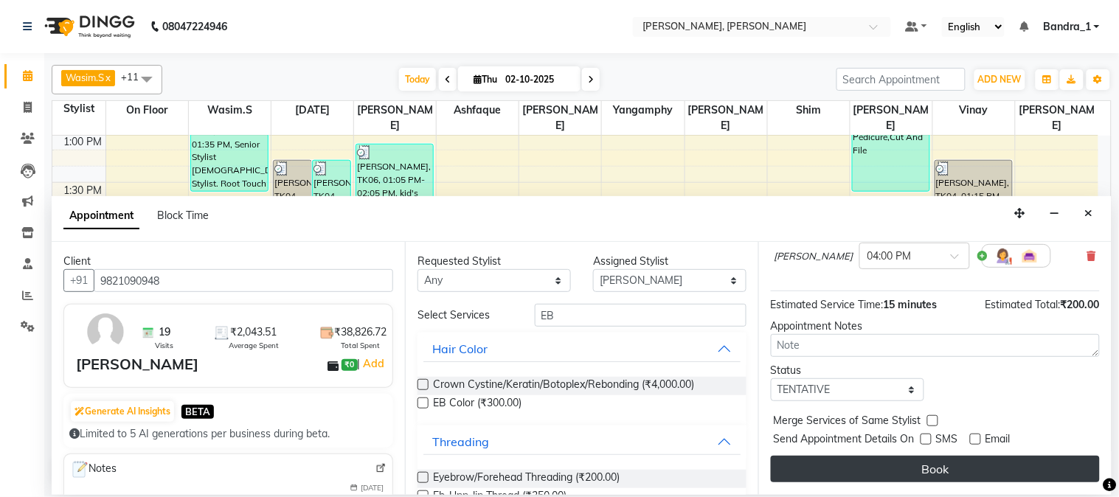
click at [924, 481] on button "Book" at bounding box center [935, 469] width 329 height 27
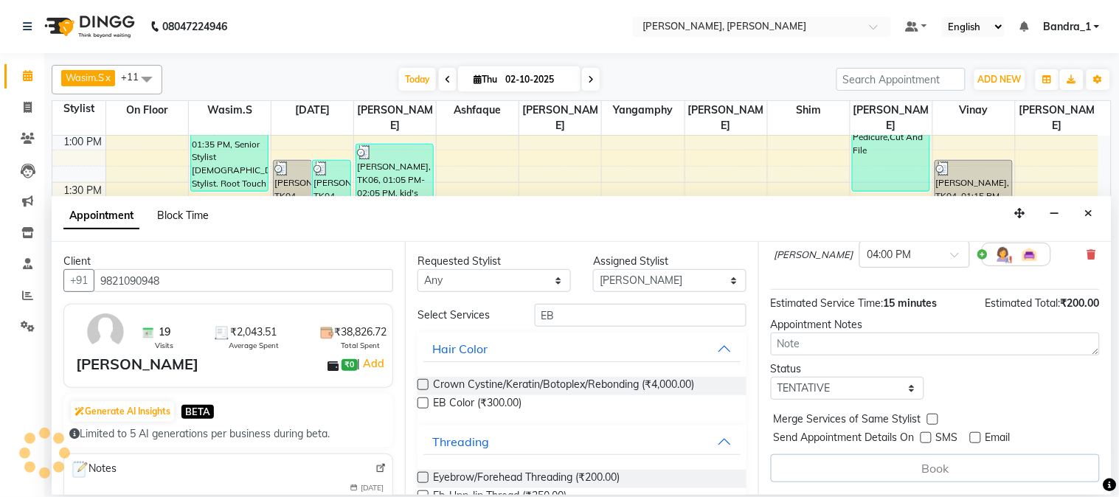
click at [209, 222] on span "Block Time" at bounding box center [183, 215] width 52 height 13
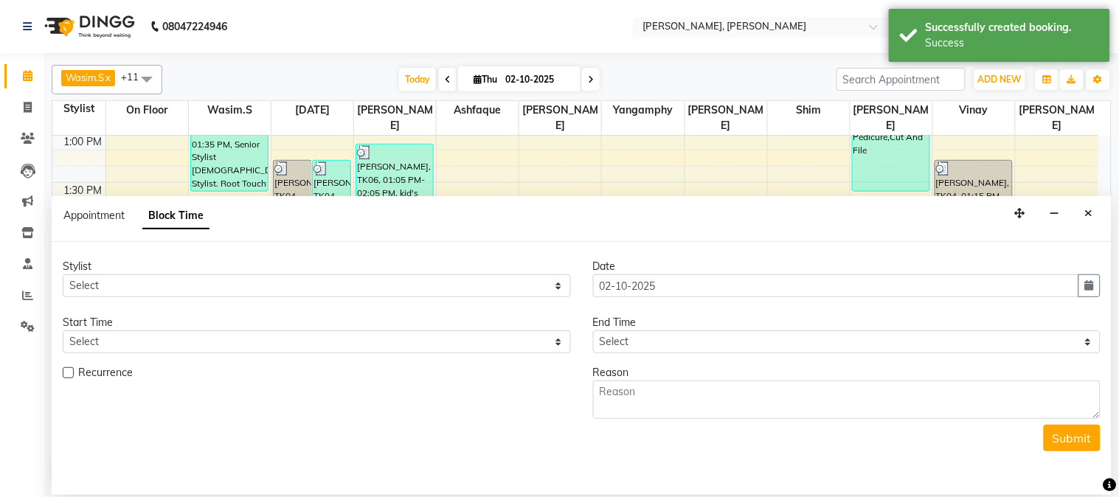
scroll to position [684, 0]
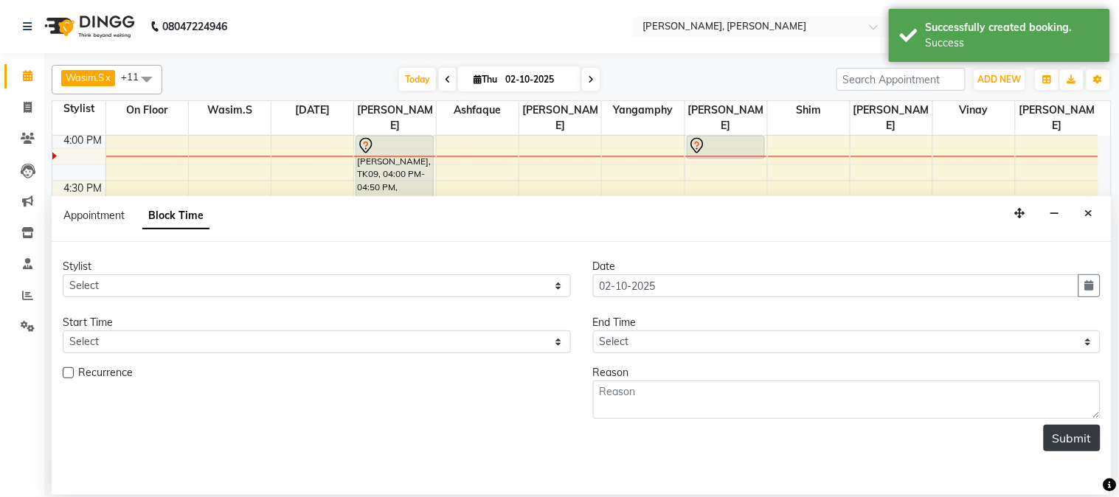
click at [1077, 440] on button "Submit" at bounding box center [1071, 438] width 57 height 27
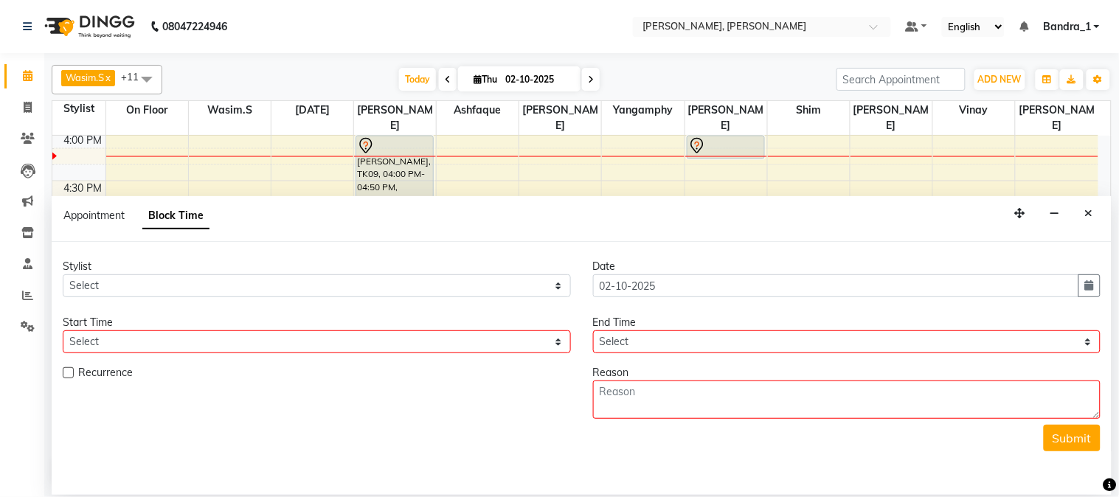
drag, startPoint x: 1090, startPoint y: 211, endPoint x: 853, endPoint y: 307, distance: 255.6
click at [1088, 218] on icon "Close" at bounding box center [1089, 213] width 8 height 10
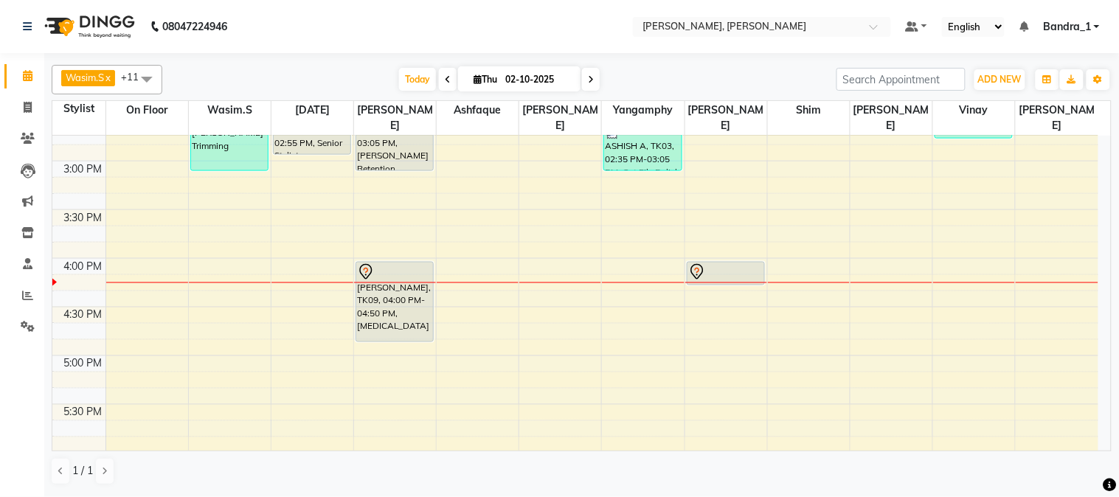
scroll to position [554, 0]
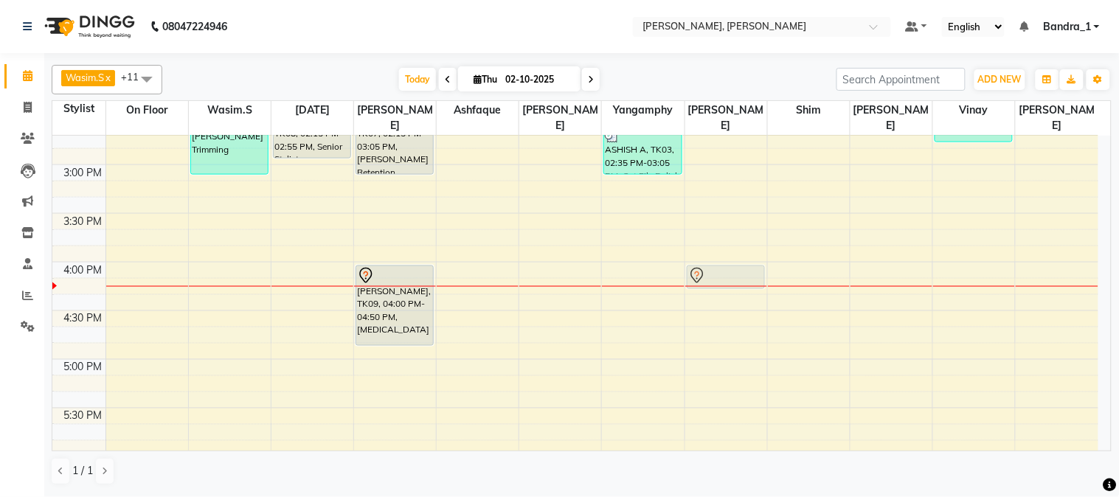
drag, startPoint x: 724, startPoint y: 268, endPoint x: 729, endPoint y: 274, distance: 8.0
click at [726, 268] on div "[PERSON_NAME], TK02, 11:40 AM-12:55 PM, Eyebrow/Forehead Threading,Postquan Spa…" at bounding box center [726, 262] width 82 height 1362
drag, startPoint x: 732, startPoint y: 273, endPoint x: 726, endPoint y: 314, distance: 41.8
click at [729, 298] on div "9:00 AM 9:30 AM 10:00 AM 10:30 AM 11:00 AM 11:30 AM 12:00 PM 12:30 PM 1:00 PM 1…" at bounding box center [575, 262] width 1046 height 1362
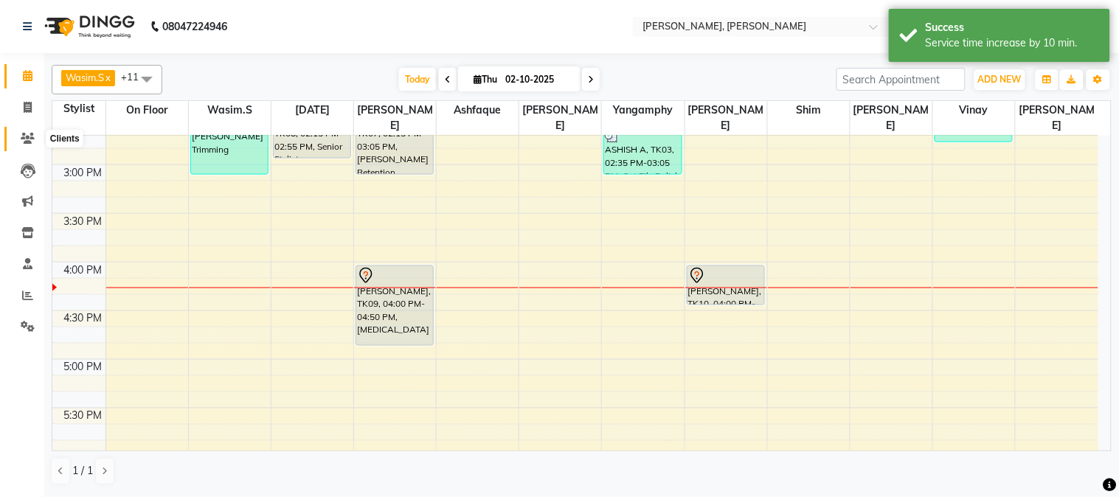
click at [24, 135] on icon at bounding box center [28, 138] width 14 height 11
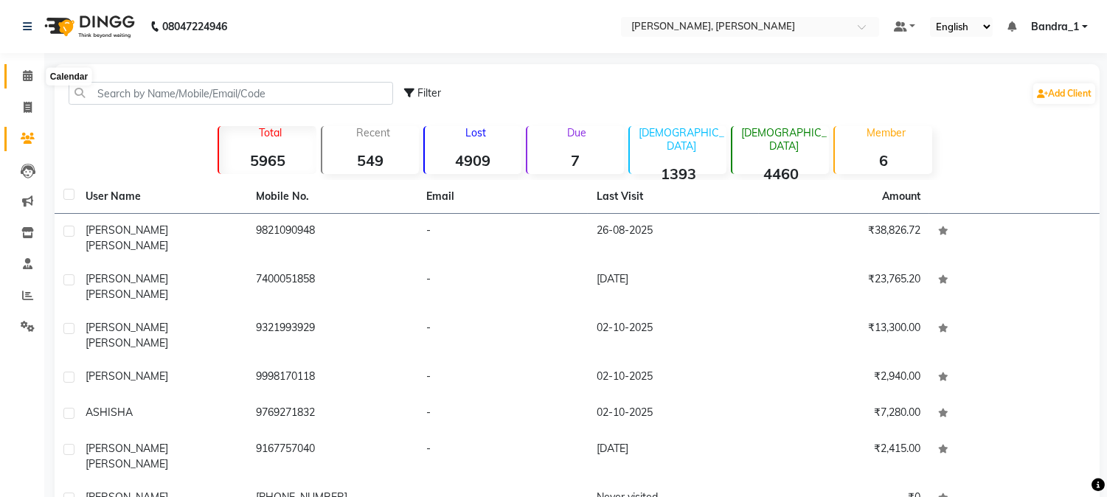
click at [24, 77] on icon at bounding box center [28, 75] width 10 height 11
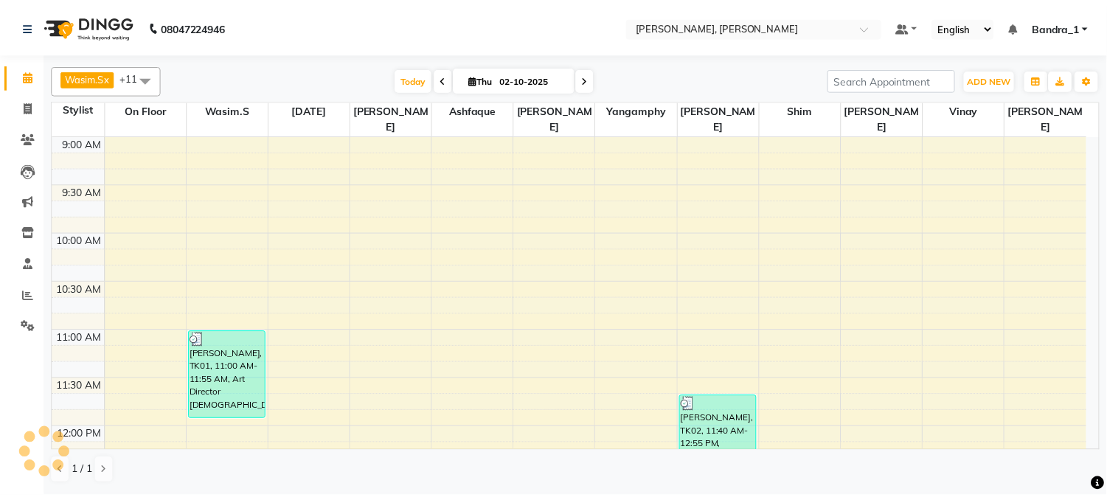
scroll to position [684, 0]
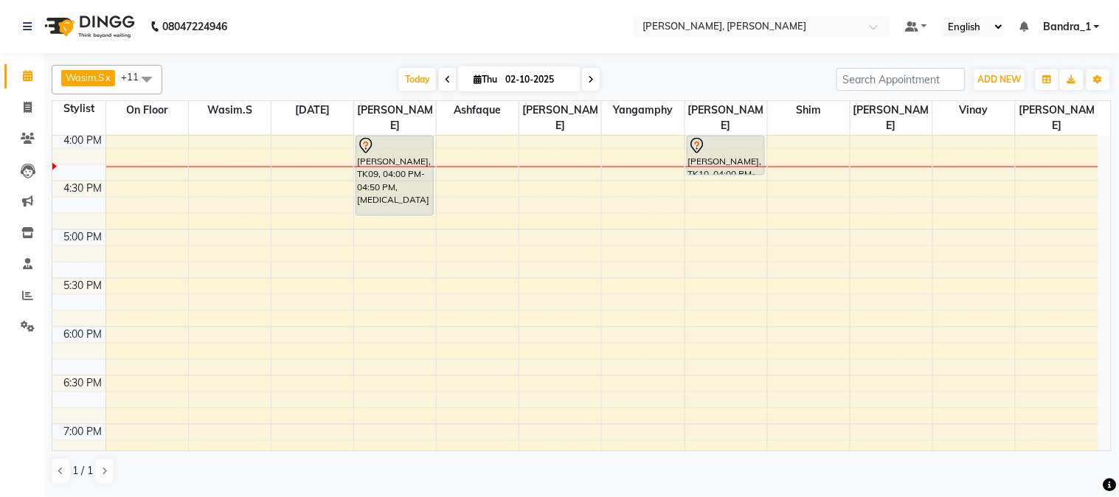
click at [727, 142] on div "AMIT NARANG, TK10, 04:00 PM-04:25 PM, Eyebrow/Forehead Threading" at bounding box center [725, 155] width 77 height 38
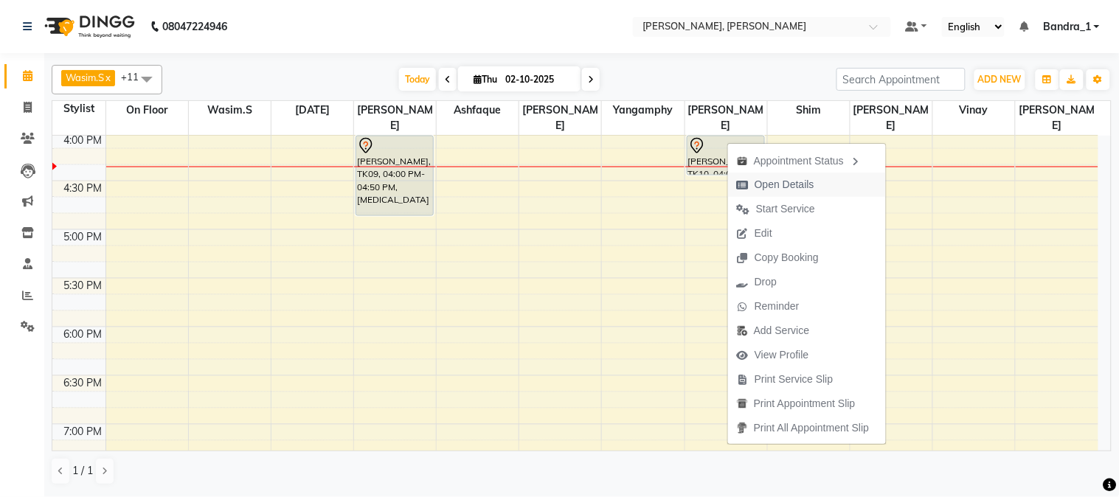
click at [780, 186] on span "Open Details" at bounding box center [784, 184] width 60 height 15
select select "7"
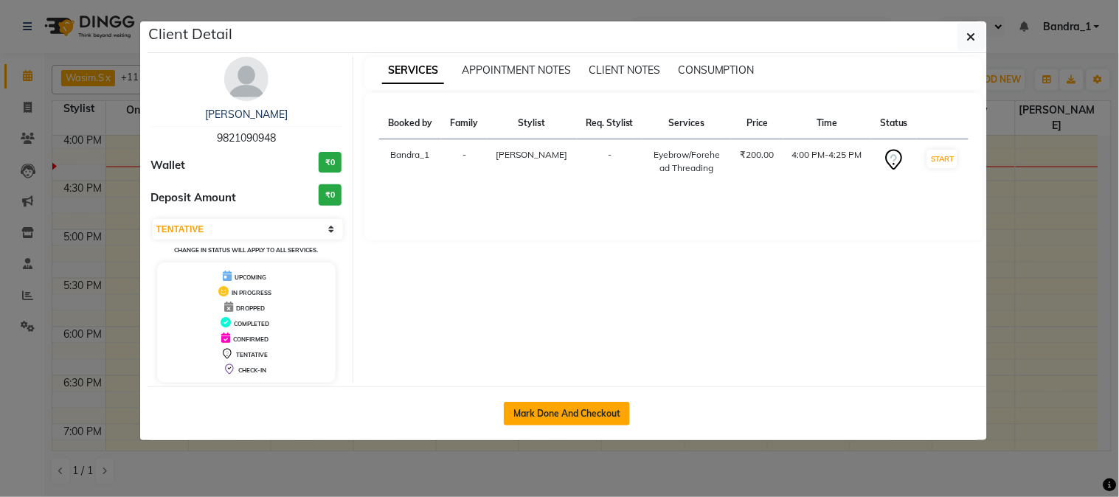
click at [557, 419] on button "Mark Done And Checkout" at bounding box center [567, 414] width 126 height 24
select select "7997"
select select "service"
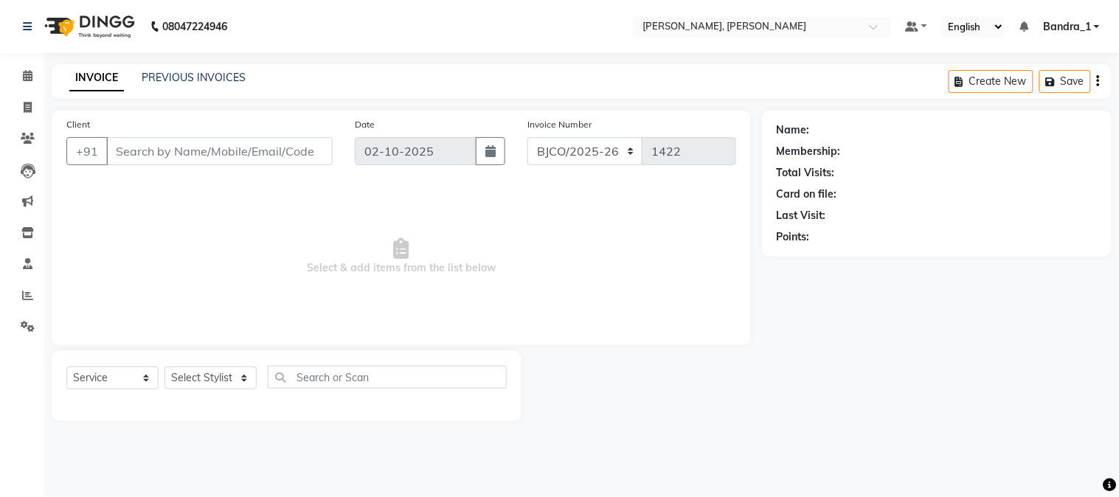
type input "9821090948"
select select "64098"
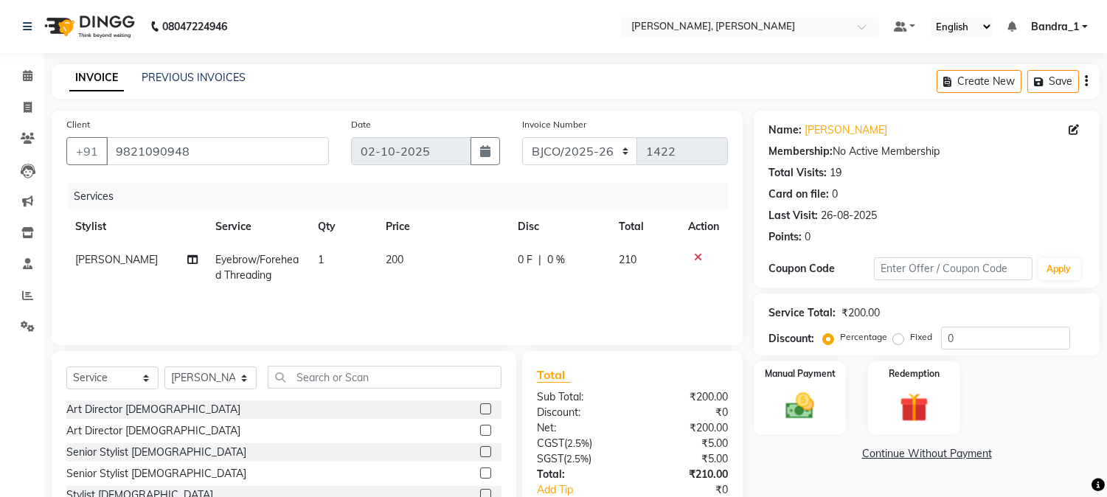
click at [698, 252] on icon at bounding box center [698, 257] width 8 height 10
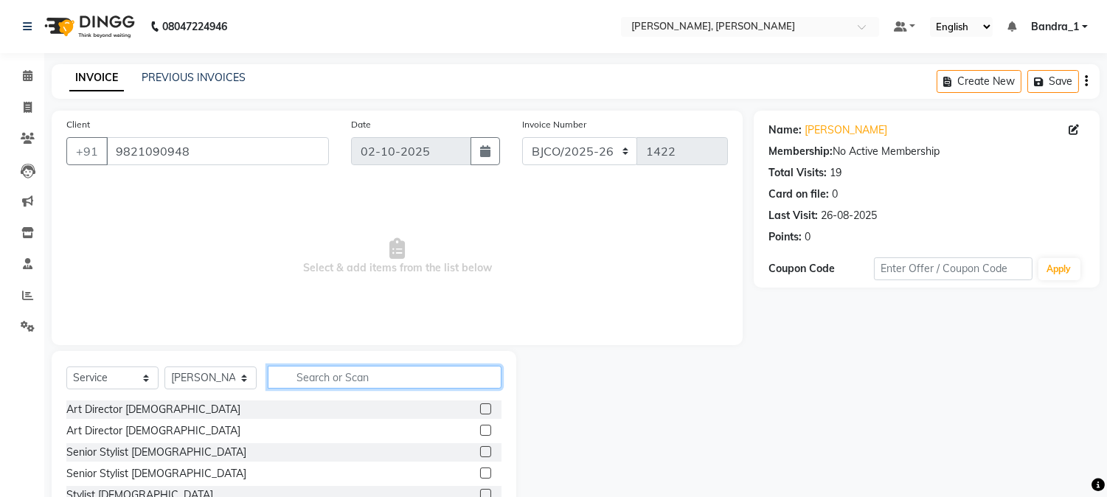
click at [362, 382] on input "text" at bounding box center [385, 377] width 234 height 23
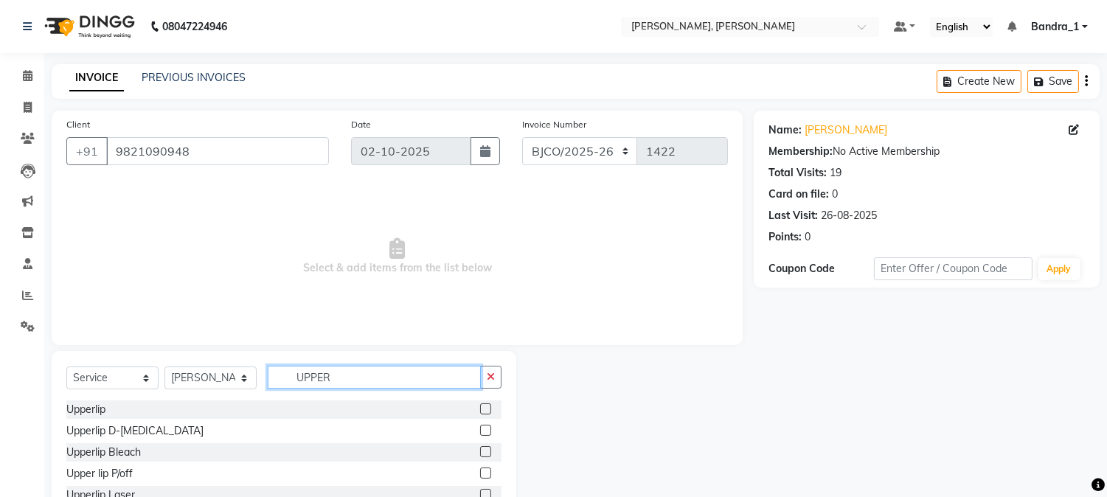
type input "UPPER"
click at [487, 408] on label at bounding box center [485, 408] width 11 height 11
click at [487, 408] on input "checkbox" at bounding box center [485, 410] width 10 height 10
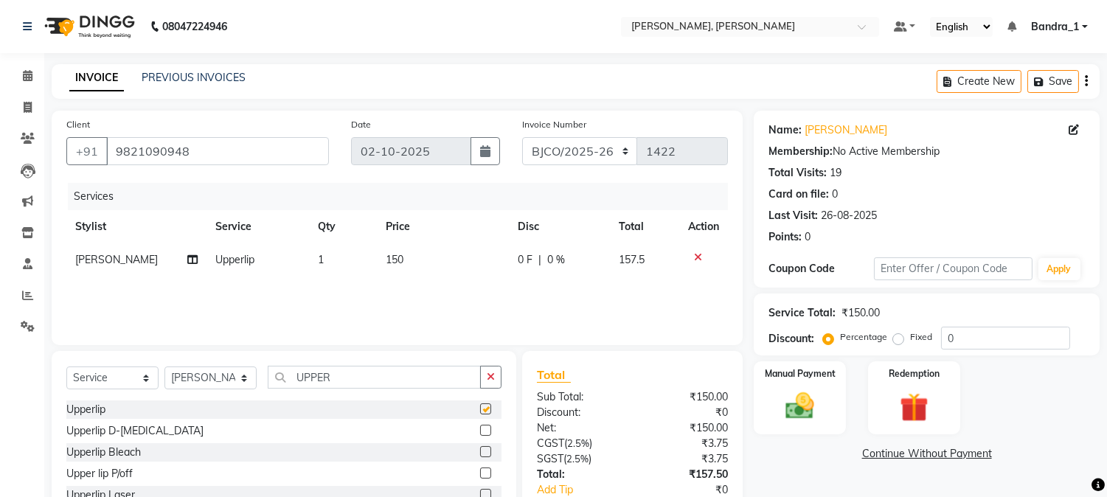
checkbox input "false"
click at [395, 257] on span "150" at bounding box center [395, 259] width 18 height 13
select select "64098"
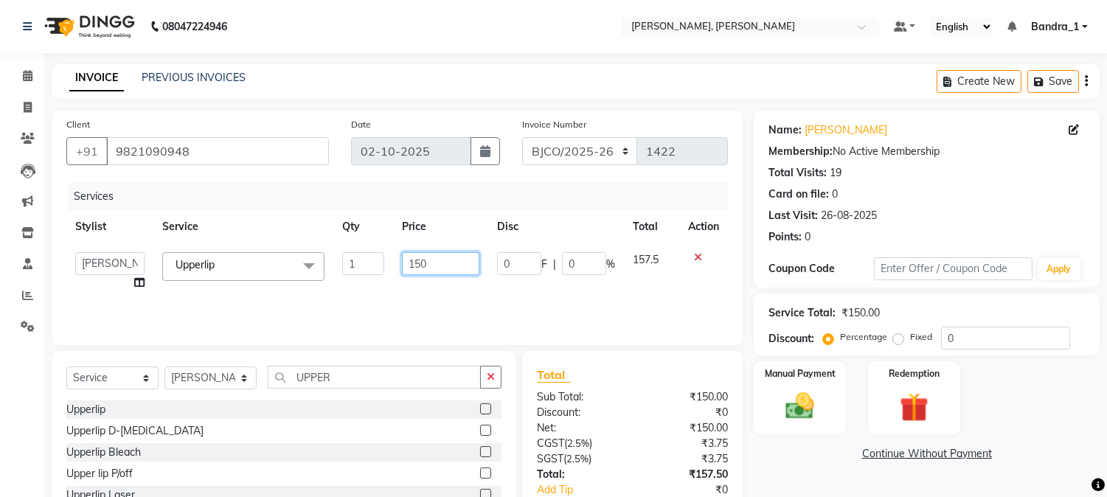
click at [420, 268] on input "150" at bounding box center [440, 263] width 77 height 23
type input "200"
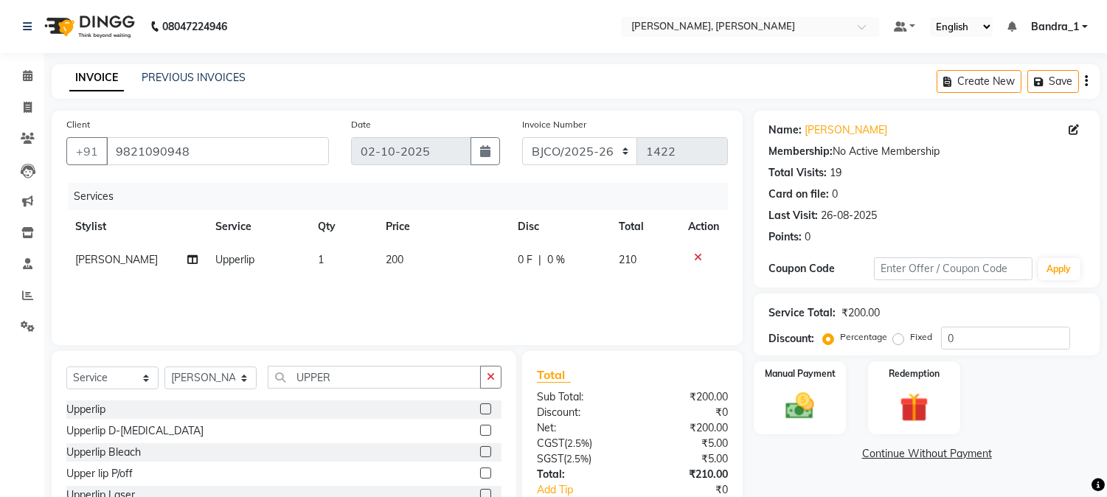
click at [633, 189] on div "Services" at bounding box center [403, 196] width 671 height 27
click at [624, 148] on select "CPGS/2025-26 BJCO/2025-26 Pre/2025" at bounding box center [580, 151] width 116 height 28
select select "7998"
click at [522, 137] on select "CPGS/2025-26 BJCO/2025-26 Pre/2025" at bounding box center [580, 151] width 116 height 28
type input "0490"
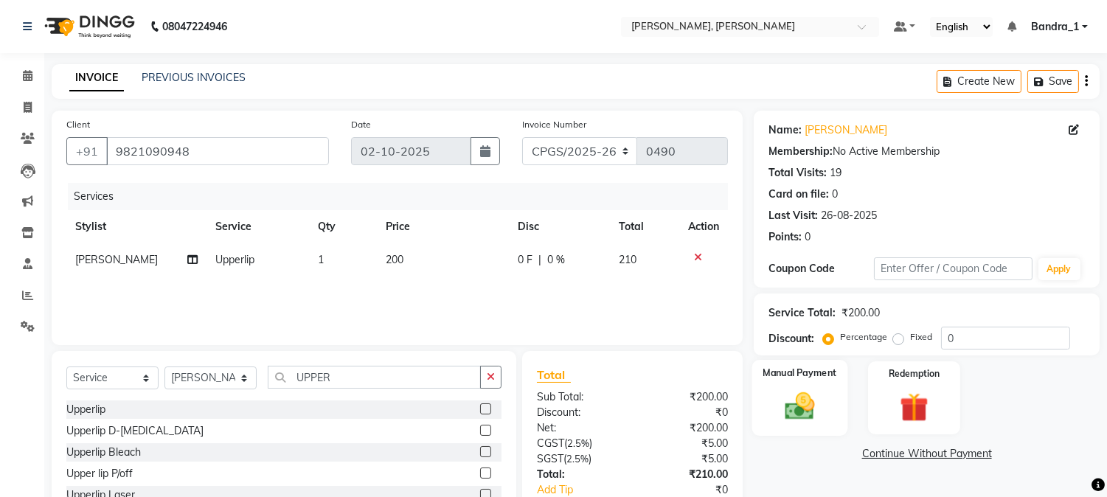
click at [798, 402] on img at bounding box center [800, 406] width 49 height 35
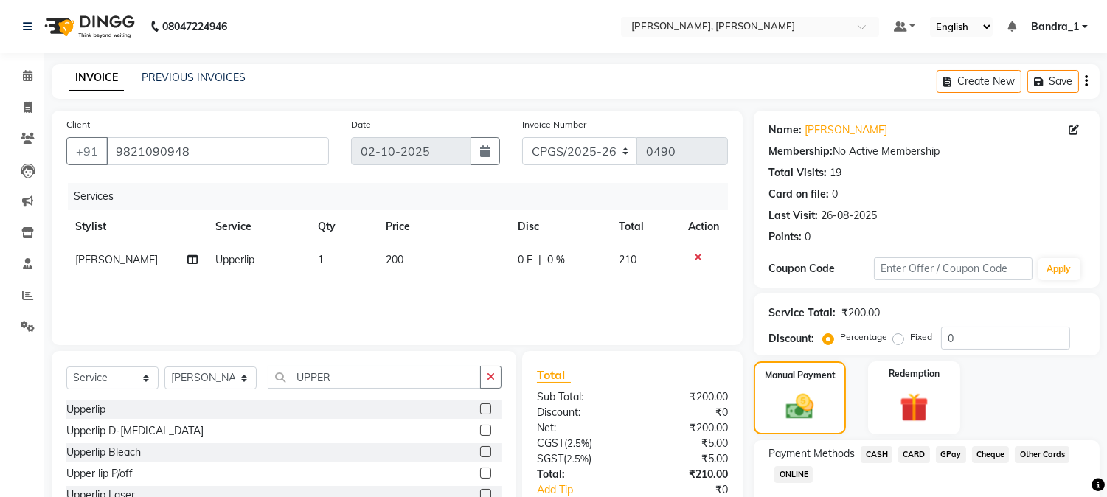
scroll to position [92, 0]
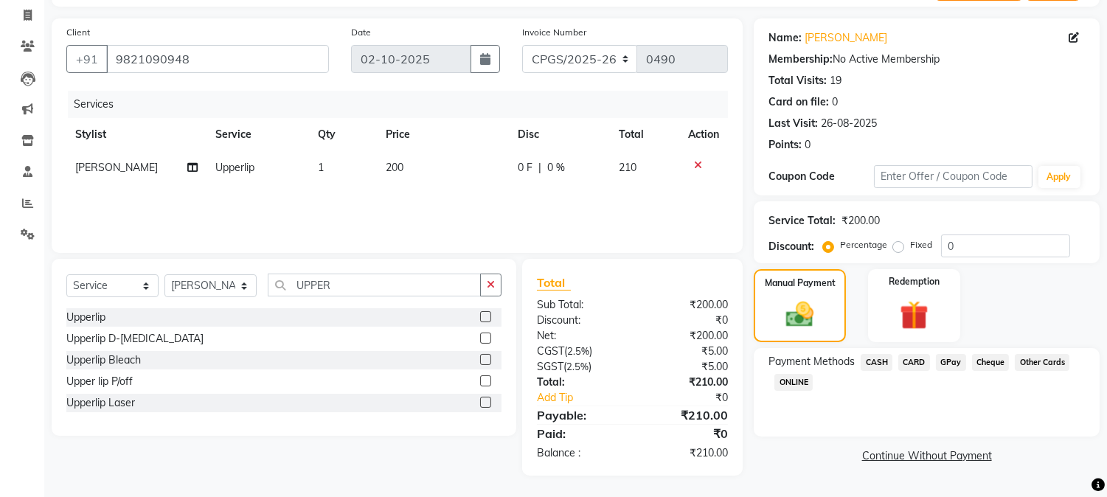
click at [873, 357] on span "CASH" at bounding box center [876, 362] width 32 height 17
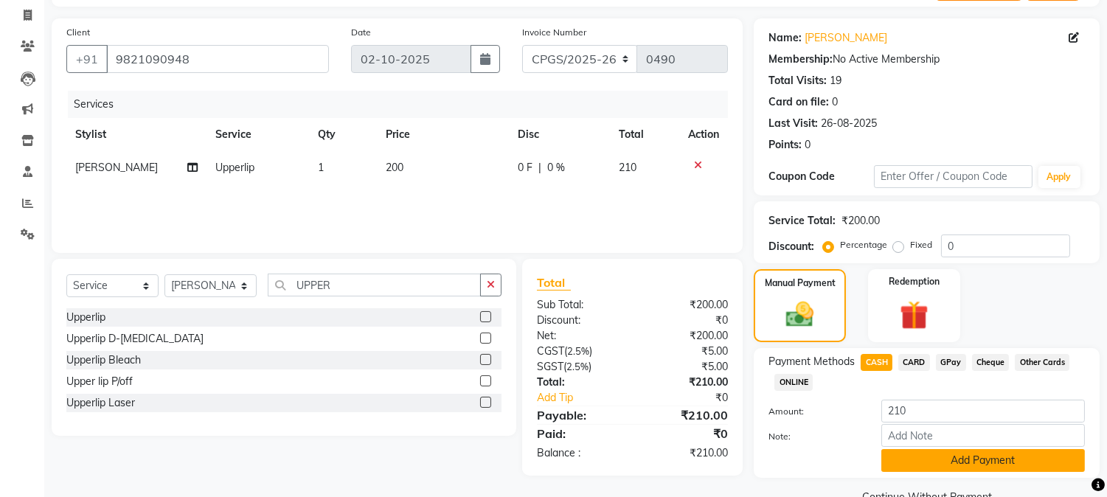
click at [946, 462] on button "Add Payment" at bounding box center [983, 460] width 204 height 23
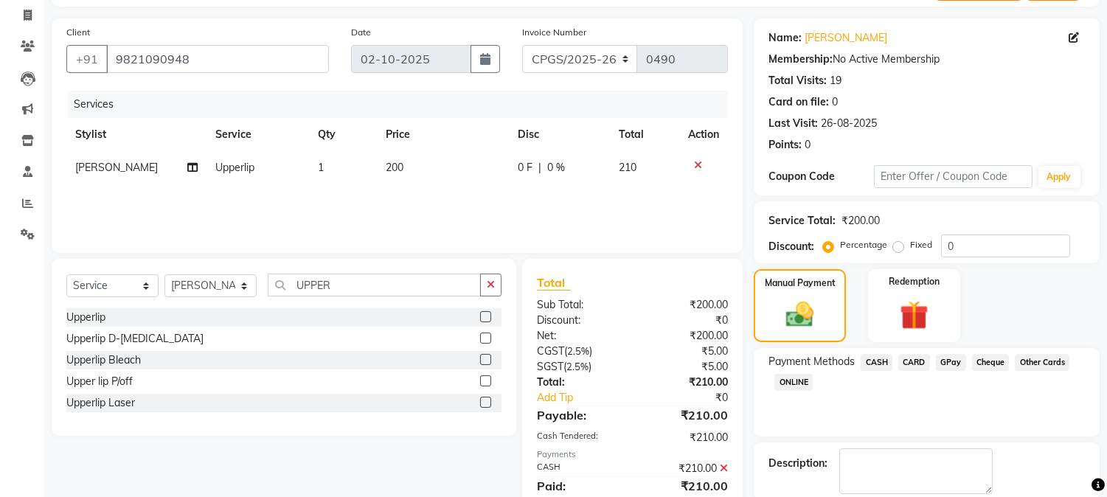
checkbox input "false"
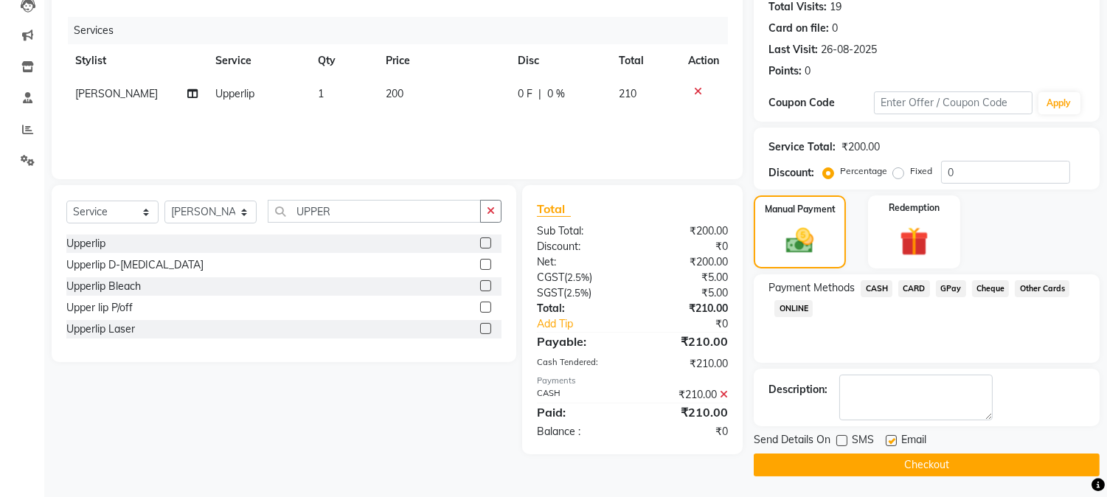
click at [889, 439] on label at bounding box center [891, 440] width 11 height 11
click at [889, 439] on input "checkbox" at bounding box center [891, 442] width 10 height 10
checkbox input "false"
click at [897, 470] on button "Checkout" at bounding box center [927, 464] width 346 height 23
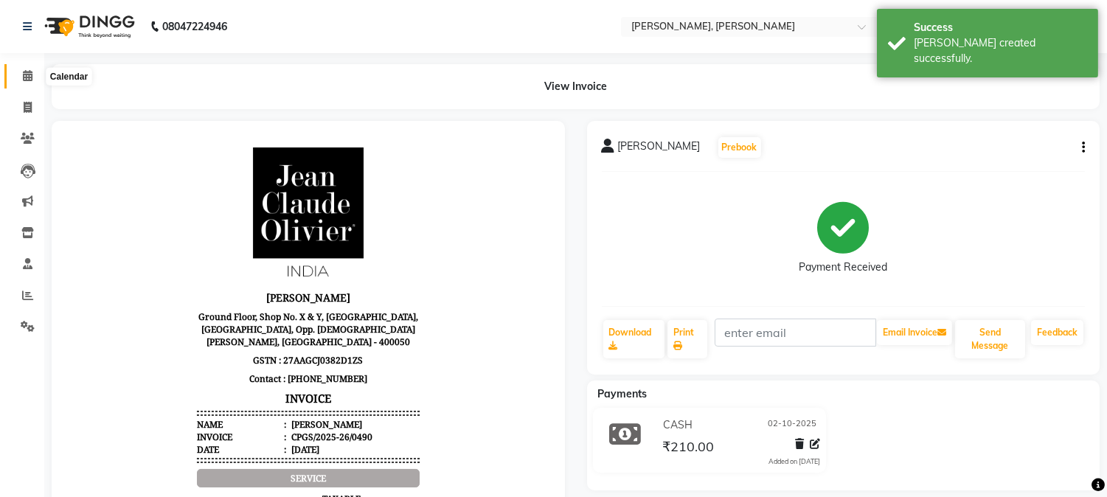
click at [26, 79] on icon at bounding box center [28, 75] width 10 height 11
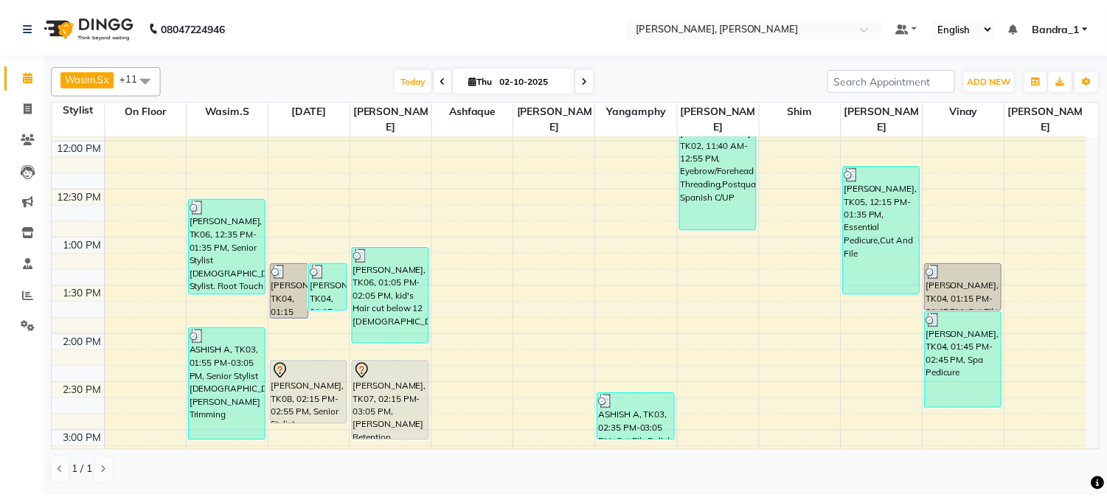
scroll to position [358, 0]
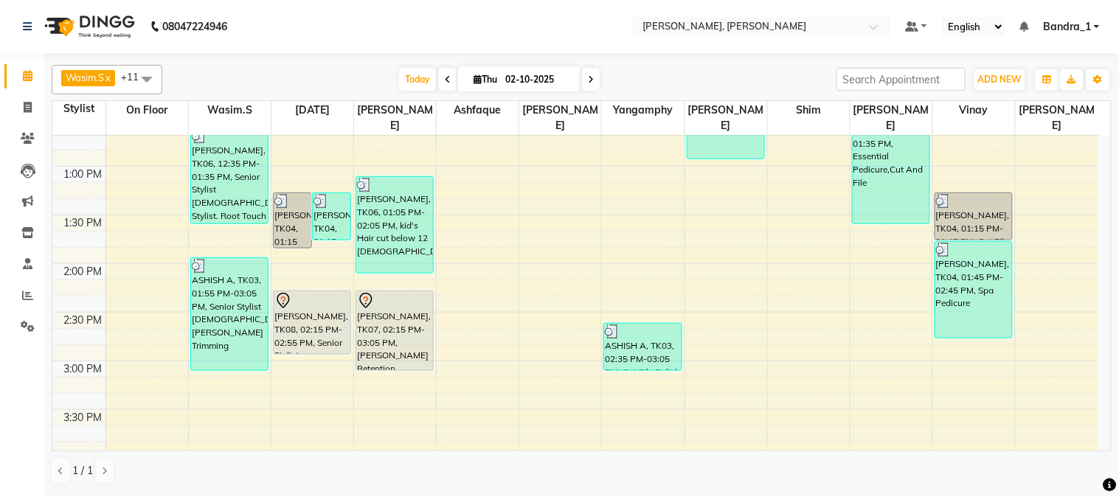
click at [395, 299] on div "[PERSON_NAME], TK07, 02:15 PM-03:05 PM, [PERSON_NAME] Retention Treatment" at bounding box center [394, 330] width 77 height 79
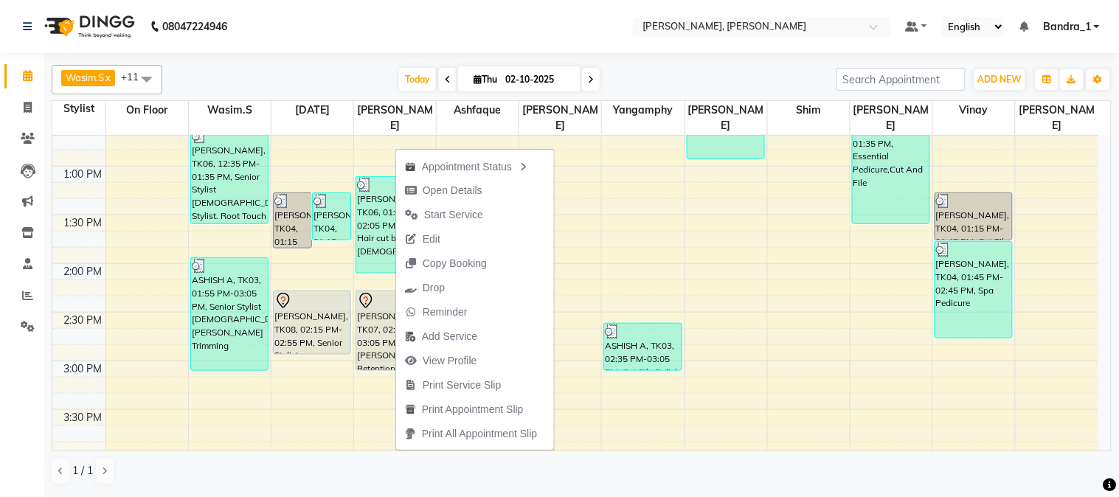
click at [456, 211] on span "Start Service" at bounding box center [453, 214] width 59 height 15
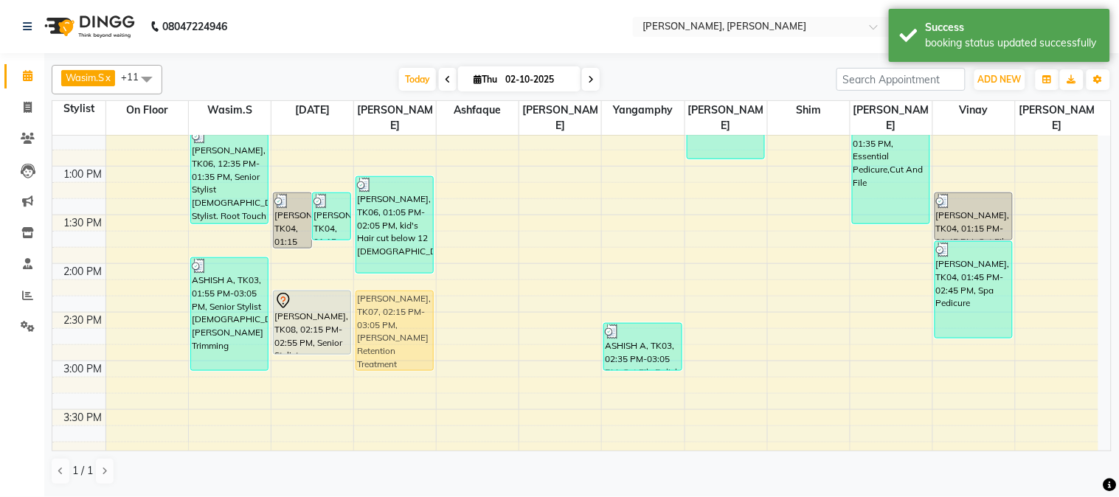
drag, startPoint x: 409, startPoint y: 349, endPoint x: 417, endPoint y: 352, distance: 7.9
click at [417, 352] on div "JOHN HANNA, TK06, 01:05 PM-02:05 PM, kid's Hair cut below 12 Male MANISHA, TK07…" at bounding box center [395, 458] width 82 height 1362
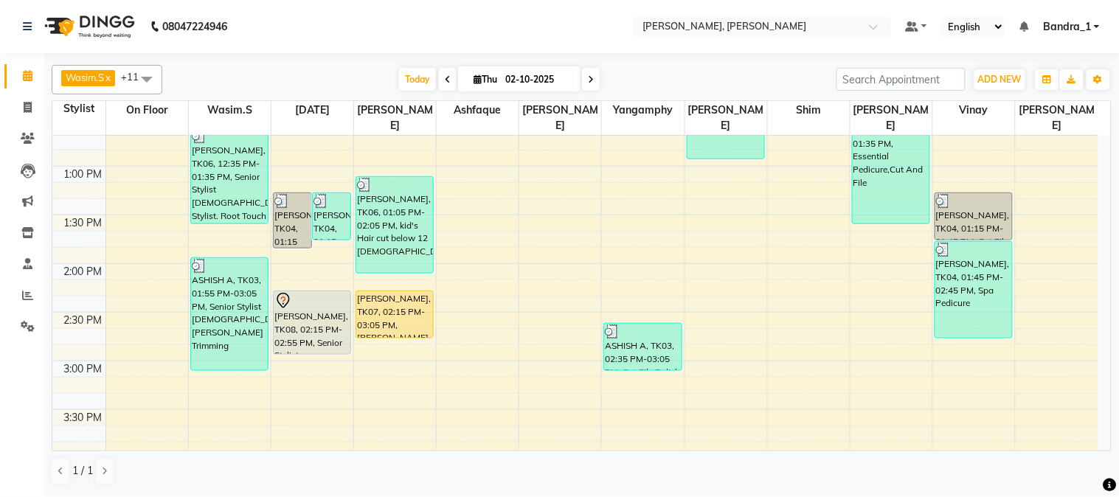
drag, startPoint x: 414, startPoint y: 355, endPoint x: 413, endPoint y: 328, distance: 27.3
click at [413, 328] on div "9:00 AM 9:30 AM 10:00 AM 10:30 AM 11:00 AM 11:30 AM 12:00 PM 12:30 PM 1:00 PM 1…" at bounding box center [575, 458] width 1046 height 1362
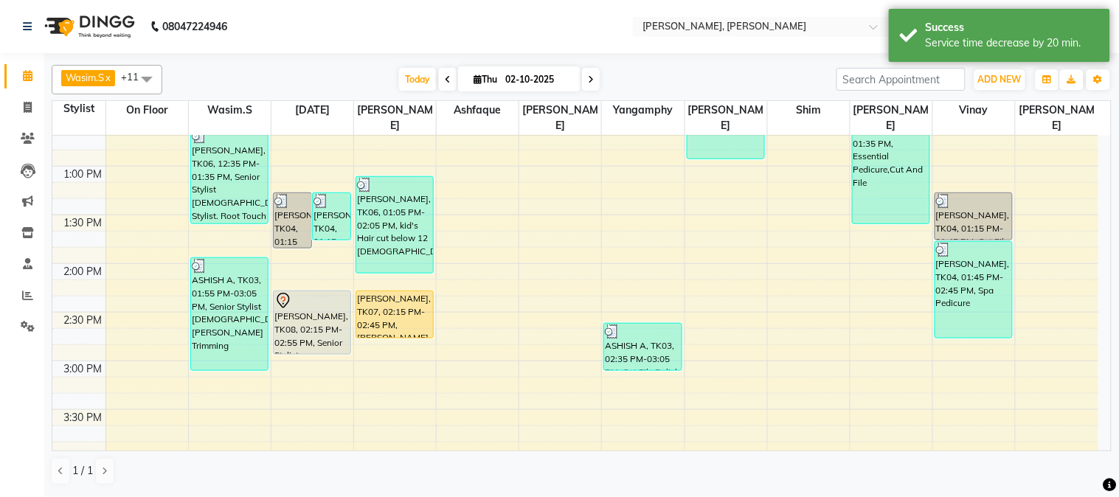
click at [403, 299] on div "MANISHA, TK07, 02:15 PM-02:45 PM, Shea Retention Treatment" at bounding box center [394, 314] width 77 height 46
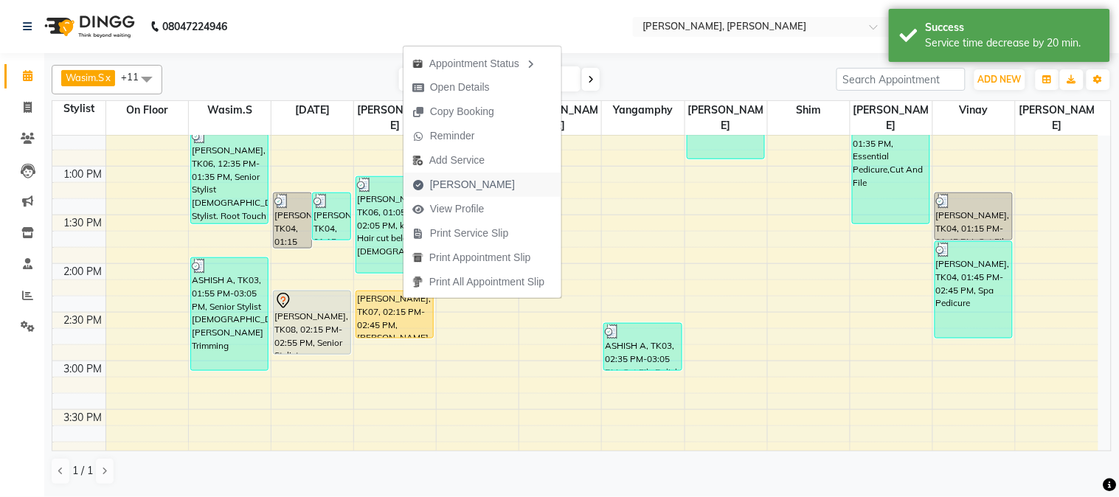
click at [466, 182] on span "[PERSON_NAME]" at bounding box center [472, 184] width 85 height 15
select select "7997"
select select "service"
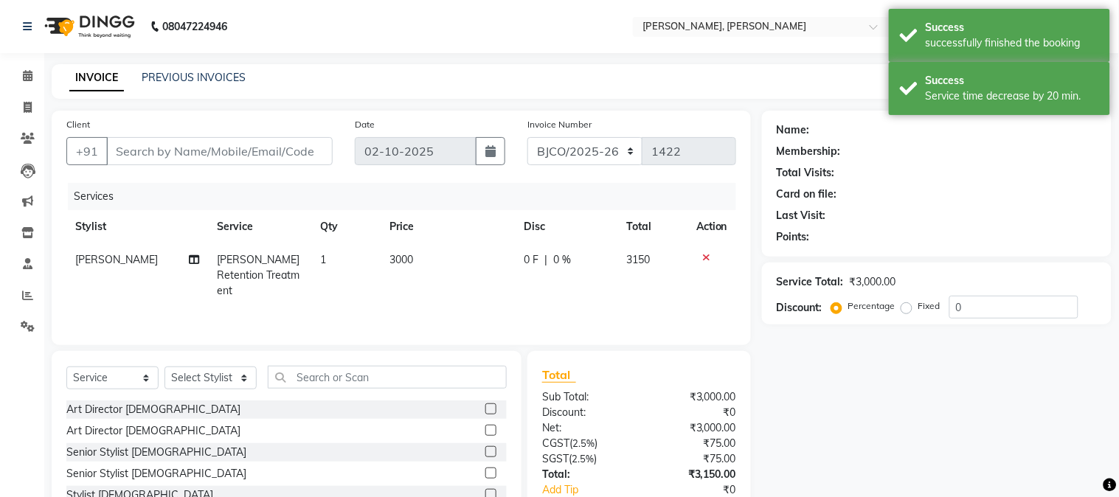
type input "611451919565"
select select "72175"
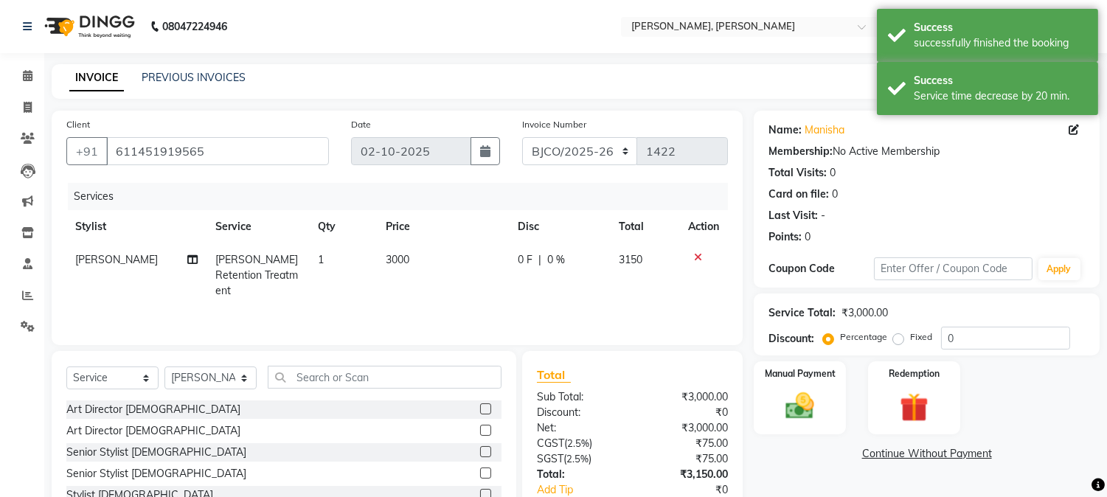
click at [392, 262] on span "3000" at bounding box center [398, 259] width 24 height 13
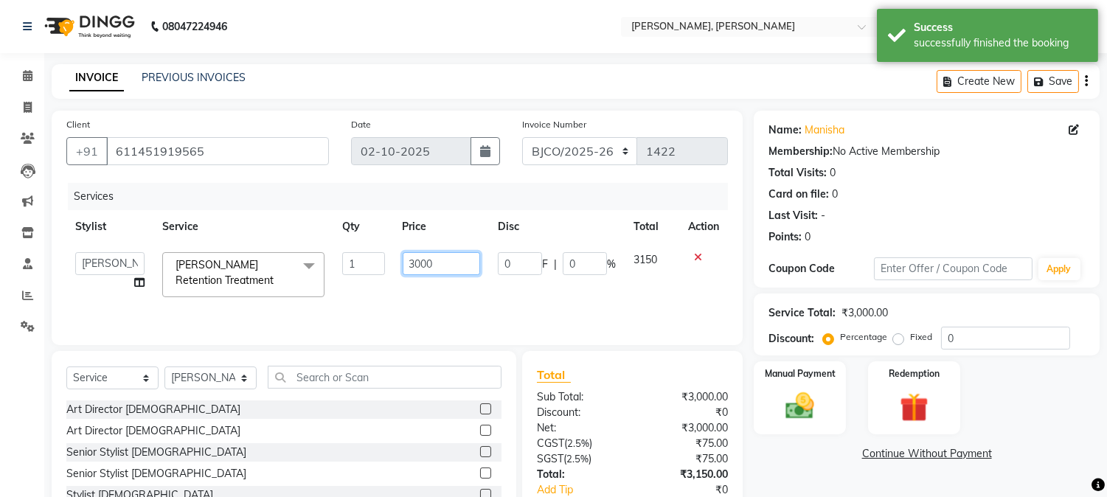
click at [415, 266] on input "3000" at bounding box center [441, 263] width 77 height 23
type input "4000"
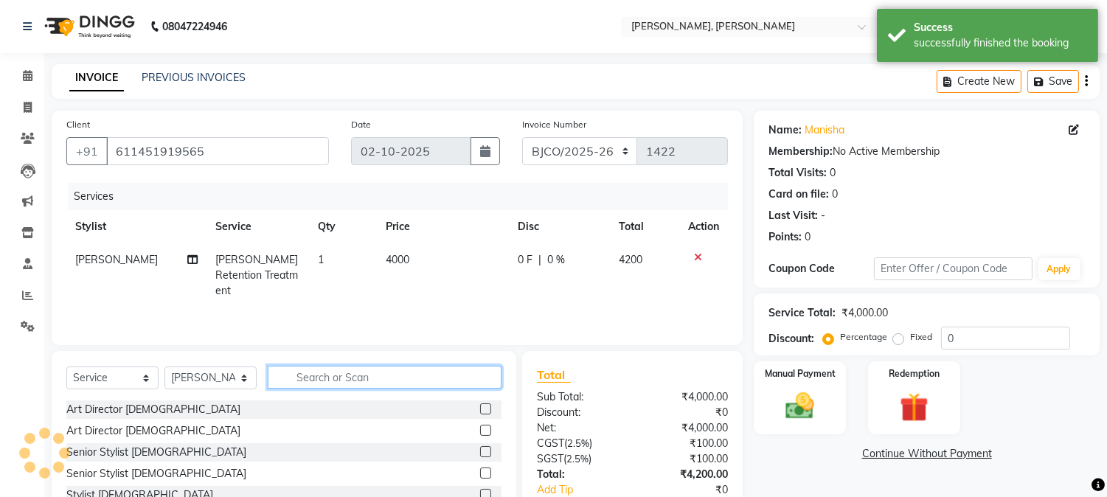
click at [307, 376] on input "text" at bounding box center [385, 377] width 234 height 23
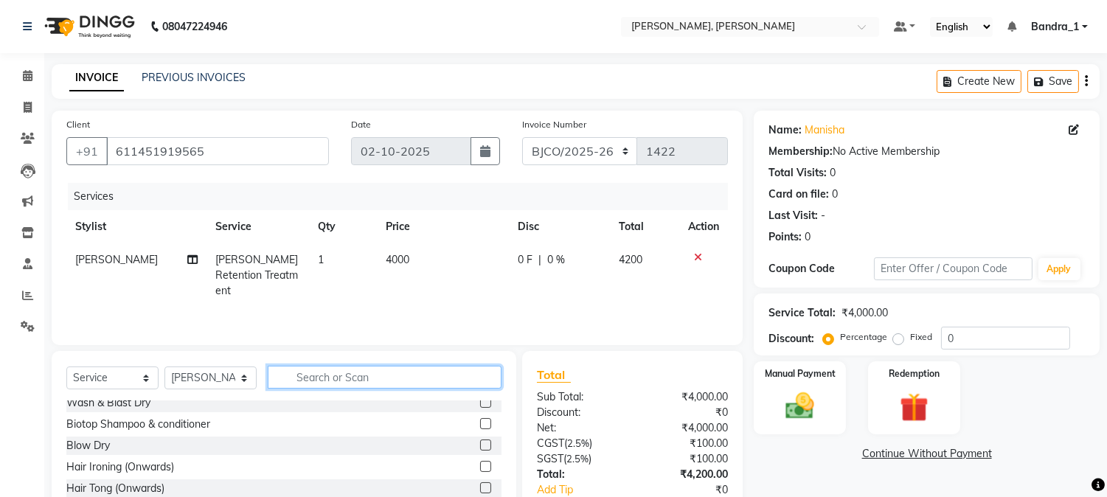
scroll to position [299, 0]
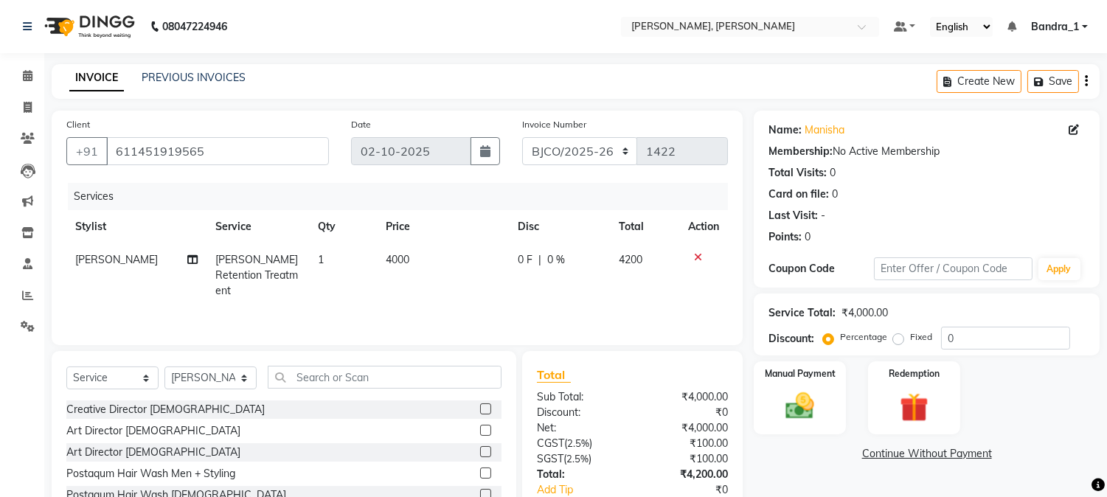
click at [480, 406] on label at bounding box center [485, 408] width 11 height 11
click at [480, 406] on input "checkbox" at bounding box center [485, 410] width 10 height 10
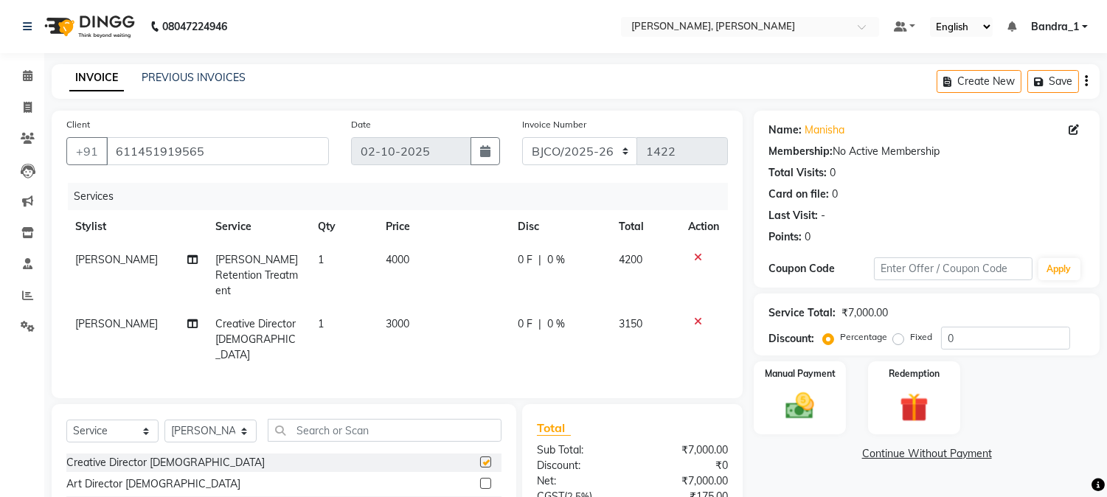
checkbox input "false"
click at [242, 420] on select "Select Stylist [PERSON_NAME] [PERSON_NAME] [PERSON_NAME] Attham Bandra_1 Bandra…" at bounding box center [210, 431] width 92 height 23
select select "58043"
click at [164, 420] on select "Select Stylist [PERSON_NAME] [PERSON_NAME] [PERSON_NAME] Attham Bandra_1 Bandra…" at bounding box center [210, 431] width 92 height 23
click at [319, 419] on input "text" at bounding box center [385, 430] width 234 height 23
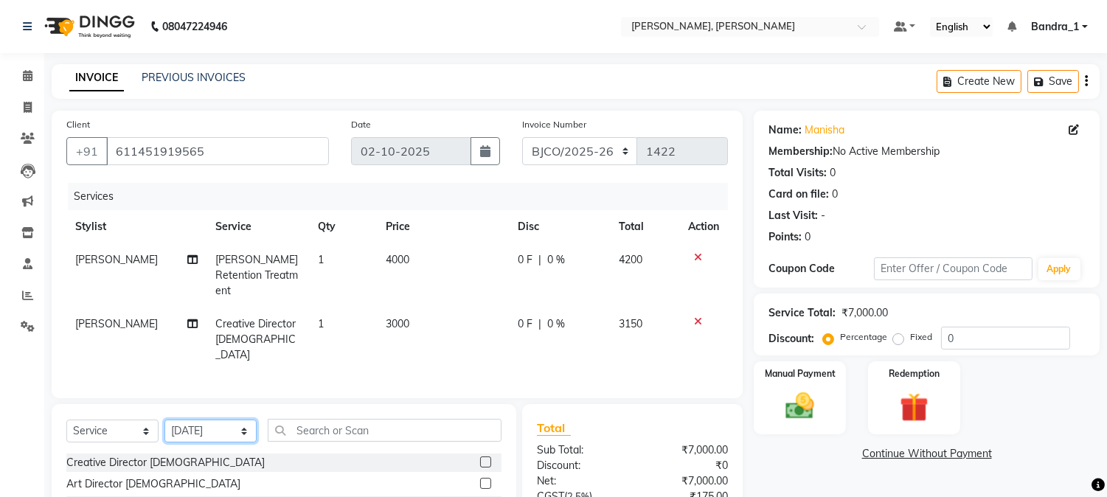
click at [245, 420] on select "Select Stylist [PERSON_NAME] [PERSON_NAME] [PERSON_NAME] Attham Bandra_1 Bandra…" at bounding box center [210, 431] width 92 height 23
click at [323, 419] on input "text" at bounding box center [385, 430] width 234 height 23
click at [480, 496] on label at bounding box center [485, 504] width 11 height 11
click at [480, 496] on input "checkbox" at bounding box center [485, 506] width 10 height 10
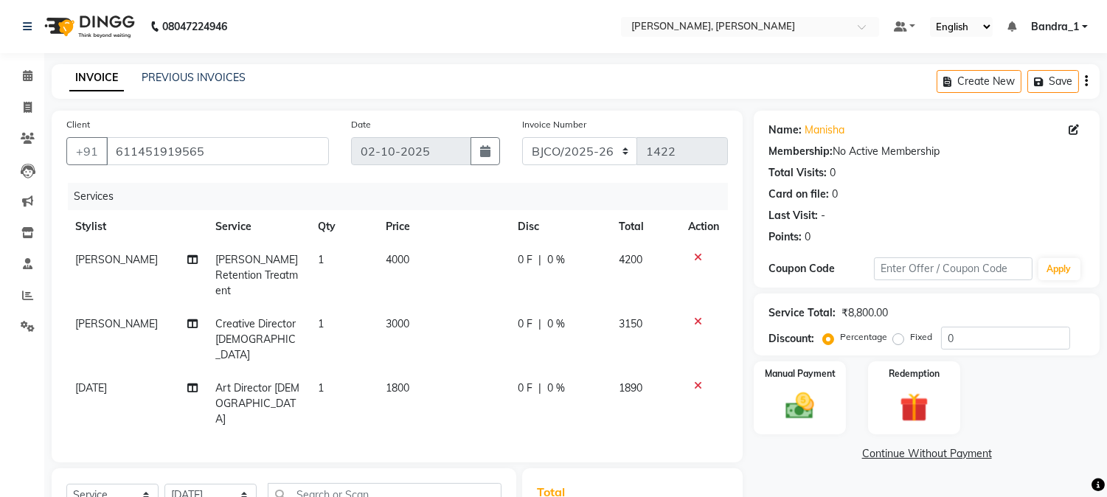
checkbox input "false"
click at [698, 380] on icon at bounding box center [698, 385] width 8 height 10
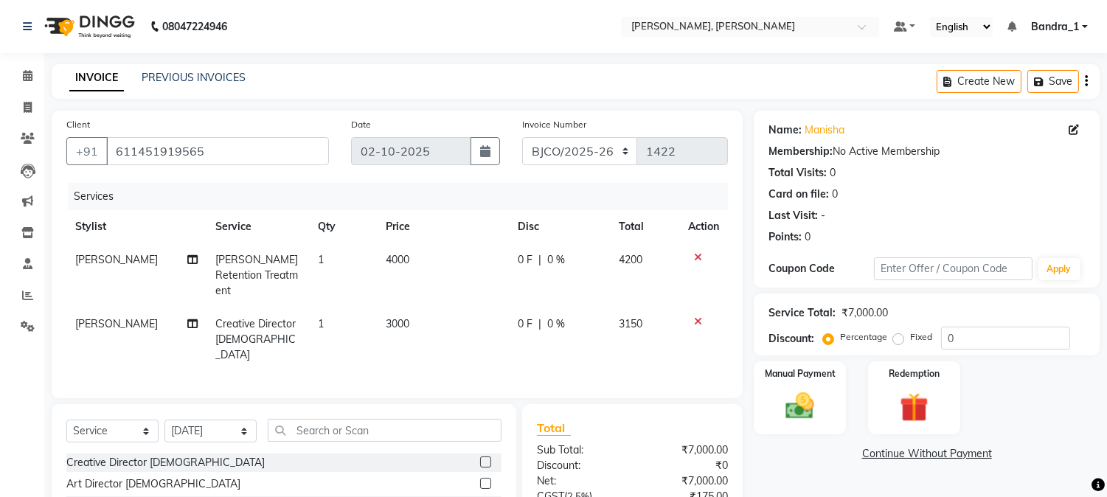
scroll to position [0, 0]
click at [480, 478] on label at bounding box center [485, 483] width 11 height 11
click at [480, 479] on input "checkbox" at bounding box center [485, 484] width 10 height 10
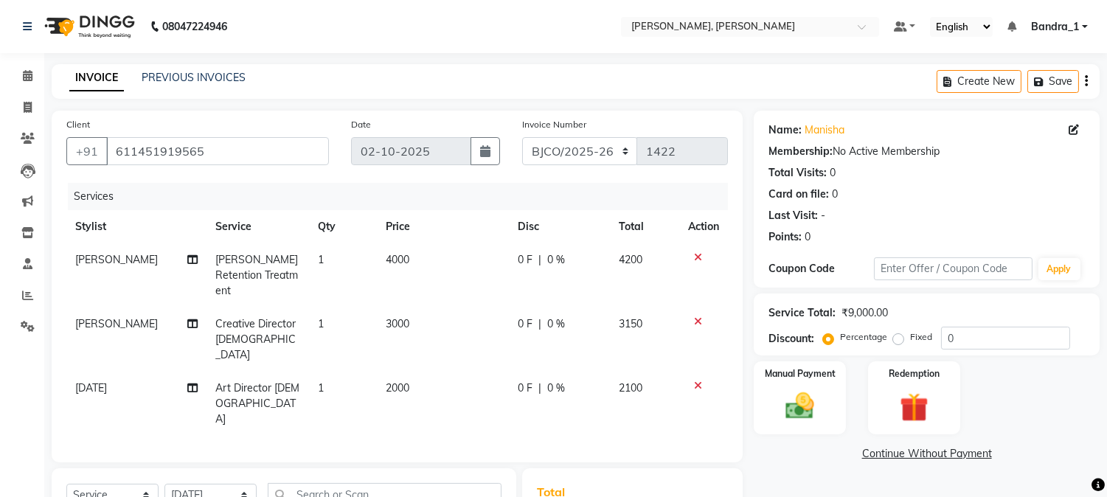
checkbox input "false"
click at [366, 483] on input "text" at bounding box center [385, 494] width 234 height 23
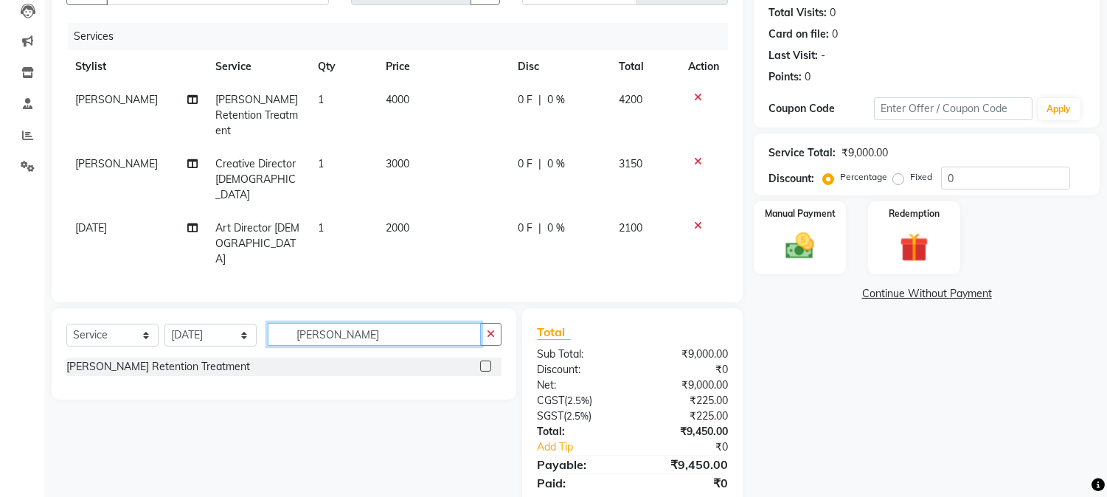
type input "[PERSON_NAME]"
click at [485, 361] on label at bounding box center [485, 366] width 11 height 11
click at [485, 362] on input "checkbox" at bounding box center [485, 367] width 10 height 10
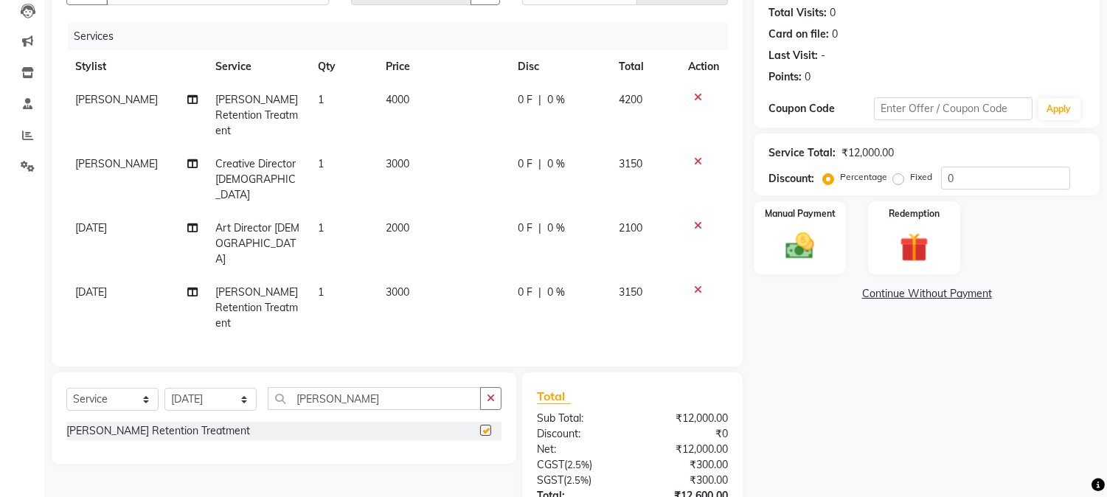
checkbox input "false"
drag, startPoint x: 338, startPoint y: 330, endPoint x: 162, endPoint y: 268, distance: 185.9
click at [285, 387] on input "[PERSON_NAME]" at bounding box center [374, 398] width 213 height 23
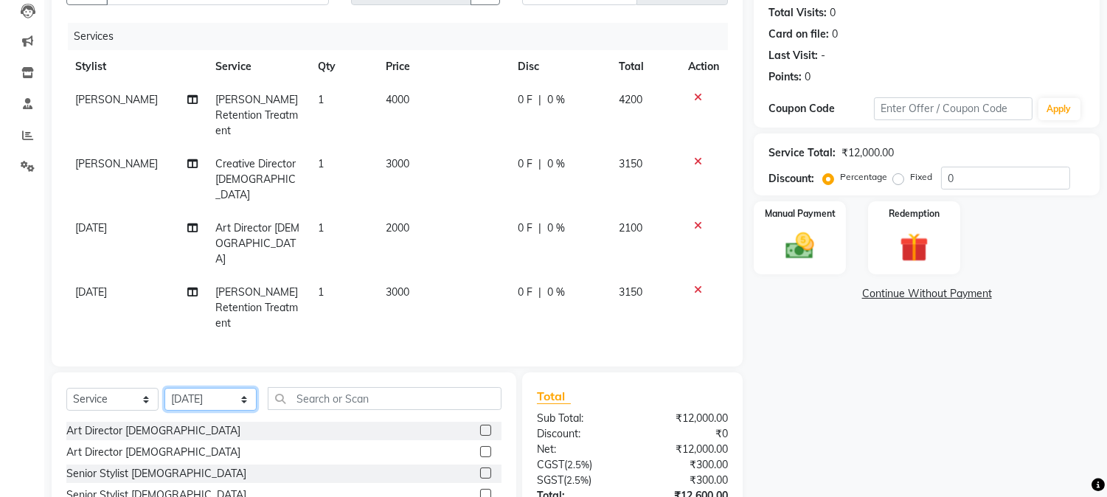
click at [240, 388] on select "Select Stylist [PERSON_NAME] [PERSON_NAME] [PERSON_NAME] Attham Bandra_1 Bandra…" at bounding box center [210, 399] width 92 height 23
select select "64098"
click at [164, 388] on select "Select Stylist [PERSON_NAME] [PERSON_NAME] [PERSON_NAME] Attham Bandra_1 Bandra…" at bounding box center [210, 399] width 92 height 23
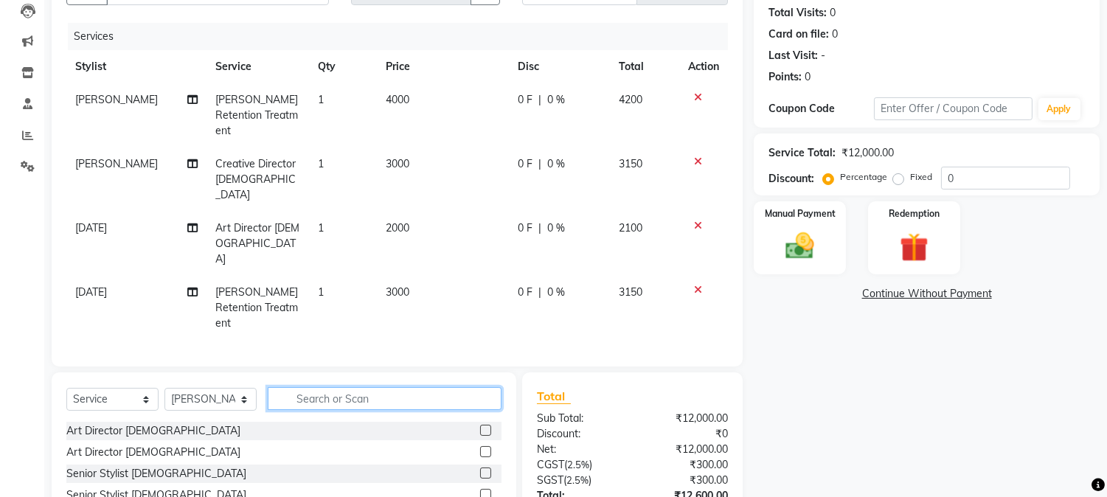
drag, startPoint x: 305, startPoint y: 333, endPoint x: 231, endPoint y: 210, distance: 143.9
click at [293, 372] on div "Select Service Product Membership Package Voucher Prepaid Gift Card Select Styl…" at bounding box center [284, 481] width 465 height 218
type input "POST"
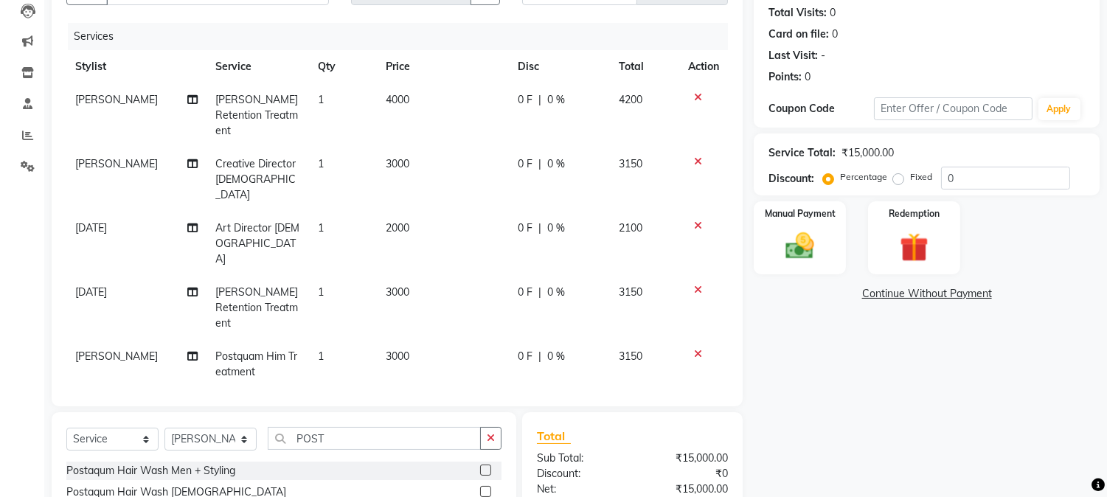
checkbox input "false"
click at [396, 350] on span "3000" at bounding box center [398, 356] width 24 height 13
select select "64098"
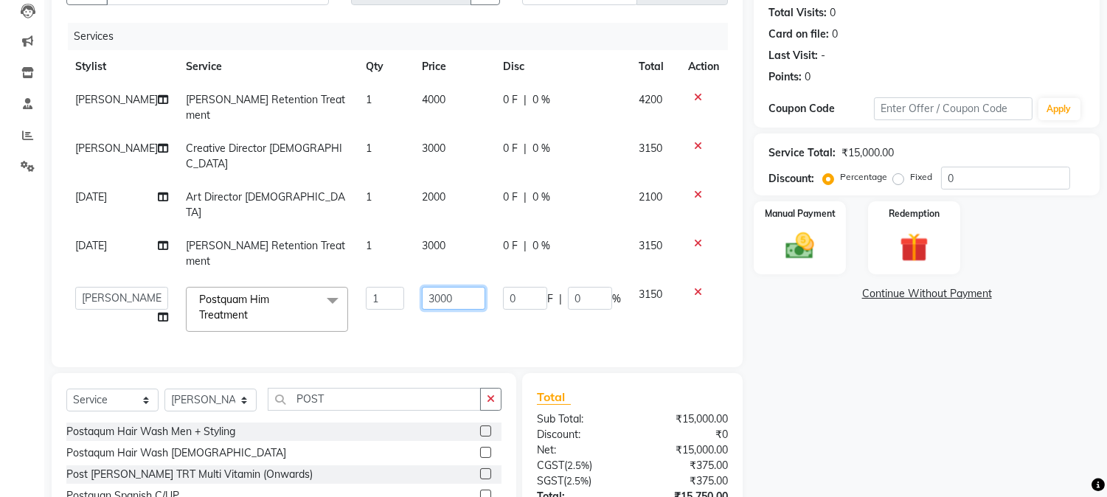
click at [422, 287] on input "3000" at bounding box center [453, 298] width 63 height 23
type input "3500"
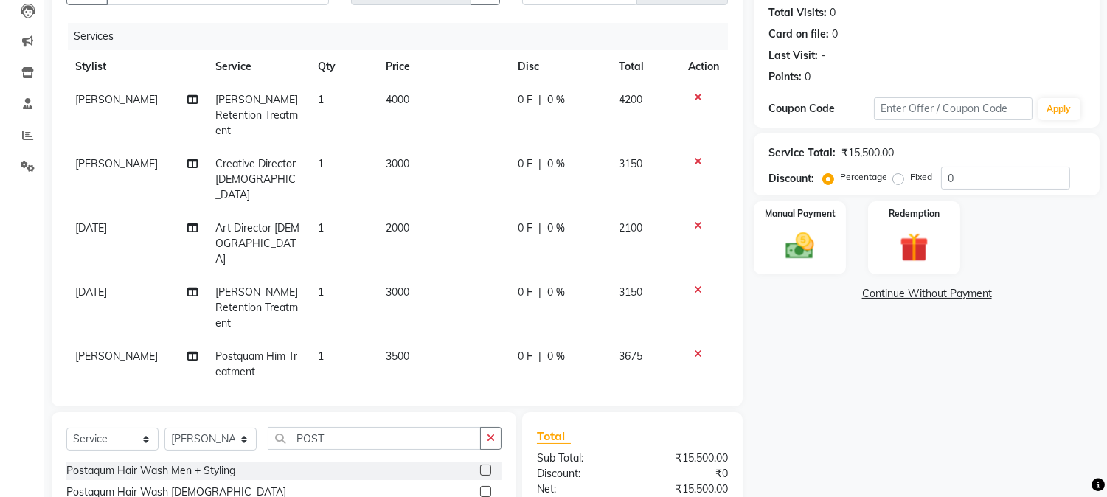
drag, startPoint x: 358, startPoint y: 268, endPoint x: 332, endPoint y: 332, distance: 69.4
click at [350, 340] on td "1" at bounding box center [343, 364] width 68 height 49
select select "64098"
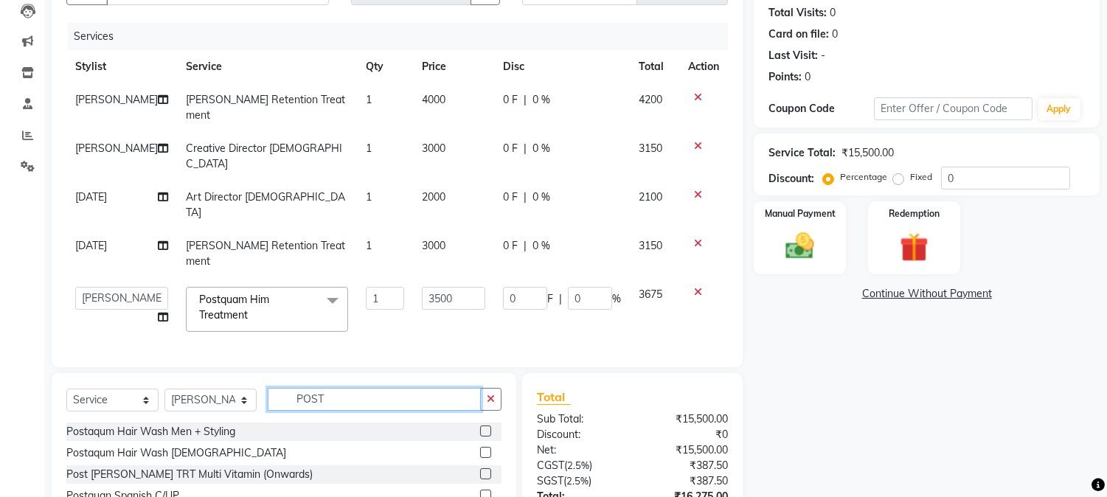
drag, startPoint x: 325, startPoint y: 352, endPoint x: 244, endPoint y: 313, distance: 90.0
click at [274, 388] on input "POST" at bounding box center [374, 399] width 213 height 23
type input "FACE"
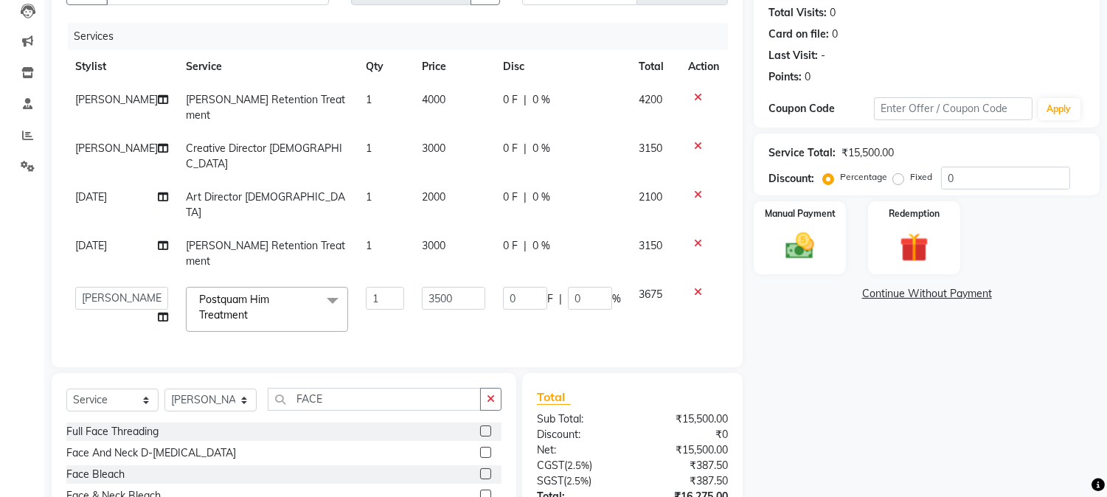
click at [480, 447] on label at bounding box center [485, 452] width 11 height 11
click at [480, 448] on input "checkbox" at bounding box center [485, 453] width 10 height 10
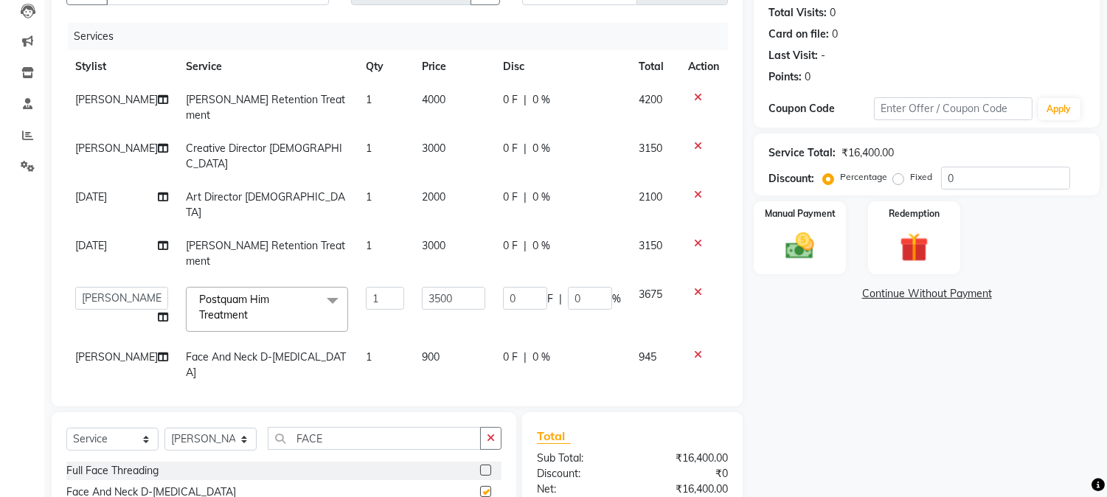
checkbox input "false"
click at [413, 341] on td "900" at bounding box center [453, 365] width 81 height 49
select select "64098"
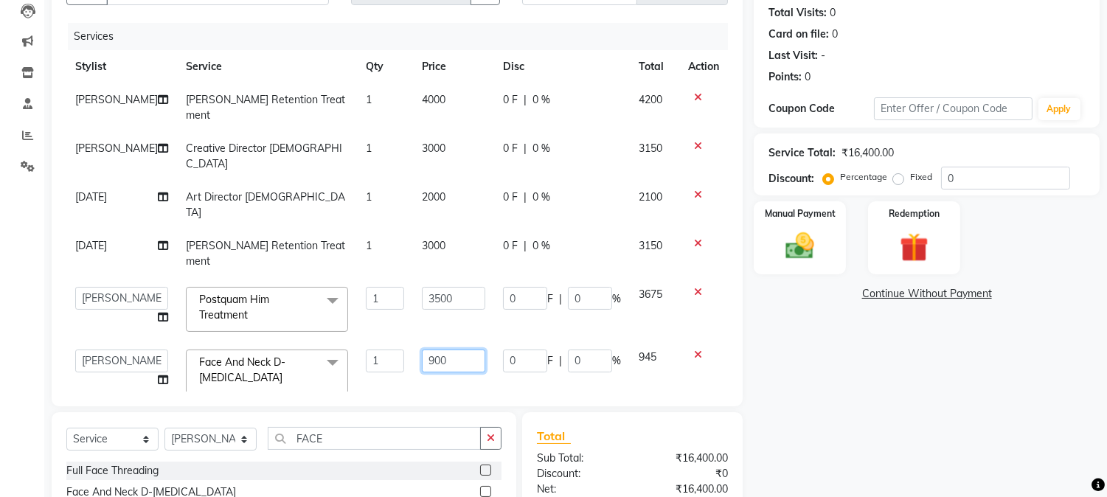
click at [422, 350] on input "900" at bounding box center [453, 361] width 63 height 23
type input "1500"
click at [479, 335] on div "Client +91 611451919565 Date 02-10-2025 Invoice Number CPGS/2025-26 BJCO/2025-2…" at bounding box center [397, 179] width 691 height 456
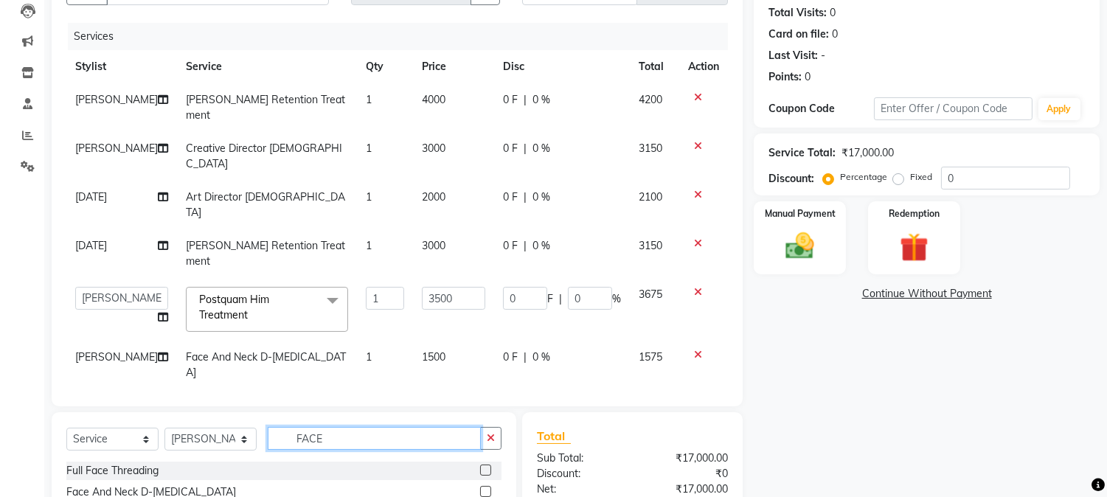
click at [336, 427] on input "FACE" at bounding box center [374, 438] width 213 height 23
type input "F"
type input "BRIGH"
click at [484, 486] on label at bounding box center [485, 491] width 11 height 11
click at [484, 487] on input "checkbox" at bounding box center [485, 492] width 10 height 10
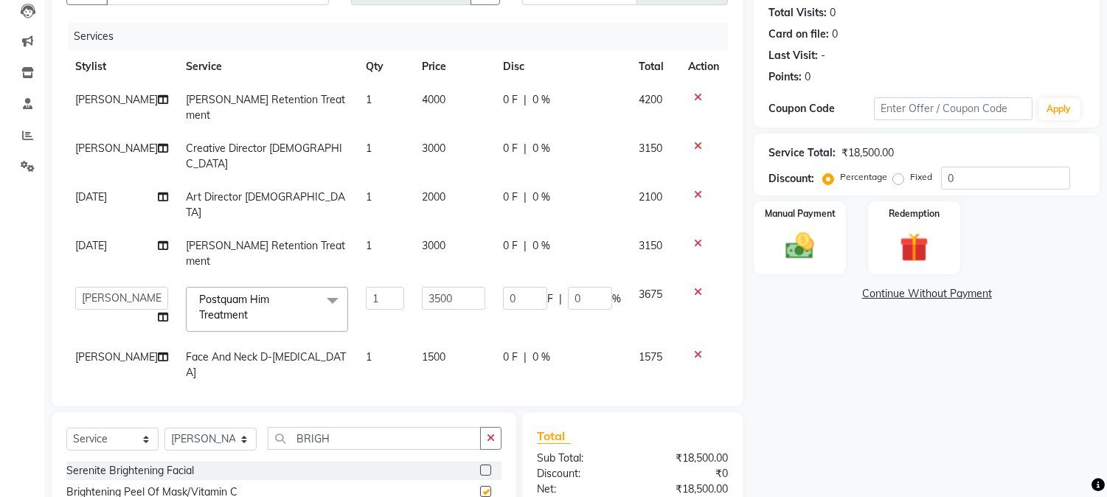
checkbox input "false"
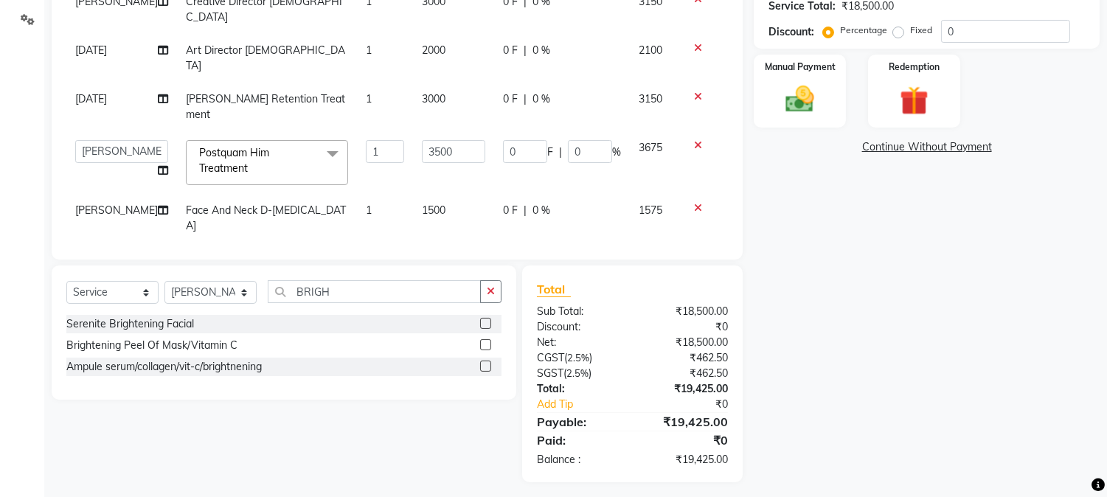
click at [422, 252] on span "1500" at bounding box center [434, 258] width 24 height 13
select select "64098"
click at [422, 251] on input "1500" at bounding box center [453, 262] width 63 height 23
type input "1000"
click at [501, 243] on td "0 F | 0 %" at bounding box center [562, 274] width 136 height 63
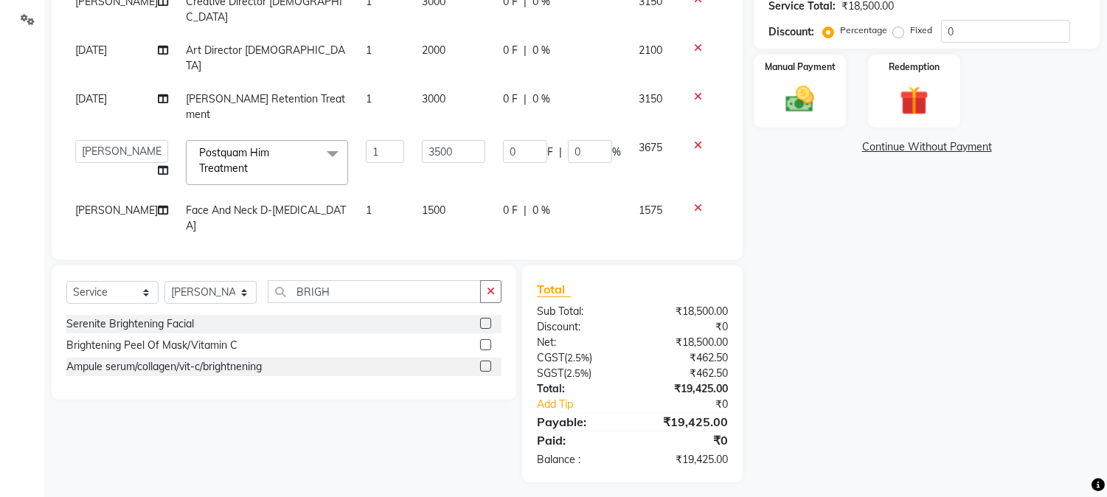
select select "64098"
click at [801, 99] on img at bounding box center [800, 100] width 49 height 35
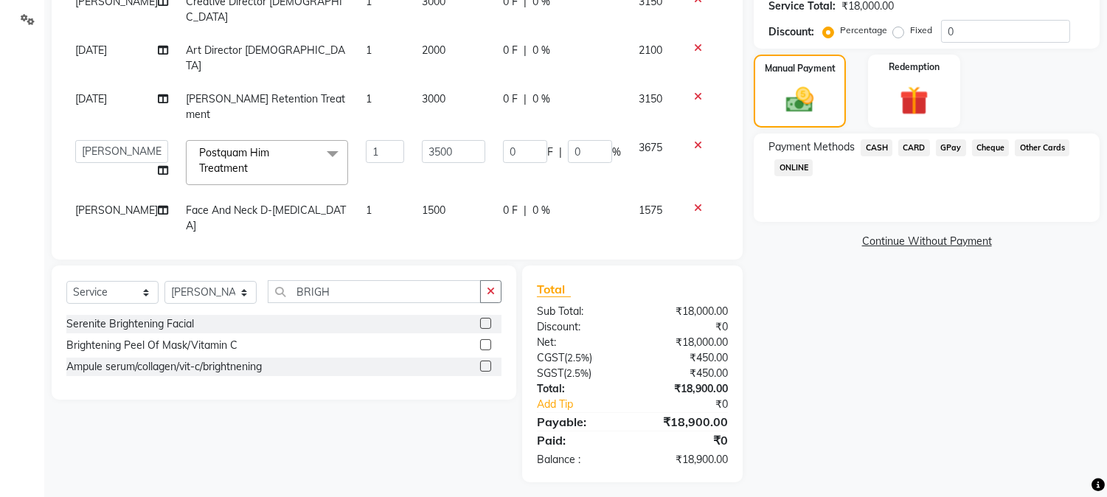
drag, startPoint x: 912, startPoint y: 146, endPoint x: 886, endPoint y: 149, distance: 26.7
click at [912, 146] on span "CARD" at bounding box center [914, 147] width 32 height 17
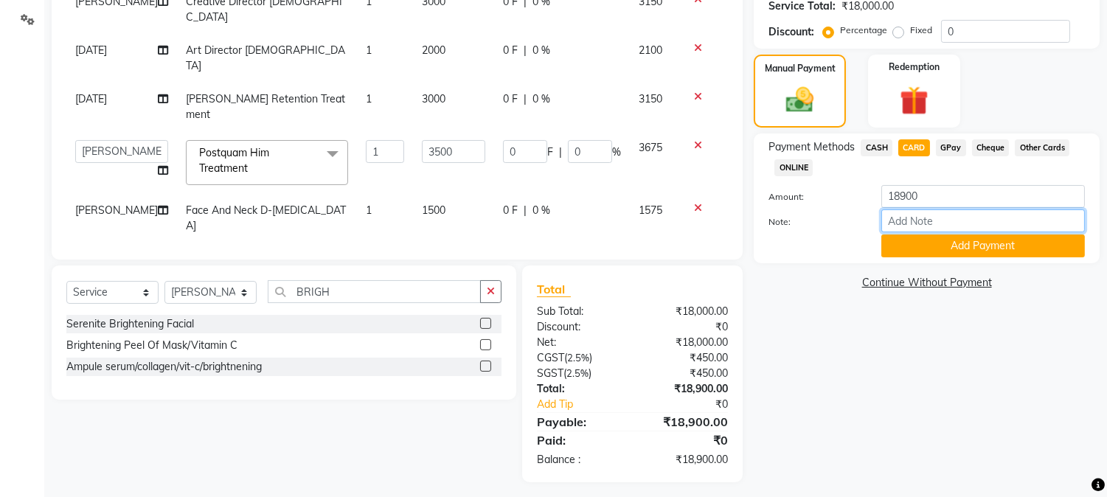
click at [922, 225] on input "Note:" at bounding box center [983, 220] width 204 height 23
type input "8603"
click at [888, 237] on button "Add Payment" at bounding box center [983, 245] width 204 height 23
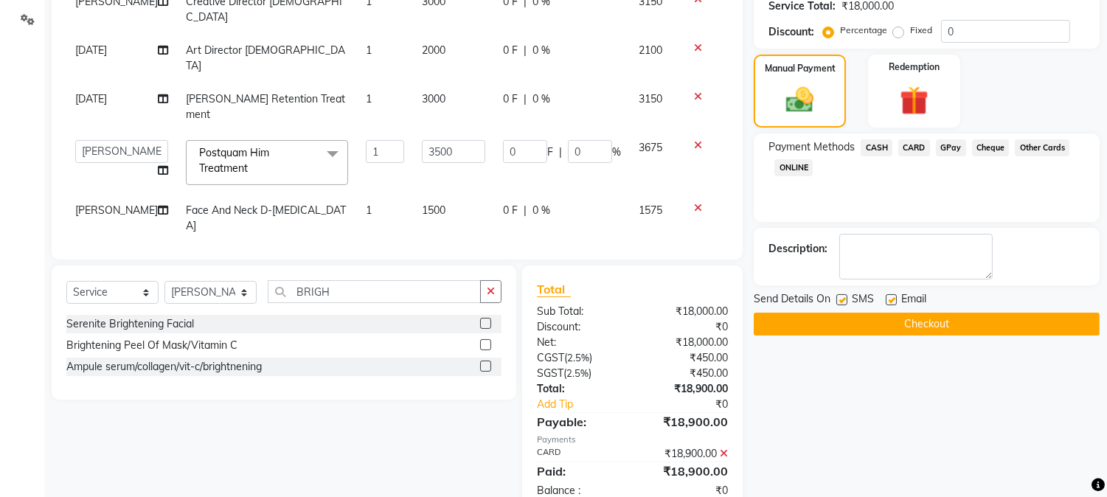
drag, startPoint x: 839, startPoint y: 299, endPoint x: 864, endPoint y: 299, distance: 25.1
click at [838, 299] on label at bounding box center [841, 299] width 11 height 11
click at [838, 299] on input "checkbox" at bounding box center [841, 301] width 10 height 10
checkbox input "false"
click at [887, 295] on label at bounding box center [891, 299] width 11 height 11
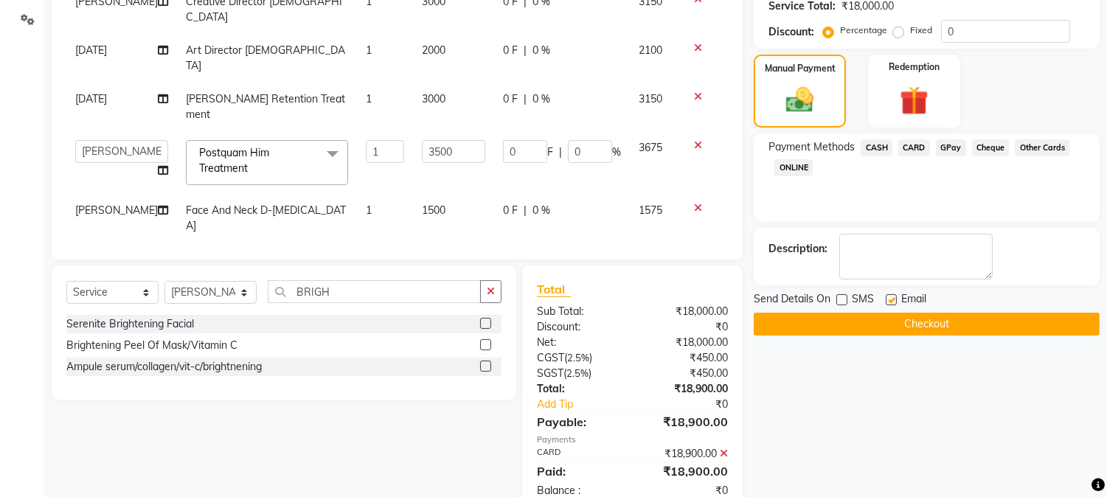
click at [887, 296] on input "checkbox" at bounding box center [891, 301] width 10 height 10
checkbox input "false"
click at [908, 315] on button "Checkout" at bounding box center [927, 324] width 346 height 23
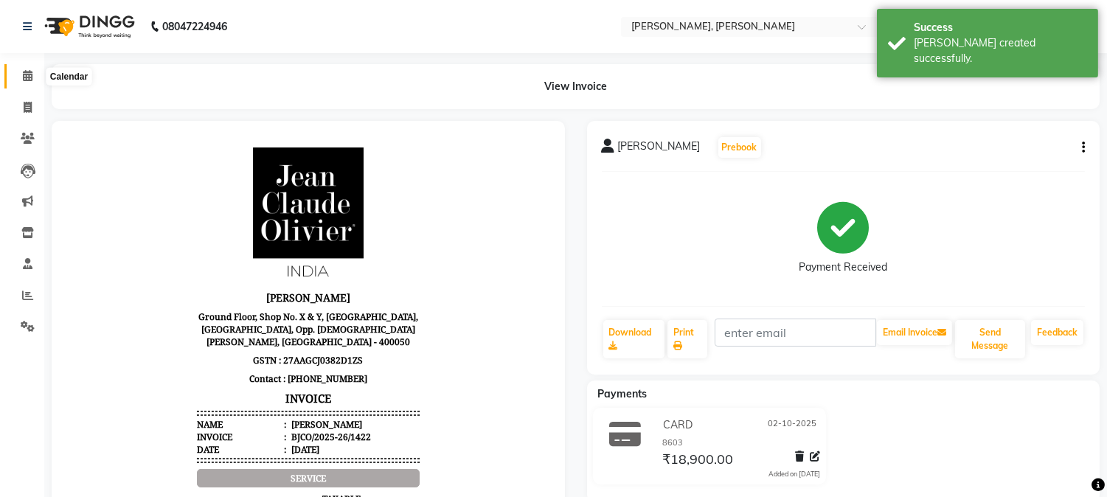
click at [33, 72] on span at bounding box center [28, 76] width 26 height 17
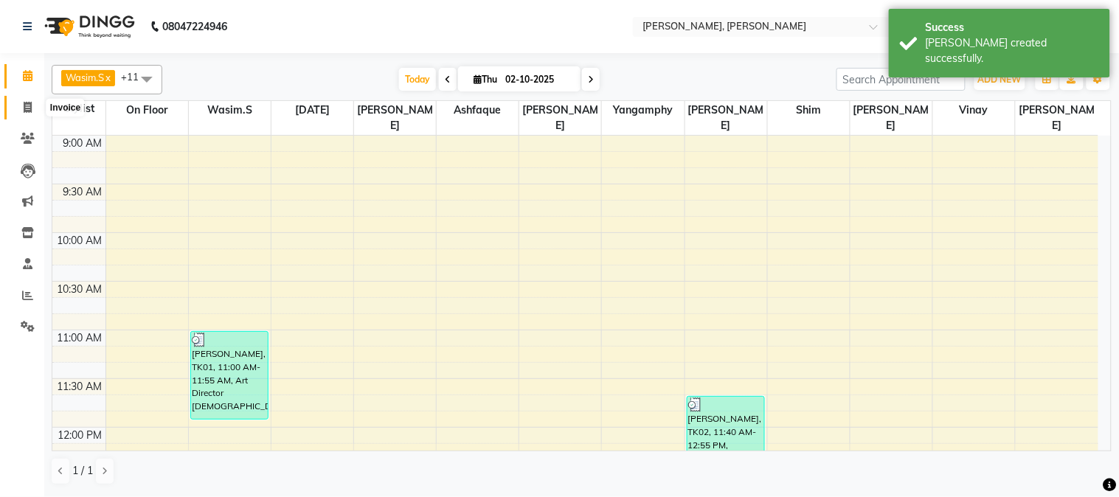
click at [27, 108] on icon at bounding box center [28, 107] width 8 height 11
select select "7997"
select select "service"
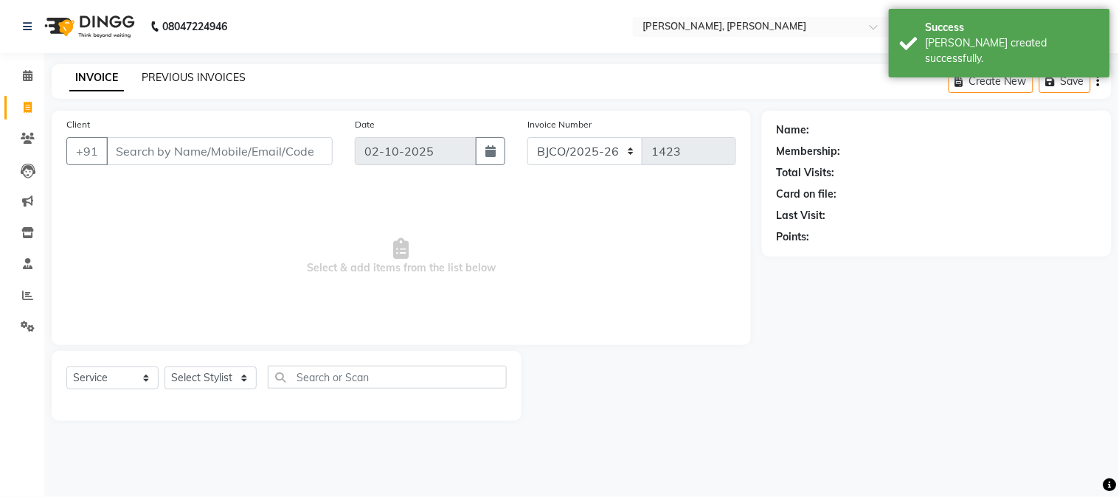
click at [168, 77] on link "PREVIOUS INVOICES" at bounding box center [194, 77] width 104 height 13
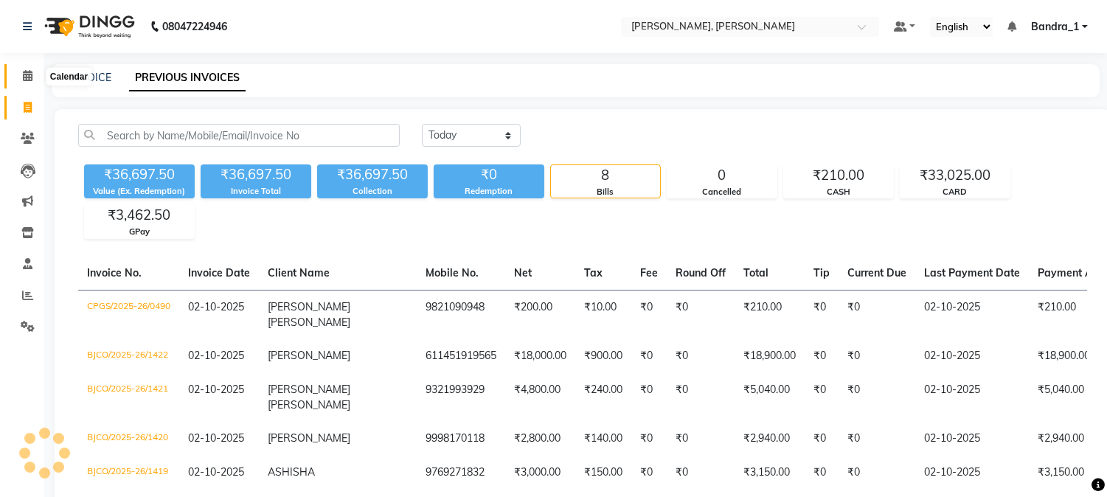
click at [32, 77] on span at bounding box center [28, 76] width 26 height 17
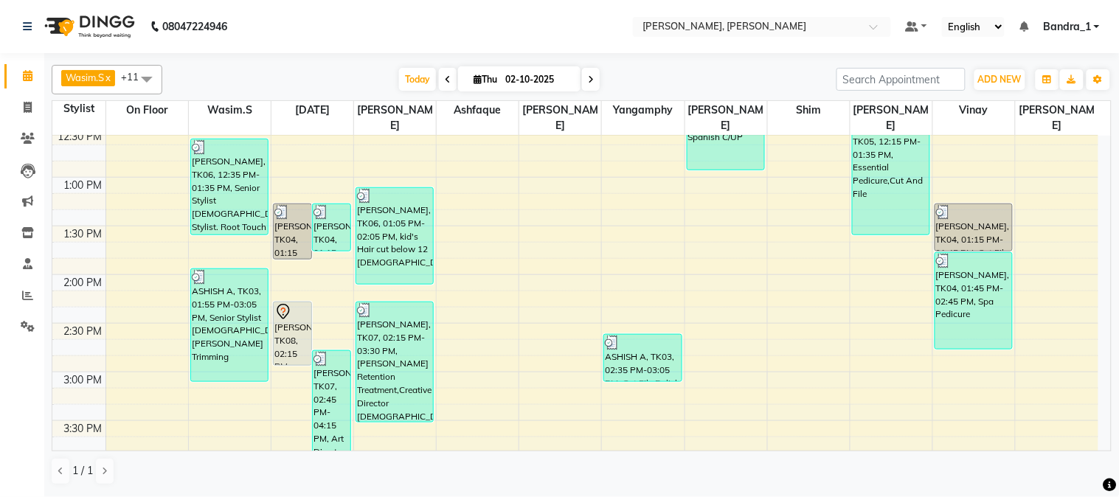
scroll to position [358, 0]
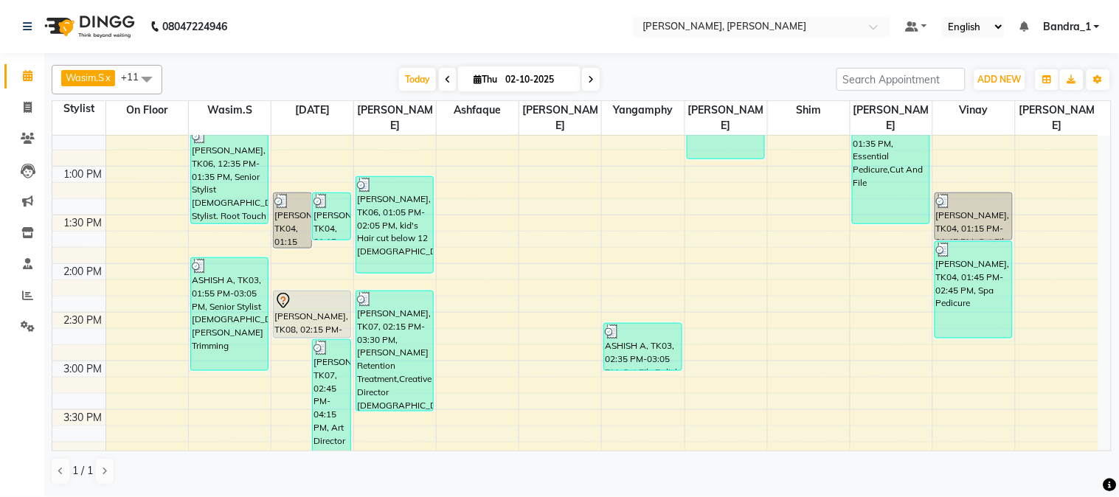
drag, startPoint x: 296, startPoint y: 338, endPoint x: 299, endPoint y: 325, distance: 12.9
click at [299, 325] on div "9:00 AM 9:30 AM 10:00 AM 10:30 AM 11:00 AM 11:30 AM 12:00 PM 12:30 PM 1:00 PM 1…" at bounding box center [575, 458] width 1046 height 1362
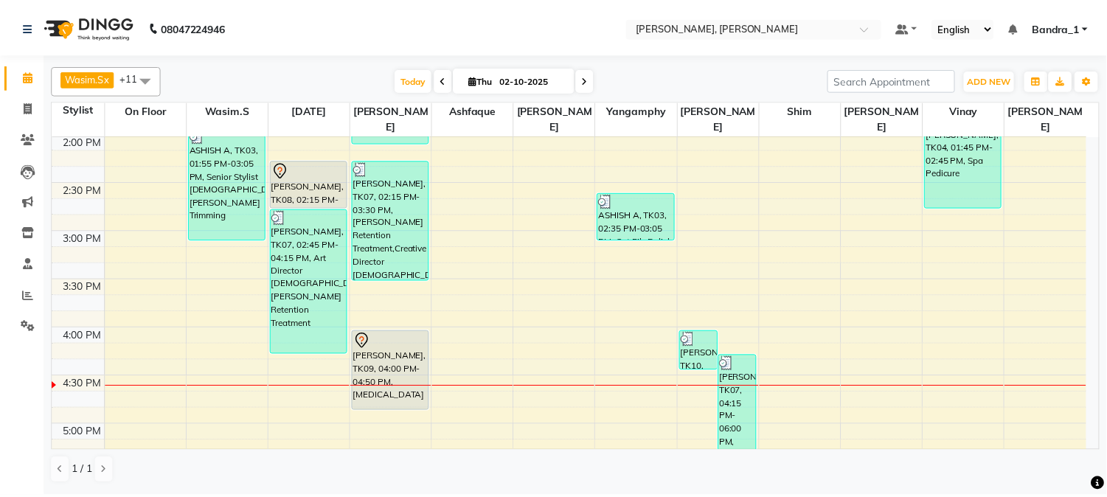
scroll to position [481, 0]
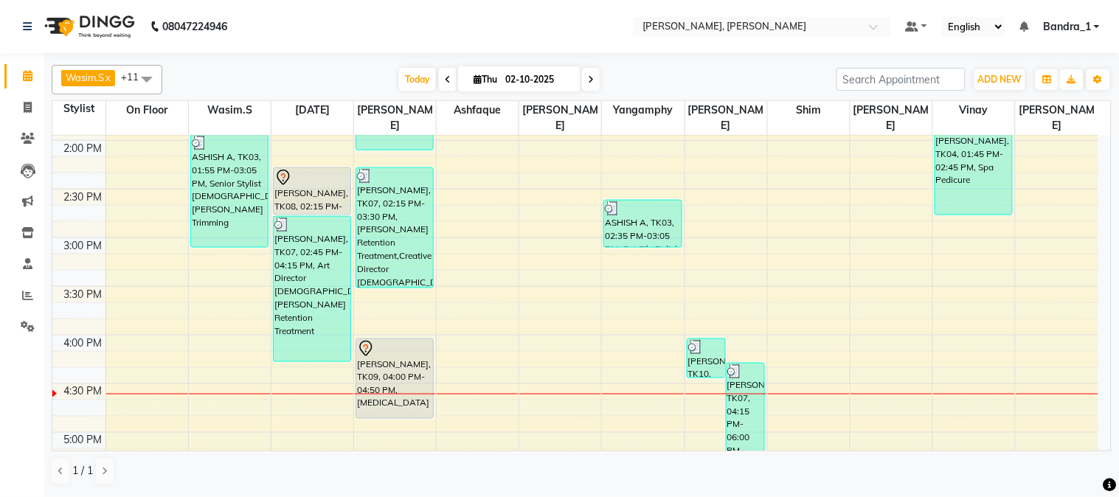
click at [305, 169] on div at bounding box center [311, 178] width 75 height 18
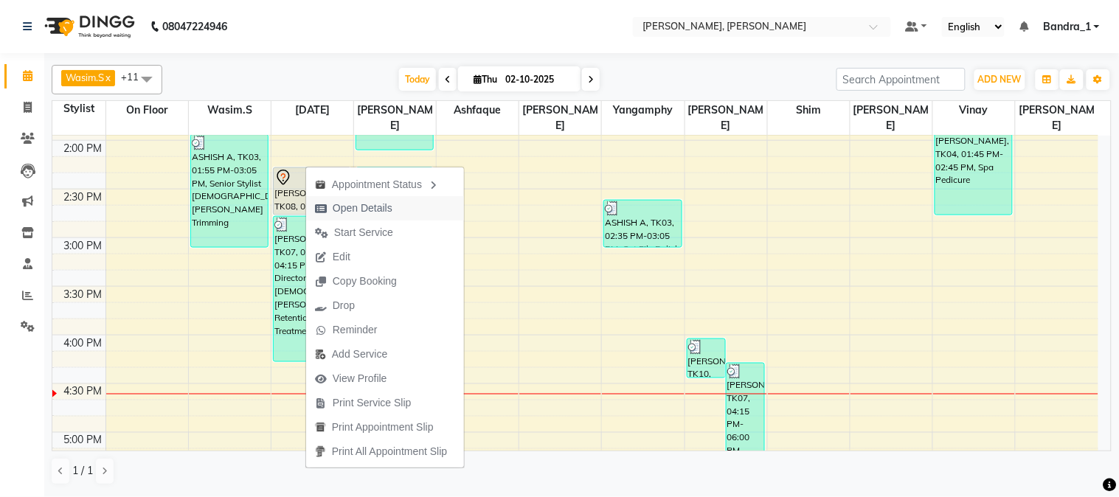
click at [372, 210] on span "Open Details" at bounding box center [363, 208] width 60 height 15
select select "7"
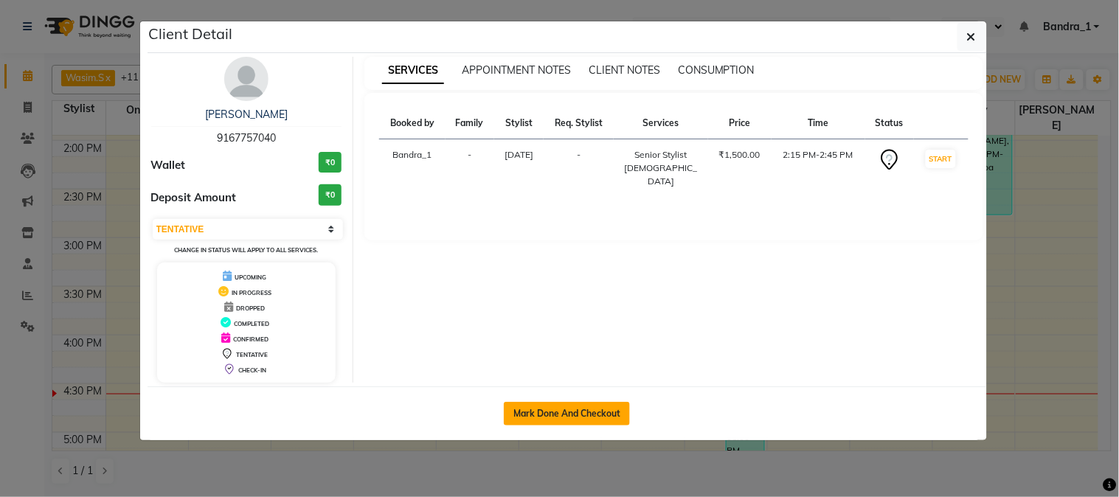
click at [577, 410] on button "Mark Done And Checkout" at bounding box center [567, 414] width 126 height 24
select select "7997"
select select "service"
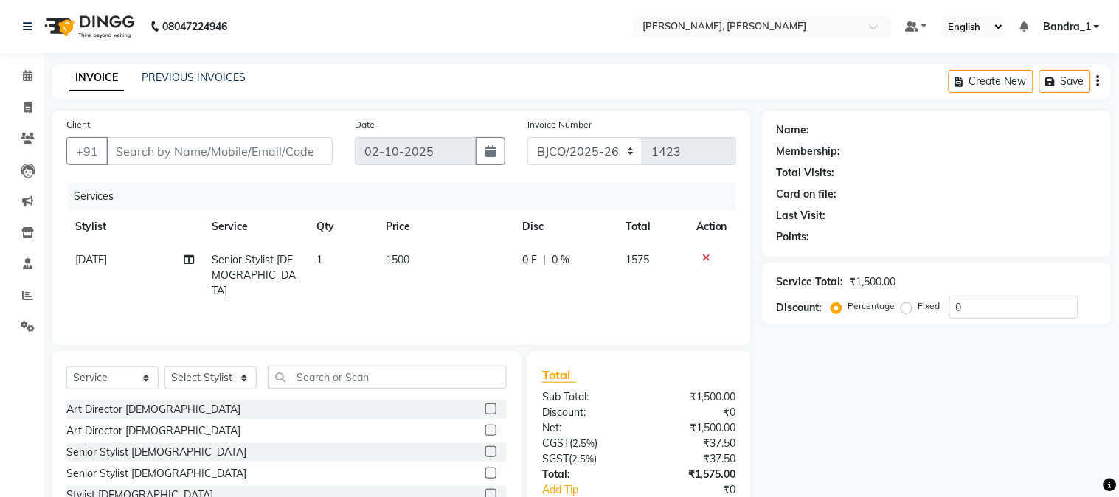
type input "9167757040"
select select "58043"
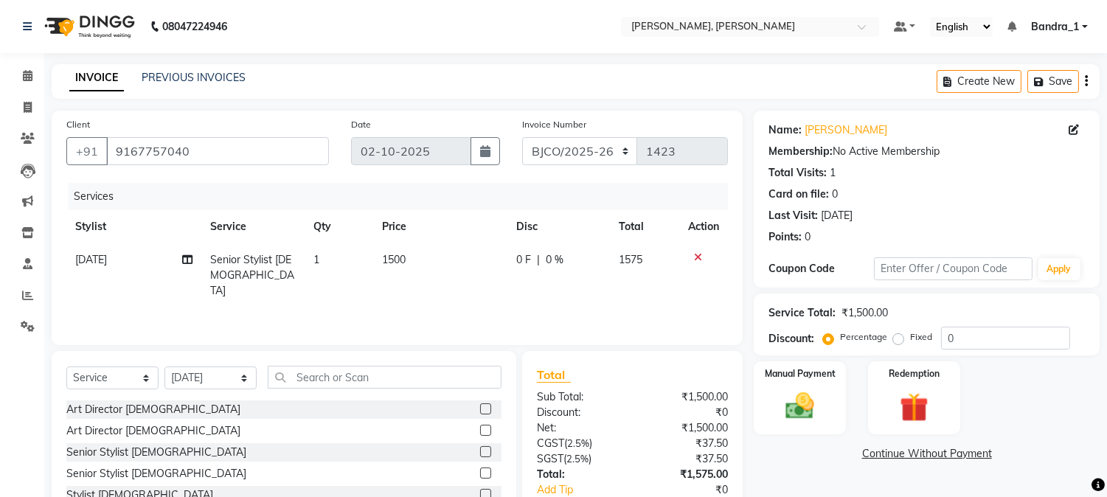
click at [695, 256] on icon at bounding box center [698, 257] width 8 height 10
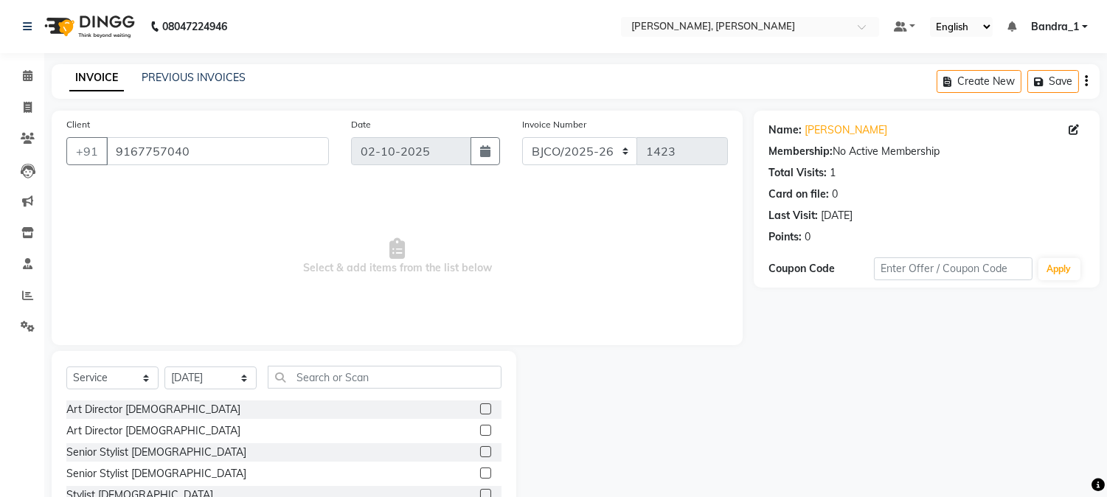
click at [480, 426] on label at bounding box center [485, 430] width 11 height 11
click at [480, 426] on input "checkbox" at bounding box center [485, 431] width 10 height 10
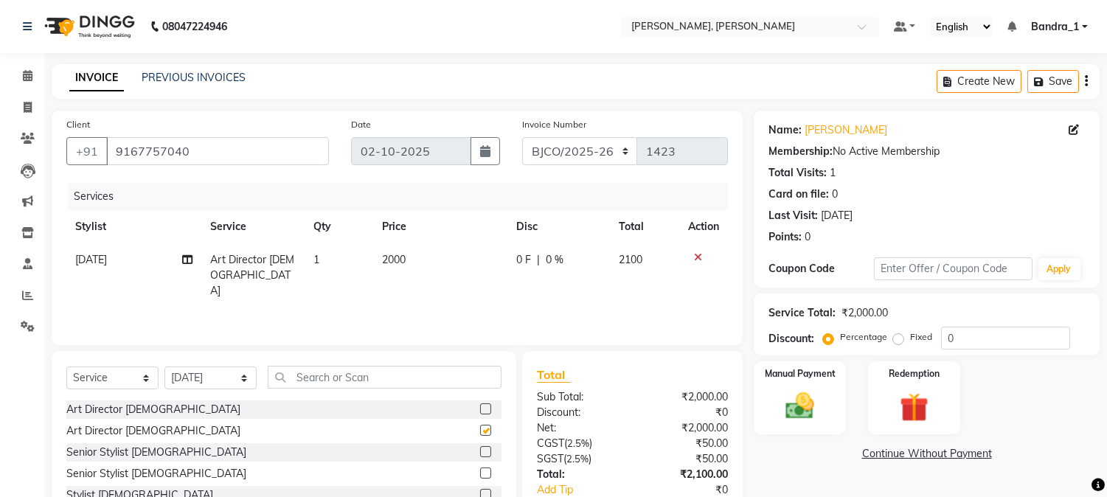
checkbox input "false"
click at [245, 382] on select "Select Stylist [PERSON_NAME] [PERSON_NAME] [PERSON_NAME] Attham Bandra_1 Bandra…" at bounding box center [210, 377] width 92 height 23
select select "88124"
click at [164, 367] on select "Select Stylist [PERSON_NAME] [PERSON_NAME] [PERSON_NAME] Attham Bandra_1 Bandra…" at bounding box center [210, 377] width 92 height 23
click at [313, 380] on input "text" at bounding box center [385, 377] width 234 height 23
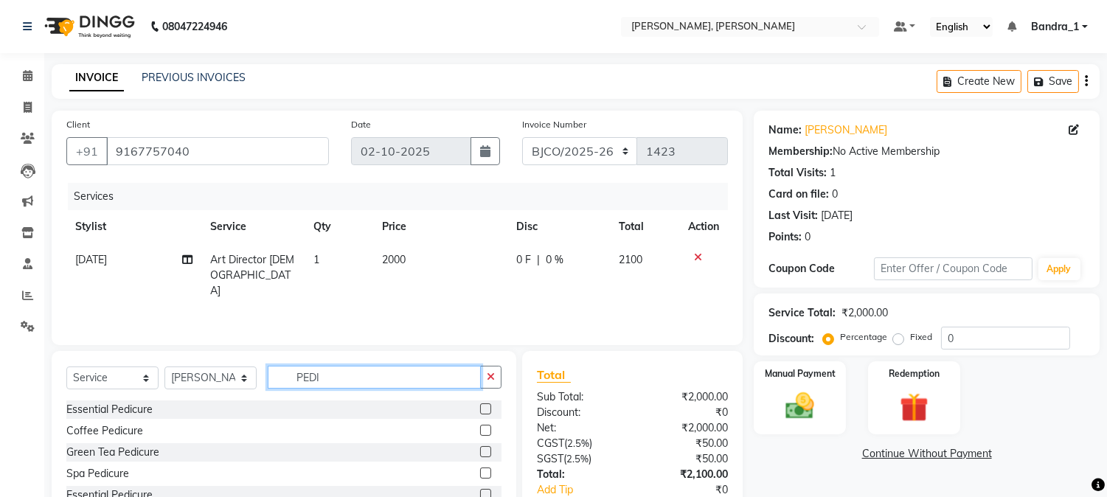
type input "PEDI"
click at [485, 414] on label at bounding box center [485, 408] width 11 height 11
click at [485, 414] on input "checkbox" at bounding box center [485, 410] width 10 height 10
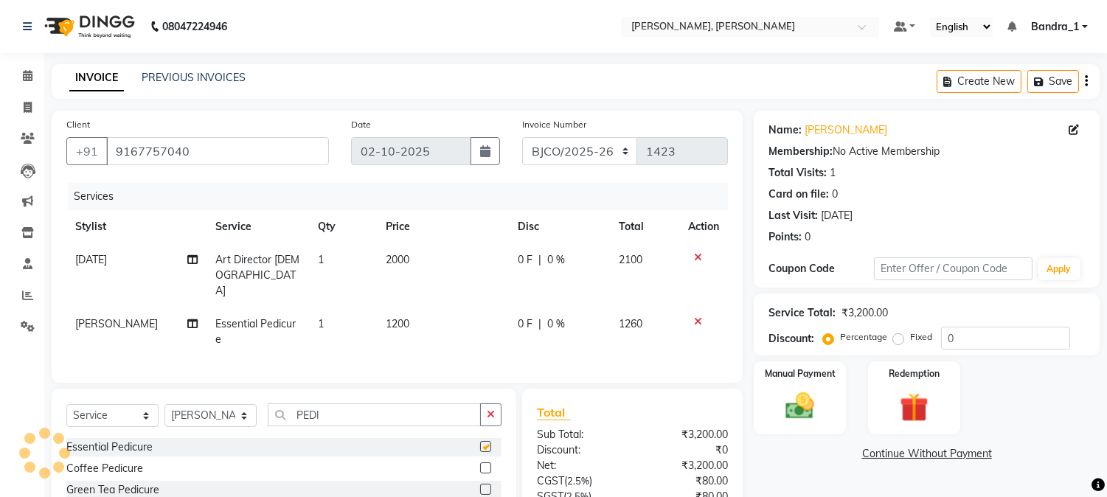
checkbox input "false"
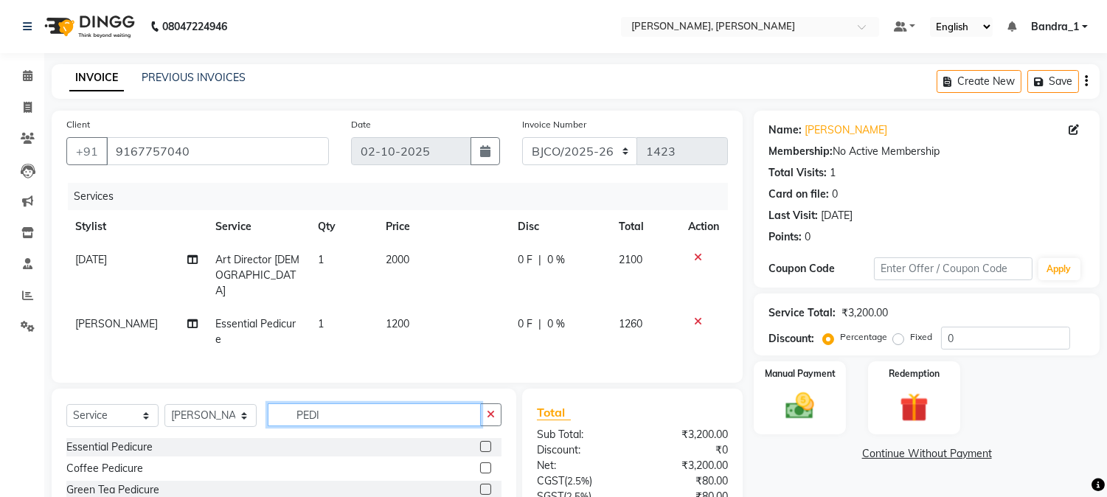
drag, startPoint x: 327, startPoint y: 404, endPoint x: 246, endPoint y: 410, distance: 81.3
click at [255, 410] on div "Select Service Product Membership Package Voucher Prepaid Gift Card Select Styl…" at bounding box center [283, 420] width 435 height 35
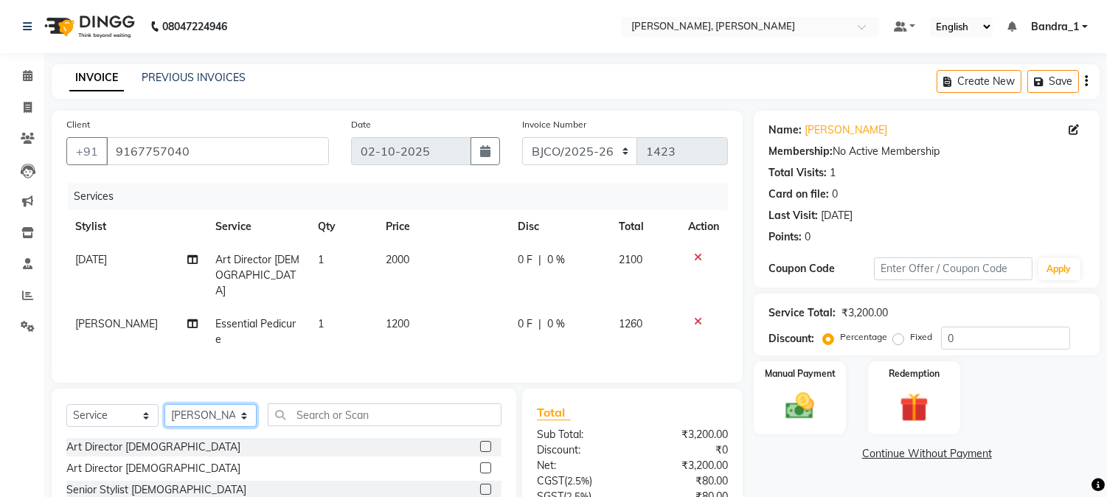
click at [239, 404] on select "Select Stylist [PERSON_NAME] [PERSON_NAME] [PERSON_NAME] Attham Bandra_1 Bandra…" at bounding box center [210, 415] width 92 height 23
select select "54494"
click at [164, 404] on select "Select Stylist [PERSON_NAME] [PERSON_NAME] [PERSON_NAME] Attham Bandra_1 Bandra…" at bounding box center [210, 415] width 92 height 23
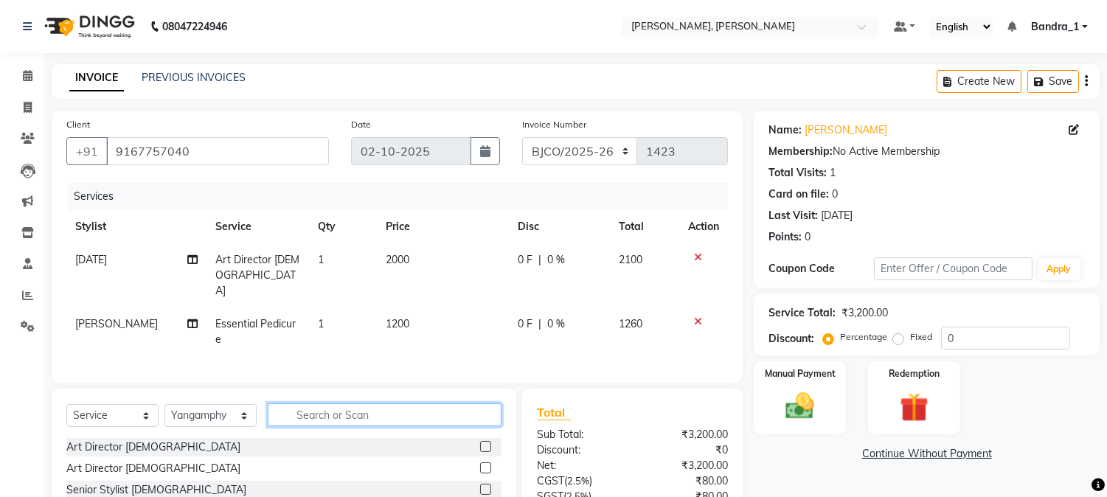
click at [292, 403] on input "text" at bounding box center [385, 414] width 234 height 23
type input "MANI"
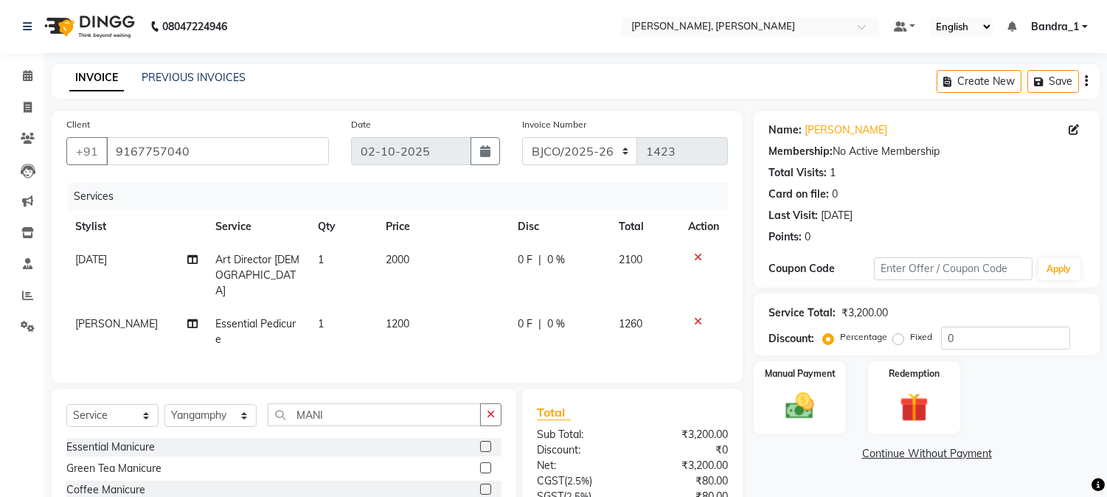
click at [484, 441] on label at bounding box center [485, 446] width 11 height 11
click at [484, 442] on input "checkbox" at bounding box center [485, 447] width 10 height 10
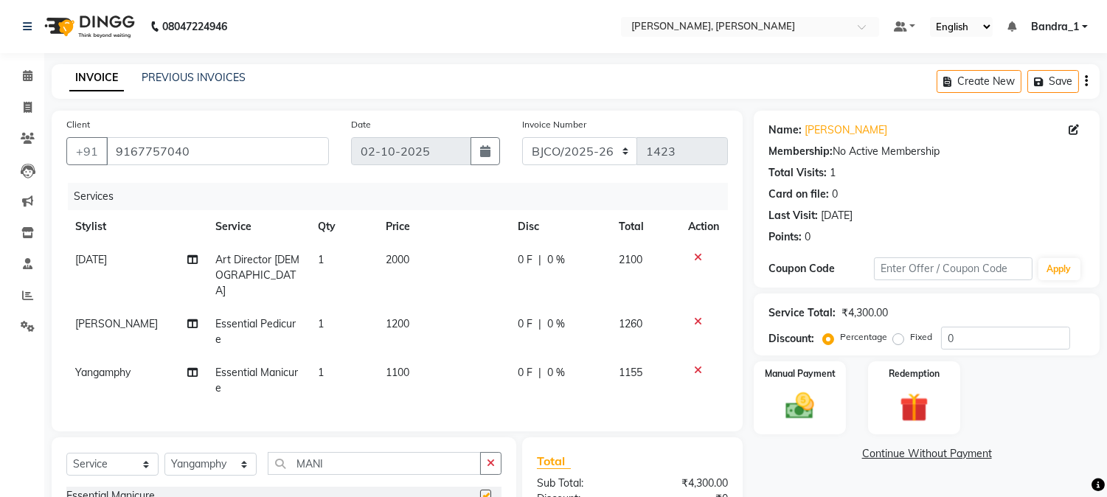
checkbox input "false"
drag, startPoint x: 324, startPoint y: 446, endPoint x: 215, endPoint y: 445, distance: 109.1
click at [254, 452] on div "Select Service Product Membership Package Voucher Prepaid Gift Card Select Styl…" at bounding box center [283, 469] width 435 height 35
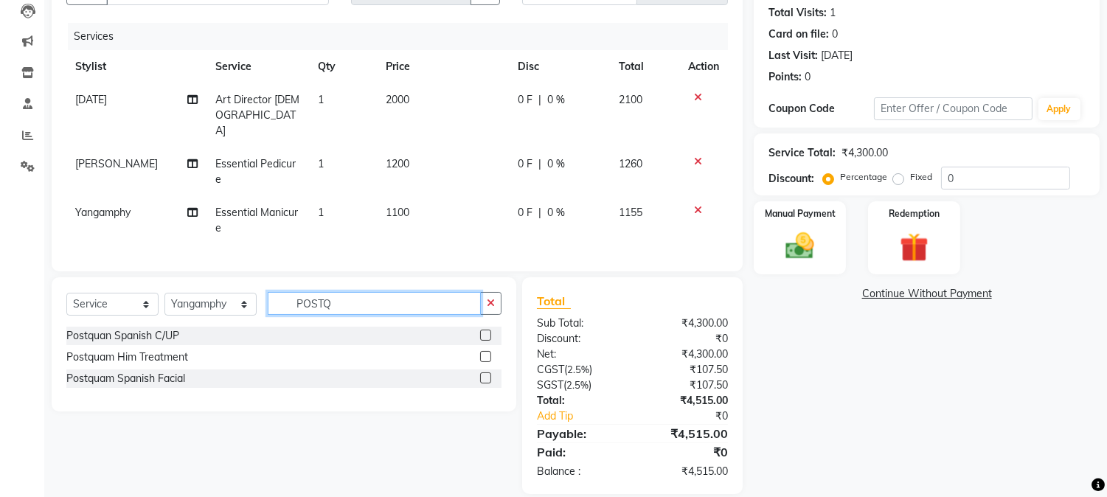
type input "POSTQ"
click at [487, 372] on label at bounding box center [485, 377] width 11 height 11
click at [487, 374] on input "checkbox" at bounding box center [485, 379] width 10 height 10
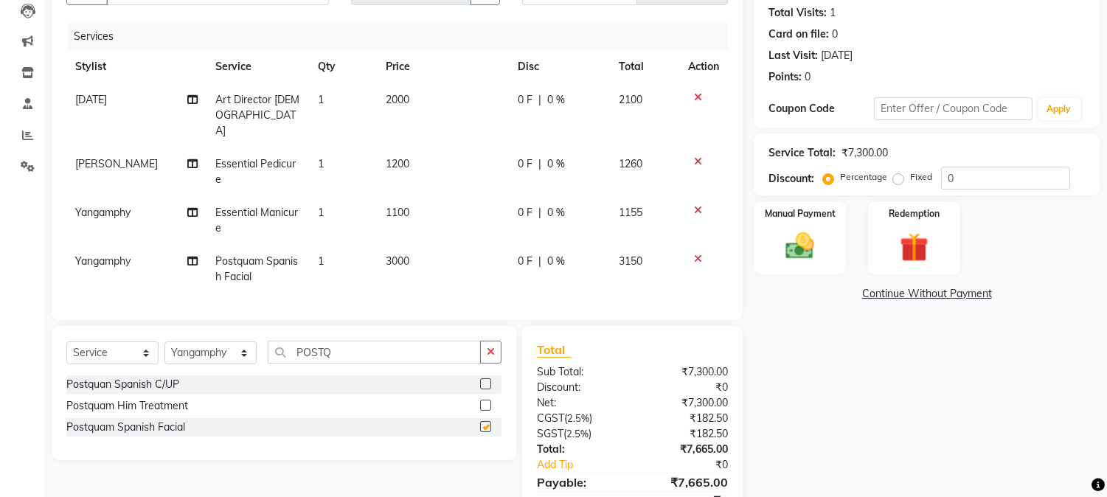
checkbox input "false"
click at [695, 254] on icon at bounding box center [698, 259] width 8 height 10
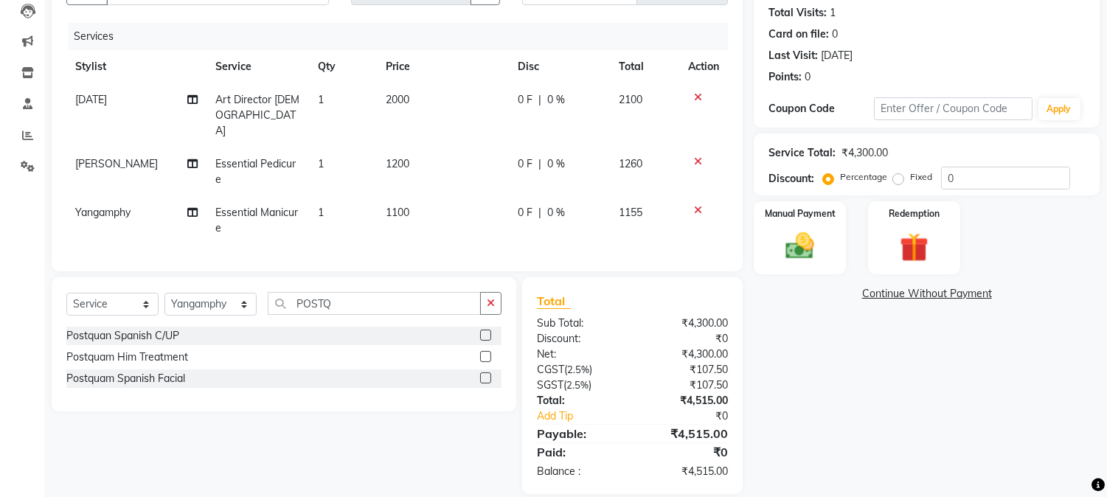
click at [485, 351] on label at bounding box center [485, 356] width 11 height 11
click at [485, 352] on input "checkbox" at bounding box center [485, 357] width 10 height 10
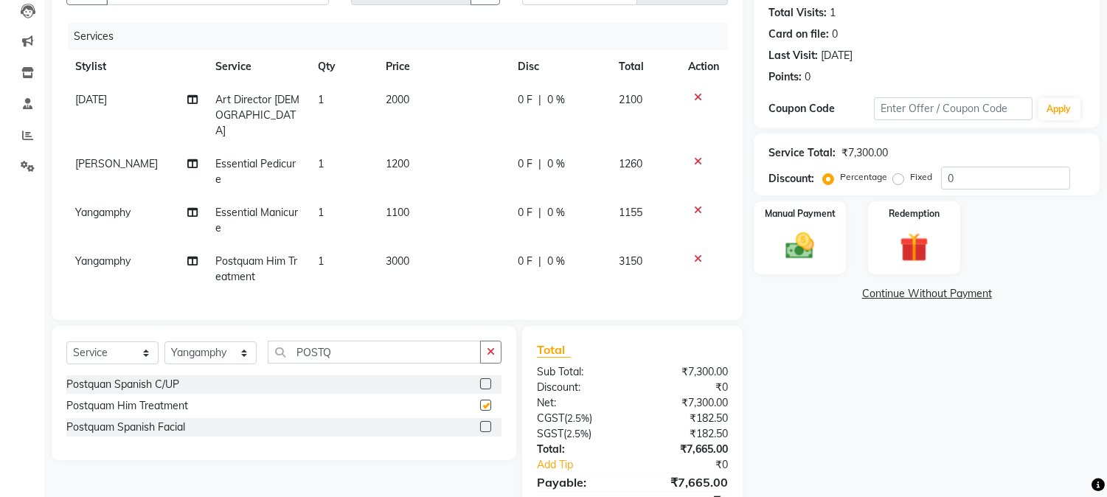
checkbox input "false"
click at [392, 254] on span "3000" at bounding box center [398, 260] width 24 height 13
select select "54494"
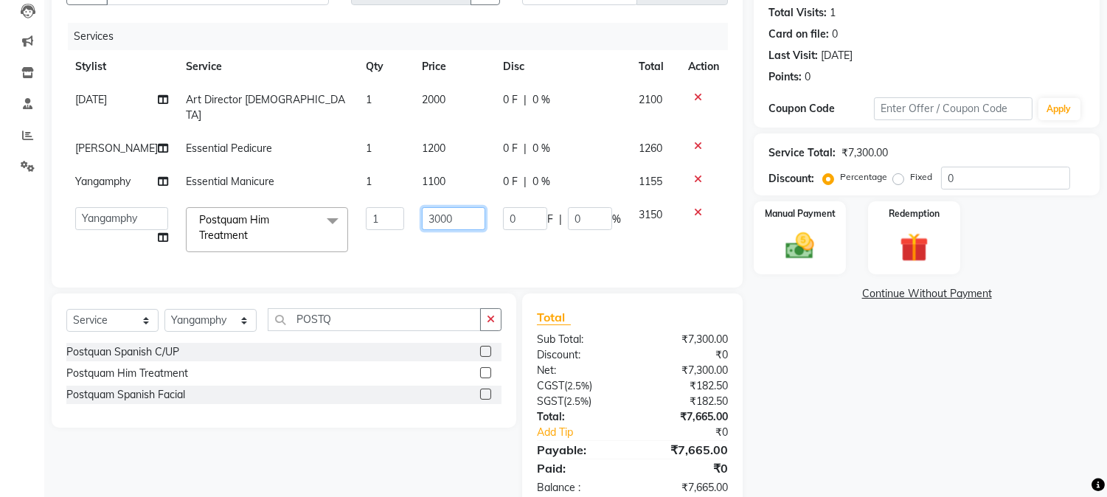
click at [428, 208] on input "3000" at bounding box center [453, 218] width 63 height 23
type input "3500"
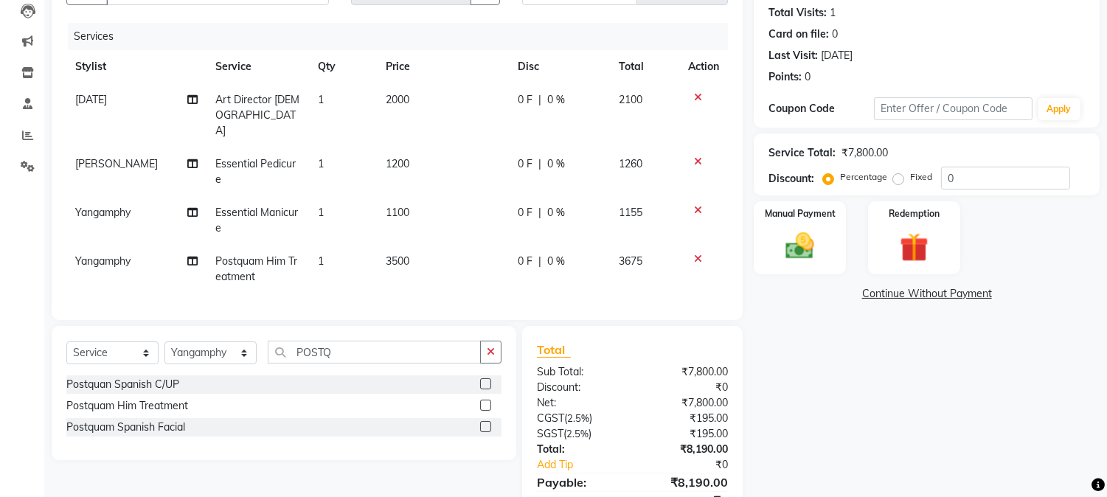
click at [640, 245] on td "3675" at bounding box center [645, 269] width 69 height 49
select select "54494"
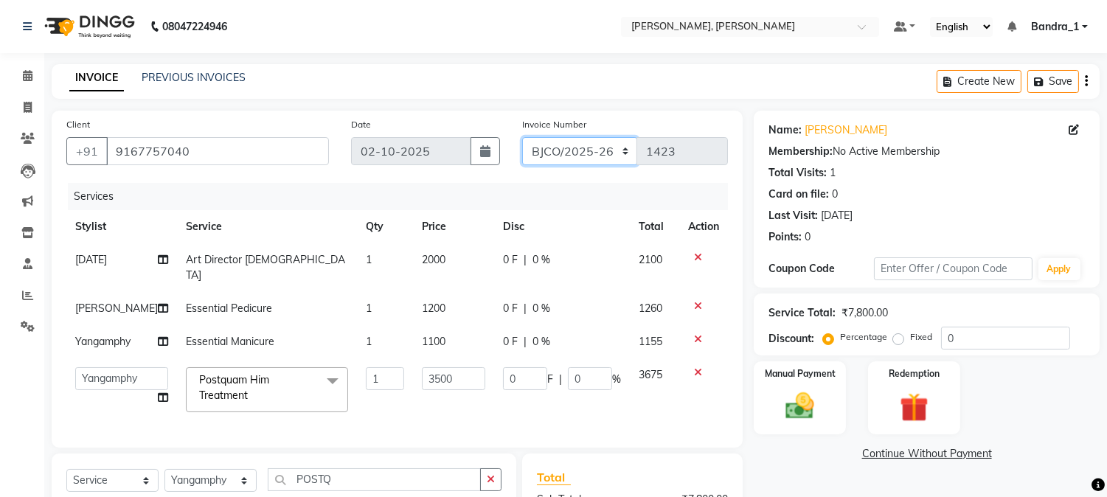
select select "7998"
click at [522, 137] on select "CPGS/2025-26 BJCO/2025-26 Pre/2025" at bounding box center [580, 151] width 116 height 28
type input "0491"
click at [804, 406] on img at bounding box center [800, 406] width 49 height 35
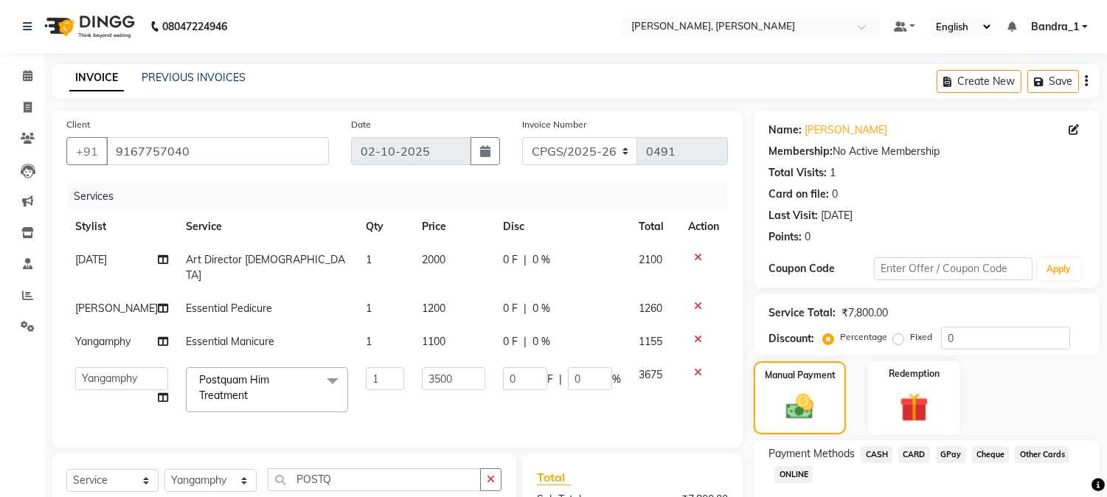
click at [876, 453] on span "CASH" at bounding box center [876, 454] width 32 height 17
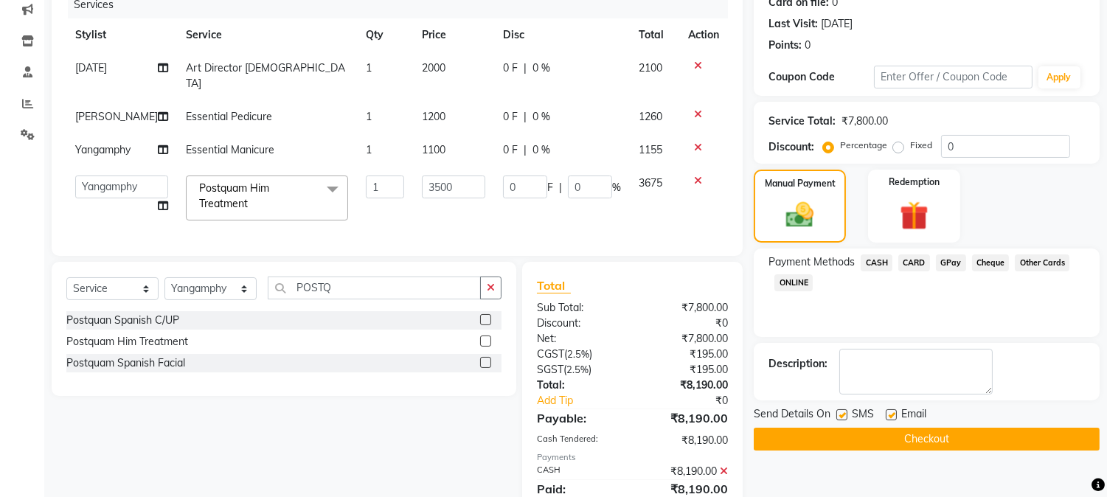
click at [891, 416] on label at bounding box center [891, 414] width 11 height 11
click at [891, 416] on input "checkbox" at bounding box center [891, 416] width 10 height 10
checkbox input "false"
click at [841, 414] on label at bounding box center [841, 414] width 11 height 11
click at [841, 414] on input "checkbox" at bounding box center [841, 416] width 10 height 10
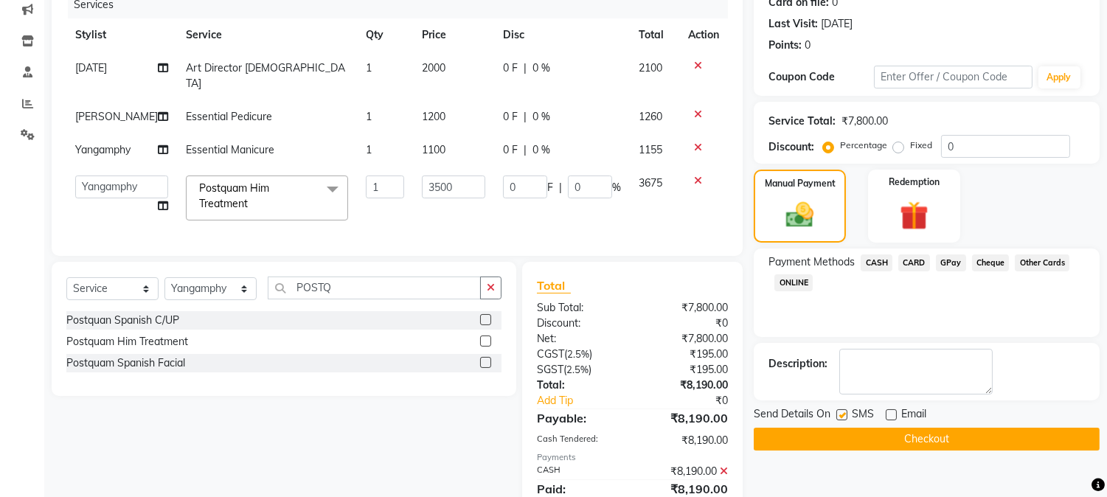
checkbox input "false"
click at [844, 442] on button "Checkout" at bounding box center [927, 439] width 346 height 23
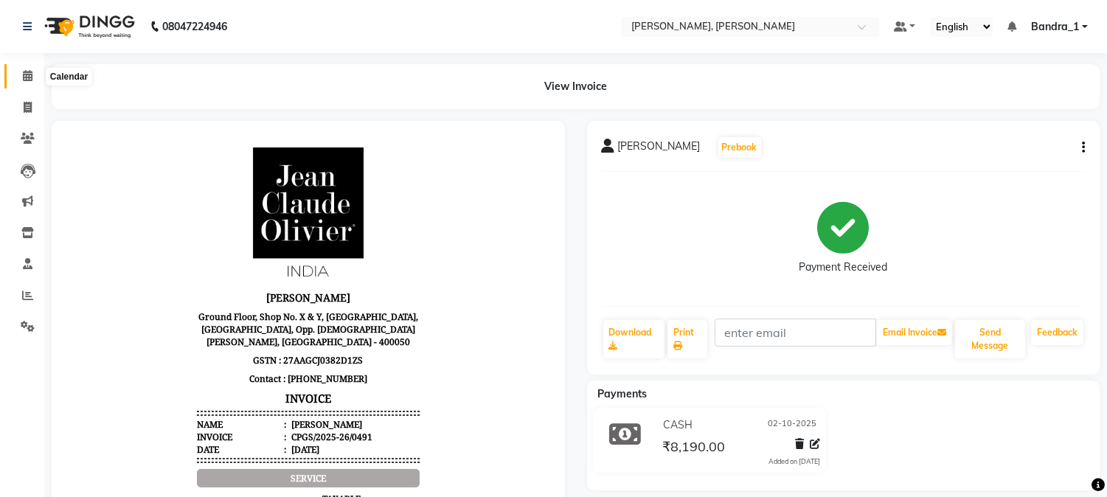
click at [23, 74] on icon at bounding box center [28, 75] width 10 height 11
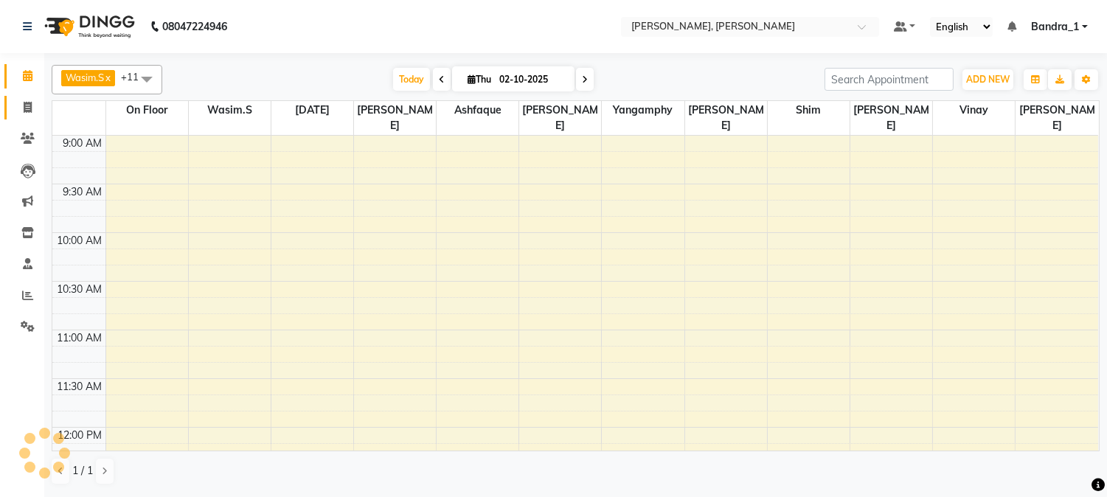
click at [26, 107] on icon at bounding box center [28, 107] width 8 height 11
select select "service"
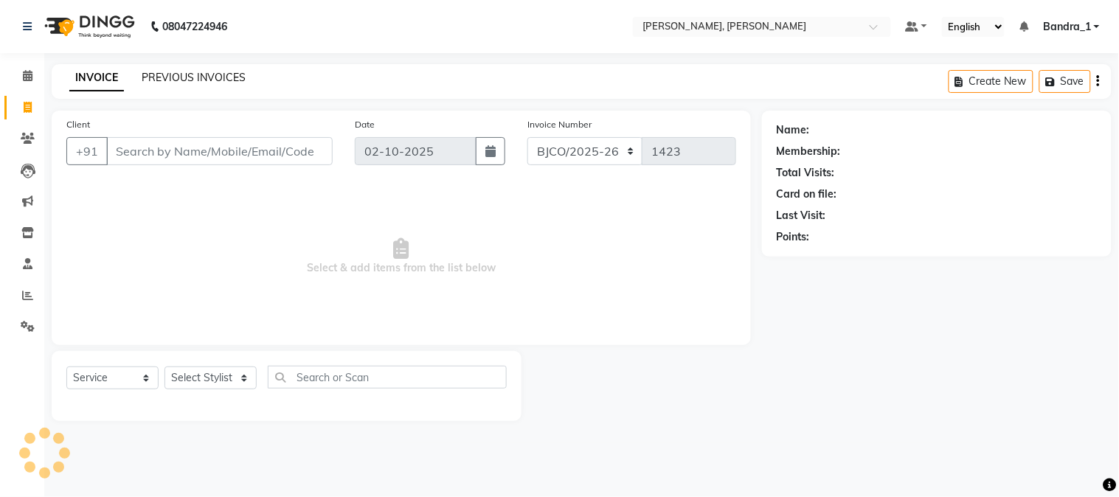
click at [197, 72] on link "PREVIOUS INVOICES" at bounding box center [194, 77] width 104 height 13
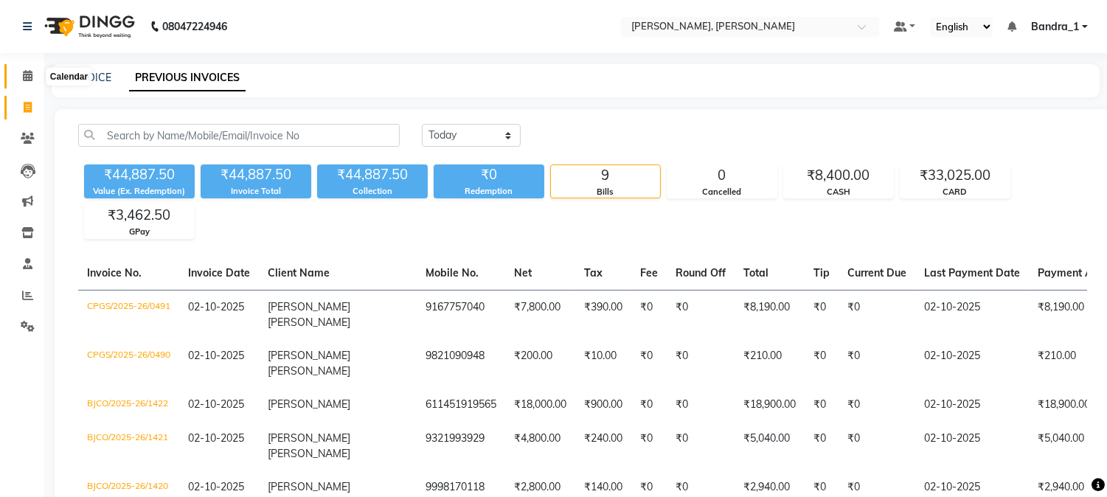
click at [29, 83] on span at bounding box center [28, 76] width 26 height 17
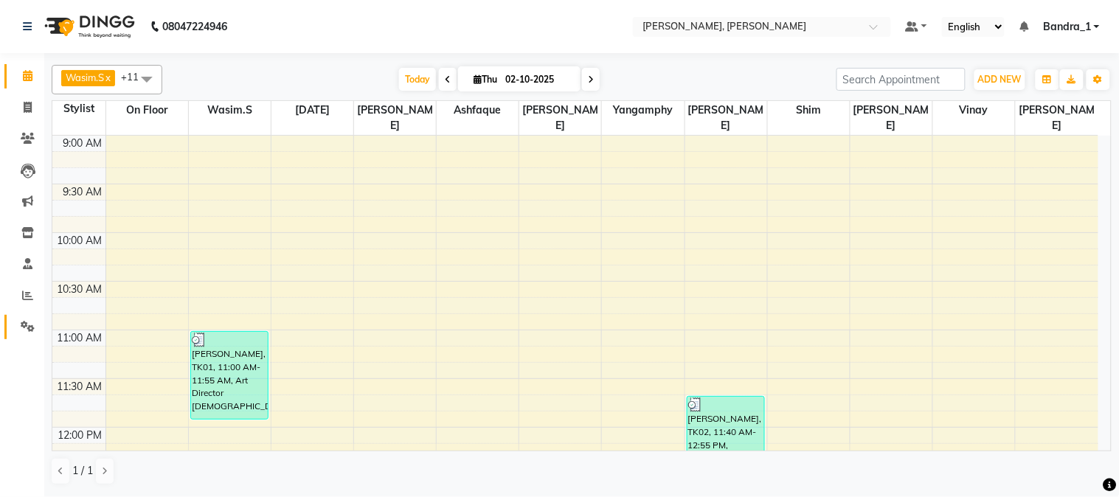
click at [28, 317] on link "Settings" at bounding box center [21, 327] width 35 height 24
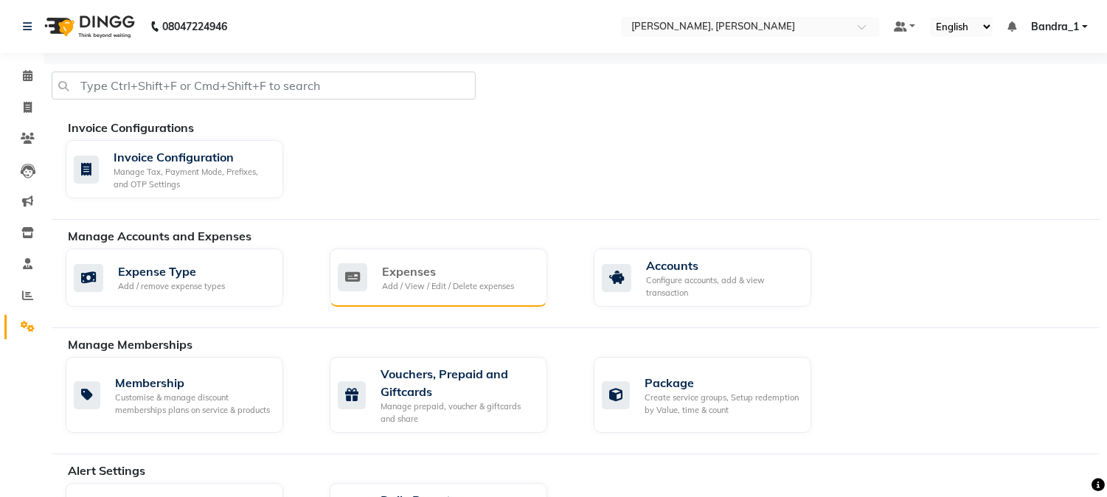
click at [389, 271] on div "Expenses" at bounding box center [448, 271] width 132 height 18
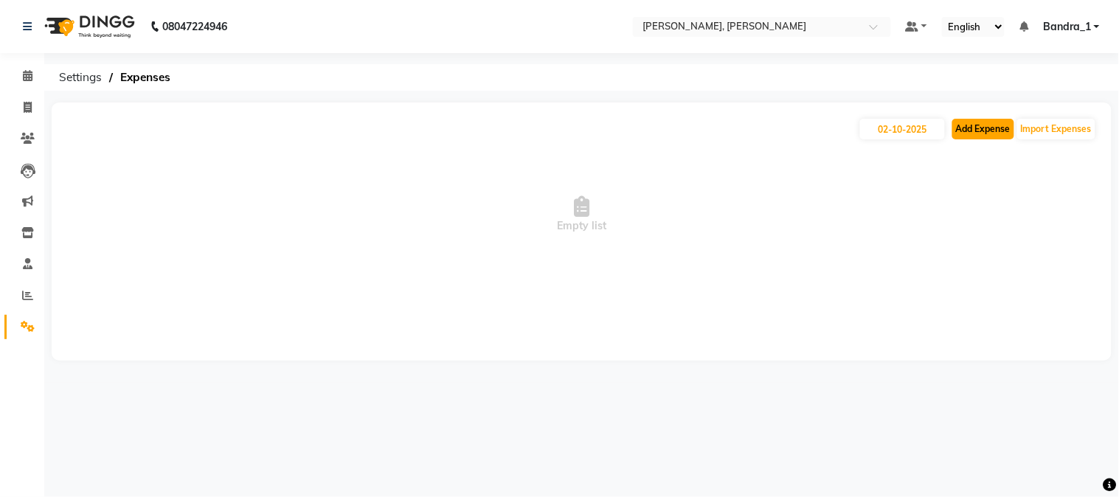
click at [978, 131] on button "Add Expense" at bounding box center [983, 129] width 62 height 21
select select "1"
select select "2374"
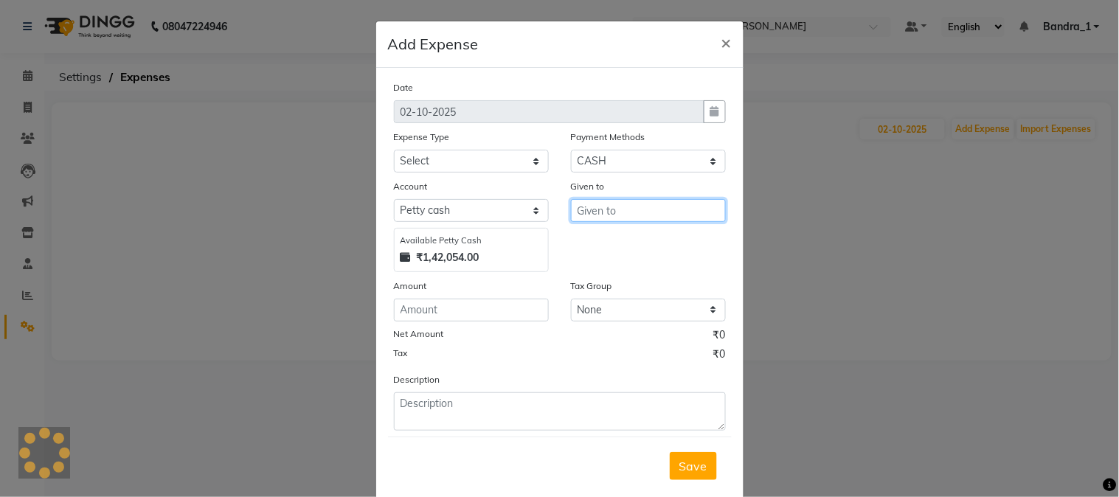
drag, startPoint x: 608, startPoint y: 217, endPoint x: 564, endPoint y: 189, distance: 52.4
click at [607, 217] on input "text" at bounding box center [648, 210] width 155 height 23
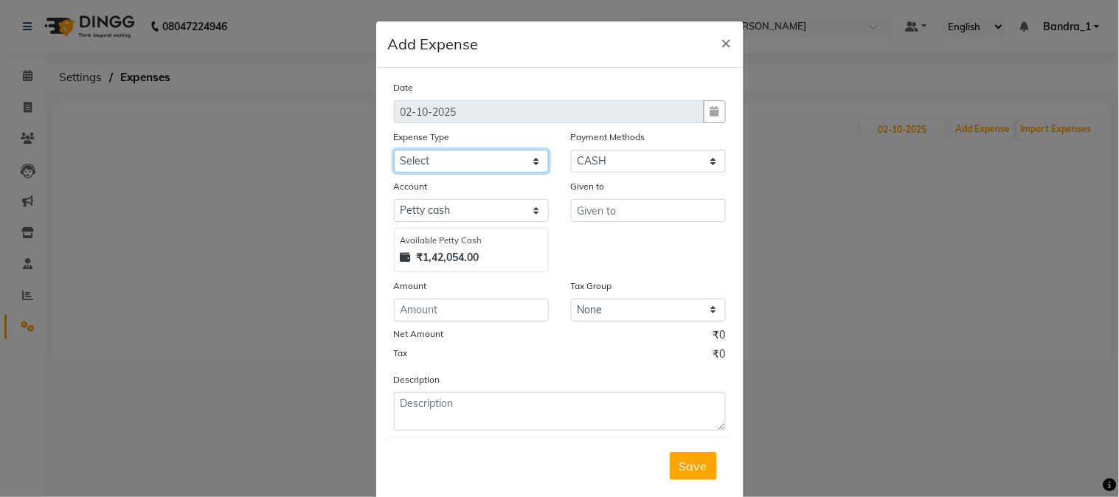
click at [528, 159] on select "Select Advance Salary Amazon B M C Cash transfer to bank Cash transfer to hub C…" at bounding box center [471, 161] width 155 height 23
select select "495"
click at [394, 150] on select "Select Advance Salary Amazon B M C Cash transfer to bank Cash transfer to hub C…" at bounding box center [471, 161] width 155 height 23
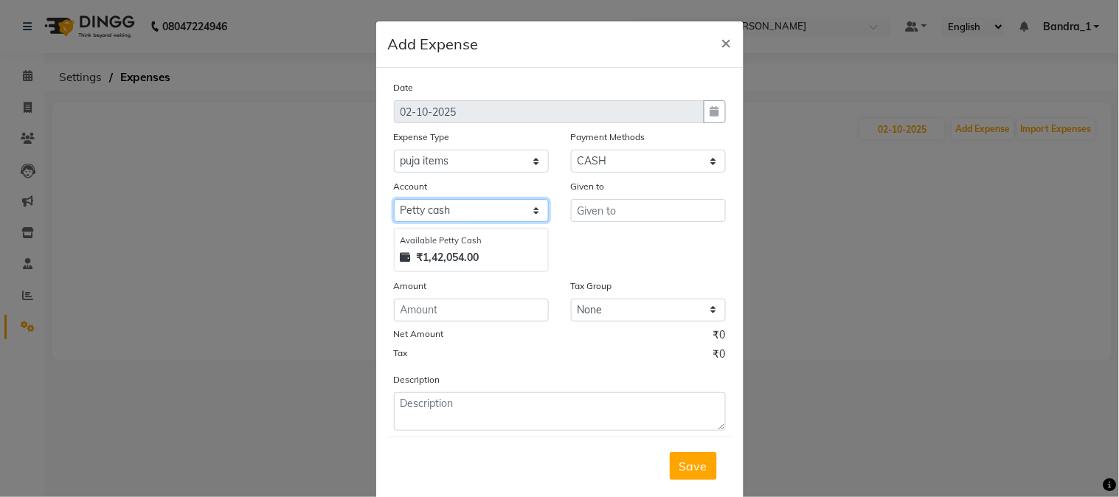
click at [467, 212] on select "Select Default account Petty cash" at bounding box center [471, 210] width 155 height 23
select select "296"
click at [394, 199] on select "Select Default account Petty cash" at bounding box center [471, 210] width 155 height 23
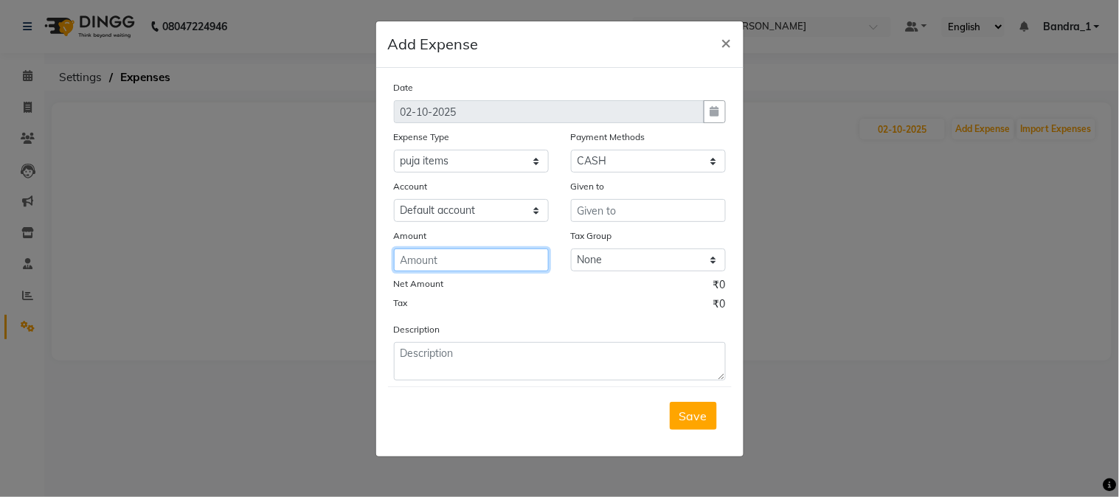
click at [414, 269] on input "number" at bounding box center [471, 259] width 155 height 23
type input "560"
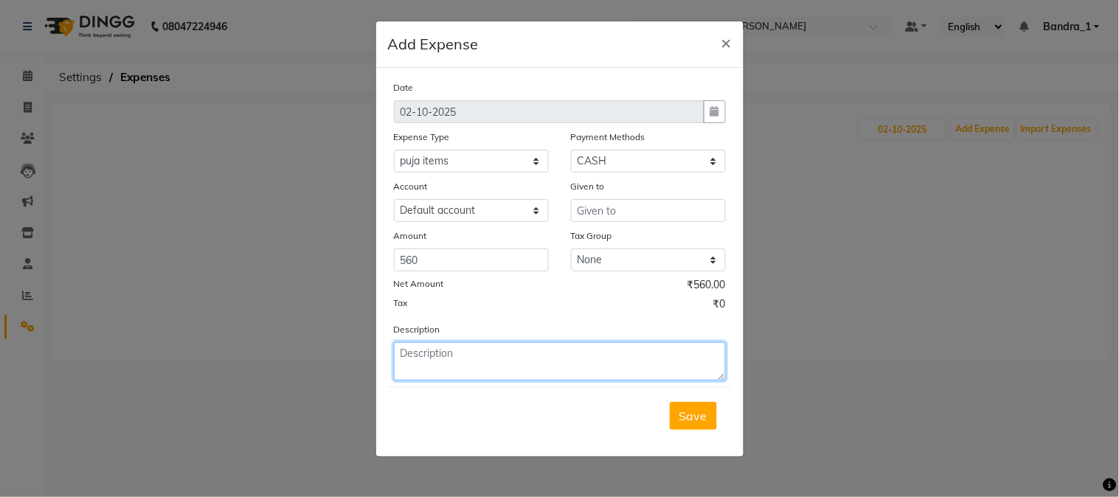
drag, startPoint x: 432, startPoint y: 358, endPoint x: 414, endPoint y: 364, distance: 18.7
click at [414, 364] on textarea at bounding box center [560, 361] width 332 height 38
type textarea "Paid for 10 Packets Rangoli colors/Toran for Salon Entrance."
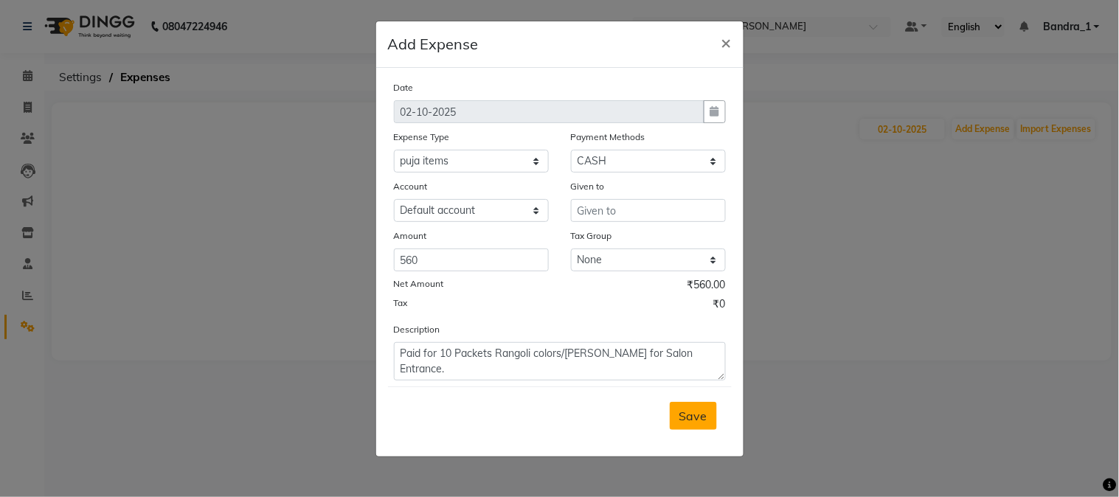
click at [695, 414] on span "Save" at bounding box center [693, 415] width 28 height 15
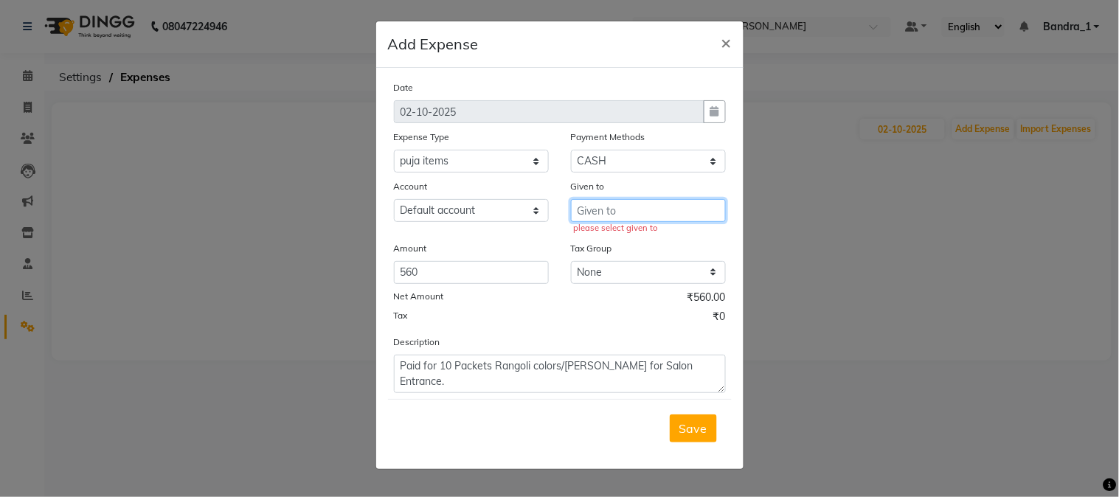
click at [607, 204] on input "text" at bounding box center [648, 210] width 155 height 23
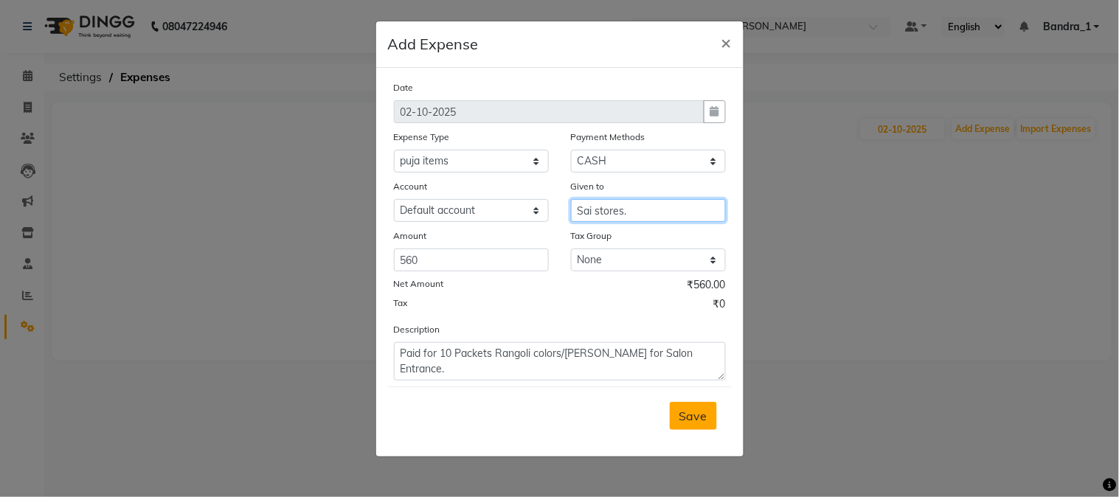
type input "Sai stores."
click at [700, 417] on span "Save" at bounding box center [693, 415] width 28 height 15
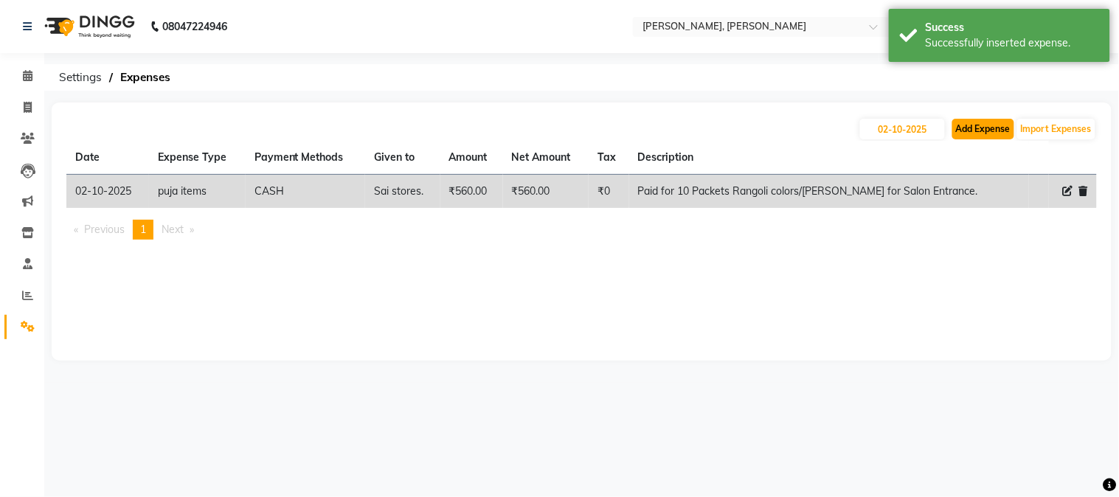
click at [970, 129] on button "Add Expense" at bounding box center [983, 129] width 62 height 21
select select "1"
select select "2374"
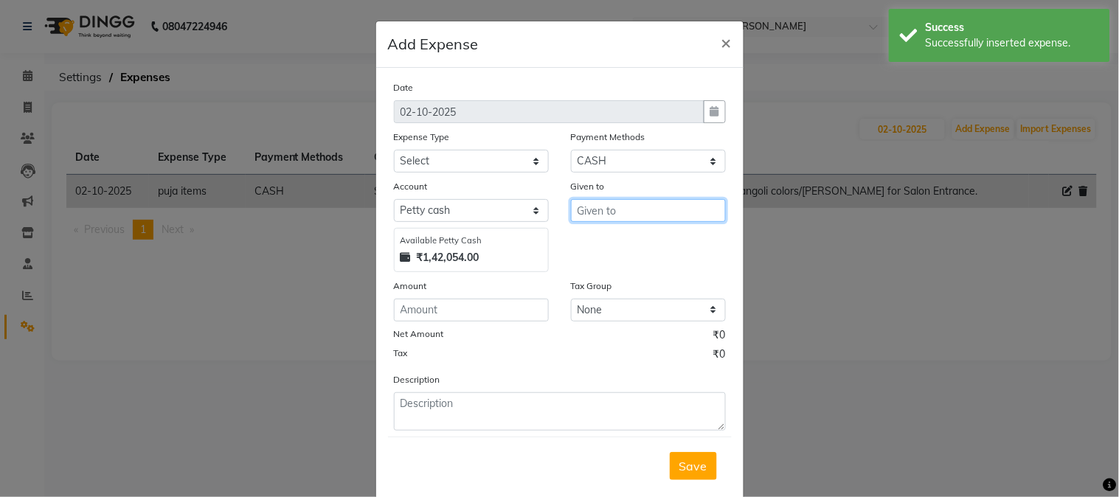
click at [583, 212] on input "text" at bounding box center [648, 210] width 155 height 23
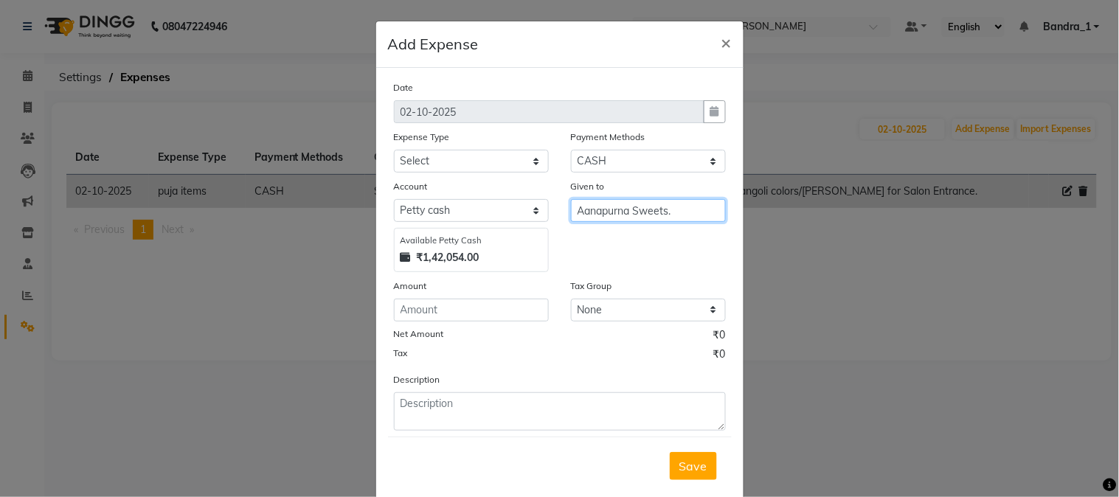
type input "Aanapurna Sweets."
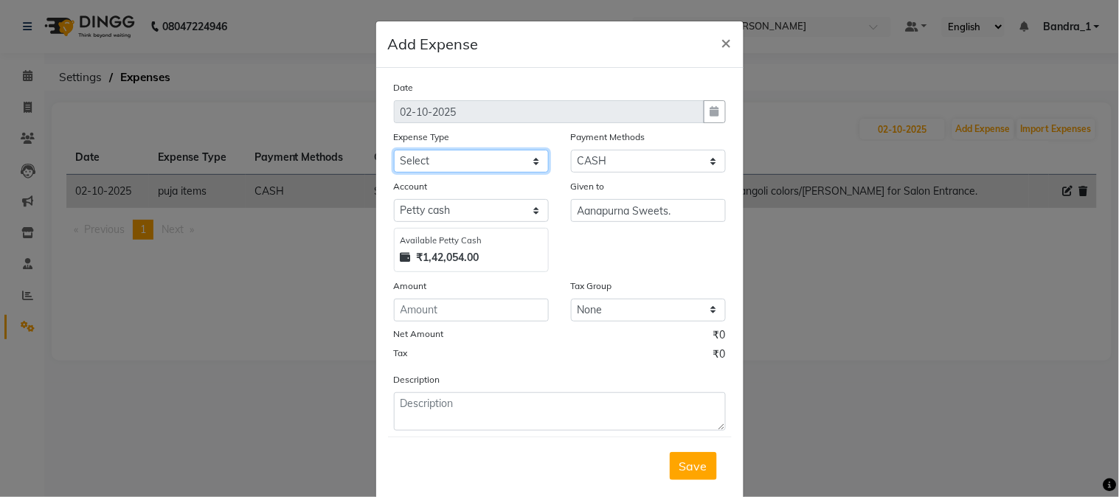
click at [531, 158] on select "Select Advance Salary Amazon B M C Cash transfer to bank Cash transfer to hub C…" at bounding box center [471, 161] width 155 height 23
select select "500"
click at [394, 150] on select "Select Advance Salary Amazon B M C Cash transfer to bank Cash transfer to hub C…" at bounding box center [471, 161] width 155 height 23
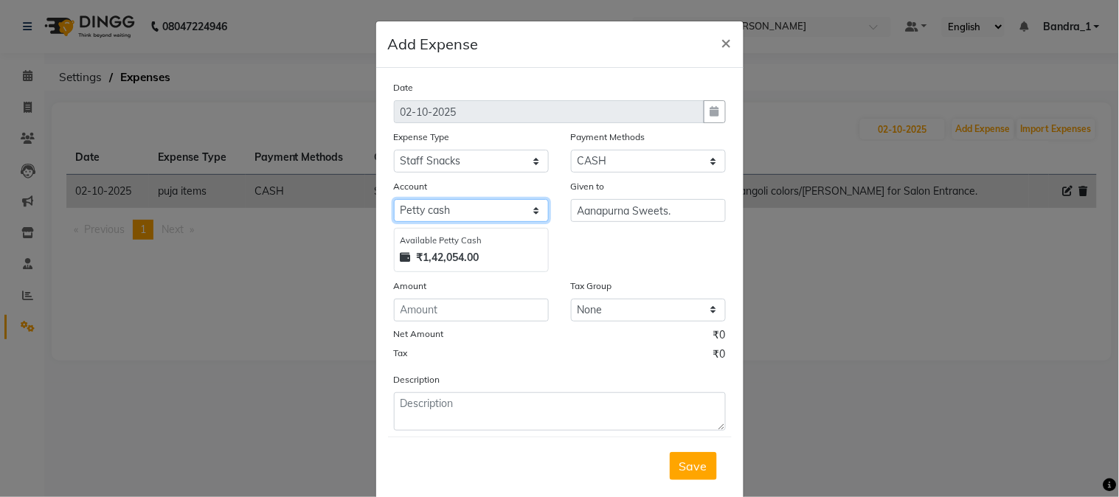
click at [507, 215] on select "Select Default account Petty cash" at bounding box center [471, 210] width 155 height 23
select select "296"
click at [394, 199] on select "Select Default account Petty cash" at bounding box center [471, 210] width 155 height 23
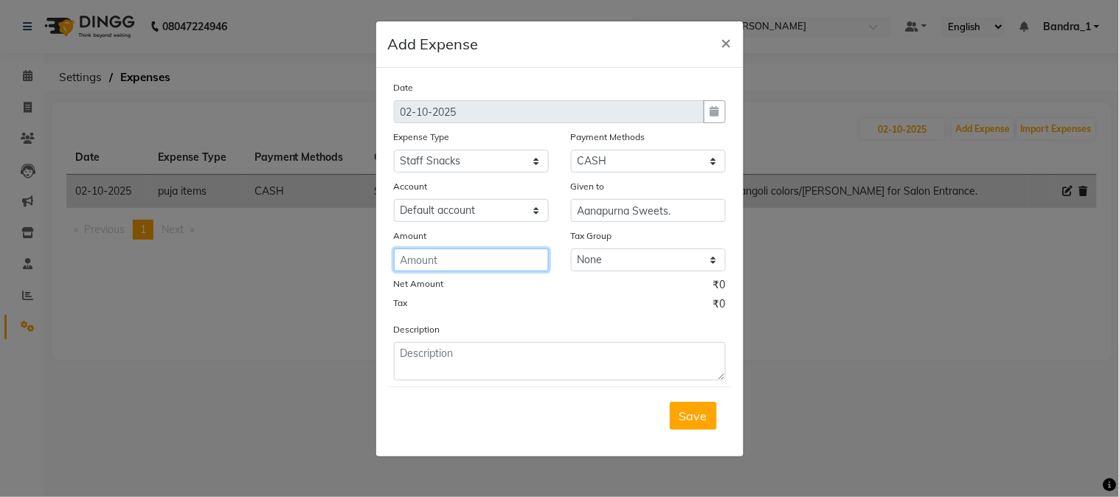
click at [434, 260] on input "number" at bounding box center [471, 259] width 155 height 23
type input "1000"
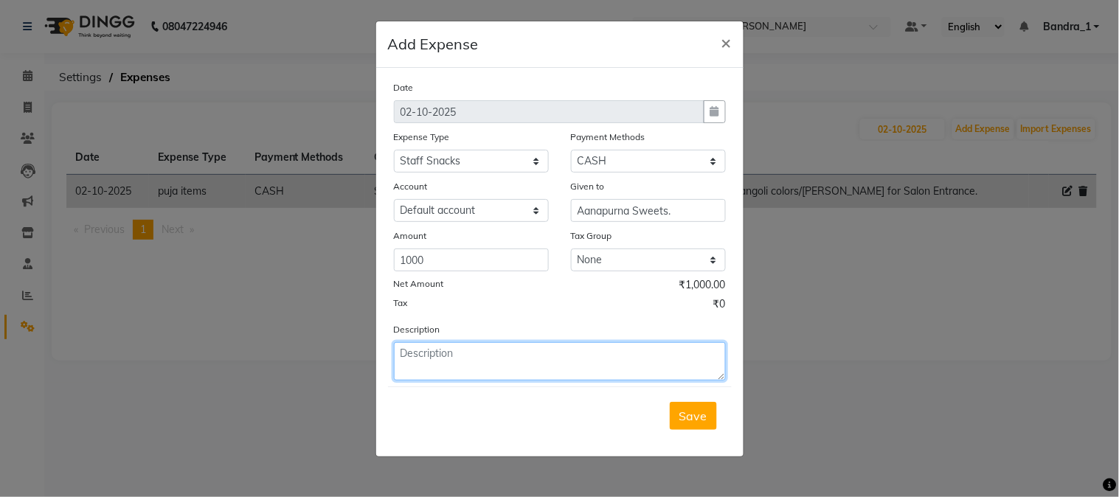
click at [465, 364] on textarea at bounding box center [560, 361] width 332 height 38
type textarea "Paid to Aanapurna Sweets for Staff Sweets."
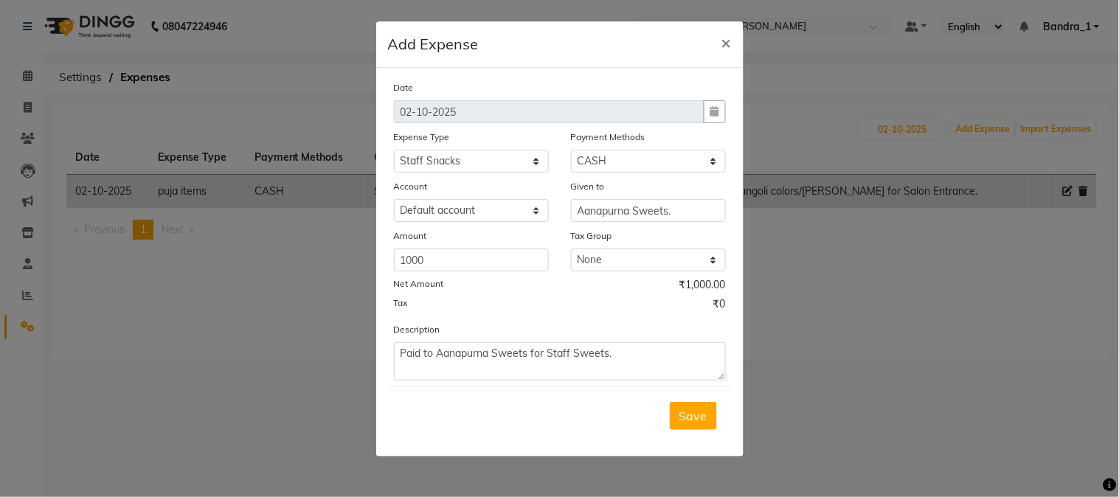
drag, startPoint x: 684, startPoint y: 420, endPoint x: 686, endPoint y: 428, distance: 7.7
click at [684, 423] on span "Save" at bounding box center [693, 415] width 28 height 15
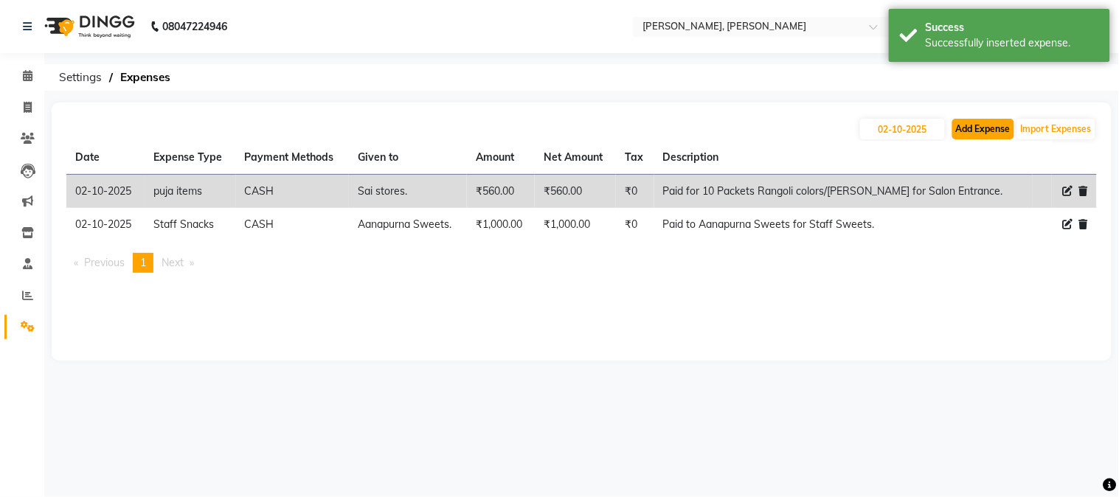
click at [973, 125] on button "Add Expense" at bounding box center [983, 129] width 62 height 21
select select "1"
select select "2374"
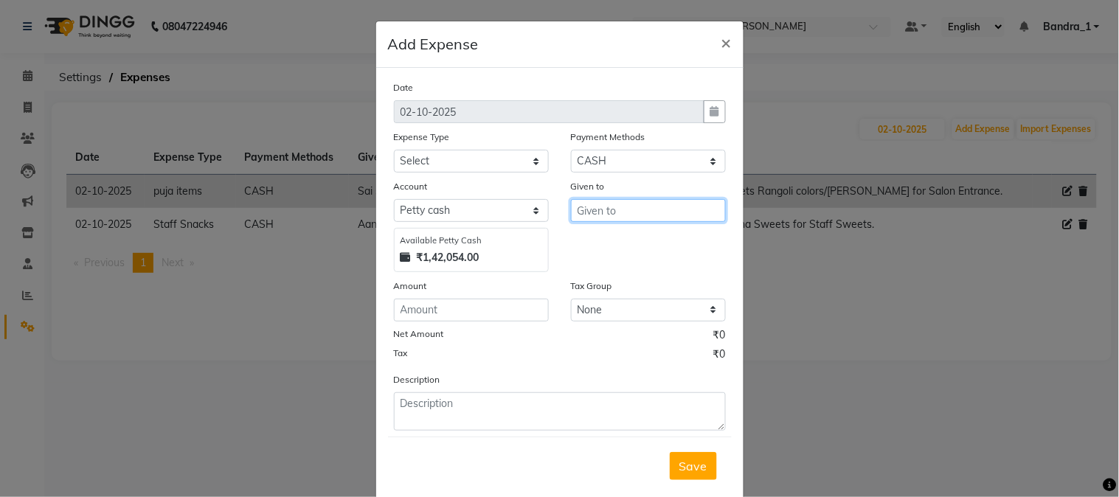
click at [611, 214] on input "text" at bounding box center [648, 210] width 155 height 23
type input "JMD Marketing."
click at [721, 39] on span "×" at bounding box center [726, 42] width 10 height 22
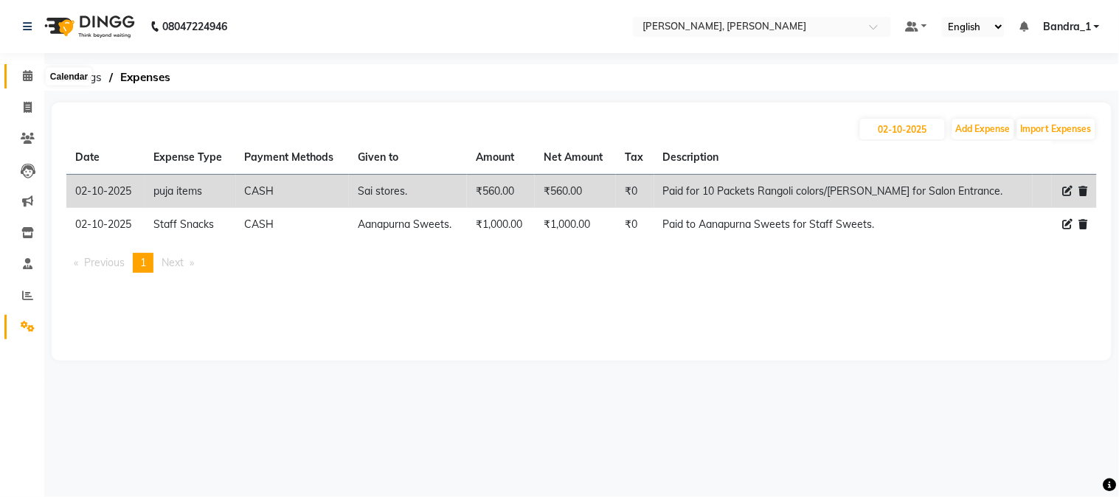
click at [32, 72] on span at bounding box center [28, 76] width 26 height 17
